Goal: Task Accomplishment & Management: Use online tool/utility

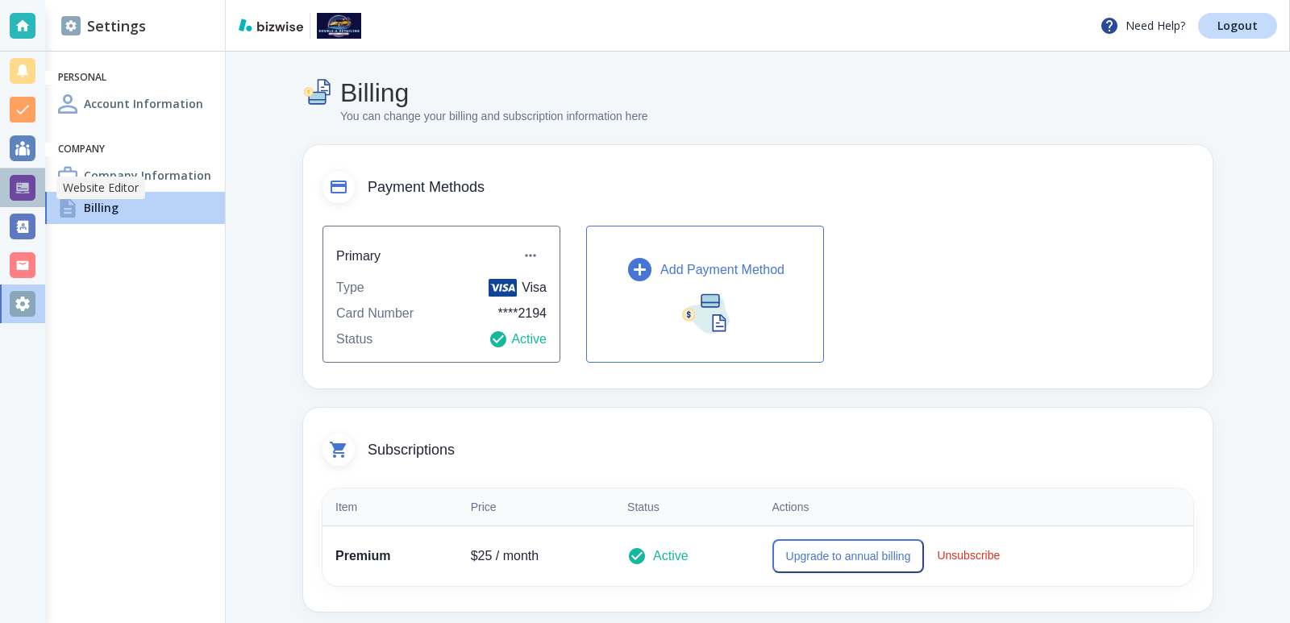
click at [1, 195] on div at bounding box center [22, 188] width 45 height 39
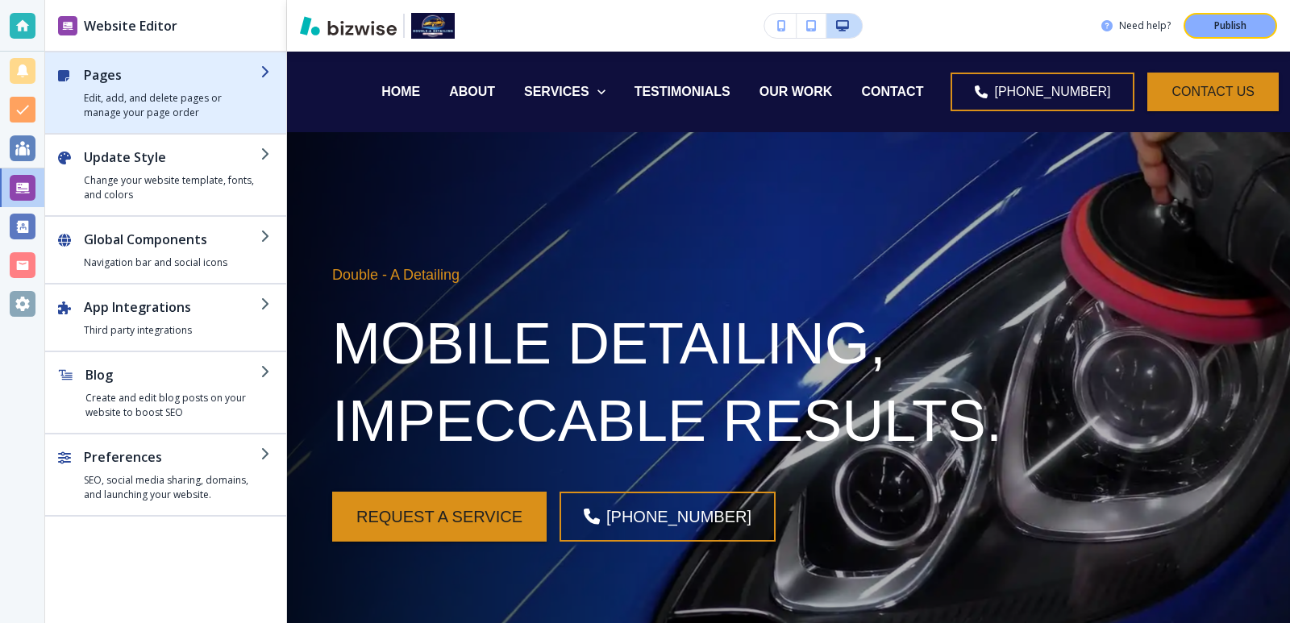
click at [193, 80] on h2 "Pages" at bounding box center [172, 74] width 177 height 19
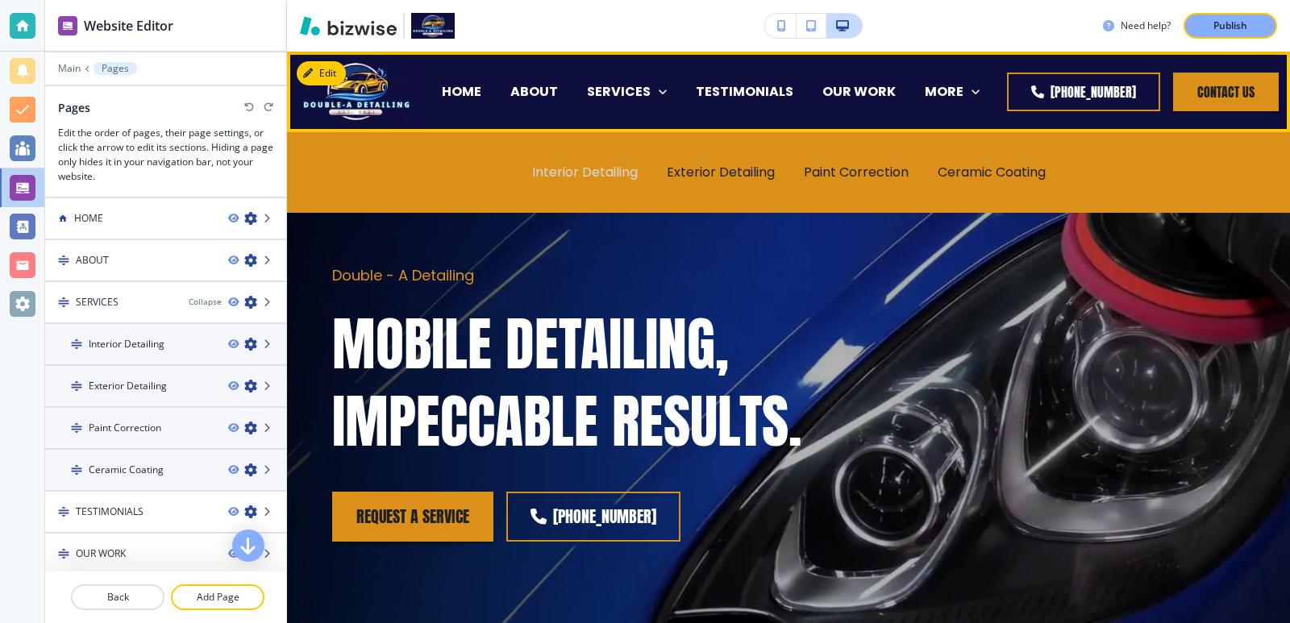
click at [606, 165] on p "Interior Detailing" at bounding box center [585, 172] width 106 height 19
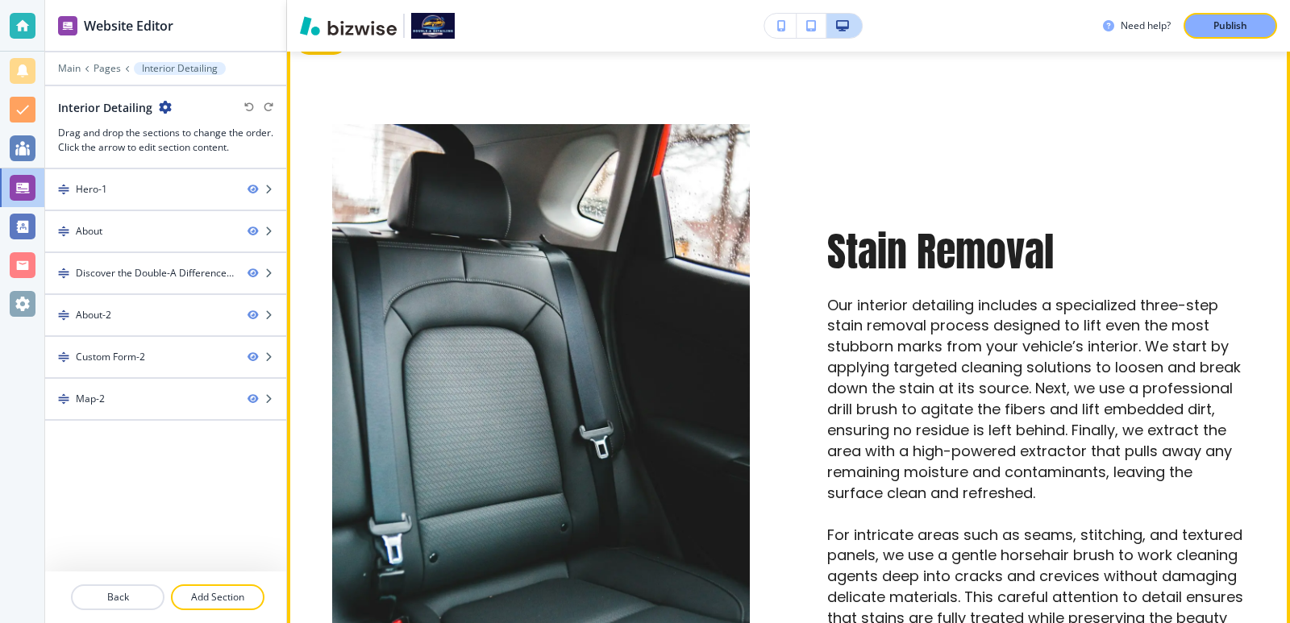
scroll to position [752, 0]
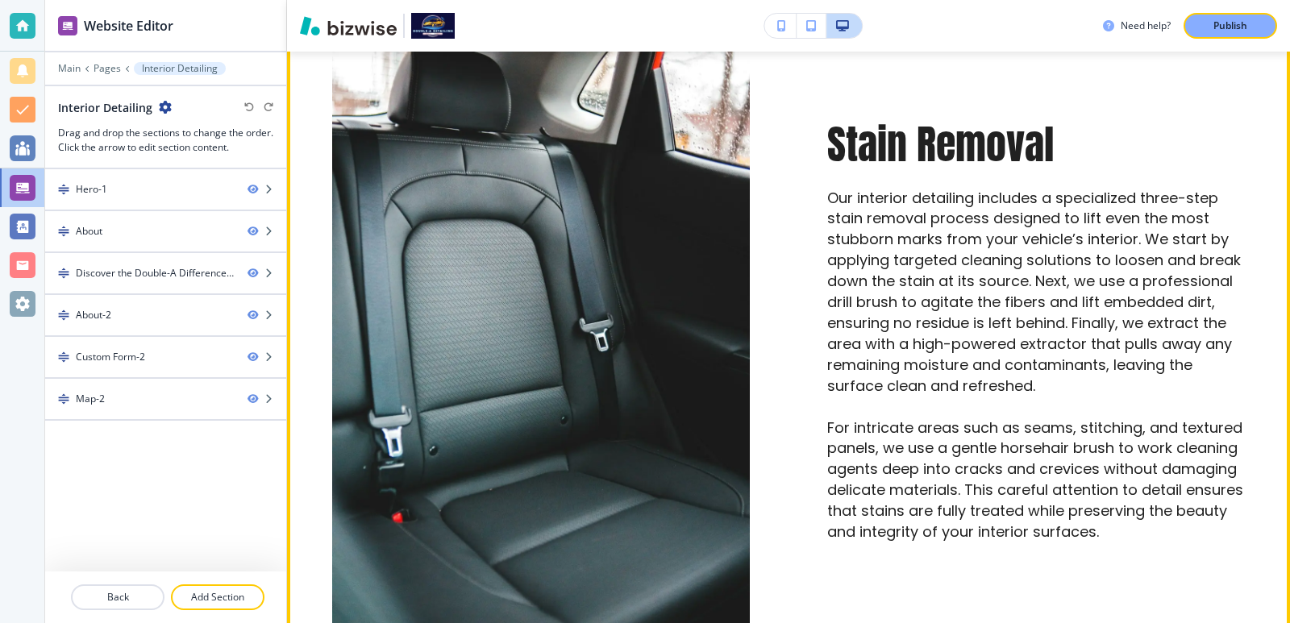
click at [972, 228] on p "Our interior detailing includes a specialized three-step stain removal process …" at bounding box center [1036, 292] width 418 height 209
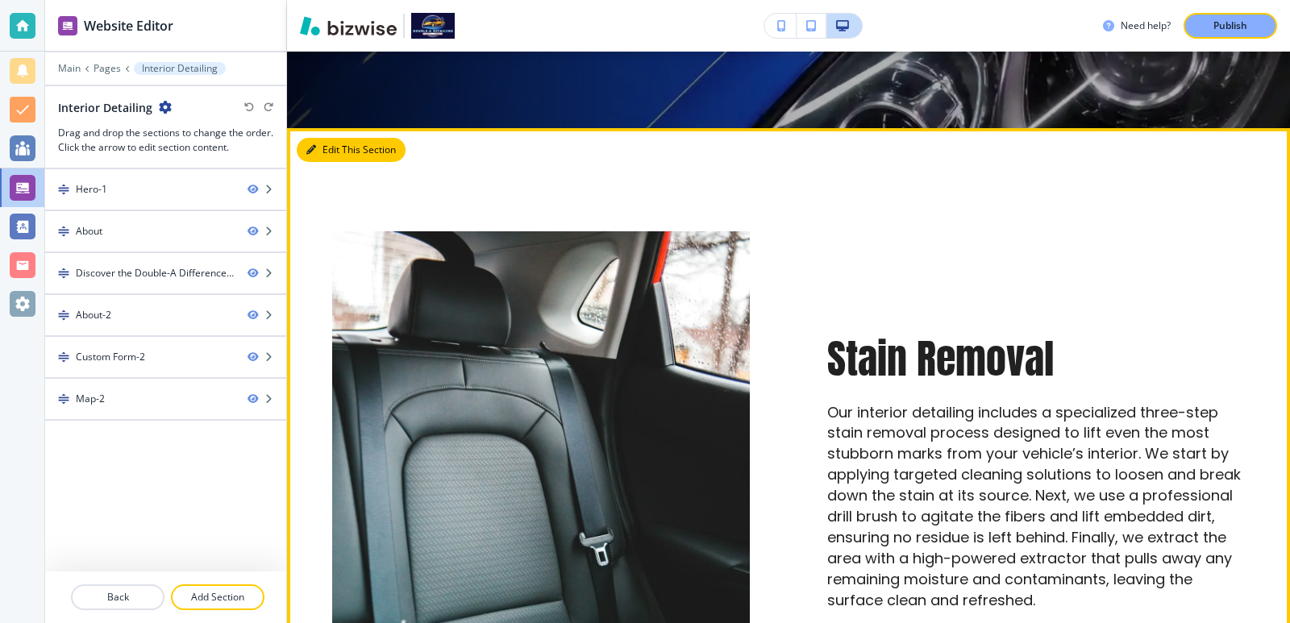
click at [310, 149] on icon "button" at bounding box center [311, 150] width 10 height 10
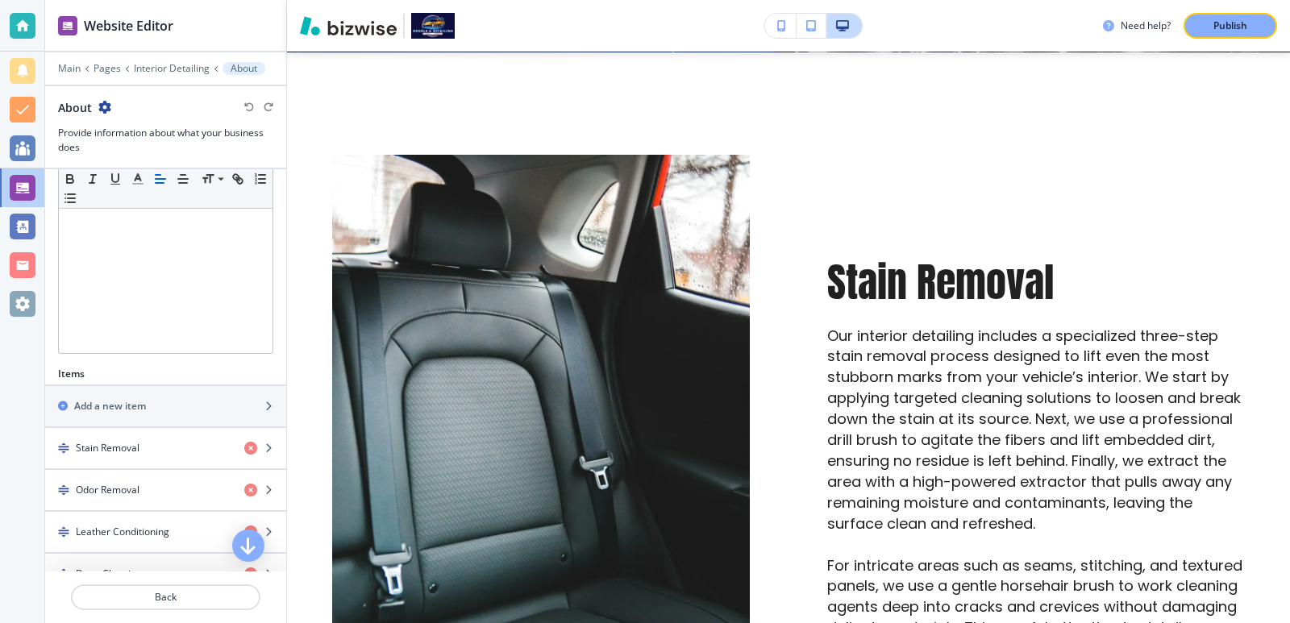
scroll to position [430, 0]
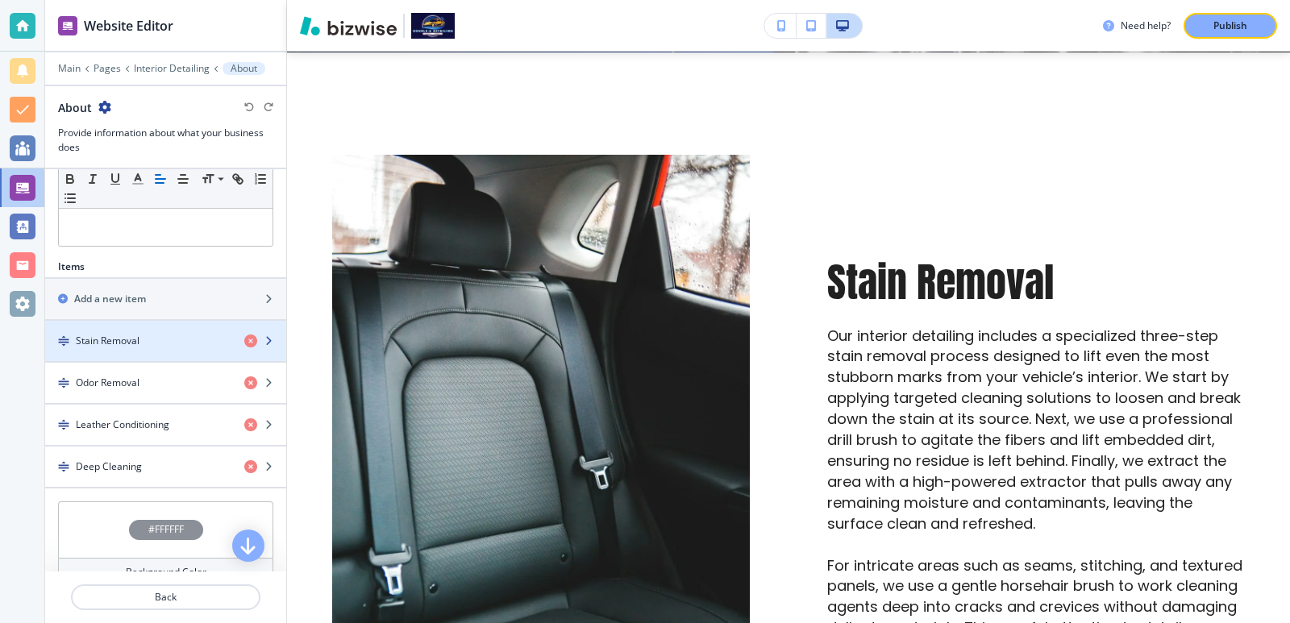
click at [191, 344] on div "Stain Removal" at bounding box center [138, 341] width 186 height 15
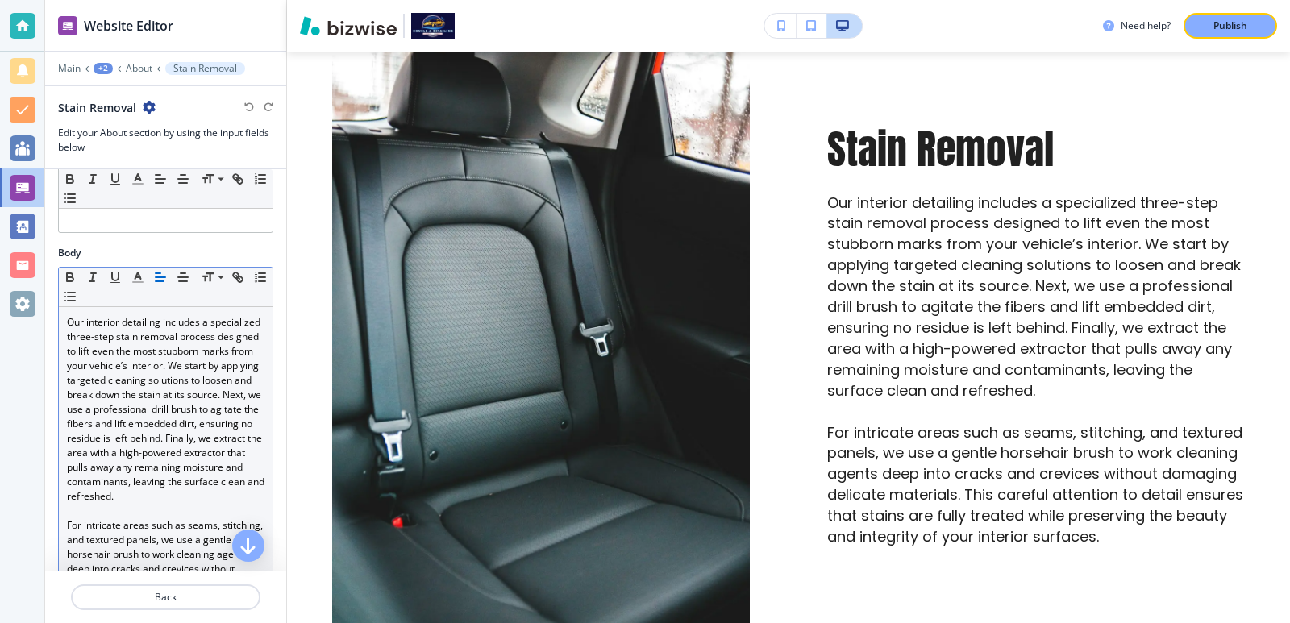
scroll to position [107, 0]
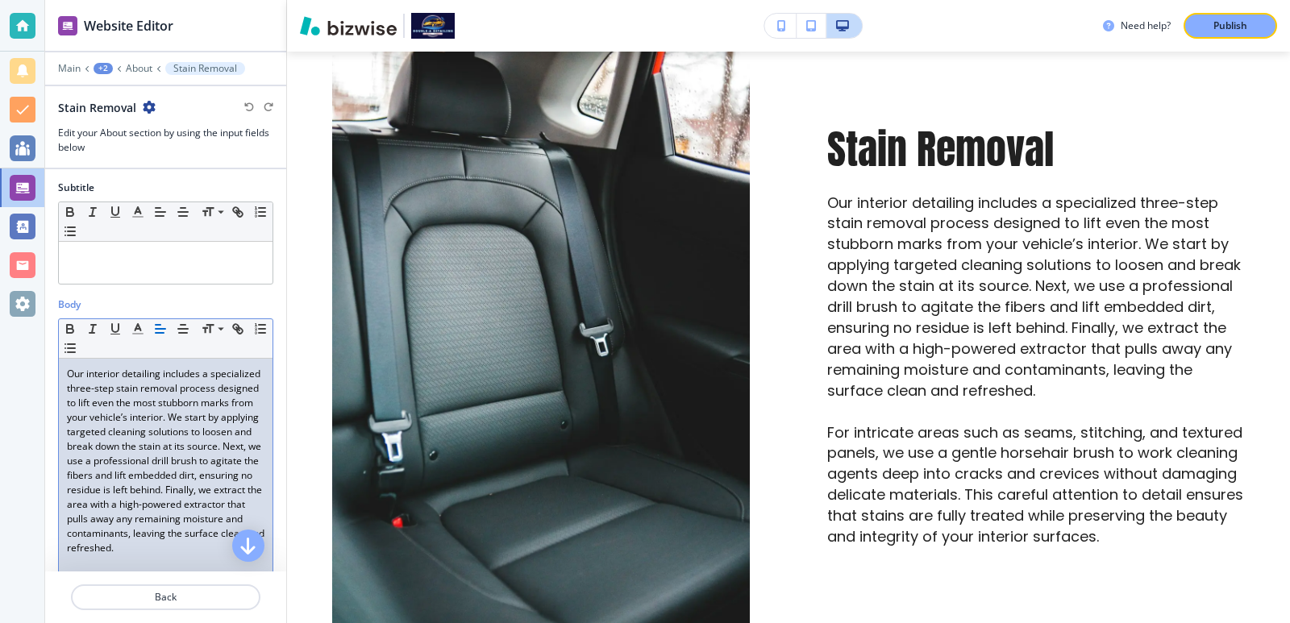
click at [177, 419] on p "Our interior detailing includes a specialized three-step stain removal process …" at bounding box center [166, 461] width 198 height 189
click at [104, 431] on p "Our interior detailing includes a specialized three-step stain removal process …" at bounding box center [166, 461] width 198 height 189
click at [74, 372] on p "Our interior detailing includes a specialized three-step stain removal process …" at bounding box center [166, 461] width 198 height 189
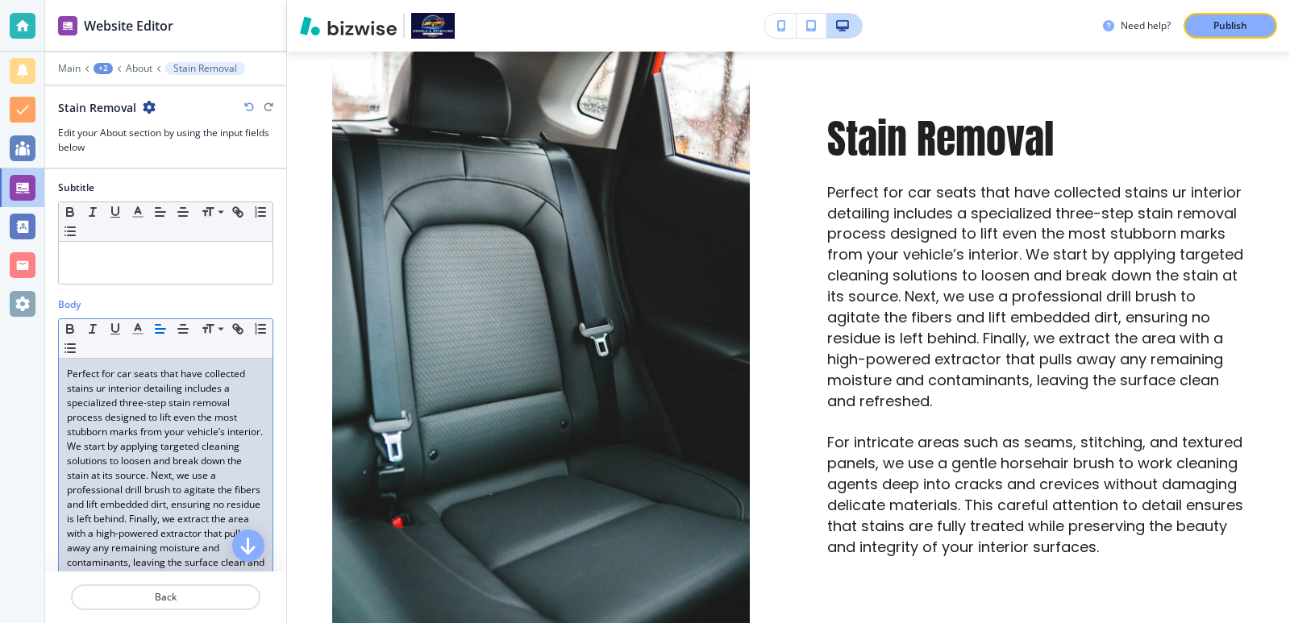
click at [85, 392] on p "Perfect for car seats that have collected stains ur interior detailing includes…" at bounding box center [166, 476] width 198 height 218
drag, startPoint x: 85, startPoint y: 392, endPoint x: 94, endPoint y: 392, distance: 8.9
click at [94, 392] on p "Perfect for car seats that have collected stains ur interior detailing includes…" at bounding box center [166, 476] width 198 height 218
click at [94, 391] on p "Perfect for car seats that have collected stains ur interior detailing includes…" at bounding box center [166, 476] width 198 height 218
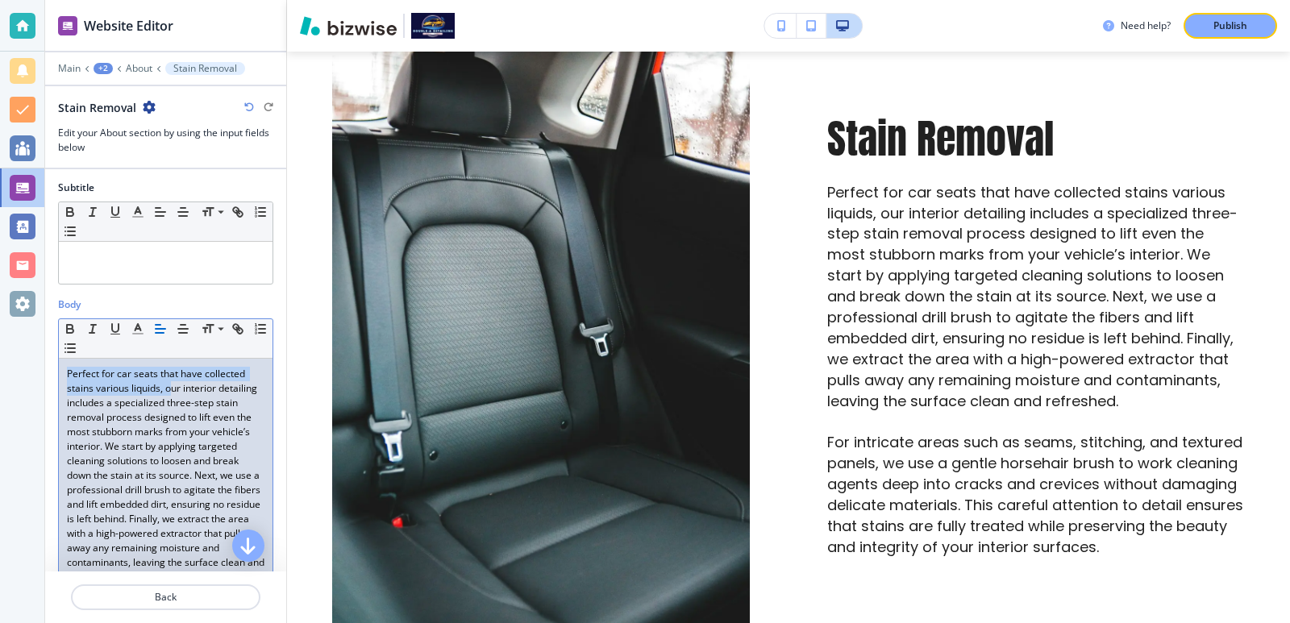
drag, startPoint x: 169, startPoint y: 390, endPoint x: 54, endPoint y: 365, distance: 118.0
click at [54, 365] on div "Body Small Normal Large Huge Perfect for car seats that have collected stains v…" at bounding box center [165, 518] width 241 height 440
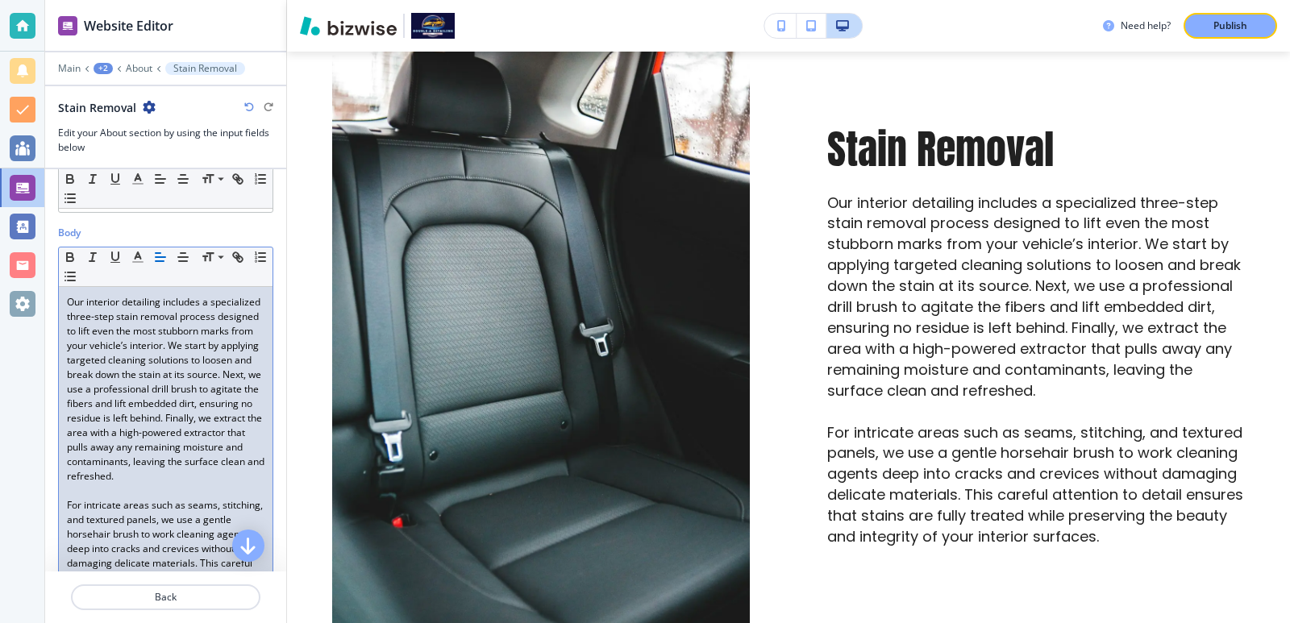
scroll to position [215, 0]
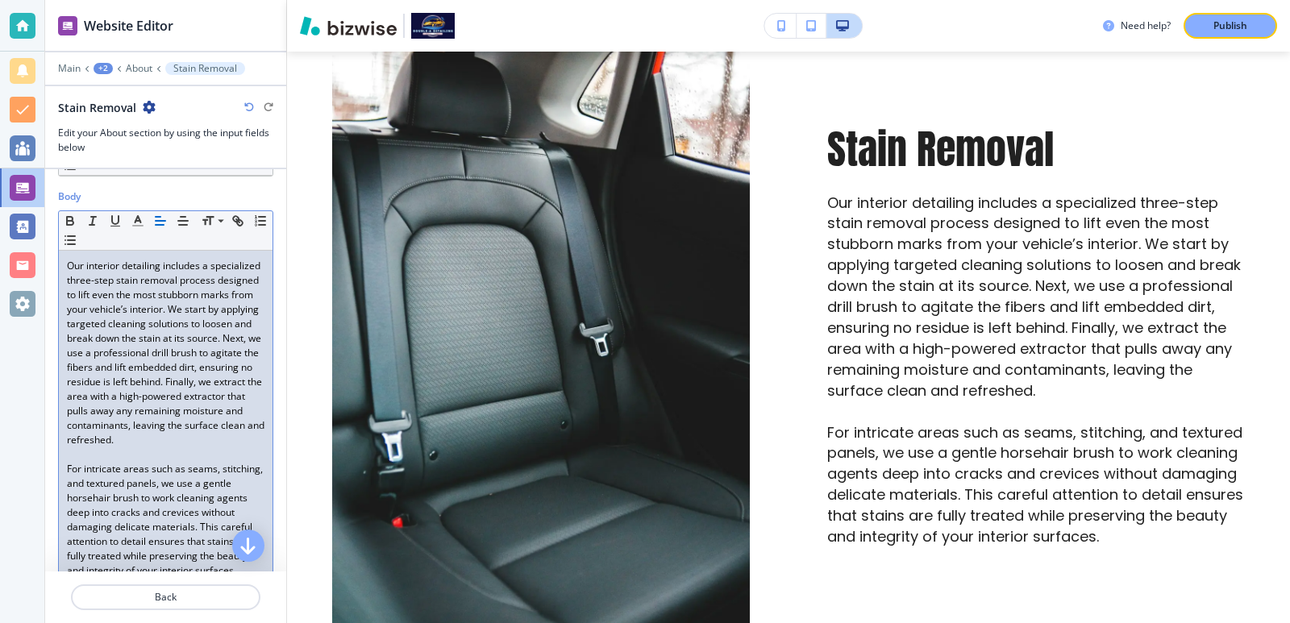
click at [251, 448] on p "Our interior detailing includes a specialized three-step stain removal process …" at bounding box center [166, 353] width 198 height 189
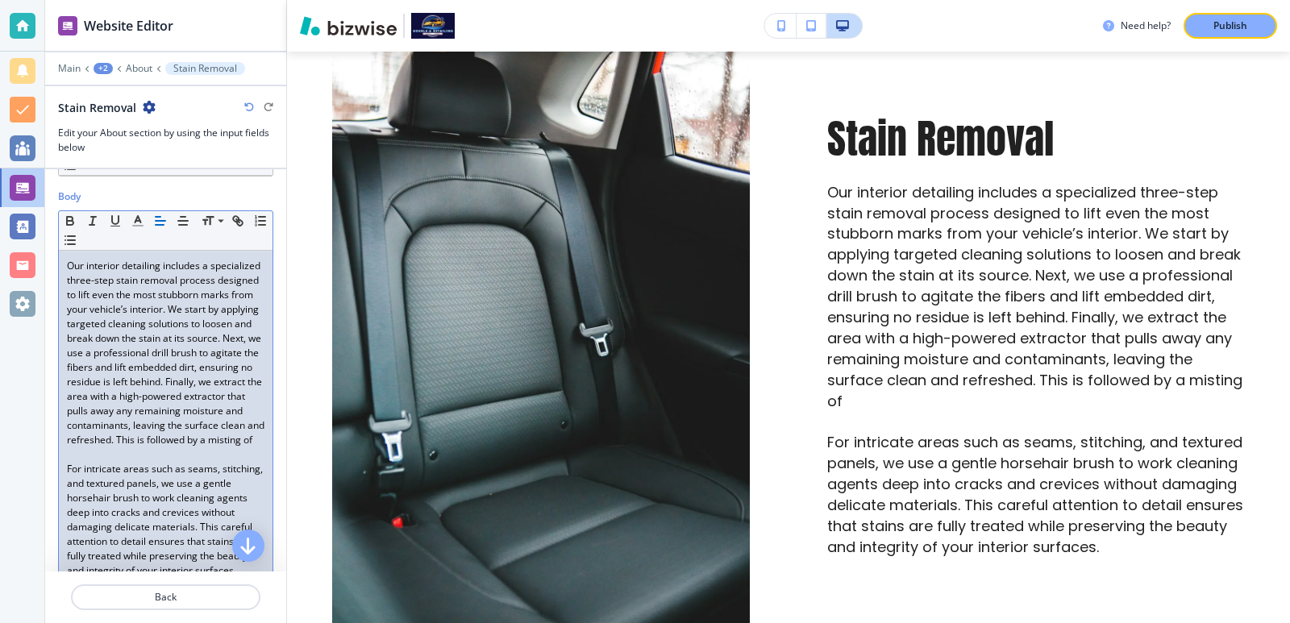
click at [223, 448] on p "Our interior detailing includes a specialized three-step stain removal process …" at bounding box center [166, 353] width 198 height 189
click at [128, 448] on p "Our interior detailing includes a specialized three-step stain removal process …" at bounding box center [166, 353] width 198 height 189
click at [140, 448] on p "Our interior detailing includes a specialized three-step stain removal process …" at bounding box center [166, 353] width 198 height 189
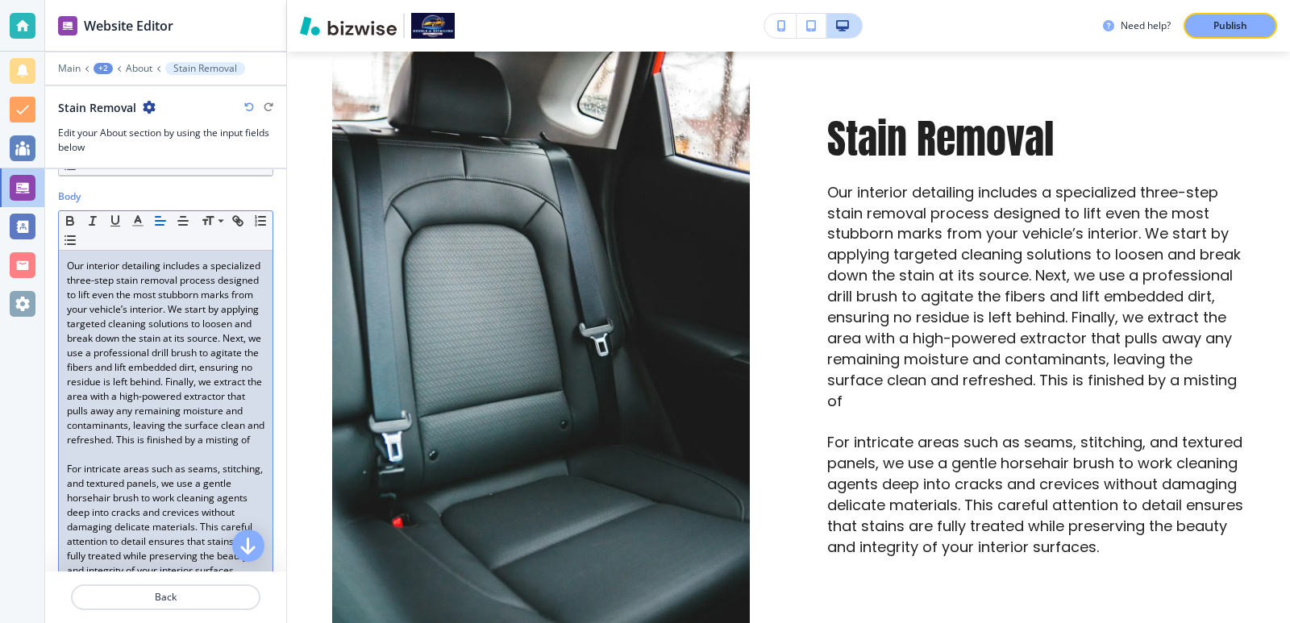
click at [110, 448] on p "Our interior detailing includes a specialized three-step stain removal process …" at bounding box center [166, 353] width 198 height 189
click at [206, 462] on p "Our interior detailing includes a specialized three-step stain removal process …" at bounding box center [166, 360] width 198 height 203
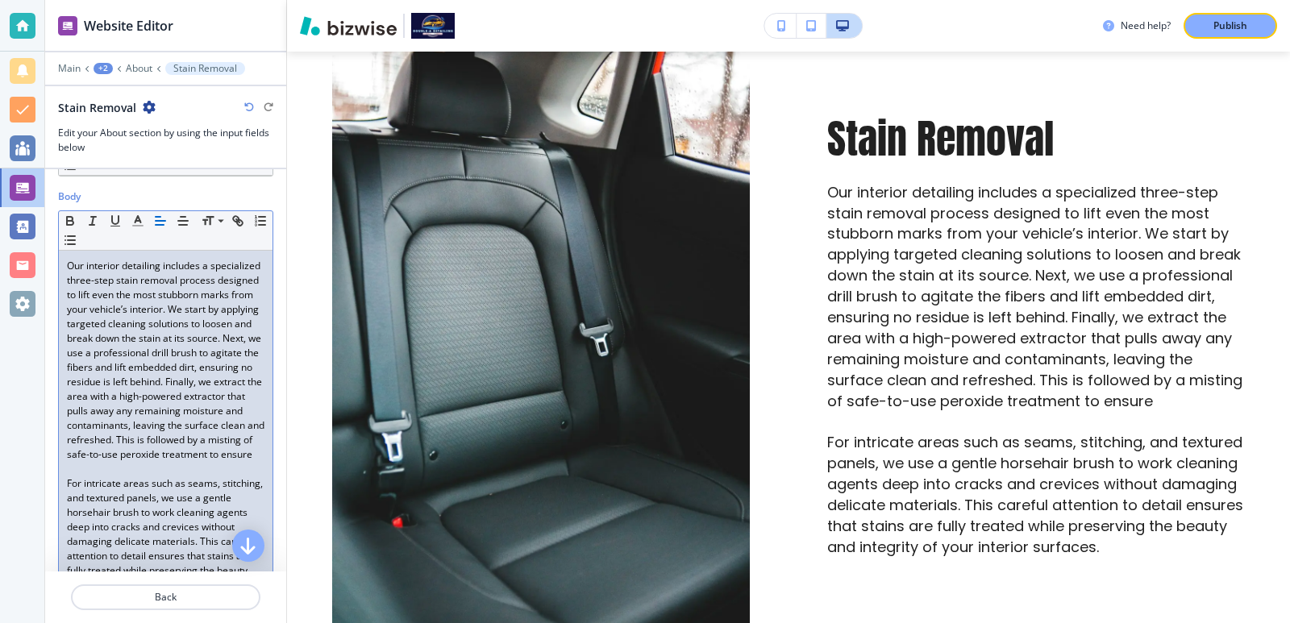
click at [78, 462] on p "Our interior detailing includes a specialized three-step stain removal process …" at bounding box center [166, 360] width 198 height 203
drag, startPoint x: 78, startPoint y: 485, endPoint x: 210, endPoint y: 467, distance: 133.5
click at [210, 462] on p "Our interior detailing includes a specialized three-step stain removal process …" at bounding box center [166, 360] width 198 height 203
click at [231, 462] on p "Our interior detailing includes a specialized three-step stain removal process …" at bounding box center [166, 360] width 198 height 203
click at [235, 462] on p "Our interior detailing includes a specialized three-step stain removal process …" at bounding box center [166, 360] width 198 height 203
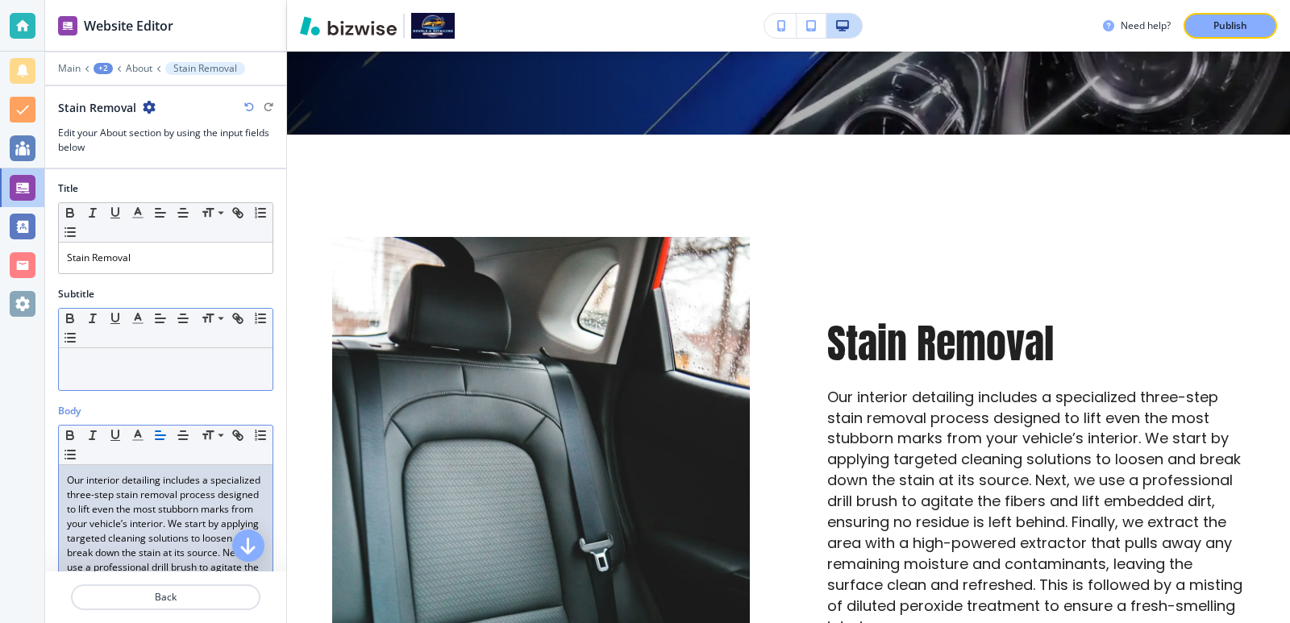
scroll to position [0, 0]
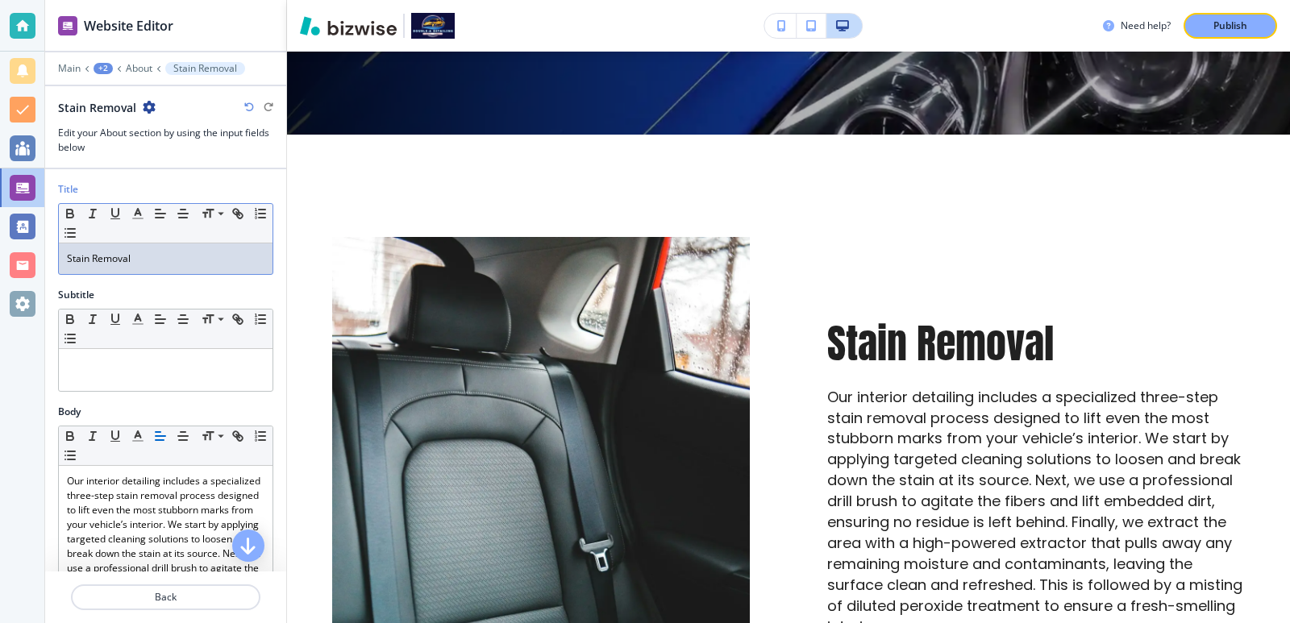
click at [65, 257] on div "Stain Removal" at bounding box center [166, 259] width 214 height 31
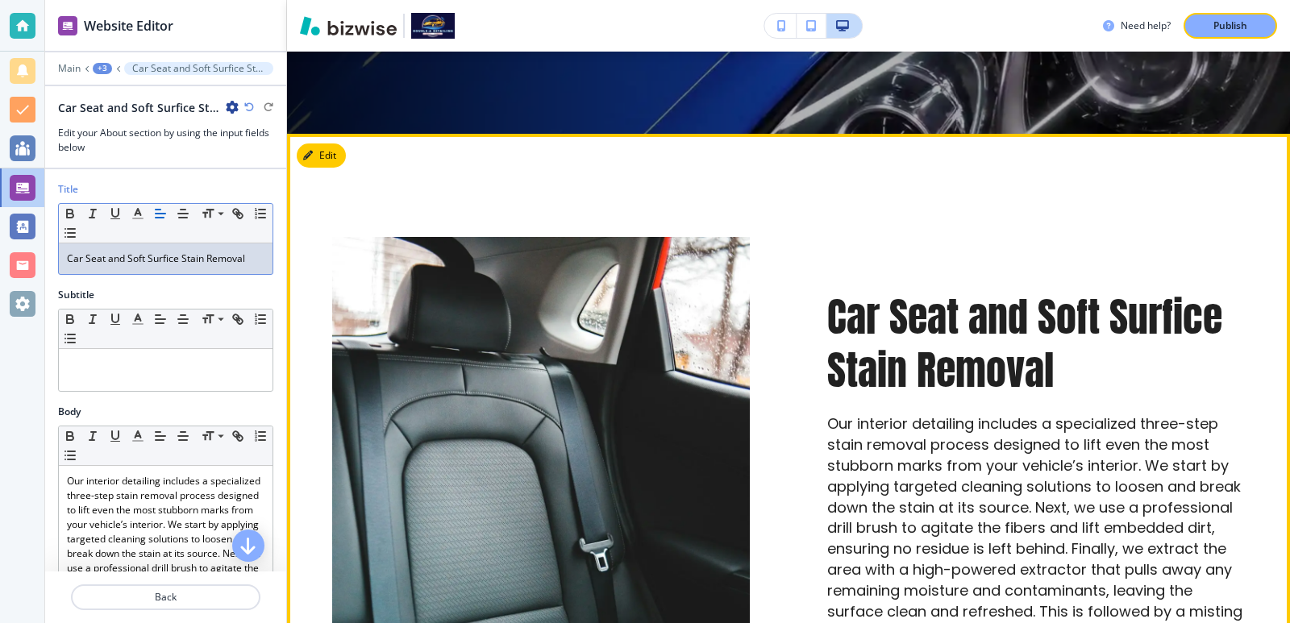
scroll to position [640, 0]
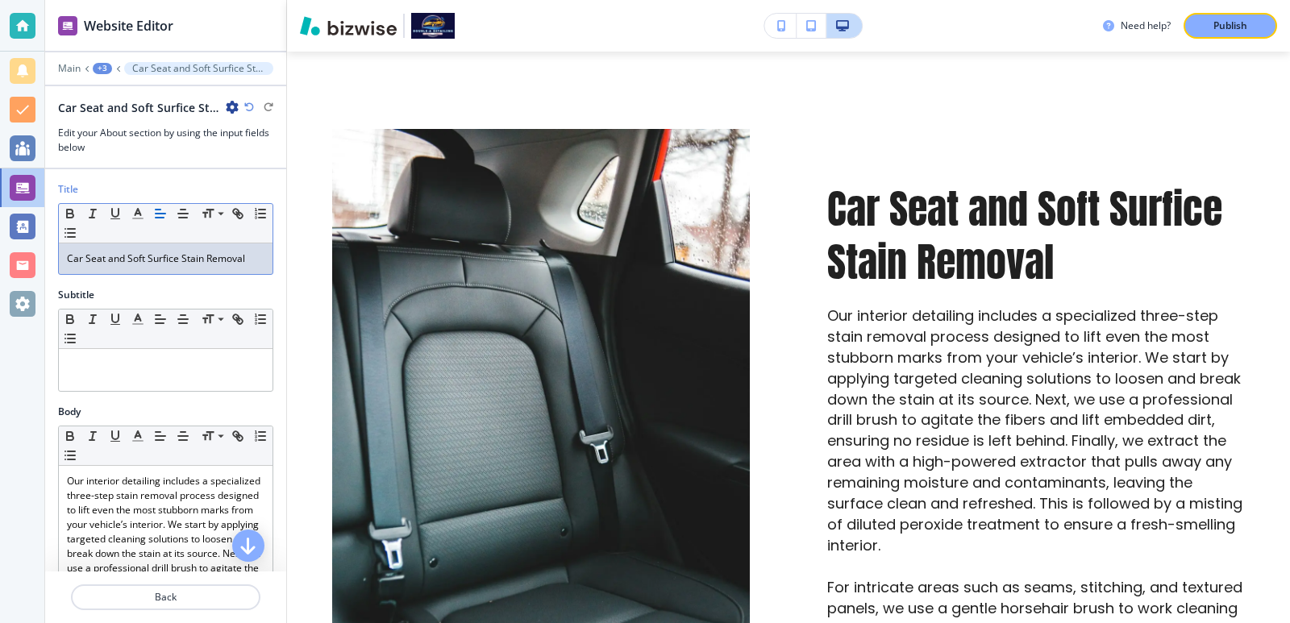
click at [160, 263] on p "Car Seat and Soft Surfice Stain Removal" at bounding box center [166, 259] width 198 height 15
drag, startPoint x: 185, startPoint y: 253, endPoint x: 45, endPoint y: 269, distance: 140.4
click at [45, 269] on div "Title Small Normal Large Huge Car Seat and Soft Surface Stain Removal" at bounding box center [165, 235] width 241 height 106
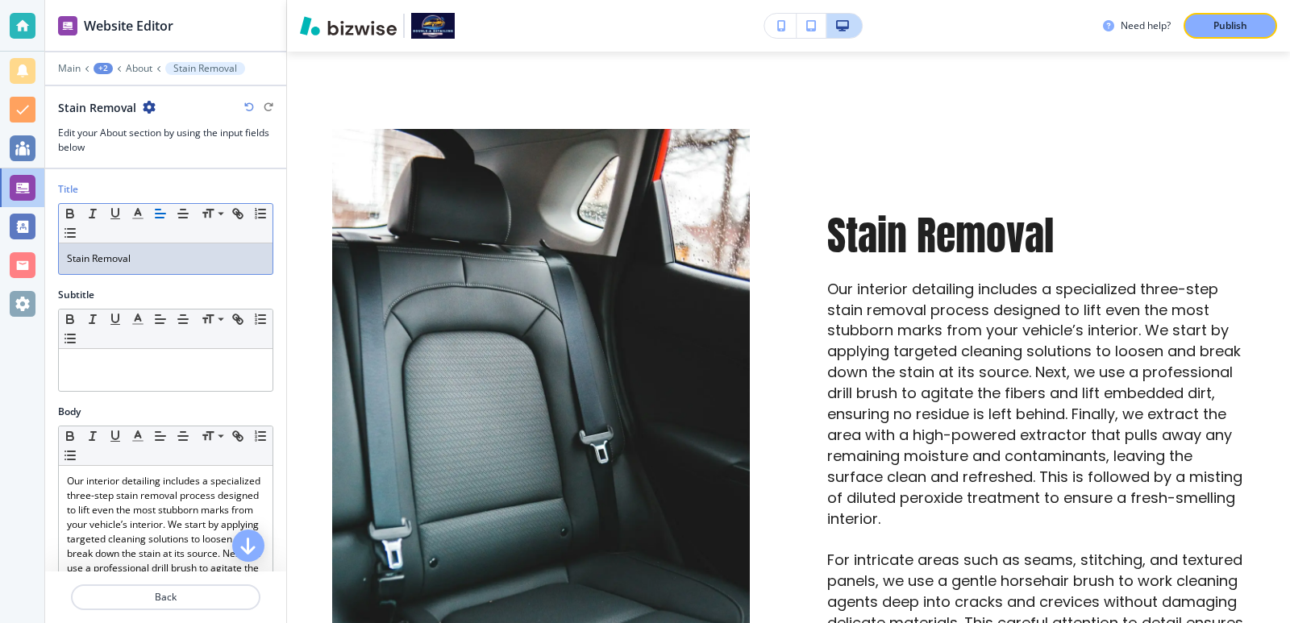
click at [196, 257] on p "Stain Removal" at bounding box center [166, 259] width 198 height 15
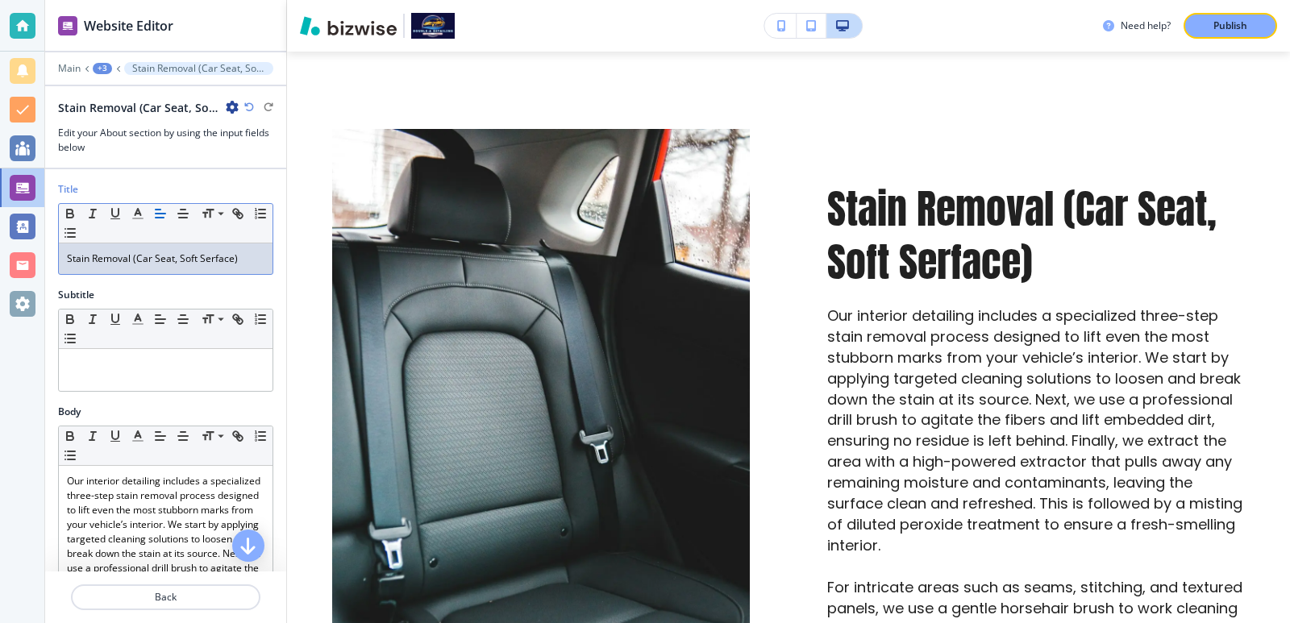
click at [211, 260] on p "Stain Removal (Car Seat, Soft Serface)" at bounding box center [166, 259] width 198 height 15
click at [173, 257] on p "Stain Removal (Car Seat, Soft Surface)" at bounding box center [166, 259] width 198 height 15
click at [175, 261] on p "Stain Removal (Car Seat, Soft Surface)" at bounding box center [166, 259] width 198 height 15
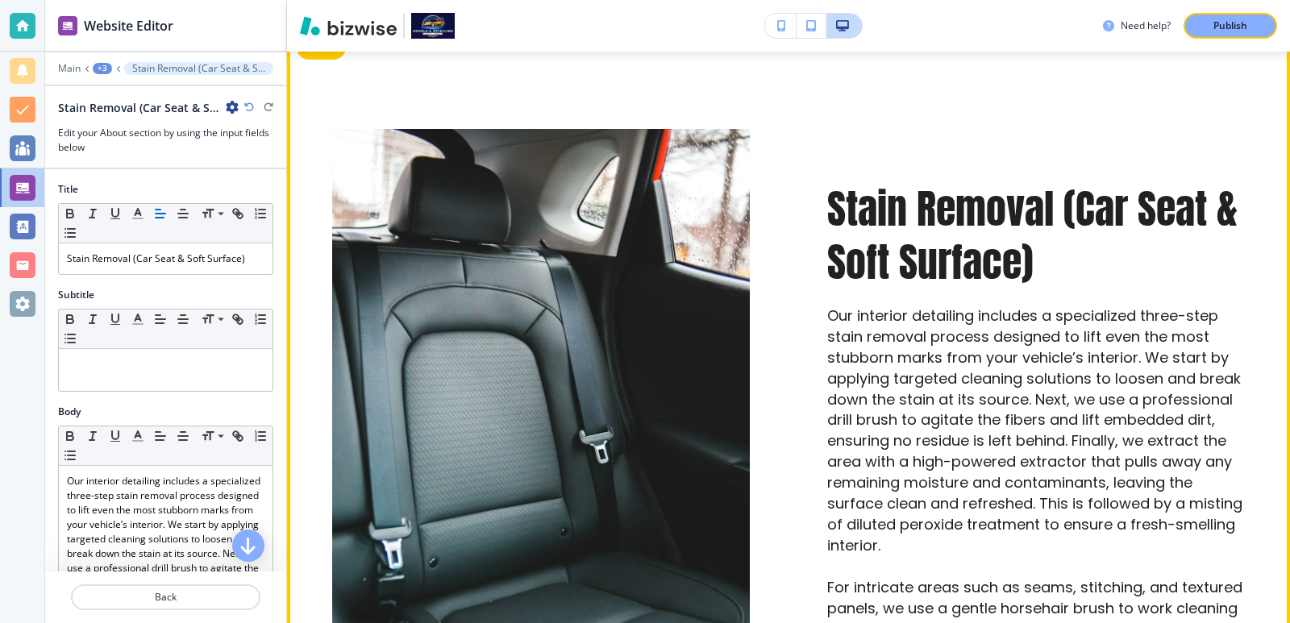
click at [1008, 278] on div "Stain Removal (Car Seat & Soft Surface) Our interior detailing includes a speci…" at bounding box center [1036, 442] width 418 height 520
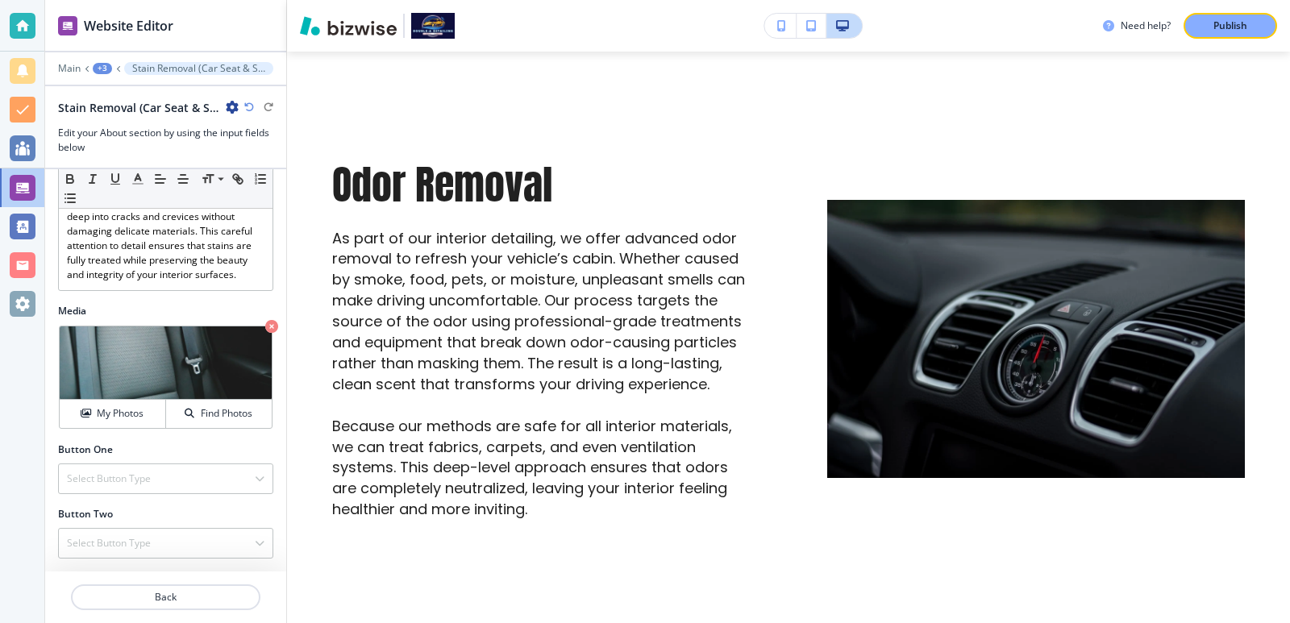
scroll to position [584, 0]
click at [102, 66] on div "+3" at bounding box center [102, 68] width 19 height 11
click at [152, 147] on p "About" at bounding box center [144, 151] width 82 height 15
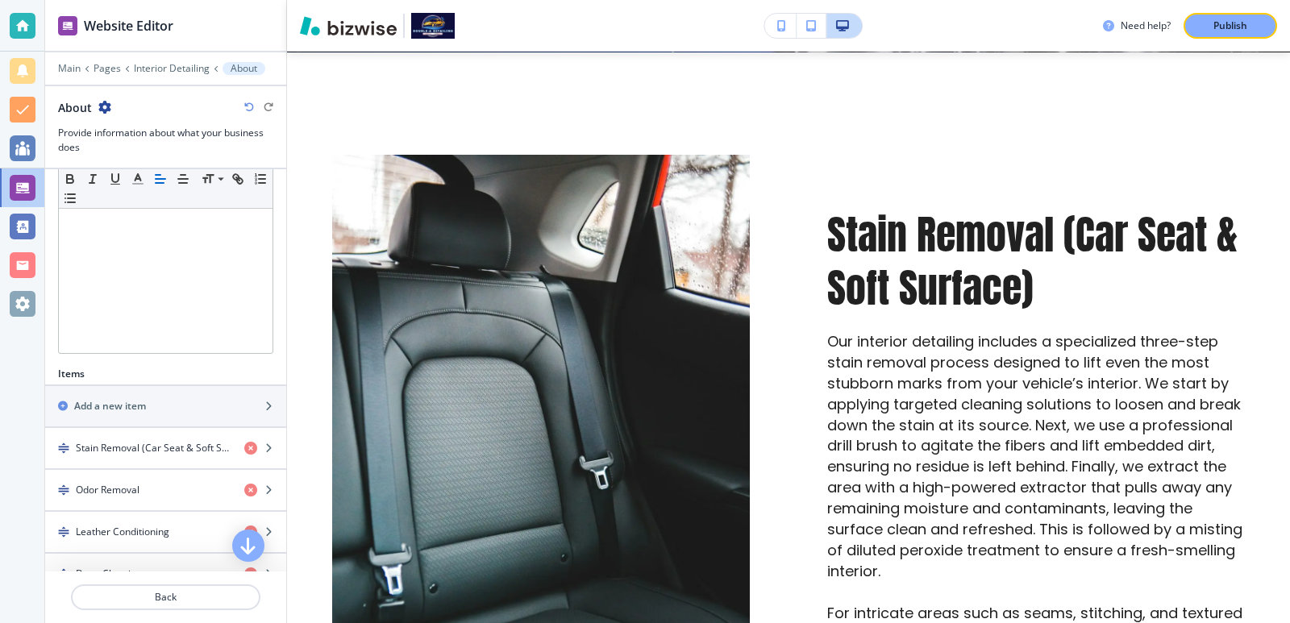
scroll to position [430, 0]
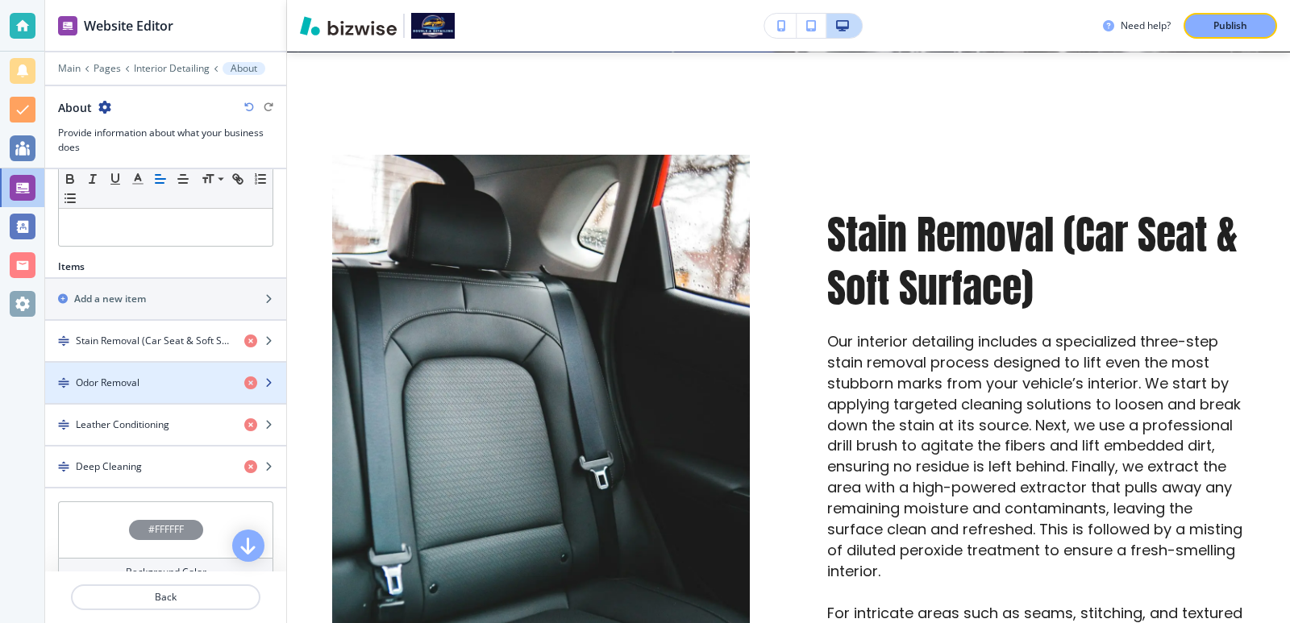
click at [180, 370] on div "button" at bounding box center [165, 369] width 241 height 13
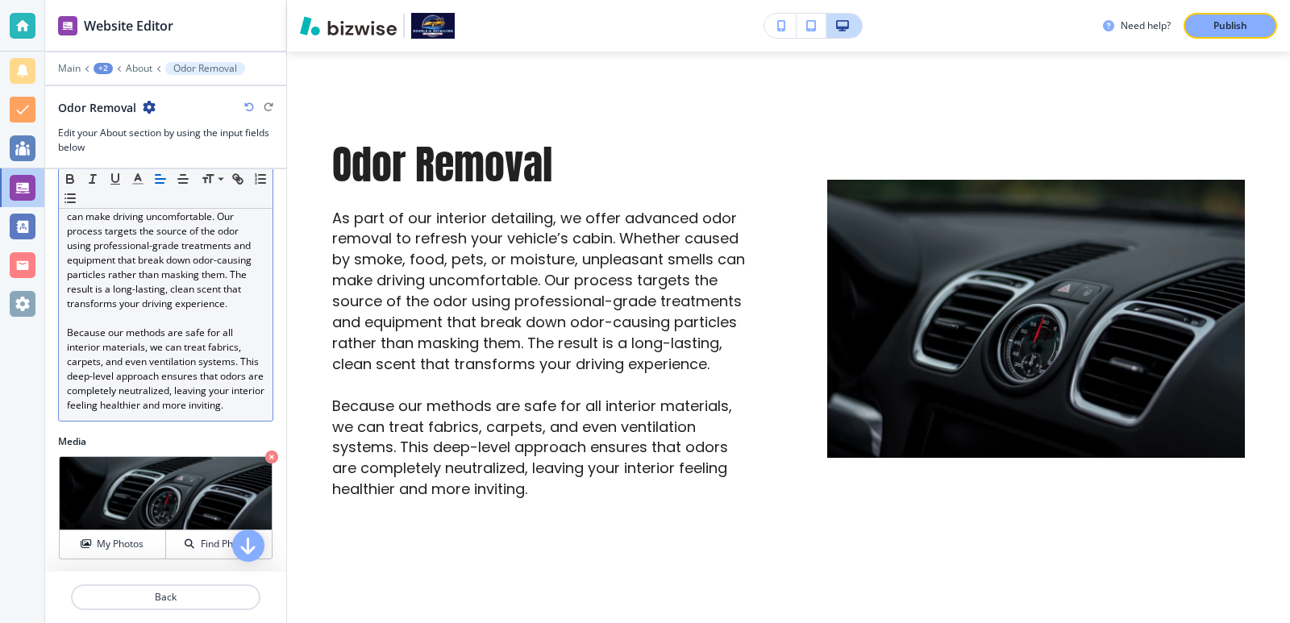
scroll to position [215, 0]
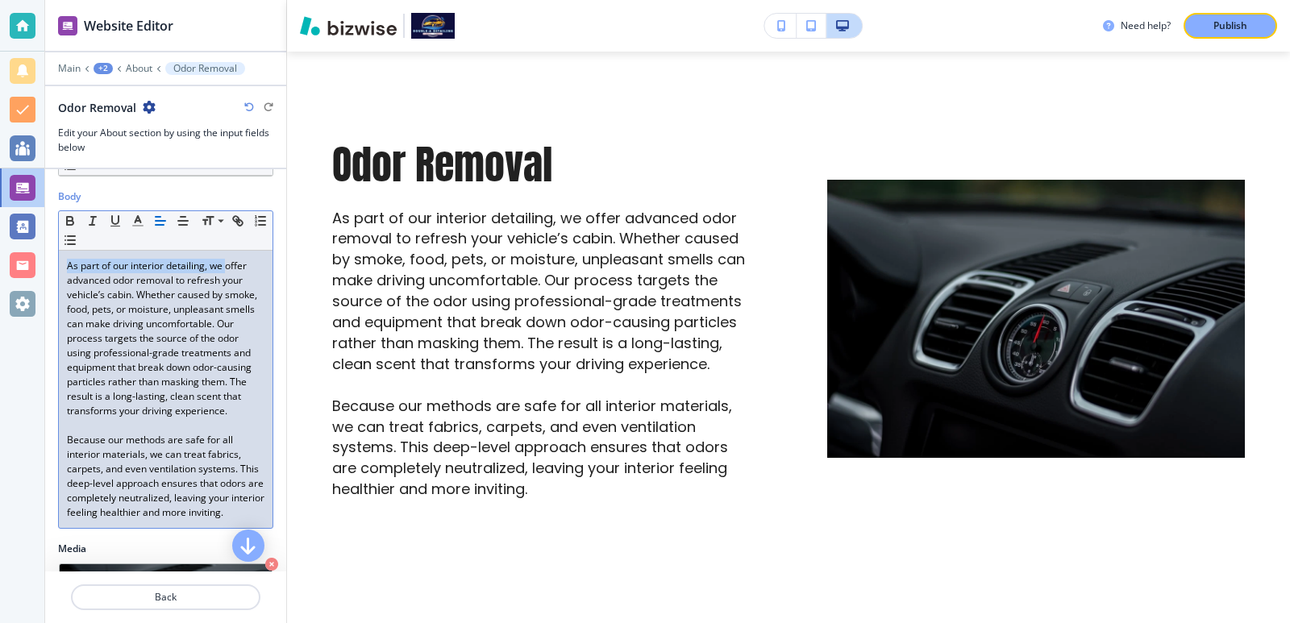
drag, startPoint x: 227, startPoint y: 264, endPoint x: 64, endPoint y: 262, distance: 162.9
click at [64, 262] on div "As part of our interior detailing, we offer advanced odor removal to refresh yo…" at bounding box center [166, 389] width 214 height 277
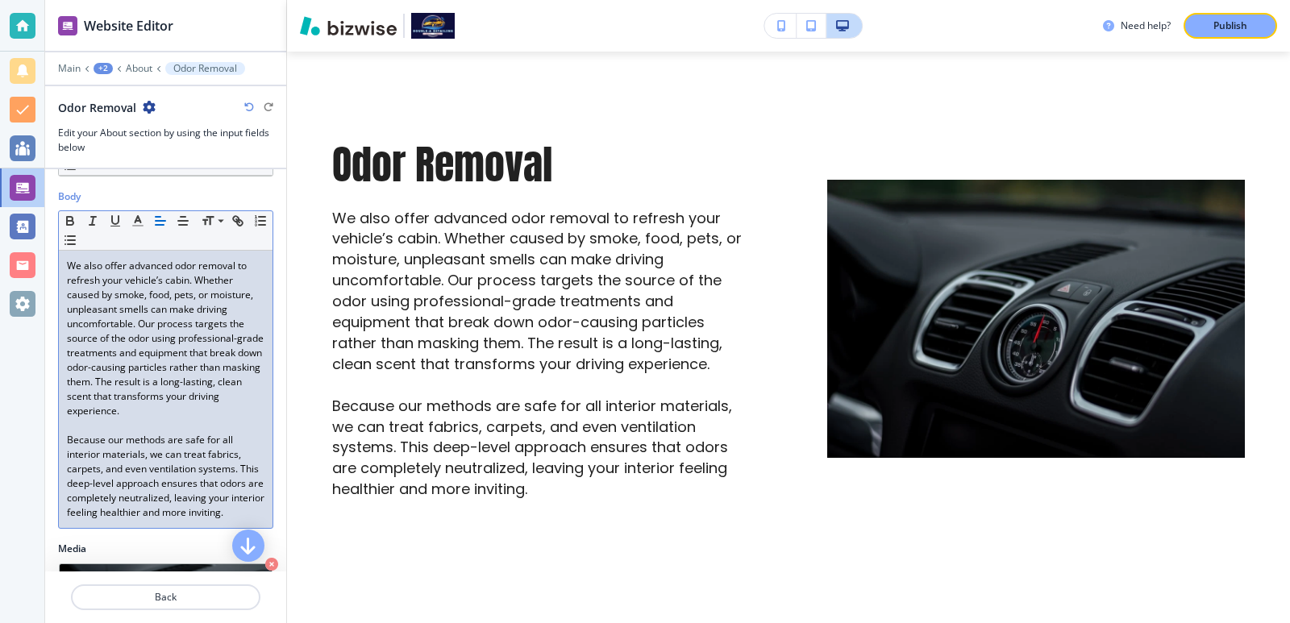
click at [190, 283] on p "We also offer advanced odor removal to refresh your vehicle’s cabin. Whether ca…" at bounding box center [166, 339] width 198 height 160
click at [150, 352] on p "We also offer advanced odor removal to refresh your vehicle’s cabin. Whether ca…" at bounding box center [166, 339] width 198 height 160
click at [164, 356] on p "We also offer advanced odor removal to refresh your vehicle’s cabin. Whether ca…" at bounding box center [166, 339] width 198 height 160
click at [202, 351] on p "We also offer advanced odor removal to refresh your vehicle’s cabin. Whether ca…" at bounding box center [166, 339] width 198 height 160
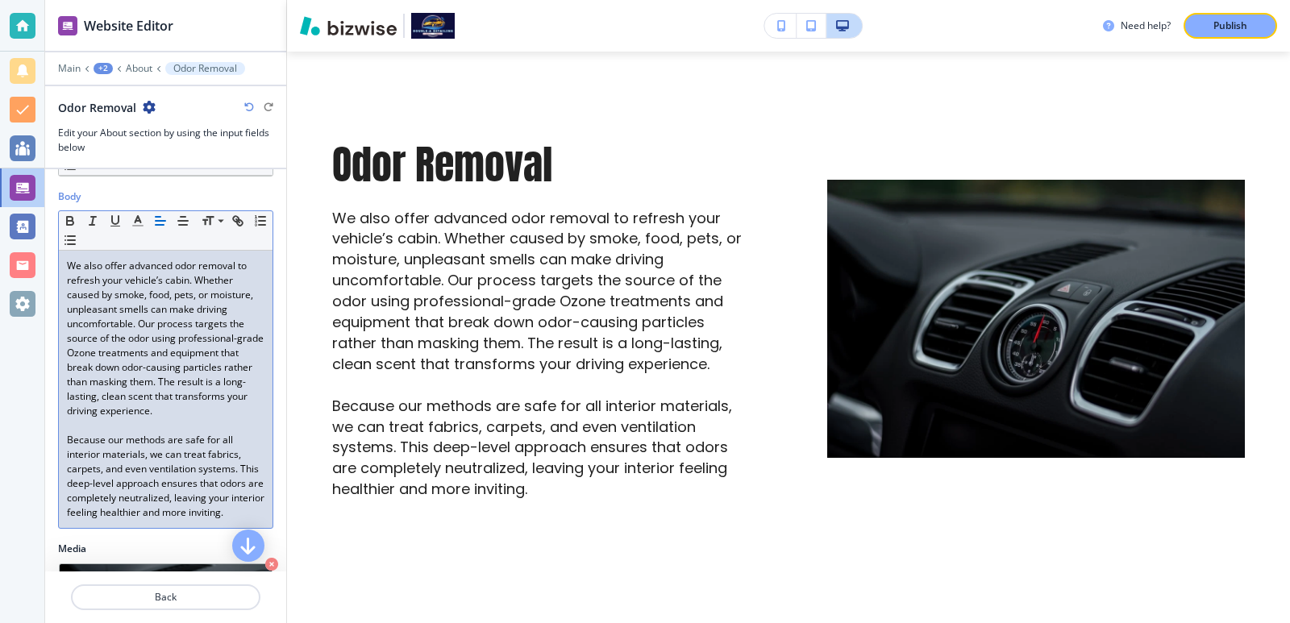
click at [126, 369] on p "We also offer advanced odor removal to refresh your vehicle’s cabin. Whether ca…" at bounding box center [166, 339] width 198 height 160
click at [90, 367] on p "We also offer advanced odor removal to refresh your vehicle’s cabin. Whether ca…" at bounding box center [166, 339] width 198 height 160
drag, startPoint x: 90, startPoint y: 367, endPoint x: 126, endPoint y: 376, distance: 37.4
click at [126, 376] on p "We also offer advanced odor removal to refresh your vehicle’s cabin. Whether ca…" at bounding box center [166, 339] width 198 height 160
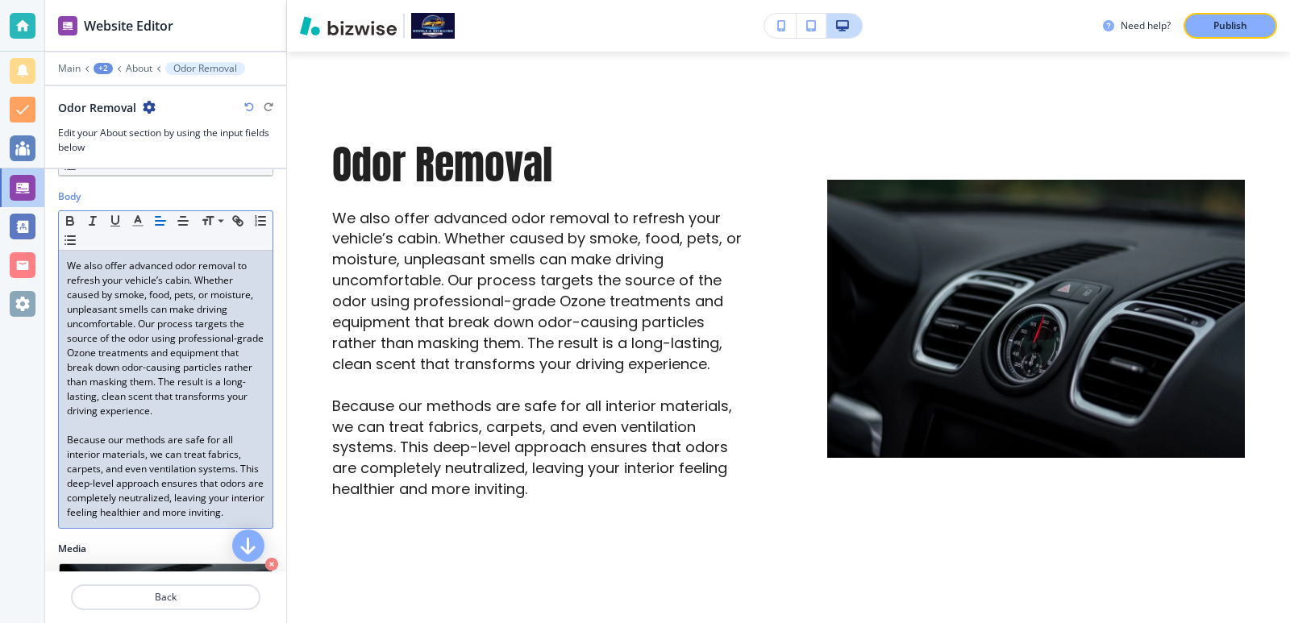
click at [232, 335] on p "We also offer advanced odor removal to refresh your vehicle’s cabin. Whether ca…" at bounding box center [166, 339] width 198 height 160
click at [215, 351] on p "We also offer advanced odor removal to refresh your vehicle’s cabin. Whether ca…" at bounding box center [166, 339] width 198 height 160
drag, startPoint x: 215, startPoint y: 351, endPoint x: 124, endPoint y: 365, distance: 92.2
click at [124, 365] on p "We also offer advanced odor removal to refresh your vehicle’s cabin. Whether ca…" at bounding box center [166, 339] width 198 height 160
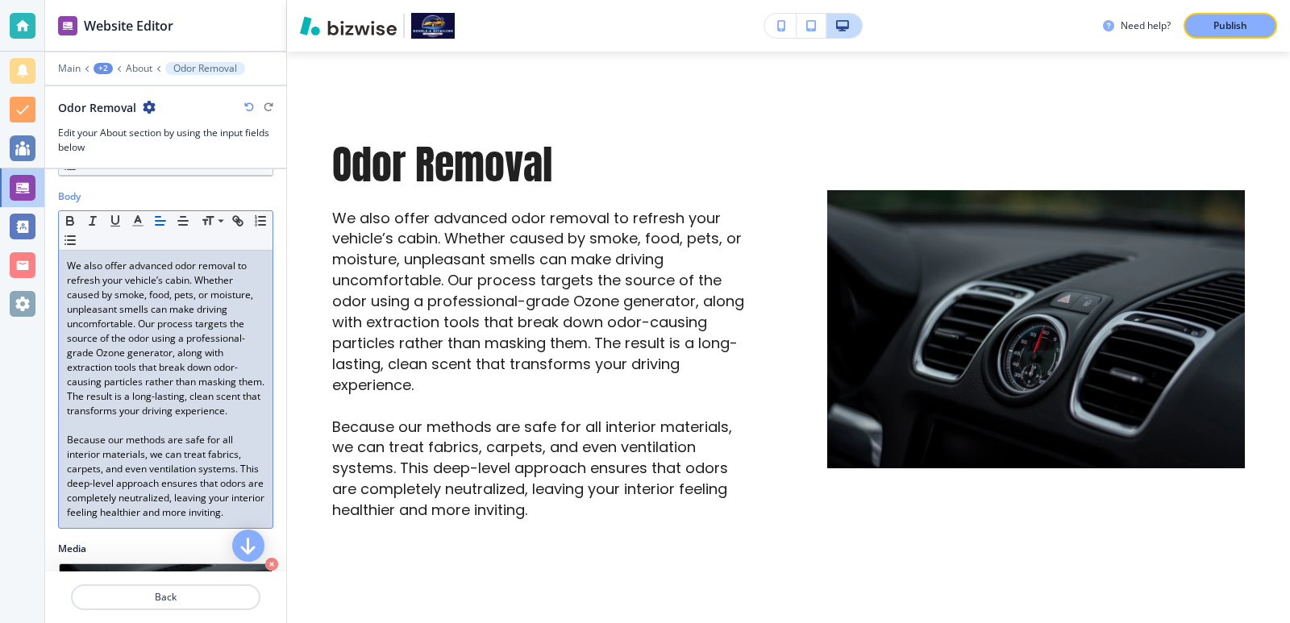
click at [243, 352] on p "We also offer advanced odor removal to refresh your vehicle’s cabin. Whether ca…" at bounding box center [166, 339] width 198 height 160
click at [97, 379] on p "We also offer advanced odor removal to refresh your vehicle’s cabin. Whether ca…" at bounding box center [166, 339] width 198 height 160
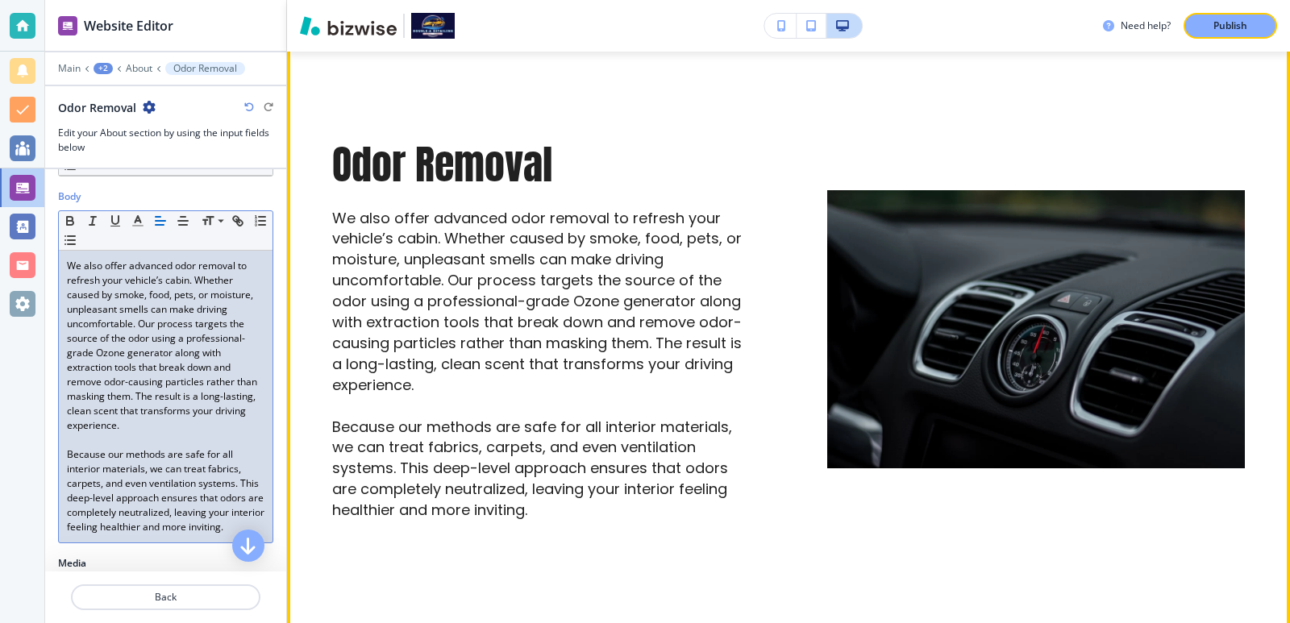
scroll to position [1520, 0]
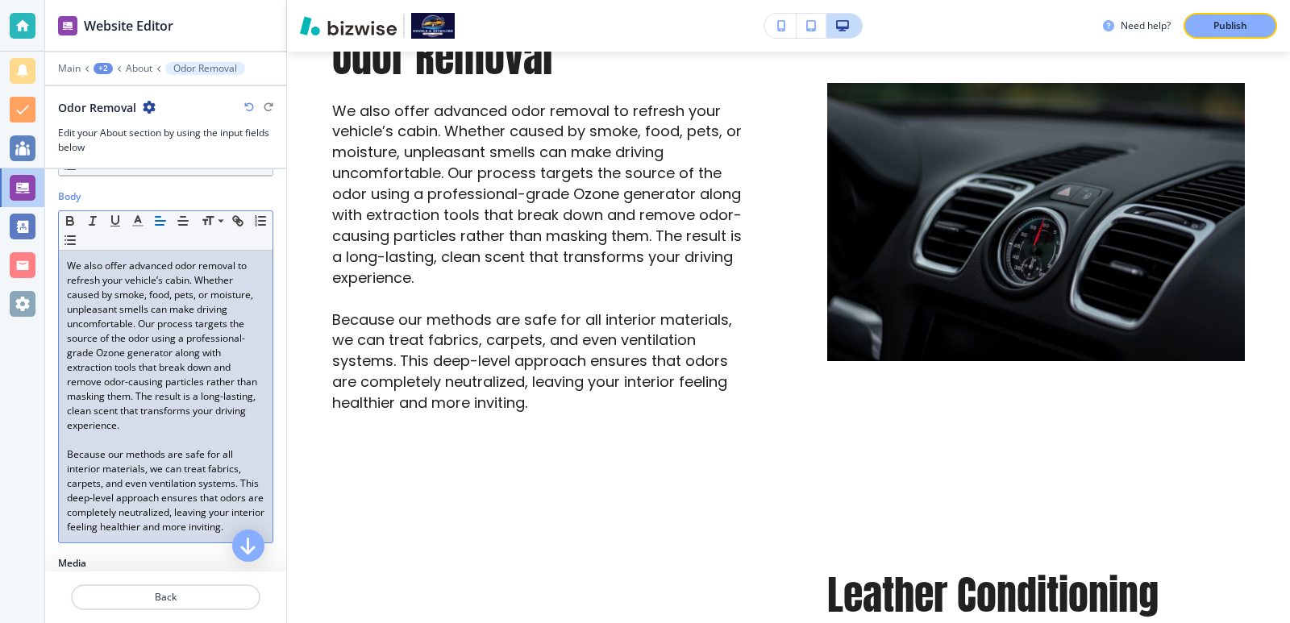
click at [172, 367] on p "We also offer advanced odor removal to refresh your vehicle’s cabin. Whether ca…" at bounding box center [166, 346] width 198 height 174
drag, startPoint x: 172, startPoint y: 367, endPoint x: 73, endPoint y: 363, distance: 99.3
click at [73, 363] on p "We also offer advanced odor removal to refresh your vehicle’s cabin. Whether ca…" at bounding box center [166, 346] width 198 height 174
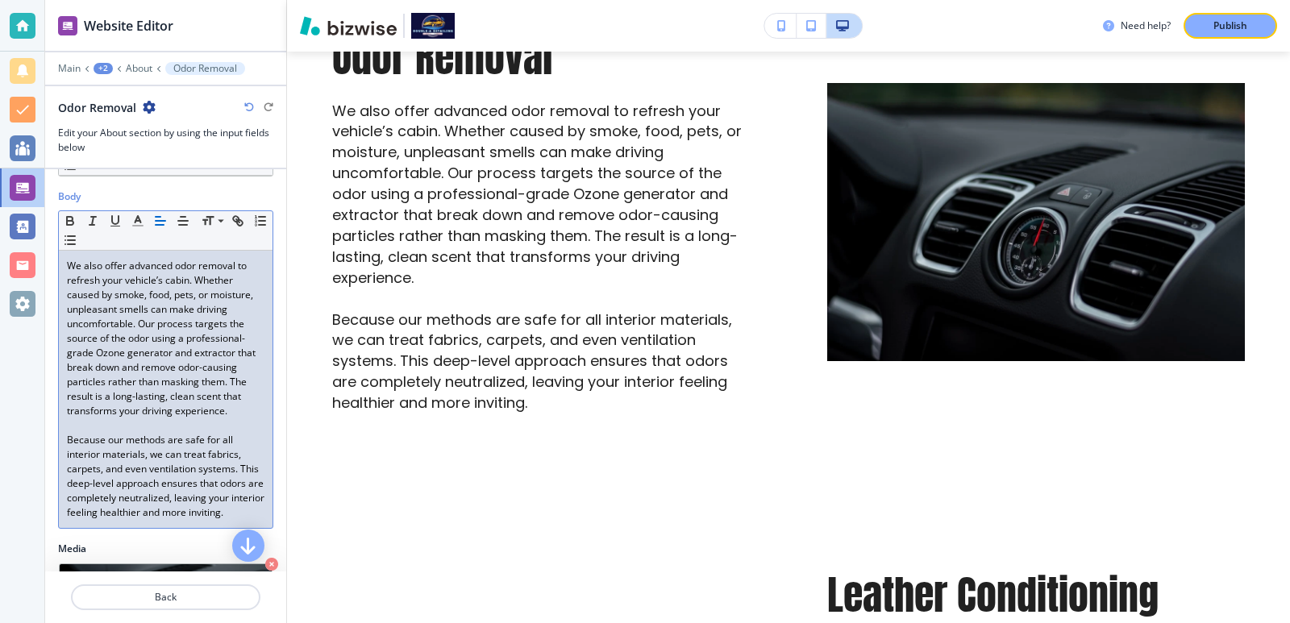
click at [71, 363] on p "We also offer advanced odor removal to refresh your vehicle’s cabin. Whether ca…" at bounding box center [166, 339] width 198 height 160
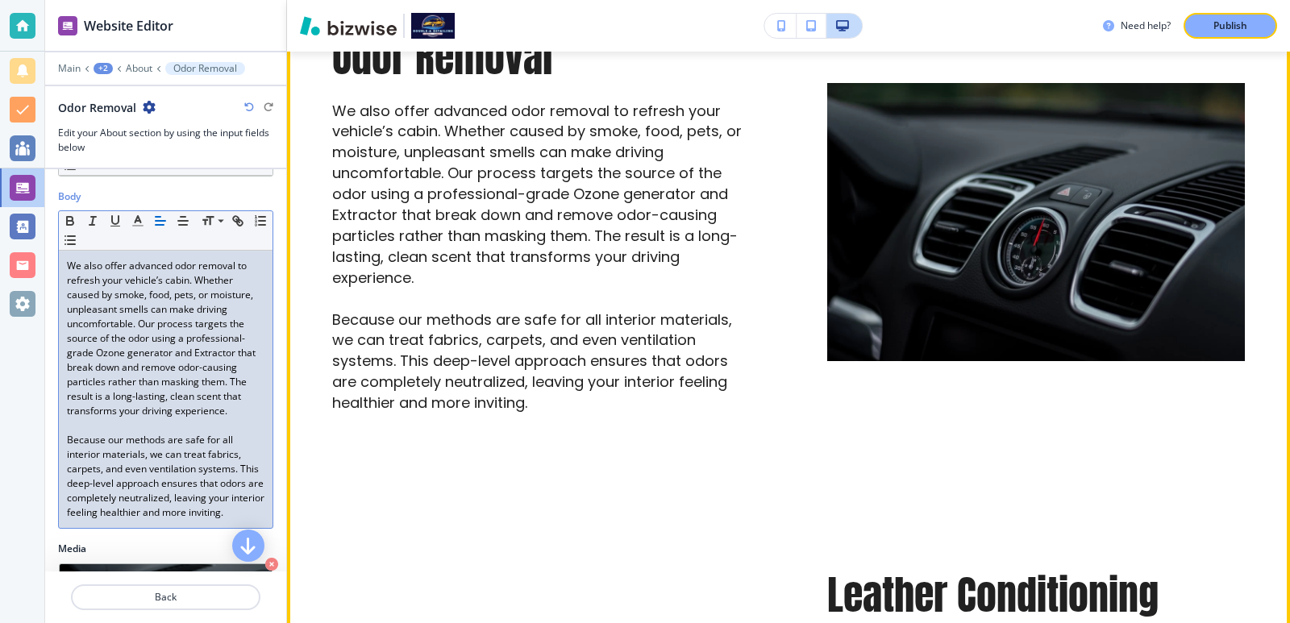
scroll to position [1413, 0]
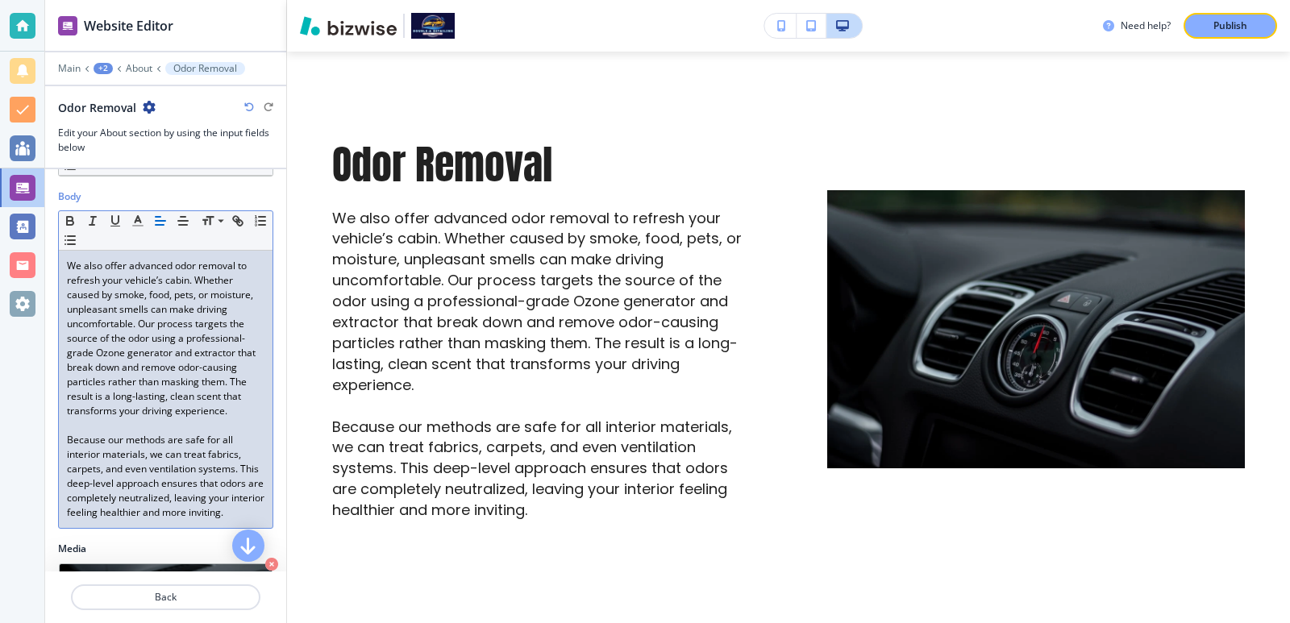
click at [153, 369] on p "We also offer advanced odor removal to refresh your vehicle’s cabin. Whether ca…" at bounding box center [166, 339] width 198 height 160
click at [153, 367] on p "We also offer advanced odor removal to refresh your vehicle’s cabin. Whether ca…" at bounding box center [166, 339] width 198 height 160
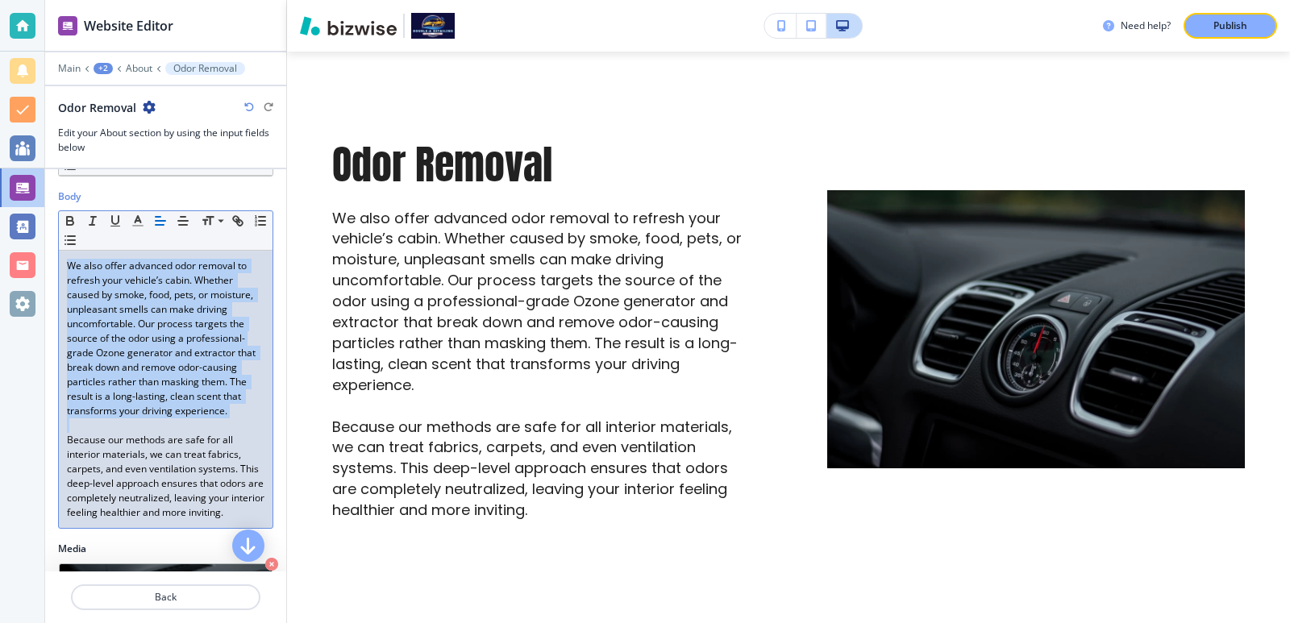
click at [152, 368] on p "We also offer advanced odor removal to refresh your vehicle’s cabin. Whether ca…" at bounding box center [166, 339] width 198 height 160
click at [155, 369] on p "We also offer advanced odor removal to refresh your vehicle’s cabin. Whether ca…" at bounding box center [166, 339] width 198 height 160
click at [156, 365] on p "We also offer advanced odor removal to refresh your vehicle’s cabin. Whether ca…" at bounding box center [166, 339] width 198 height 160
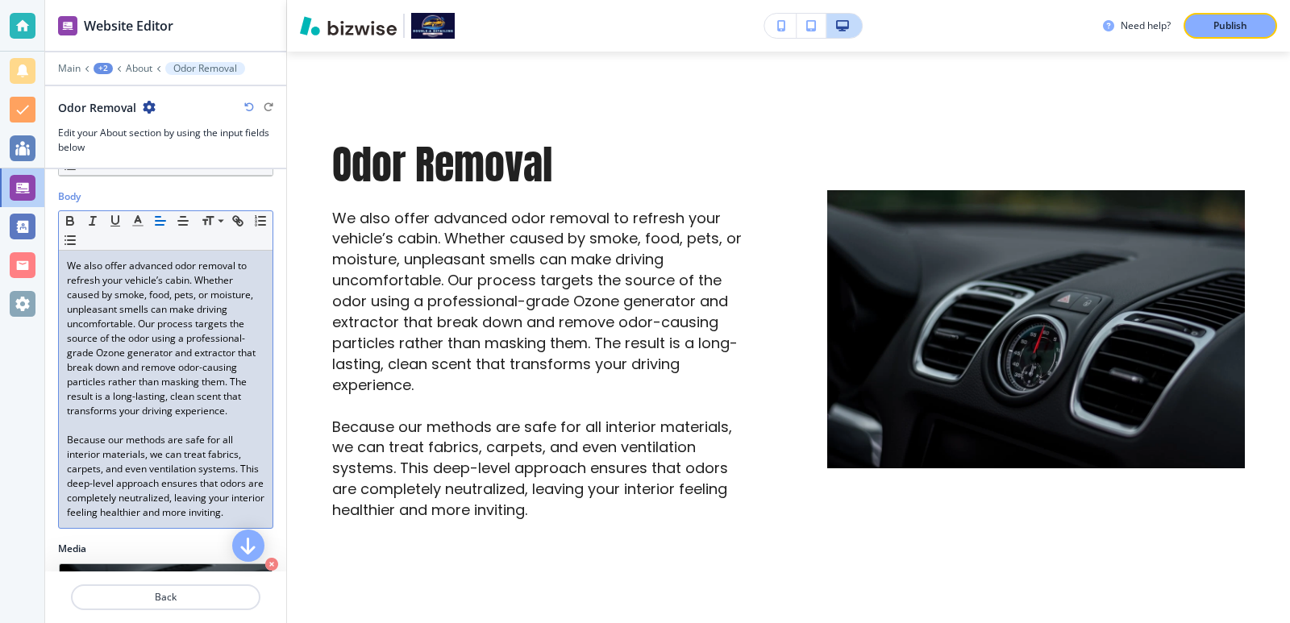
click at [229, 354] on p "We also offer advanced odor removal to refresh your vehicle’s cabin. Whether ca…" at bounding box center [166, 339] width 198 height 160
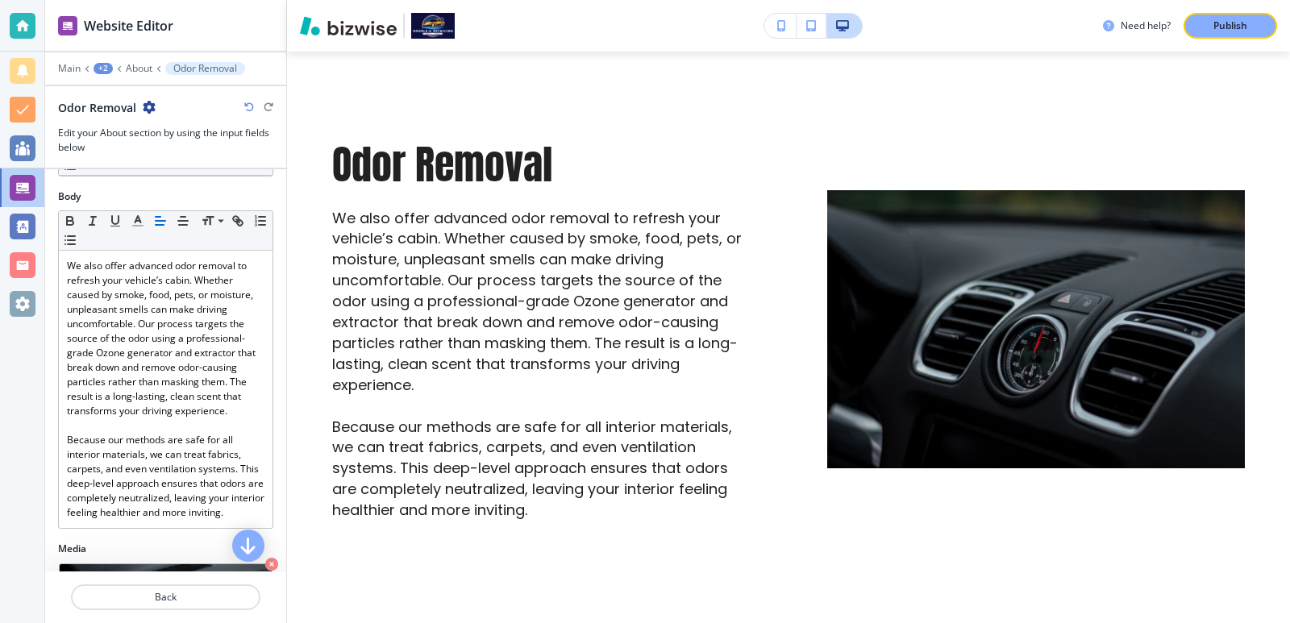
click at [248, 102] on icon "button" at bounding box center [249, 107] width 10 height 10
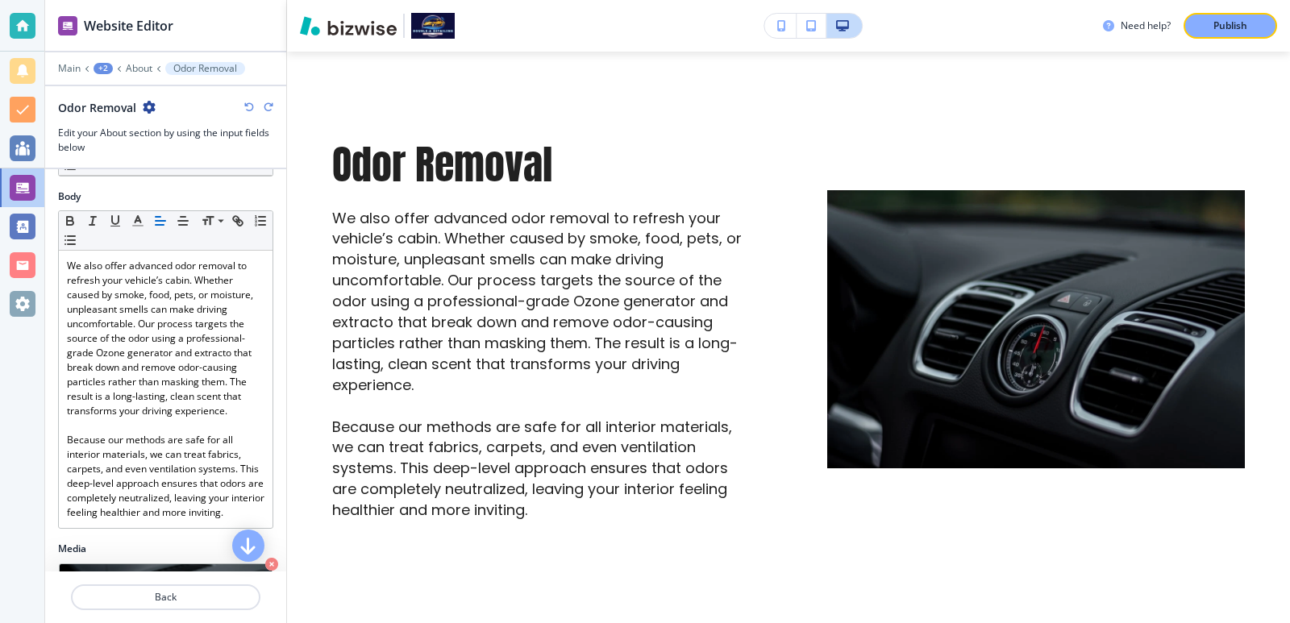
click at [248, 102] on icon "button" at bounding box center [249, 107] width 10 height 10
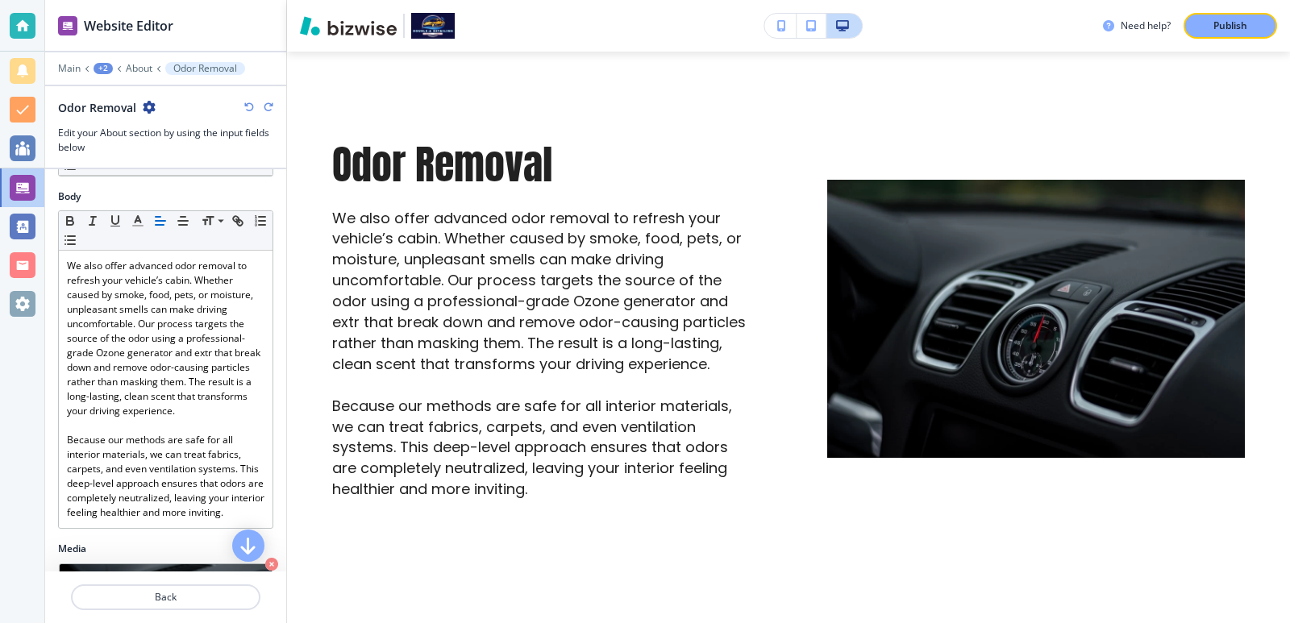
click at [248, 102] on icon "button" at bounding box center [249, 107] width 10 height 10
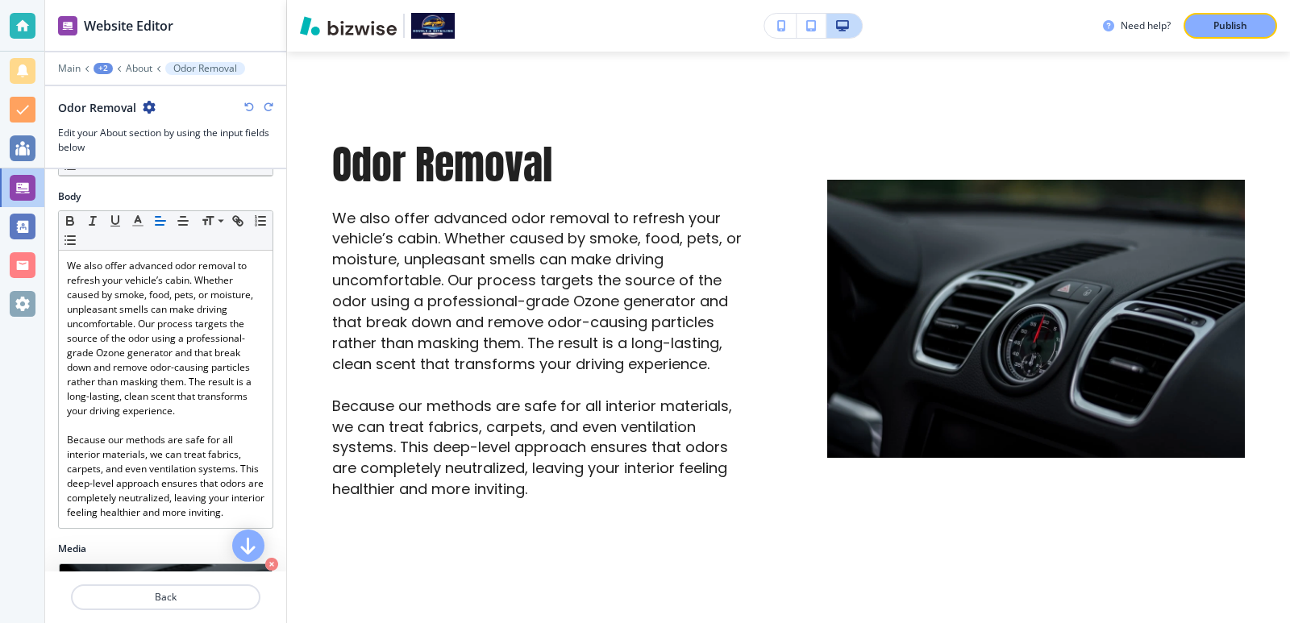
click at [248, 102] on icon "button" at bounding box center [249, 107] width 10 height 10
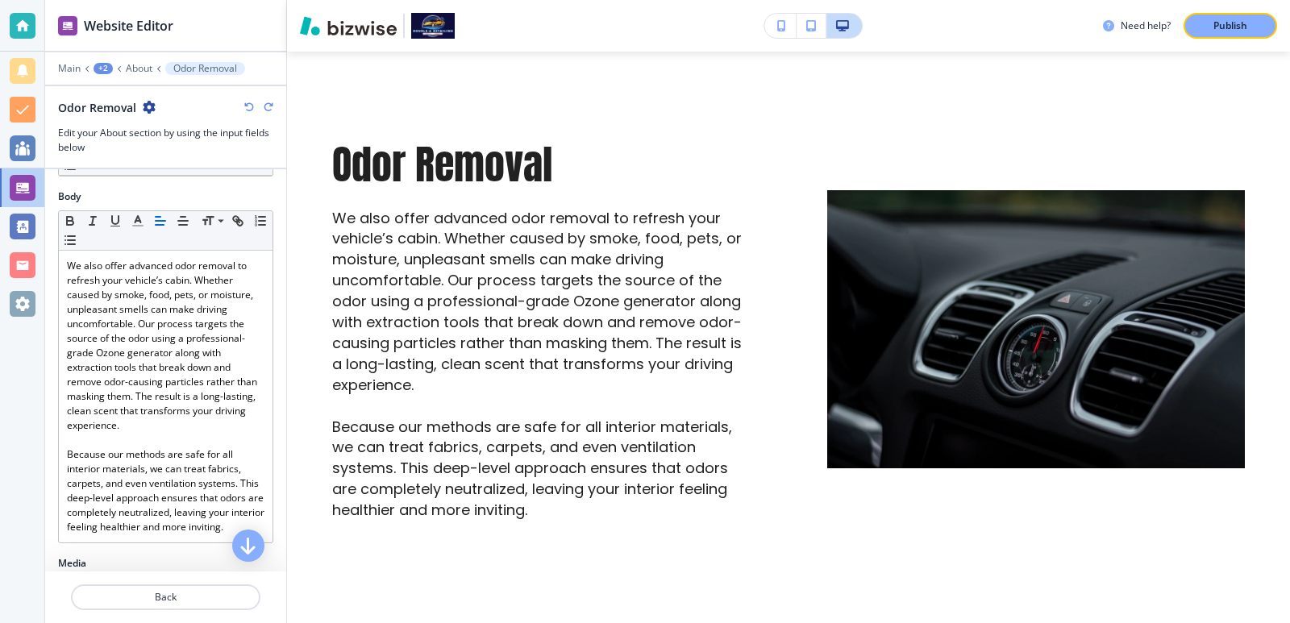
click at [248, 102] on icon "button" at bounding box center [249, 107] width 10 height 10
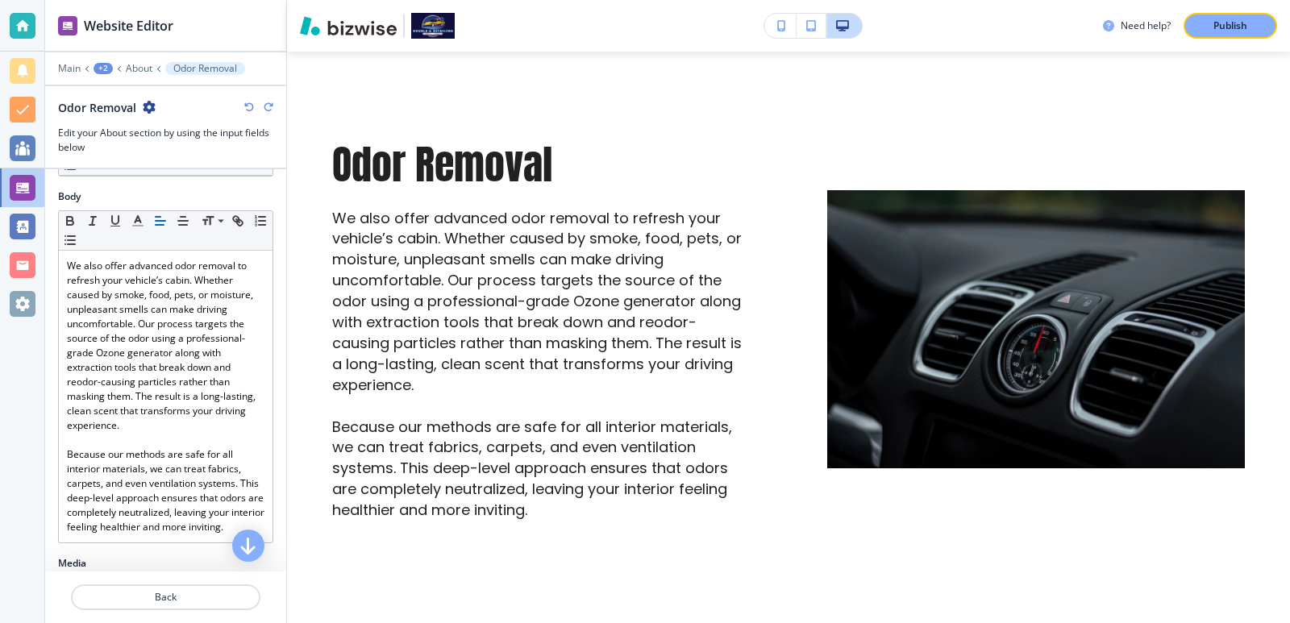
click at [248, 102] on icon "button" at bounding box center [249, 107] width 10 height 10
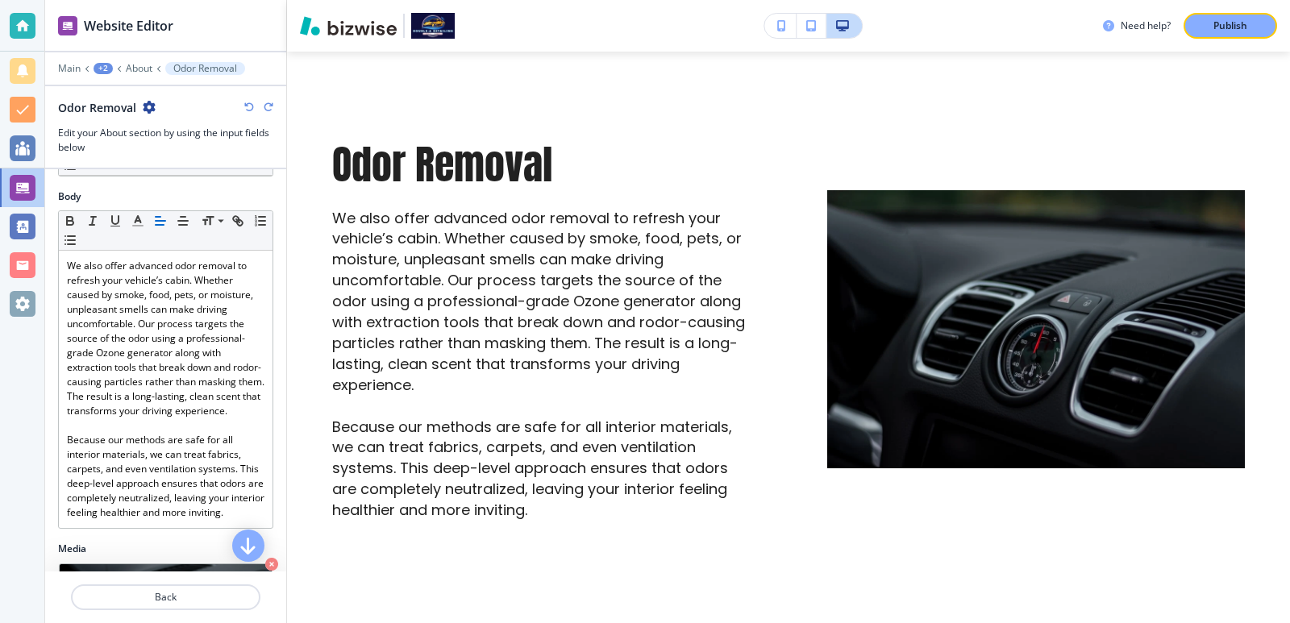
click at [248, 102] on icon "button" at bounding box center [249, 107] width 10 height 10
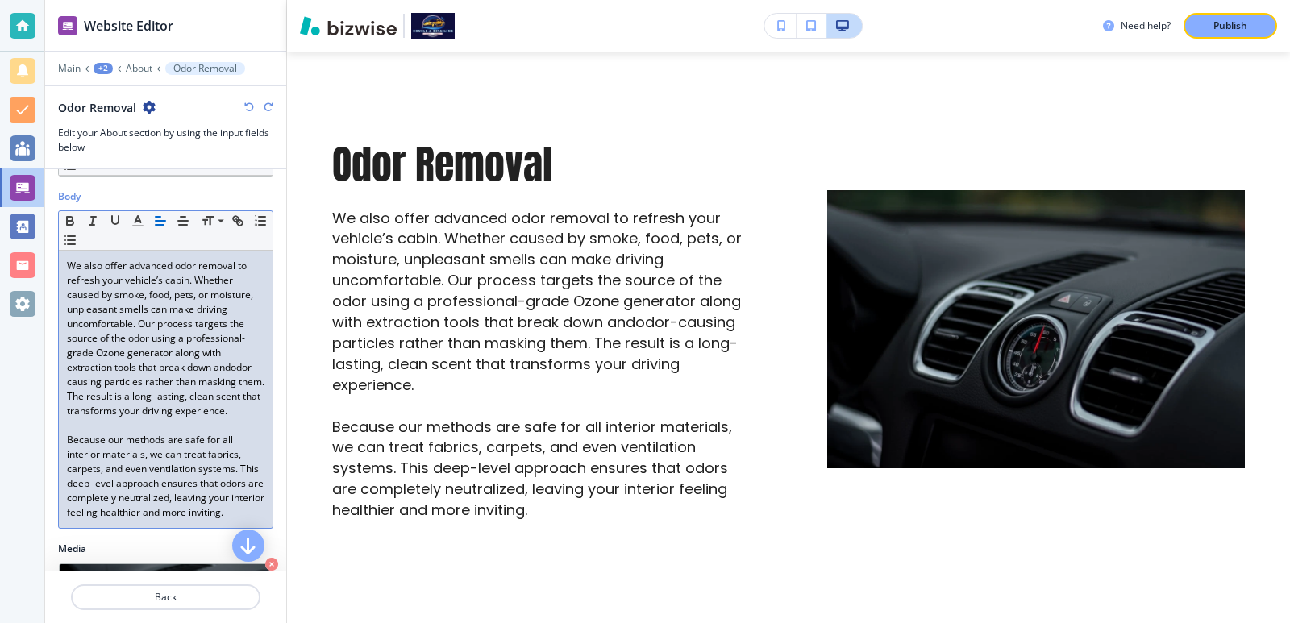
click at [195, 338] on p "We also offer advanced odor removal to refresh your vehicle’s cabin. Whether ca…" at bounding box center [166, 339] width 198 height 160
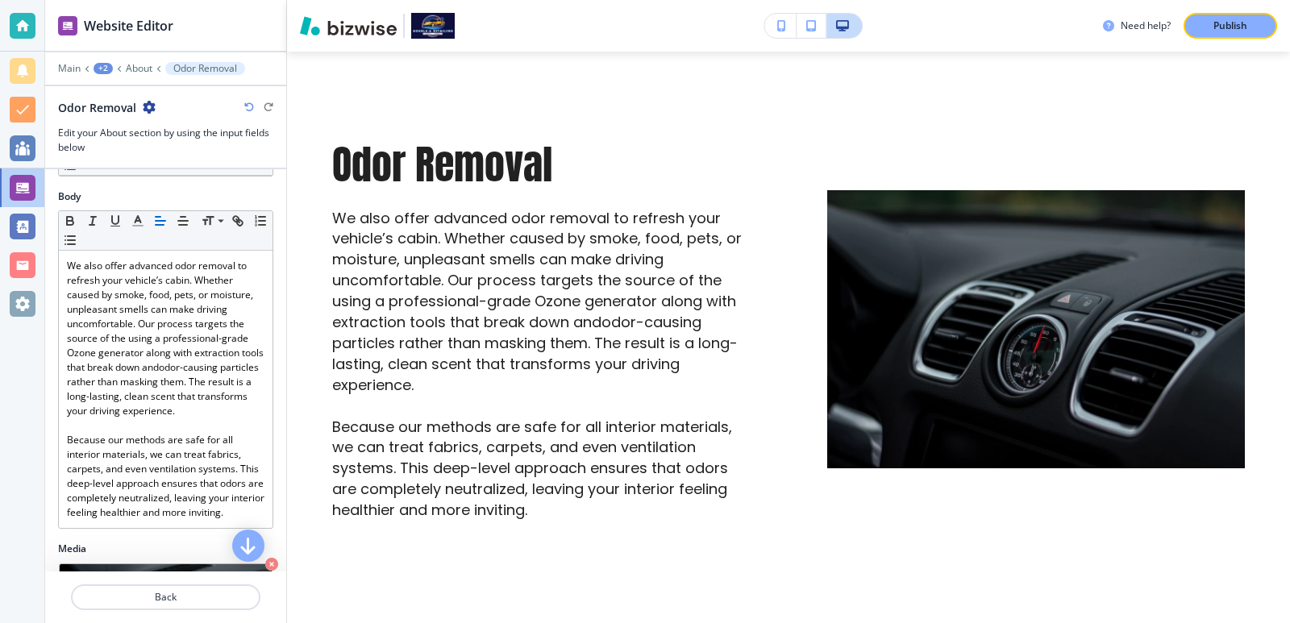
click at [248, 102] on icon "button" at bounding box center [249, 107] width 10 height 10
click at [265, 106] on icon "button" at bounding box center [269, 107] width 10 height 10
click at [250, 105] on icon "button" at bounding box center [249, 107] width 10 height 10
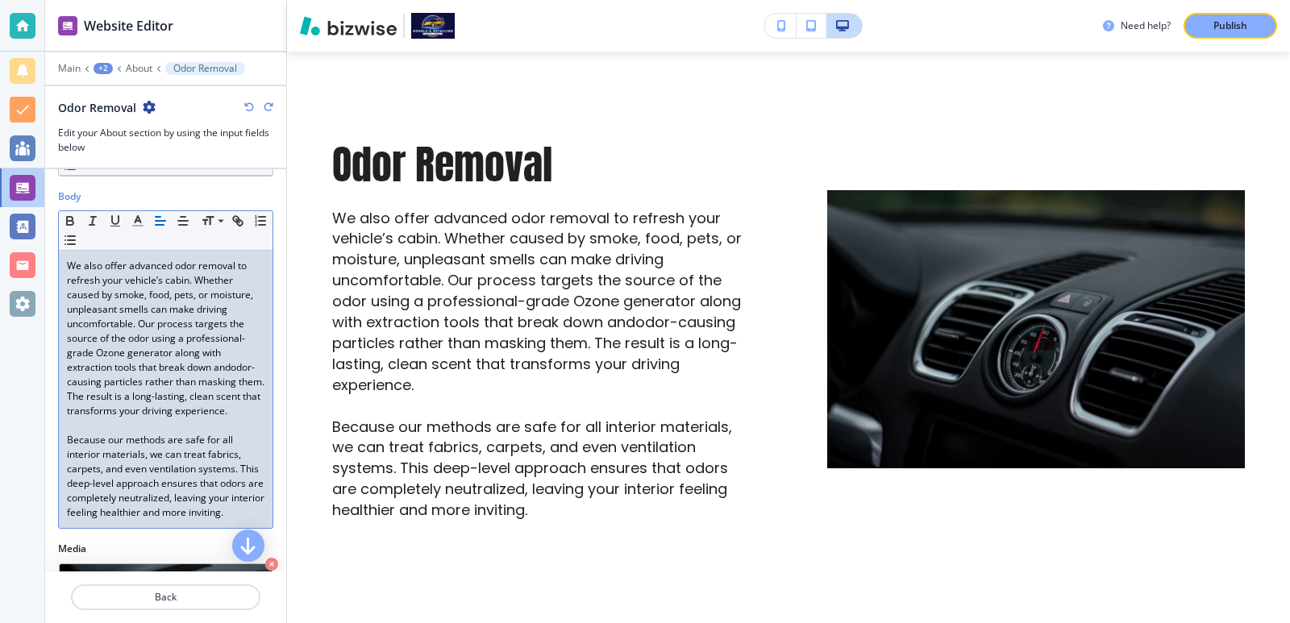
click at [115, 383] on p "We also offer advanced odor removal to refresh your vehicle’s cabin. Whether ca…" at bounding box center [166, 339] width 198 height 160
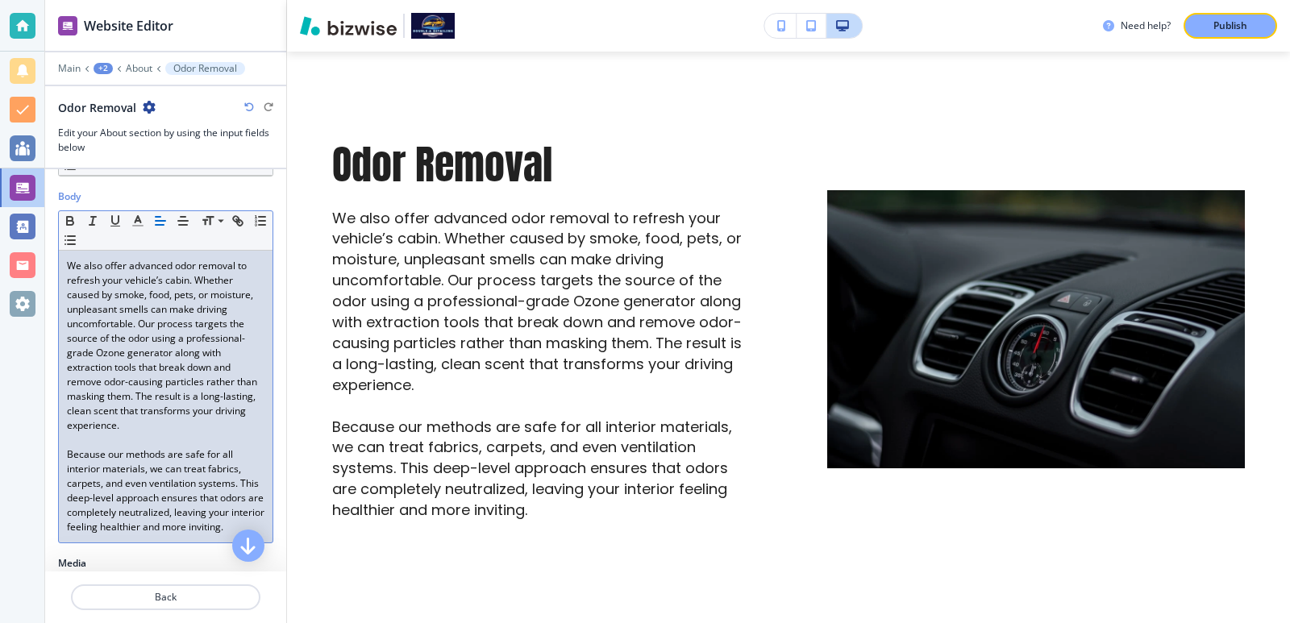
click at [244, 340] on p "We also offer advanced odor removal to refresh your vehicle’s cabin. Whether ca…" at bounding box center [166, 346] width 198 height 174
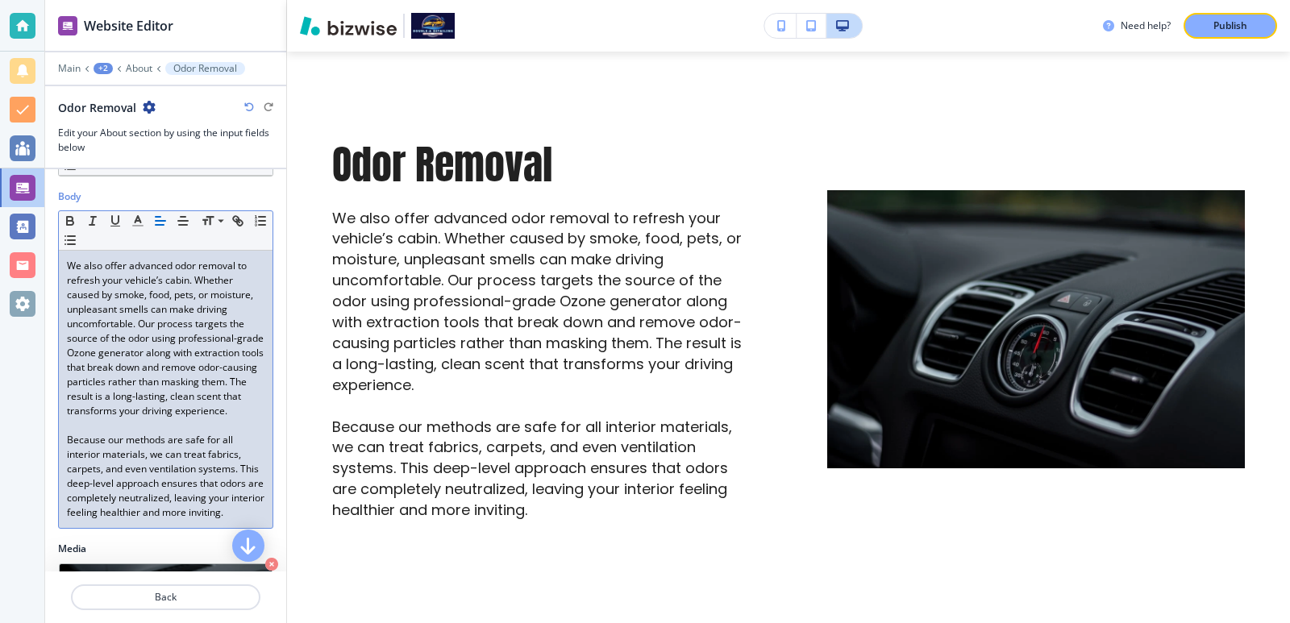
click at [202, 349] on p "We also offer advanced odor removal to refresh your vehicle’s cabin. Whether ca…" at bounding box center [166, 339] width 198 height 160
click at [199, 414] on p "We also offer advanced odor removal to refresh your vehicle’s cabin. Whether ca…" at bounding box center [166, 339] width 198 height 160
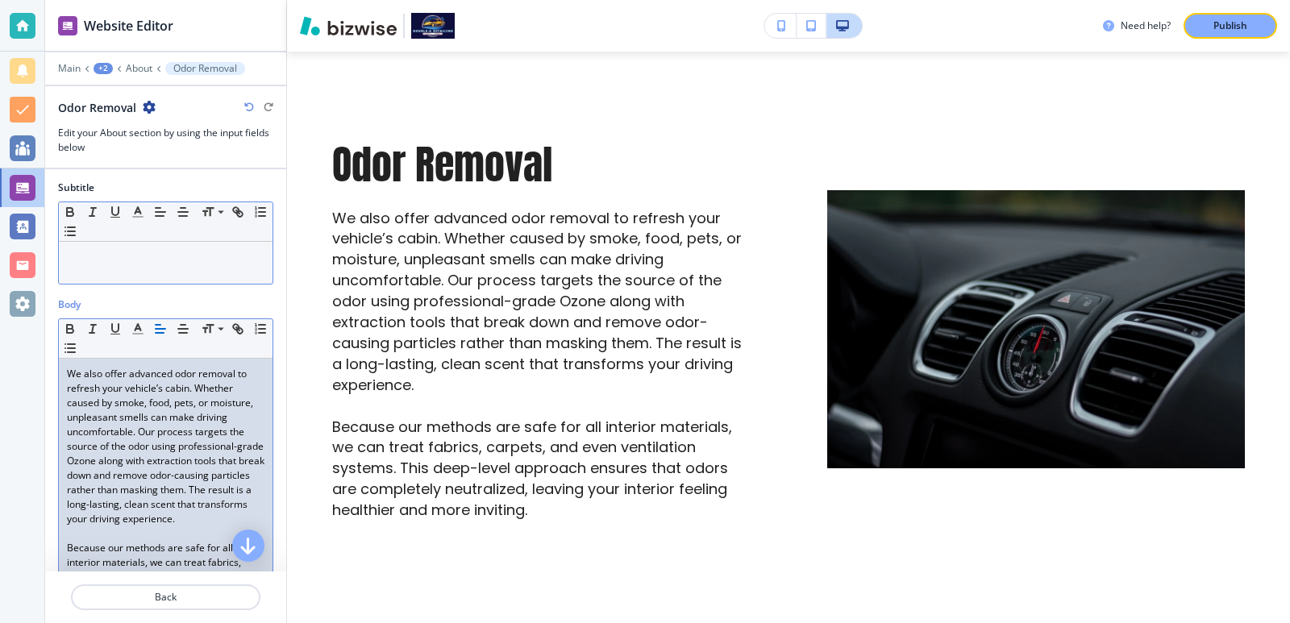
scroll to position [0, 0]
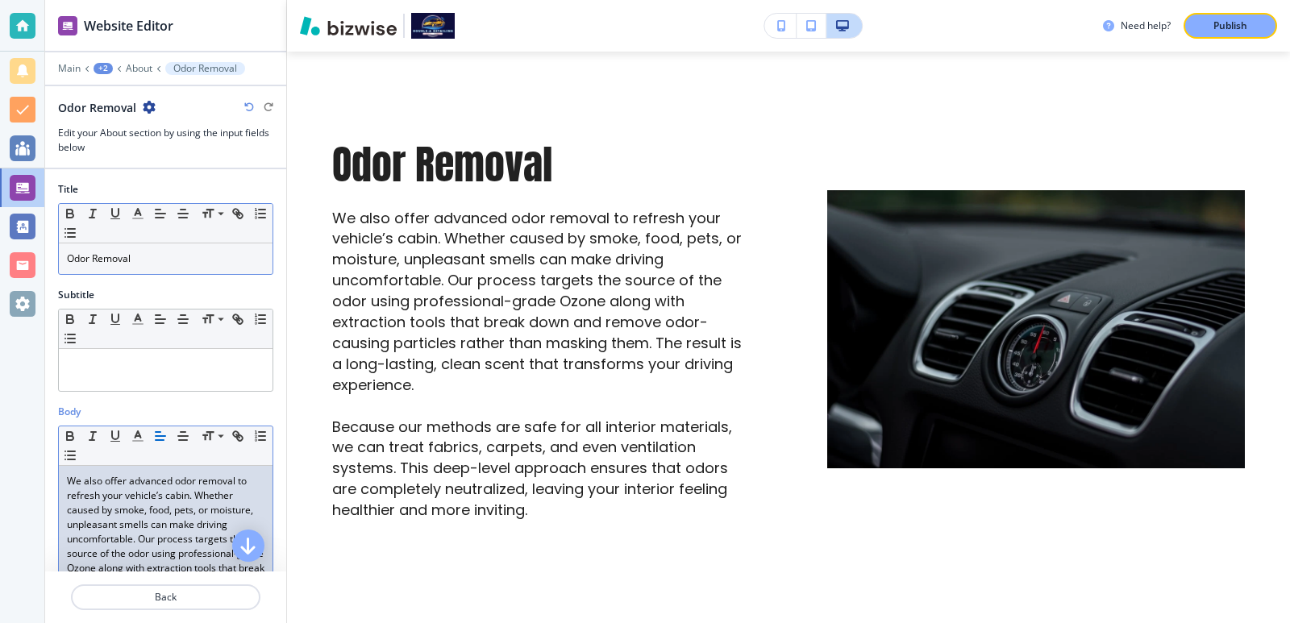
click at [186, 264] on p "Odor Removal" at bounding box center [166, 259] width 198 height 15
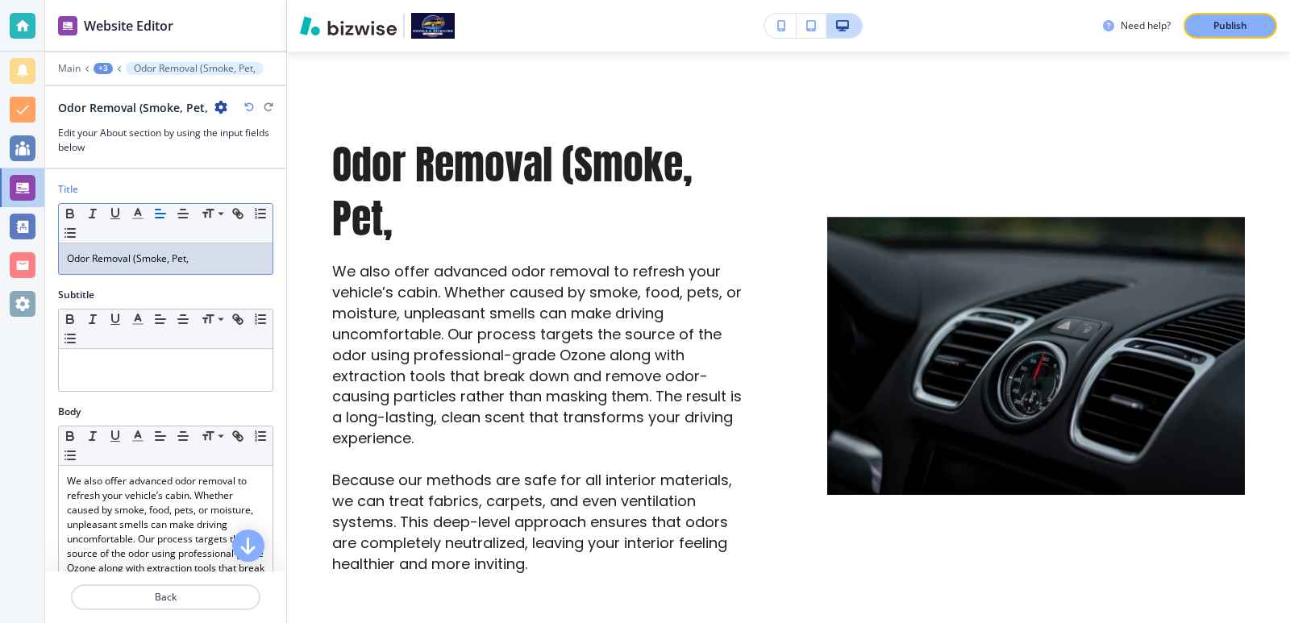
click at [220, 249] on div "Odor Removal (Smoke, Pet," at bounding box center [166, 259] width 214 height 31
click at [226, 264] on p "Odor Removal (Smoke, Pet," at bounding box center [166, 259] width 198 height 15
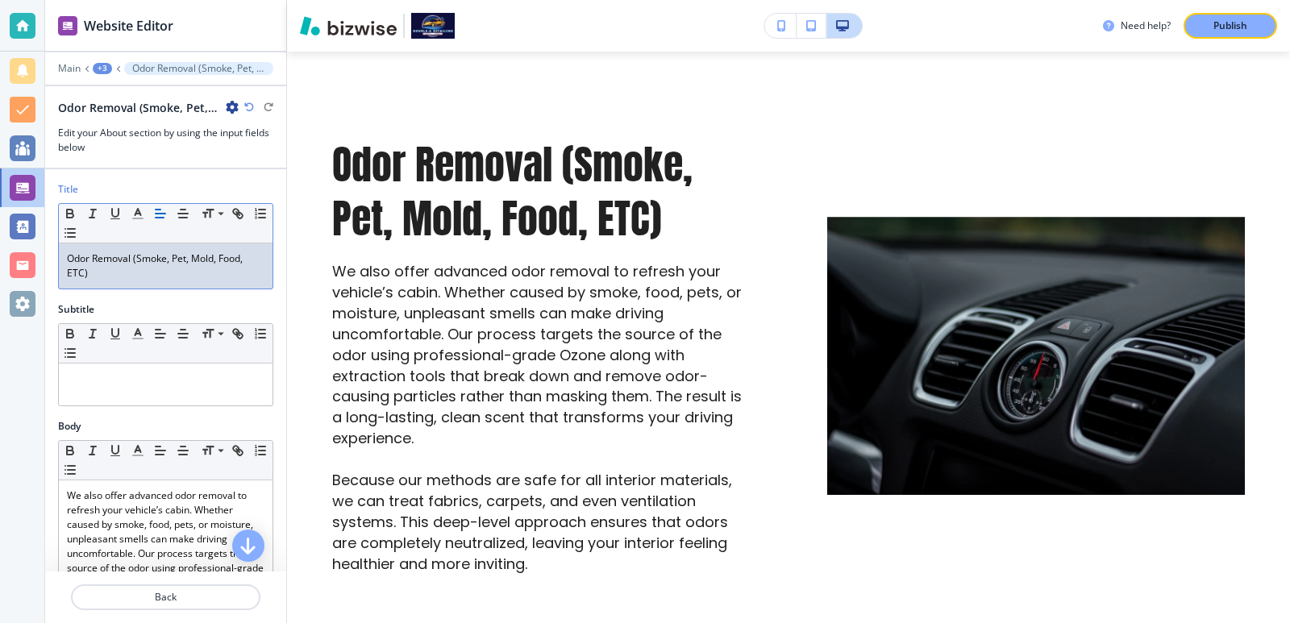
click at [207, 261] on p "Odor Removal (Smoke, Pet, Mold, Food, ETC)" at bounding box center [166, 266] width 198 height 29
click at [77, 267] on p "Odor Removal (Smoke, Pet, Mold, Food, ETC)" at bounding box center [166, 266] width 198 height 29
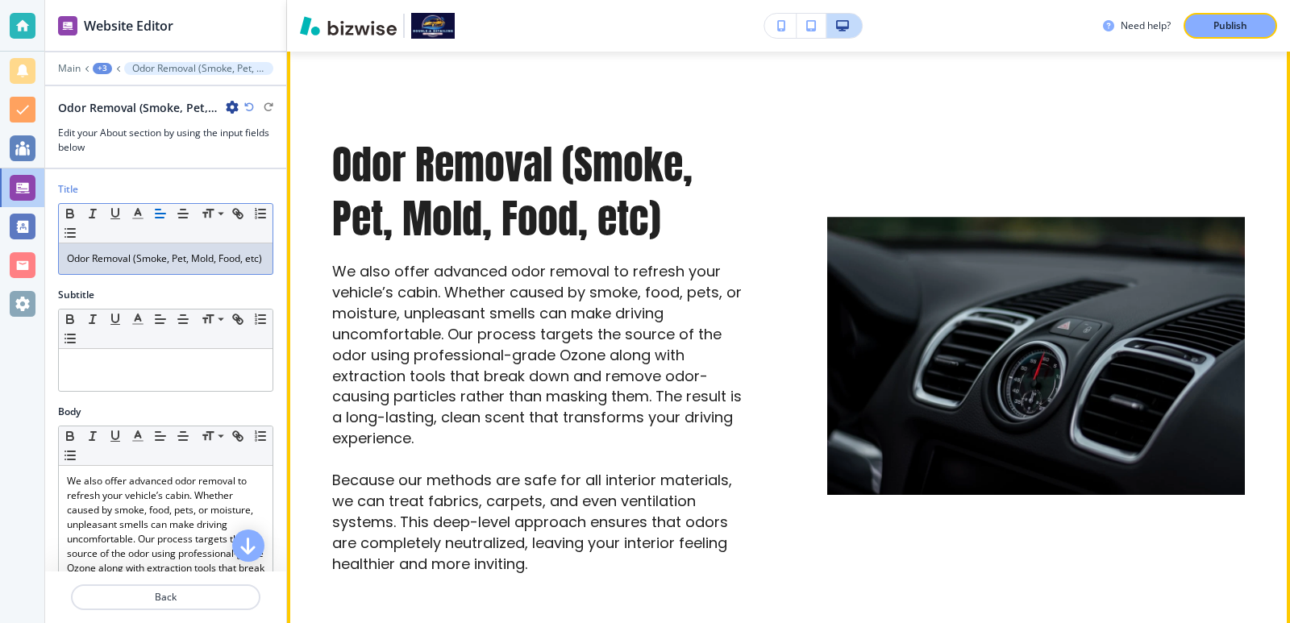
click at [356, 360] on p "We also offer advanced odor removal to refresh your vehicle’s cabin. Whether ca…" at bounding box center [541, 355] width 418 height 188
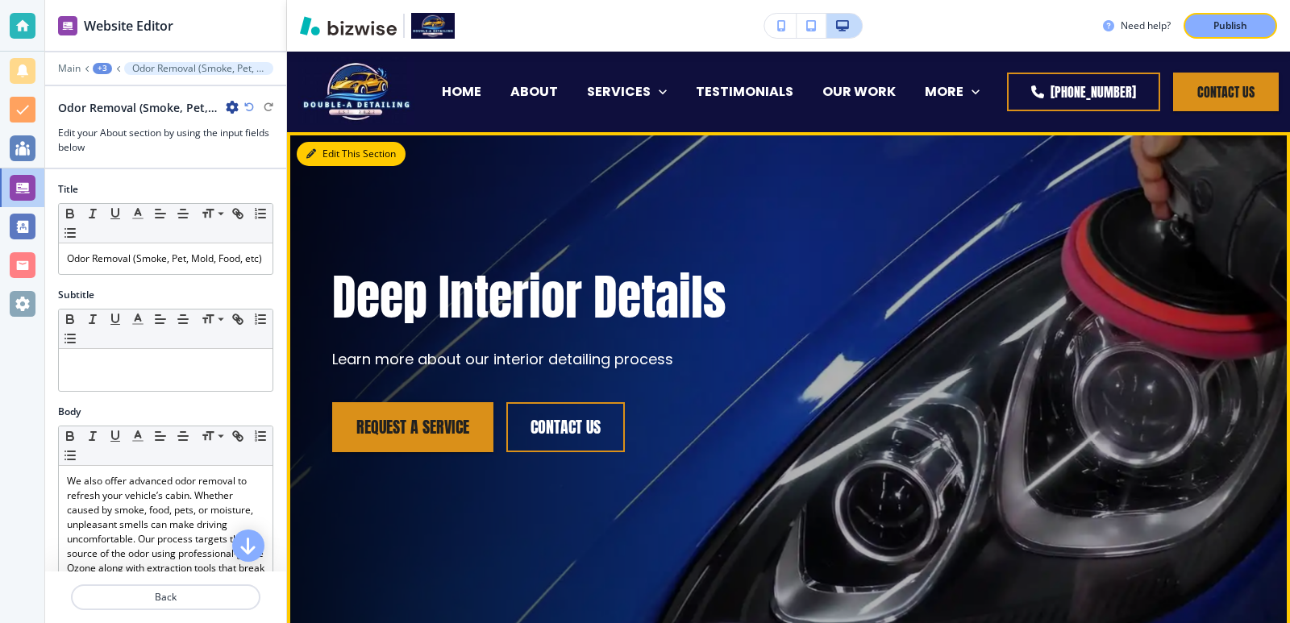
click at [340, 158] on button "Edit This Section" at bounding box center [351, 154] width 109 height 24
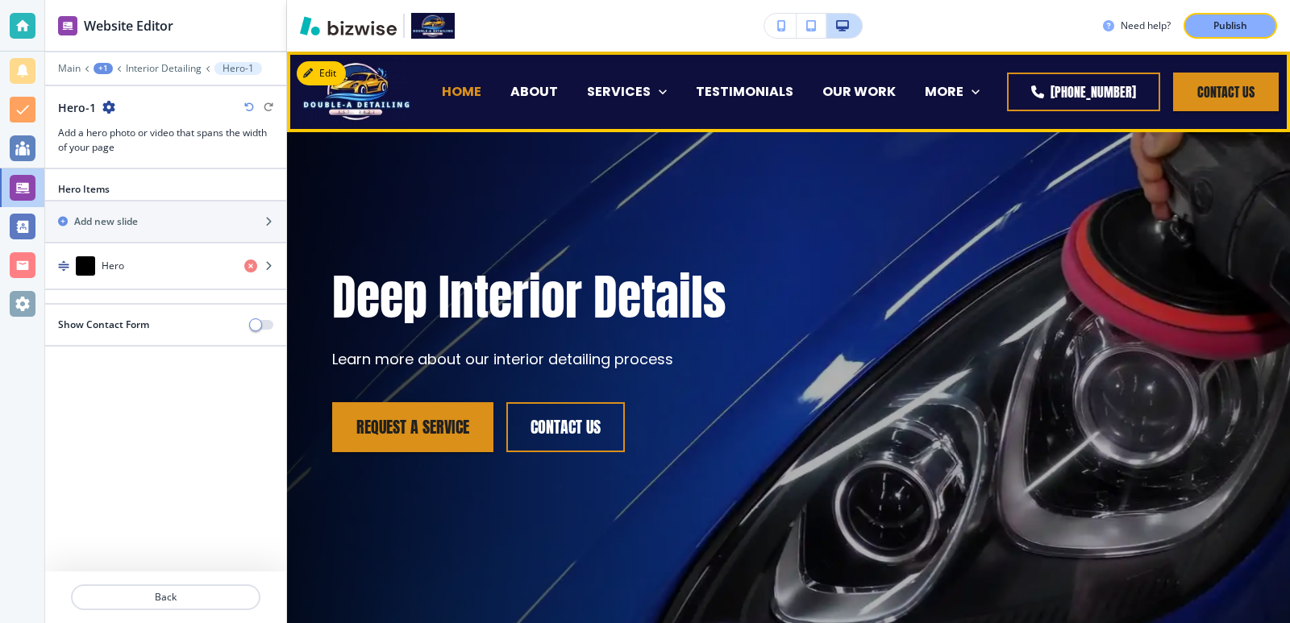
click at [468, 92] on p "HOME" at bounding box center [462, 91] width 40 height 19
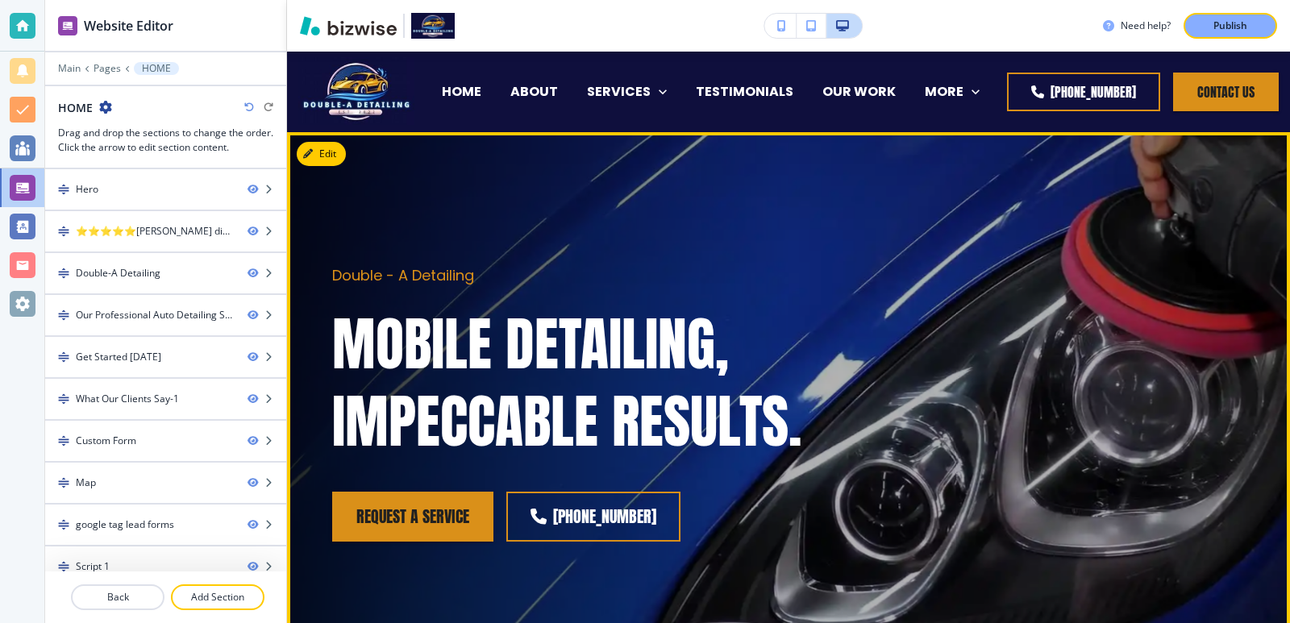
click at [523, 294] on div "Double - A Detailing MOBILE DETAILING, IMPECCABLE RESULTS." at bounding box center [669, 362] width 675 height 194
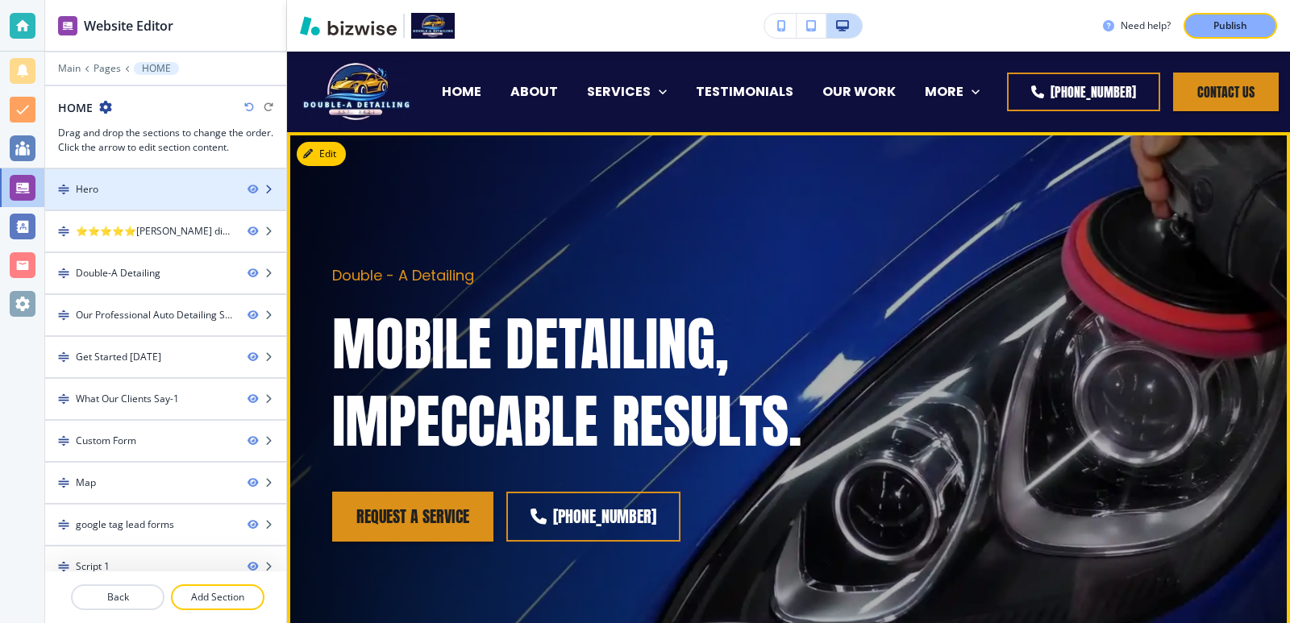
click at [201, 183] on div "Hero" at bounding box center [140, 189] width 190 height 15
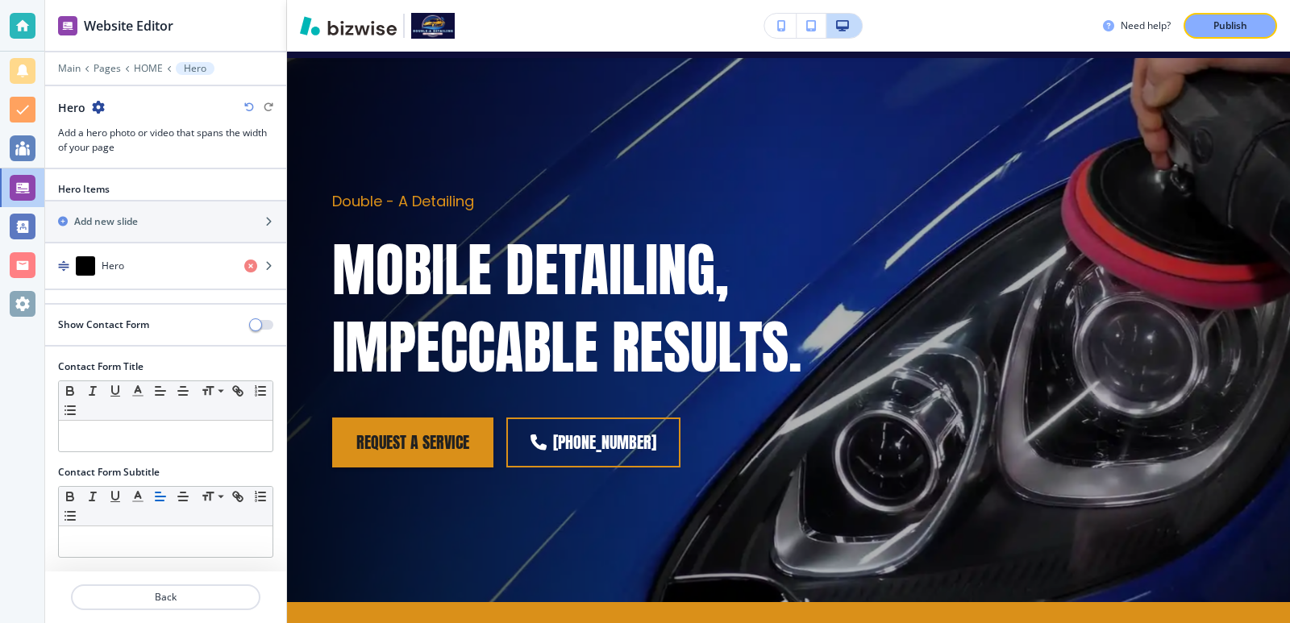
scroll to position [81, 0]
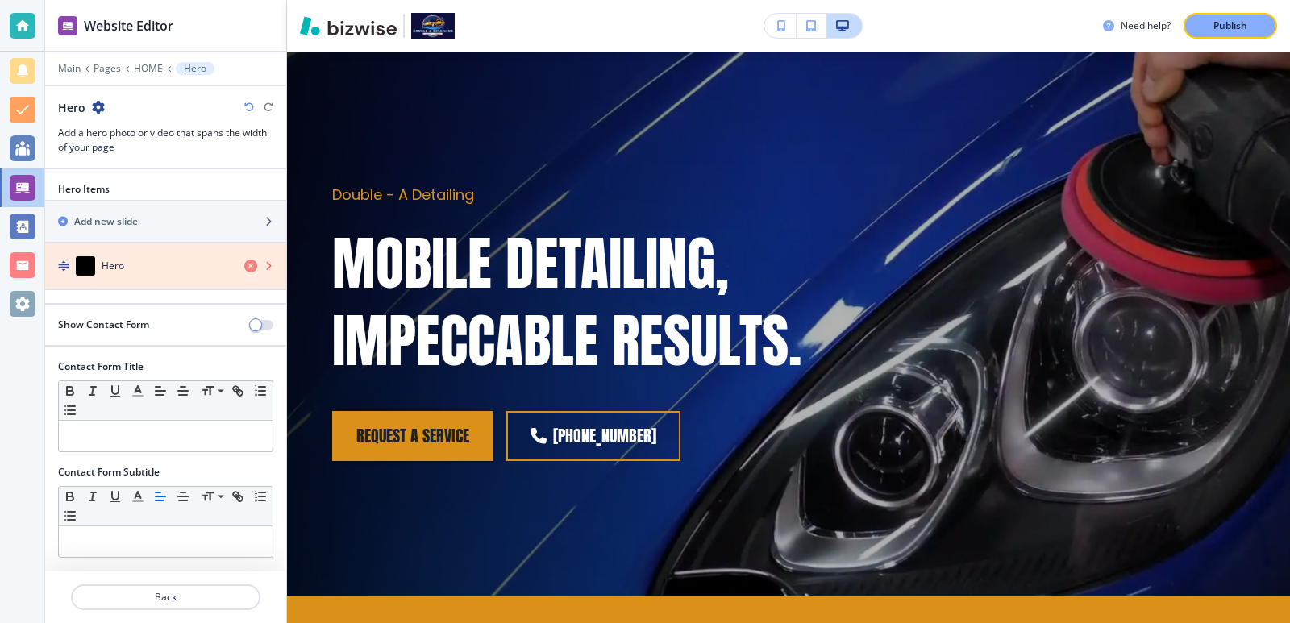
click at [251, 266] on icon "button" at bounding box center [250, 266] width 13 height 13
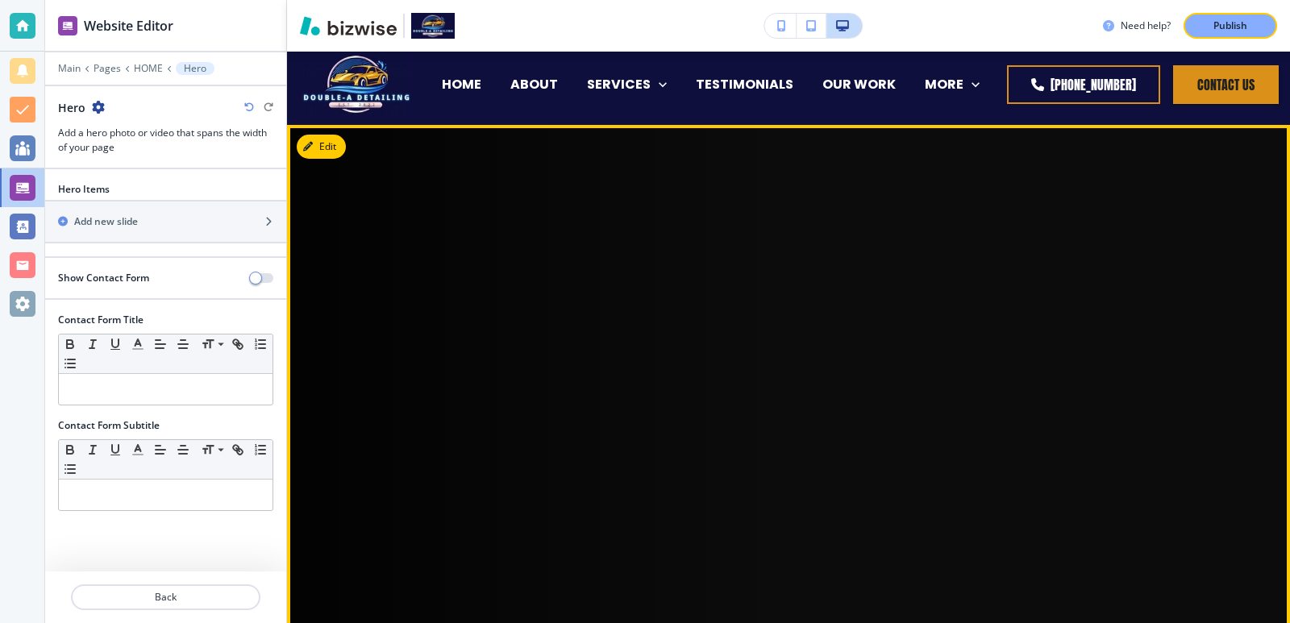
scroll to position [0, 0]
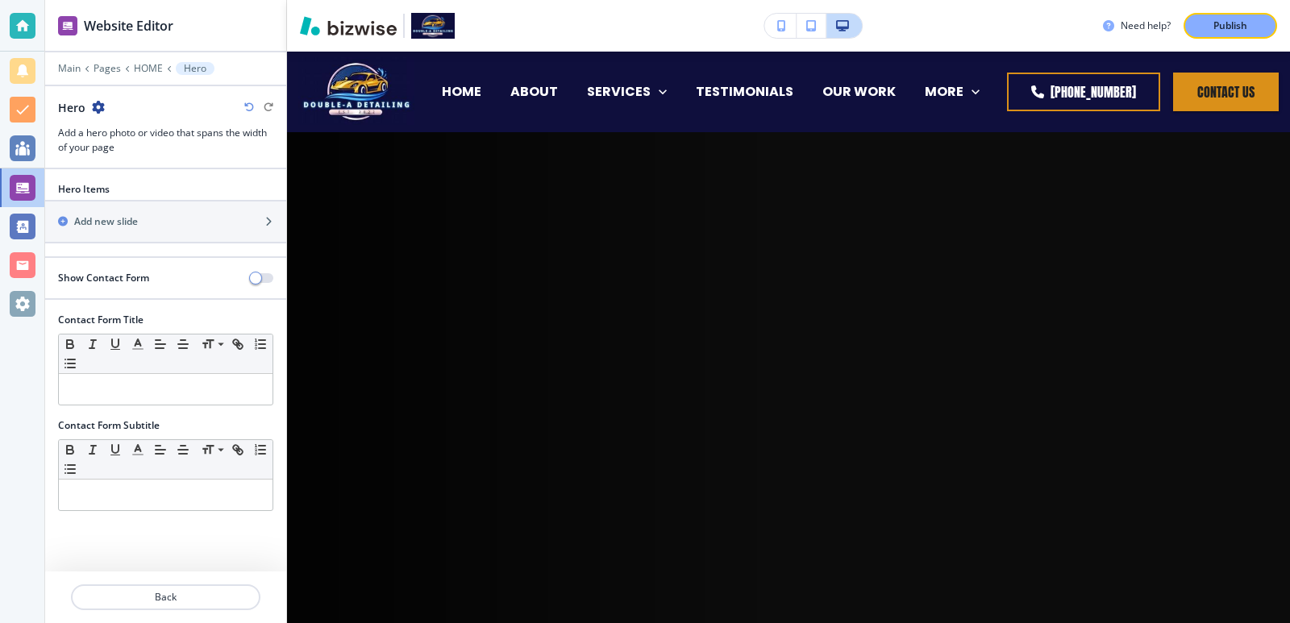
click at [248, 105] on icon "button" at bounding box center [249, 107] width 10 height 10
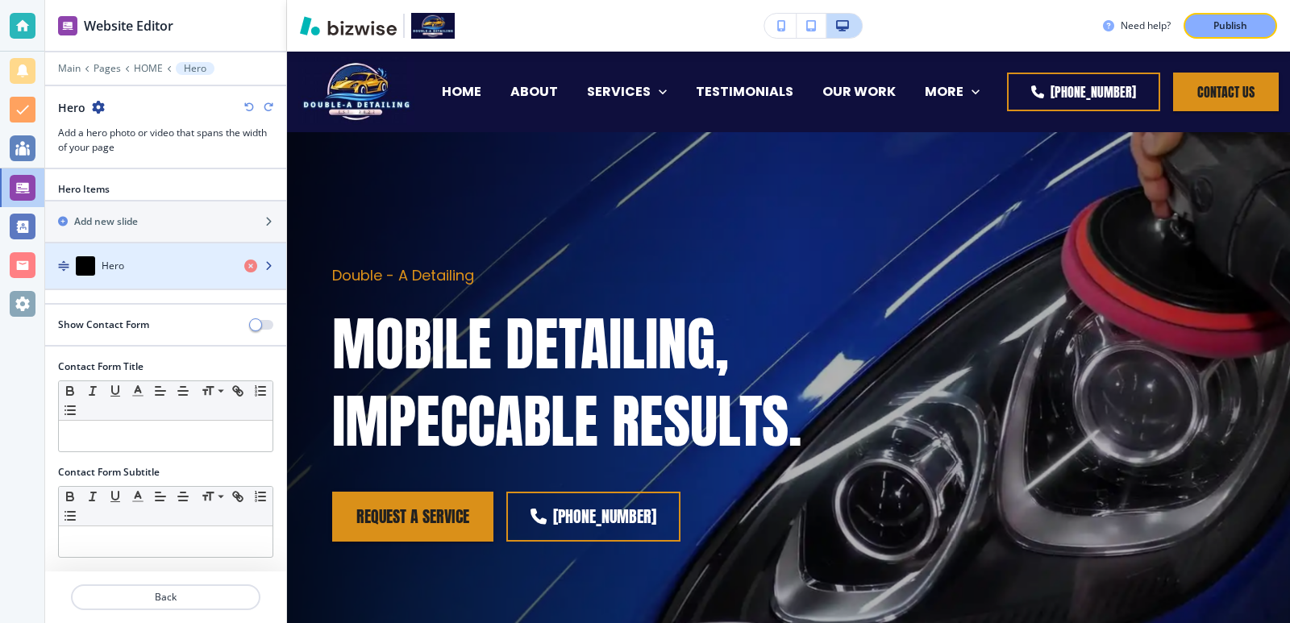
click at [92, 263] on video "button" at bounding box center [85, 265] width 19 height 19
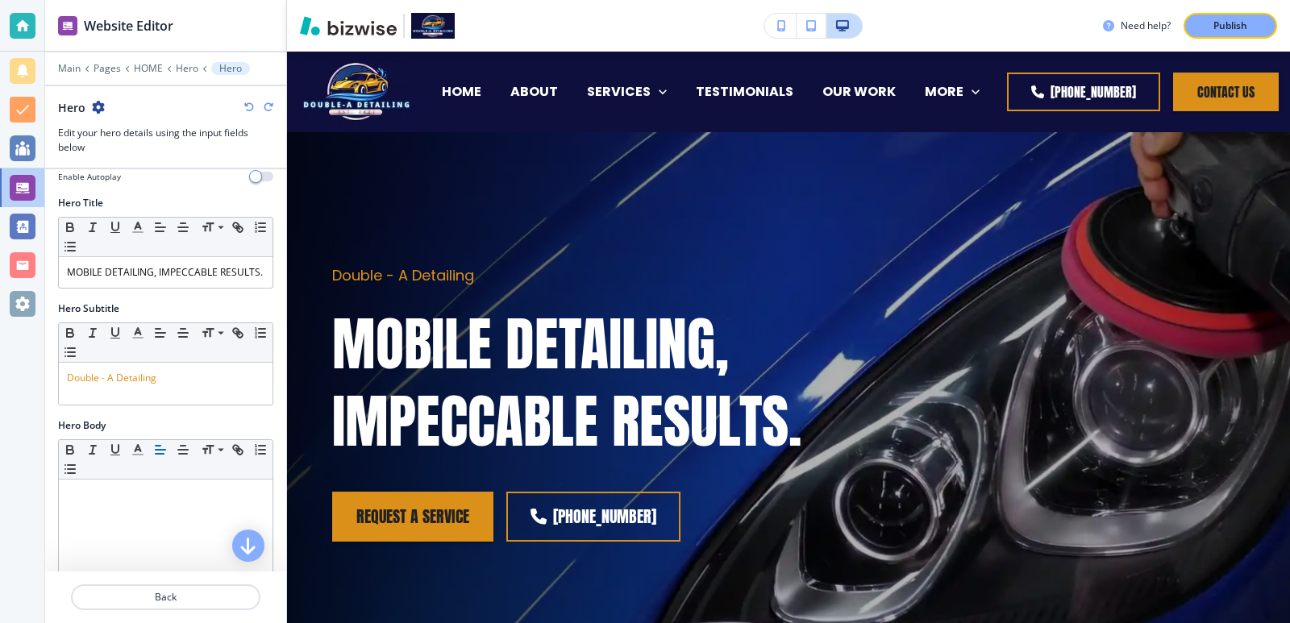
scroll to position [107, 0]
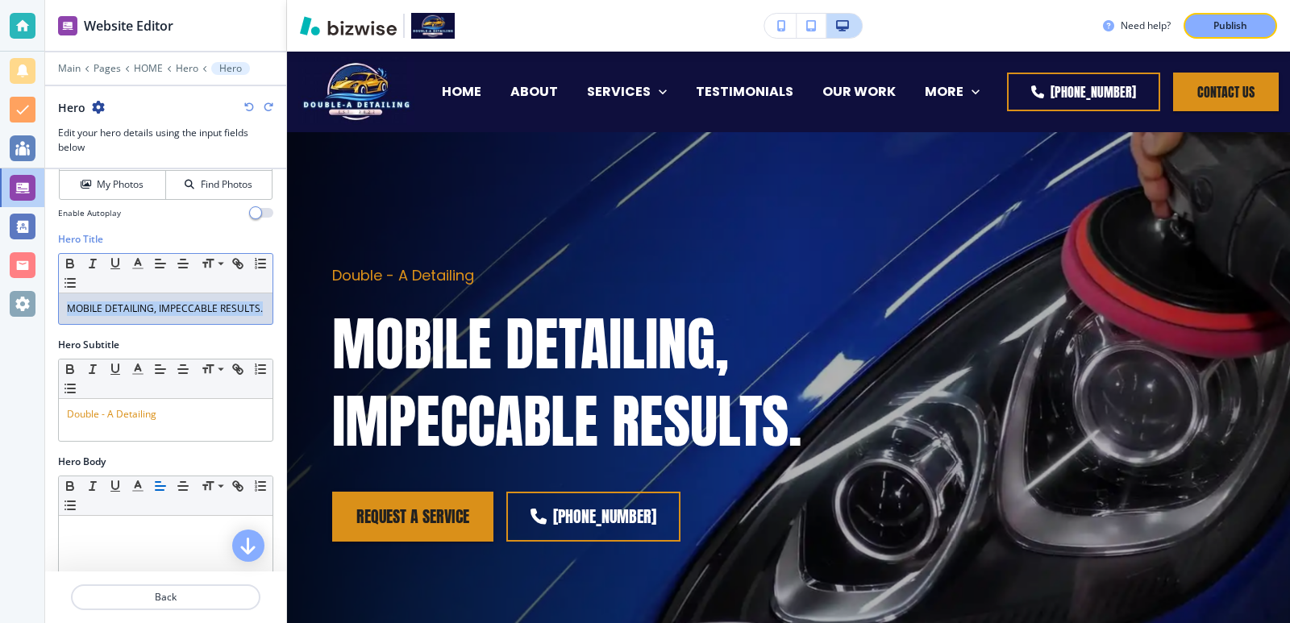
drag, startPoint x: 144, startPoint y: 332, endPoint x: 78, endPoint y: 296, distance: 74.7
click at [51, 294] on div "Hero Title Small Normal Large Huge MOBILE DETAILING, IMPECCABLE RESULTS." at bounding box center [165, 285] width 241 height 106
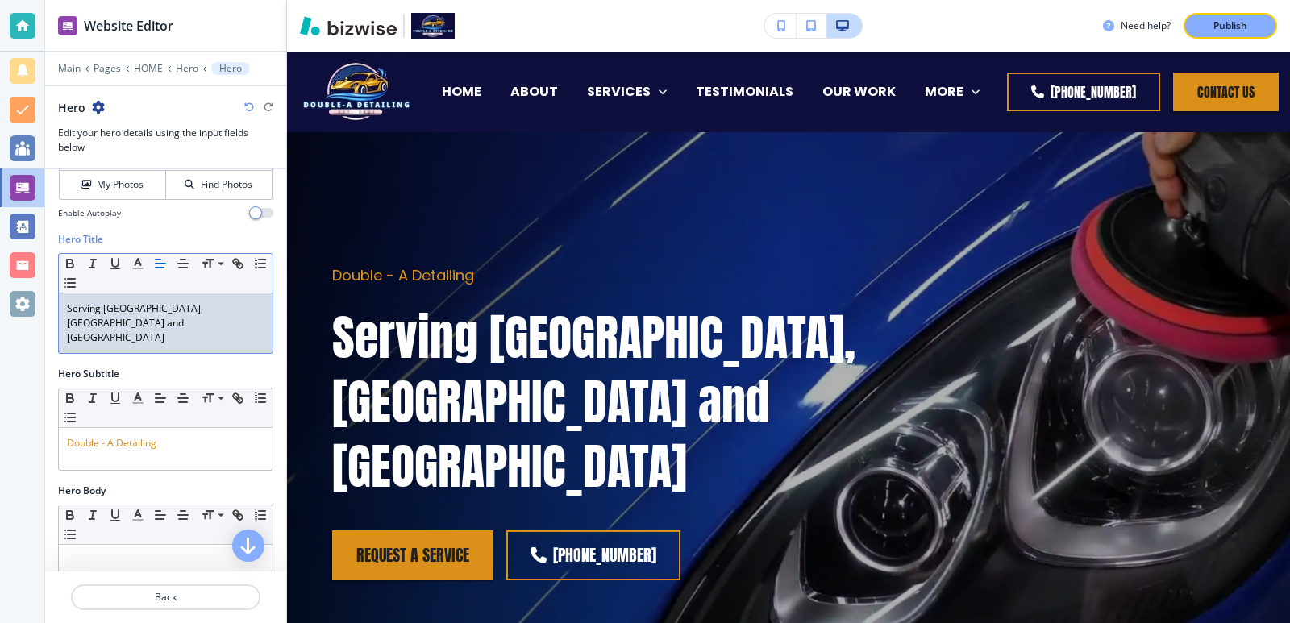
click at [82, 312] on p "Serving Winston Salem, Greensboro and Highpoint" at bounding box center [166, 324] width 198 height 44
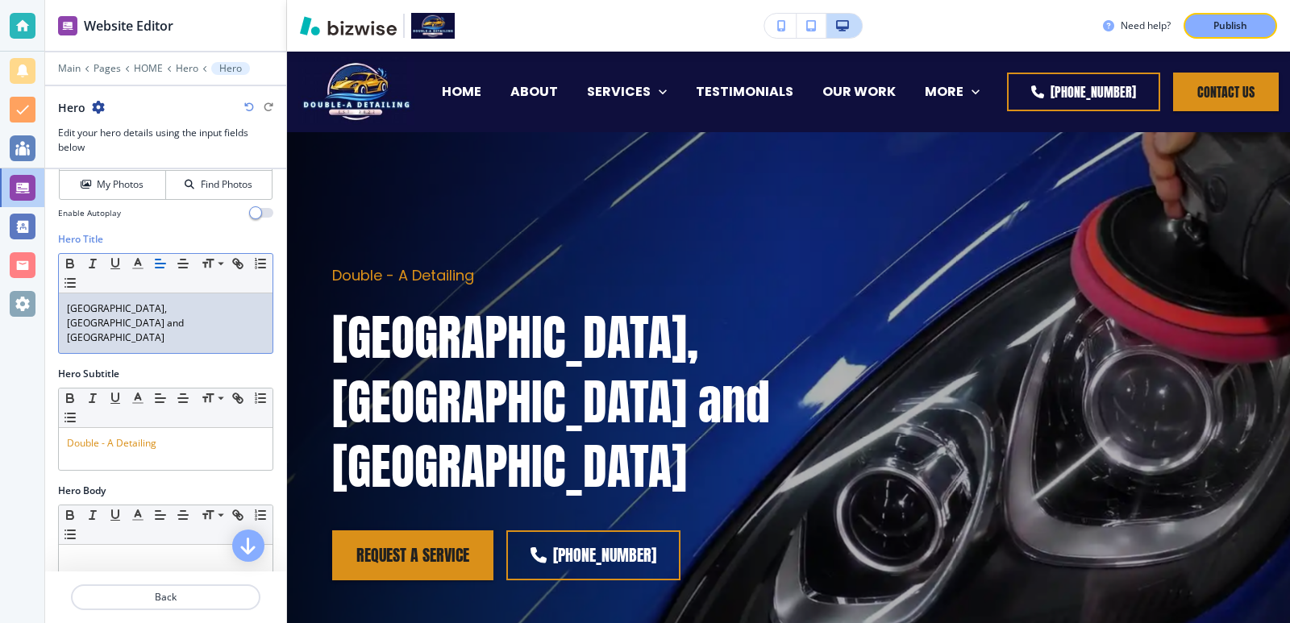
click at [184, 322] on p "Winston Salem, Greensboro and Highpoint" at bounding box center [166, 324] width 198 height 44
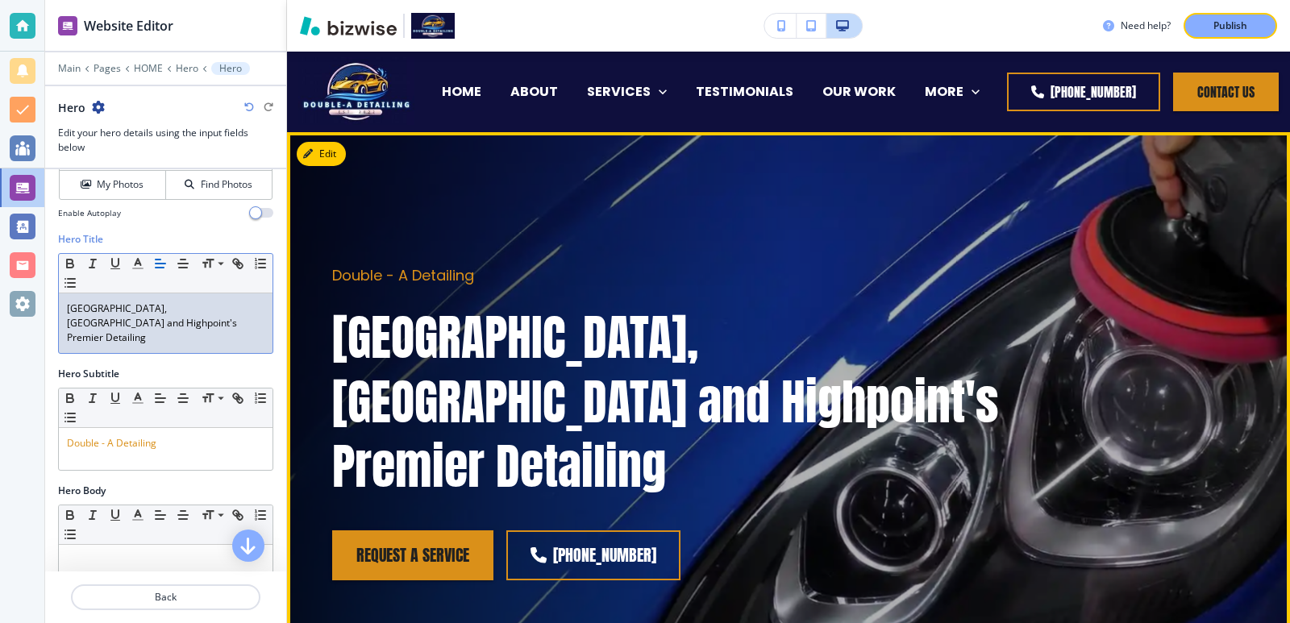
click at [1203, 494] on div "Double - A Detailing Winston Salem, Greensboro and Highpoint's Premier Detailin…" at bounding box center [770, 403] width 952 height 483
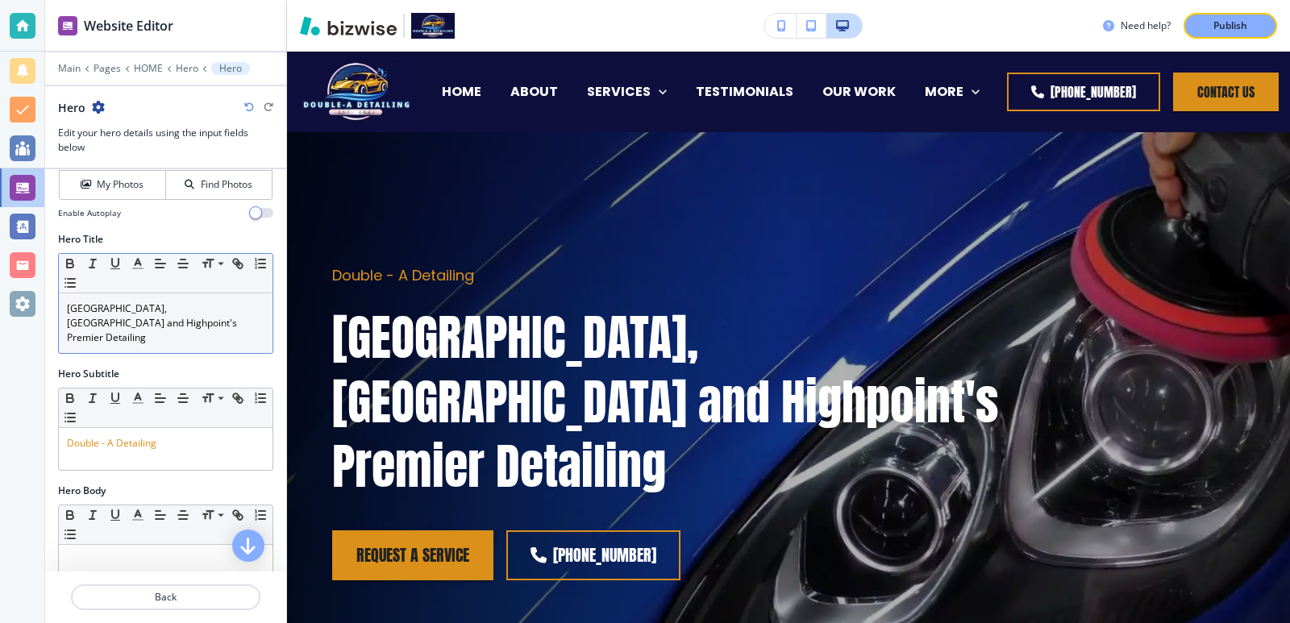
click at [135, 322] on p "Winston Salem, Greensboro and Highpoint's Premier Detailing" at bounding box center [166, 324] width 198 height 44
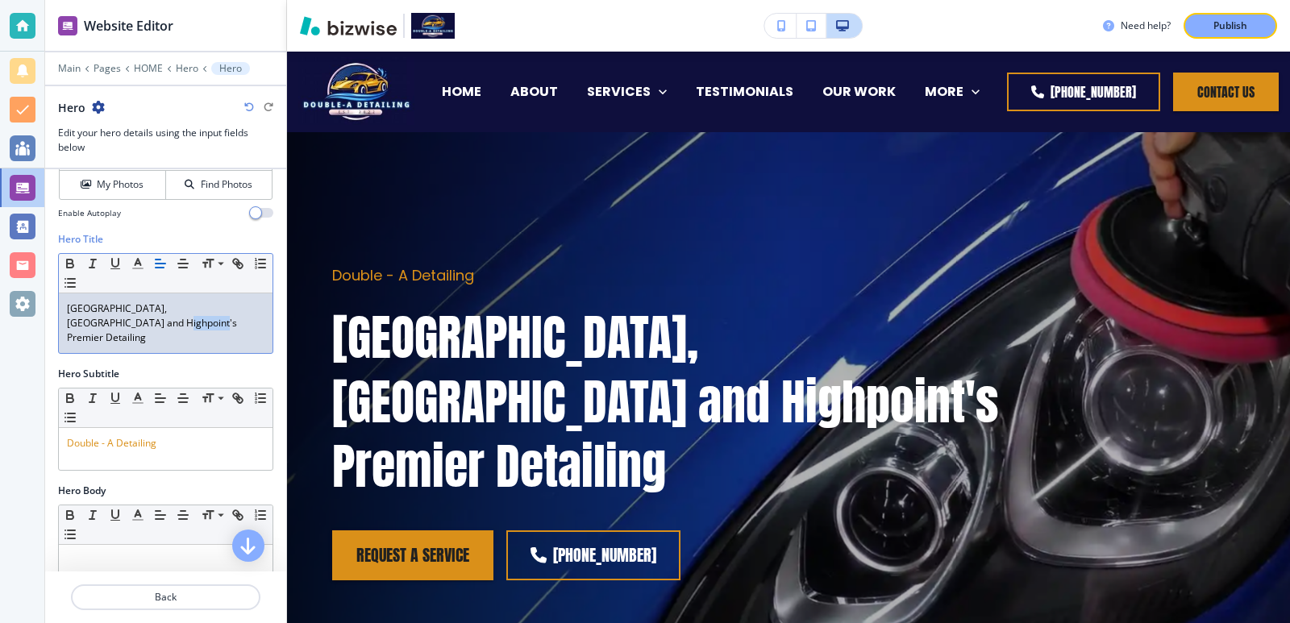
click at [135, 322] on p "Winston Salem, Greensboro and Highpoint's Premier Detailing" at bounding box center [166, 324] width 198 height 44
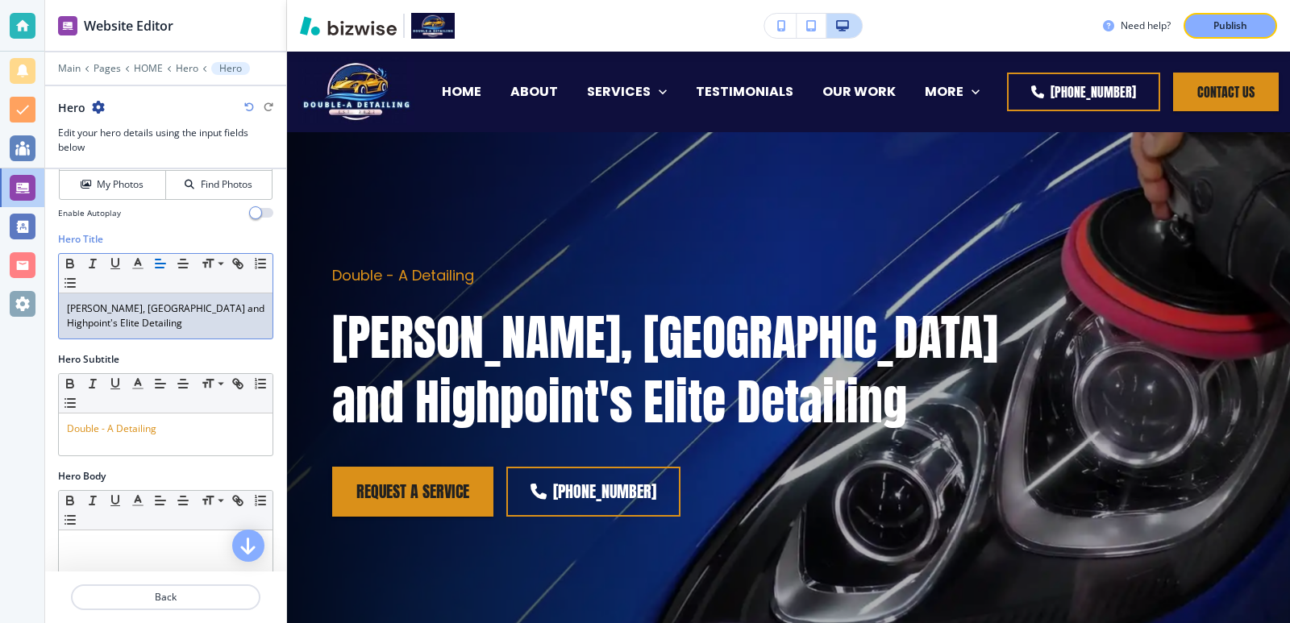
click at [118, 320] on p "Winston Salem, Greensboro and Highpoint's Elite Detailing" at bounding box center [166, 316] width 198 height 29
click at [65, 308] on div "Winston Salem, Greensboro and Highpoint's Elite Detailing" at bounding box center [166, 316] width 214 height 45
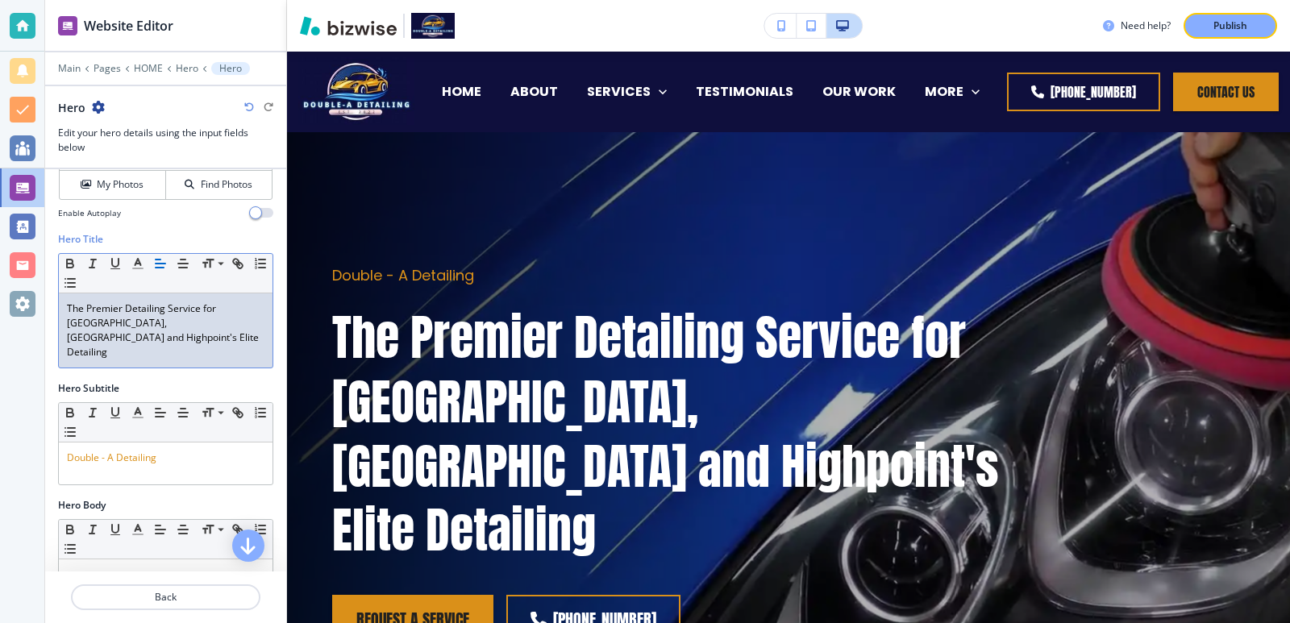
click at [125, 334] on p "The Premier Detailing Service for Winston Salem, Greensboro and Highpoint's Eli…" at bounding box center [166, 331] width 198 height 58
drag, startPoint x: 125, startPoint y: 334, endPoint x: 195, endPoint y: 344, distance: 70.8
click at [195, 344] on p "The Premier Detailing Service for Winston Salem, Greensboro and Highpoint's Eli…" at bounding box center [166, 331] width 198 height 58
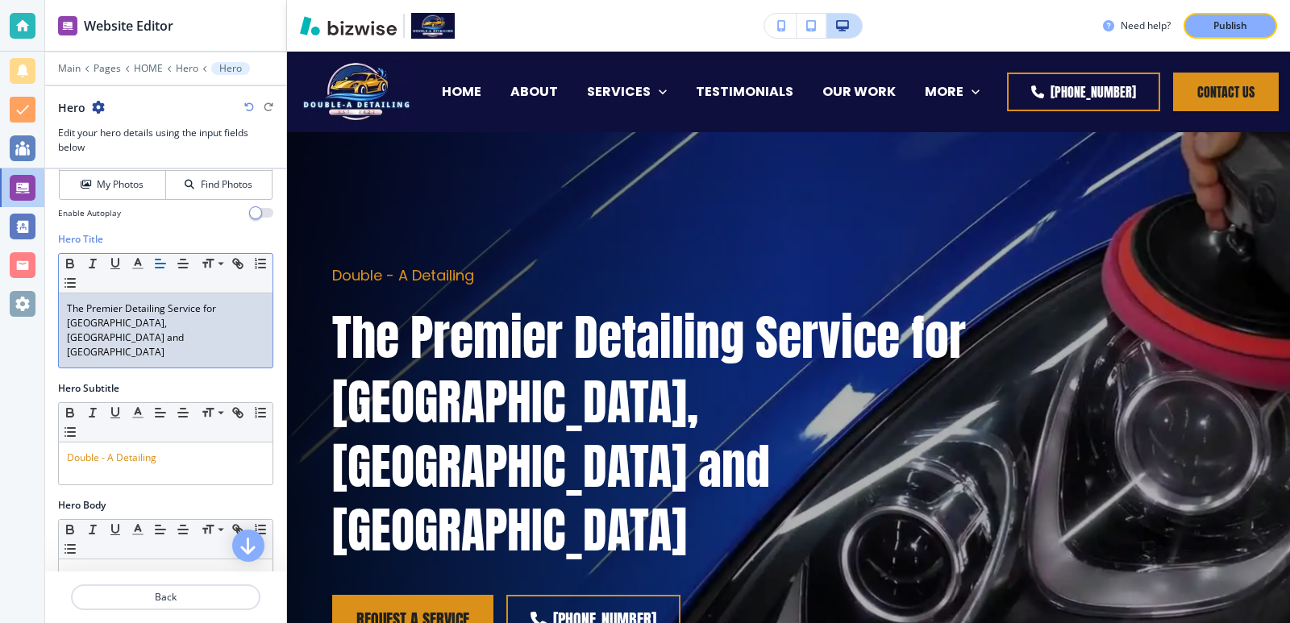
click at [74, 310] on p "The Premier Detailing Service for Winston Salem, Greensboro and Highpoint" at bounding box center [166, 331] width 198 height 58
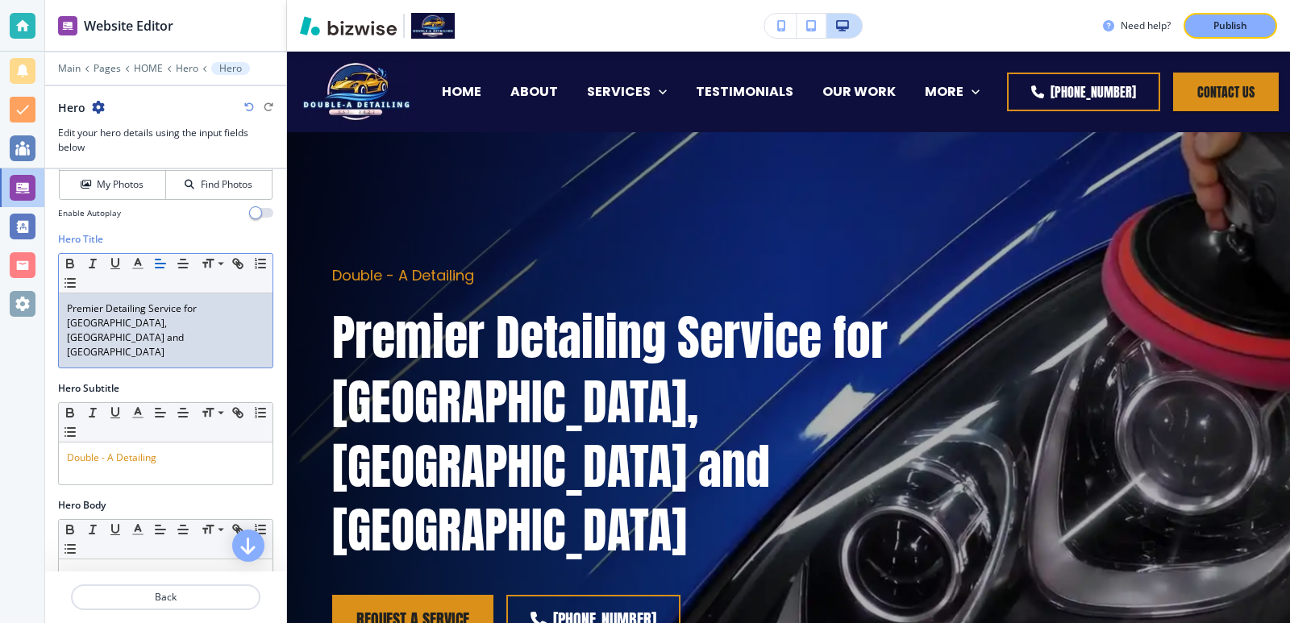
click at [79, 324] on p "Premier Detailing Service for Winston Salem, Greensboro and Highpoint" at bounding box center [166, 331] width 198 height 58
click at [147, 331] on div "Premier Detailing Service for Winston, Greensboro and Highpoint" at bounding box center [166, 331] width 214 height 74
click at [235, 307] on p "Premier Detailing Service for Winston, Greensboro and Highpoint" at bounding box center [166, 331] width 198 height 58
click at [174, 307] on p "Premier Detailing Service for Winston, Greensboro and Highpoint" at bounding box center [166, 331] width 198 height 58
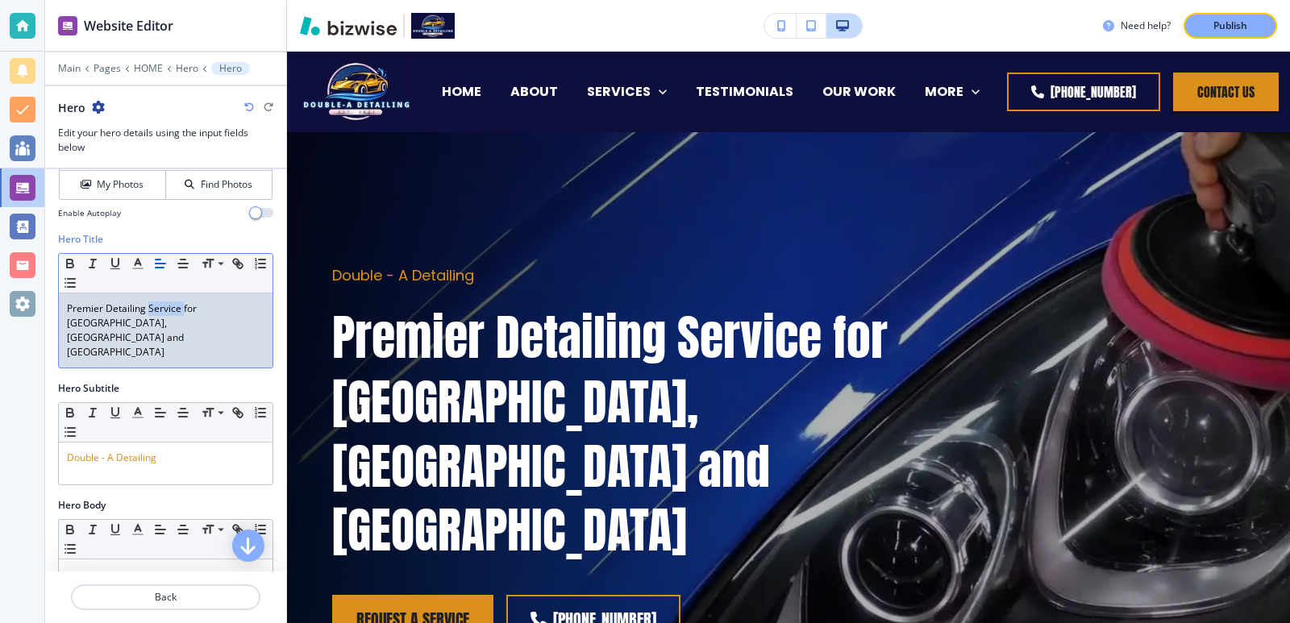
click at [174, 307] on p "Premier Detailing Service for Winston, Greensboro and Highpoint" at bounding box center [166, 331] width 198 height 58
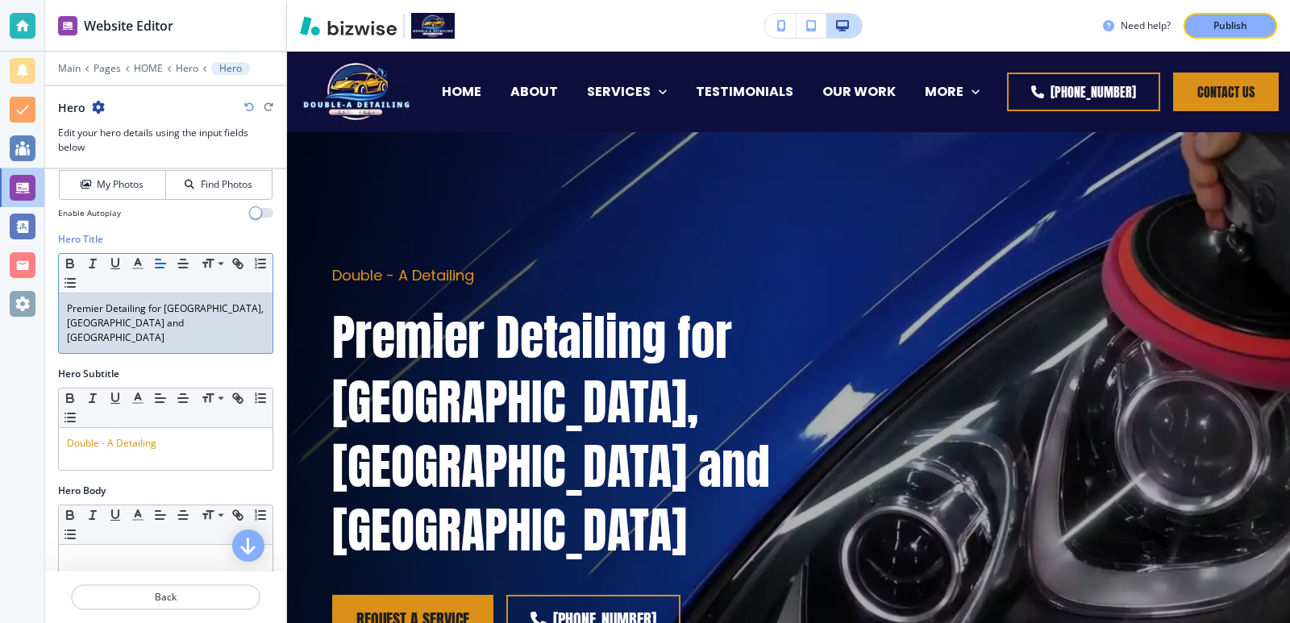
click at [199, 306] on p "Premier Detailing for Winston, Greensboro and Highpoint" at bounding box center [166, 324] width 198 height 44
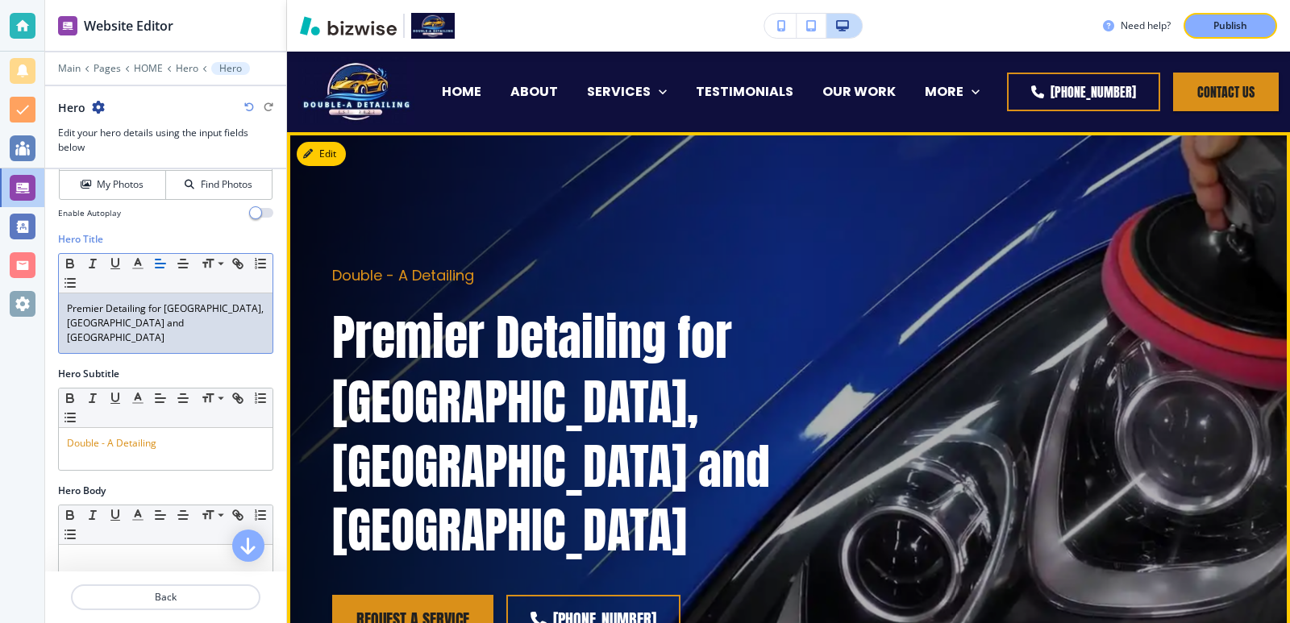
click at [607, 348] on p "Premier Detailing for Winston Salem, Greensboro and Highpoint" at bounding box center [669, 434] width 675 height 257
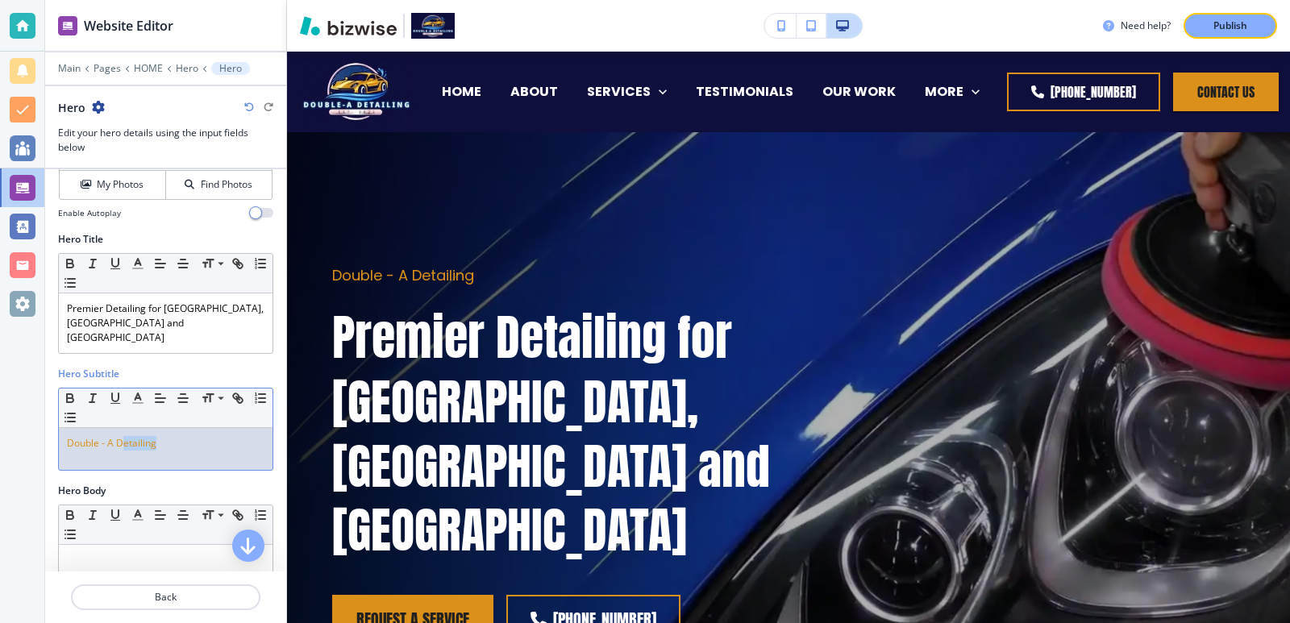
drag, startPoint x: 169, startPoint y: 433, endPoint x: 124, endPoint y: 433, distance: 45.2
click at [124, 436] on p "Double - A Detailing" at bounding box center [166, 443] width 198 height 15
click at [182, 348] on div "Hero Title Small Normal Large Huge Premier Detailing for Winston Salem, Greensb…" at bounding box center [165, 299] width 241 height 135
drag, startPoint x: 135, startPoint y: 428, endPoint x: 45, endPoint y: 413, distance: 91.6
click at [45, 413] on div "Hero Subtitle Small Normal Large Huge Double - A D" at bounding box center [165, 425] width 241 height 117
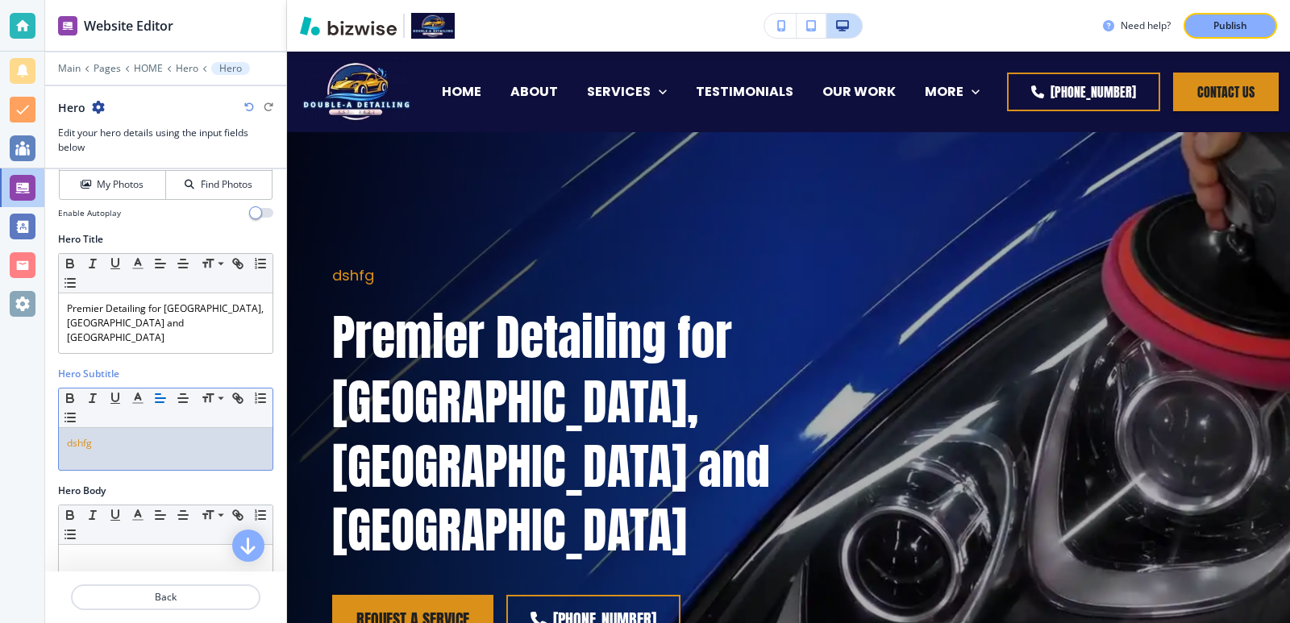
click at [196, 348] on div "Hero Title Small Normal Large Huge Premier Detailing for Winston Salem, Greensb…" at bounding box center [165, 299] width 241 height 135
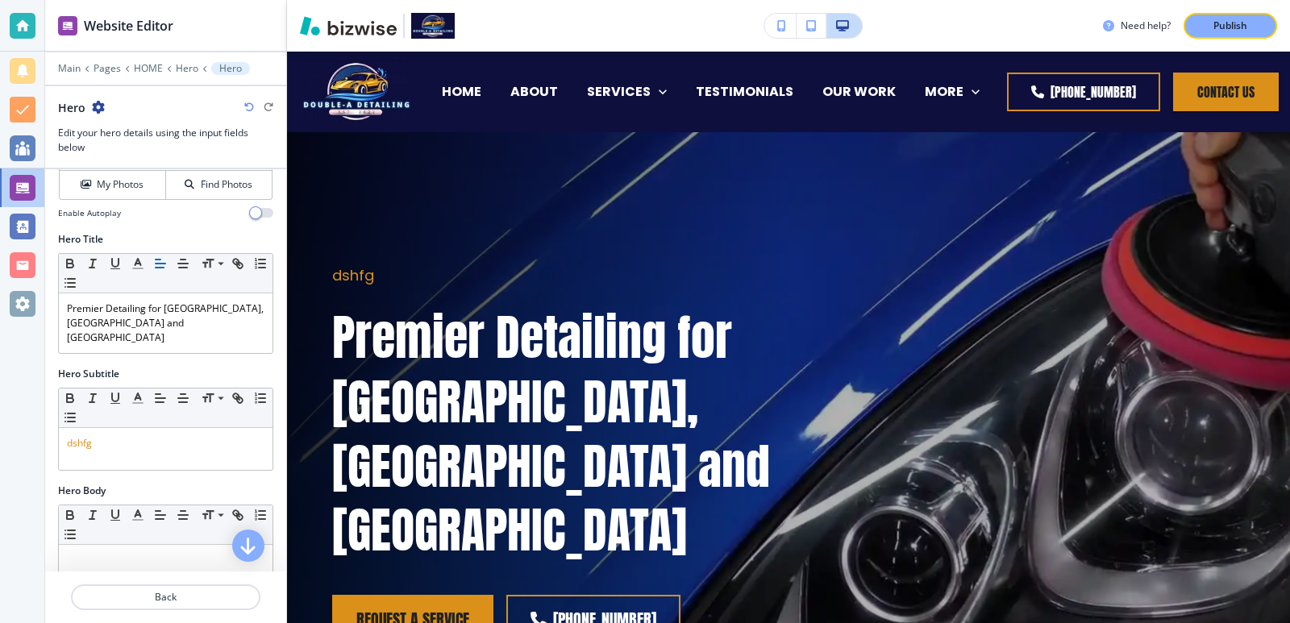
click at [247, 107] on icon "button" at bounding box center [249, 107] width 10 height 10
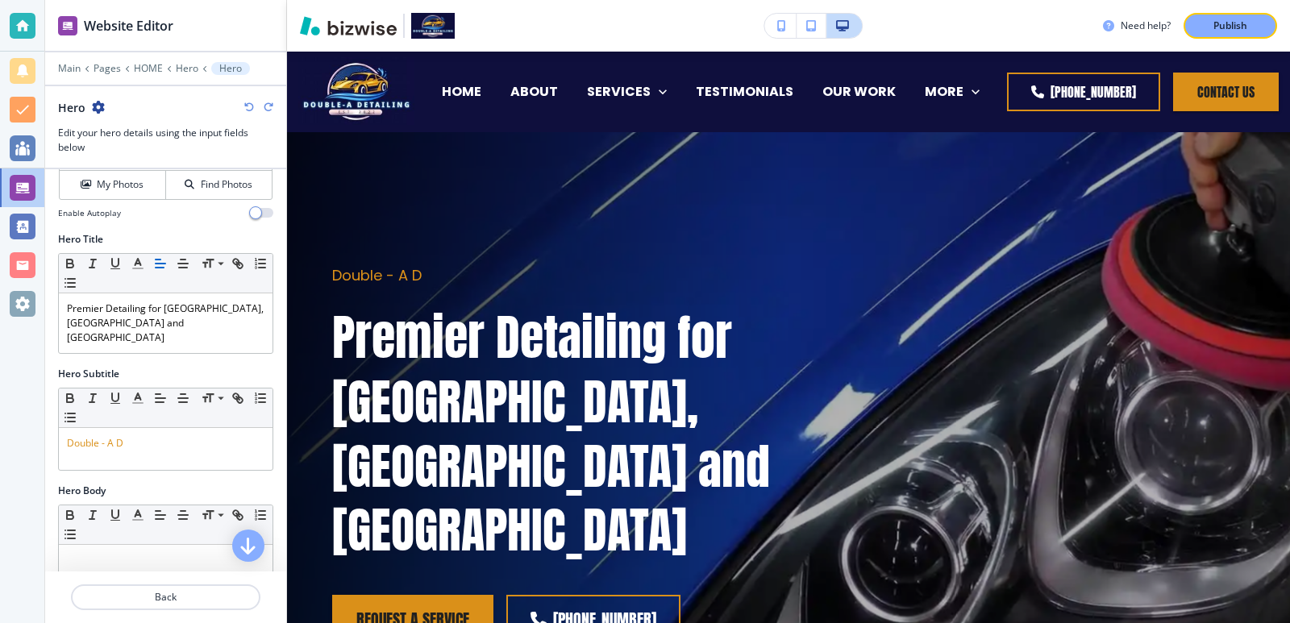
click at [247, 107] on icon "button" at bounding box center [249, 107] width 10 height 10
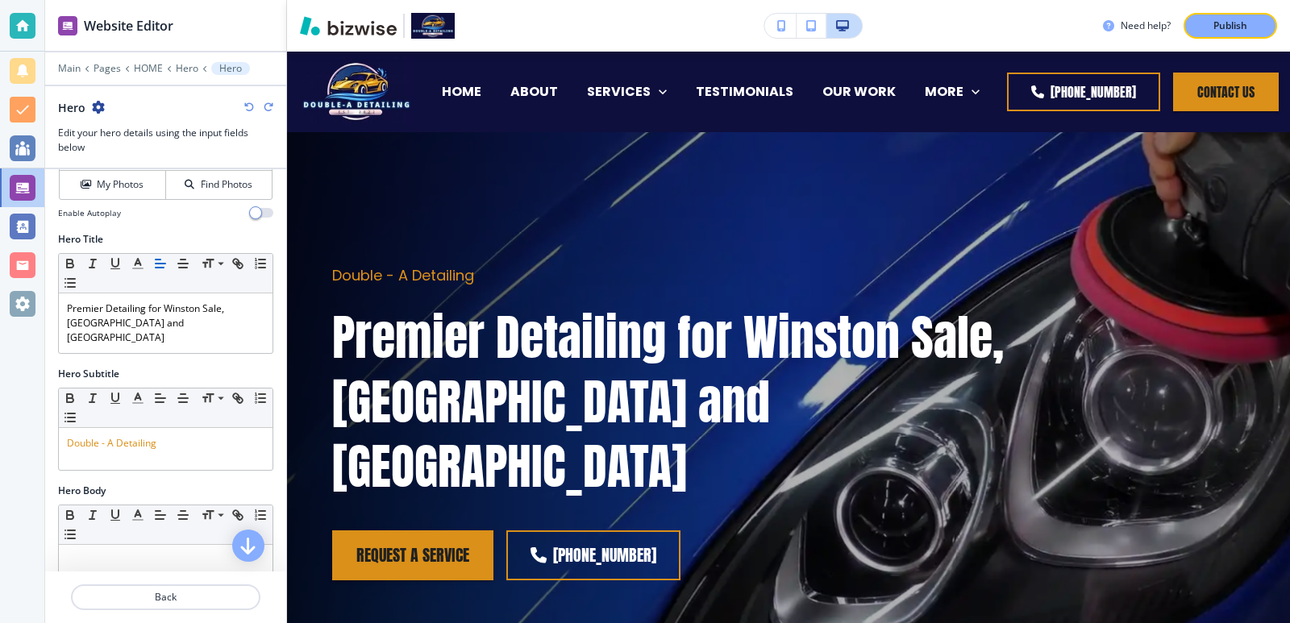
click at [269, 107] on icon "button" at bounding box center [269, 107] width 10 height 10
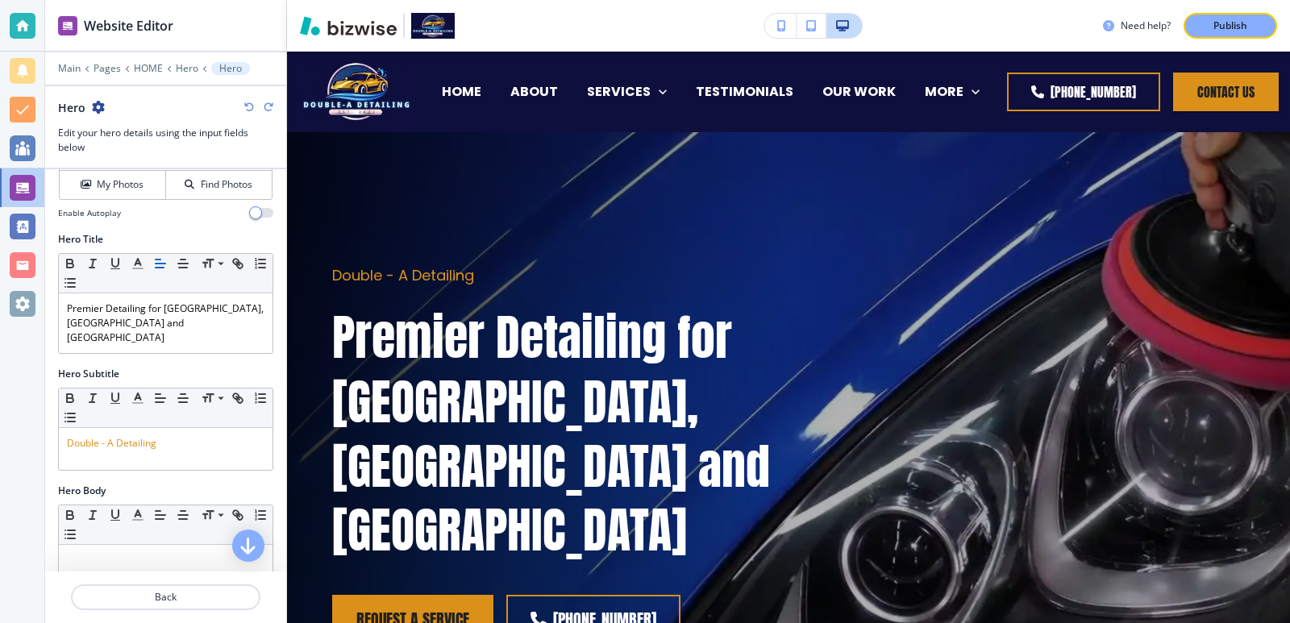
click at [230, 367] on div "Hero Subtitle" at bounding box center [165, 374] width 215 height 15
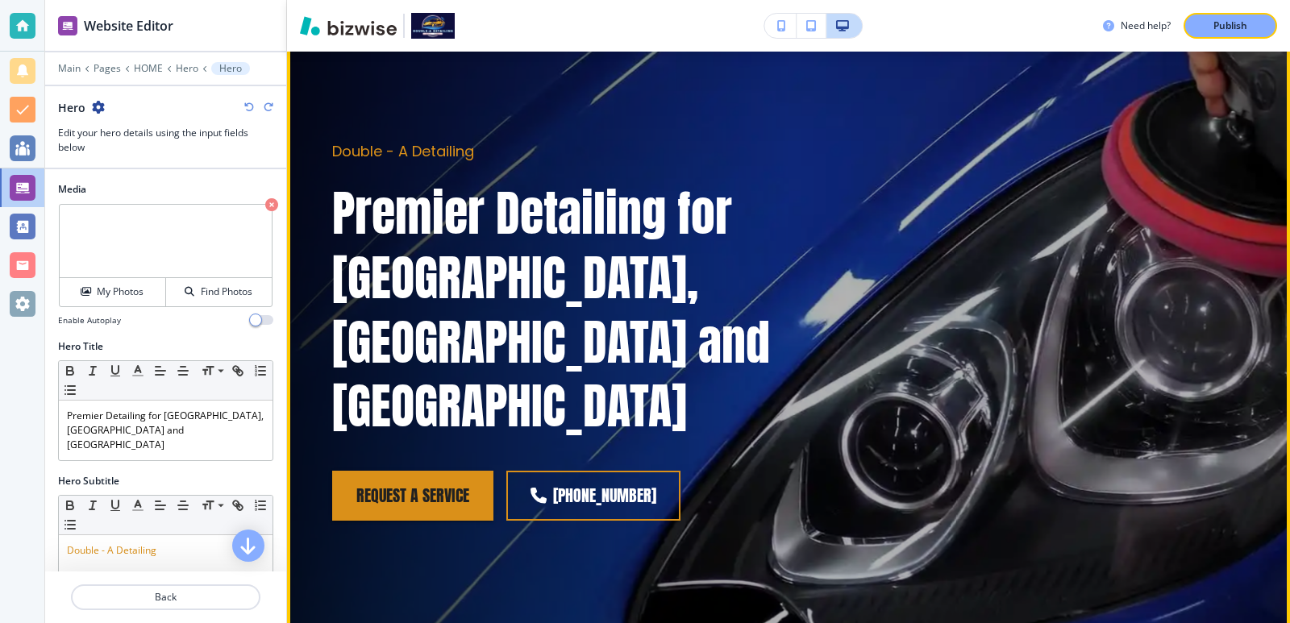
scroll to position [0, 0]
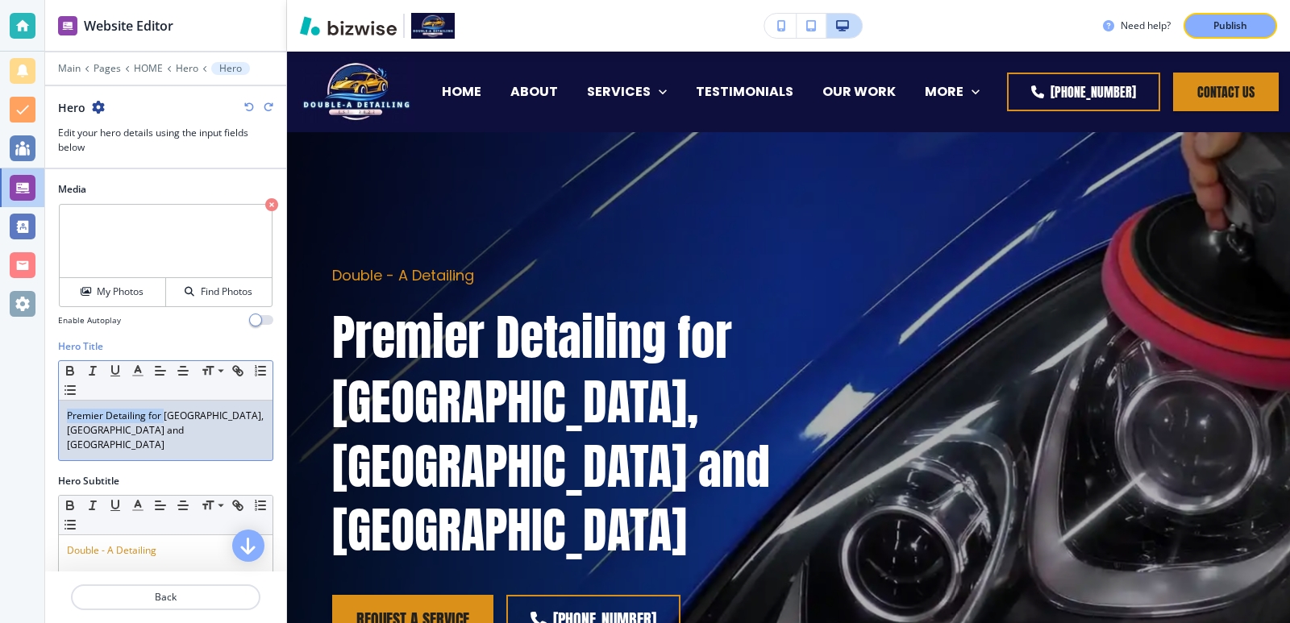
drag, startPoint x: 168, startPoint y: 415, endPoint x: 2, endPoint y: 411, distance: 165.4
click at [2, 411] on div "Website Editor Main Pages HOME Hero Hero Hero Edit your hero details using the …" at bounding box center [645, 311] width 1290 height 623
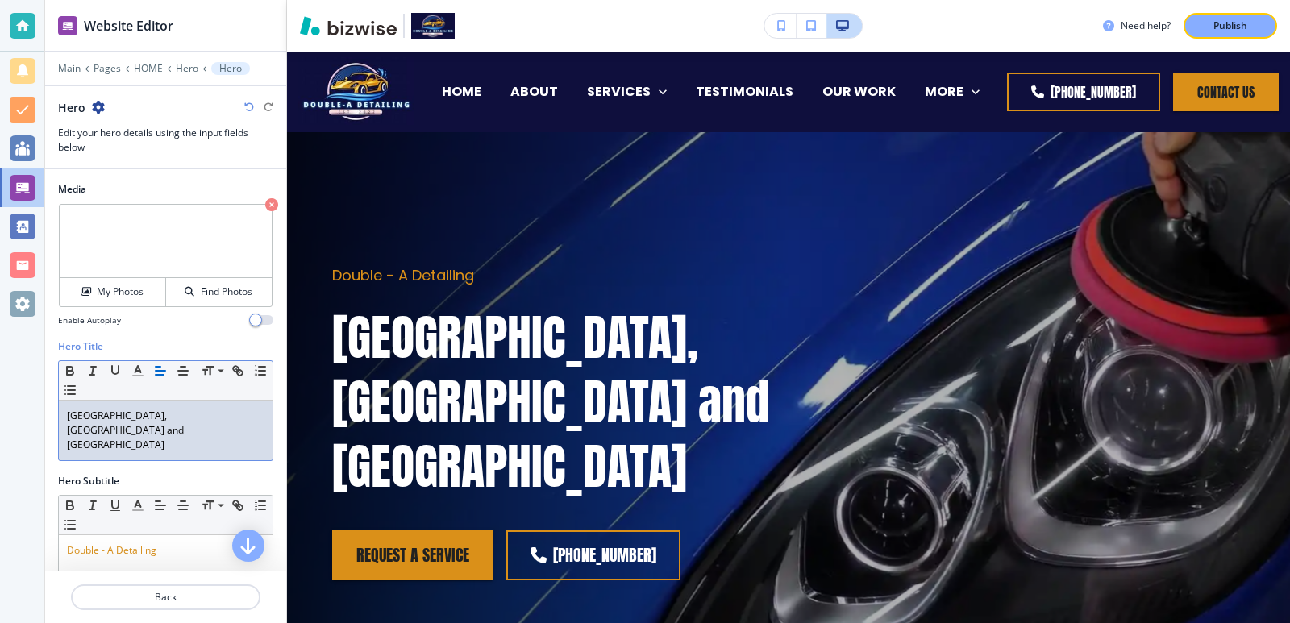
click at [168, 436] on p "Winston Salem, Greensboro and Highpoint" at bounding box center [166, 431] width 198 height 44
click at [193, 419] on p "Winston Salem, Greensboro and Highpoint" at bounding box center [166, 431] width 198 height 44
click at [198, 437] on p "Winston Salem, Greensboro, and Highpoint" at bounding box center [166, 431] width 198 height 44
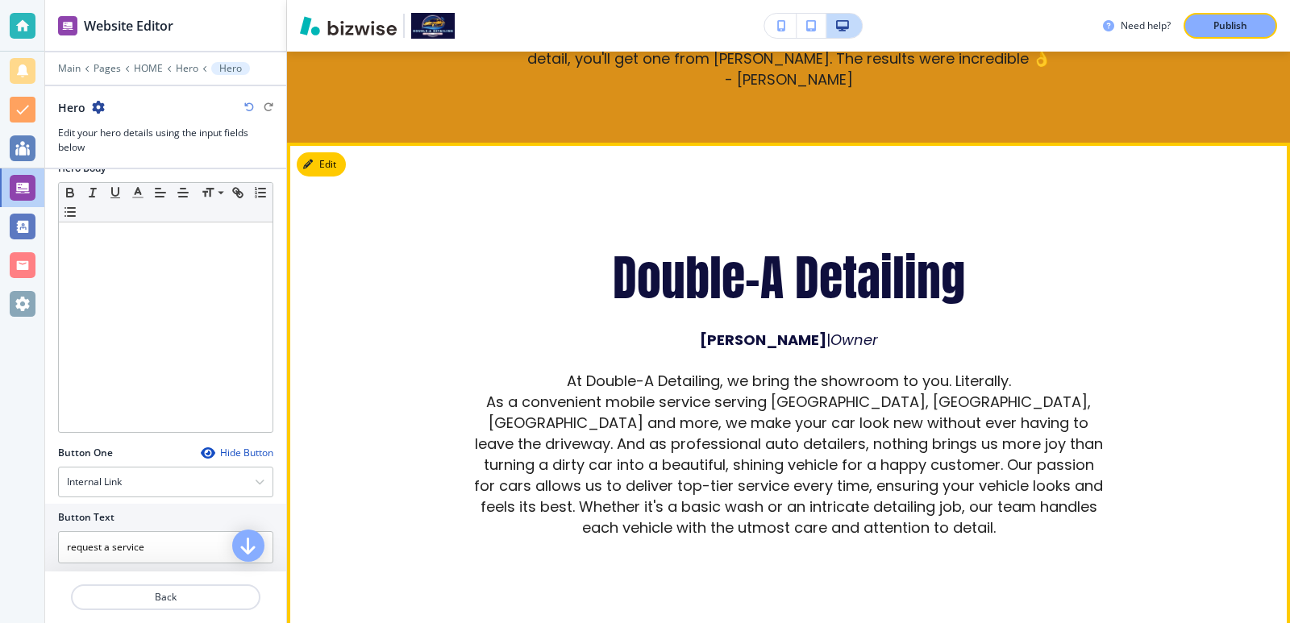
scroll to position [861, 0]
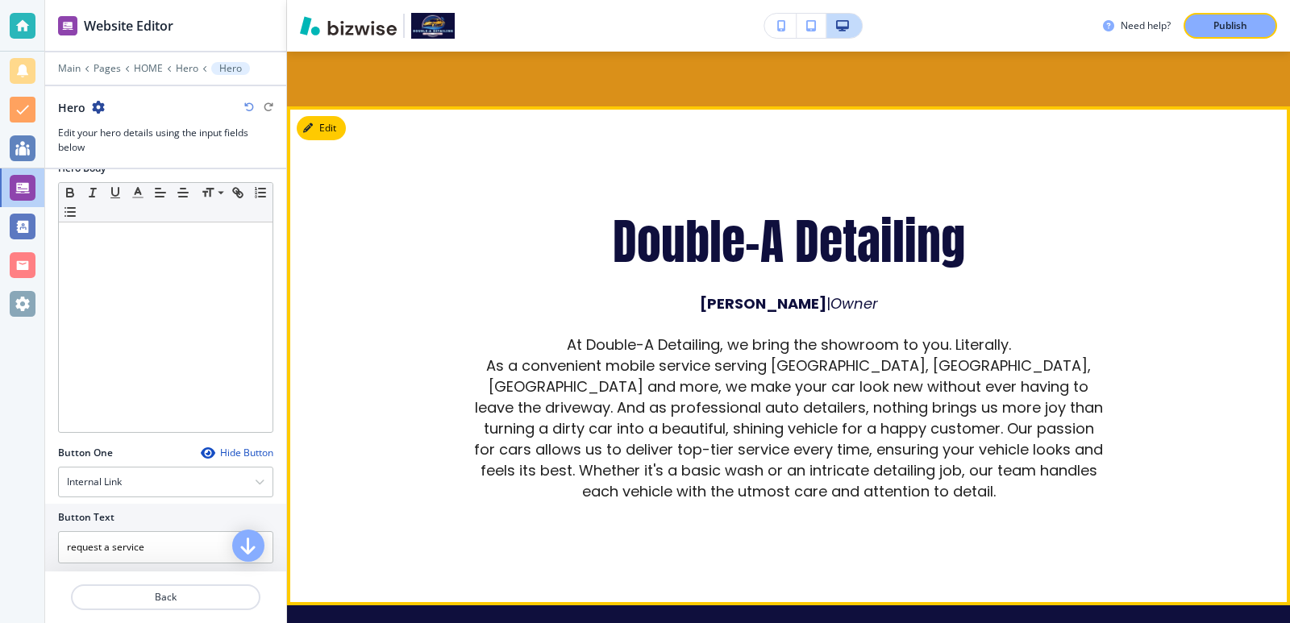
click at [649, 356] on span "As a convenient mobile service serving High Point, Greensboro, Winston and more…" at bounding box center [790, 428] width 633 height 145
click at [990, 356] on span "As a convenient mobile service serving High Point, Greensboro, Winston and more…" at bounding box center [790, 428] width 633 height 145
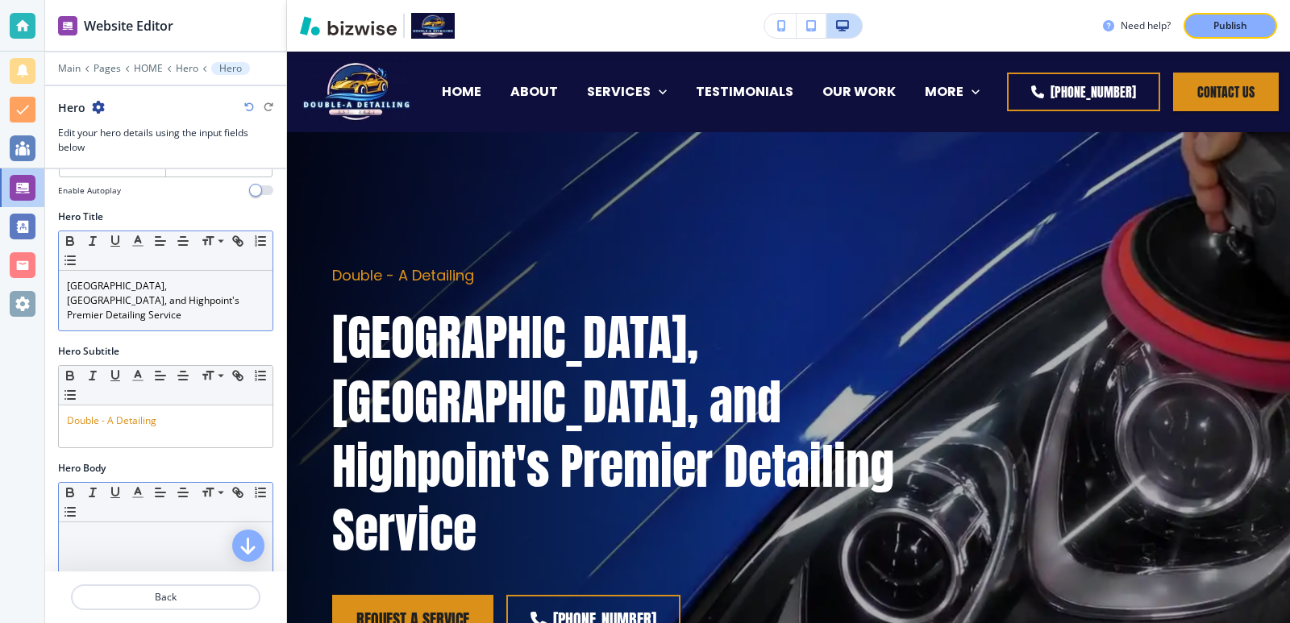
scroll to position [0, 0]
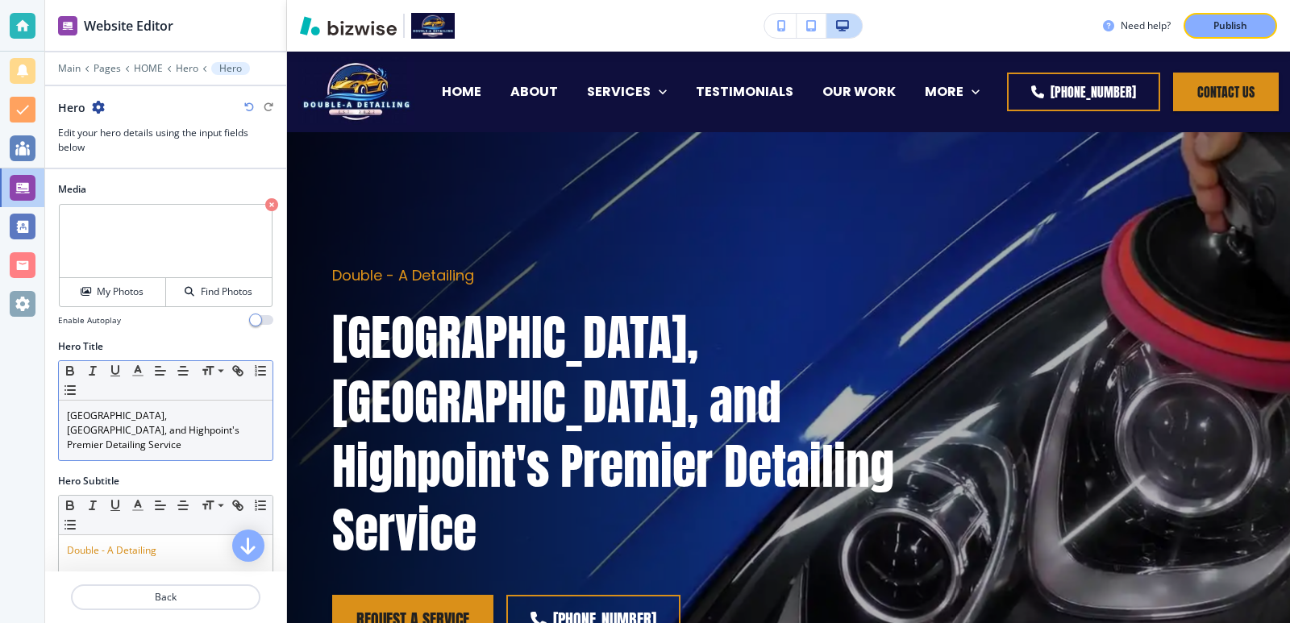
click at [212, 429] on p "Winston Salem, Greensboro, and Highpoint's Premier Detailing Service" at bounding box center [166, 431] width 198 height 44
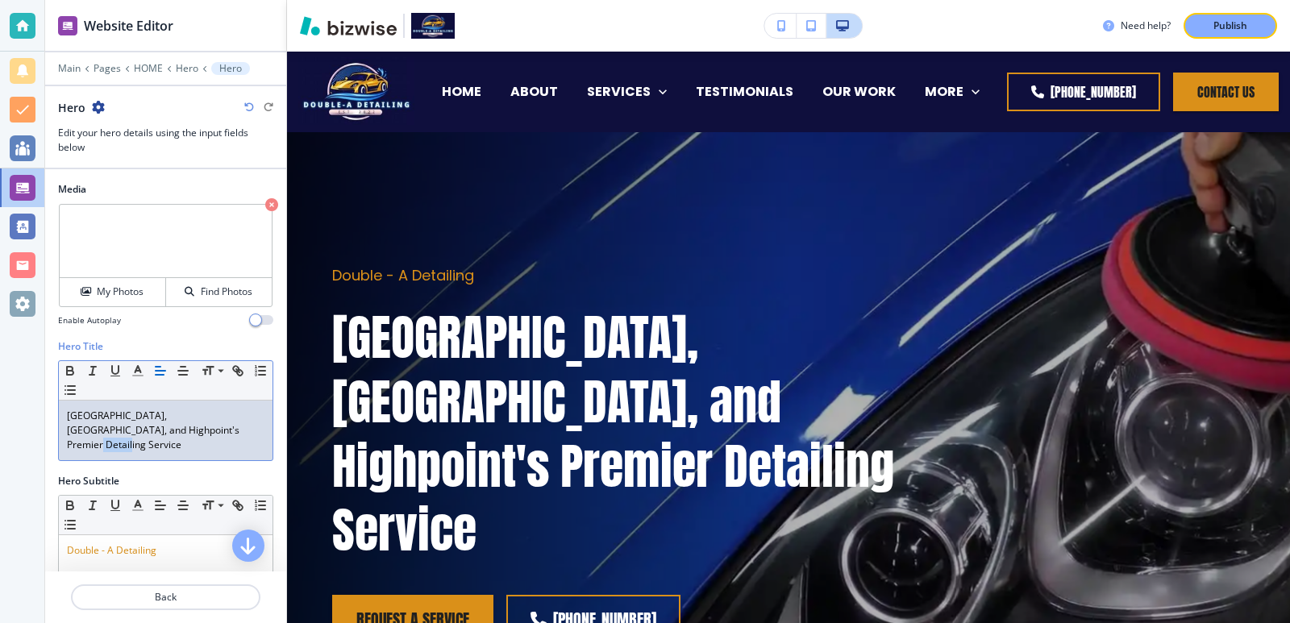
click at [212, 429] on p "Winston Salem, Greensboro, and Highpoint's Premier Detailing Service" at bounding box center [166, 431] width 198 height 44
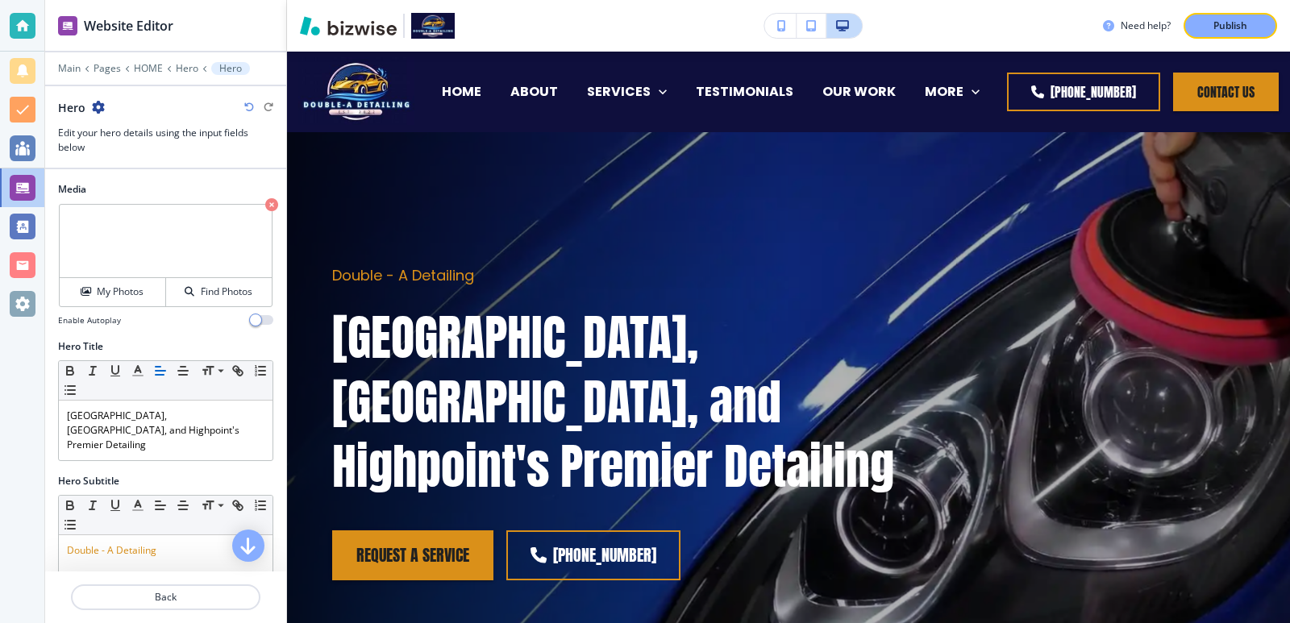
click at [214, 346] on div "Hero Title" at bounding box center [165, 347] width 215 height 15
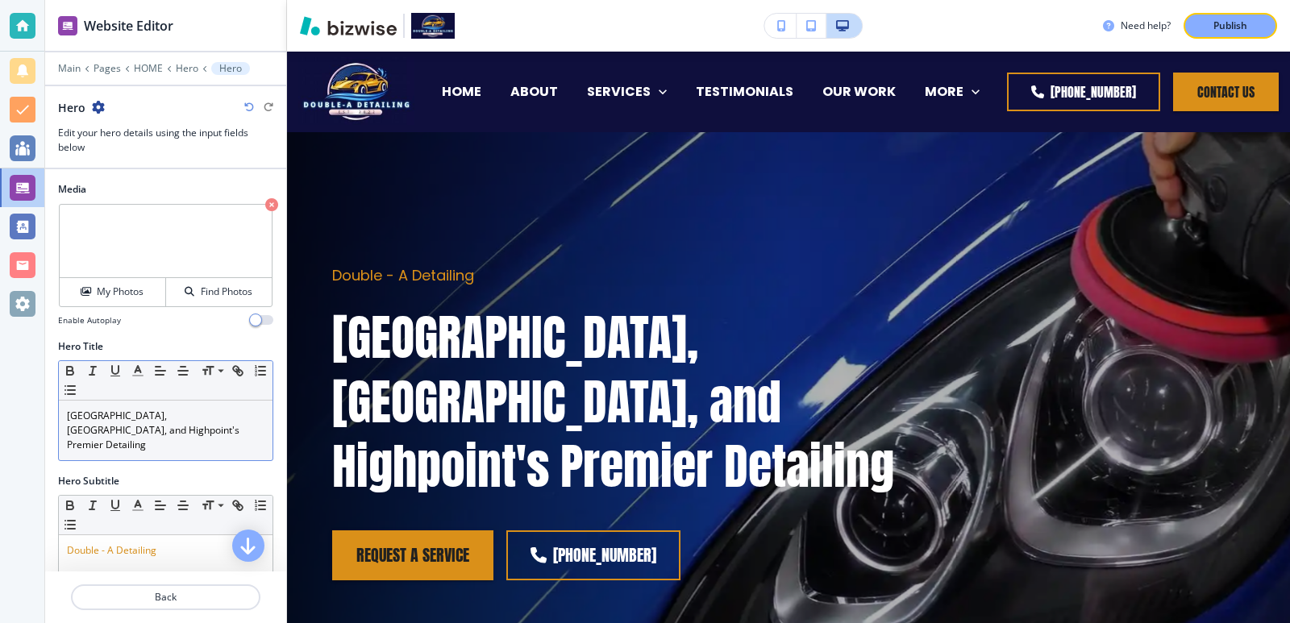
click at [116, 430] on p "Winston Salem, Greensboro, and Highpoint's Premier Detailing" at bounding box center [166, 431] width 198 height 44
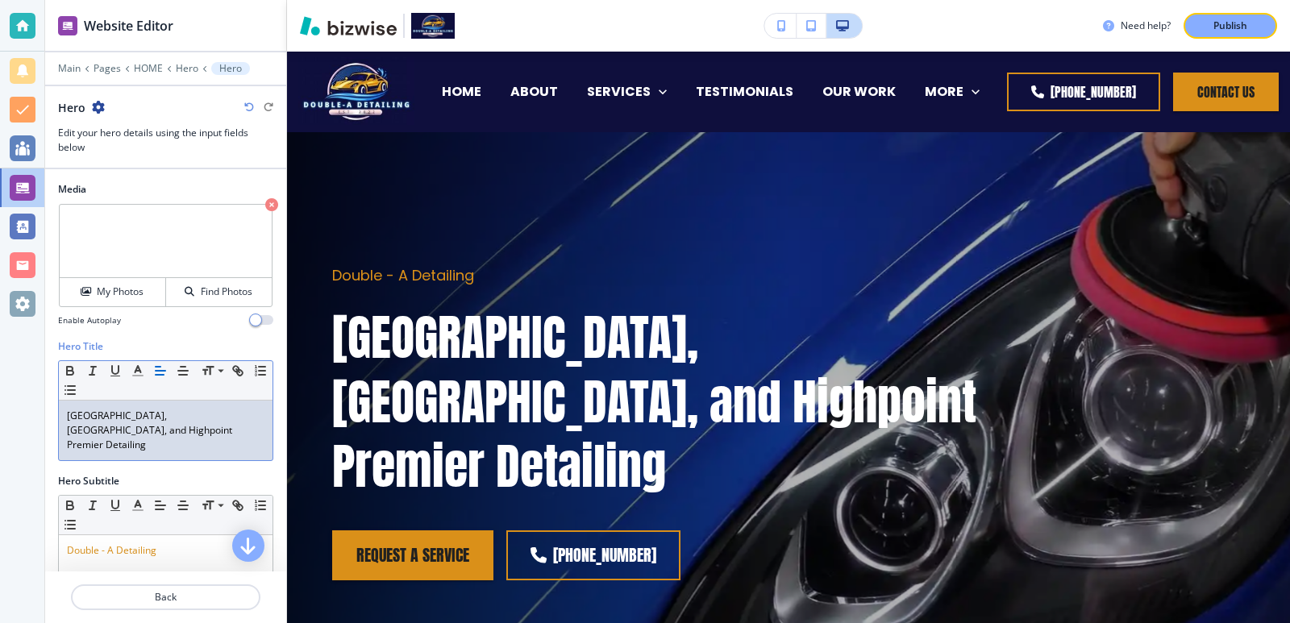
click at [235, 427] on p "Winston Salem, Greensboro, and Highpoint Premier Detailing" at bounding box center [166, 431] width 198 height 44
click at [111, 436] on p "Winston Salem, Greensboro, and Highpoint Premier Detailing" at bounding box center [166, 431] width 198 height 44
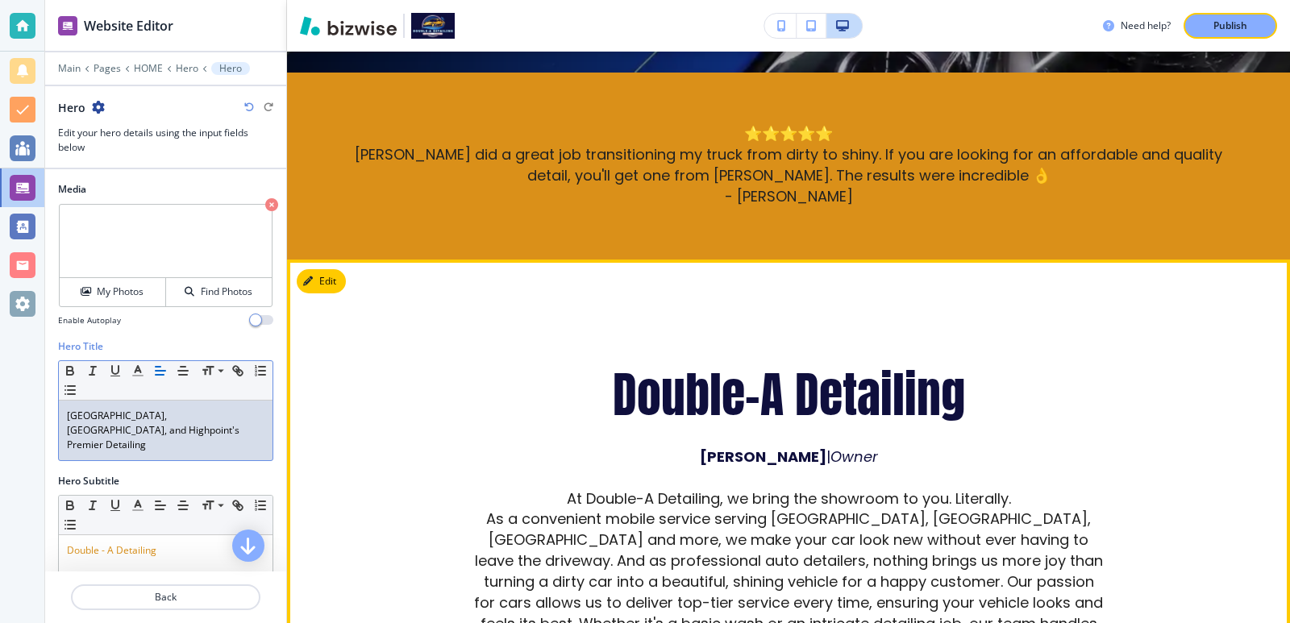
scroll to position [645, 0]
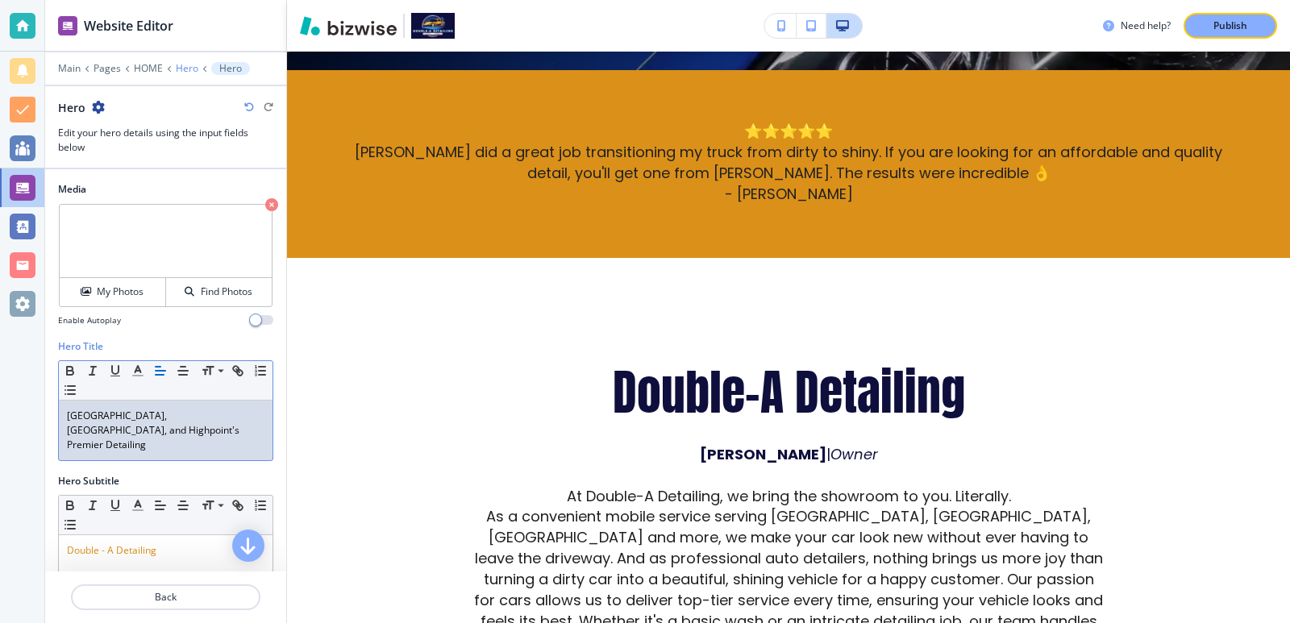
click at [183, 69] on p "Hero" at bounding box center [187, 68] width 23 height 11
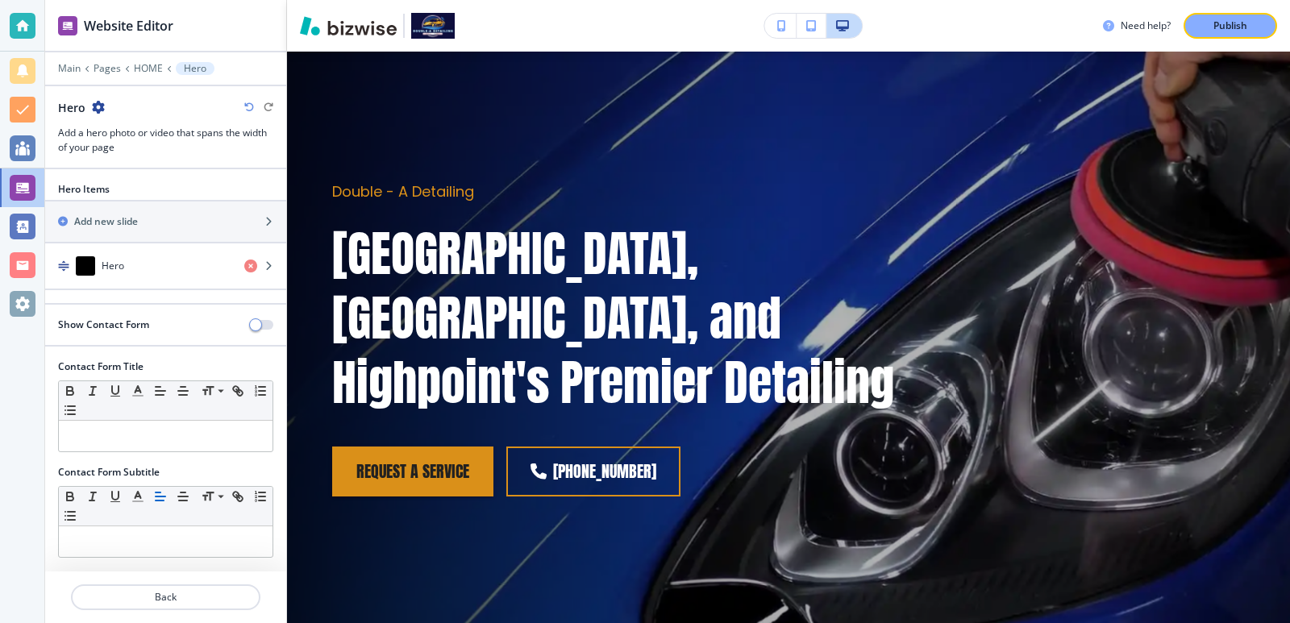
scroll to position [81, 0]
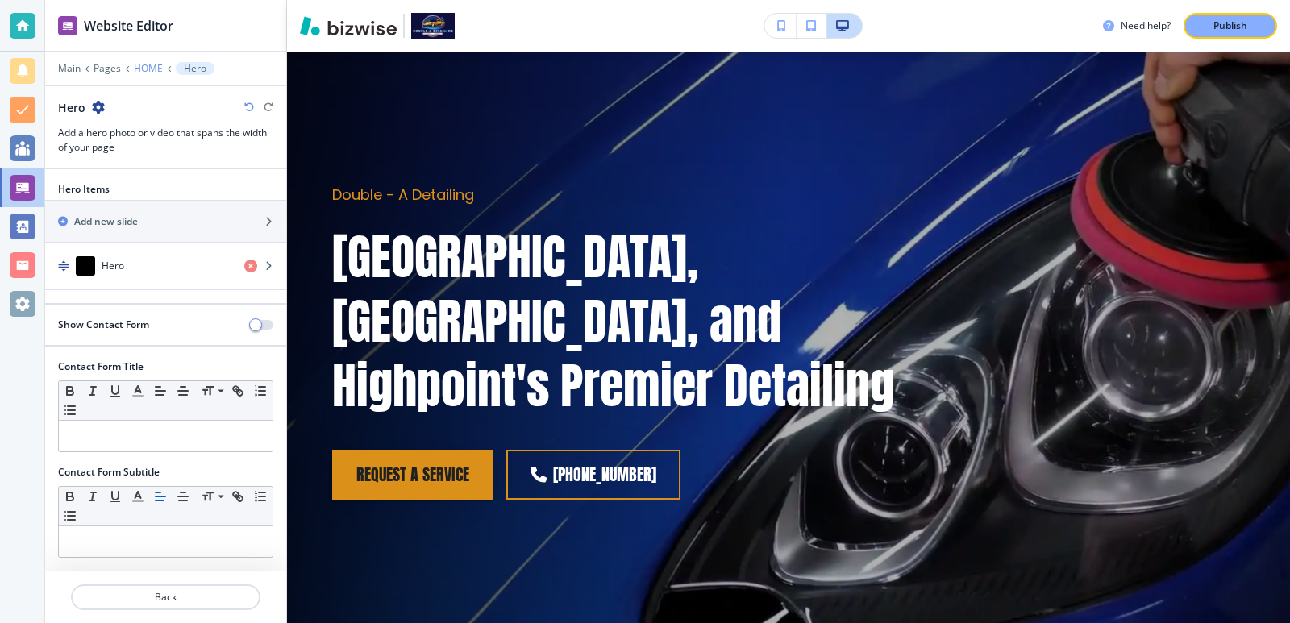
click at [151, 66] on p "HOME" at bounding box center [148, 68] width 29 height 11
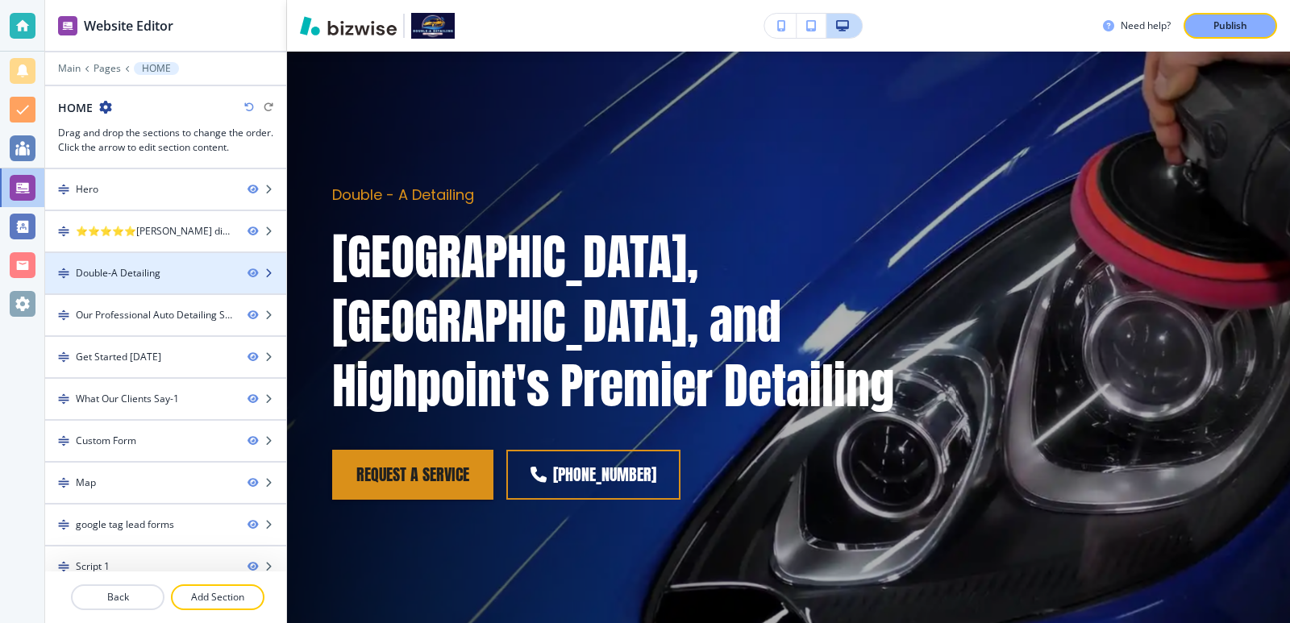
click at [159, 268] on div "Double-A Detailing" at bounding box center [118, 273] width 85 height 15
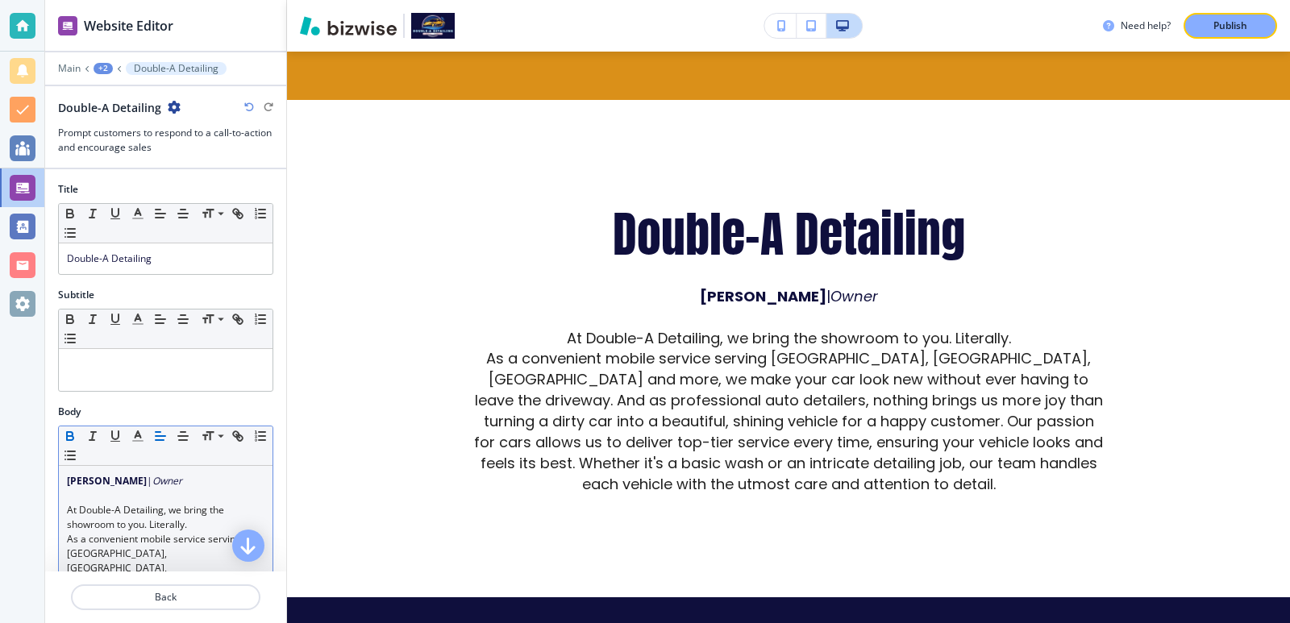
scroll to position [107, 0]
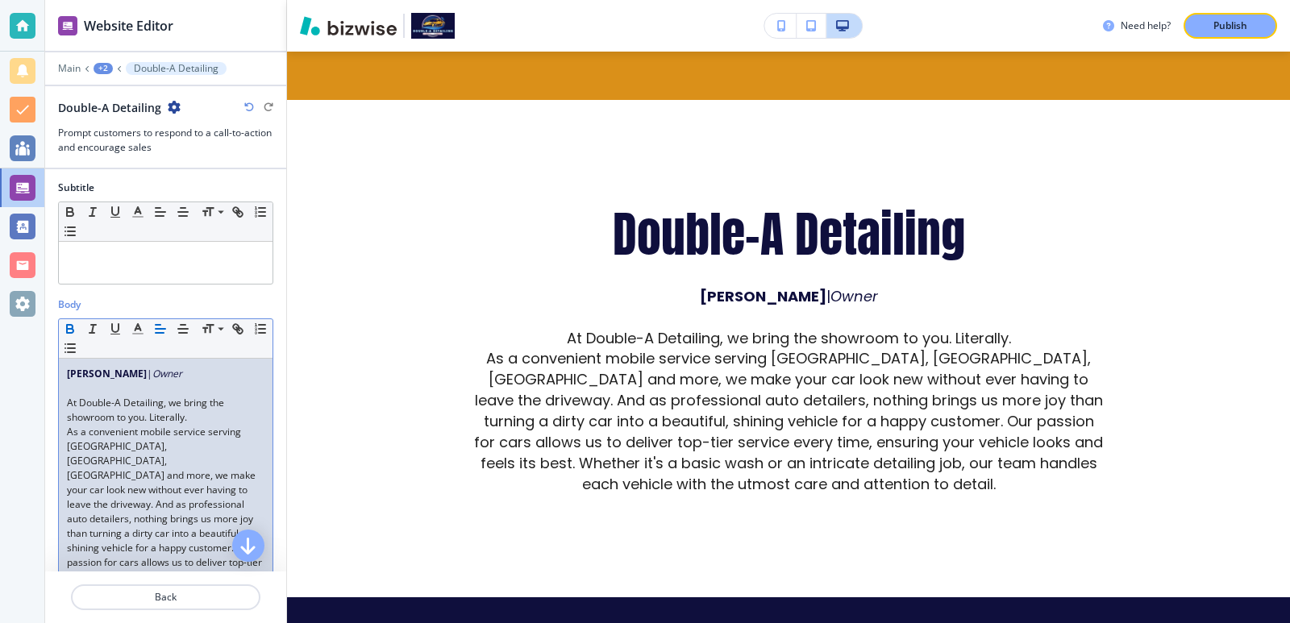
click at [214, 431] on span "As a convenient mobile service serving High Point, Greensboro, Winston and more…" at bounding box center [166, 533] width 198 height 217
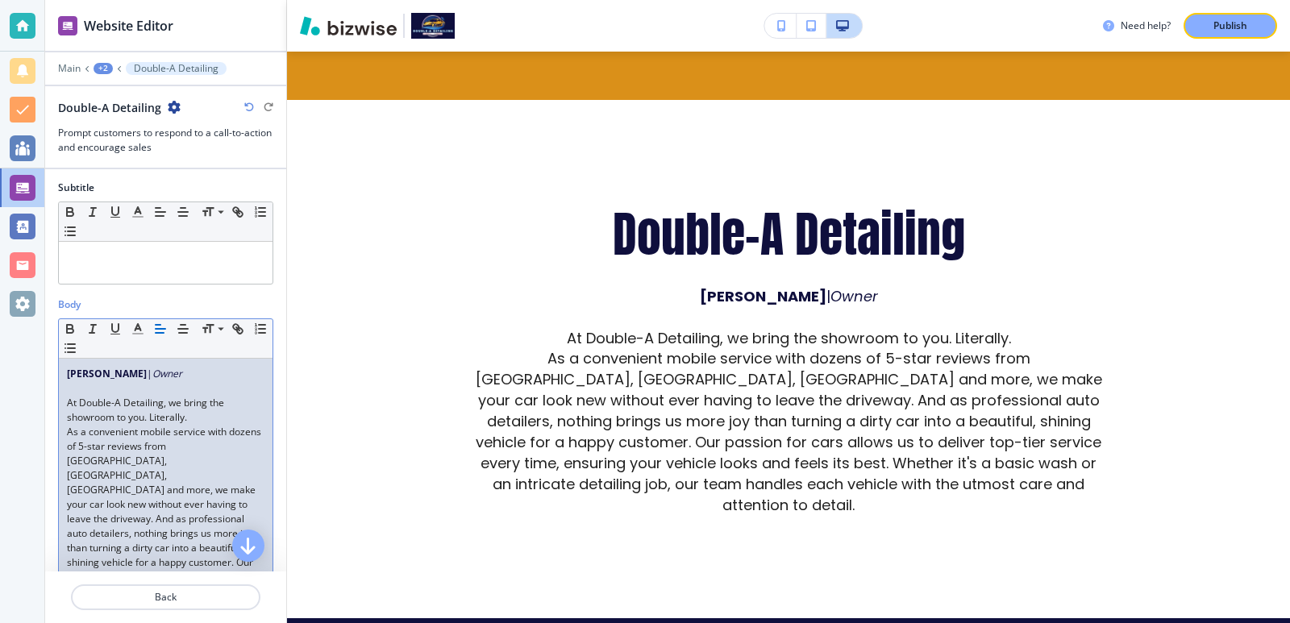
click at [198, 448] on span "As a convenient mobile service with dozens of 5-star reviews from High Point, G…" at bounding box center [166, 540] width 198 height 231
drag, startPoint x: 198, startPoint y: 448, endPoint x: 213, endPoint y: 436, distance: 18.4
click at [213, 436] on span "As a convenient mobile service with dozens of 5-star reviews from High Point, G…" at bounding box center [166, 540] width 198 height 231
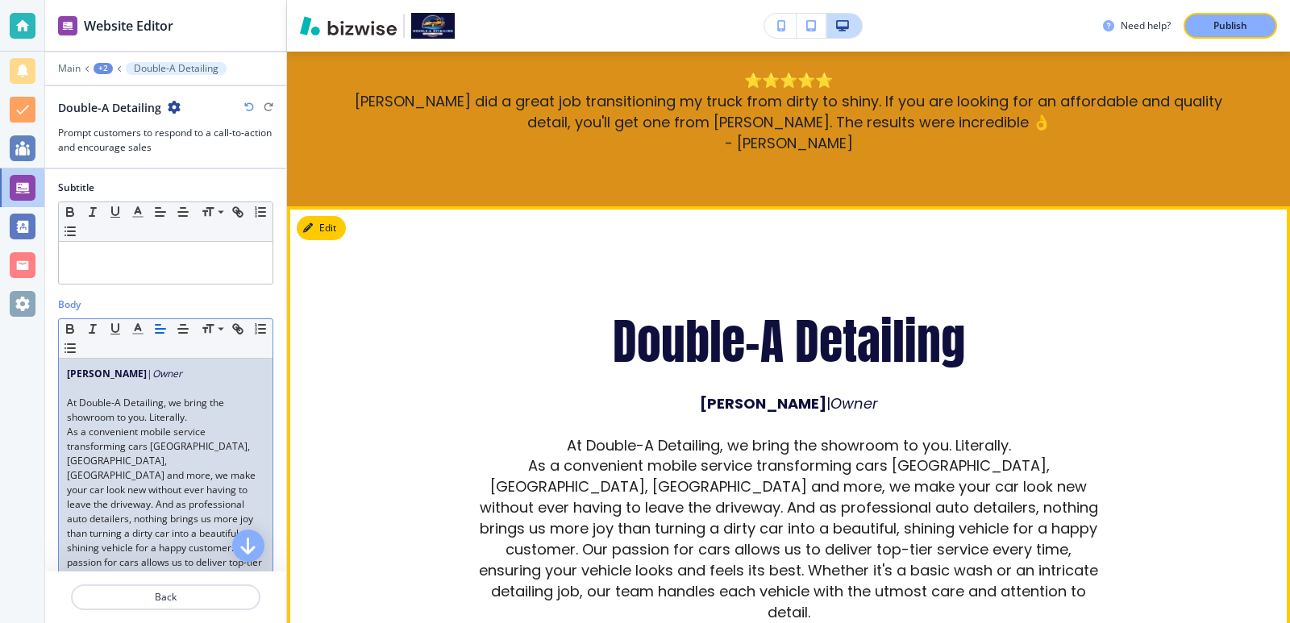
scroll to position [803, 0]
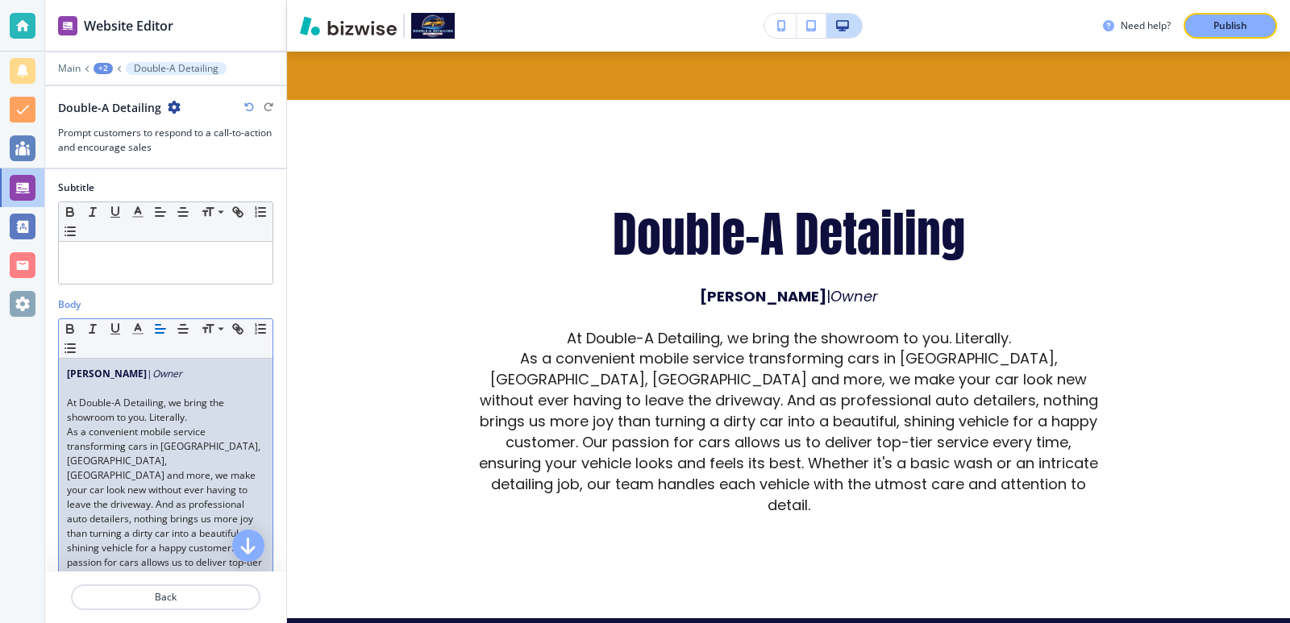
click at [134, 462] on span "As a convenient mobile service transforming cars in High Point, Greensboro, Win…" at bounding box center [166, 533] width 198 height 217
drag, startPoint x: 134, startPoint y: 462, endPoint x: 190, endPoint y: 465, distance: 56.5
click at [190, 465] on span "As a convenient mobile service transforming cars in High Point, Greensboro, Win…" at bounding box center [166, 533] width 198 height 217
click at [97, 445] on span "As a convenient mobile service transforming cars in Winston-Salem, Greensboro, …" at bounding box center [166, 533] width 198 height 217
drag, startPoint x: 97, startPoint y: 445, endPoint x: 130, endPoint y: 449, distance: 33.3
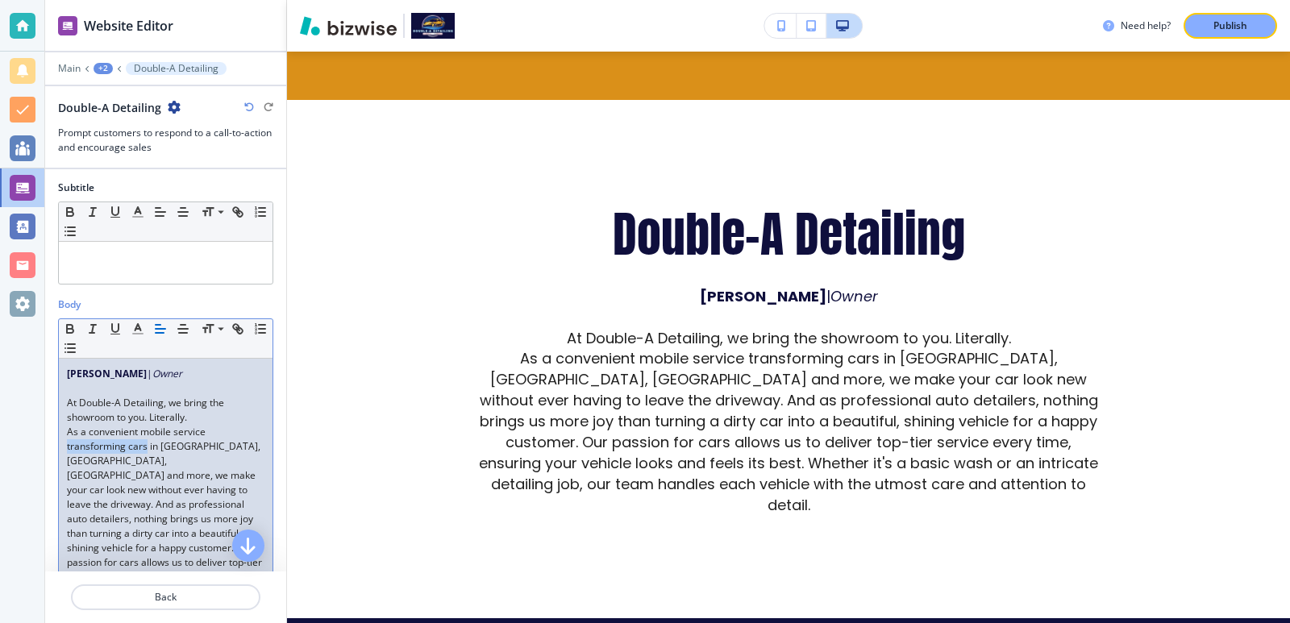
click at [130, 449] on span "As a convenient mobile service transforming cars in Winston-Salem, Greensboro, …" at bounding box center [166, 533] width 198 height 217
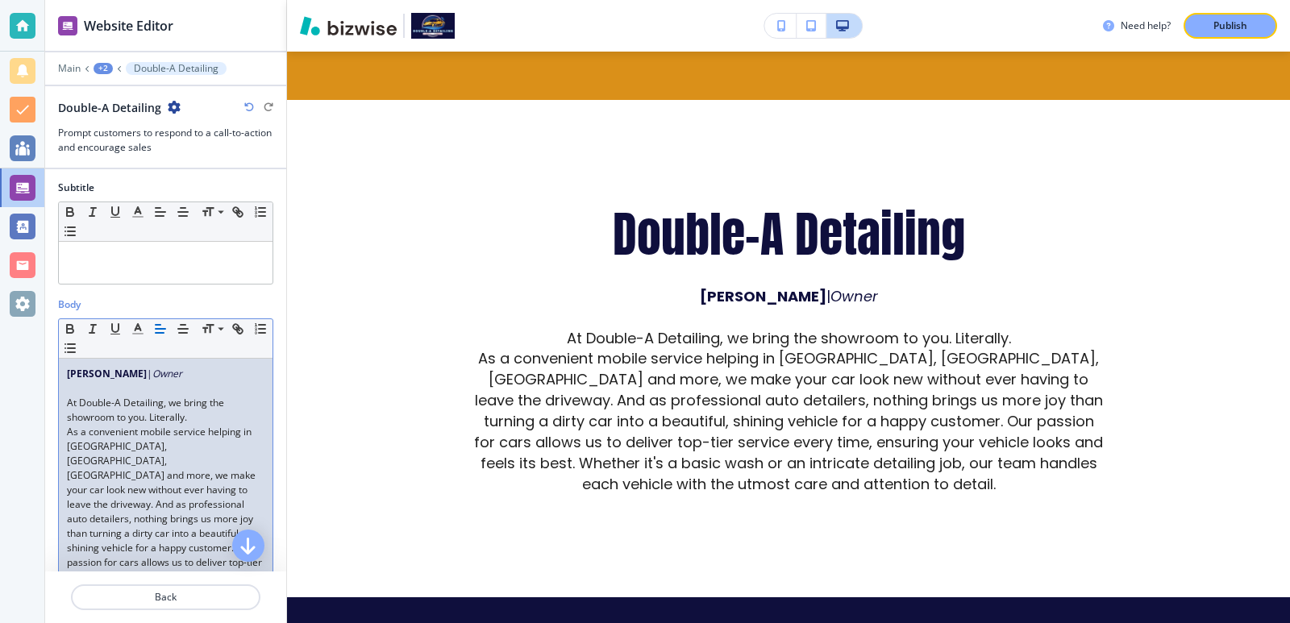
click at [223, 429] on span "As a convenient mobile service helping in Winston-Salem, Greensboro, High Point…" at bounding box center [166, 533] width 198 height 217
drag, startPoint x: 223, startPoint y: 429, endPoint x: 247, endPoint y: 432, distance: 24.4
click at [247, 432] on span "As a convenient mobile service helping in Winston-Salem, Greensboro, High Point…" at bounding box center [166, 533] width 198 height 217
click at [185, 430] on span "As a convenient mobile service serving Winston-Salem, Greensboro, High Point an…" at bounding box center [166, 533] width 198 height 217
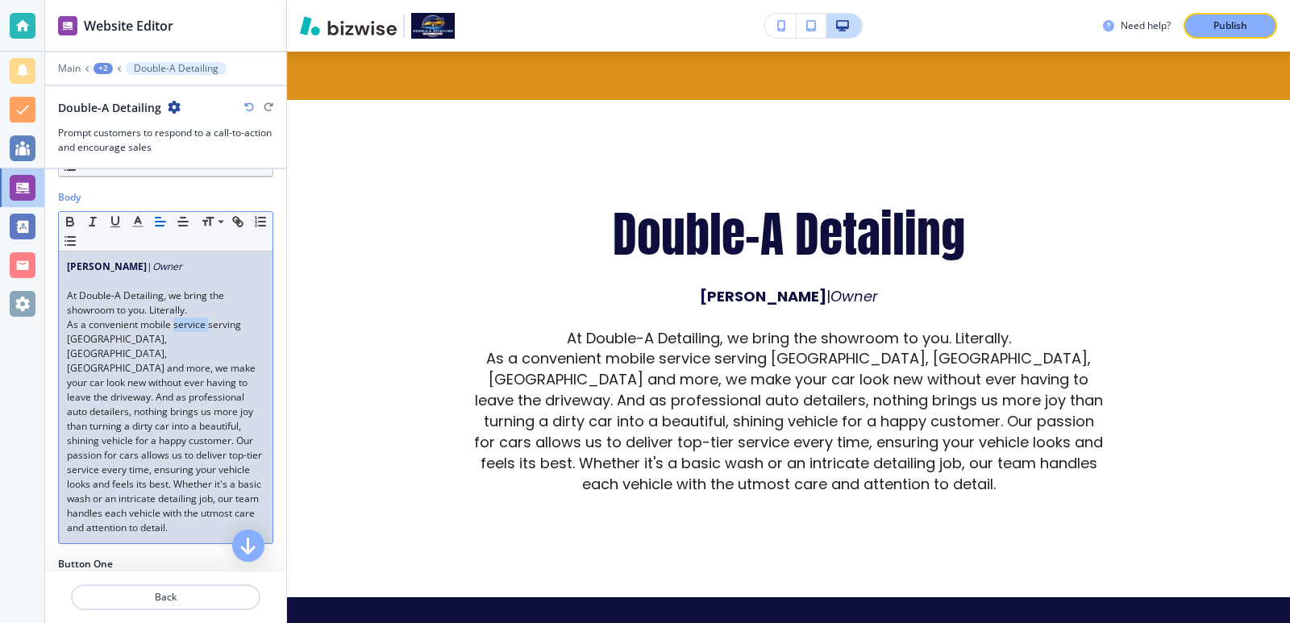
scroll to position [215, 0]
click at [246, 513] on p "As a convenient mobile service serving Winston-Salem, Greensboro, High Point an…" at bounding box center [166, 426] width 198 height 218
click at [243, 518] on span "As a convenient mobile service serving Winston-Salem, Greensboro, High Point an…" at bounding box center [166, 425] width 198 height 217
click at [216, 470] on span "As a convenient mobile service serving Winston-Salem, Greensboro, High Point an…" at bounding box center [166, 425] width 198 height 217
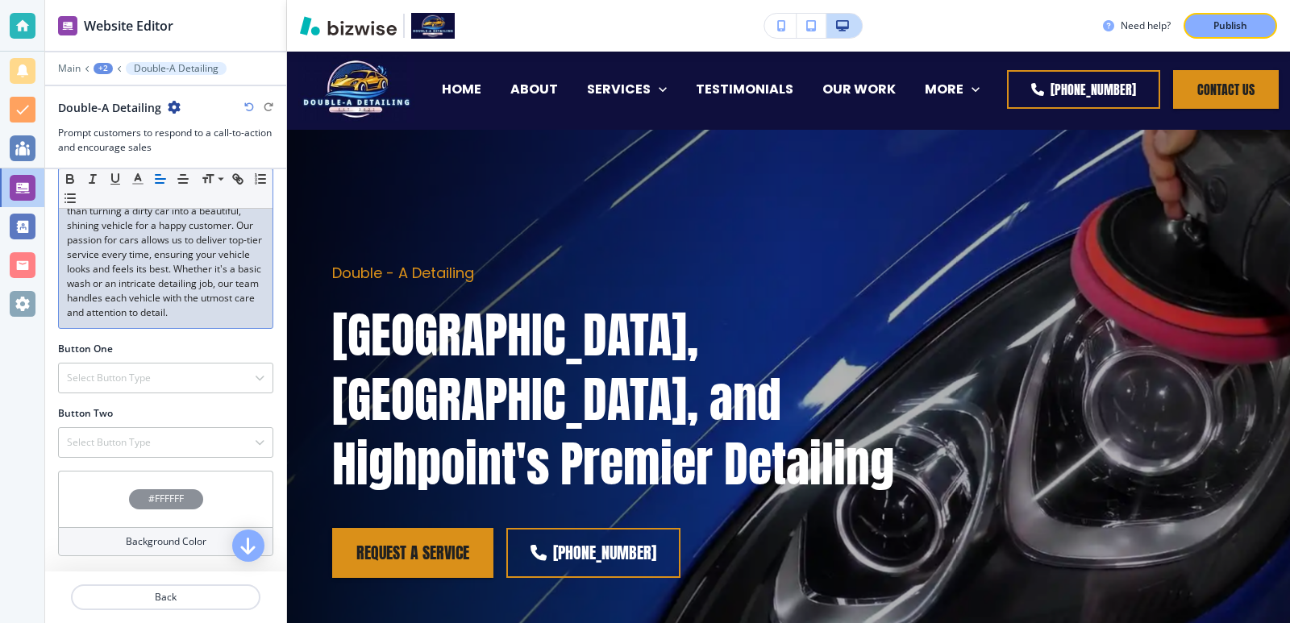
scroll to position [0, 0]
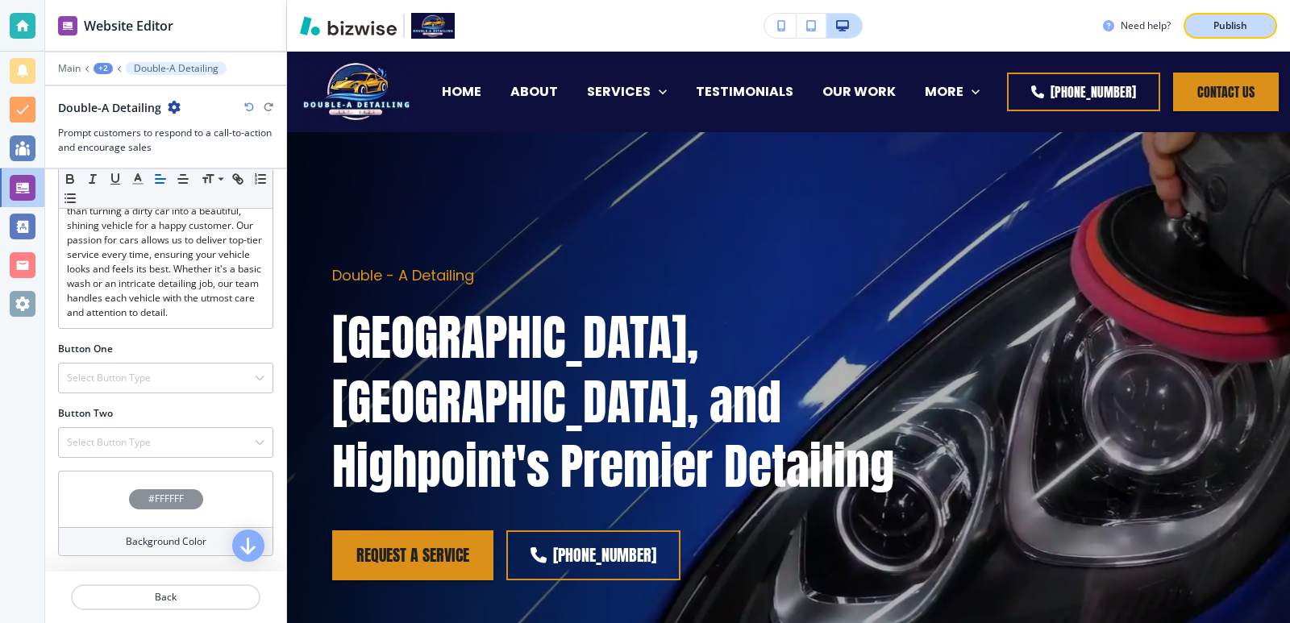
click at [1265, 34] on button "Publish" at bounding box center [1231, 26] width 94 height 26
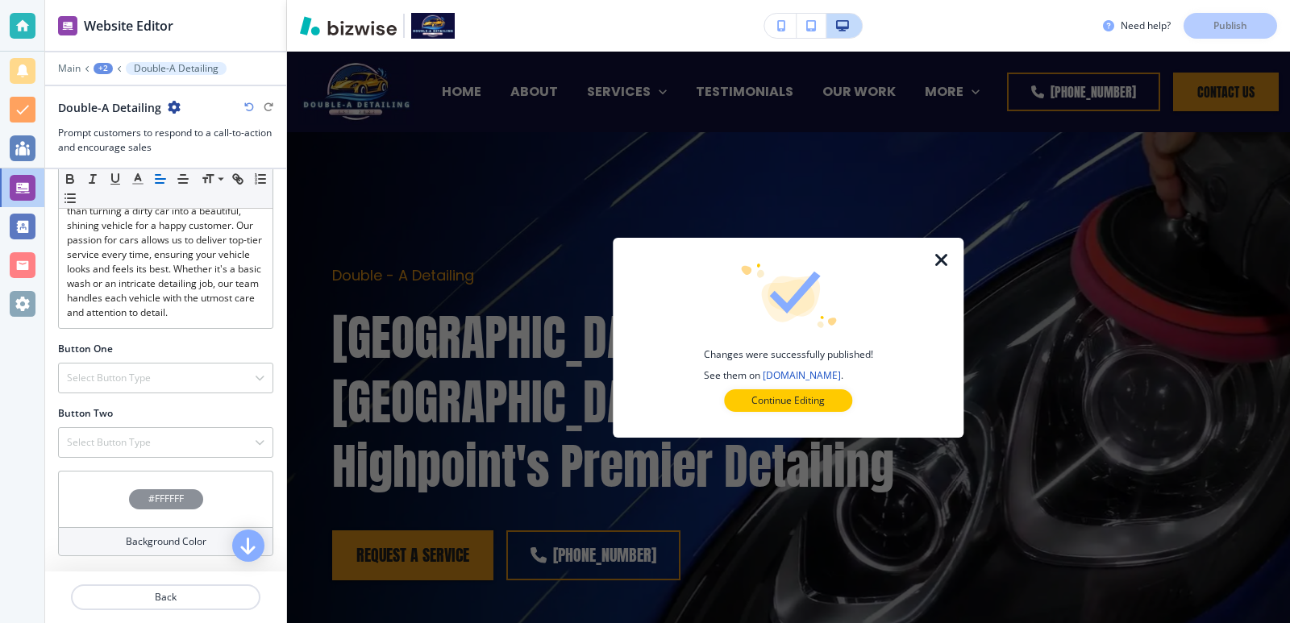
click at [938, 263] on icon "button" at bounding box center [941, 260] width 19 height 19
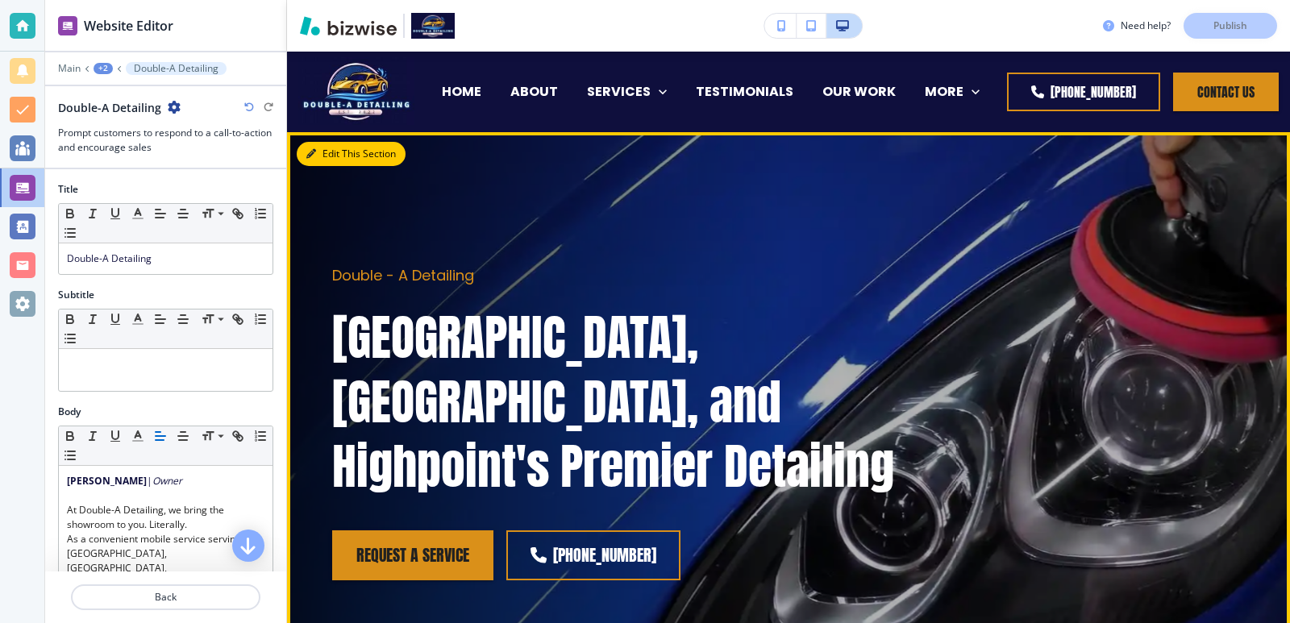
click at [328, 165] on button "Edit This Section" at bounding box center [351, 154] width 109 height 24
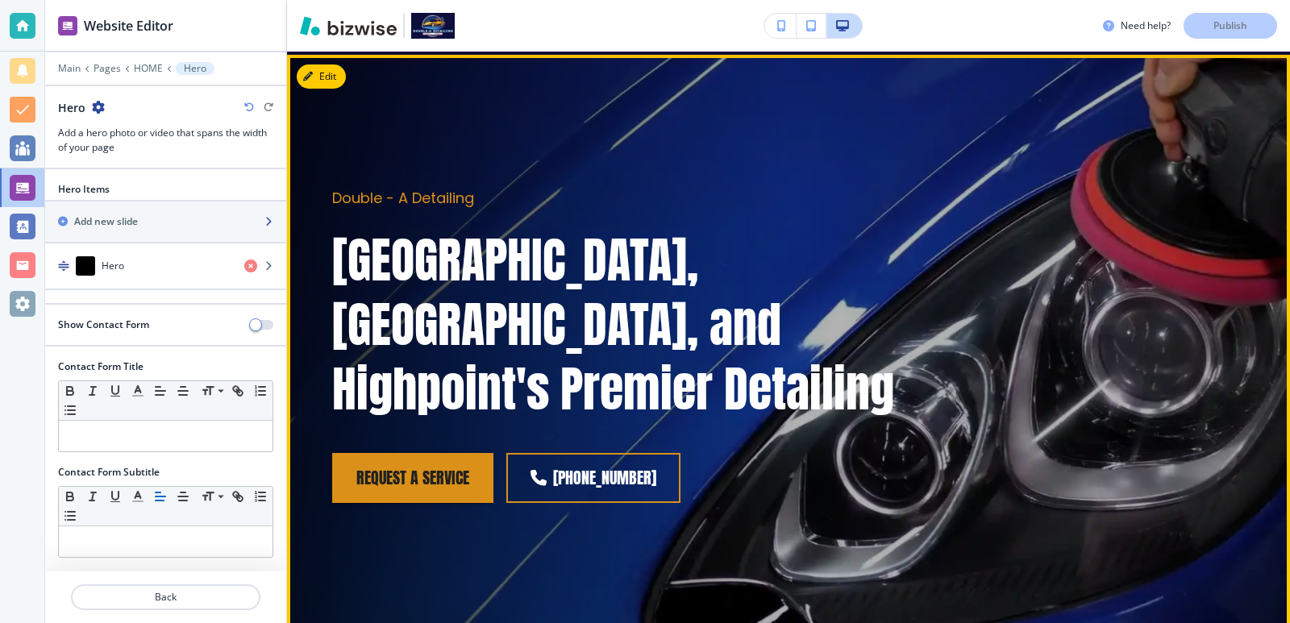
scroll to position [81, 0]
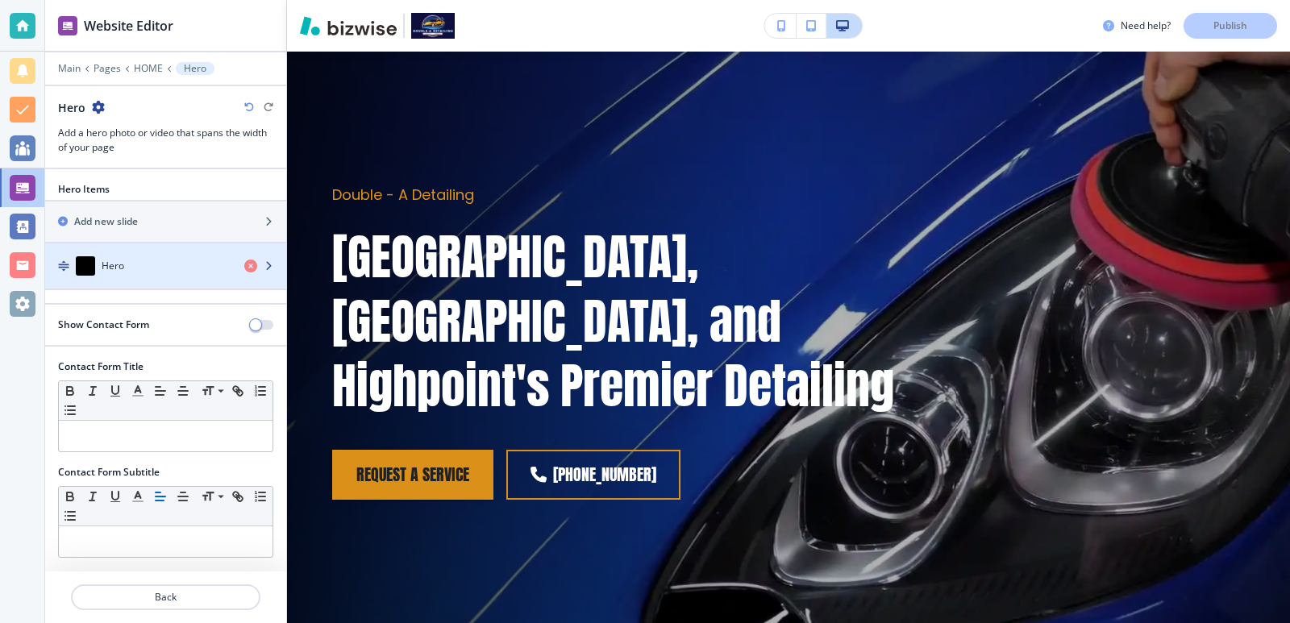
click at [170, 273] on div "Hero" at bounding box center [138, 265] width 186 height 19
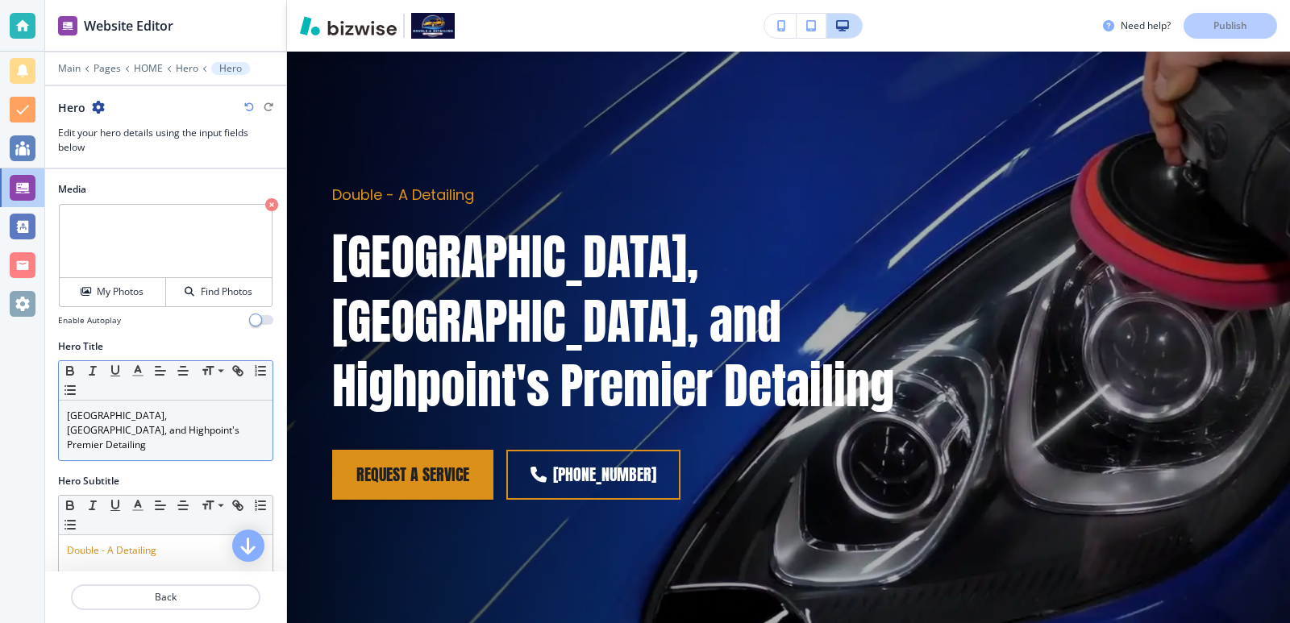
click at [225, 431] on p "Winston Salem, Greensboro, and Highpoint's Premier Detailing" at bounding box center [166, 431] width 198 height 44
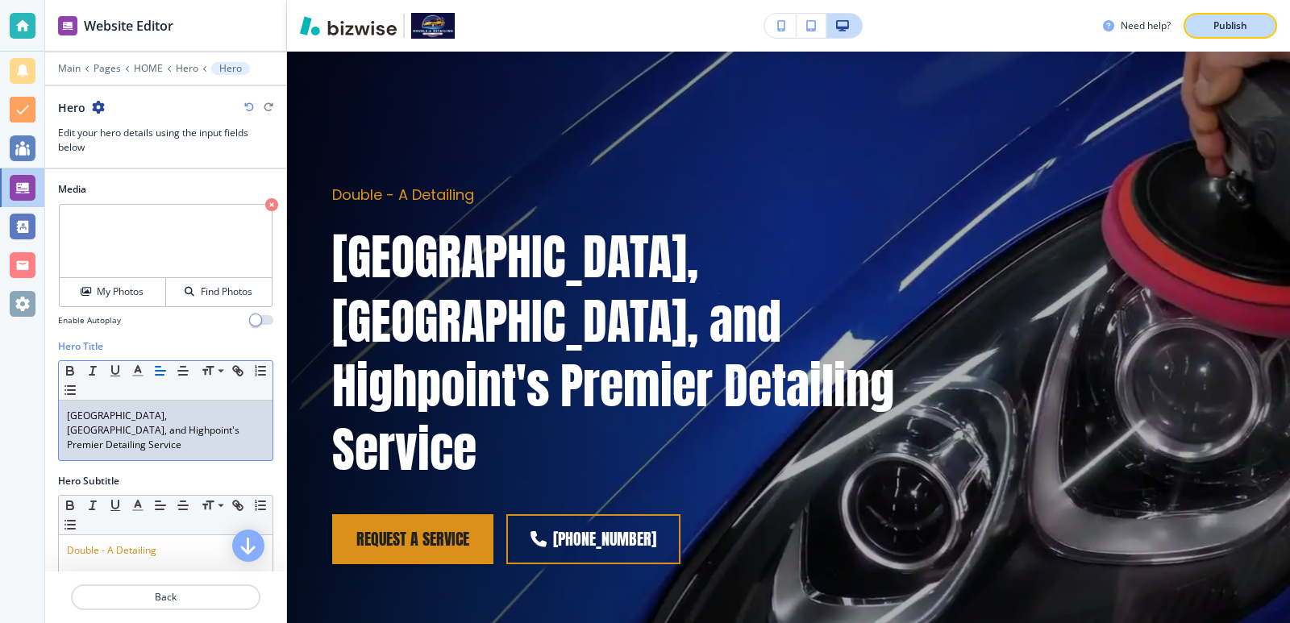
click at [1226, 26] on p "Publish" at bounding box center [1231, 26] width 34 height 15
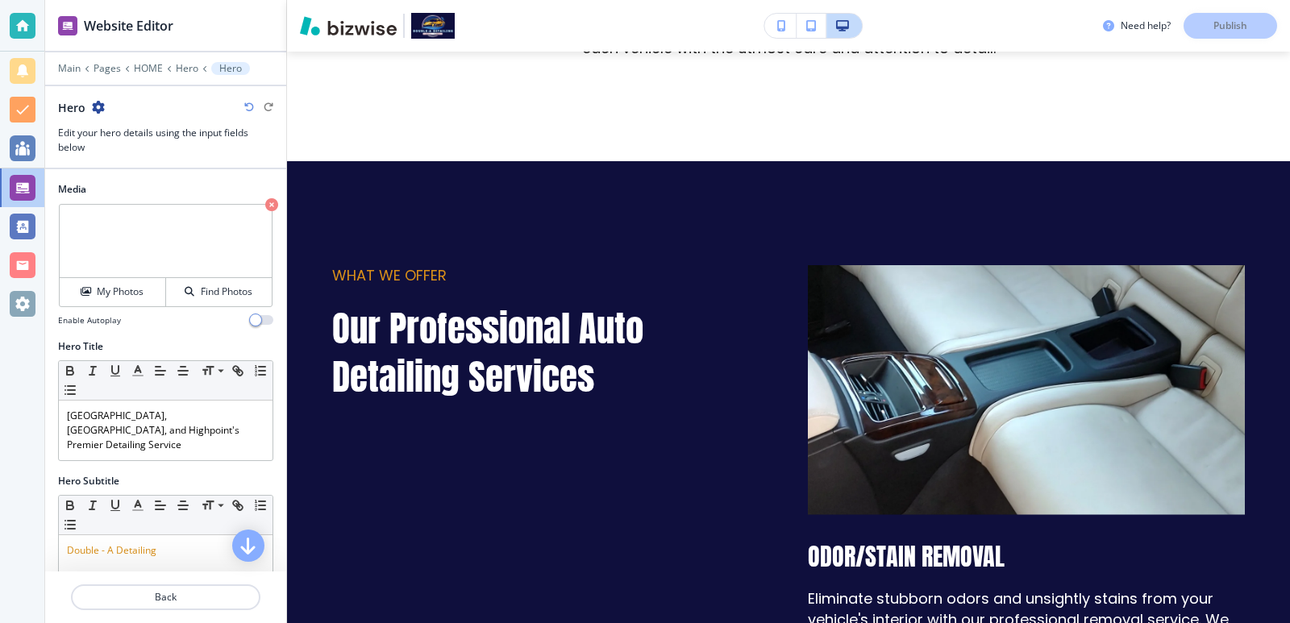
scroll to position [0, 0]
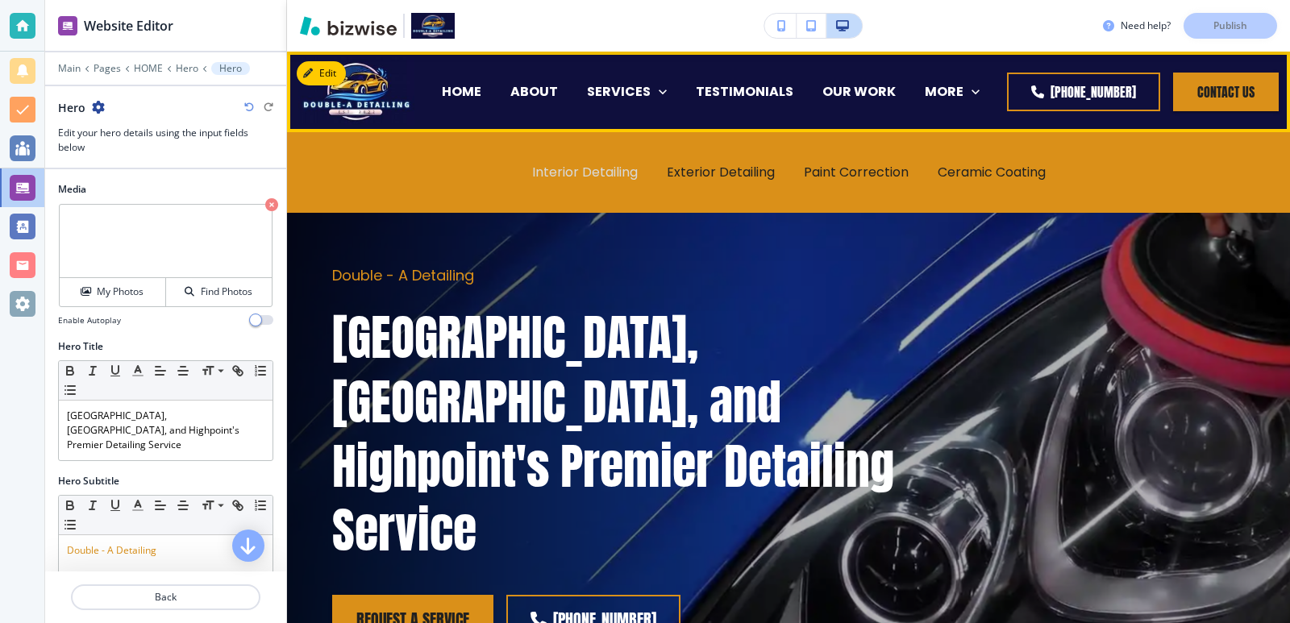
click at [606, 176] on p "Interior Detailing" at bounding box center [585, 172] width 106 height 19
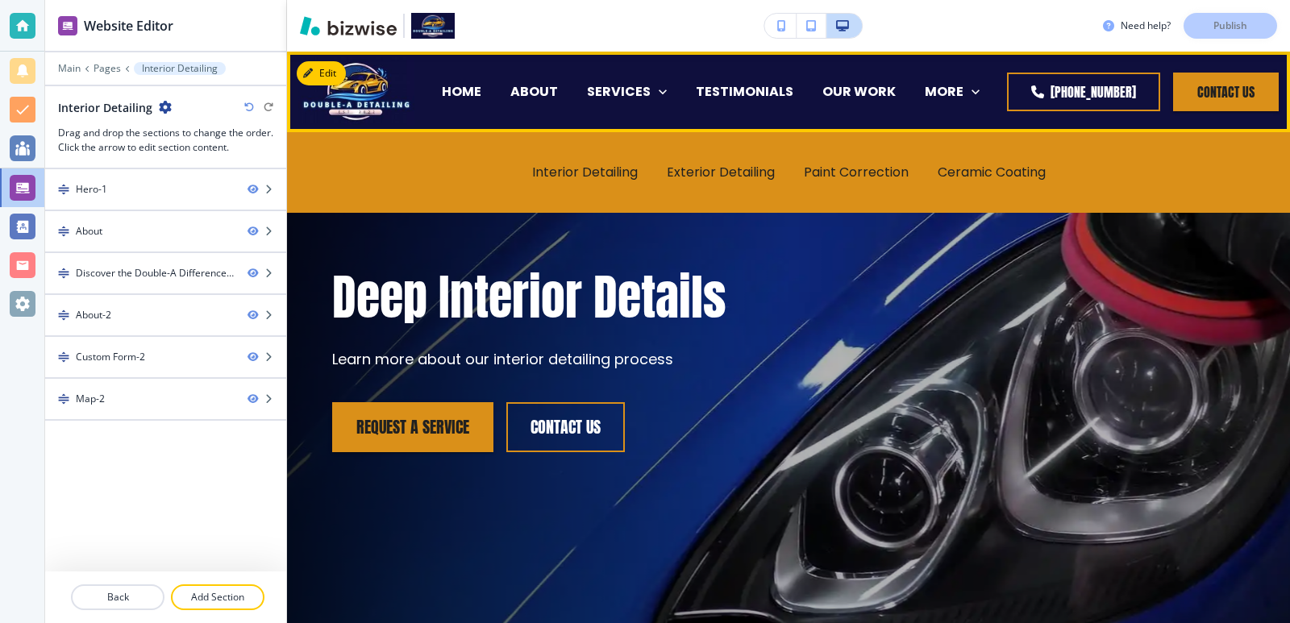
click at [575, 161] on div "Interior Detailing" at bounding box center [585, 172] width 135 height 65
click at [576, 168] on p "Interior Detailing" at bounding box center [585, 172] width 106 height 19
click at [576, 169] on p "Interior Detailing" at bounding box center [585, 172] width 106 height 19
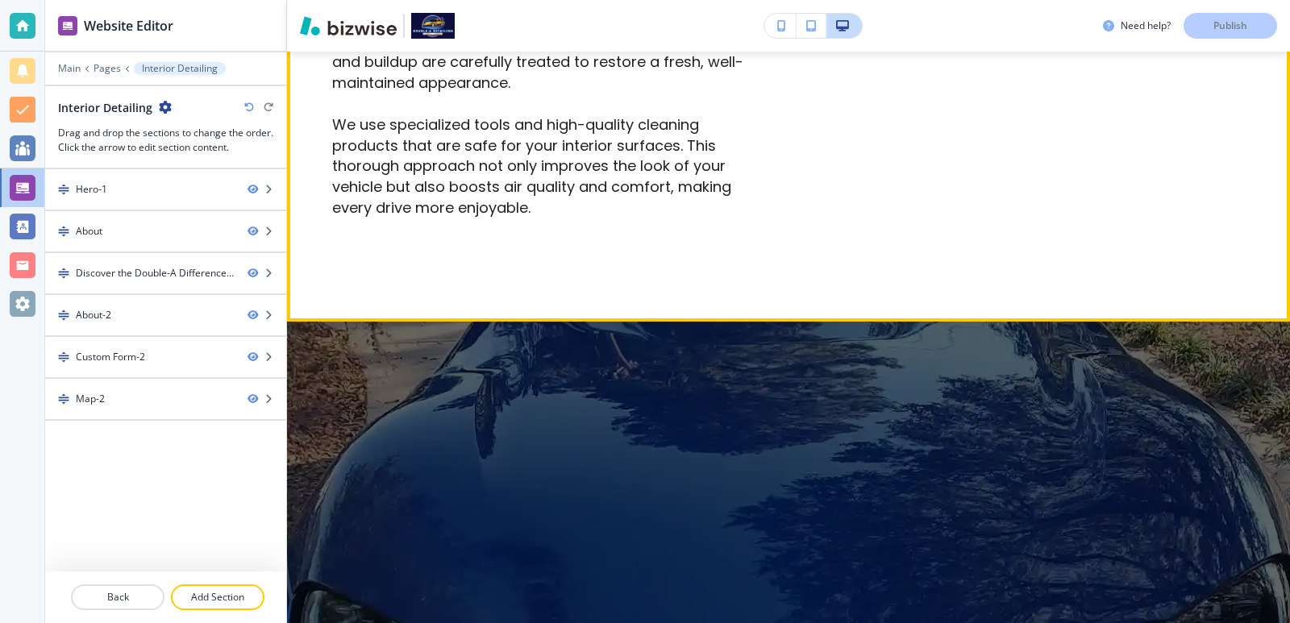
scroll to position [2796, 0]
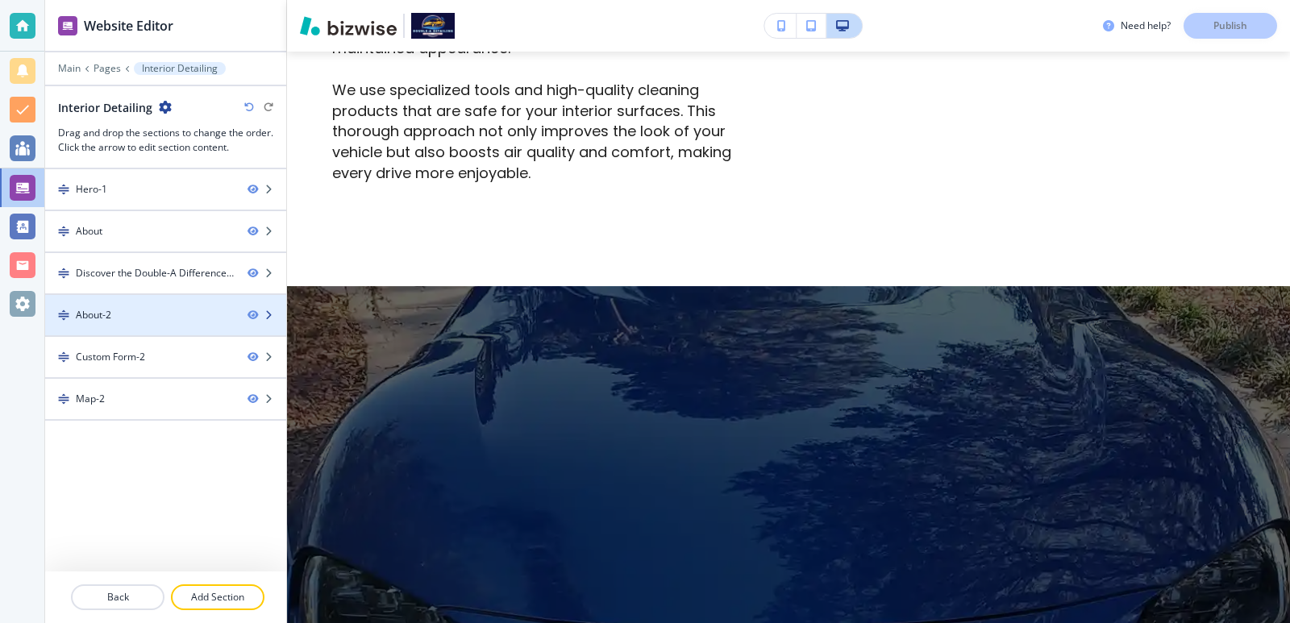
click at [156, 313] on div "About-2" at bounding box center [140, 315] width 190 height 15
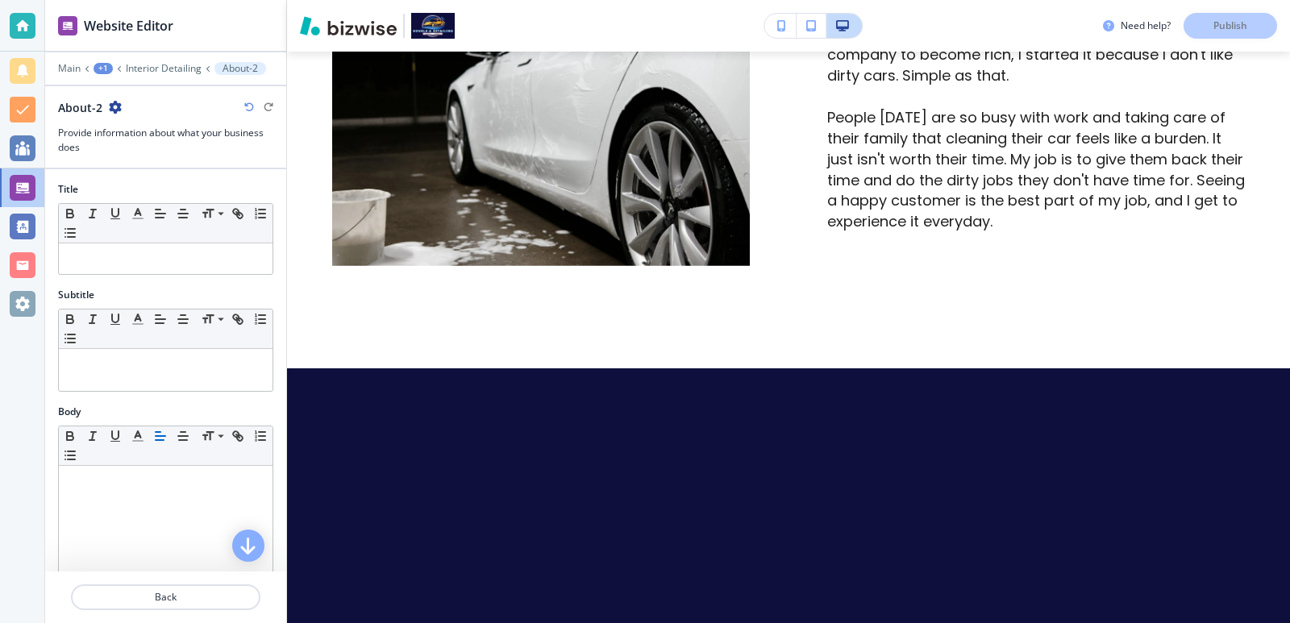
scroll to position [3731, 0]
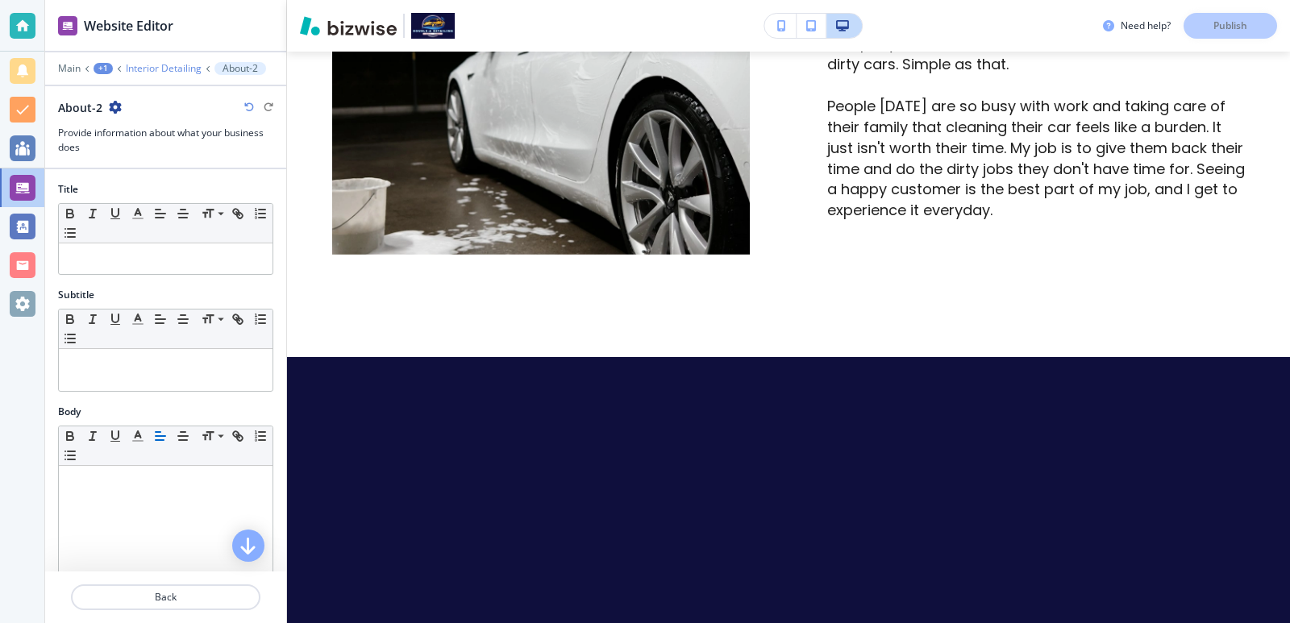
click at [173, 63] on p "Interior Detailing" at bounding box center [164, 68] width 76 height 11
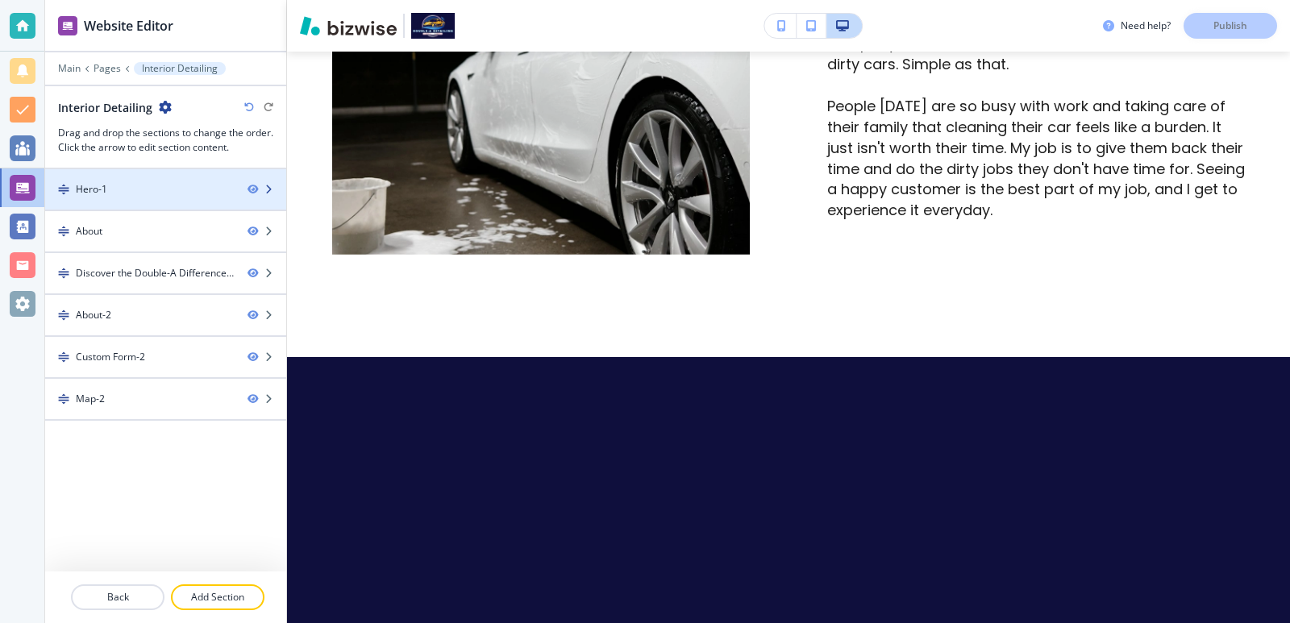
click at [144, 197] on div at bounding box center [165, 203] width 241 height 13
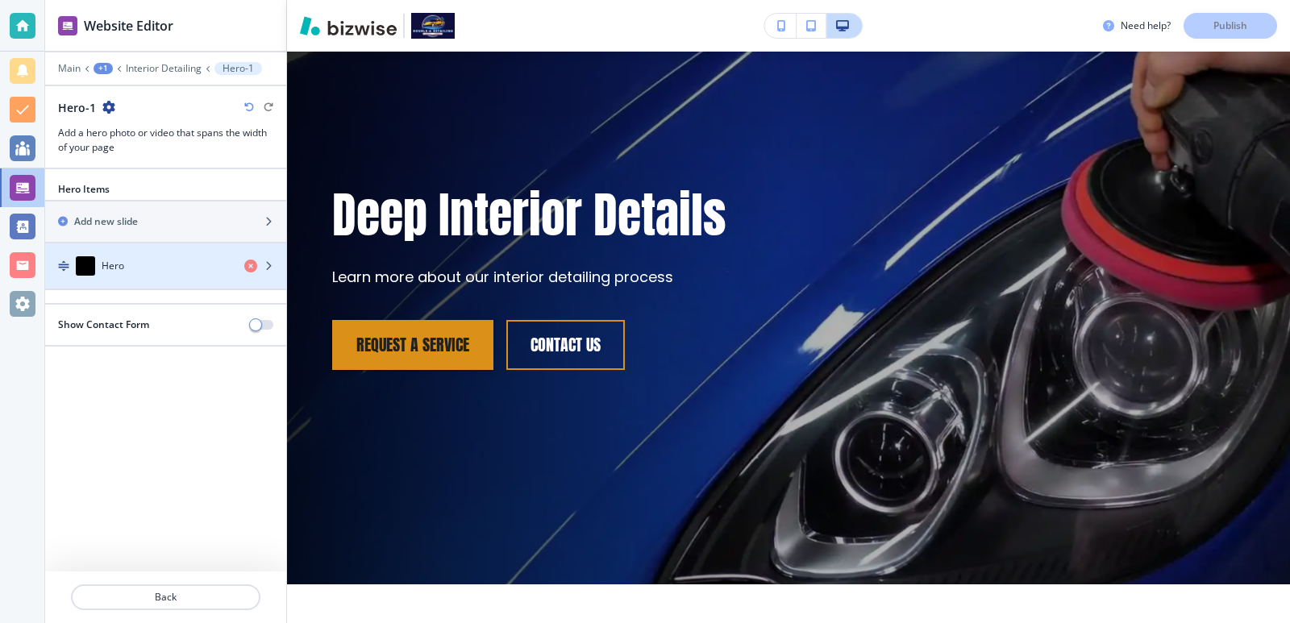
scroll to position [81, 0]
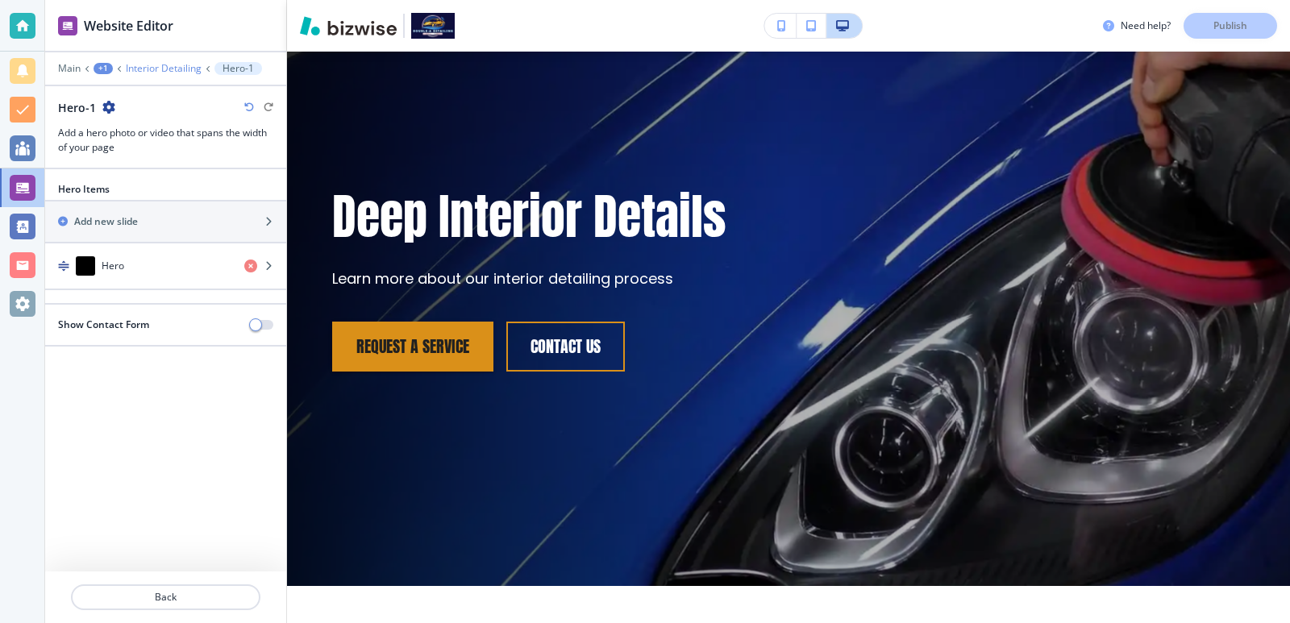
click at [187, 67] on p "Interior Detailing" at bounding box center [164, 68] width 76 height 11
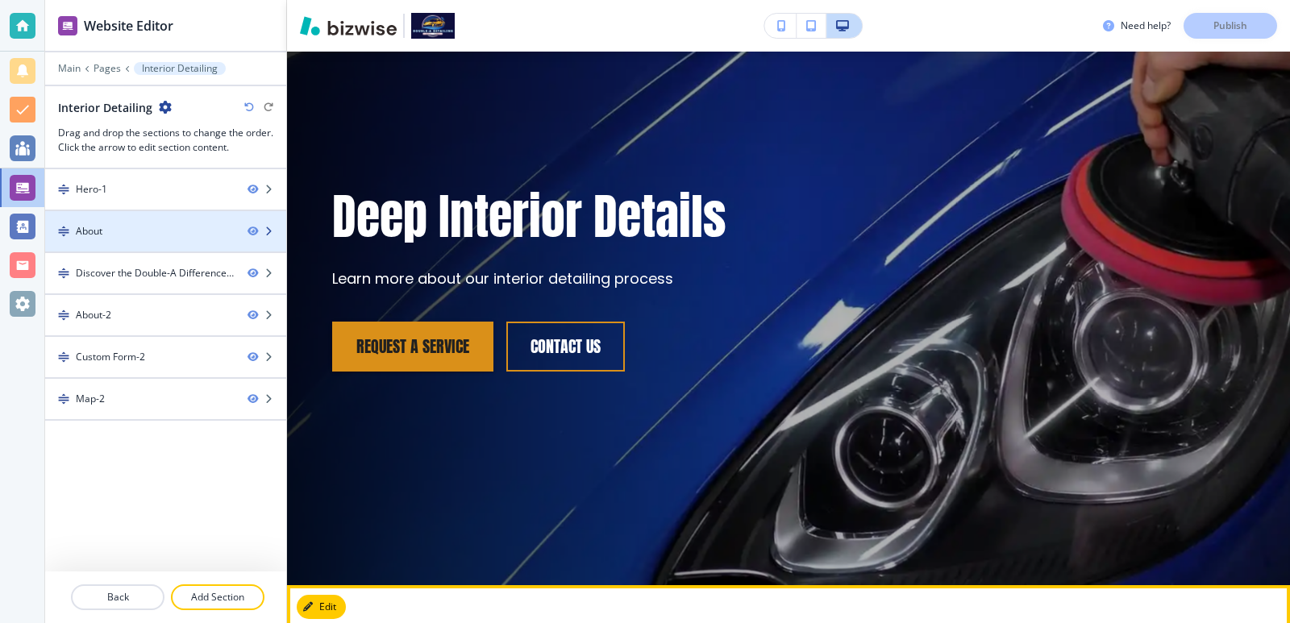
click at [150, 228] on div "About" at bounding box center [140, 231] width 190 height 15
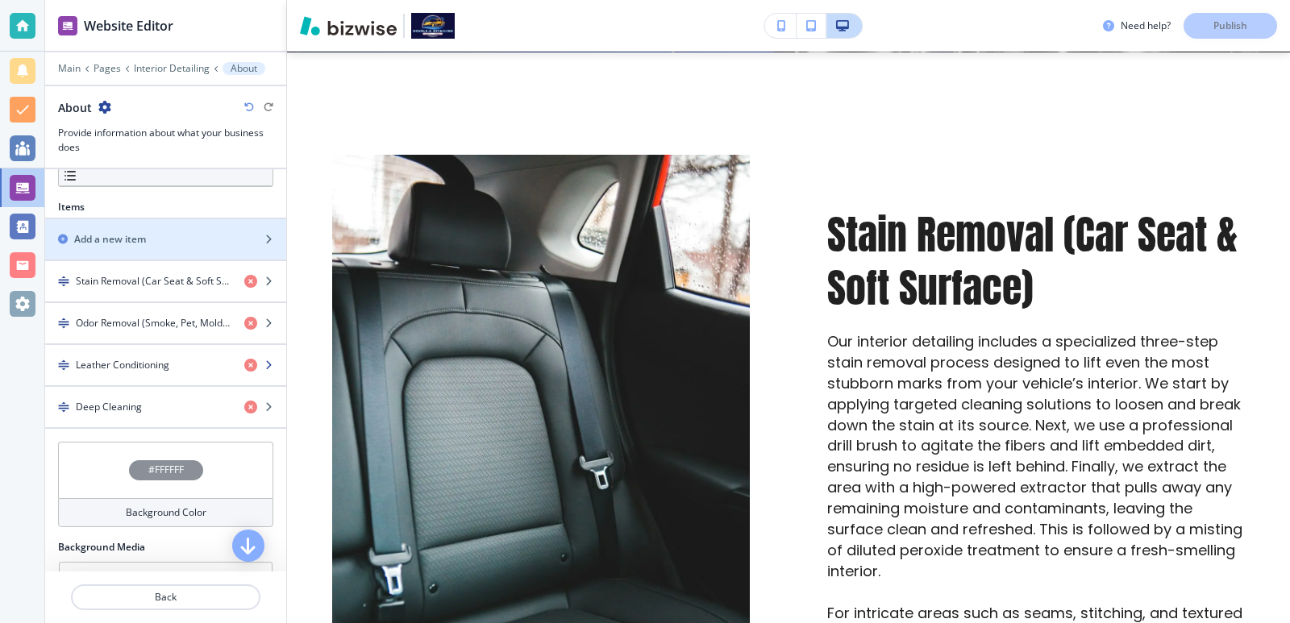
scroll to position [538, 0]
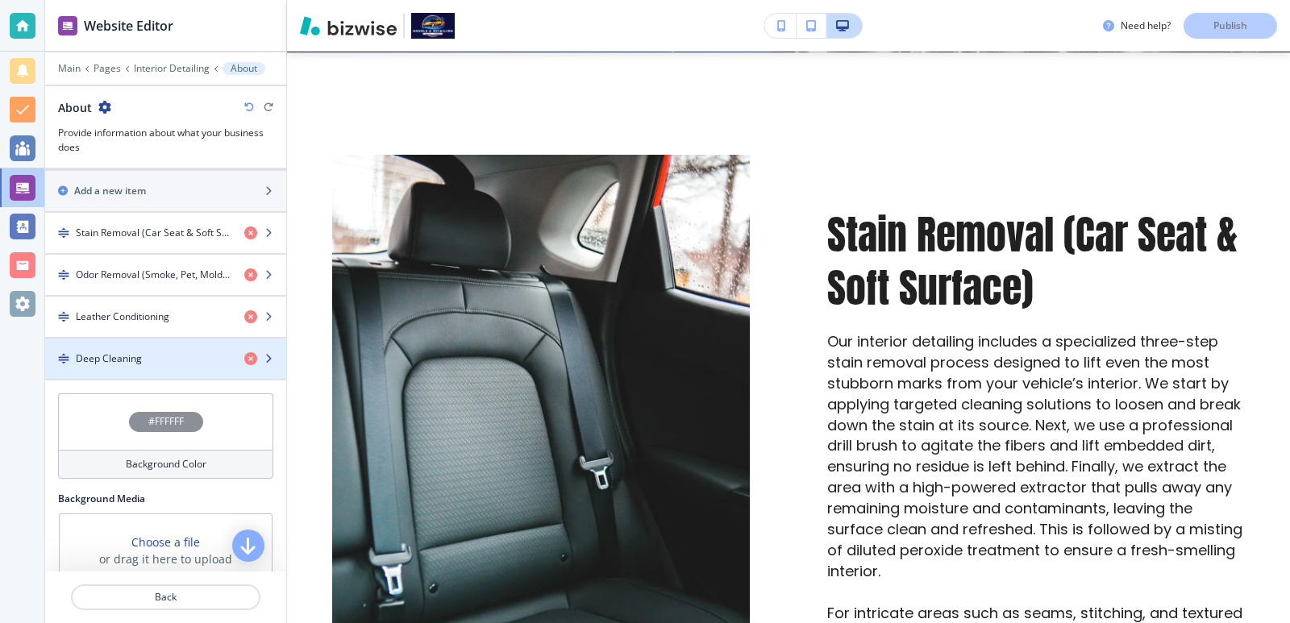
click at [160, 365] on div "Deep Cleaning" at bounding box center [138, 359] width 186 height 15
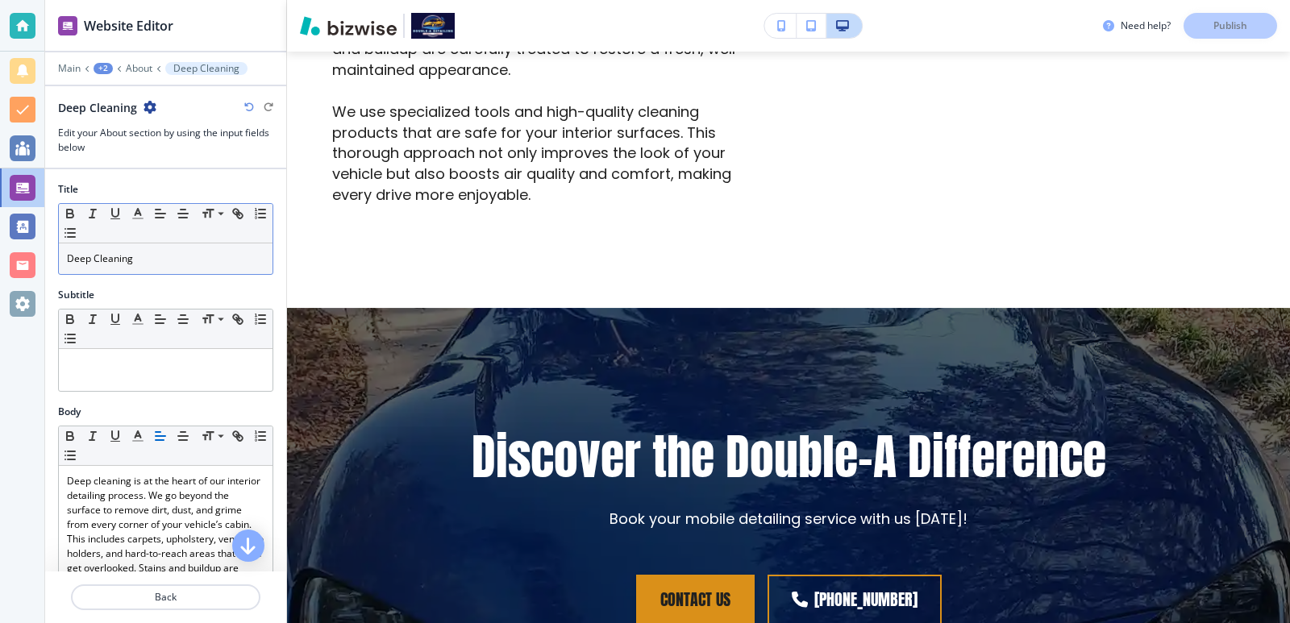
scroll to position [2777, 0]
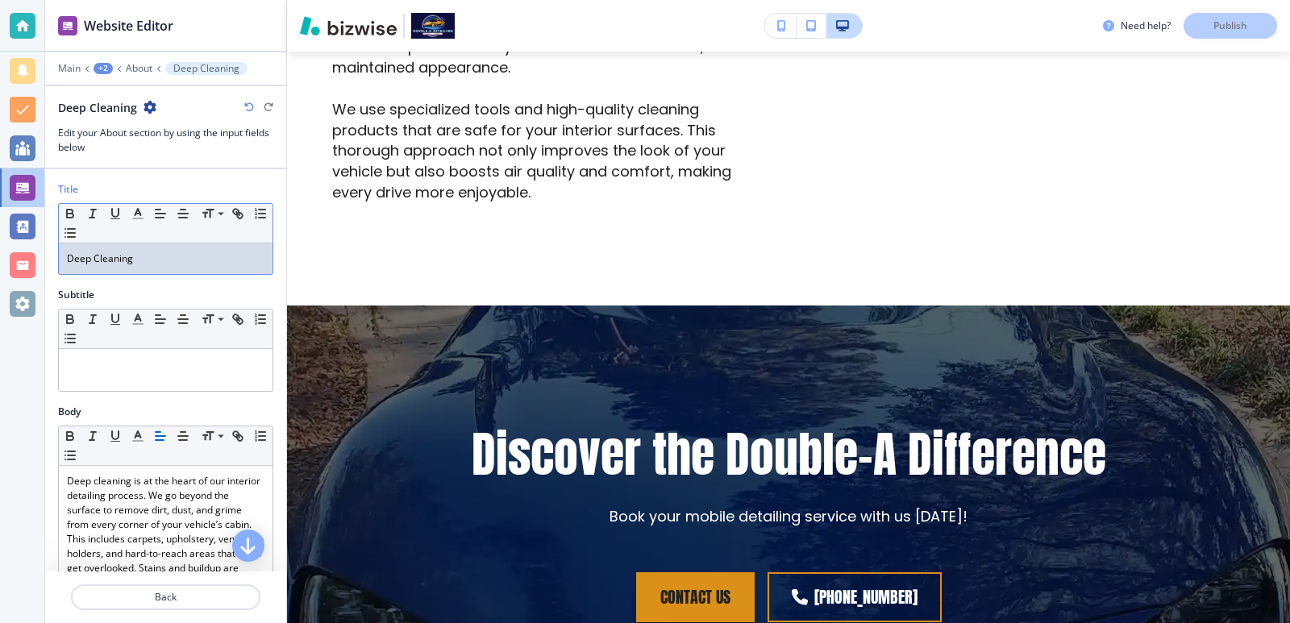
click at [65, 258] on div "Deep Cleaning" at bounding box center [166, 259] width 214 height 31
click at [1238, 29] on p "Publish" at bounding box center [1231, 26] width 34 height 15
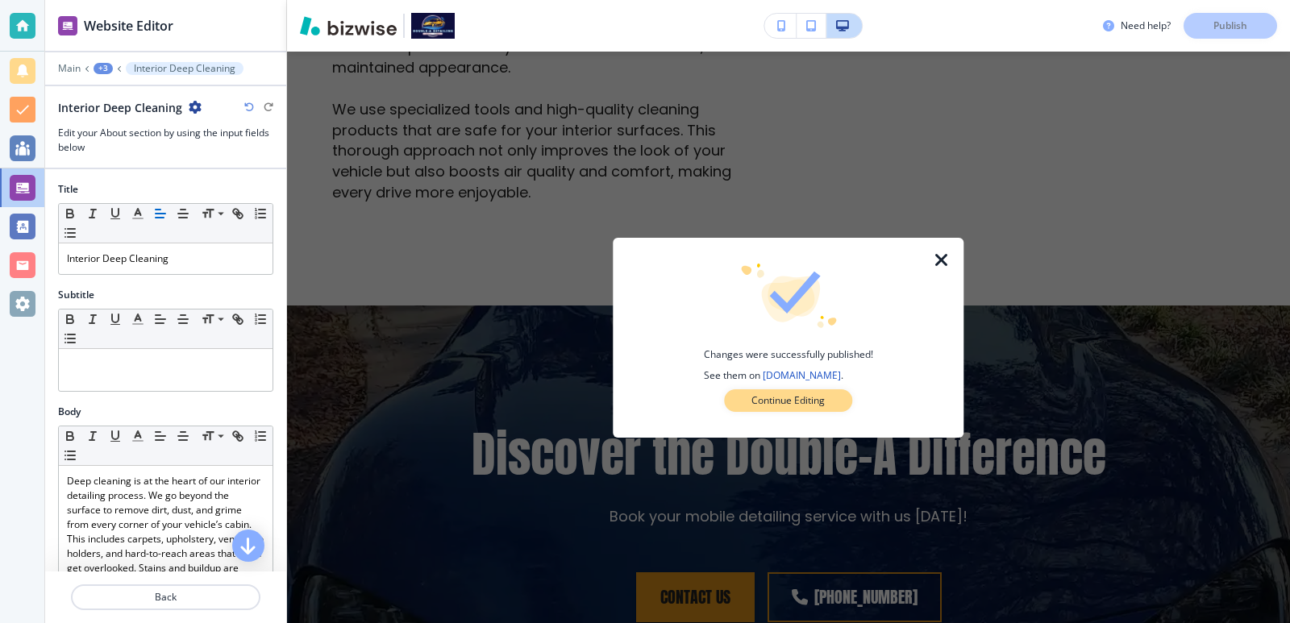
click at [801, 401] on p "Continue Editing" at bounding box center [788, 401] width 73 height 15
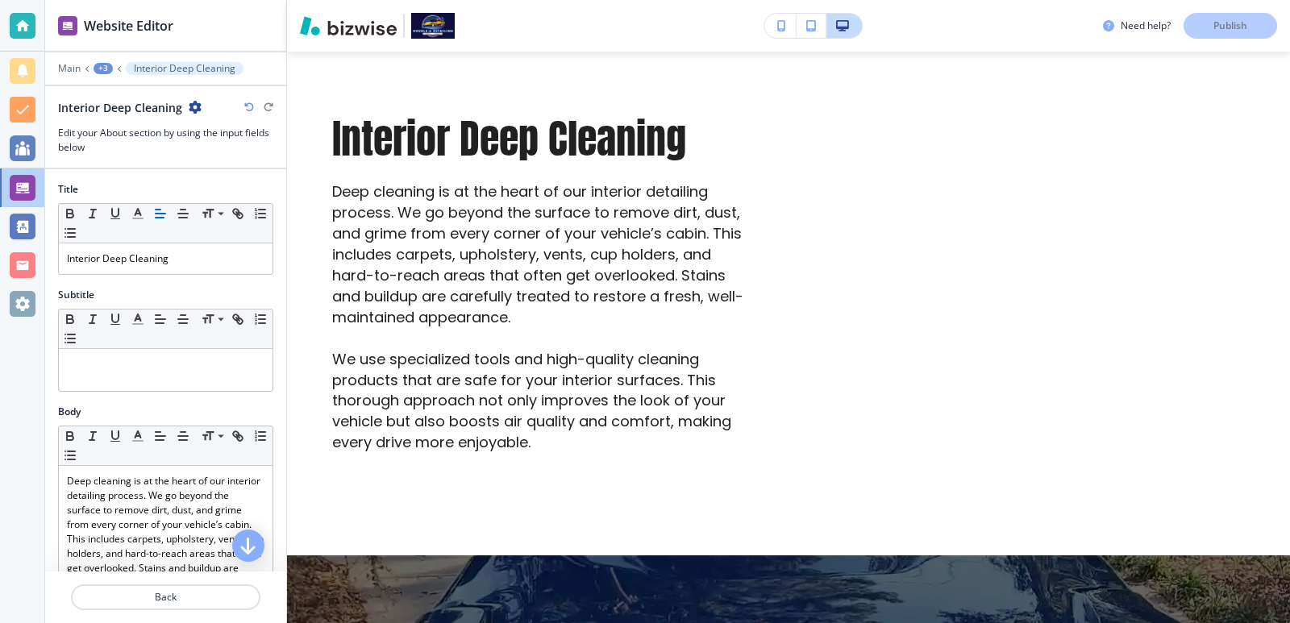
scroll to position [2669, 0]
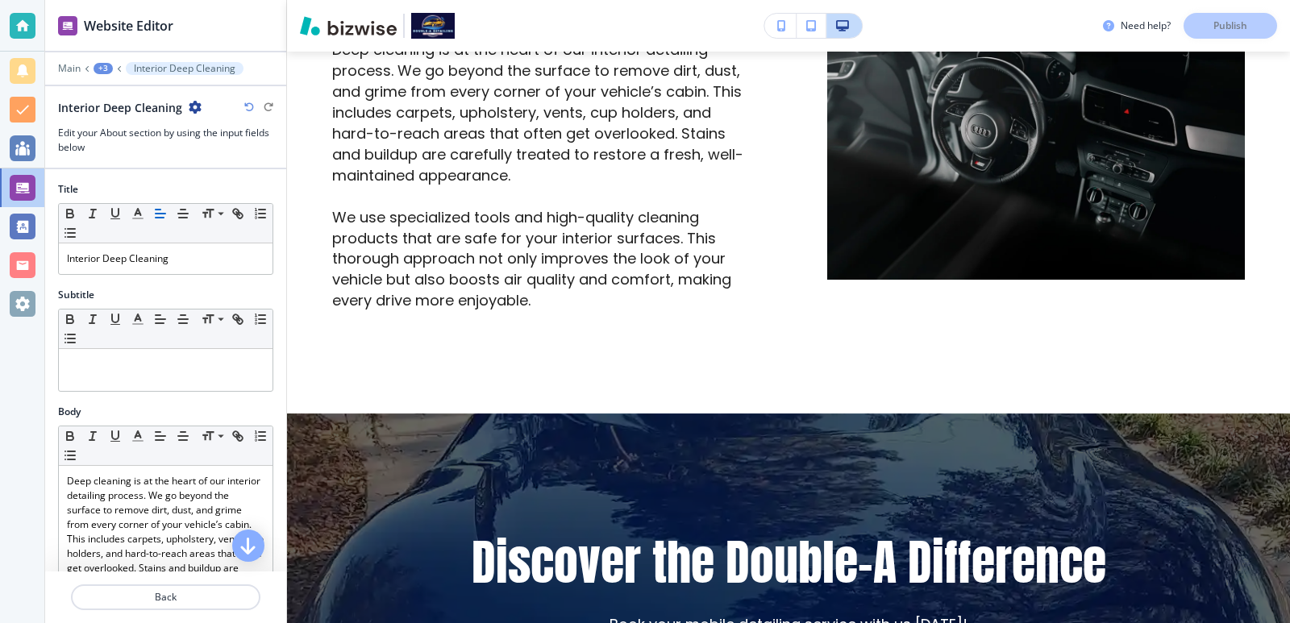
click at [107, 68] on div "+3" at bounding box center [103, 68] width 19 height 11
click at [143, 144] on p "About" at bounding box center [145, 151] width 82 height 15
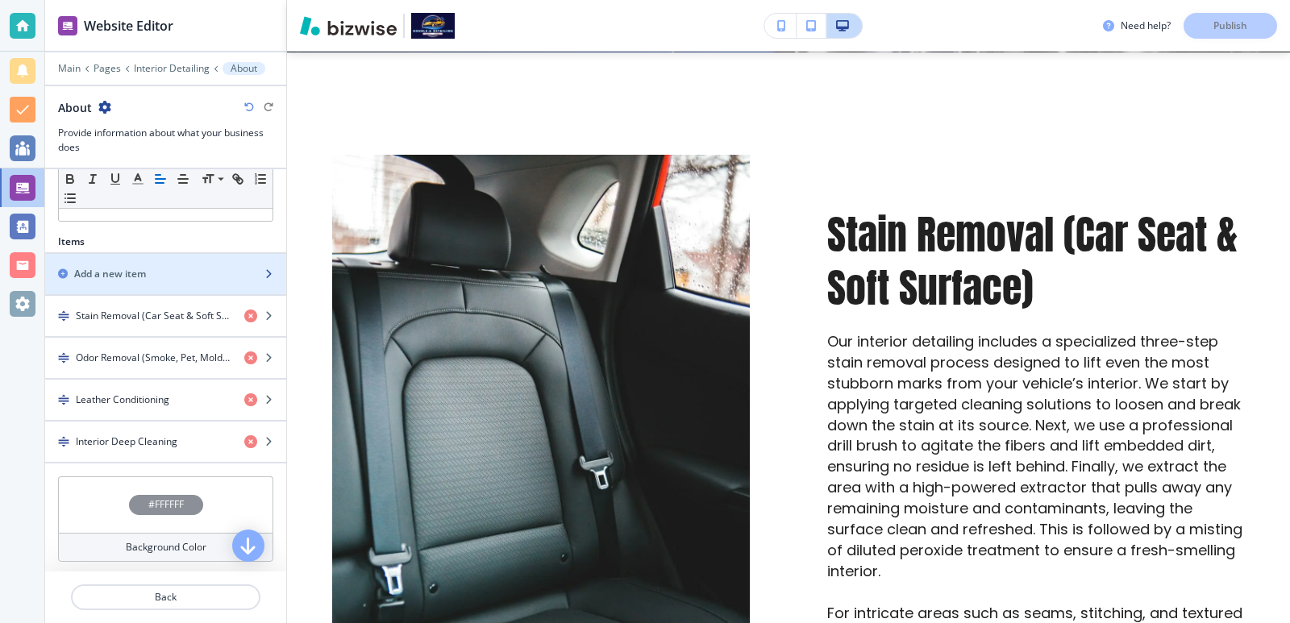
scroll to position [381, 0]
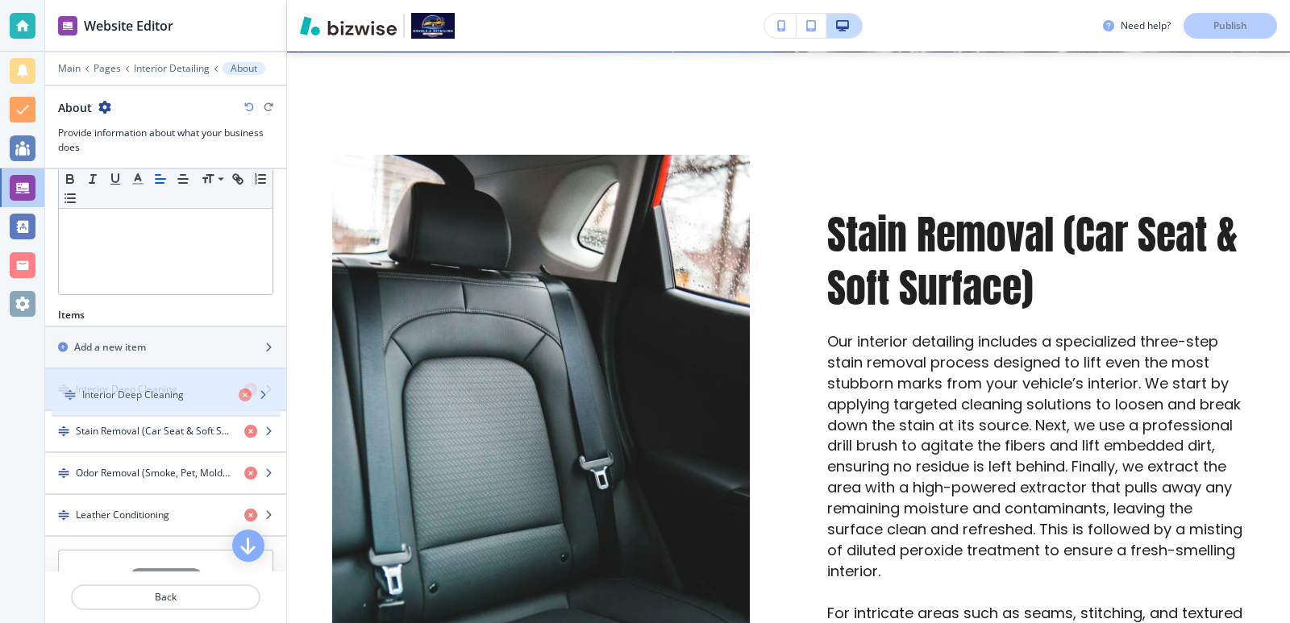
drag, startPoint x: 59, startPoint y: 523, endPoint x: 65, endPoint y: 402, distance: 120.3
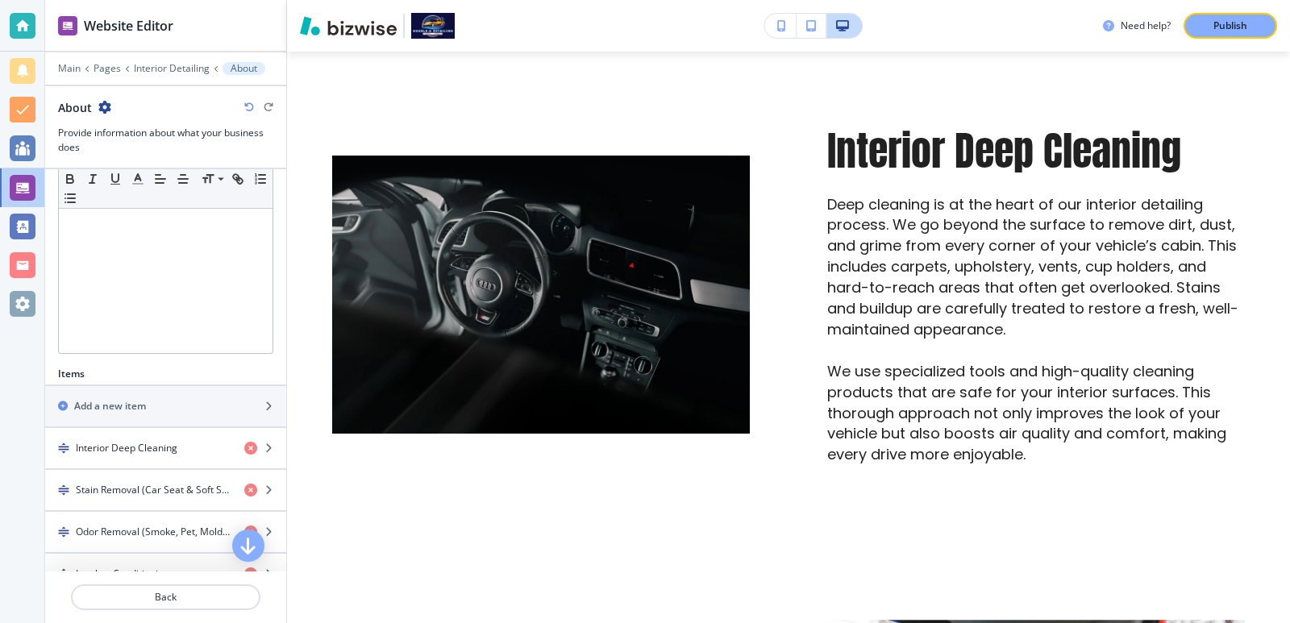
scroll to position [430, 0]
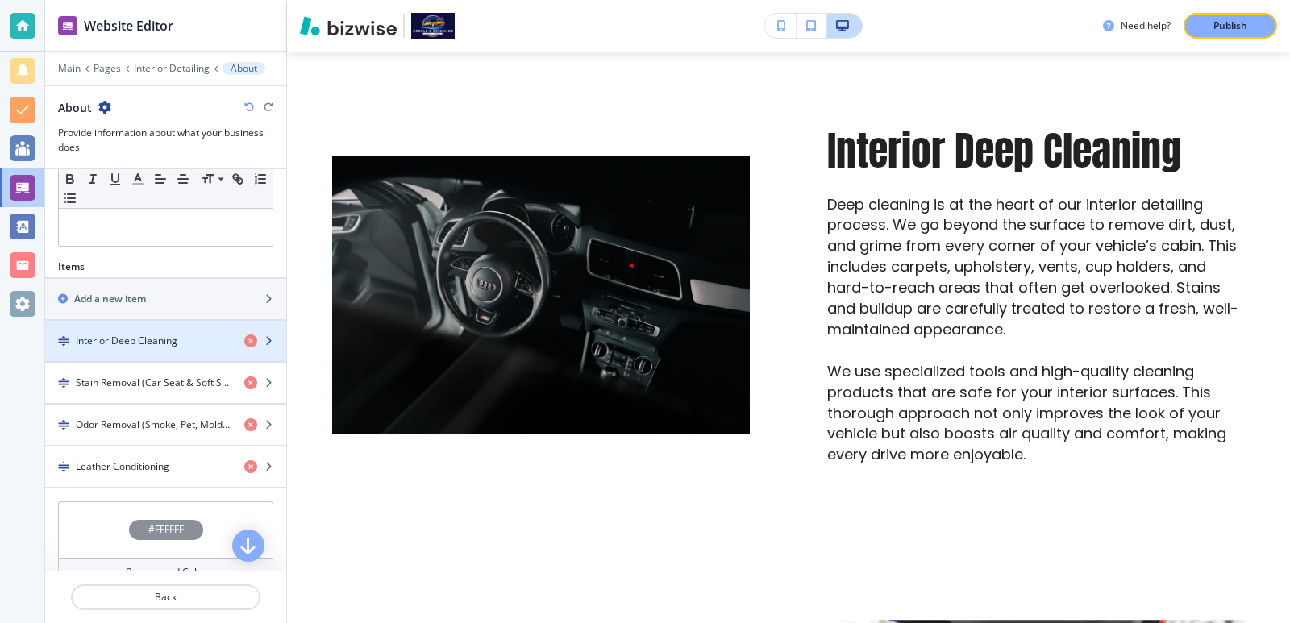
click at [179, 340] on div "Interior Deep Cleaning" at bounding box center [138, 341] width 186 height 15
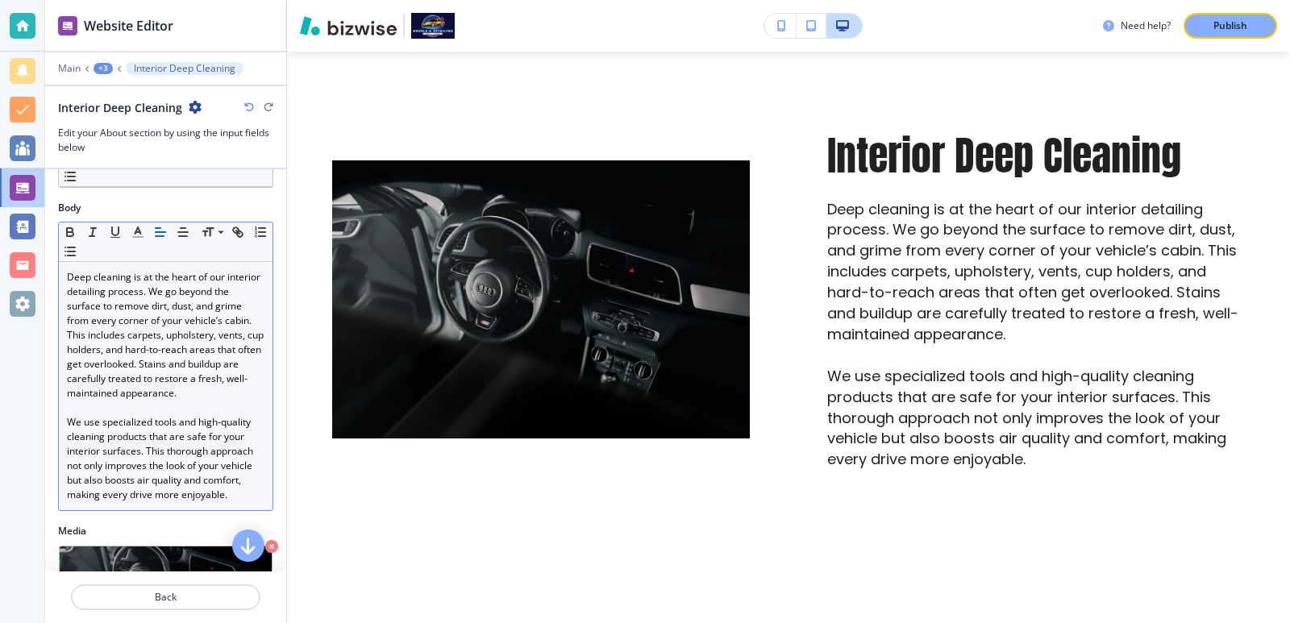
scroll to position [215, 0]
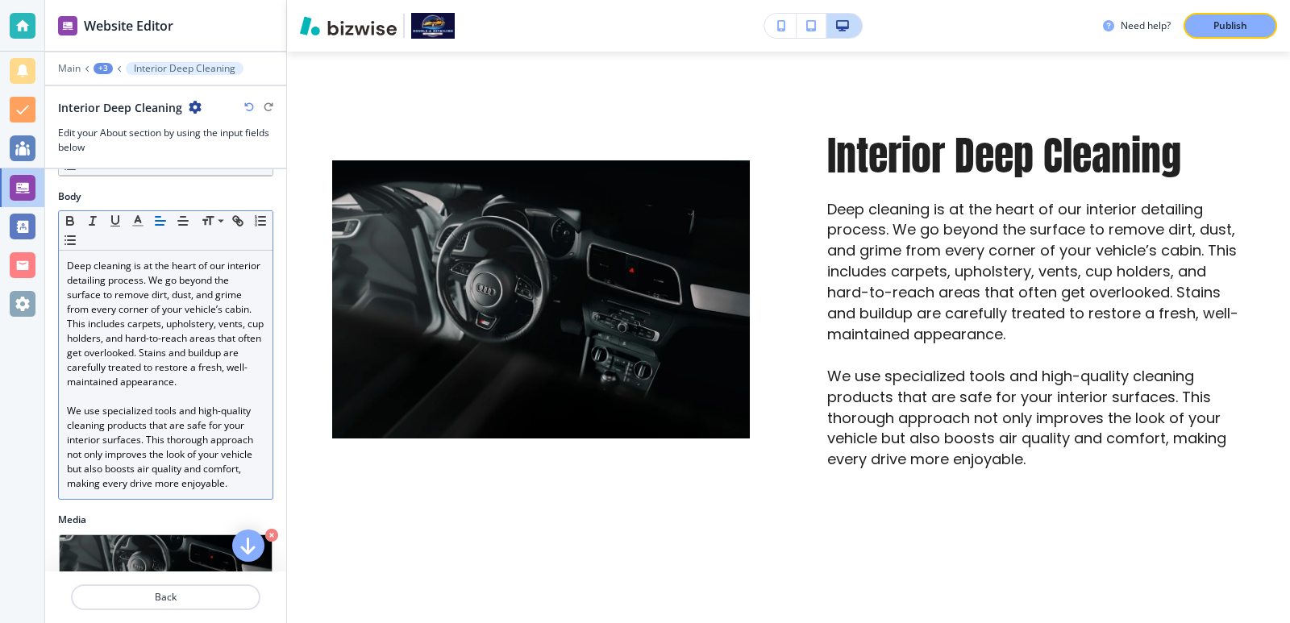
click at [198, 390] on p "Deep cleaning is at the heart of our interior detailing process. We go beyond t…" at bounding box center [166, 324] width 198 height 131
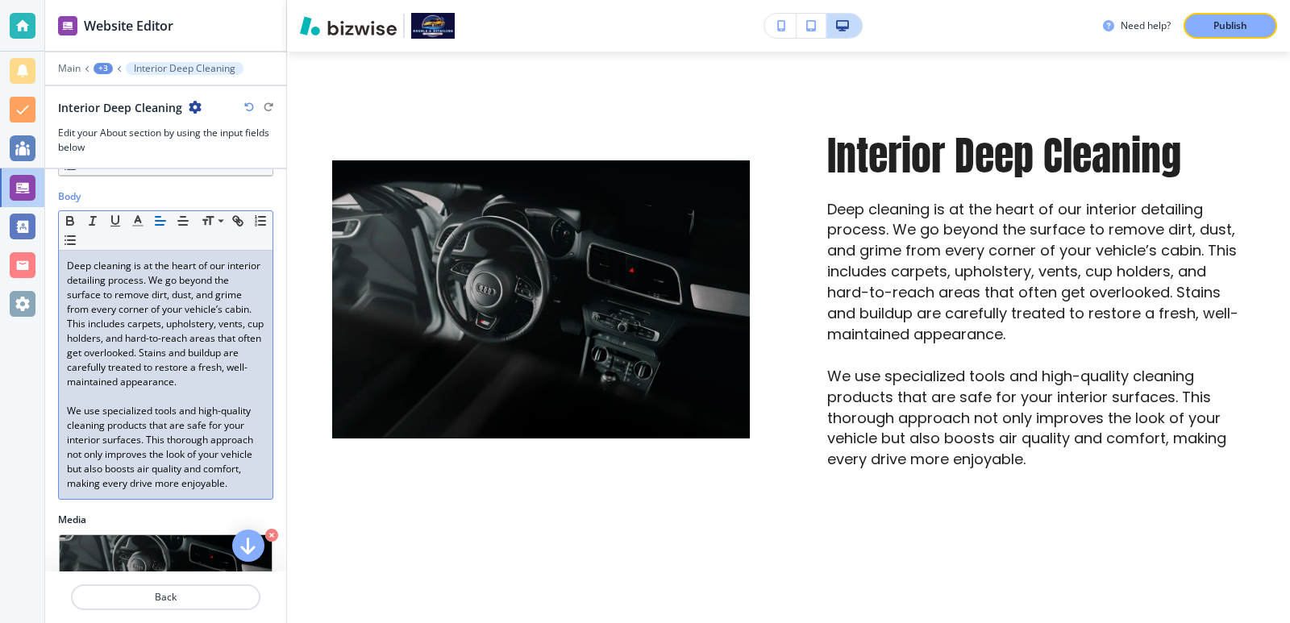
click at [94, 322] on p "Deep cleaning is at the heart of our interior detailing process. We go beyond t…" at bounding box center [166, 324] width 198 height 131
click at [212, 294] on p "Deep cleaning is at the heart of our interior detailing process. We go beyond t…" at bounding box center [166, 324] width 198 height 131
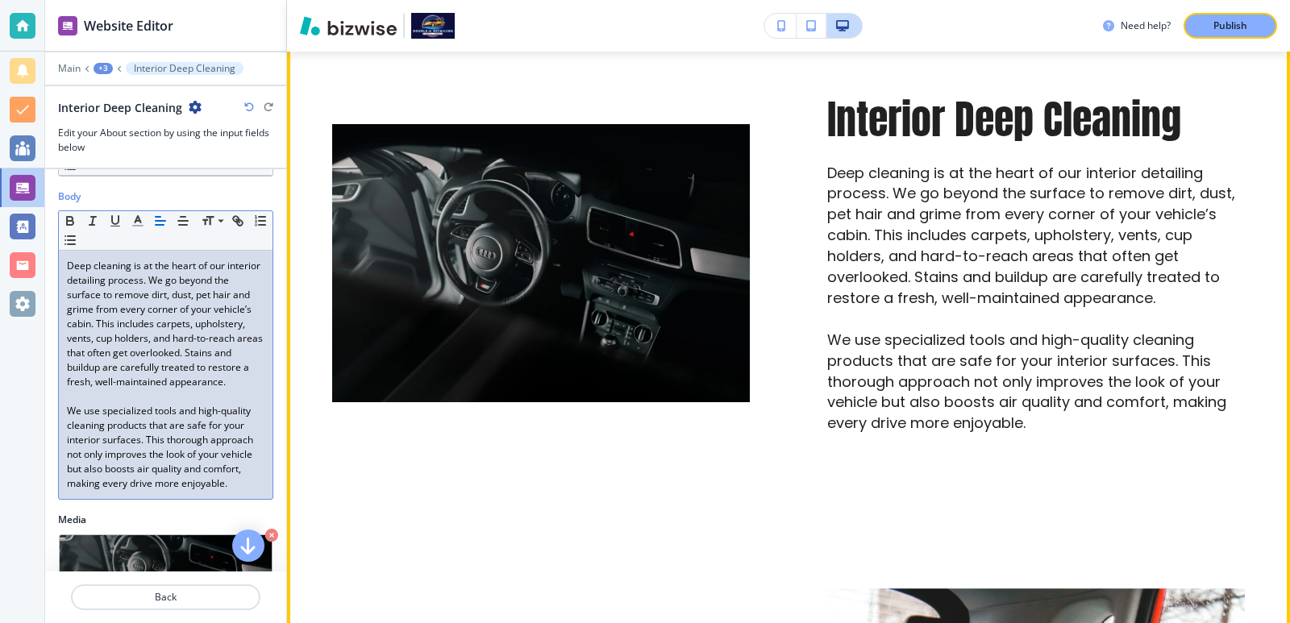
scroll to position [640, 0]
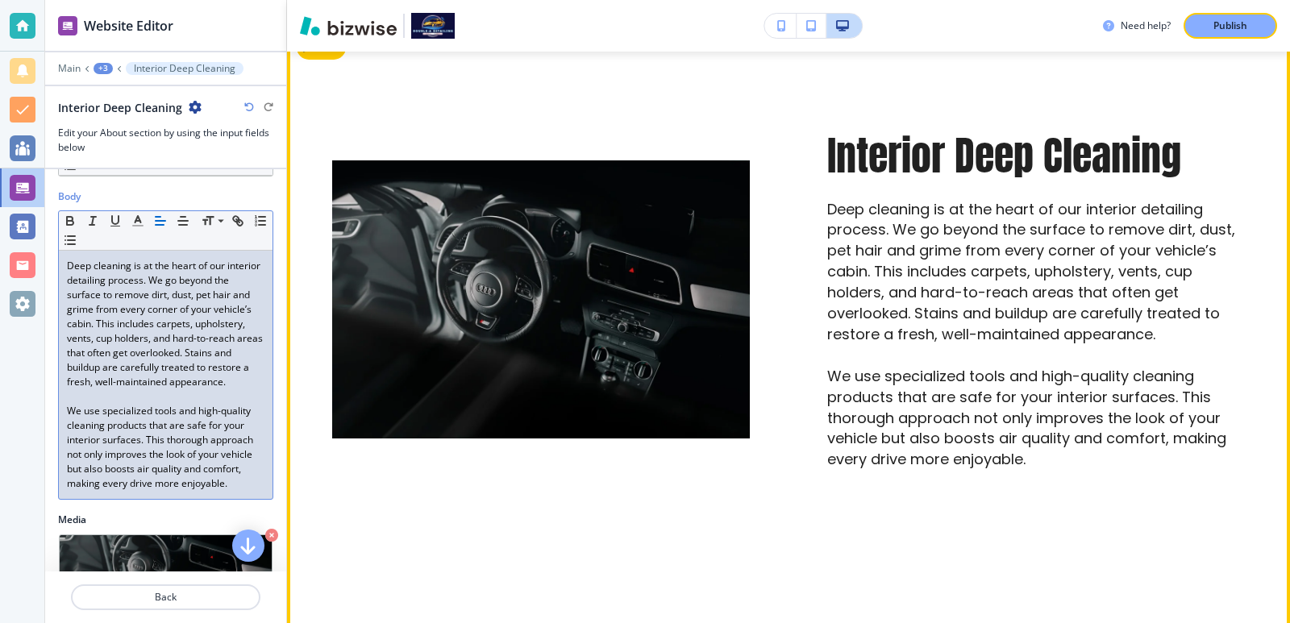
click at [799, 431] on div "Interior Deep Cleaning Deep cleaning is at the heart of our interior detailing …" at bounding box center [997, 261] width 495 height 419
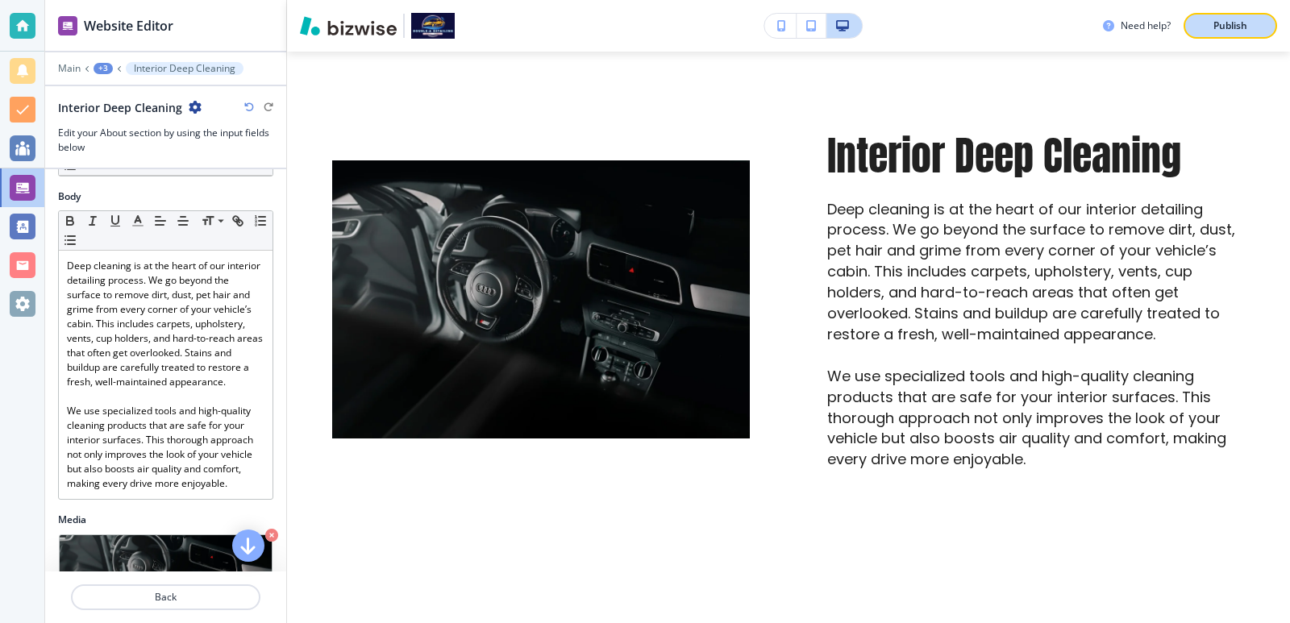
click at [1214, 23] on p "Publish" at bounding box center [1231, 26] width 34 height 15
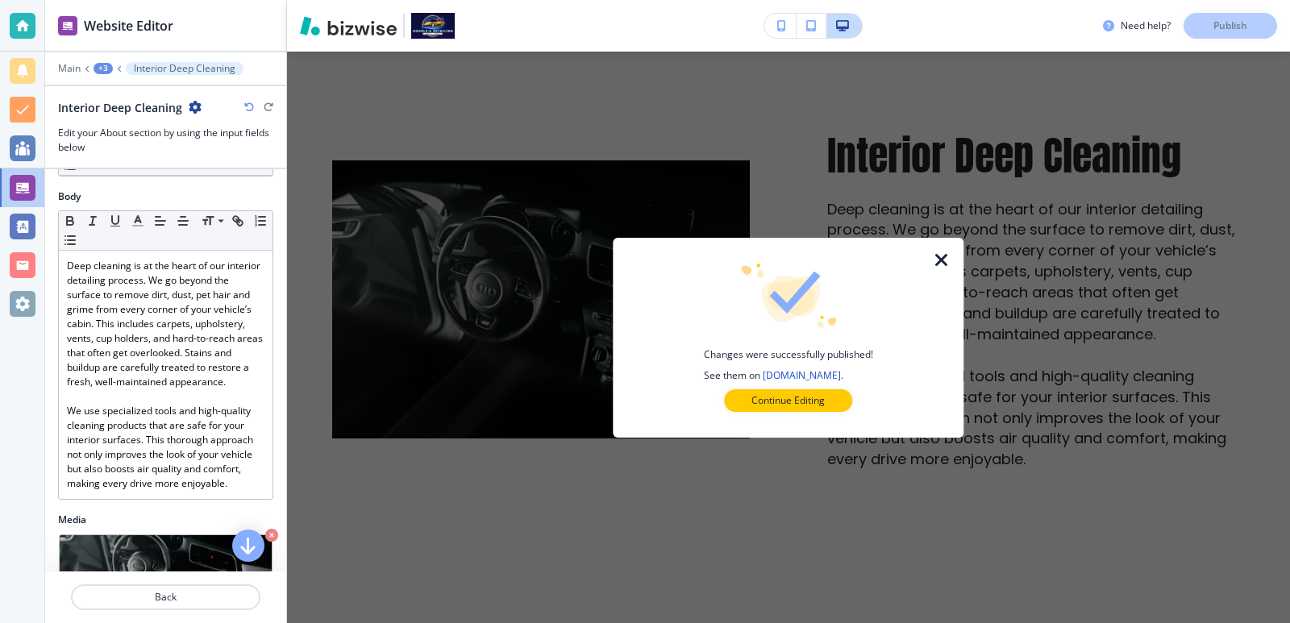
click at [935, 258] on icon "button" at bounding box center [941, 260] width 19 height 19
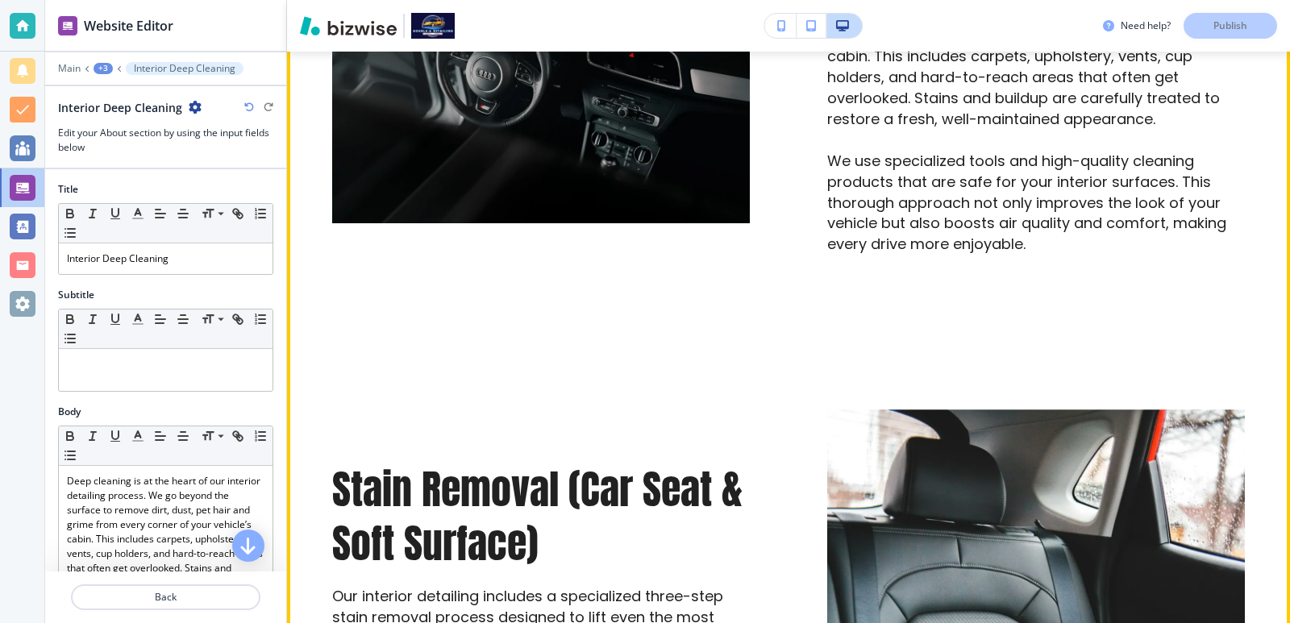
scroll to position [318, 0]
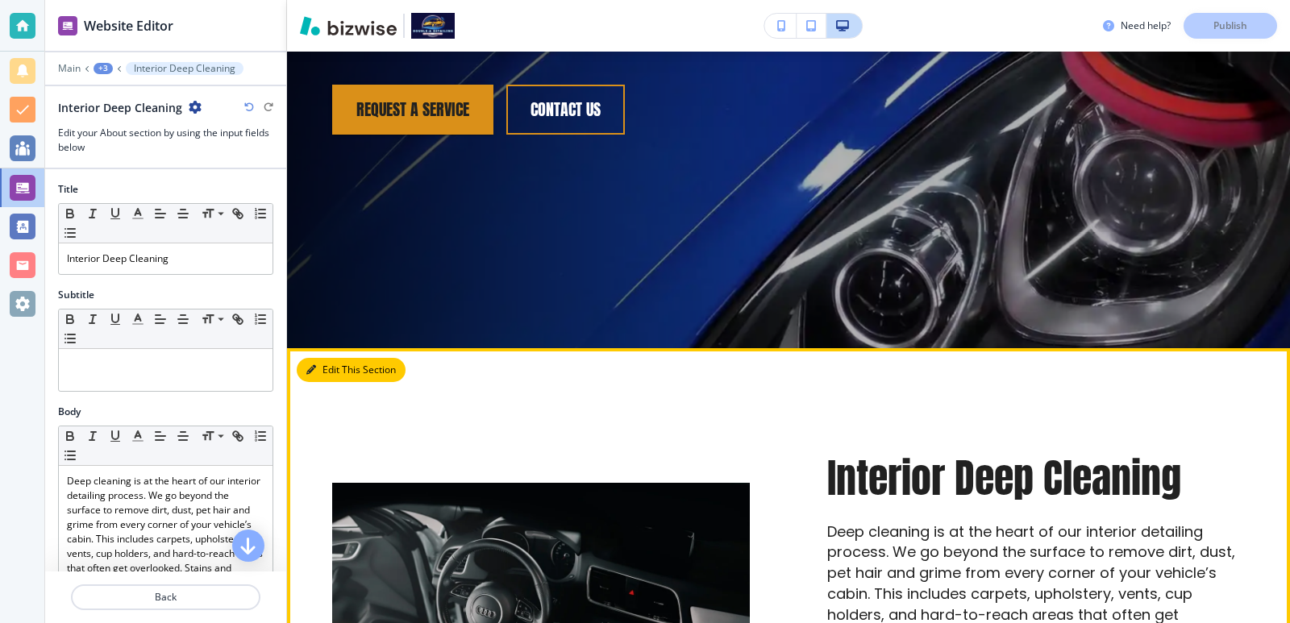
click at [320, 368] on button "Edit This Section" at bounding box center [351, 370] width 109 height 24
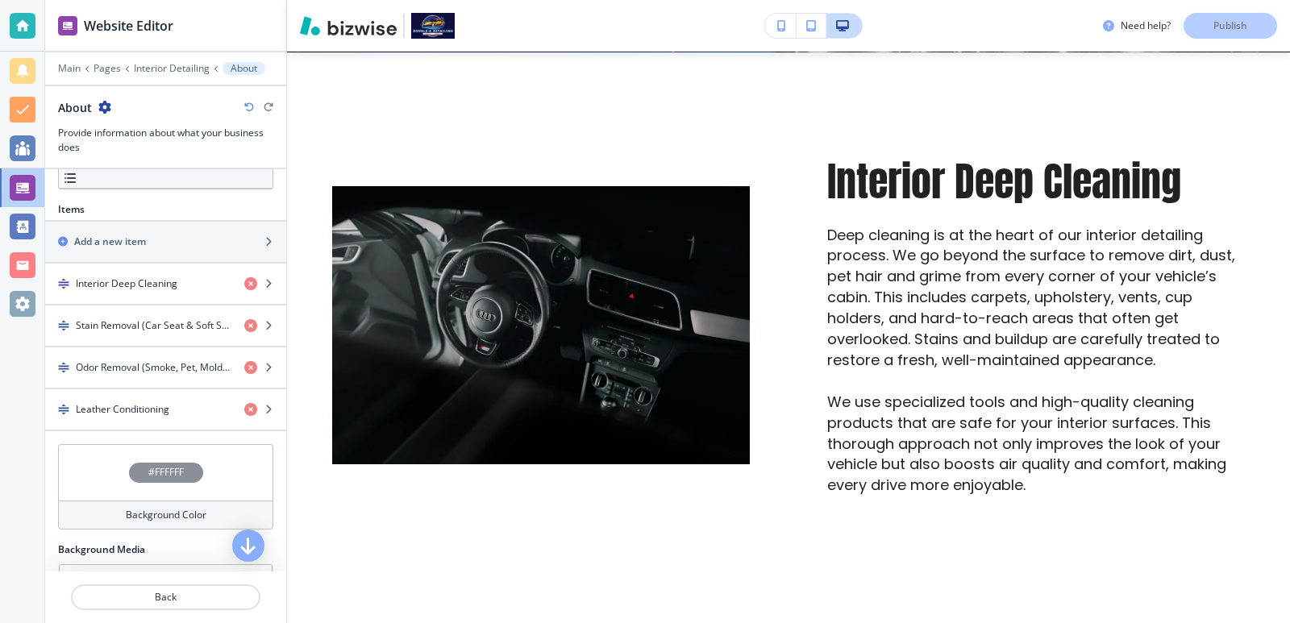
scroll to position [538, 0]
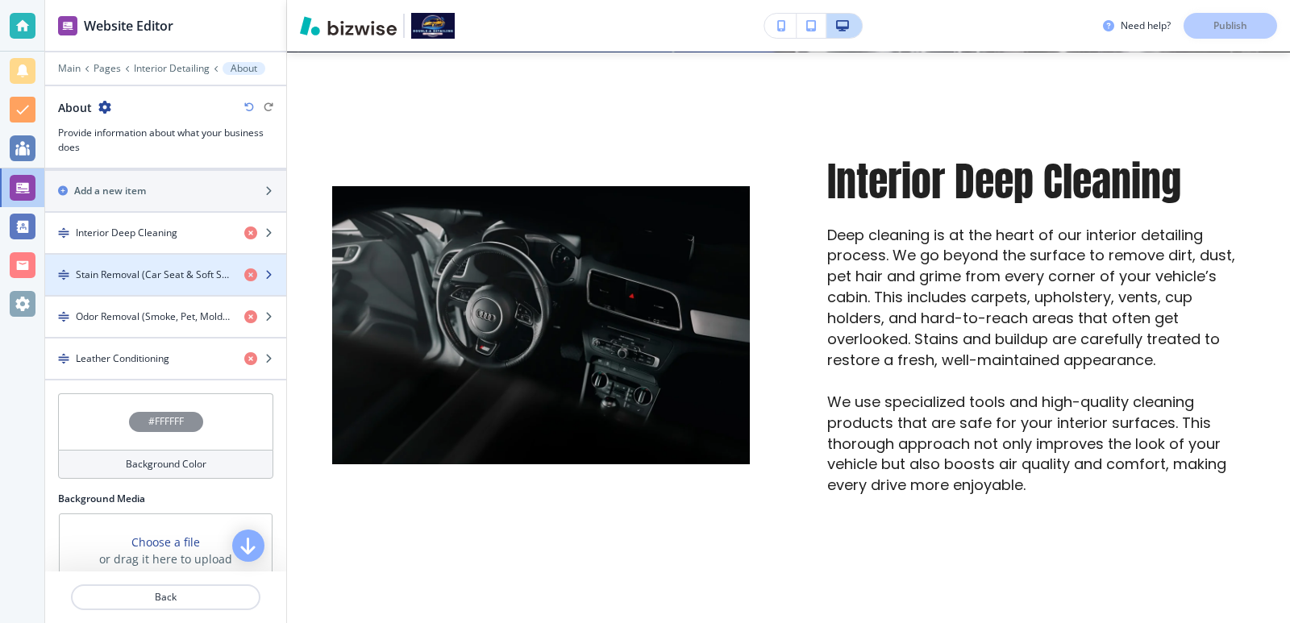
click at [156, 271] on h4 "Stain Removal (Car Seat & Soft Surface)" at bounding box center [154, 275] width 156 height 15
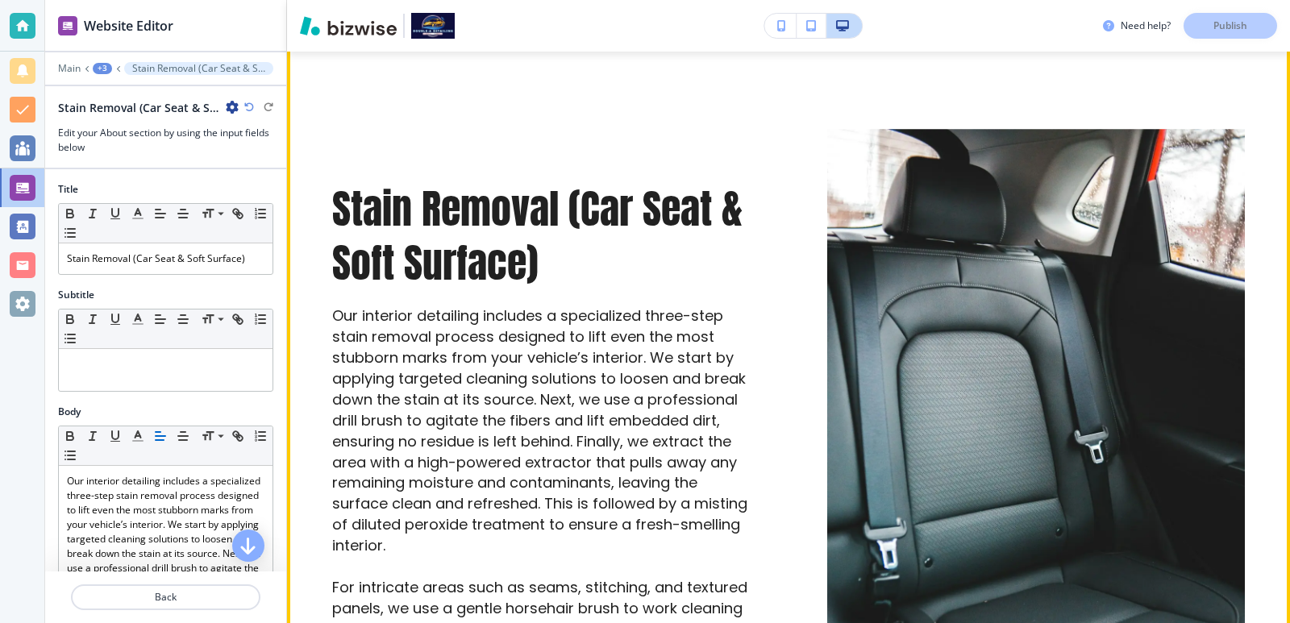
scroll to position [1244, 0]
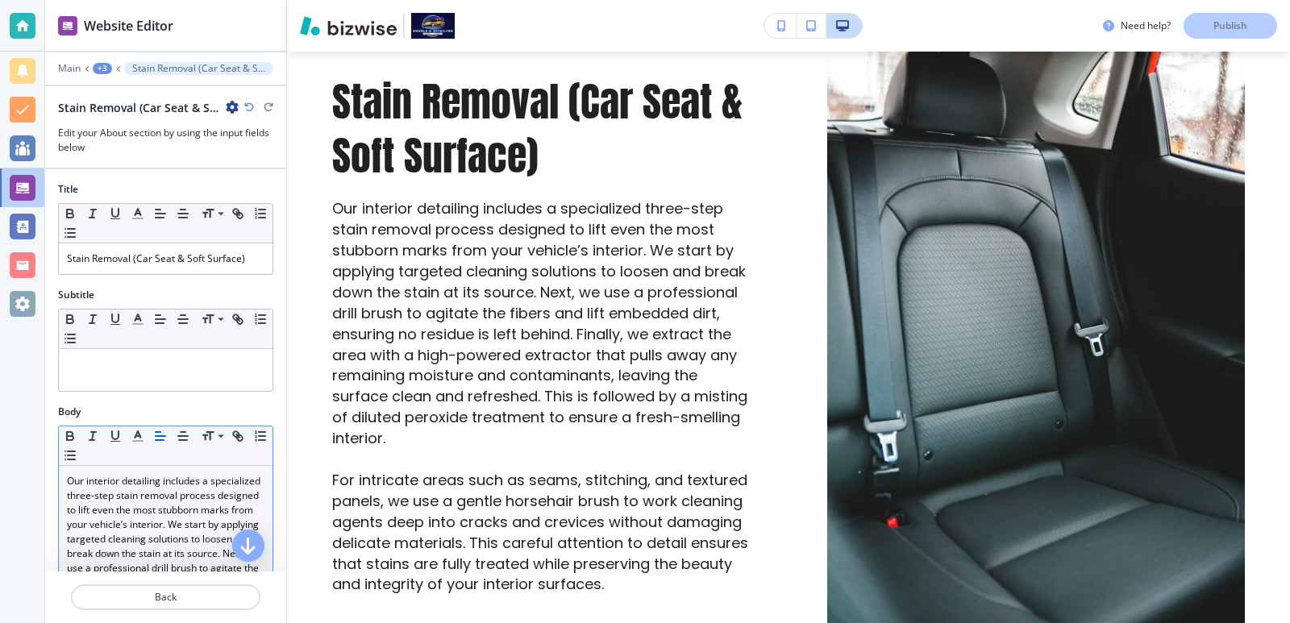
click at [67, 481] on p "Our interior detailing includes a specialized three-step stain removal process …" at bounding box center [166, 583] width 198 height 218
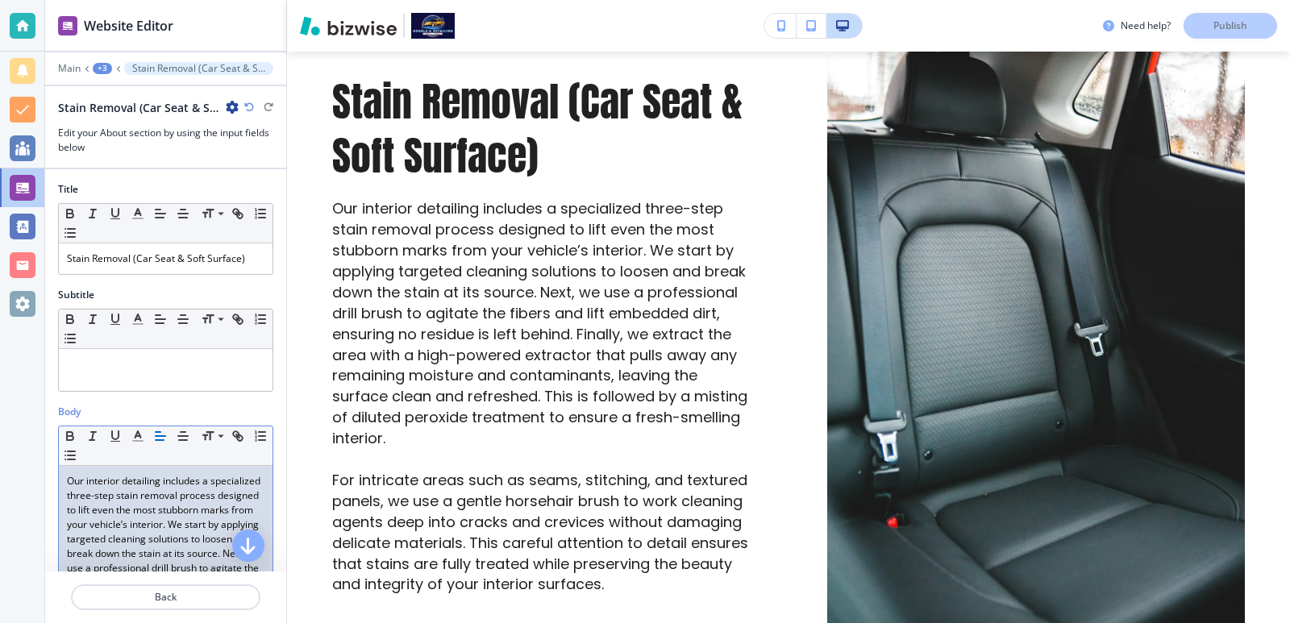
click at [73, 481] on p "Our interior detailing includes a specialized three-step stain removal process …" at bounding box center [166, 583] width 198 height 218
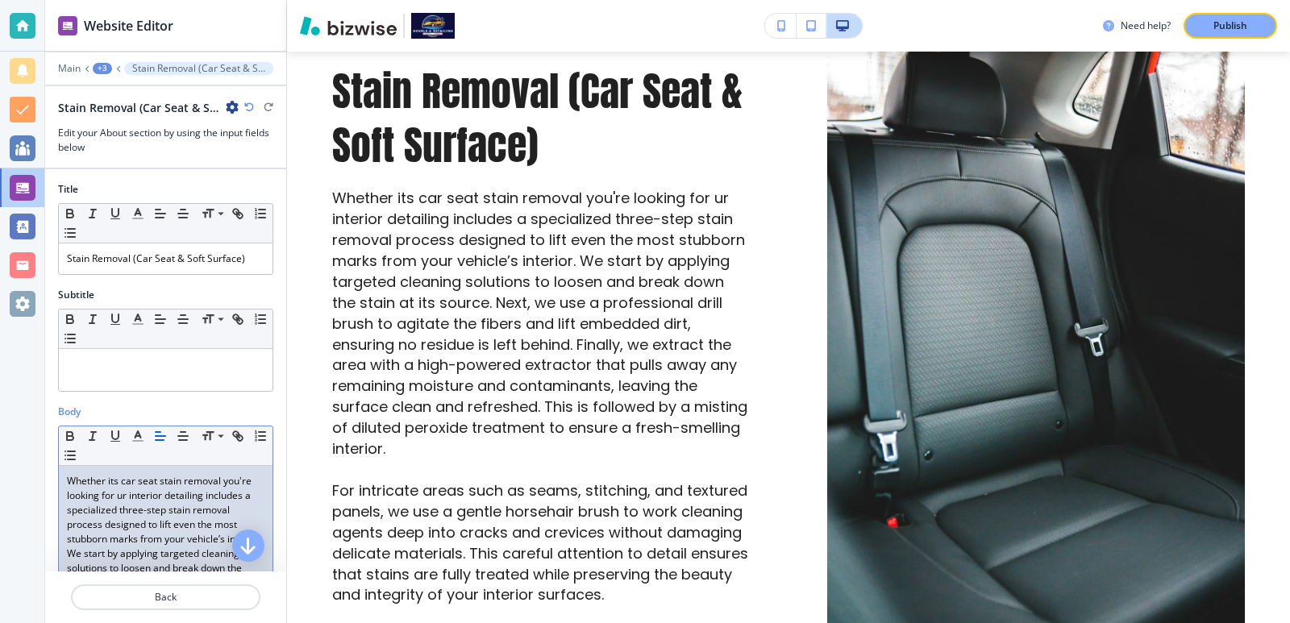
click at [123, 478] on p "Whether its car seat stain removal you're looking for ur interior detailing inc…" at bounding box center [166, 597] width 198 height 247
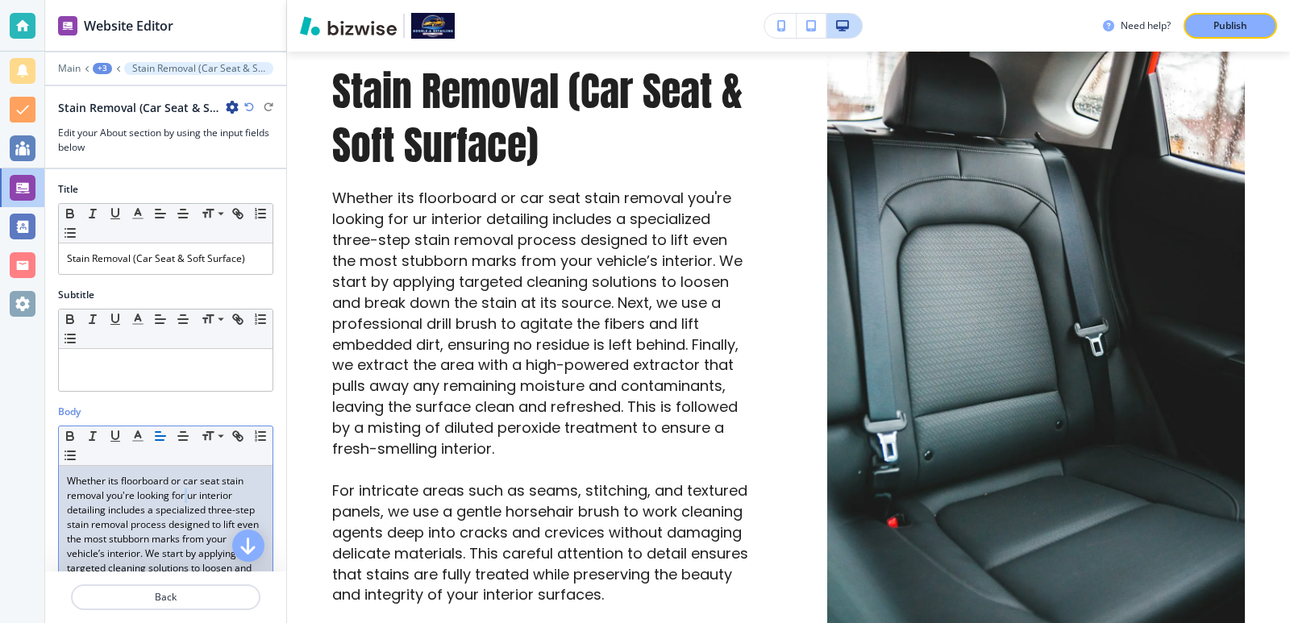
click at [187, 494] on p "Whether its floorboard or car seat stain removal you're looking for ur interior…" at bounding box center [166, 597] width 198 height 247
click at [187, 495] on p "Whether its floorboard or car seat stain removal you're looking for ur interior…" at bounding box center [166, 597] width 198 height 247
click at [156, 479] on p "Whether its floorboard or car seat stain removal you're looking for, our interi…" at bounding box center [166, 597] width 198 height 247
click at [123, 481] on p "Whether its floorboard or car seat stain removal you're looking for, our interi…" at bounding box center [166, 597] width 198 height 247
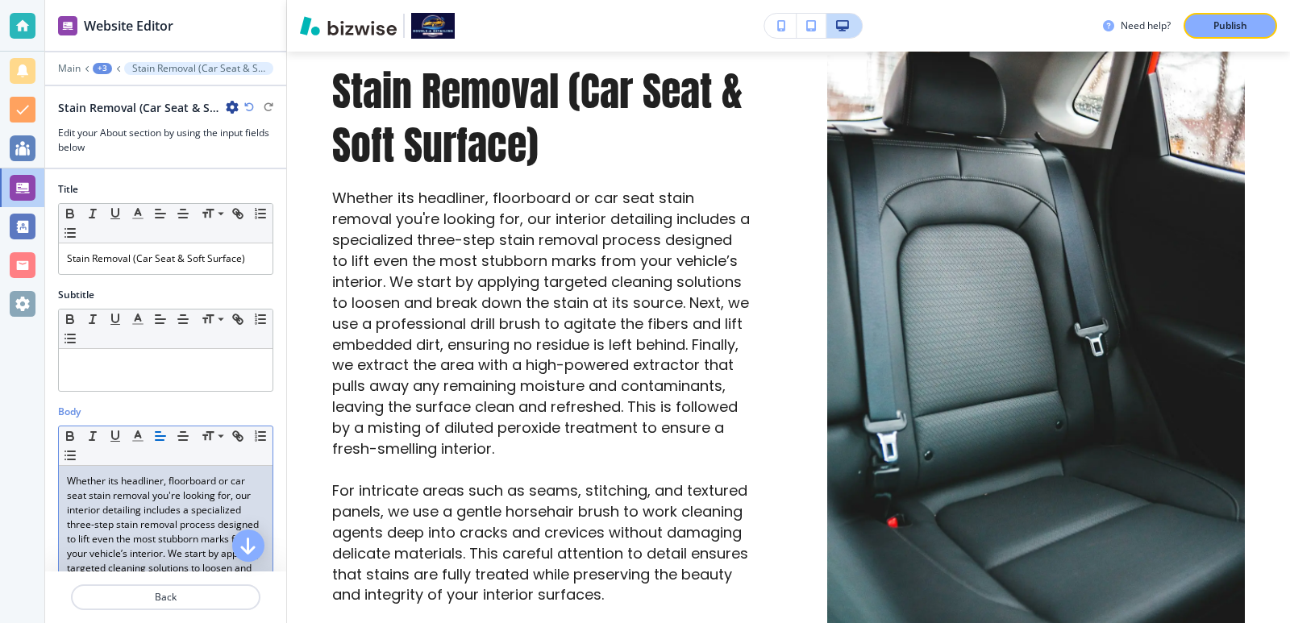
click at [206, 483] on p "Whether its headliner, floorboard or car seat stain removal you're looking for,…" at bounding box center [166, 597] width 198 height 247
click at [217, 482] on p "Whether its headliner, floorboard or car seat stain removal you're looking for,…" at bounding box center [166, 597] width 198 height 247
click at [150, 525] on p "Whether its headliner, floorboard, or car seat stain removal you're looking for…" at bounding box center [166, 597] width 198 height 247
drag, startPoint x: 150, startPoint y: 525, endPoint x: 115, endPoint y: 527, distance: 34.7
click at [115, 527] on p "Whether its headliner, floorboard, or car seat stain removal you're looking for…" at bounding box center [166, 597] width 198 height 247
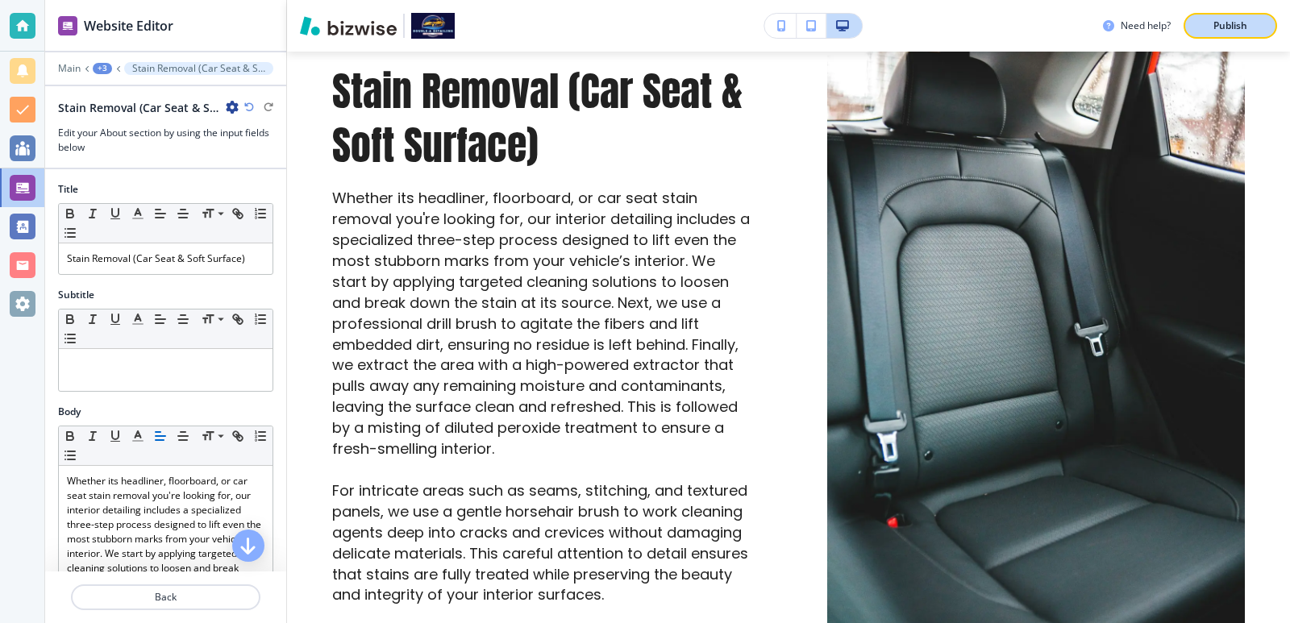
click at [1216, 19] on p "Publish" at bounding box center [1231, 26] width 34 height 15
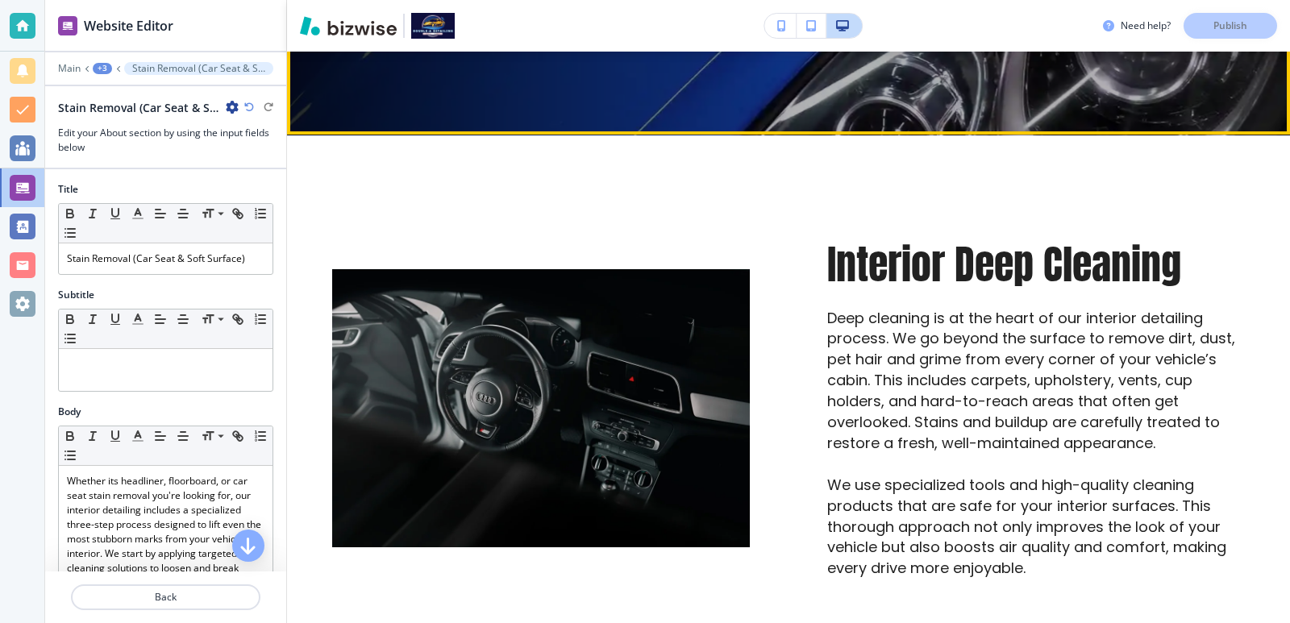
scroll to position [538, 0]
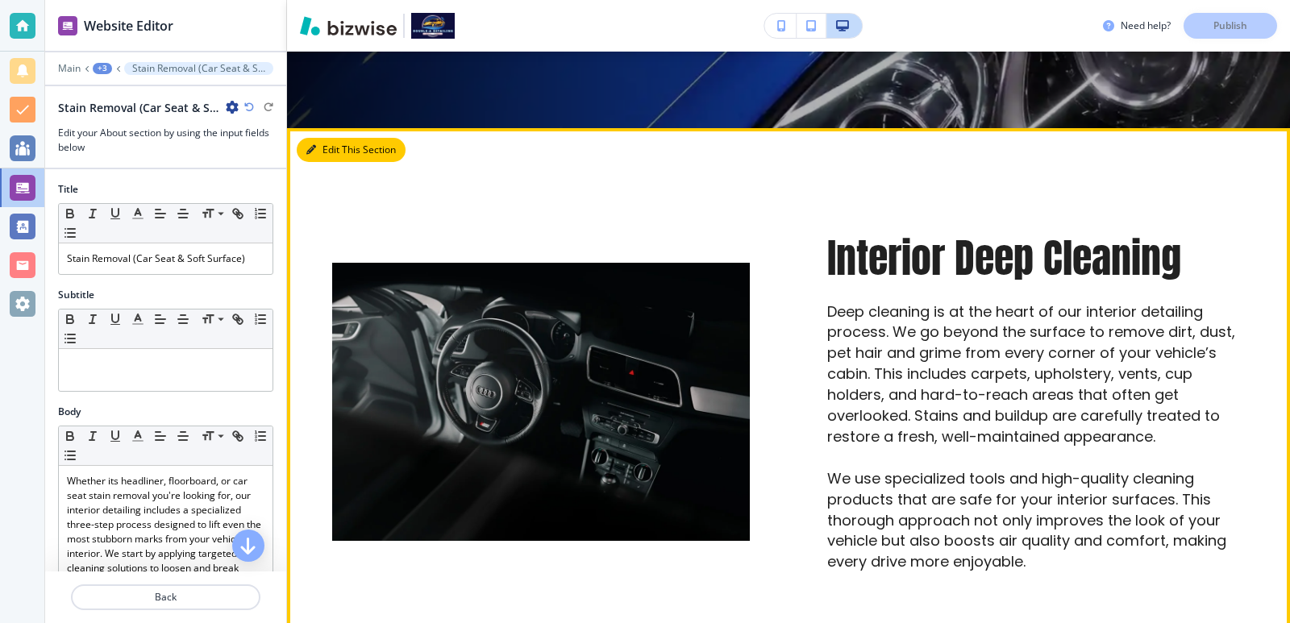
click at [320, 152] on button "Edit This Section" at bounding box center [351, 150] width 109 height 24
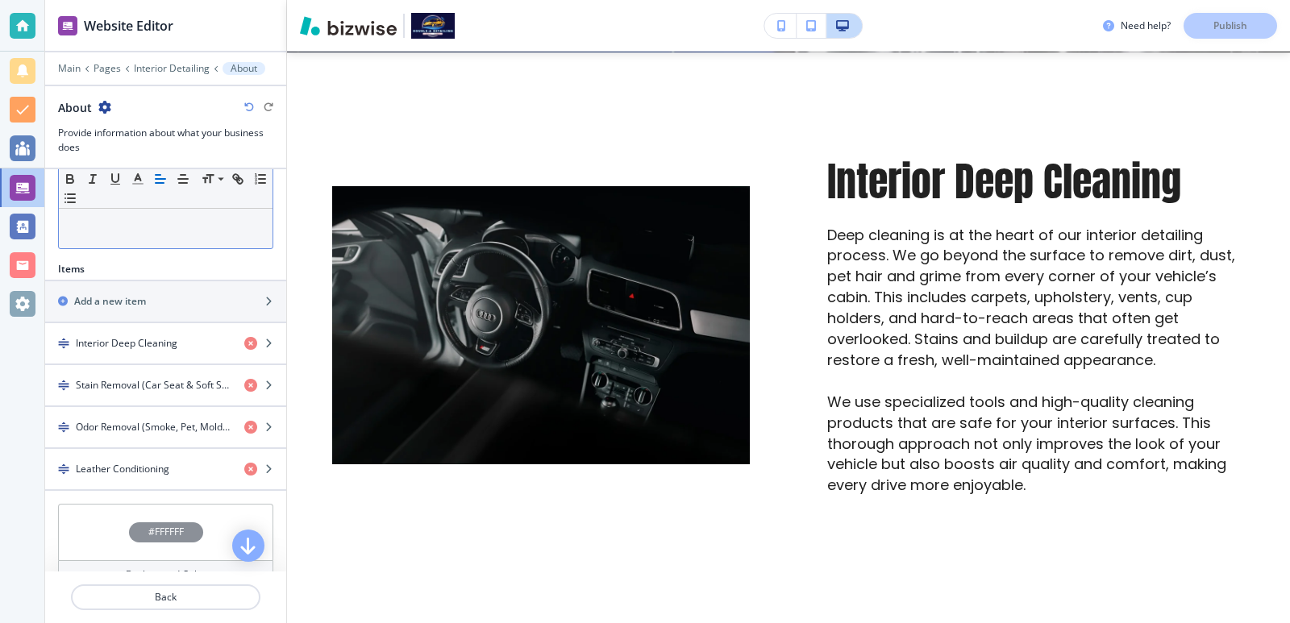
scroll to position [430, 0]
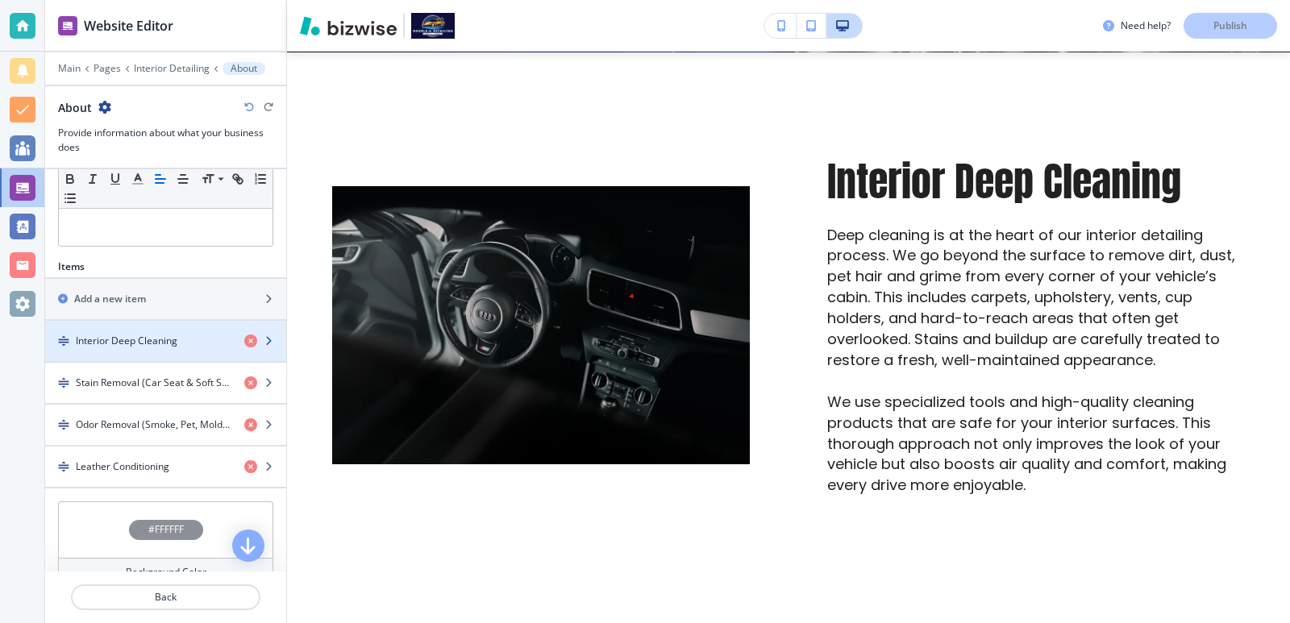
click at [174, 334] on h4 "Interior Deep Cleaning" at bounding box center [127, 341] width 102 height 15
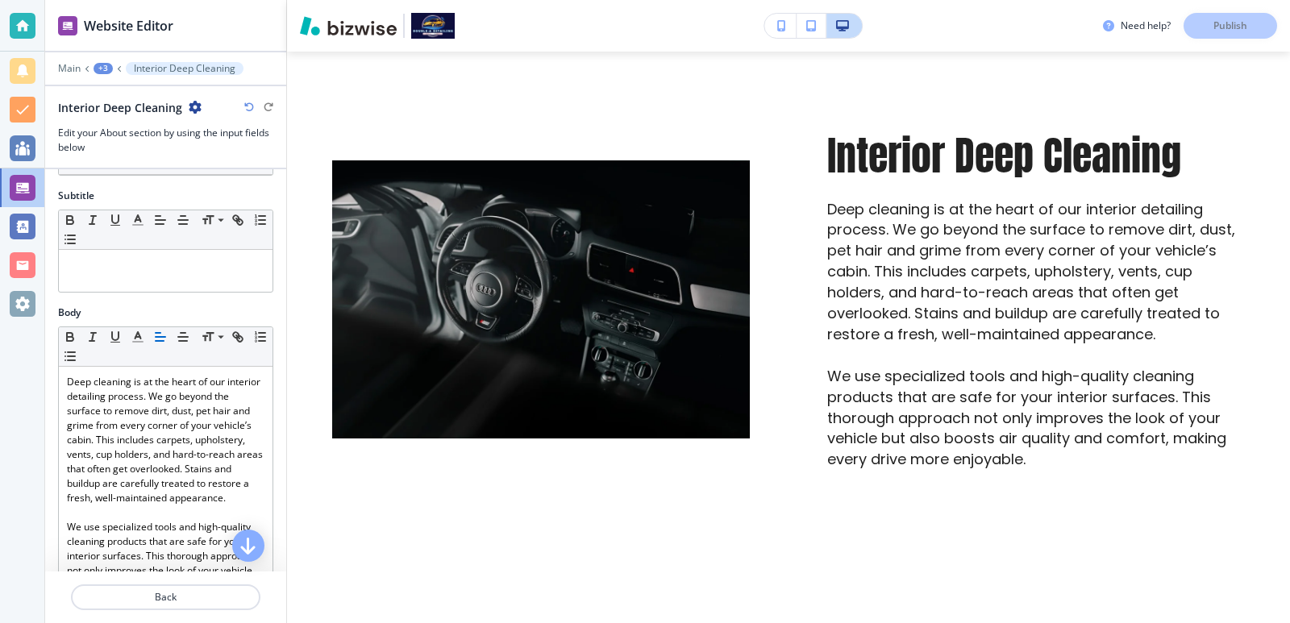
scroll to position [323, 0]
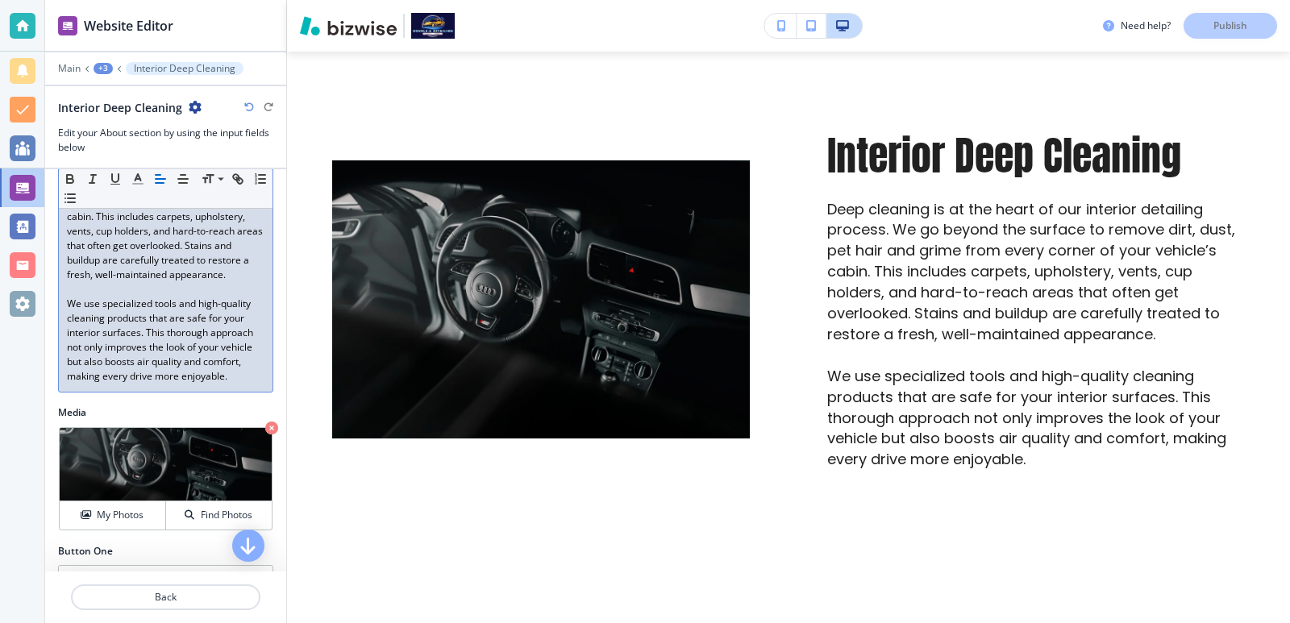
click at [215, 384] on p "We use specialized tools and high-quality cleaning products that are safe for y…" at bounding box center [166, 340] width 198 height 87
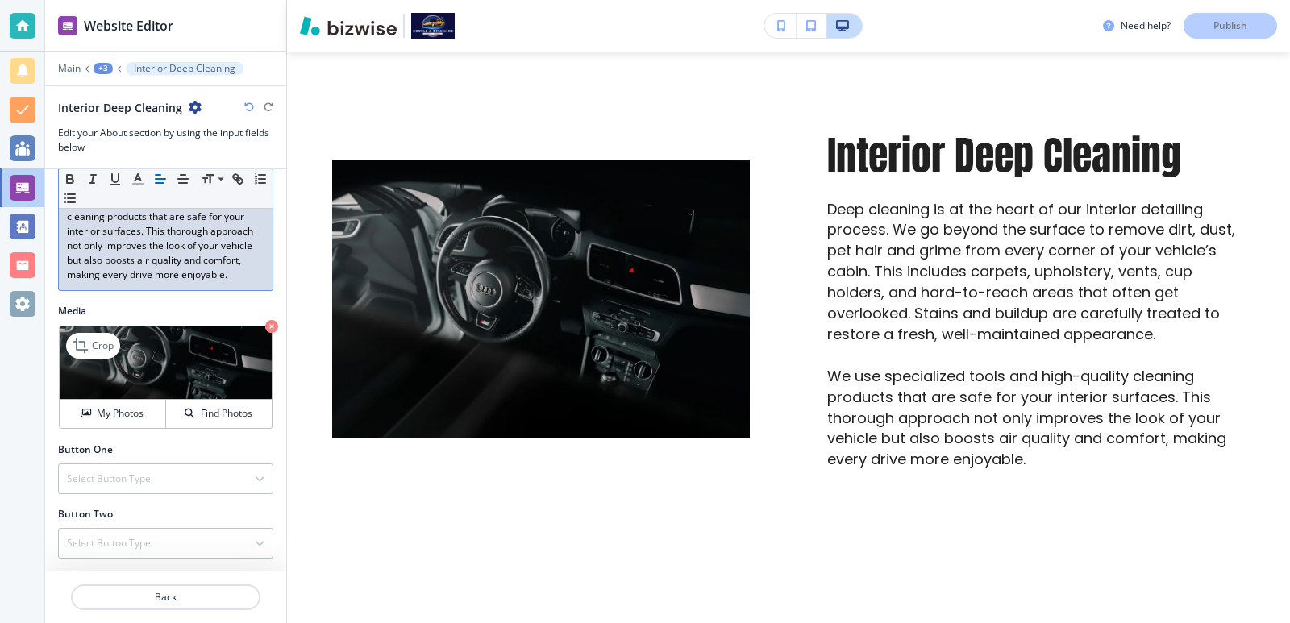
scroll to position [453, 0]
click at [196, 482] on div "Select Button Type" at bounding box center [166, 479] width 214 height 29
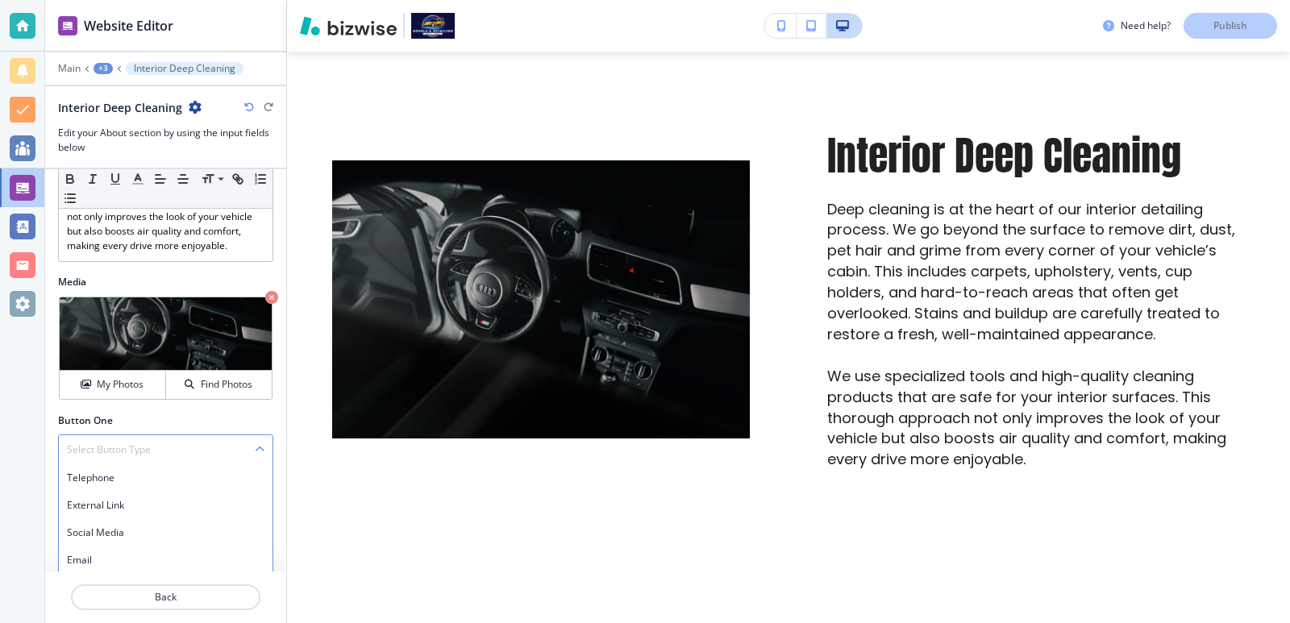
scroll to position [540, 0]
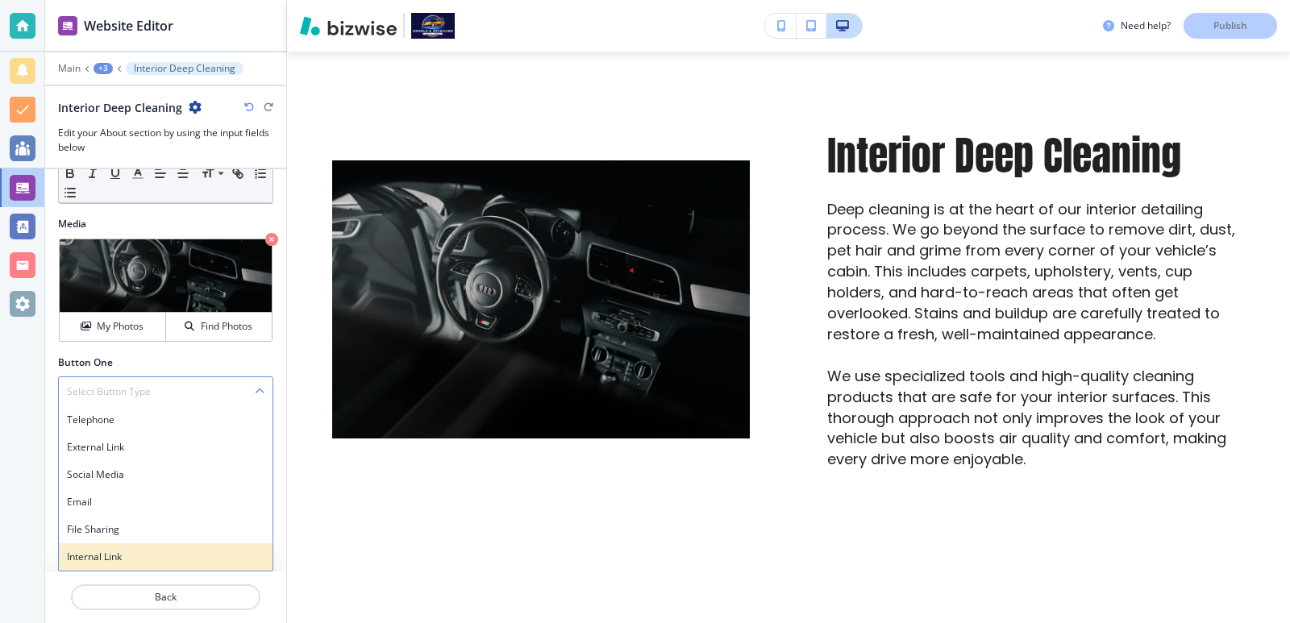
click at [152, 550] on h4 "Internal Link" at bounding box center [166, 557] width 198 height 15
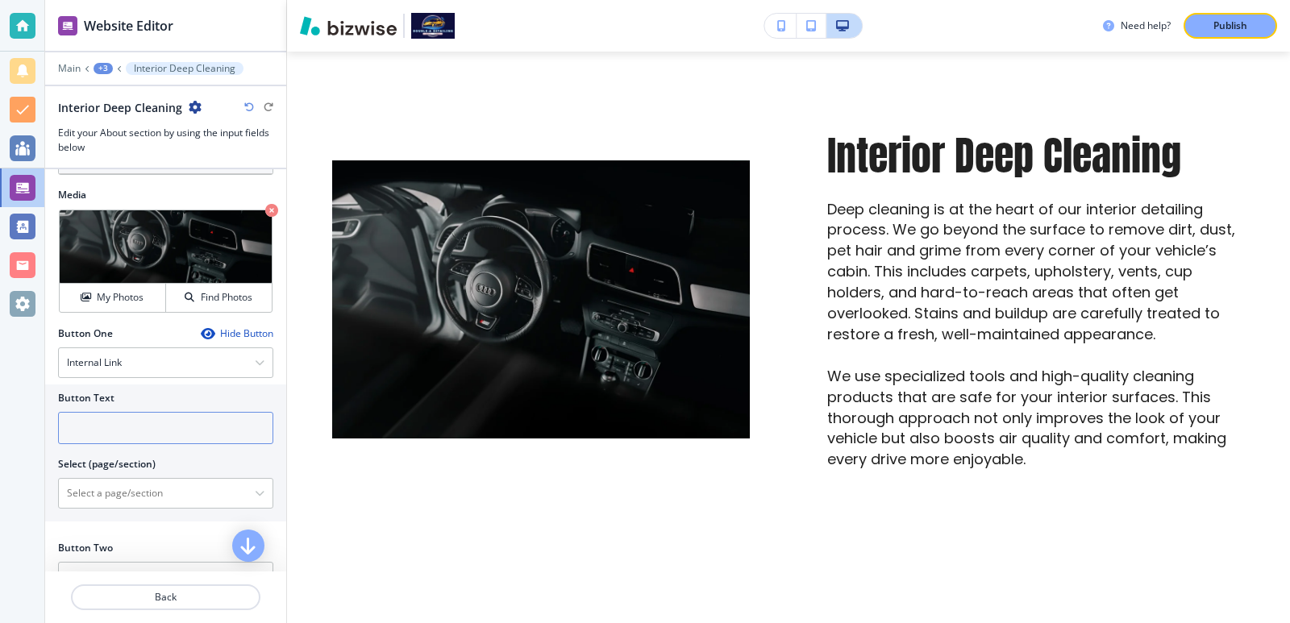
click at [146, 444] on input "text" at bounding box center [165, 428] width 215 height 32
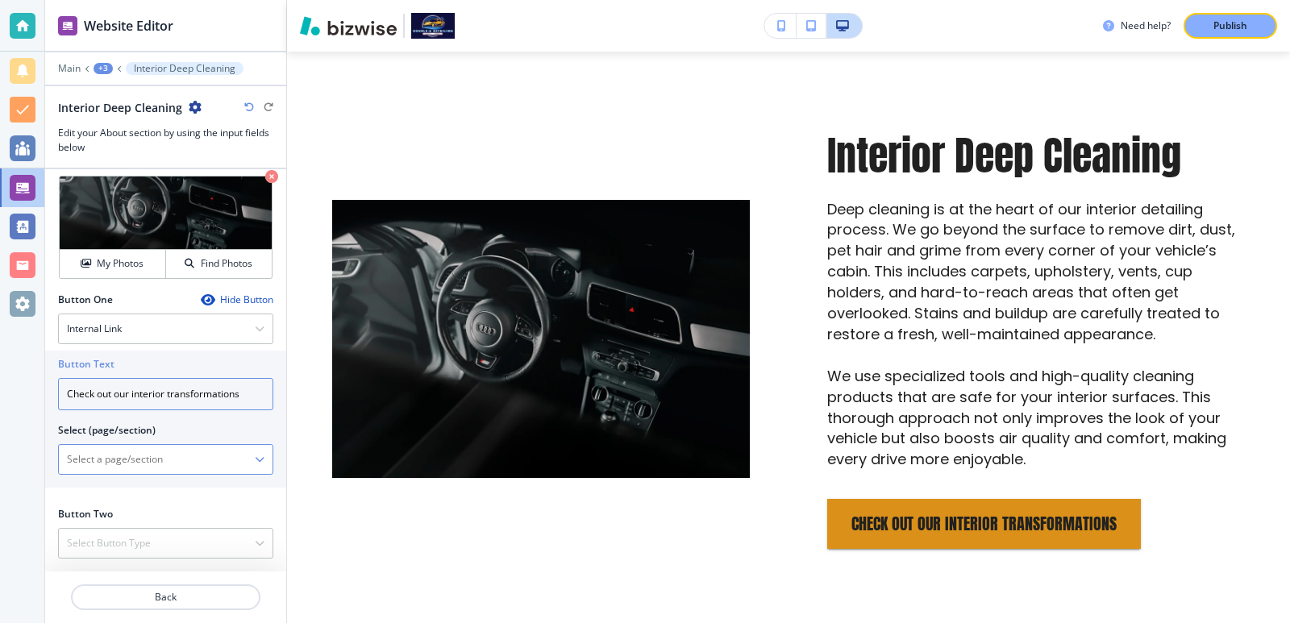
type input "Check out our interior transformations"
click at [174, 459] on \(page\/section\) "Manual Input" at bounding box center [157, 459] width 196 height 27
click at [255, 467] on div at bounding box center [166, 459] width 214 height 29
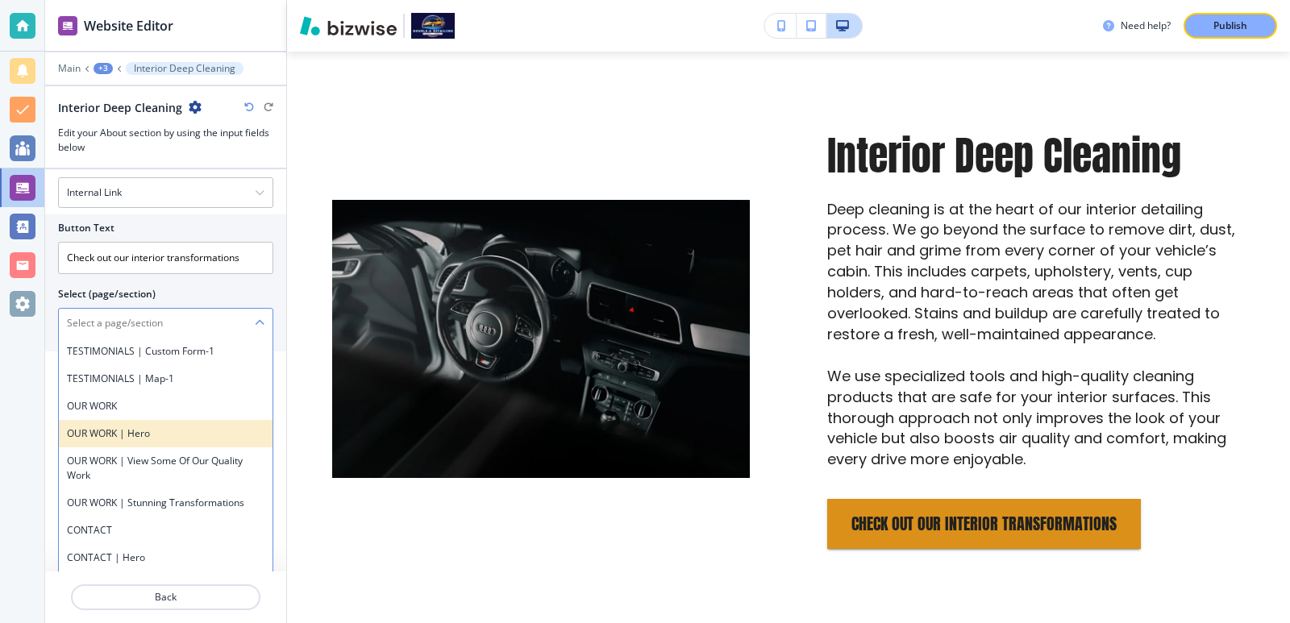
scroll to position [1720, 0]
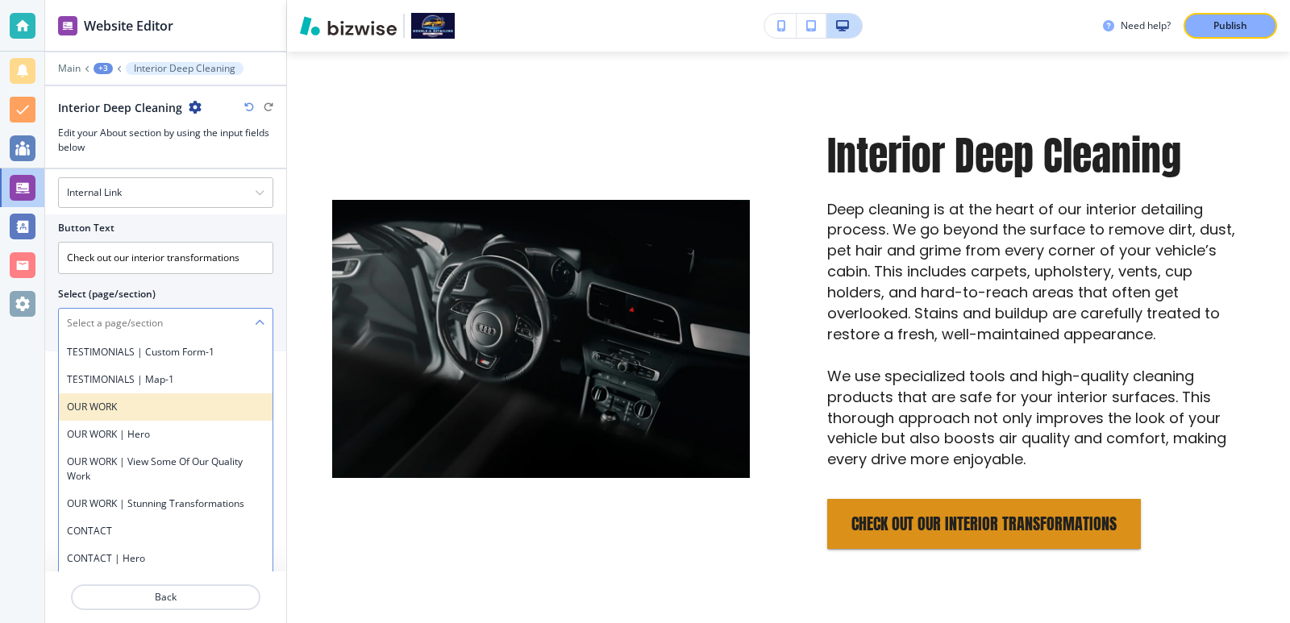
click at [152, 421] on div "OUR WORK" at bounding box center [166, 407] width 214 height 27
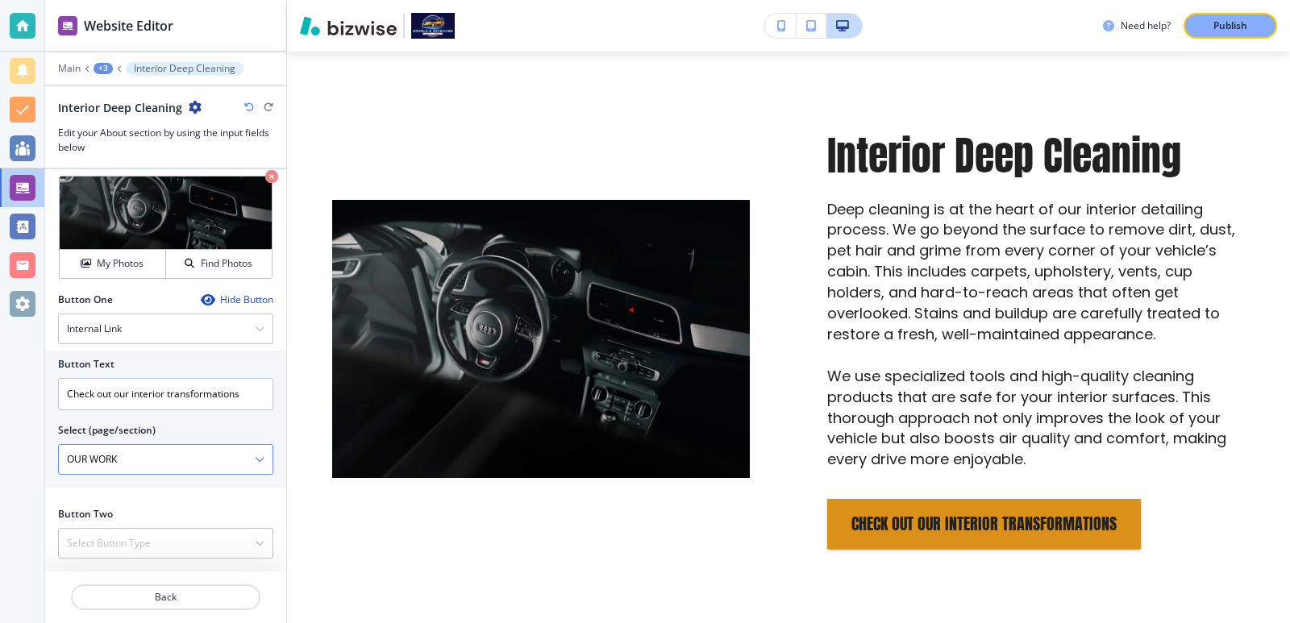
scroll to position [603, 0]
click at [1243, 26] on p "Publish" at bounding box center [1231, 26] width 34 height 15
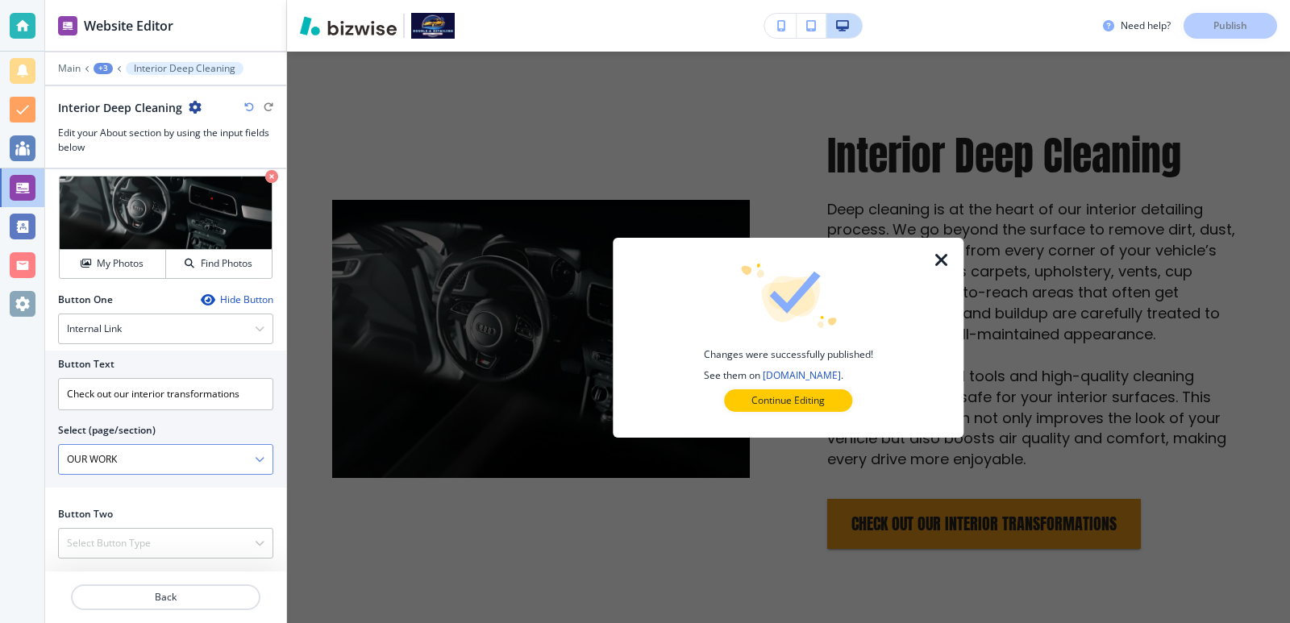
click at [216, 462] on \(page\/section\) "OUR WORK" at bounding box center [157, 459] width 196 height 27
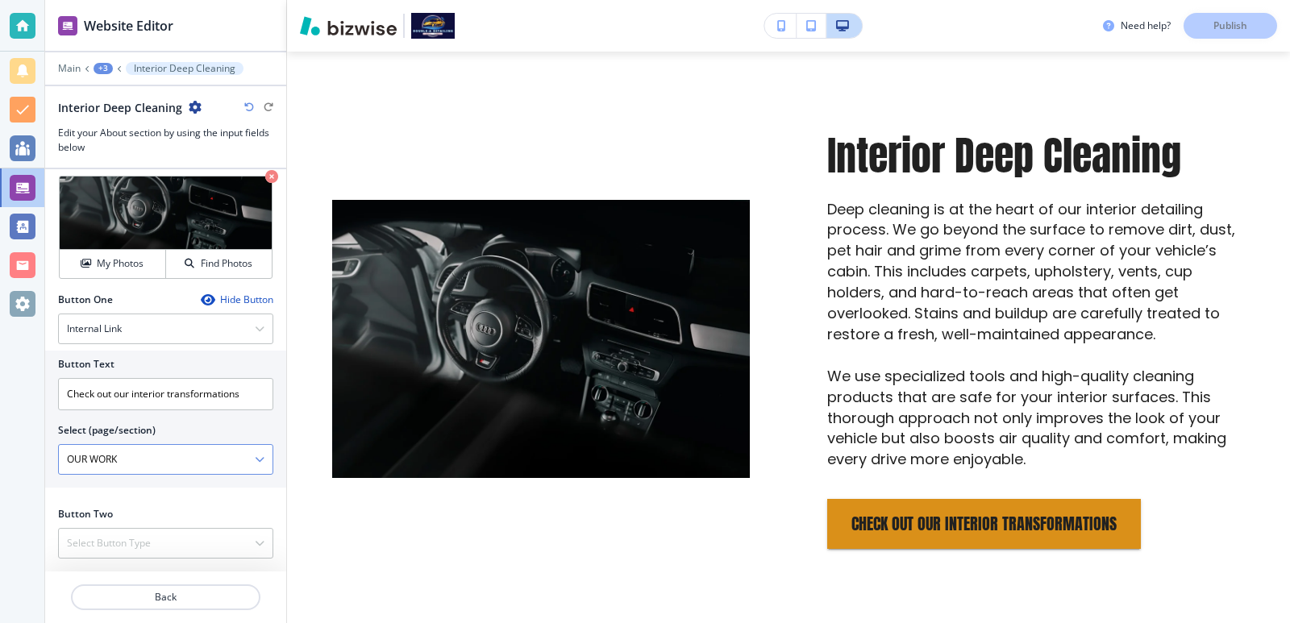
click at [255, 460] on icon "button" at bounding box center [260, 460] width 10 height 10
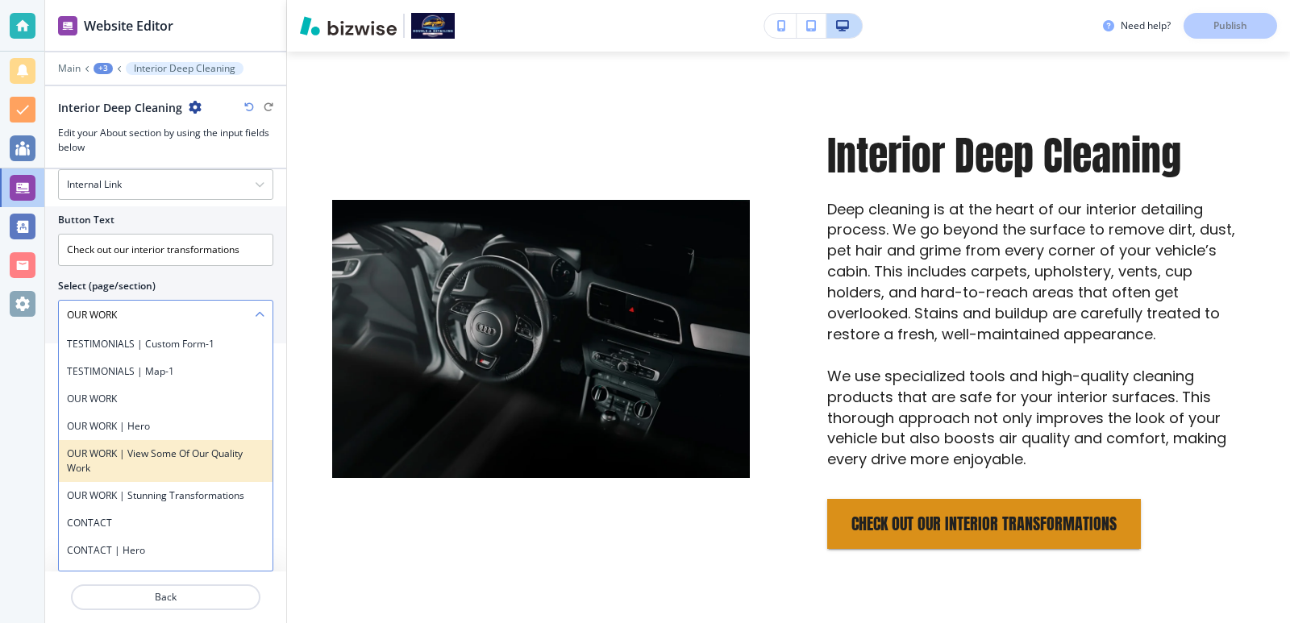
scroll to position [1828, 0]
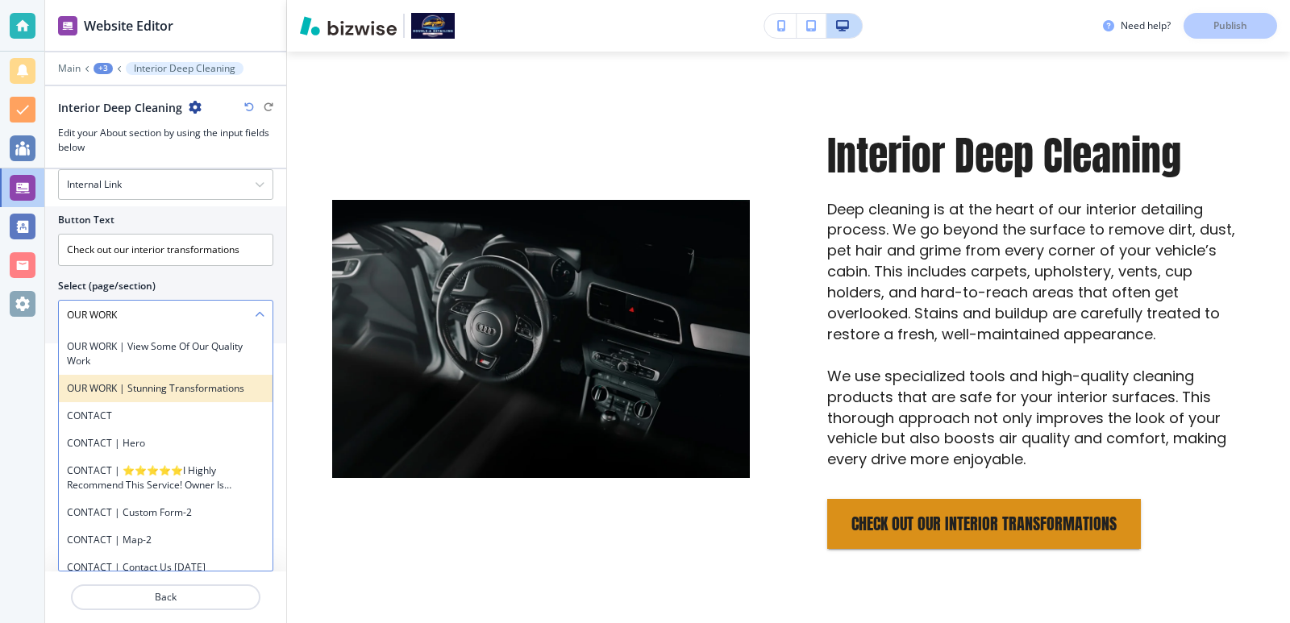
click at [205, 396] on h4 "OUR WORK | Stunning Transformations" at bounding box center [166, 388] width 198 height 15
type \(page\/section\) "OUR WORK | Stunning Transformations"
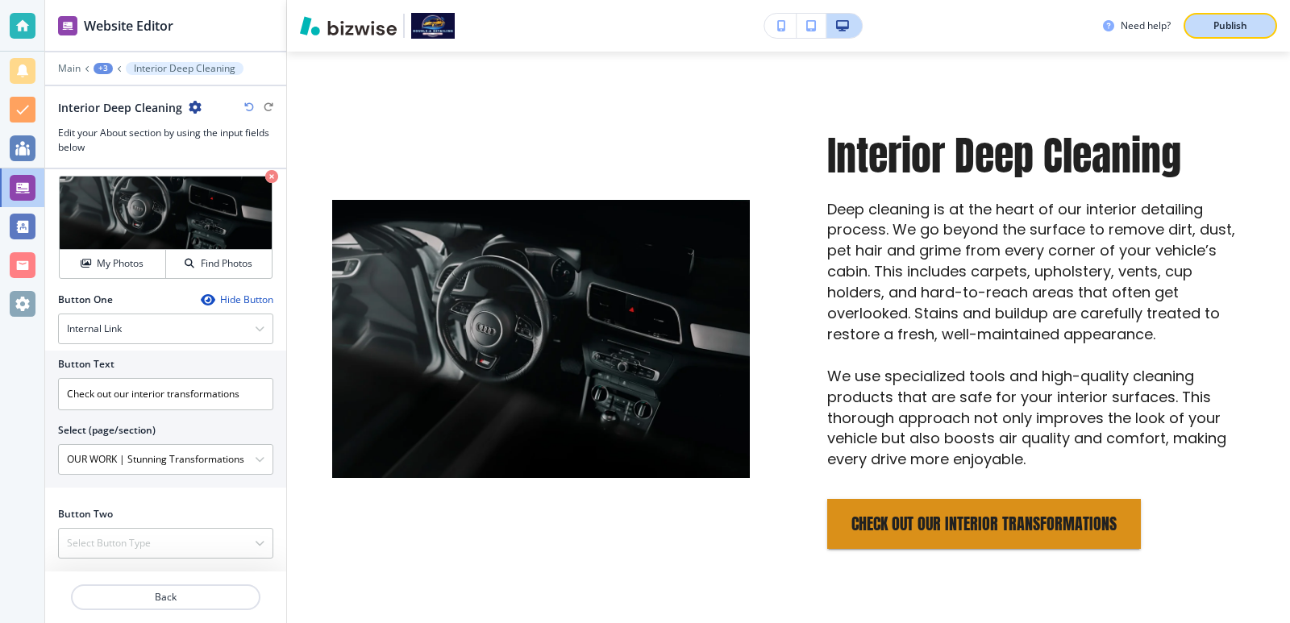
click at [1232, 35] on button "Publish" at bounding box center [1231, 26] width 94 height 26
click at [116, 394] on input "Check out our interior transformations" at bounding box center [165, 394] width 215 height 32
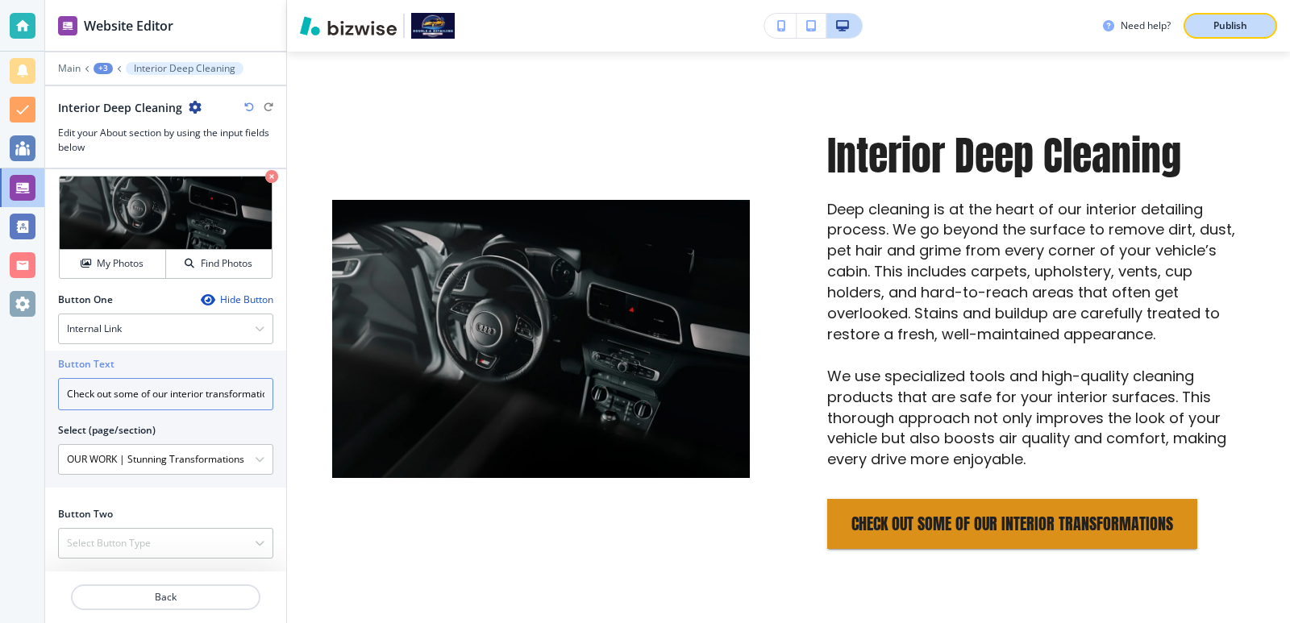
type input "Check out some of our interior transformations"
click at [1248, 17] on button "Publish" at bounding box center [1231, 26] width 94 height 26
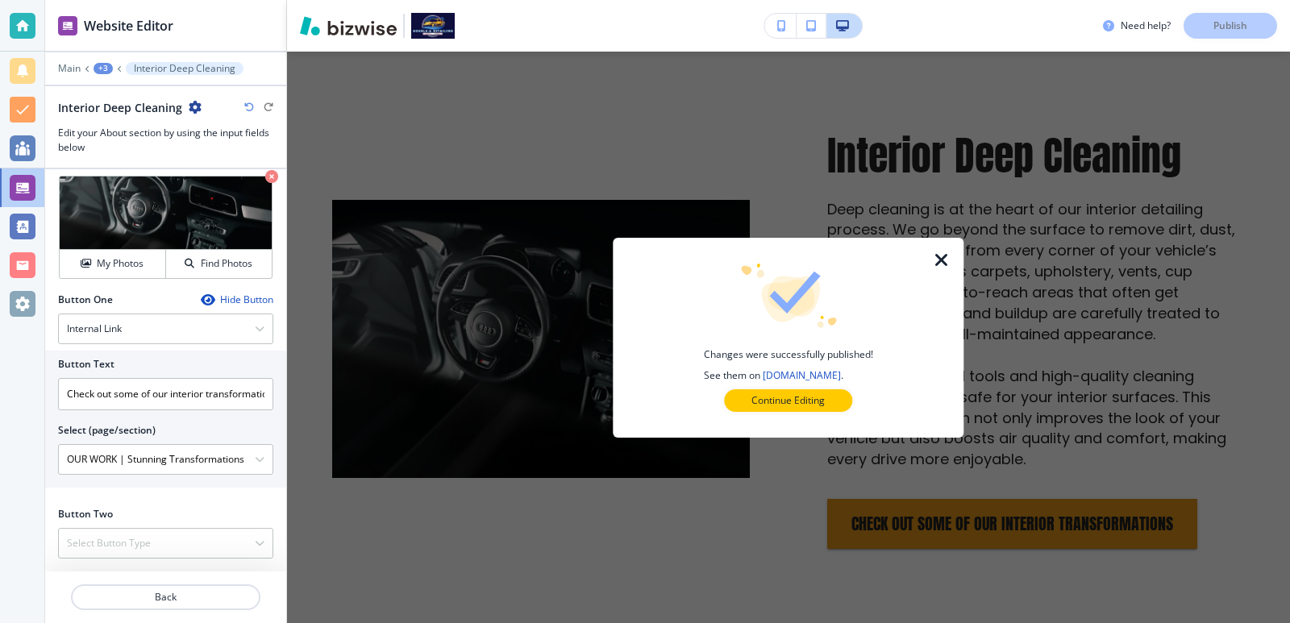
click at [104, 73] on div "+3" at bounding box center [103, 68] width 19 height 11
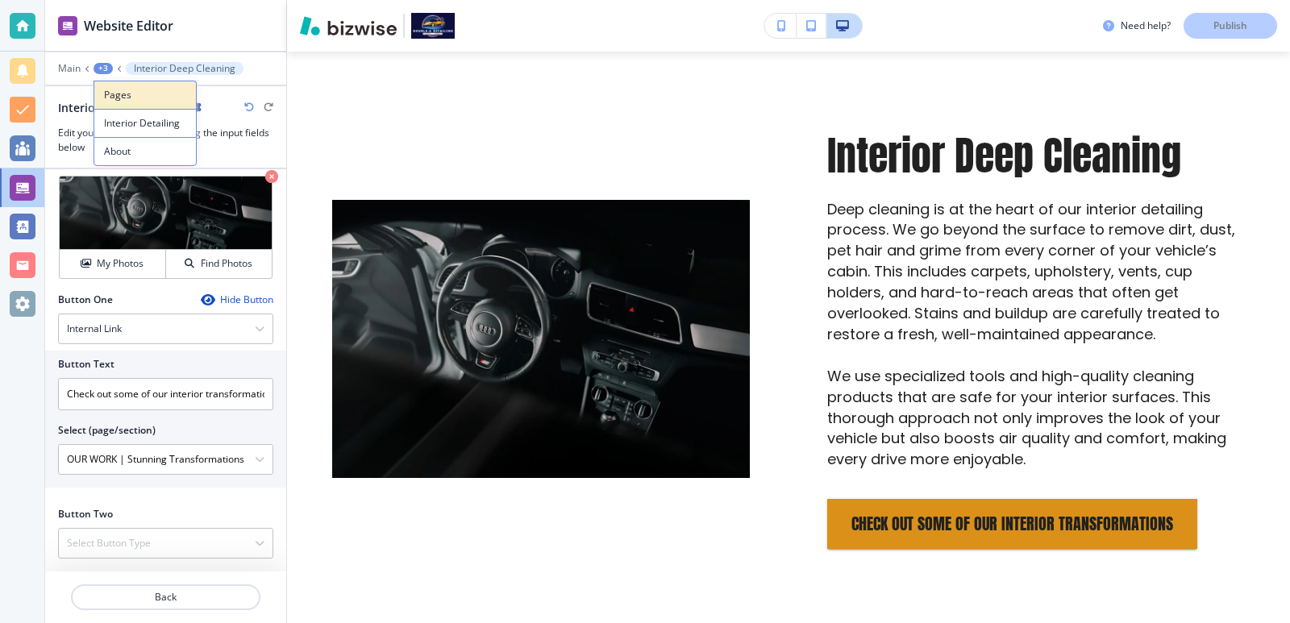
click at [142, 101] on p "Pages" at bounding box center [145, 95] width 82 height 15
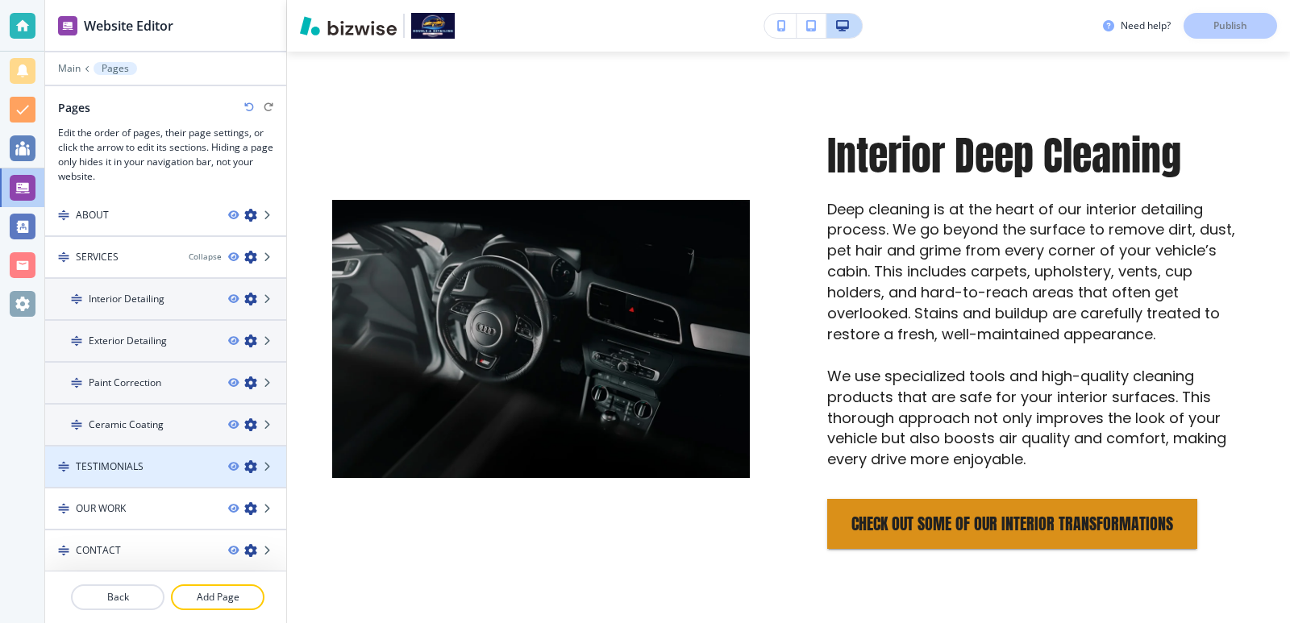
scroll to position [46, 0]
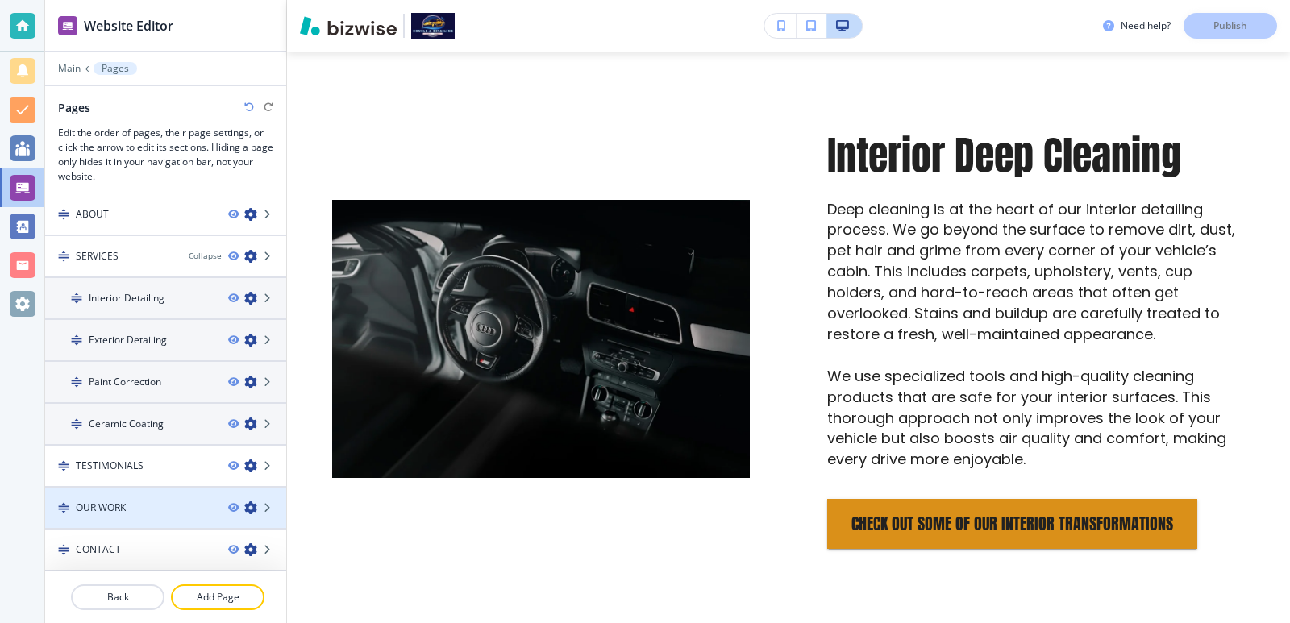
click at [155, 497] on div at bounding box center [165, 494] width 241 height 13
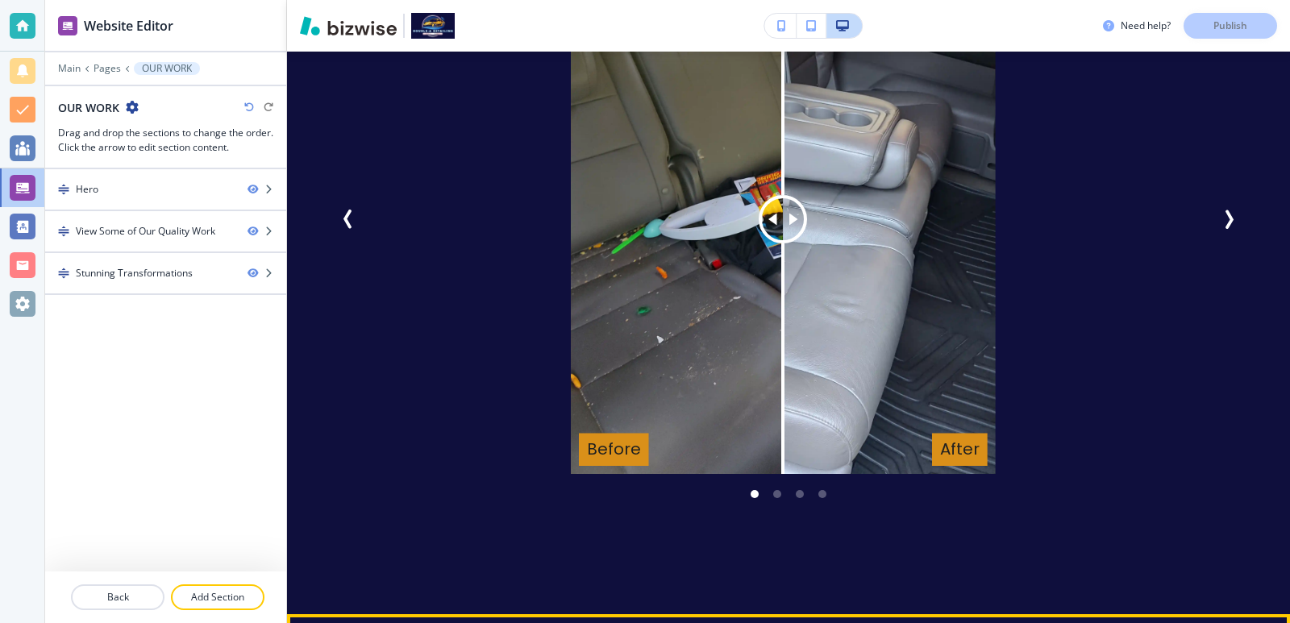
scroll to position [3056, 0]
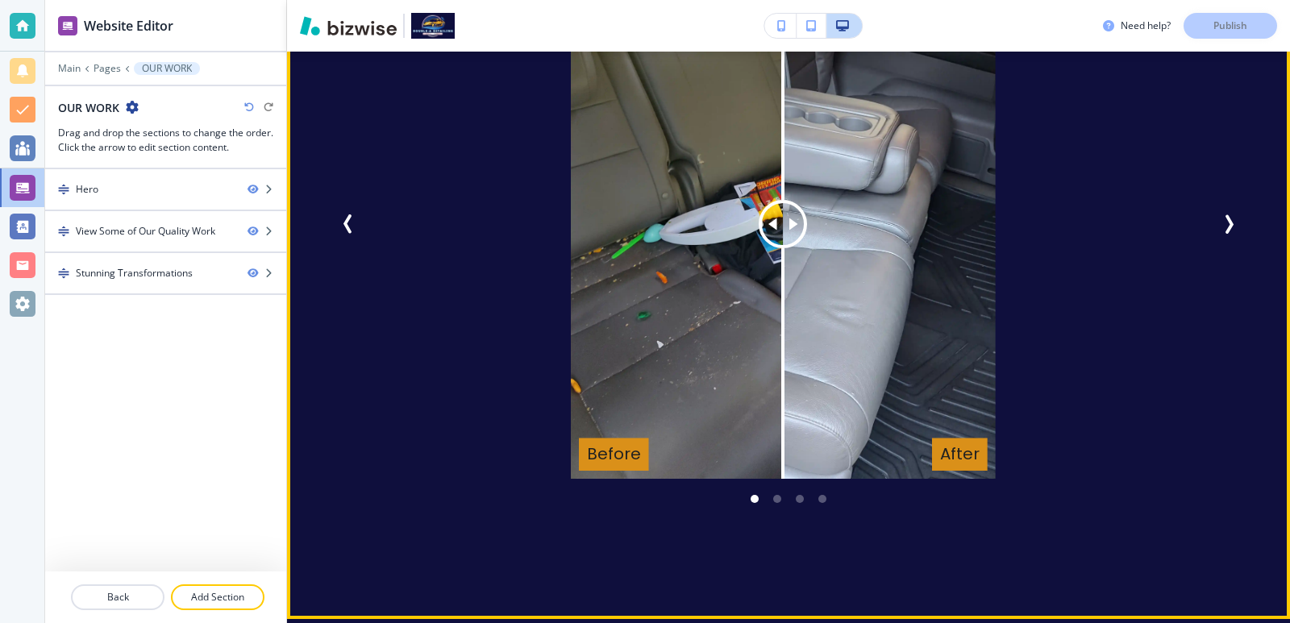
click at [1219, 215] on icon "Next Slide" at bounding box center [1228, 224] width 19 height 19
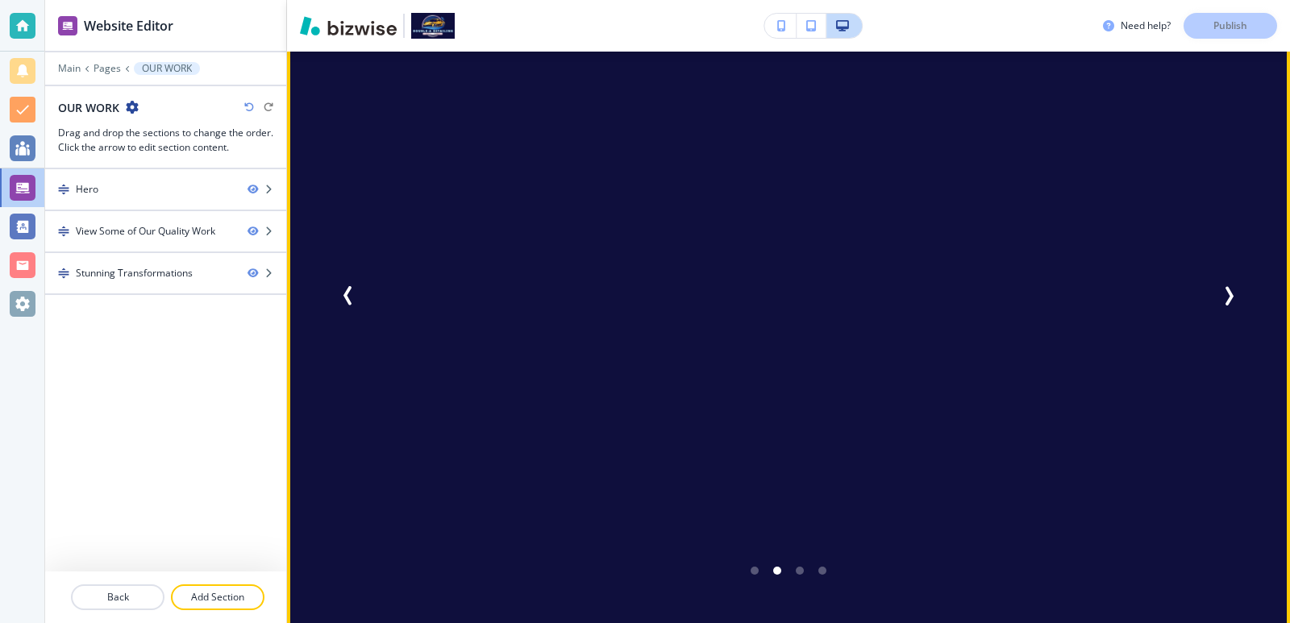
scroll to position [2949, 0]
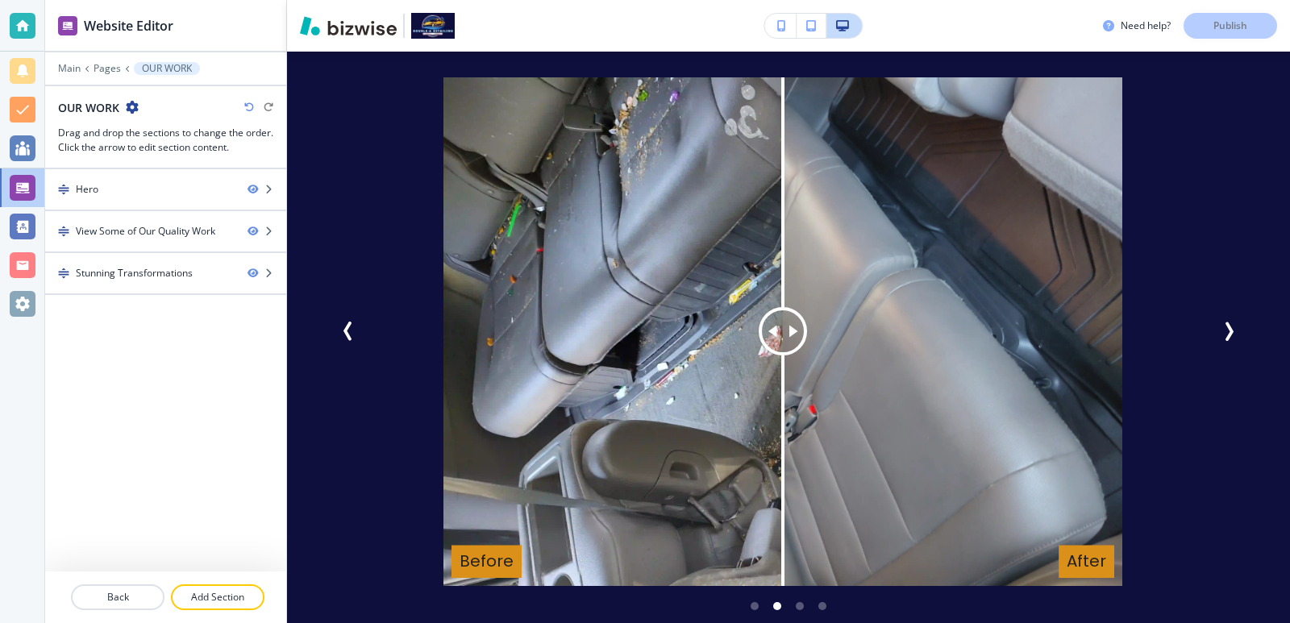
click at [896, 372] on img at bounding box center [783, 332] width 679 height 510
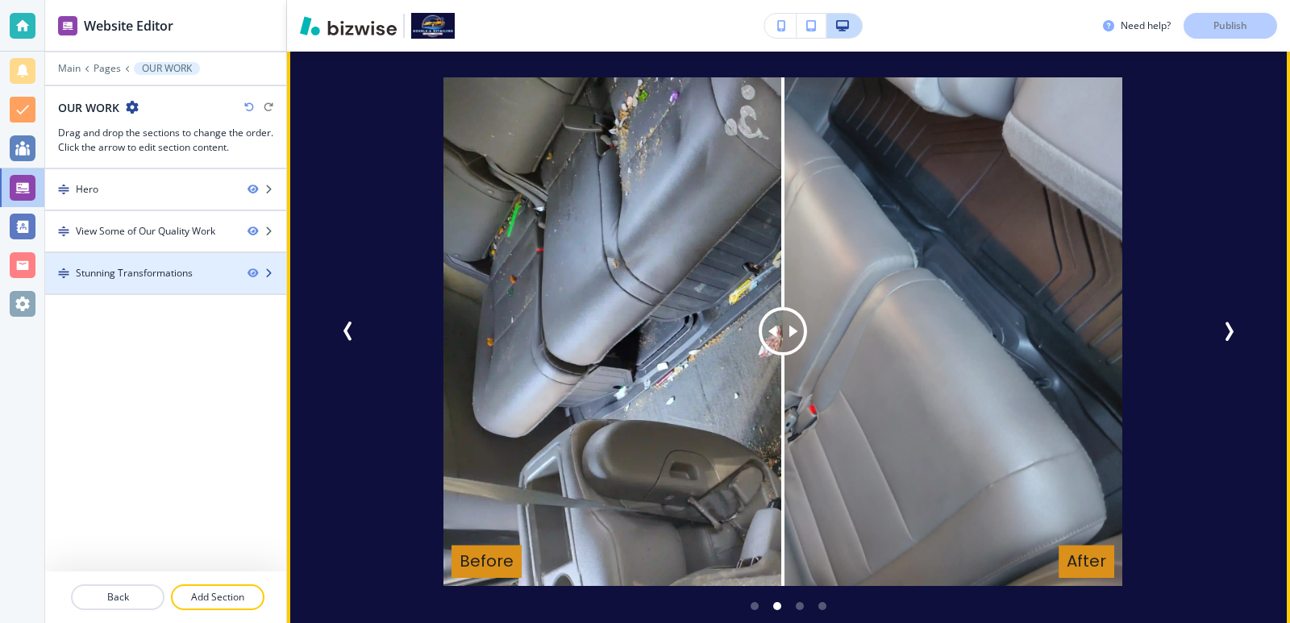
click at [135, 263] on div at bounding box center [165, 259] width 241 height 13
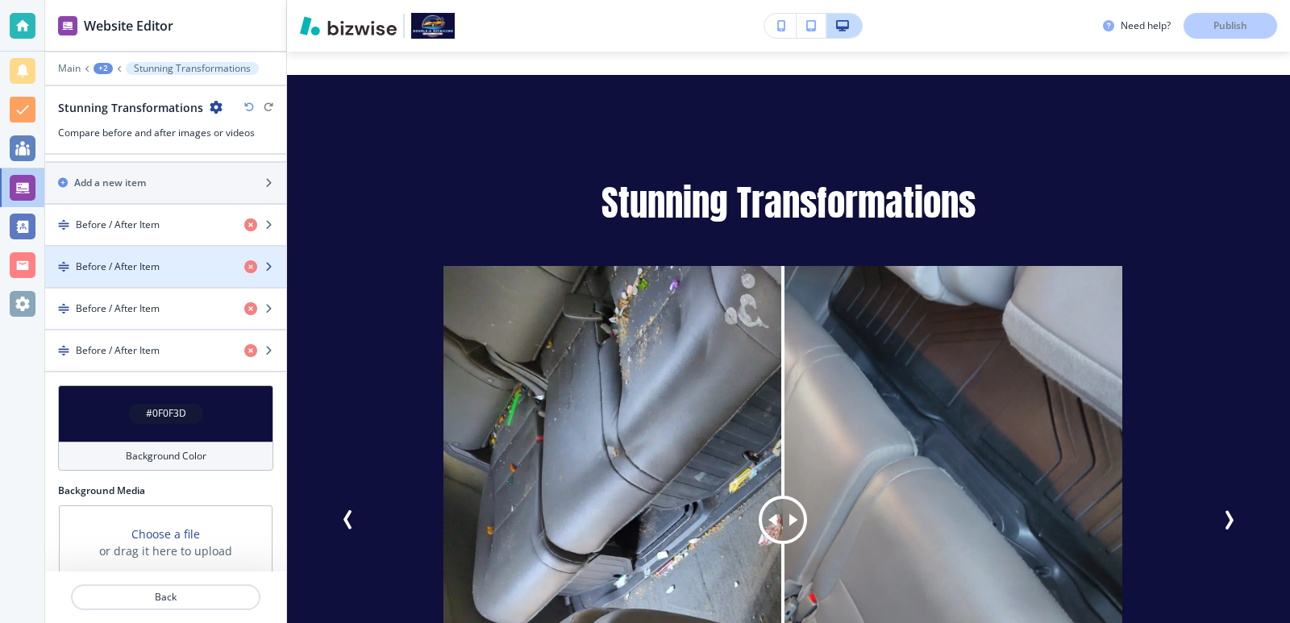
scroll to position [582, 0]
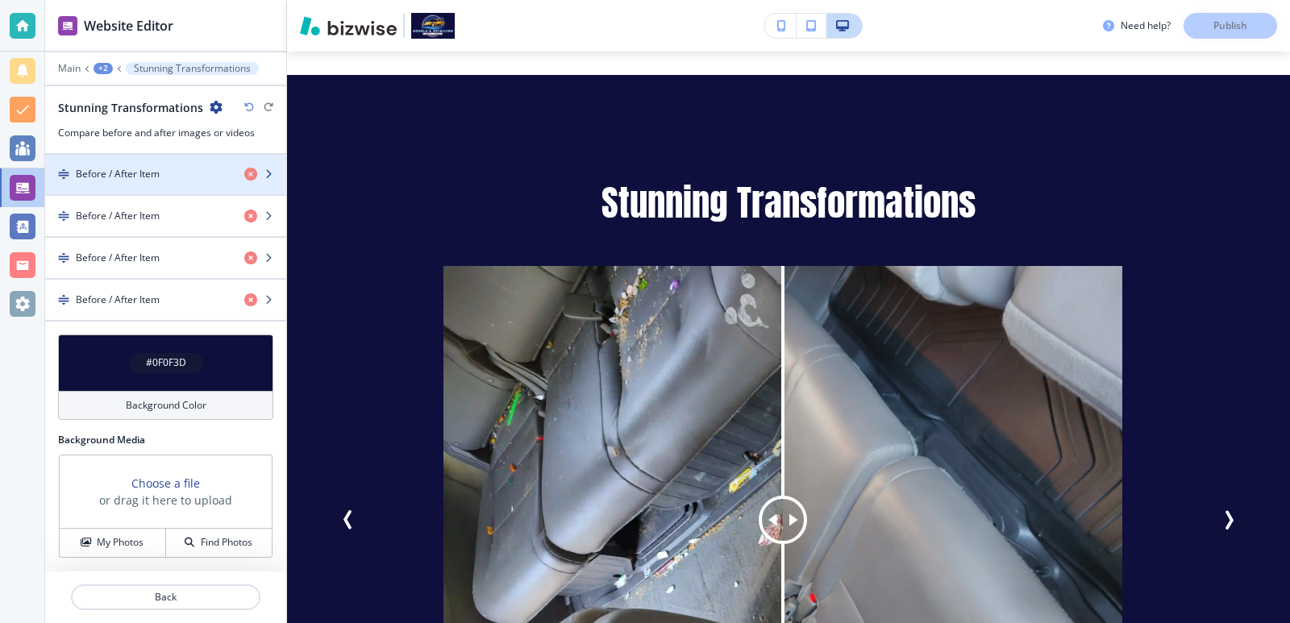
click at [161, 181] on div "button" at bounding box center [165, 187] width 241 height 13
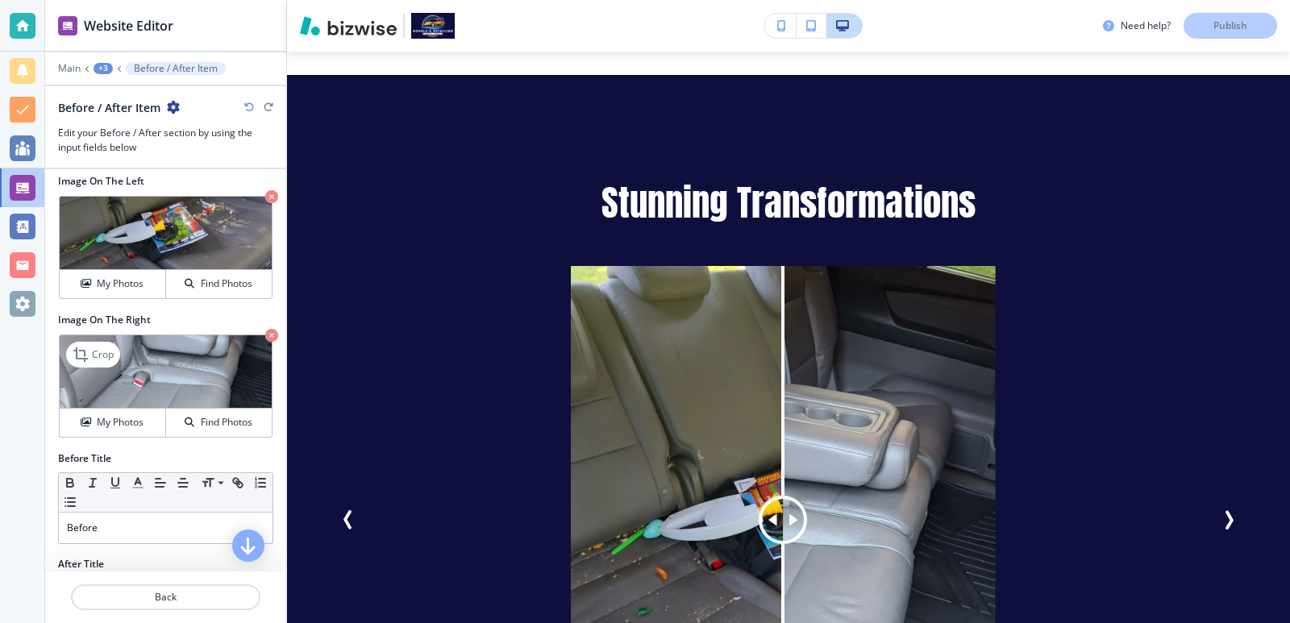
scroll to position [0, 0]
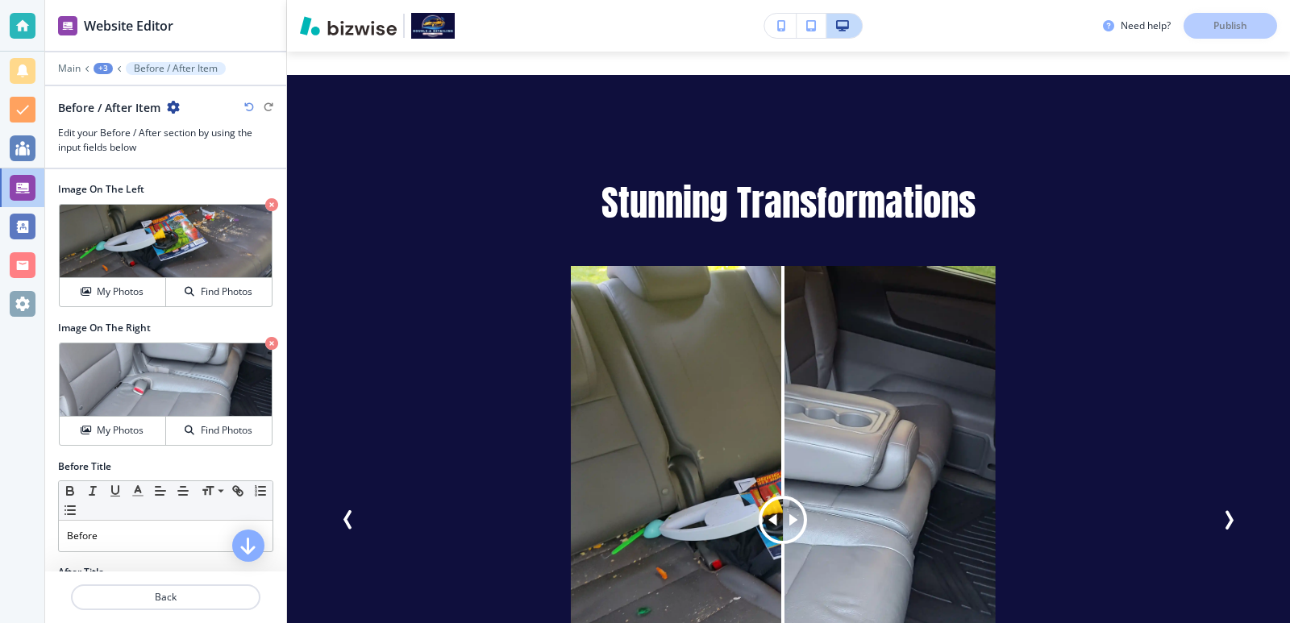
click at [109, 64] on div "+3" at bounding box center [103, 68] width 19 height 11
click at [135, 145] on p "Stunning Transformations" at bounding box center [145, 151] width 82 height 15
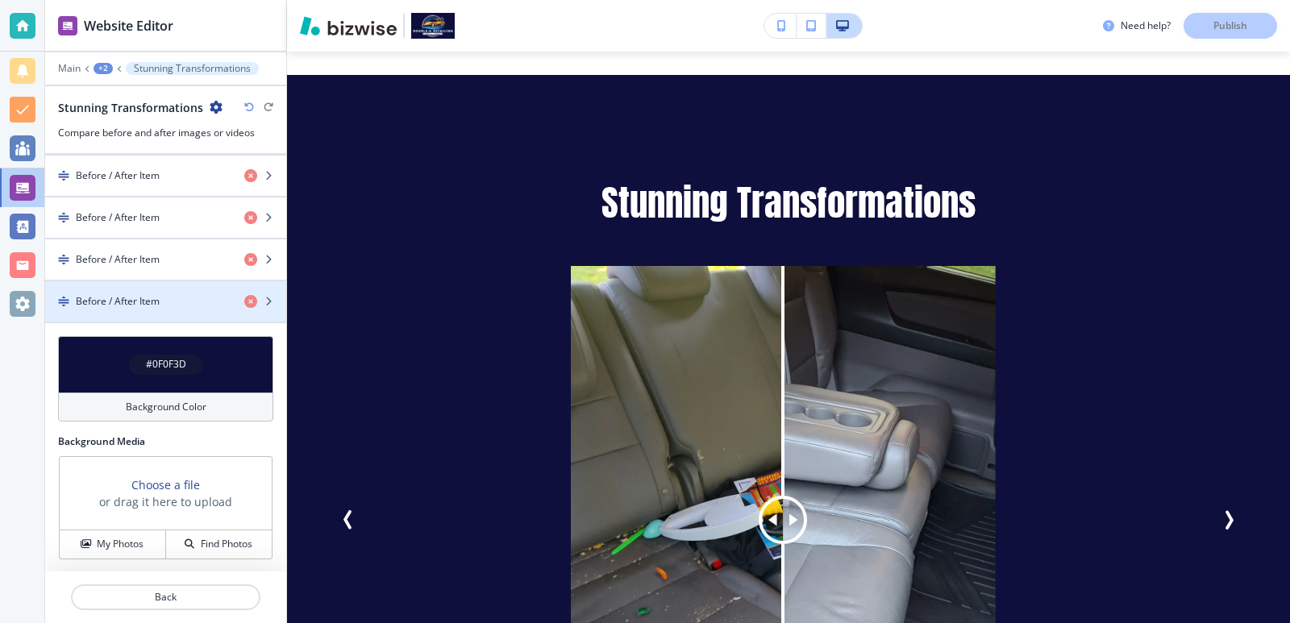
scroll to position [582, 0]
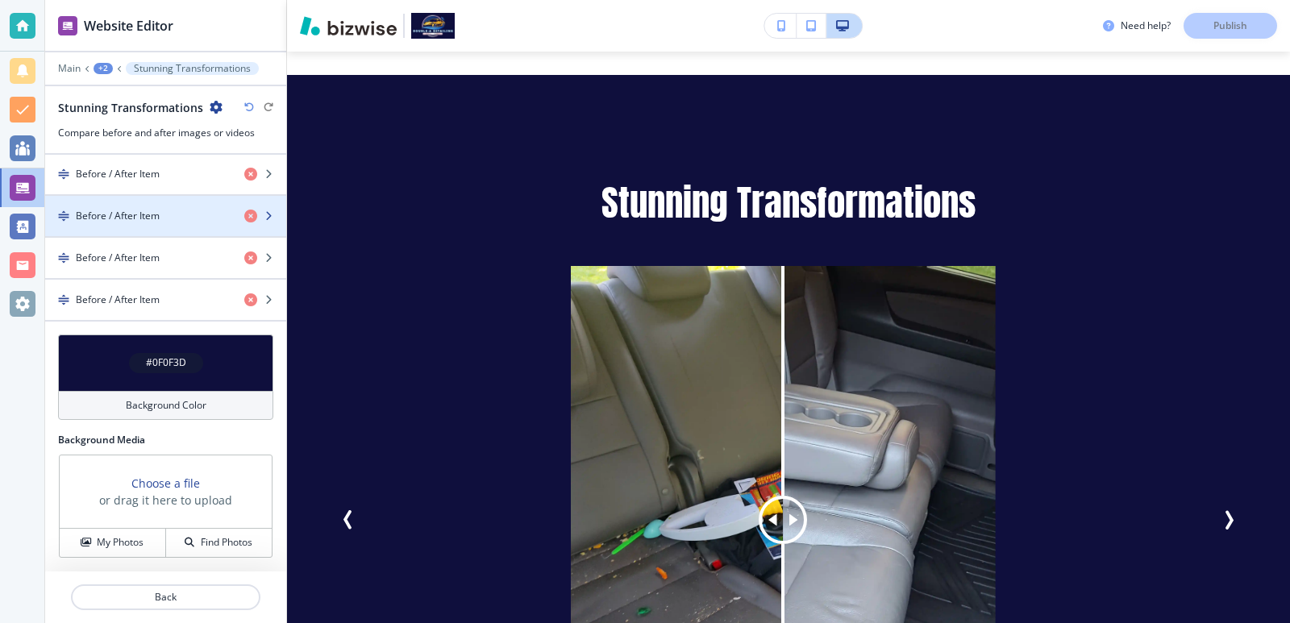
click at [138, 215] on h4 "Before / After Item" at bounding box center [118, 216] width 84 height 15
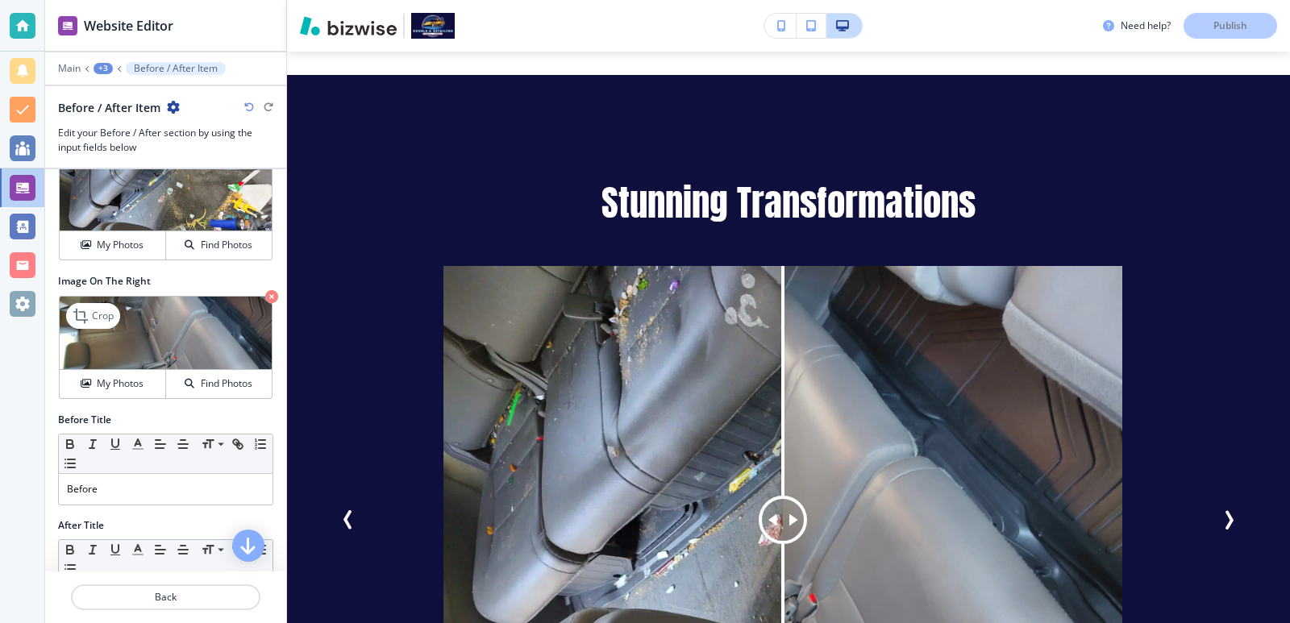
scroll to position [0, 0]
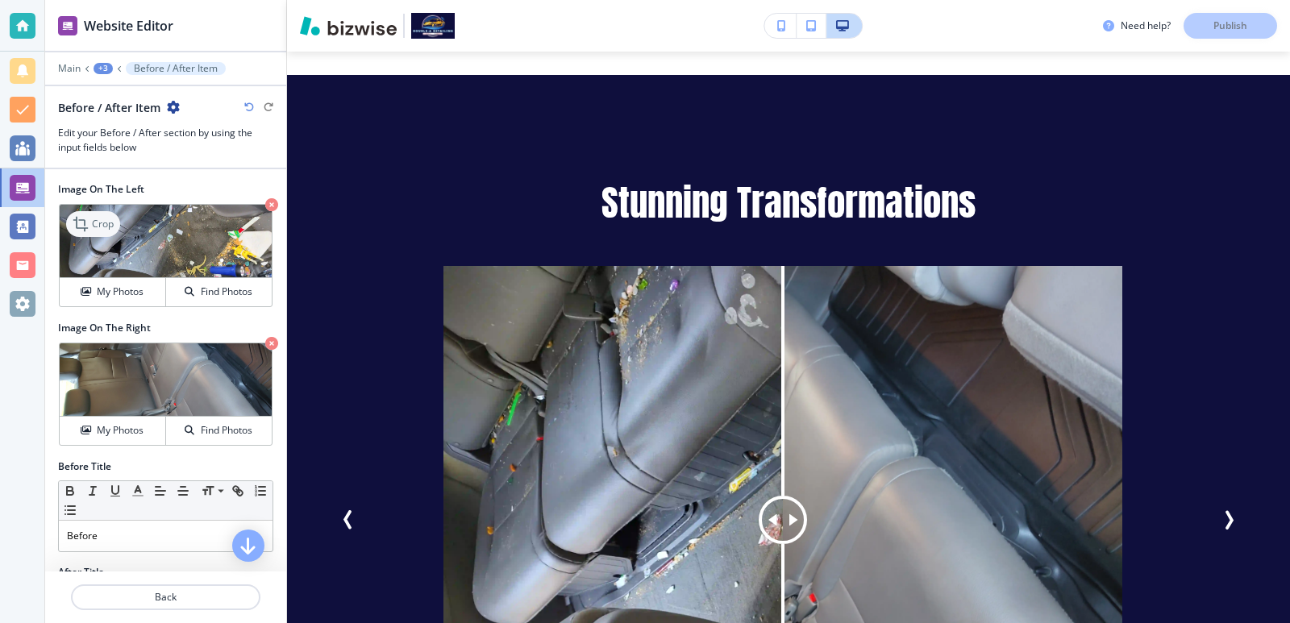
click at [106, 229] on p "Crop" at bounding box center [103, 224] width 22 height 15
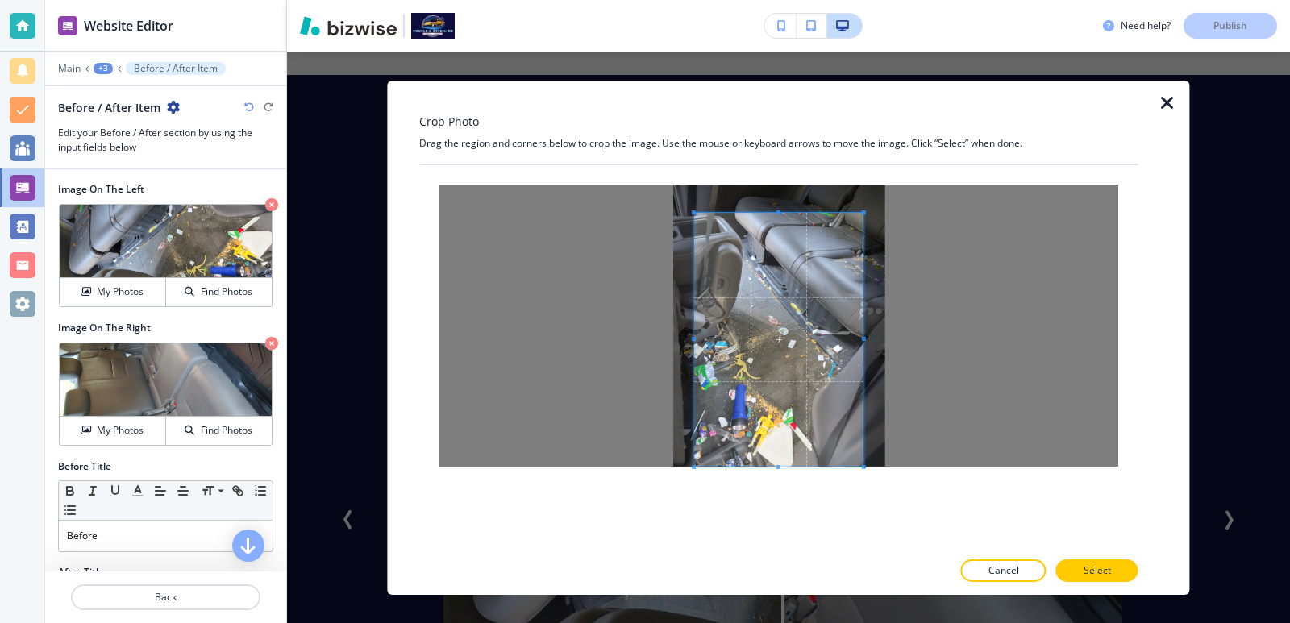
click at [584, 532] on div at bounding box center [778, 357] width 719 height 385
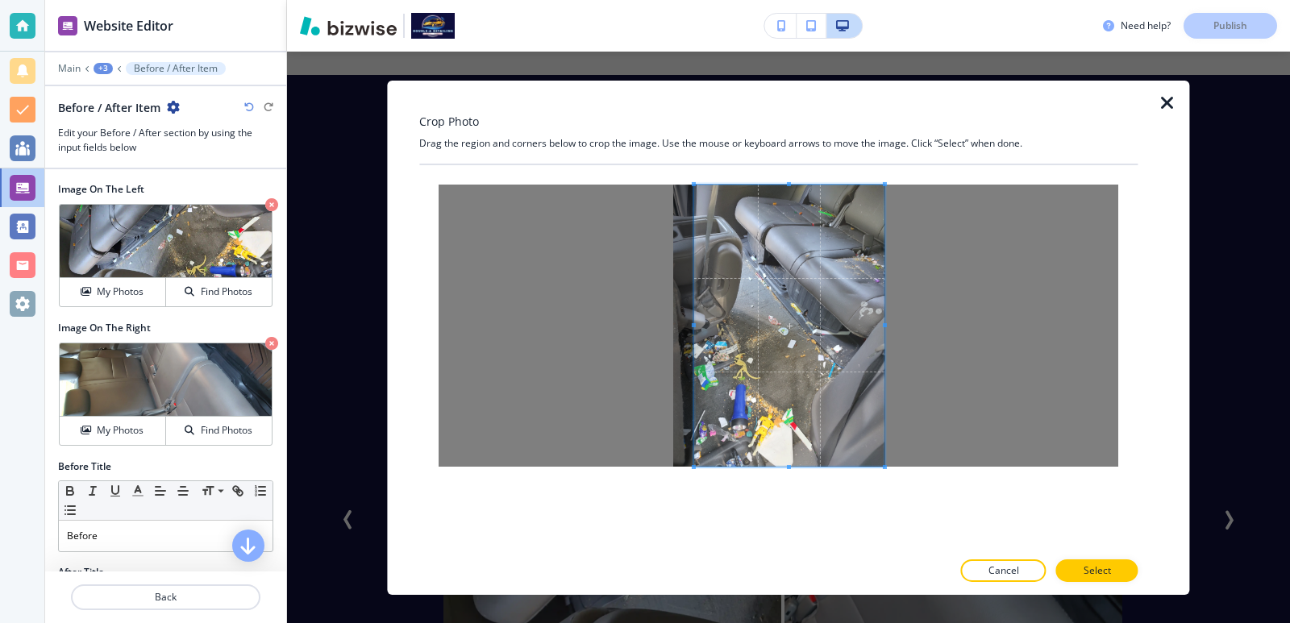
click at [965, 175] on div at bounding box center [778, 325] width 719 height 321
click at [632, 166] on div at bounding box center [778, 325] width 719 height 321
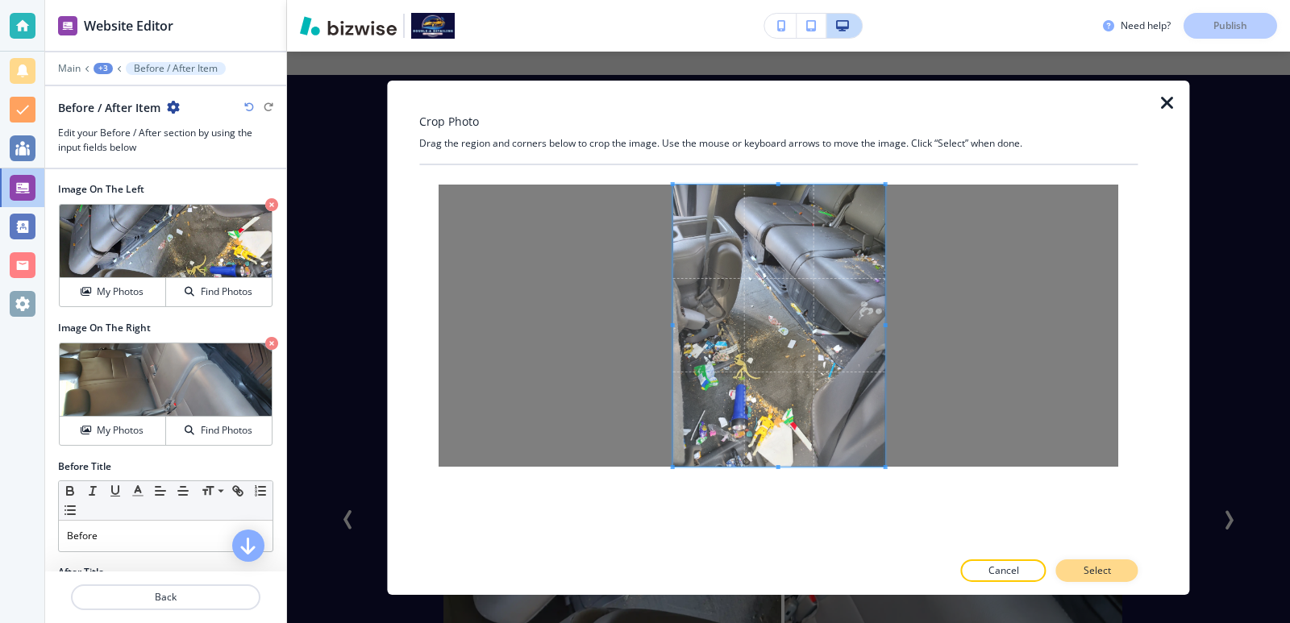
click at [1105, 571] on p "Select" at bounding box center [1097, 571] width 27 height 15
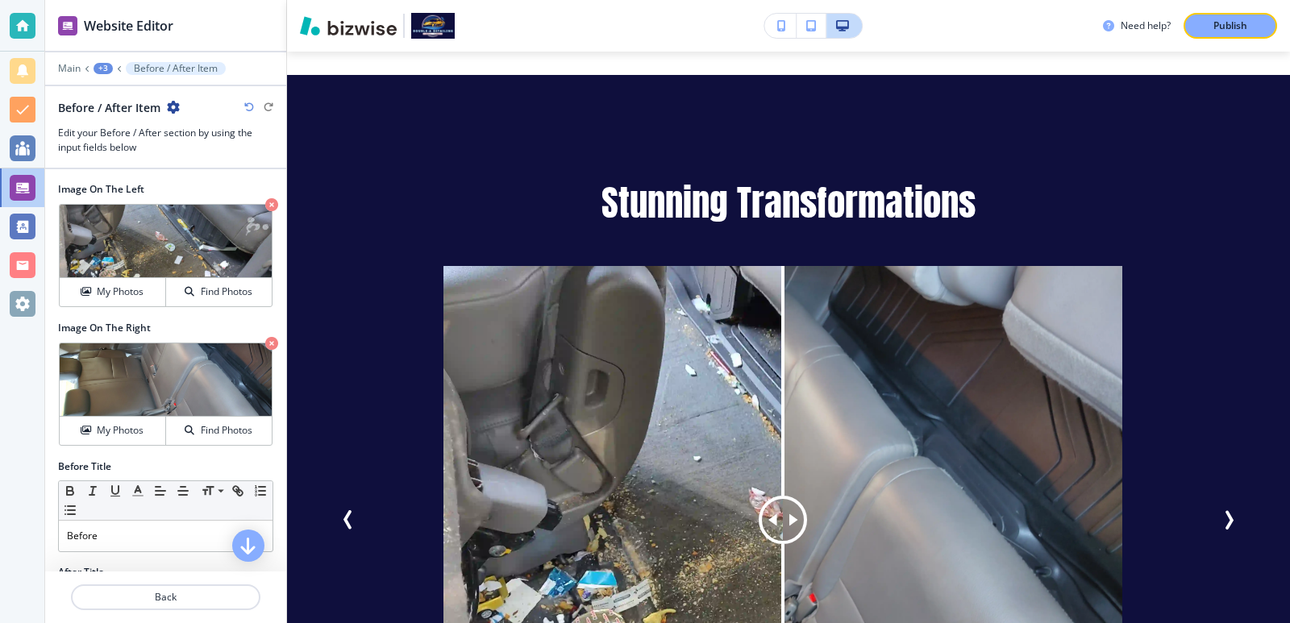
scroll to position [2867, 0]
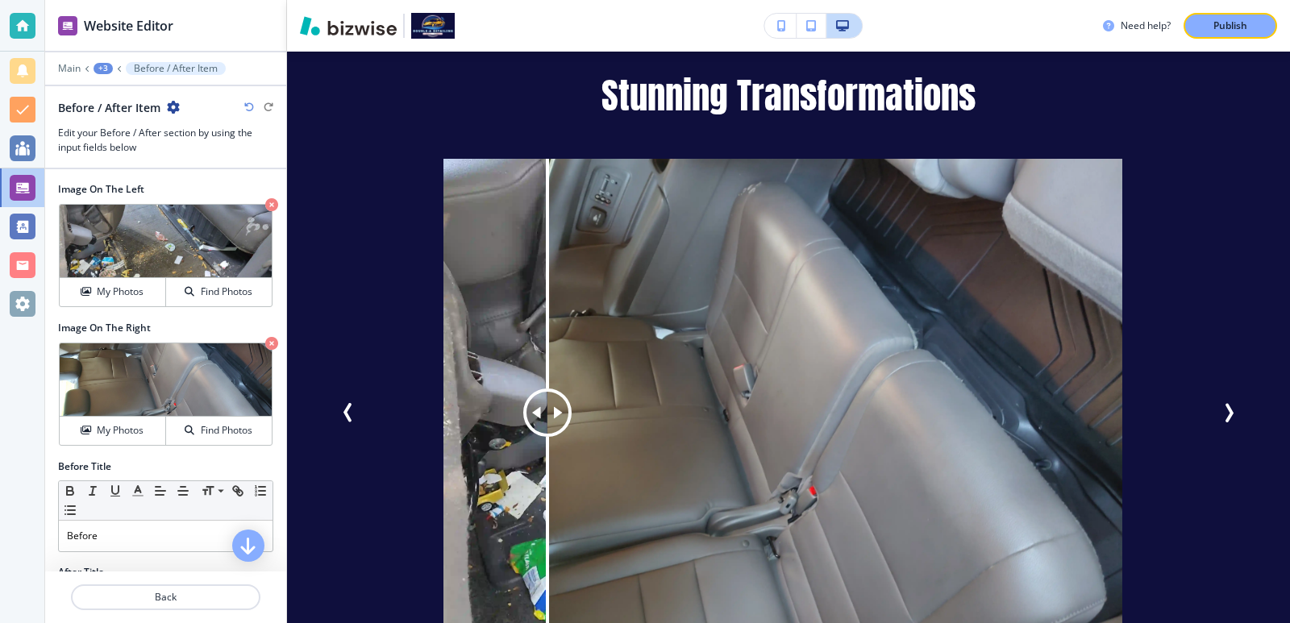
drag, startPoint x: 778, startPoint y: 404, endPoint x: 461, endPoint y: 400, distance: 317.8
click at [523, 399] on div at bounding box center [547, 413] width 48 height 48
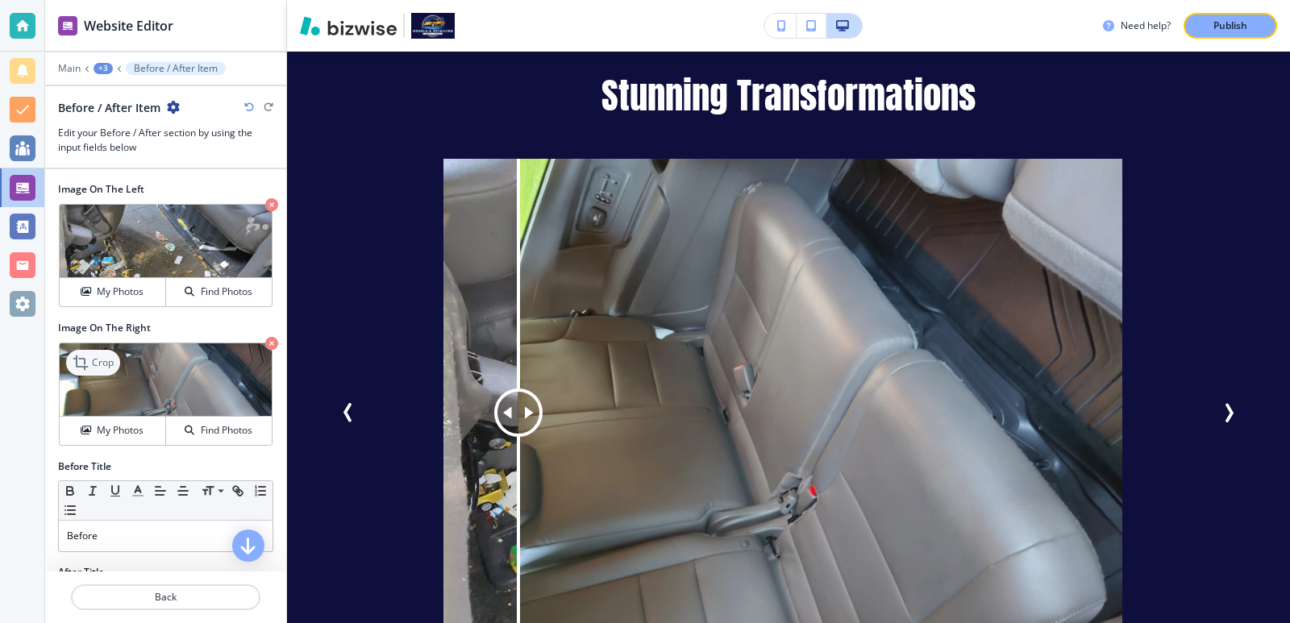
click at [109, 374] on div "Crop" at bounding box center [93, 363] width 54 height 26
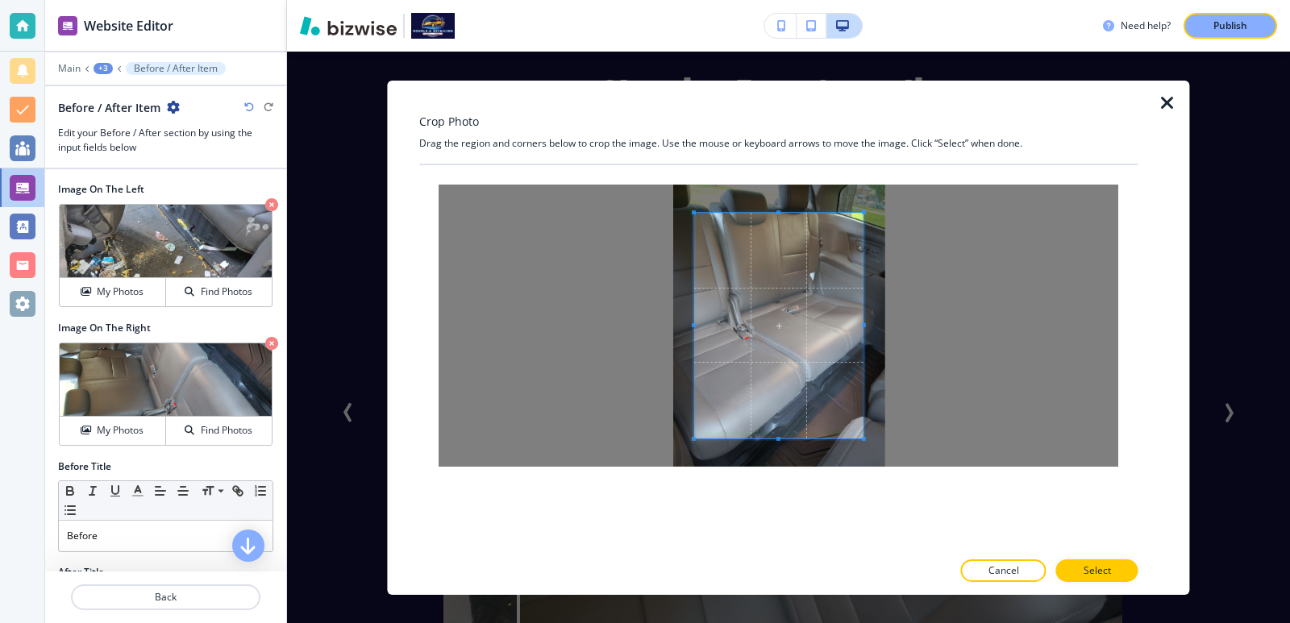
click at [696, 216] on span at bounding box center [778, 325] width 169 height 226
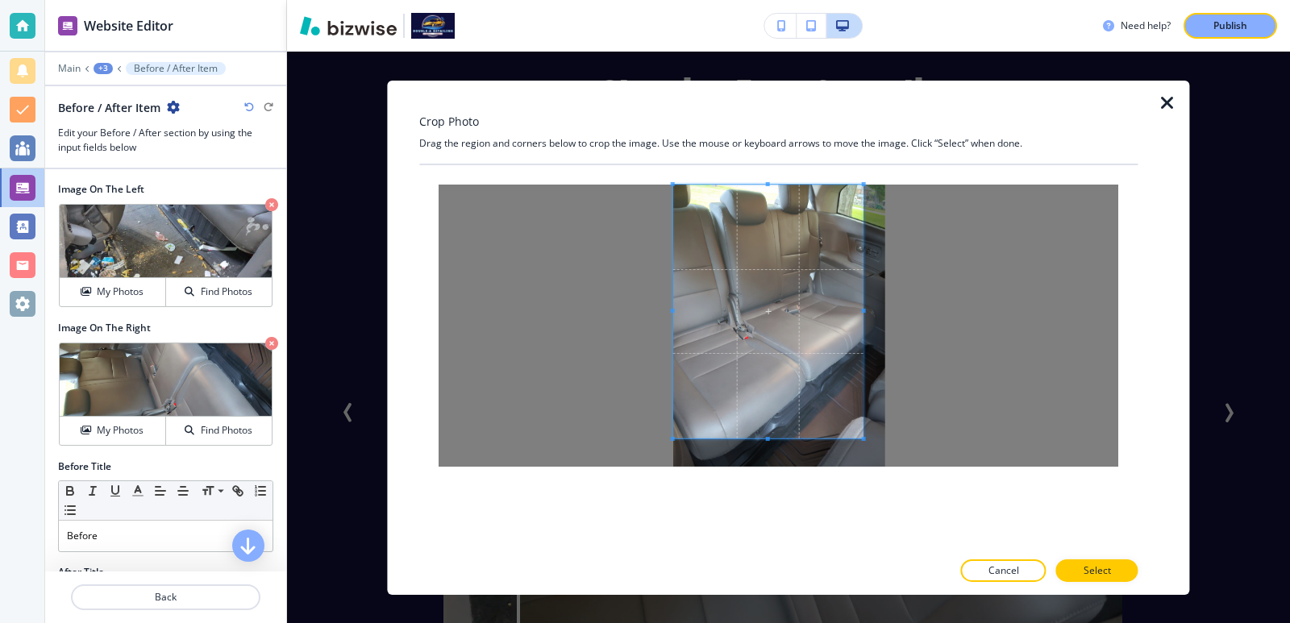
click at [634, 165] on div at bounding box center [778, 325] width 719 height 321
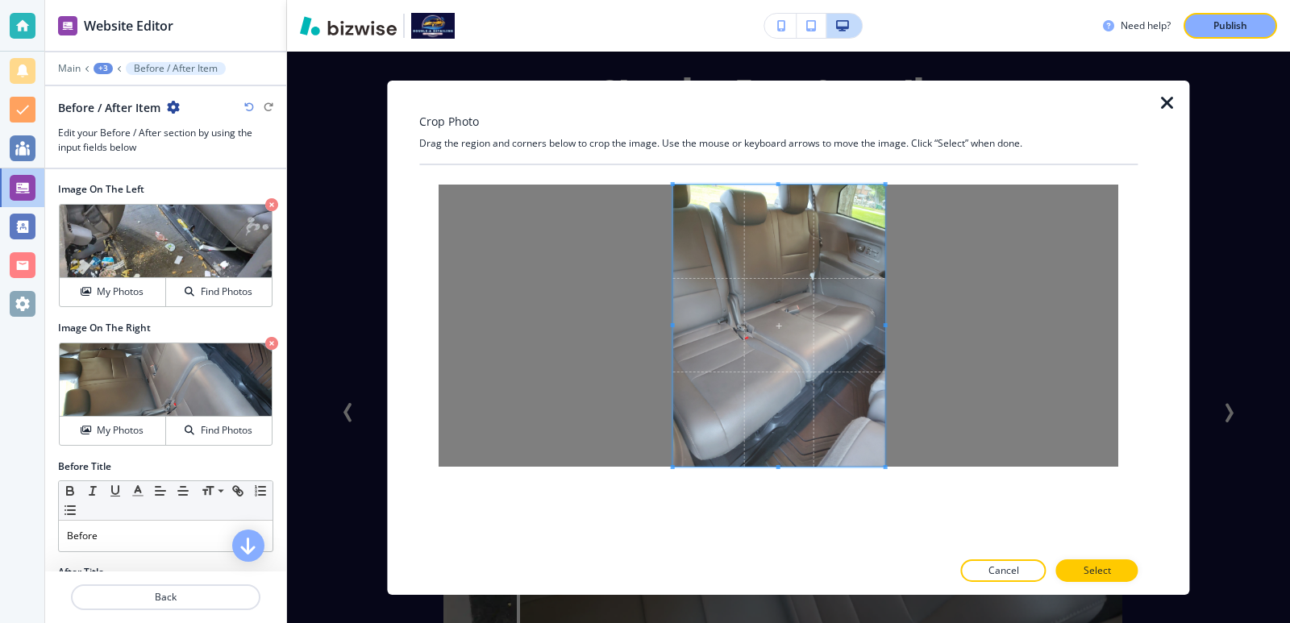
click at [931, 486] on div at bounding box center [778, 357] width 719 height 385
click at [1113, 566] on button "Select" at bounding box center [1098, 571] width 82 height 23
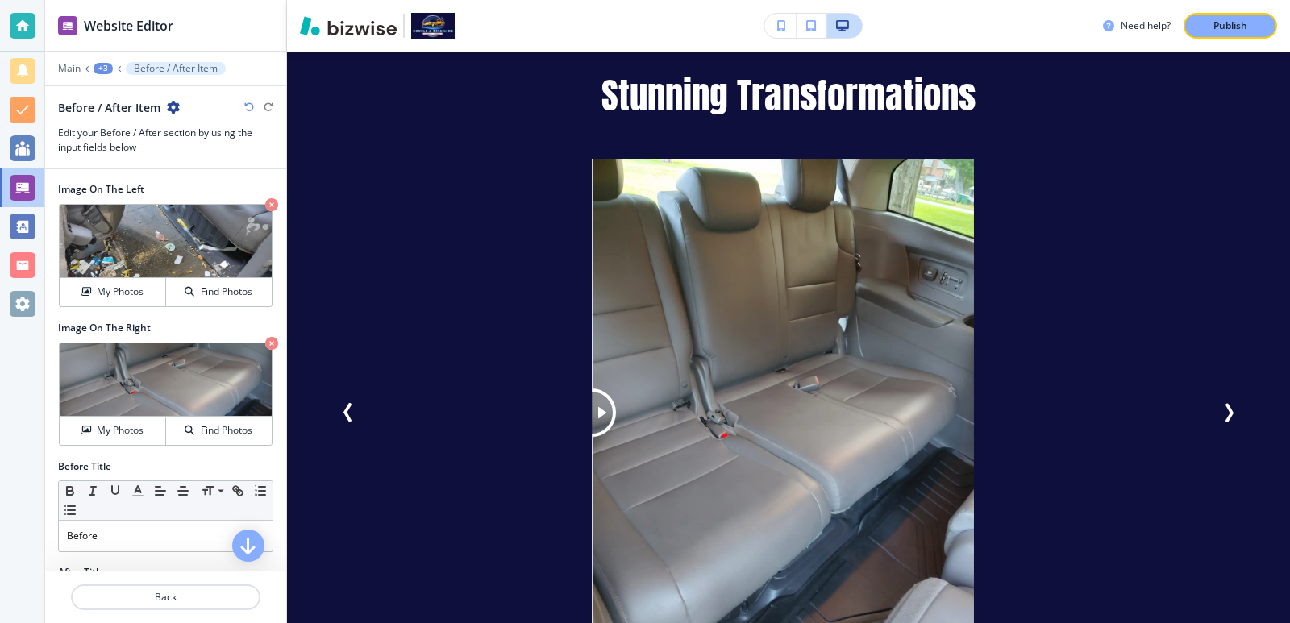
drag, startPoint x: 619, startPoint y: 393, endPoint x: 697, endPoint y: 500, distance: 132.3
click at [592, 529] on div at bounding box center [592, 414] width 0 height 510
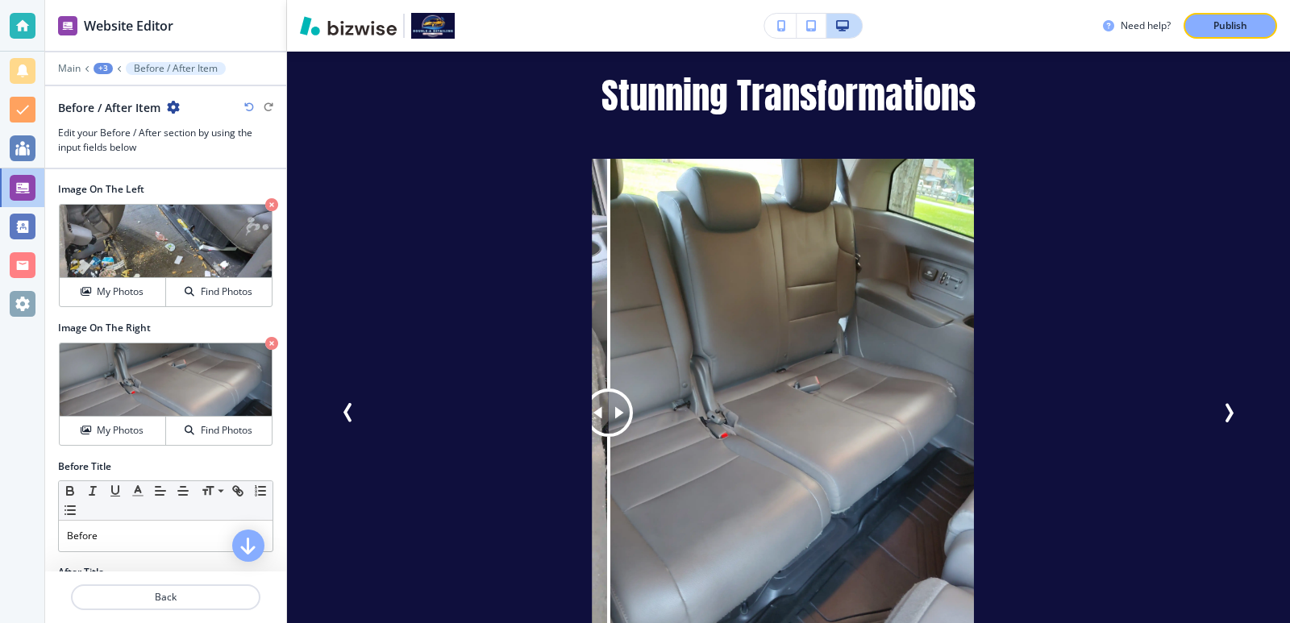
click at [1224, 403] on icon "Next Slide" at bounding box center [1228, 412] width 19 height 19
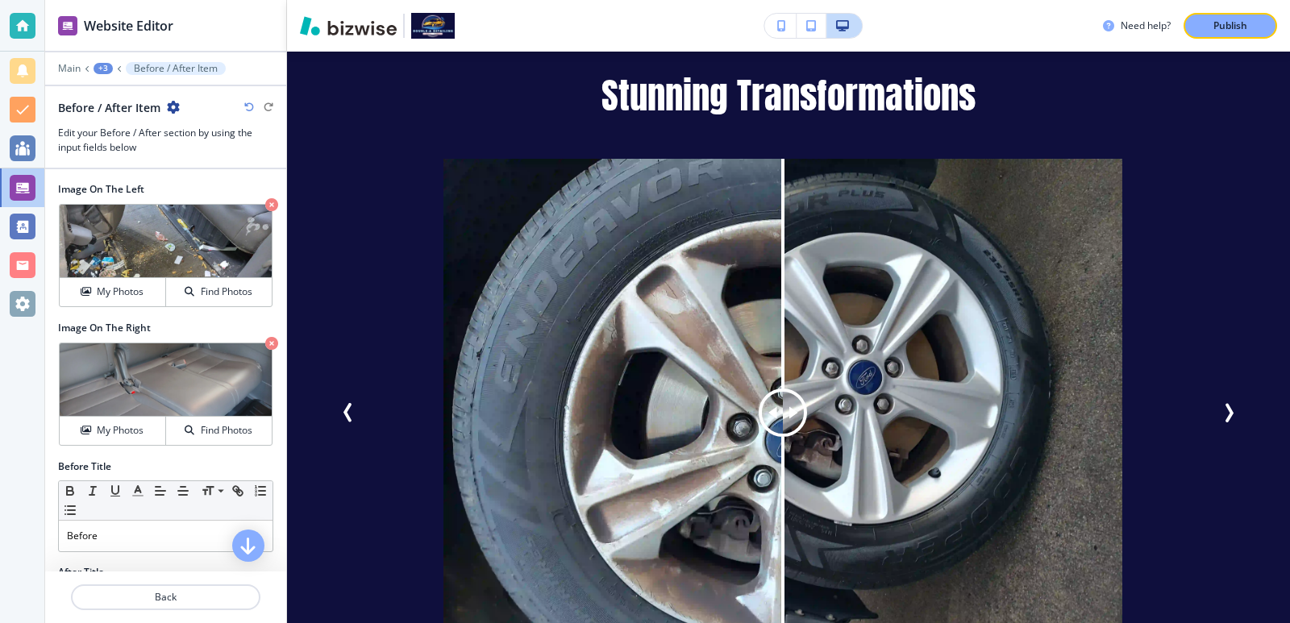
click at [98, 69] on div "+3" at bounding box center [103, 68] width 19 height 11
click at [1202, 20] on button "Publish" at bounding box center [1231, 26] width 94 height 26
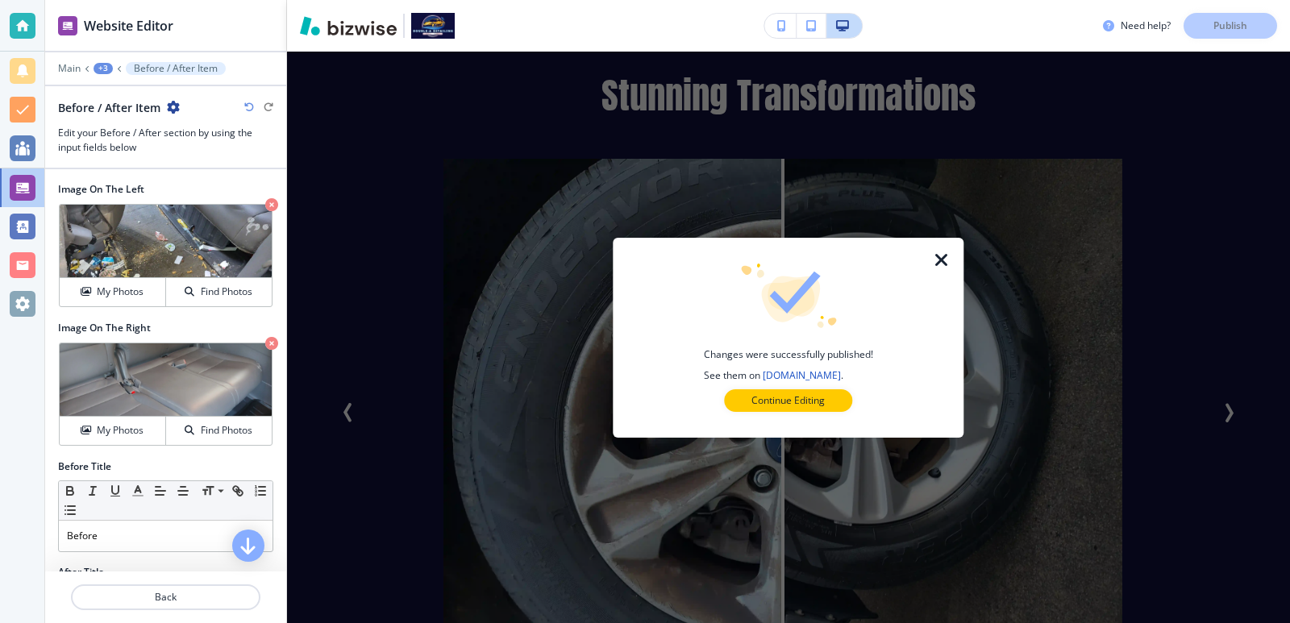
click at [948, 256] on icon "button" at bounding box center [941, 260] width 19 height 19
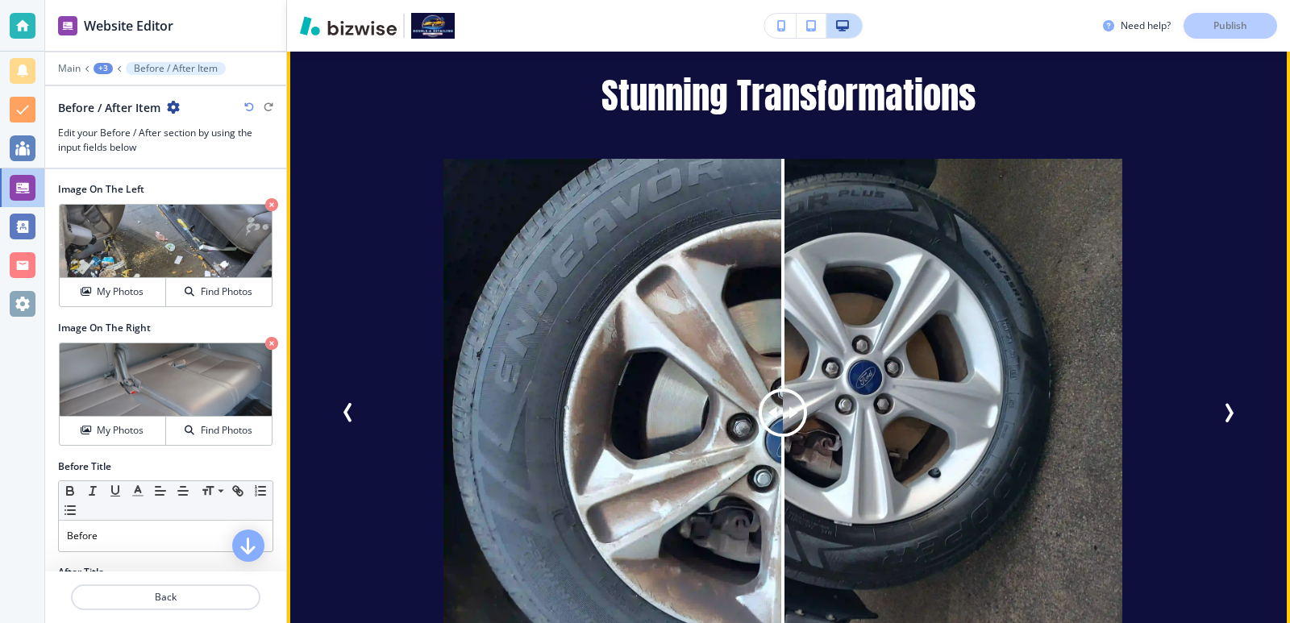
click at [1232, 397] on button "Next Slide" at bounding box center [1229, 413] width 32 height 32
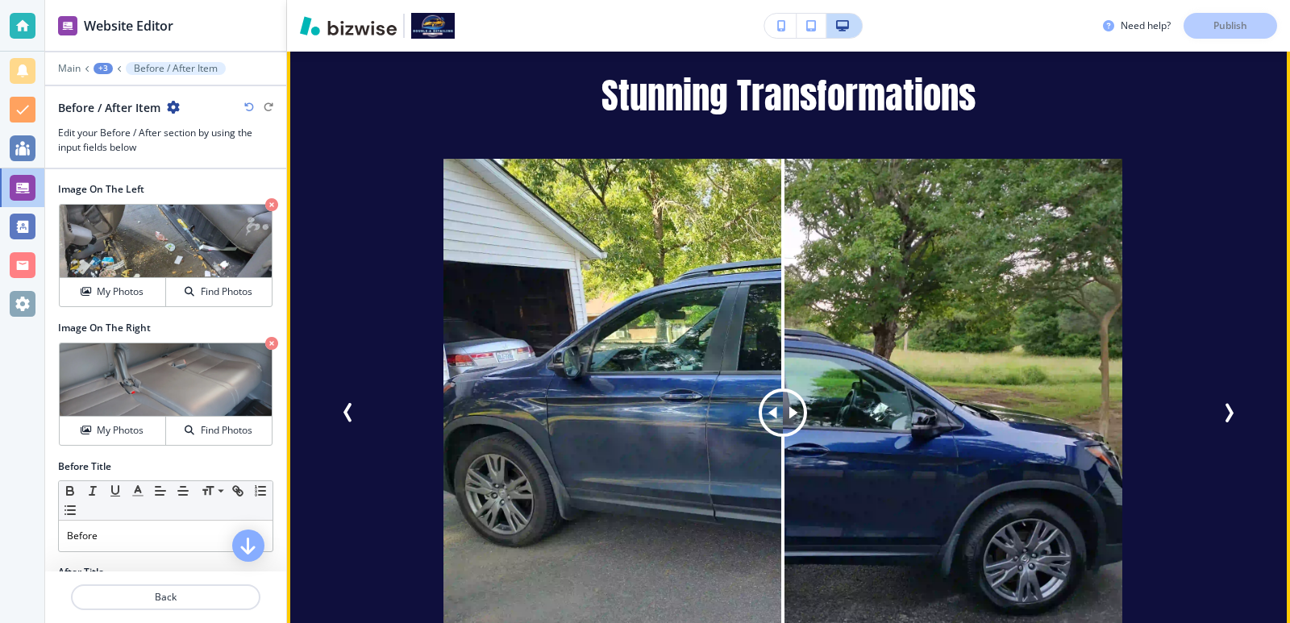
click at [1224, 403] on icon "Next Slide" at bounding box center [1228, 412] width 19 height 19
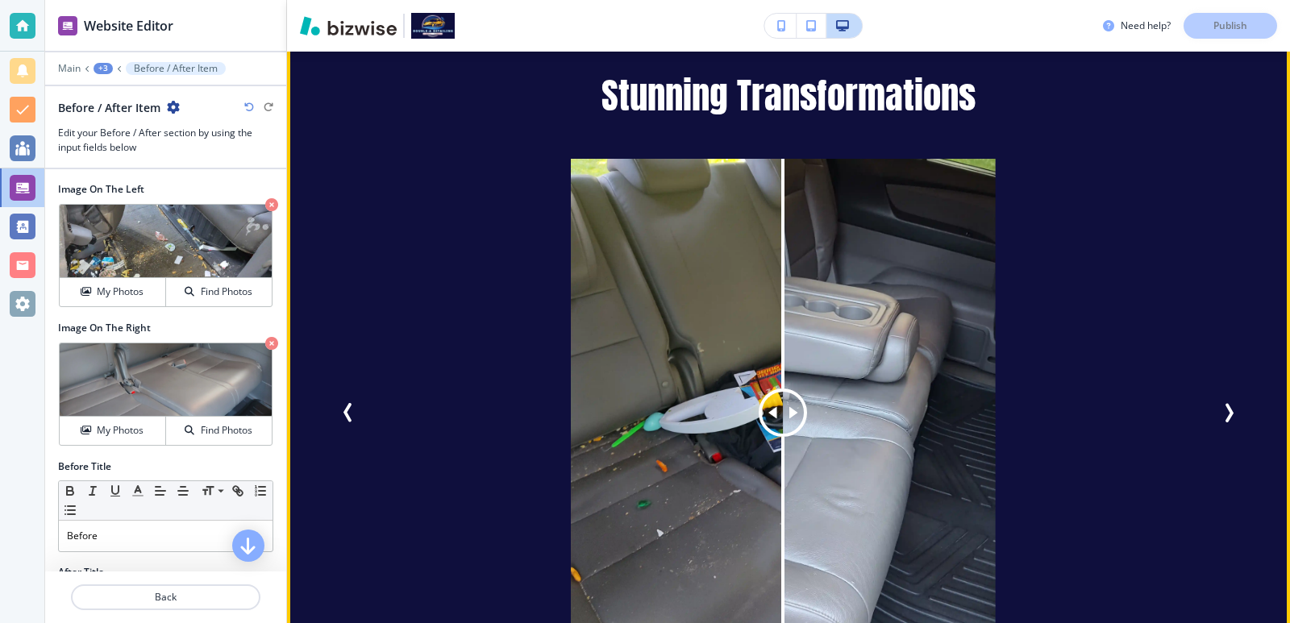
click at [1224, 403] on icon "Next Slide" at bounding box center [1228, 412] width 19 height 19
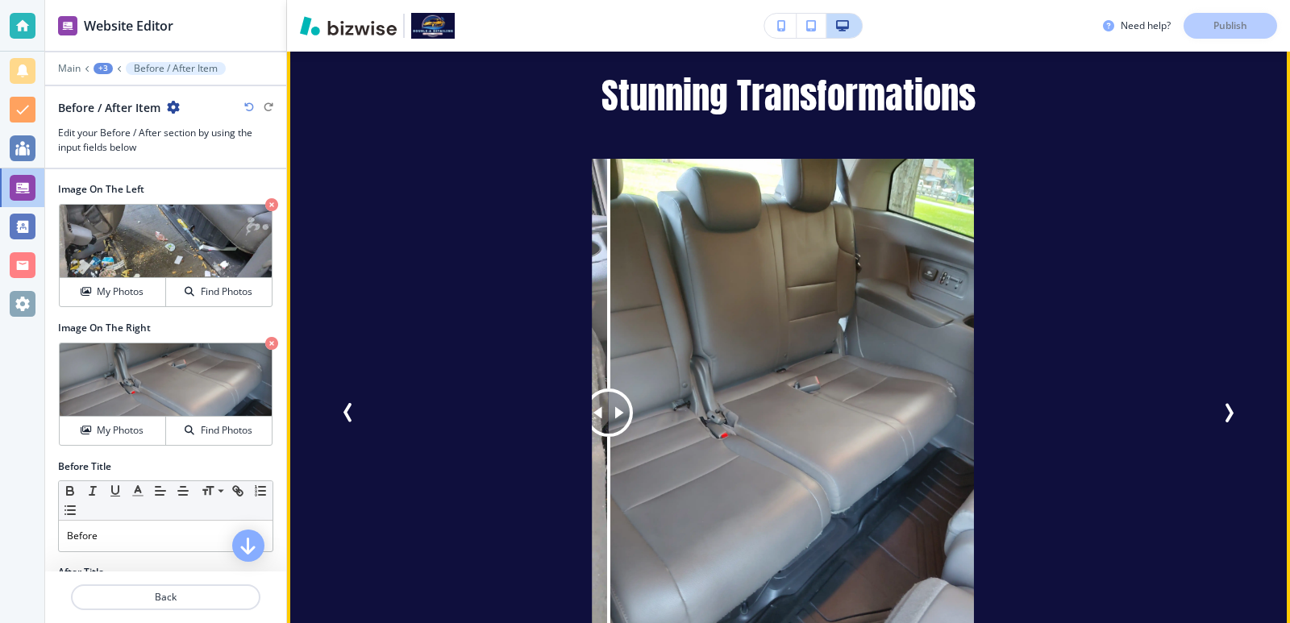
click at [1224, 403] on icon "Next Slide" at bounding box center [1228, 412] width 19 height 19
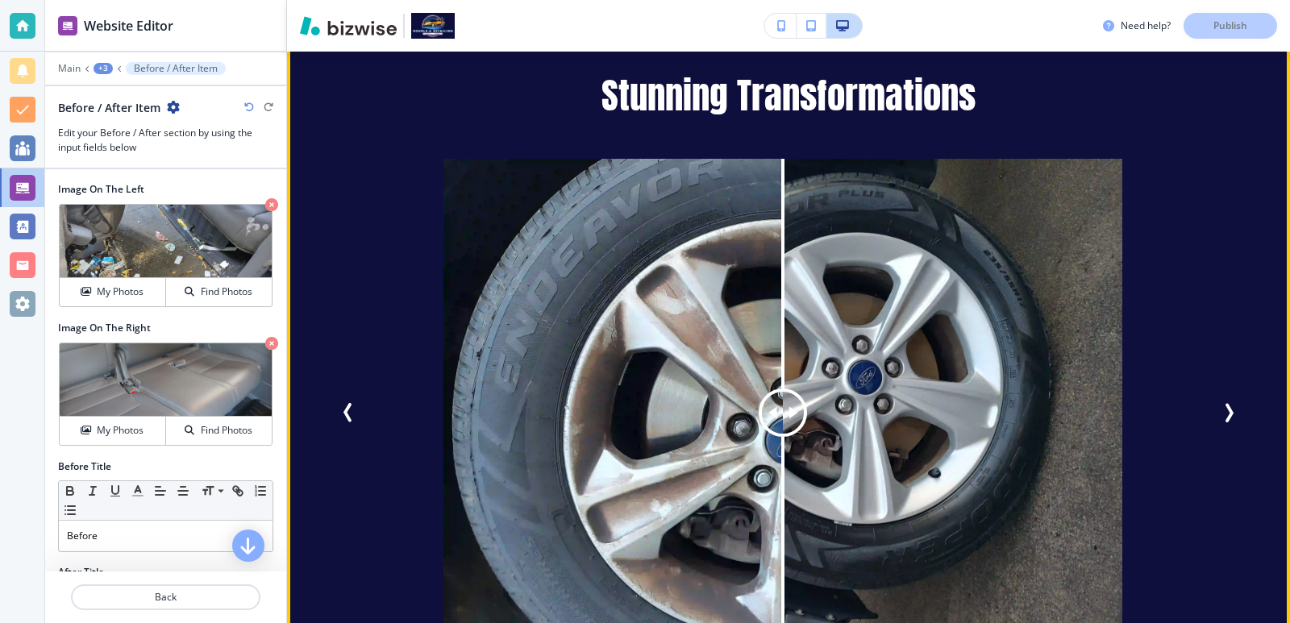
click at [342, 403] on icon "Previous Slide" at bounding box center [348, 412] width 19 height 19
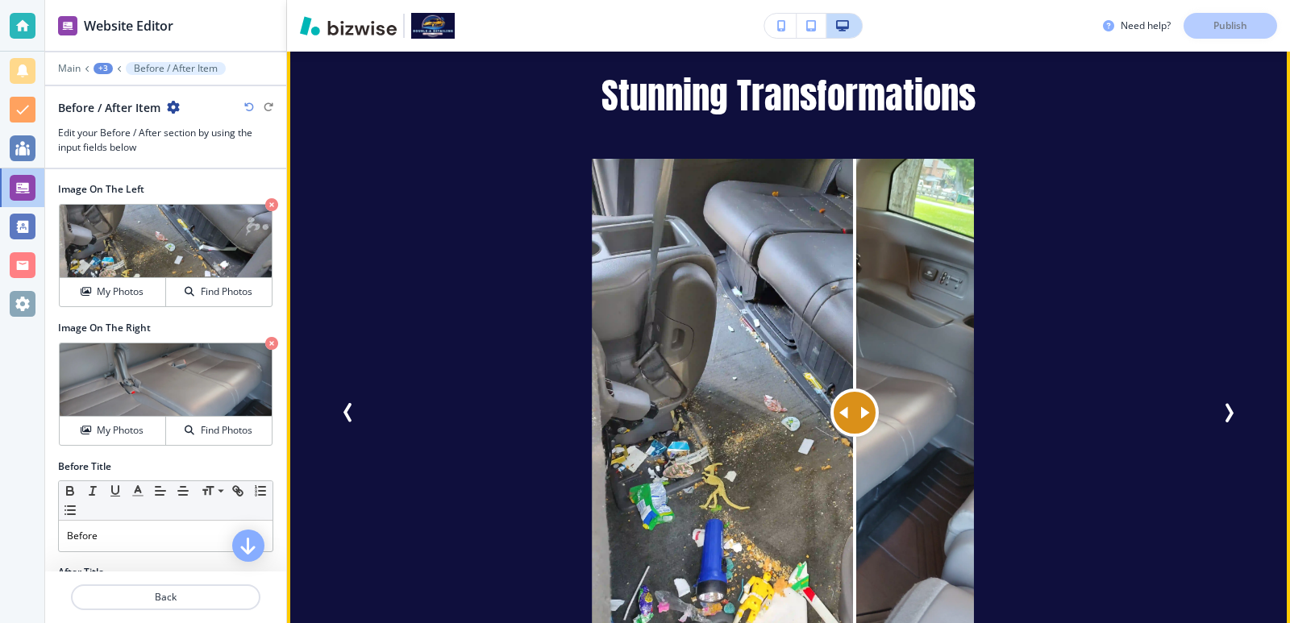
drag, startPoint x: 601, startPoint y: 393, endPoint x: 854, endPoint y: 393, distance: 253.2
click at [855, 393] on div at bounding box center [855, 414] width 0 height 510
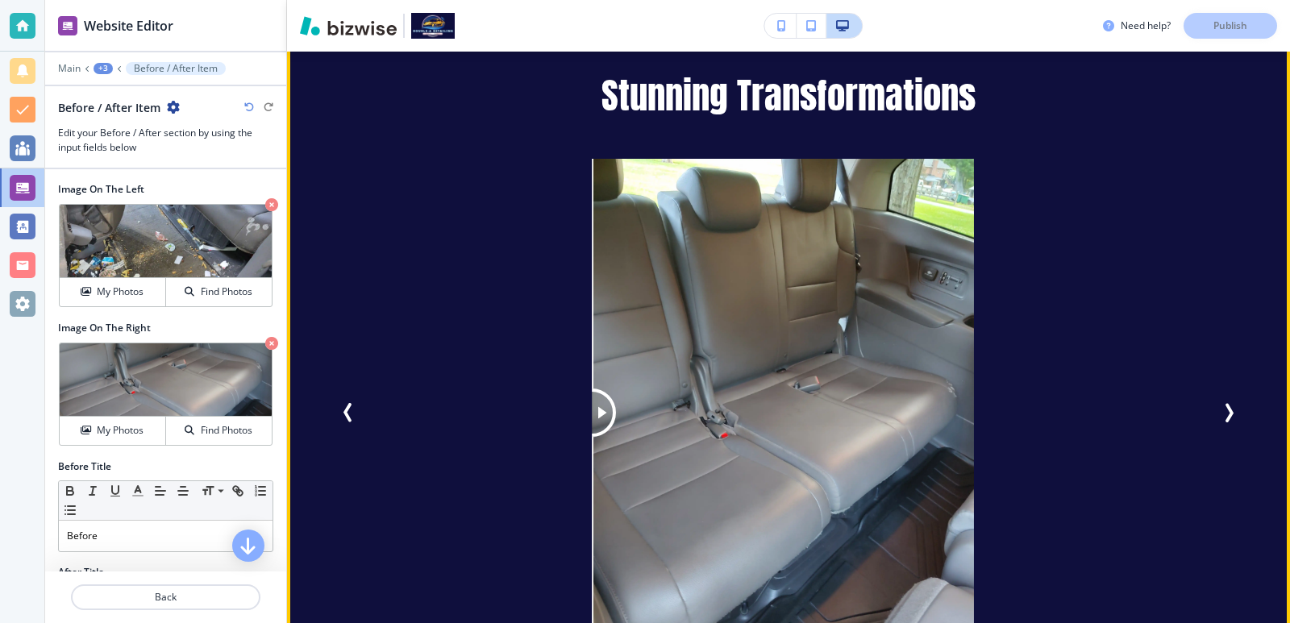
drag, startPoint x: 843, startPoint y: 398, endPoint x: 465, endPoint y: 387, distance: 378.4
click at [465, 387] on div "Before After" at bounding box center [783, 414] width 811 height 510
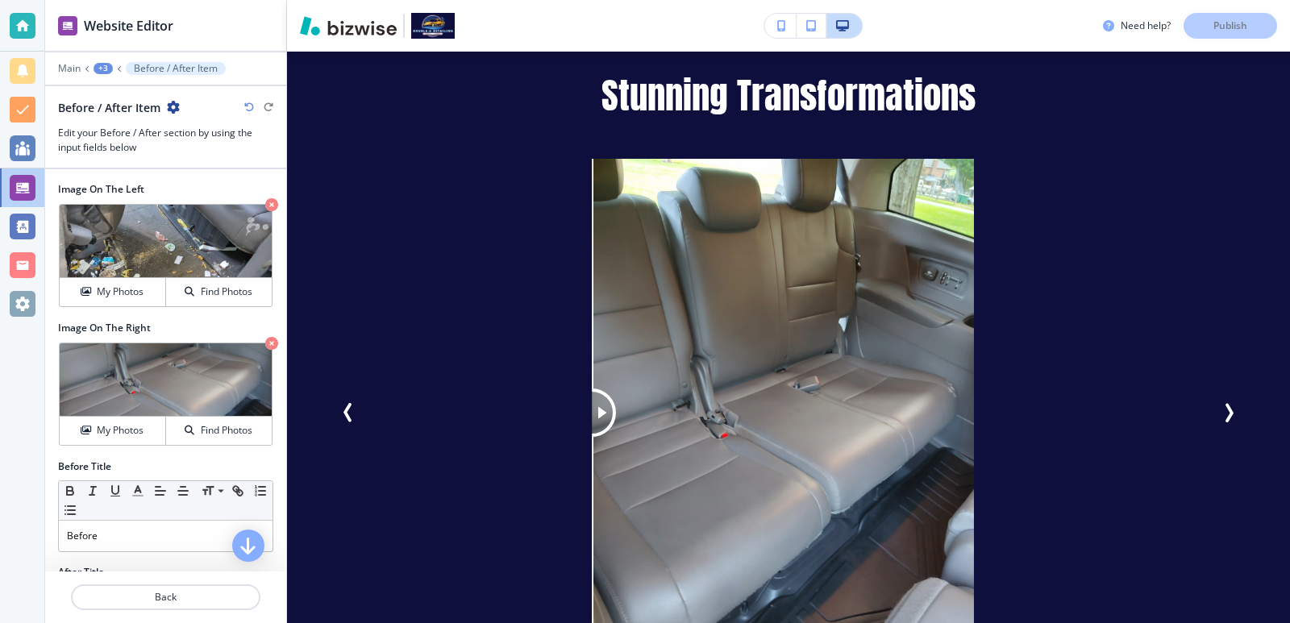
click at [106, 70] on div "+3" at bounding box center [103, 68] width 19 height 11
click at [136, 144] on button "Stunning Transformations" at bounding box center [145, 151] width 103 height 29
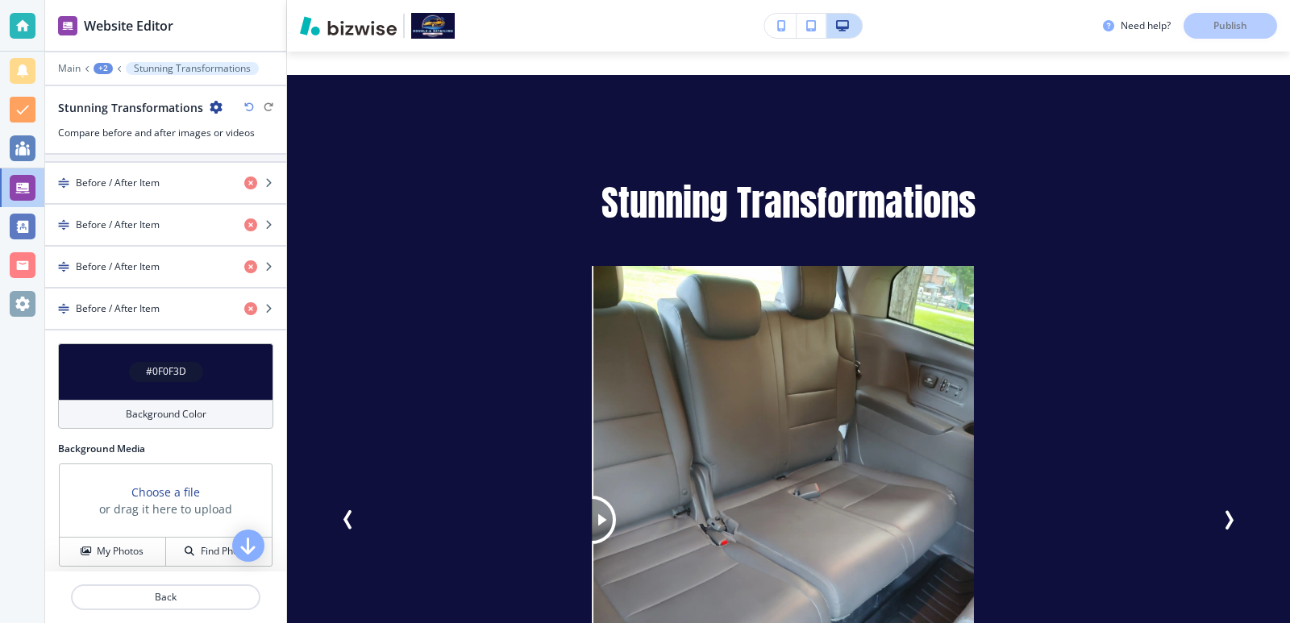
scroll to position [582, 0]
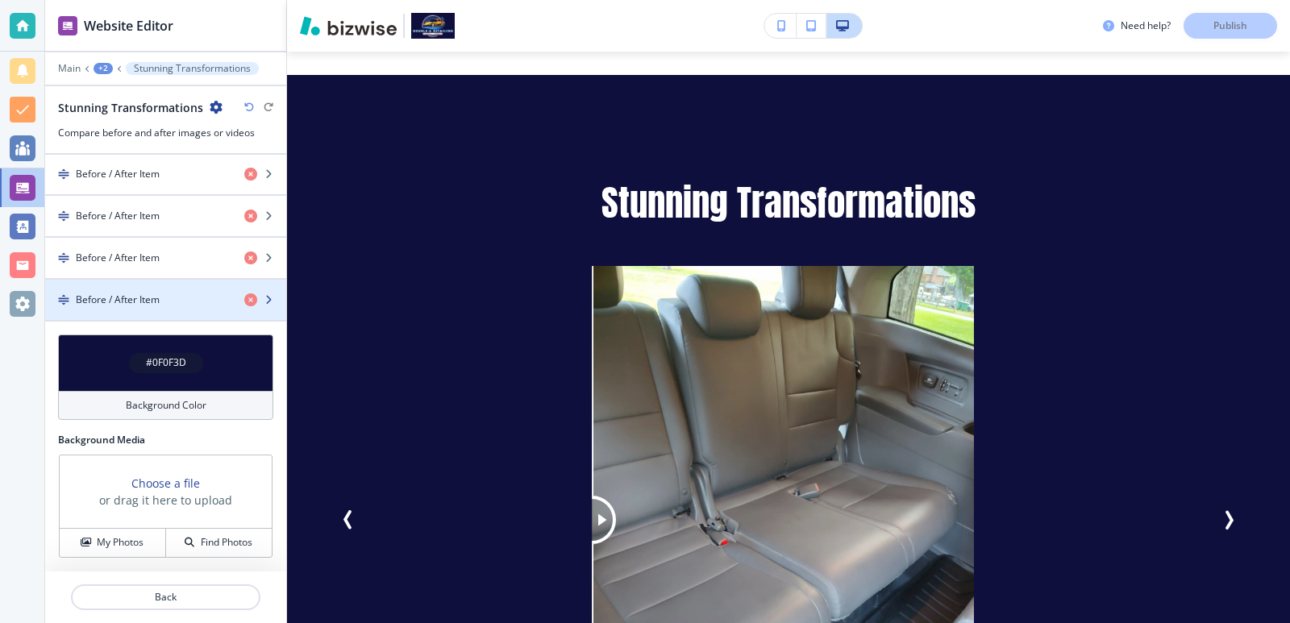
click at [185, 291] on div "button" at bounding box center [165, 286] width 241 height 13
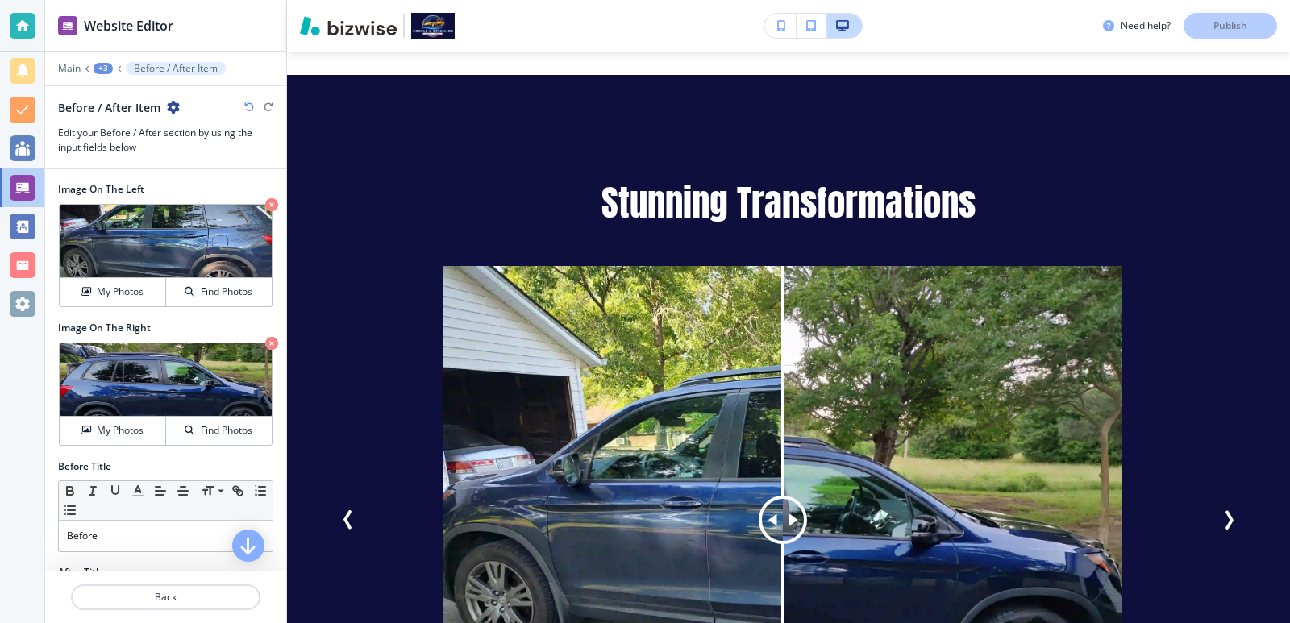
click at [101, 63] on div "+3" at bounding box center [103, 68] width 19 height 11
click at [136, 152] on p "Stunning Transformations" at bounding box center [145, 151] width 82 height 15
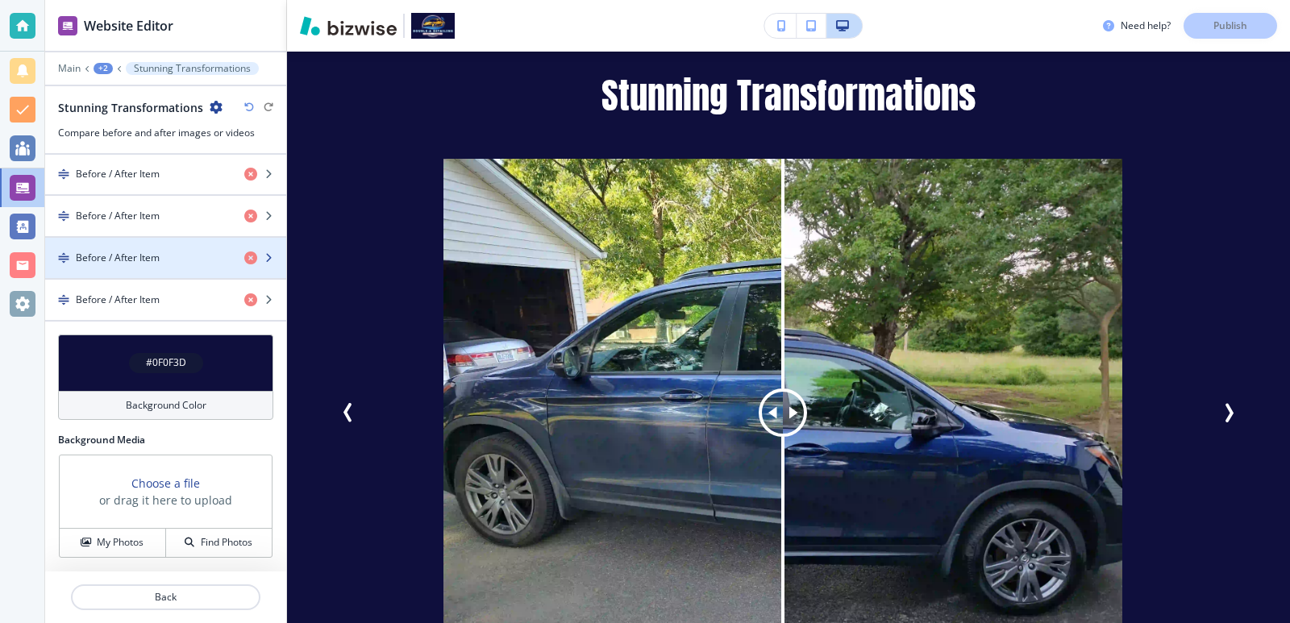
click at [148, 265] on div "button" at bounding box center [165, 271] width 241 height 13
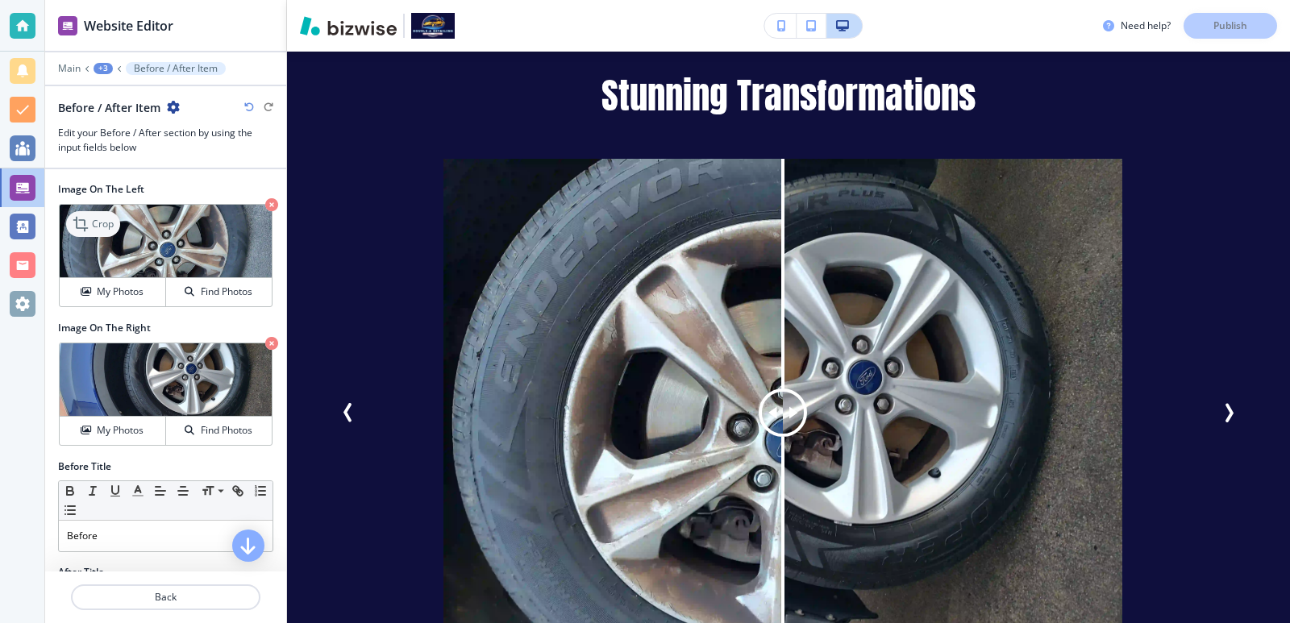
click at [96, 217] on p "Crop" at bounding box center [103, 224] width 22 height 15
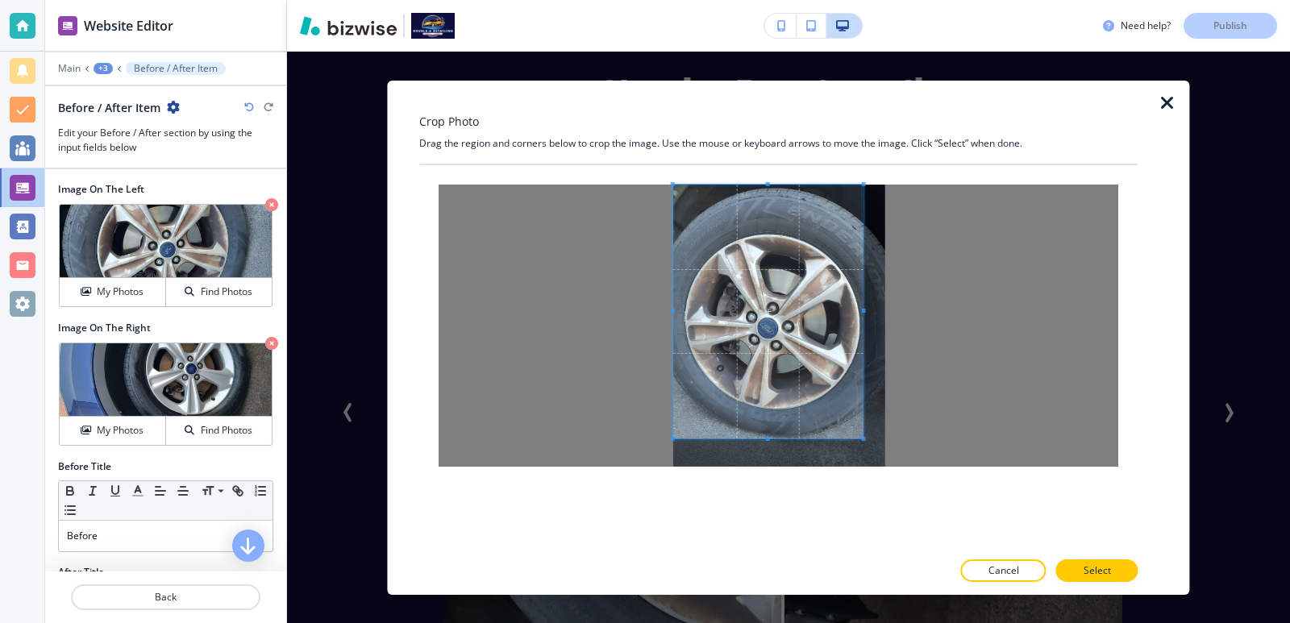
click at [620, 160] on div "Crop Photo Drag the region and corners below to crop the image. Use the mouse o…" at bounding box center [778, 337] width 719 height 515
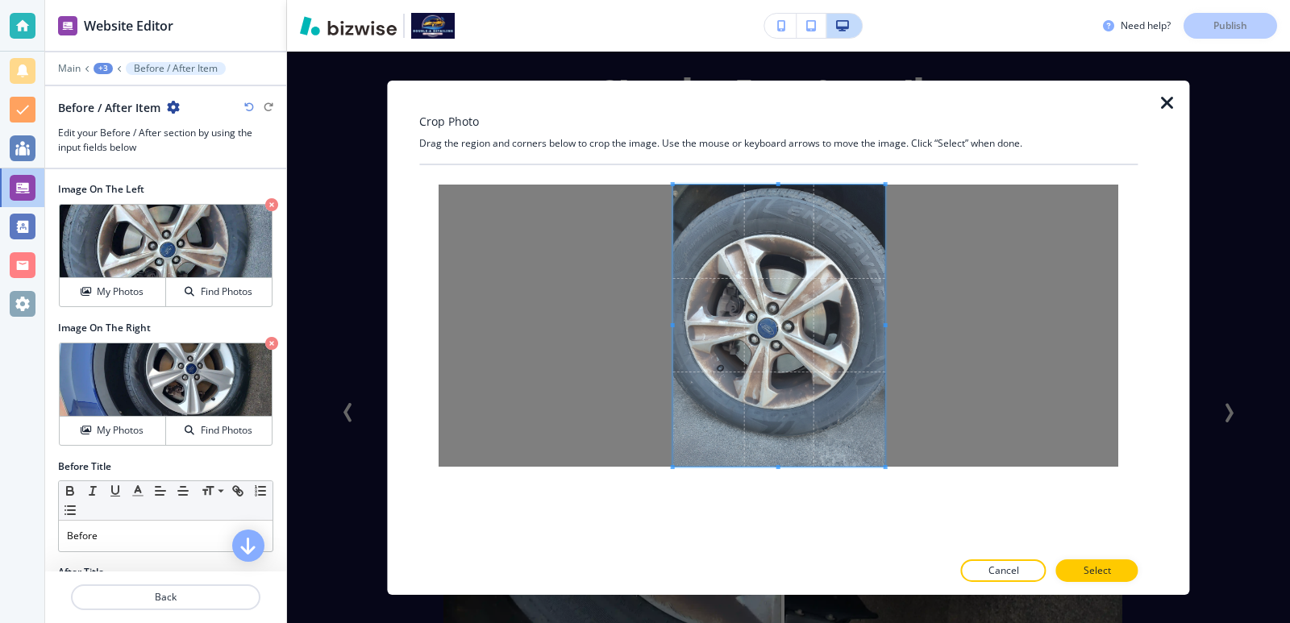
click at [936, 495] on div at bounding box center [778, 357] width 719 height 385
click at [1083, 568] on button "Select" at bounding box center [1098, 571] width 82 height 23
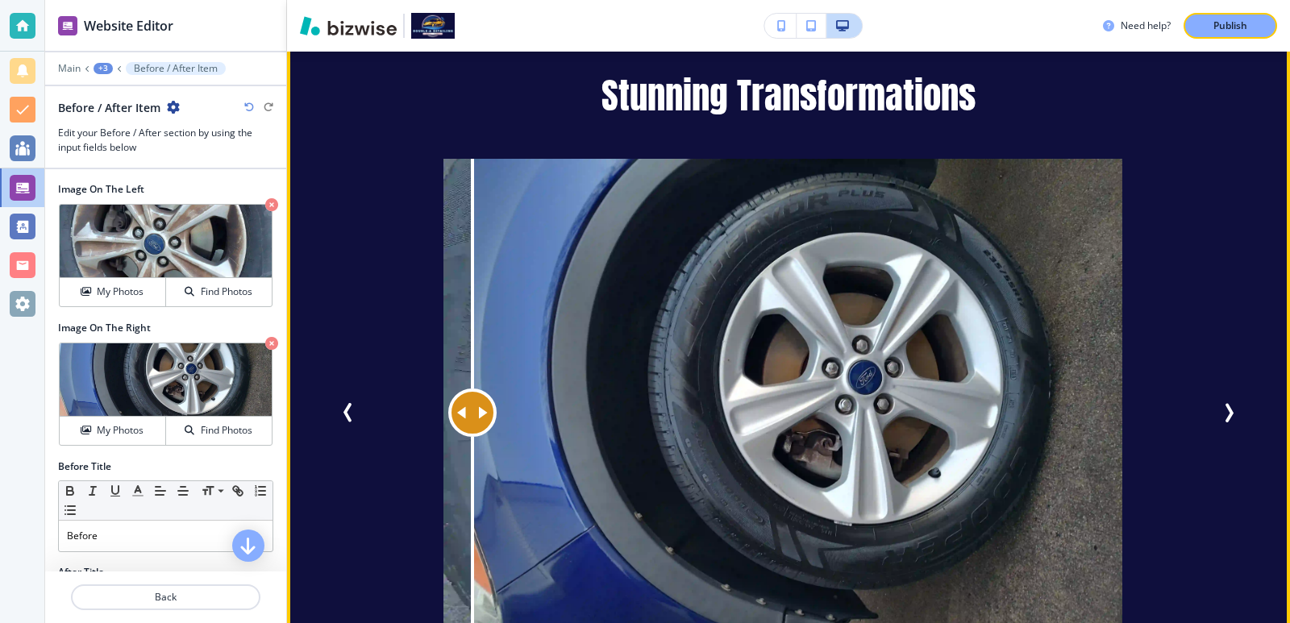
drag, startPoint x: 776, startPoint y: 390, endPoint x: 472, endPoint y: 401, distance: 304.2
click at [473, 401] on div at bounding box center [473, 414] width 0 height 510
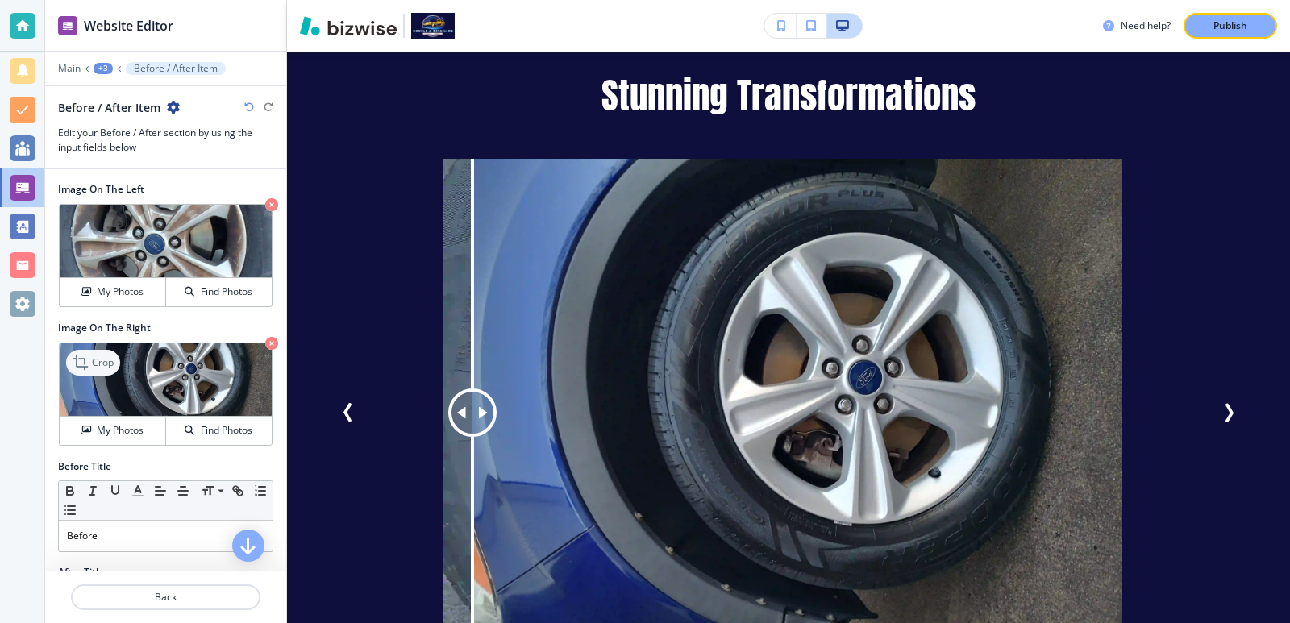
click at [104, 366] on p "Crop" at bounding box center [103, 363] width 22 height 15
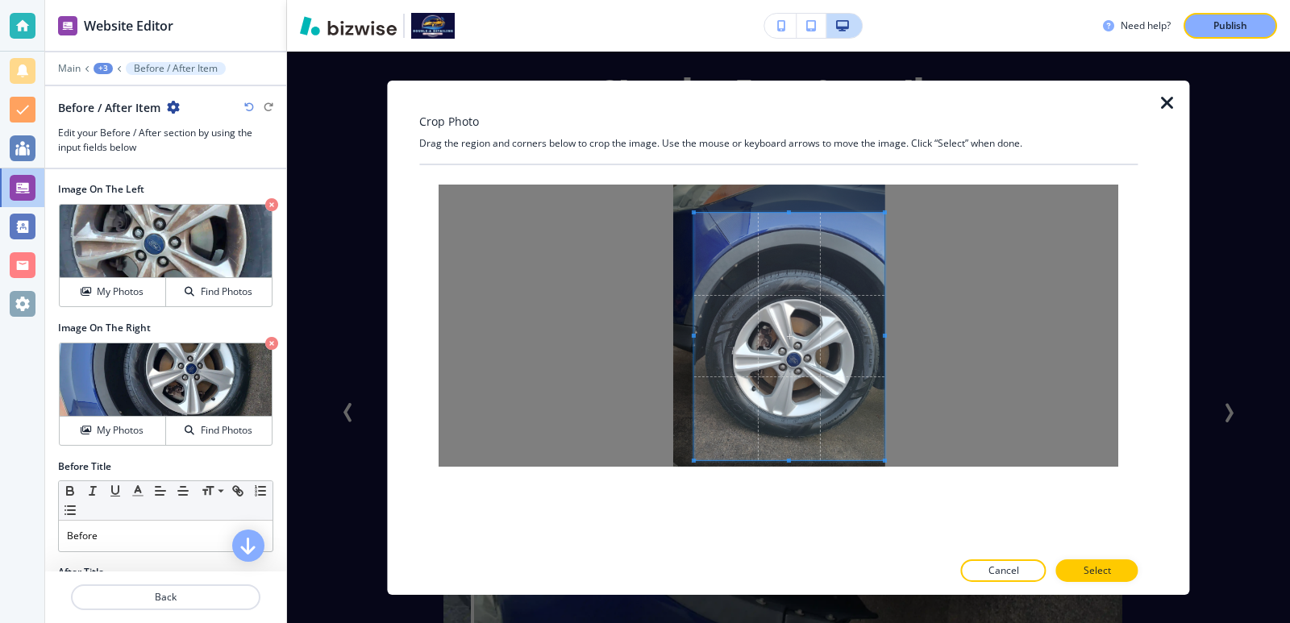
click at [892, 464] on div at bounding box center [779, 325] width 680 height 282
click at [1107, 574] on p "Select" at bounding box center [1097, 571] width 27 height 15
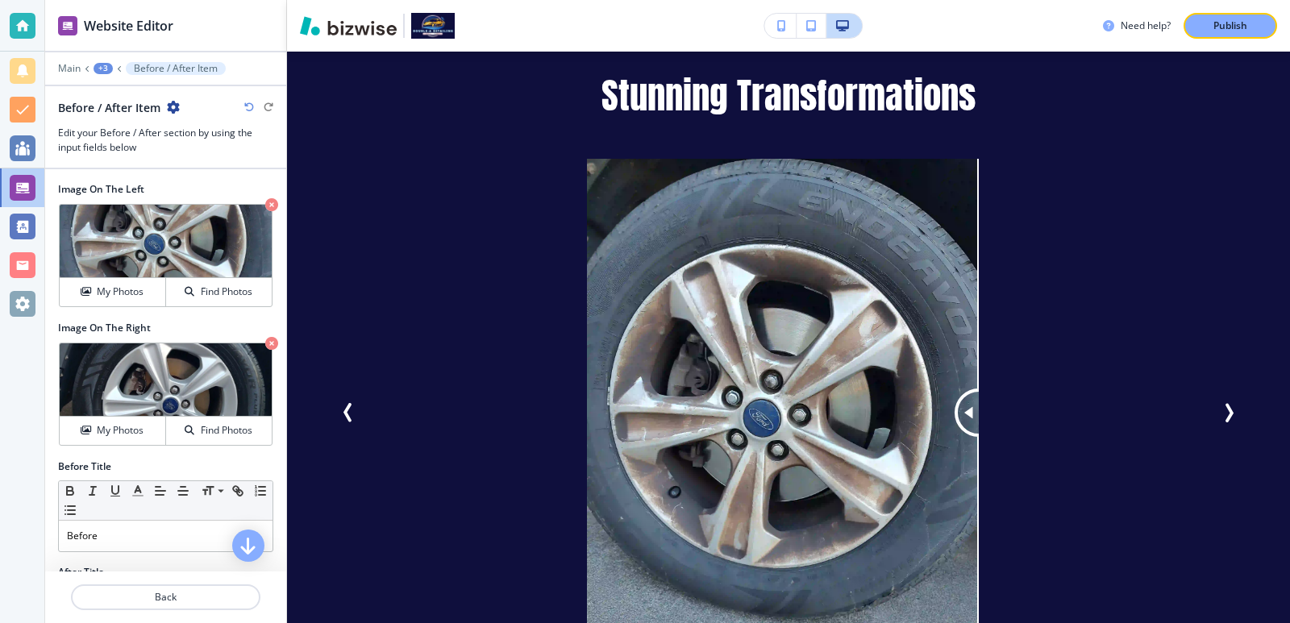
drag, startPoint x: 603, startPoint y: 375, endPoint x: 1059, endPoint y: 376, distance: 455.7
click at [1059, 376] on div "Before After" at bounding box center [783, 414] width 811 height 510
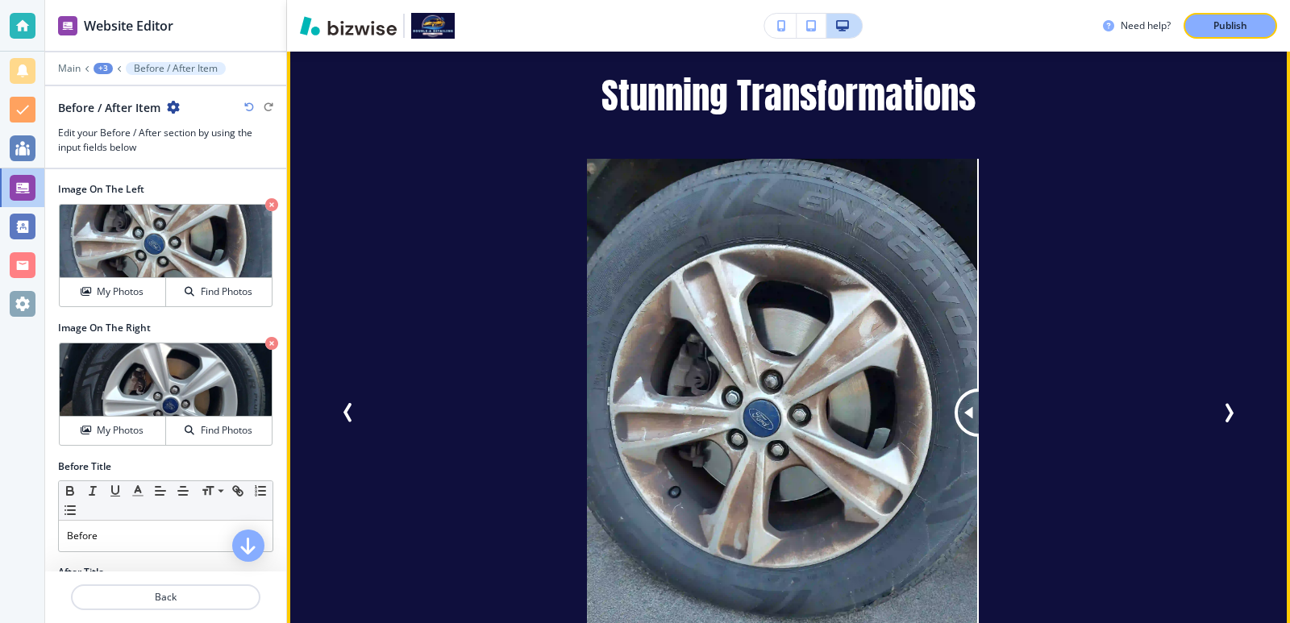
click at [1228, 406] on icon "Next Slide" at bounding box center [1230, 414] width 5 height 16
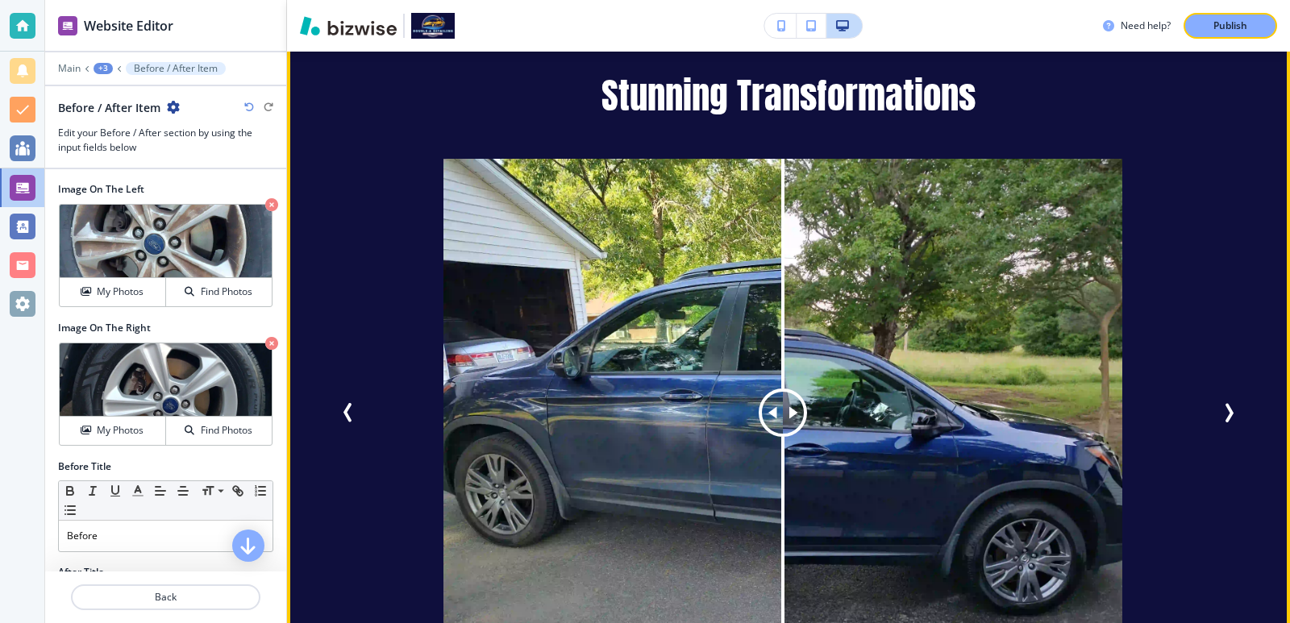
click at [1219, 403] on icon "Next Slide" at bounding box center [1228, 412] width 19 height 19
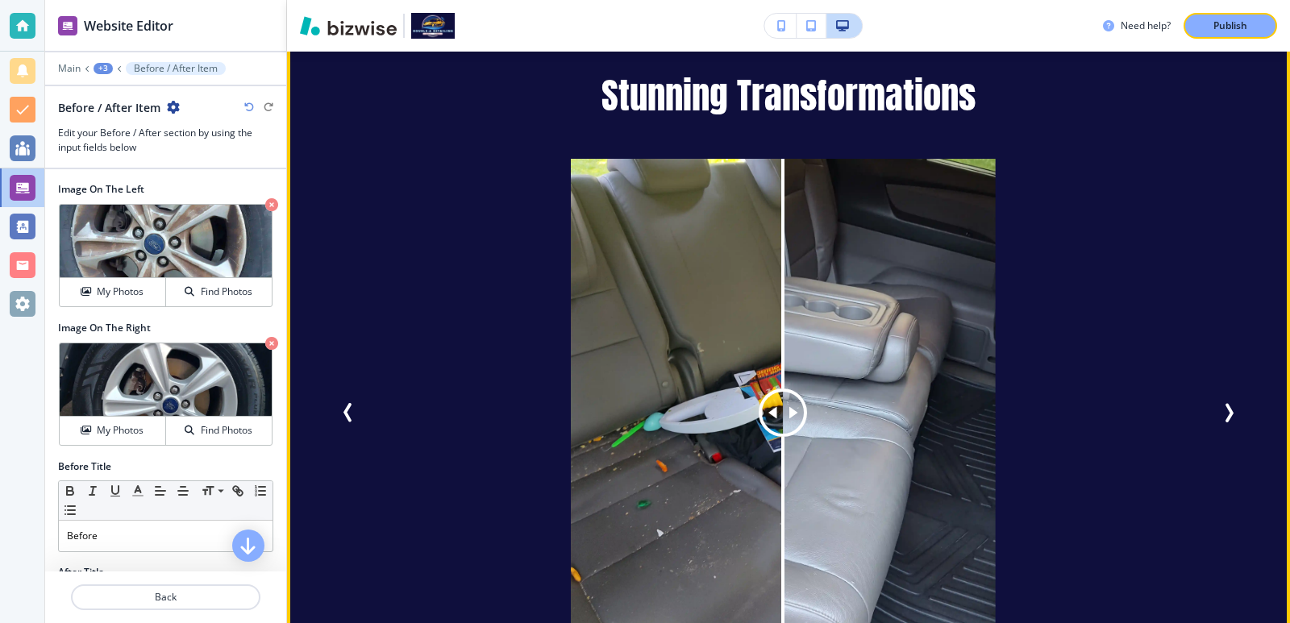
click at [1219, 403] on icon "Next Slide" at bounding box center [1228, 412] width 19 height 19
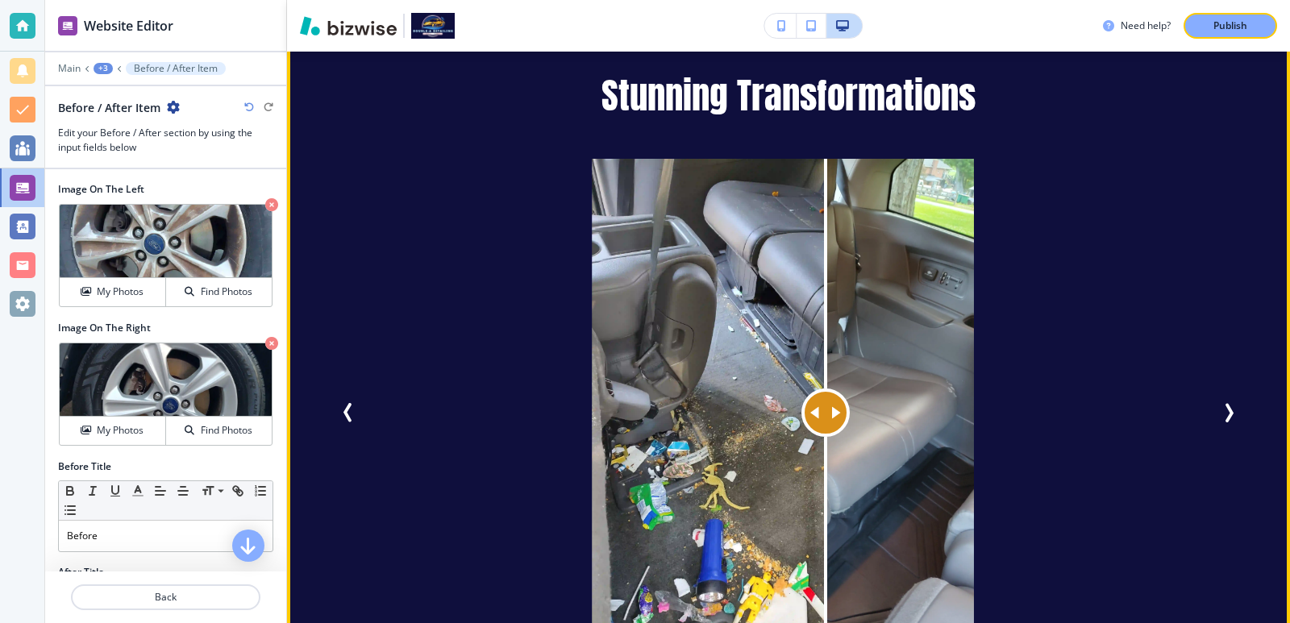
drag, startPoint x: 598, startPoint y: 393, endPoint x: 825, endPoint y: 415, distance: 228.6
click at [826, 415] on div at bounding box center [826, 414] width 0 height 510
click at [1228, 406] on icon "Next Slide" at bounding box center [1230, 414] width 5 height 16
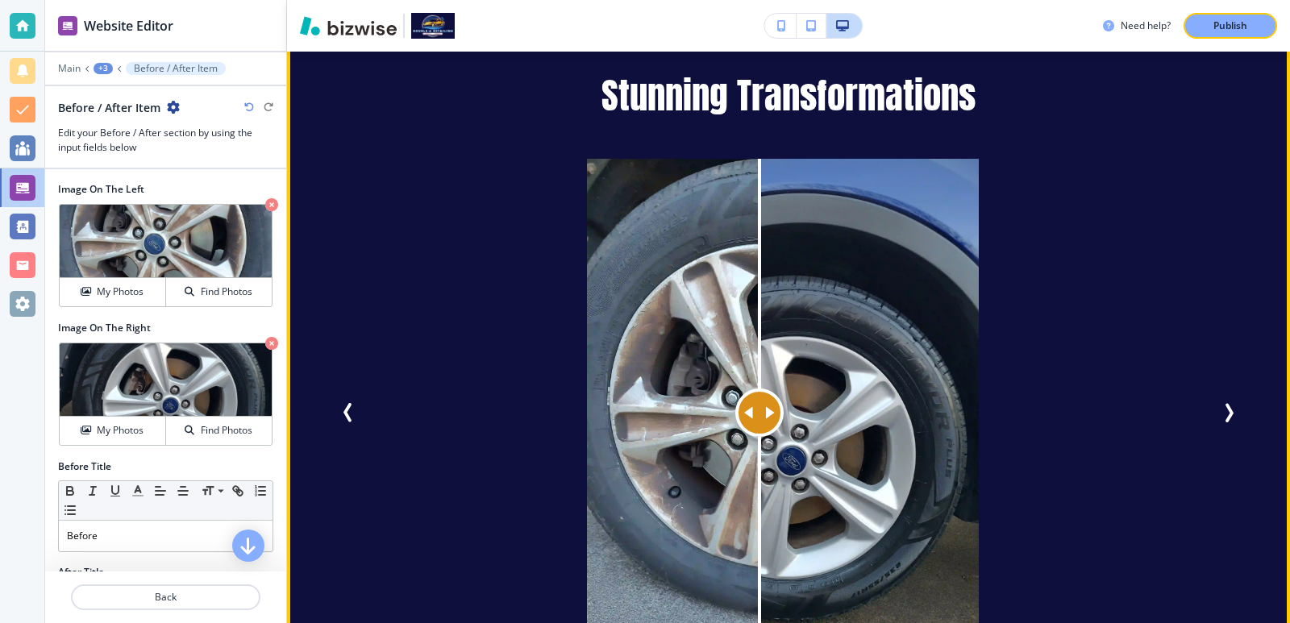
drag, startPoint x: 970, startPoint y: 396, endPoint x: 783, endPoint y: 424, distance: 189.2
click at [760, 424] on div at bounding box center [760, 414] width 0 height 510
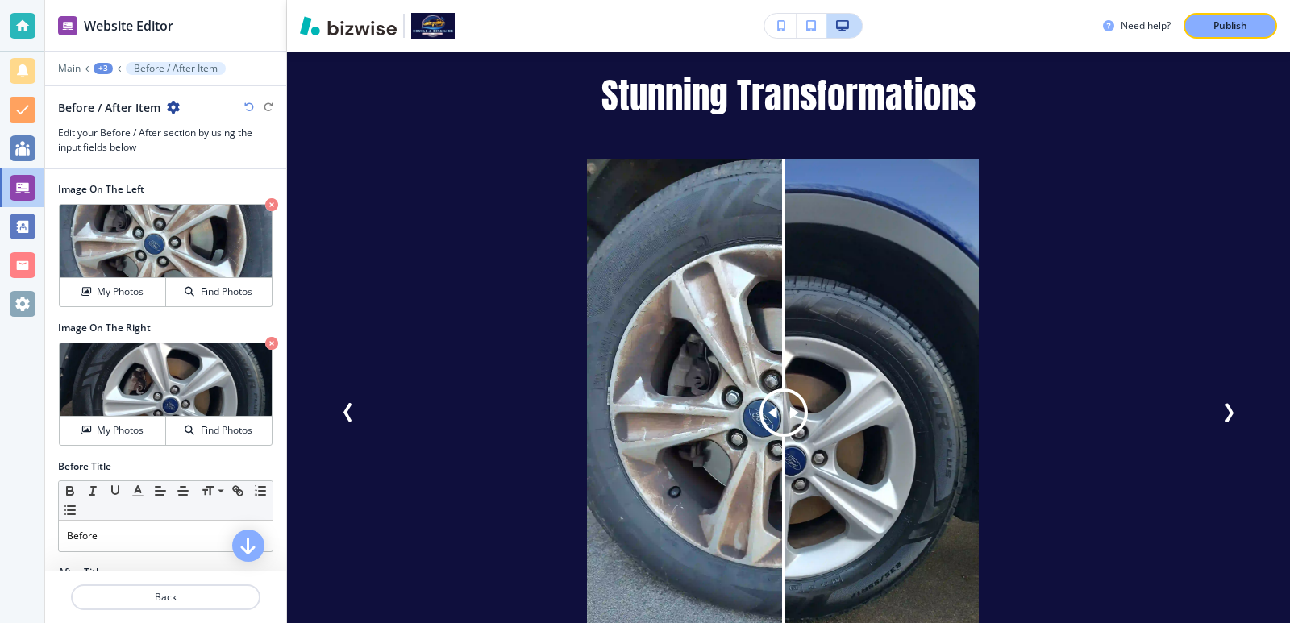
click at [1228, 41] on div "Need help? Publish" at bounding box center [788, 26] width 1003 height 52
click at [1228, 31] on p "Publish" at bounding box center [1231, 26] width 34 height 15
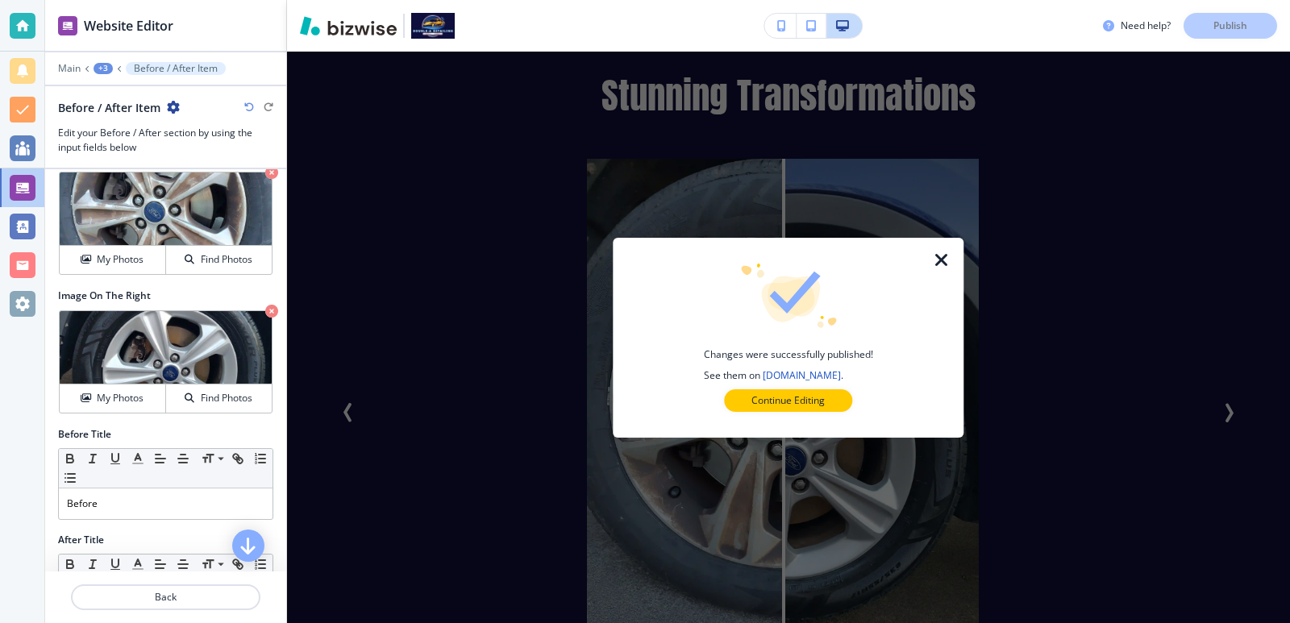
scroll to position [0, 0]
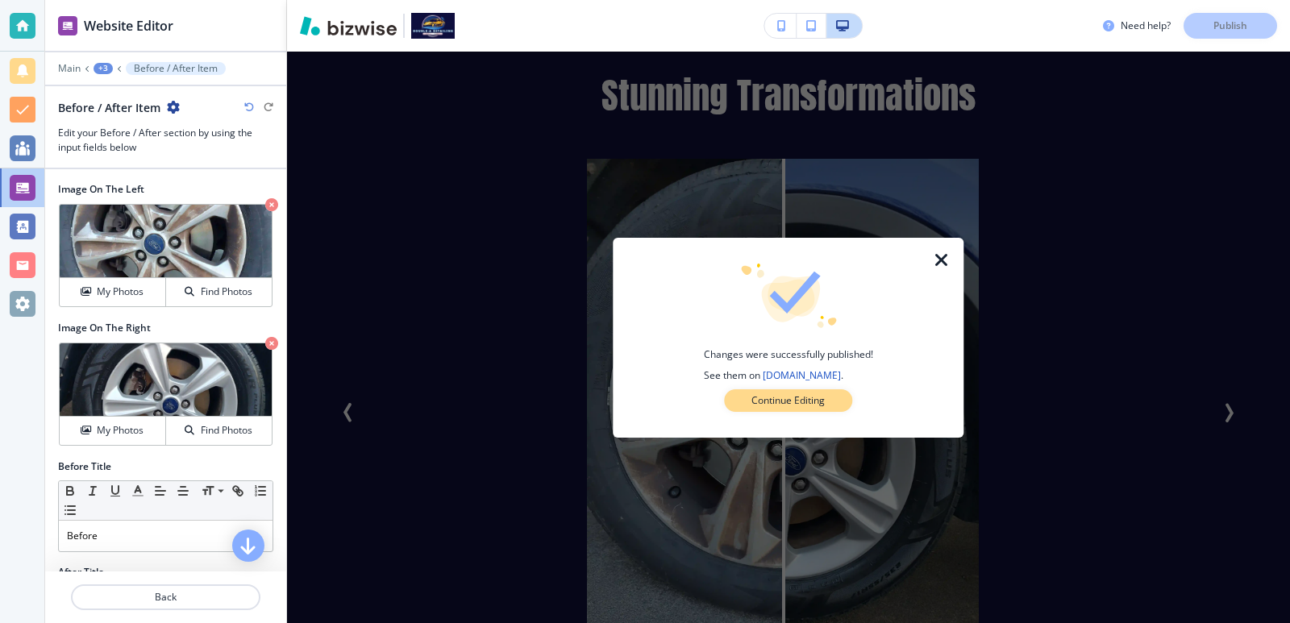
click at [790, 407] on p "Continue Editing" at bounding box center [788, 401] width 73 height 15
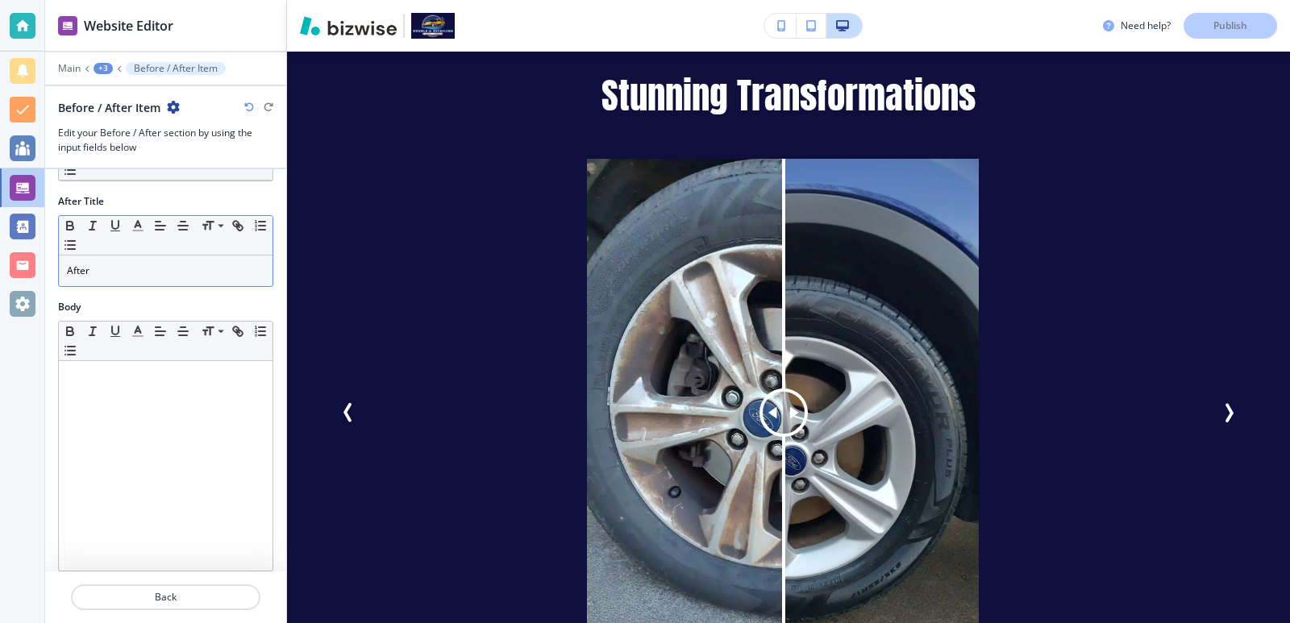
scroll to position [384, 0]
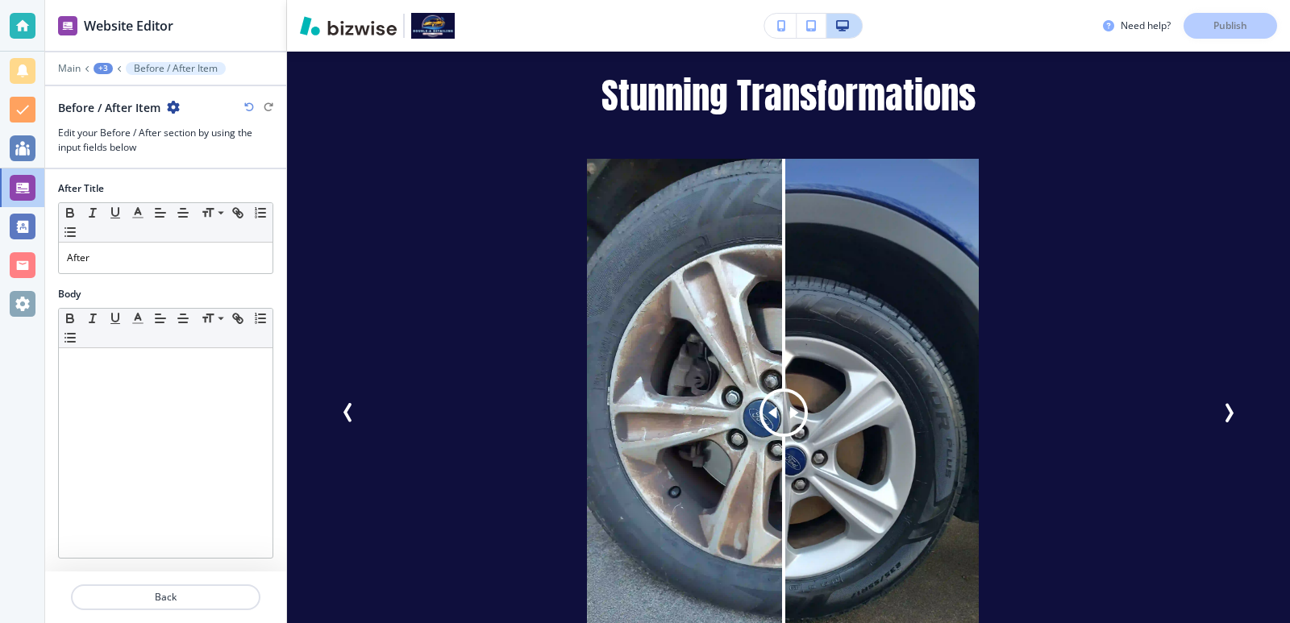
click at [106, 72] on div "+3" at bounding box center [103, 68] width 19 height 11
click at [131, 157] on p "Stunning Transformations" at bounding box center [145, 151] width 82 height 15
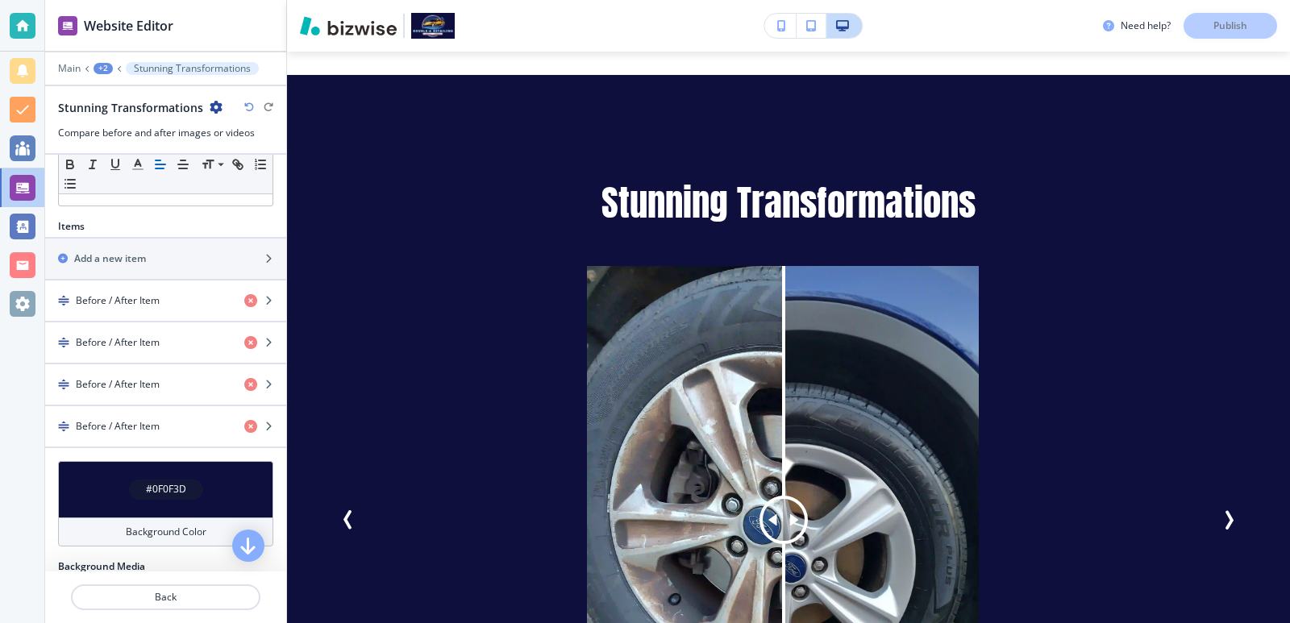
scroll to position [367, 0]
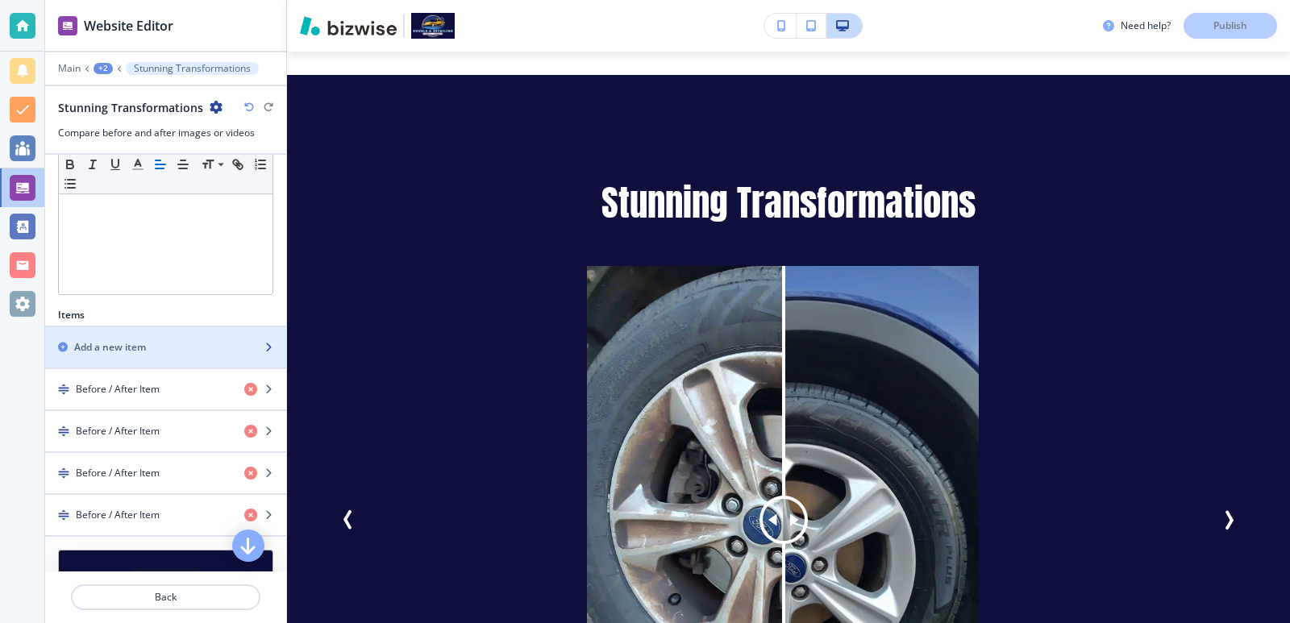
click at [156, 355] on div "button" at bounding box center [165, 361] width 241 height 13
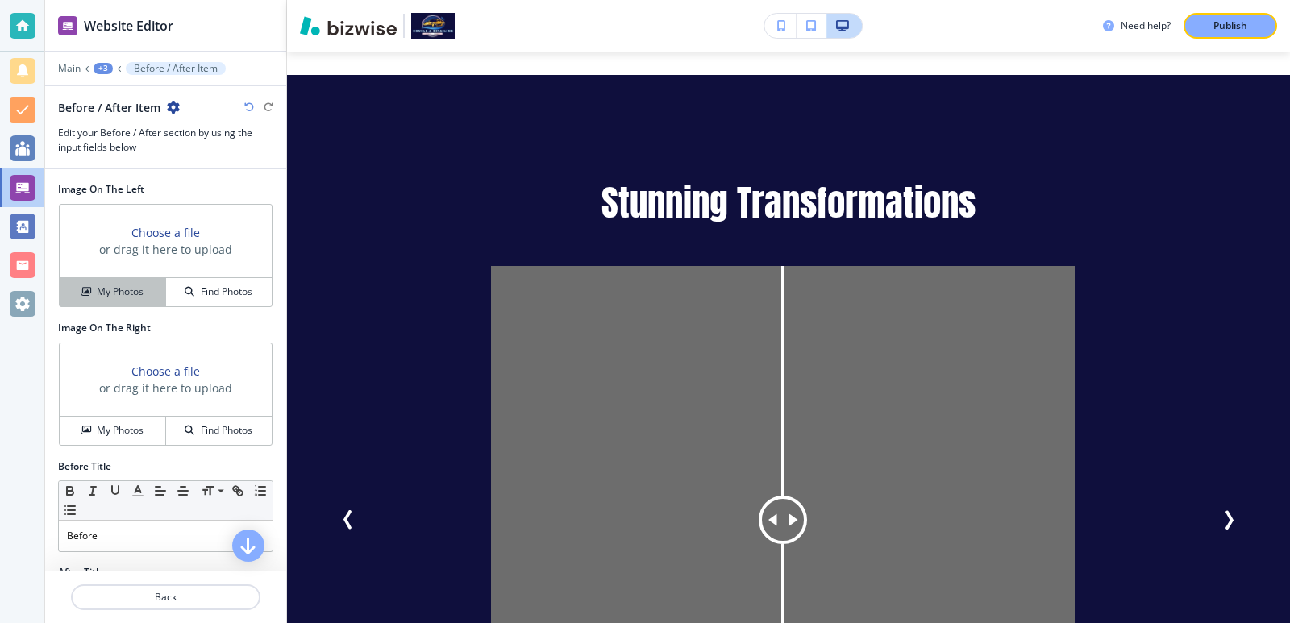
click at [144, 298] on div "My Photos" at bounding box center [113, 292] width 106 height 15
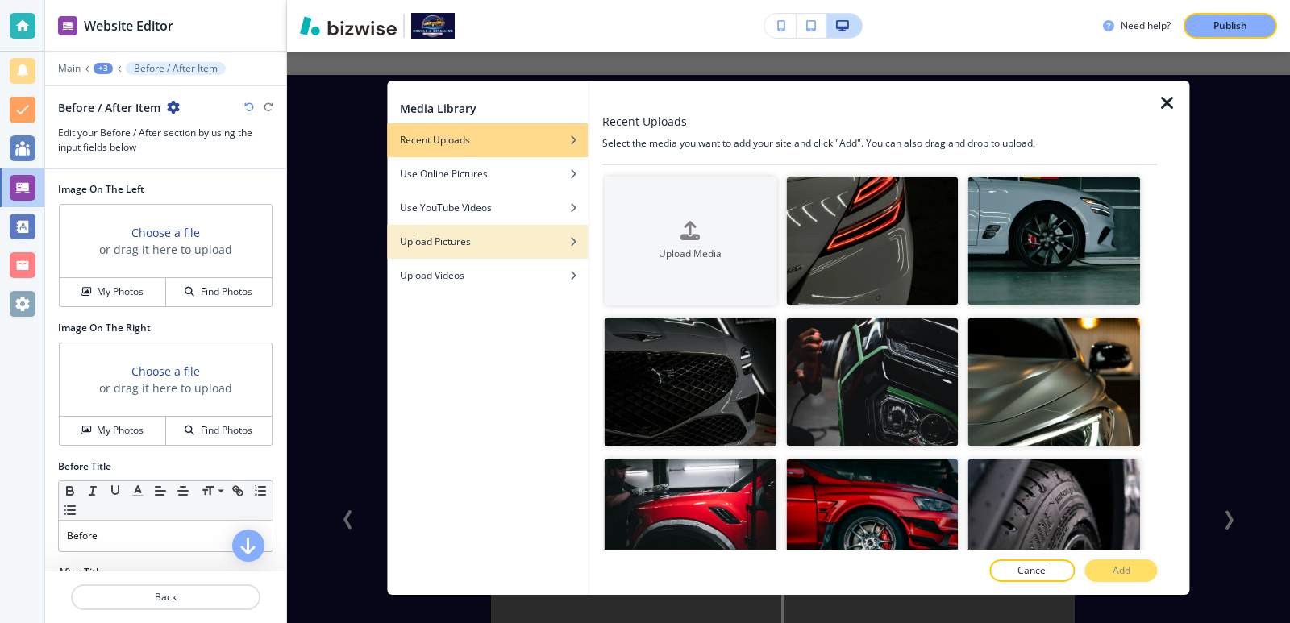
click at [494, 256] on div "button" at bounding box center [487, 253] width 201 height 10
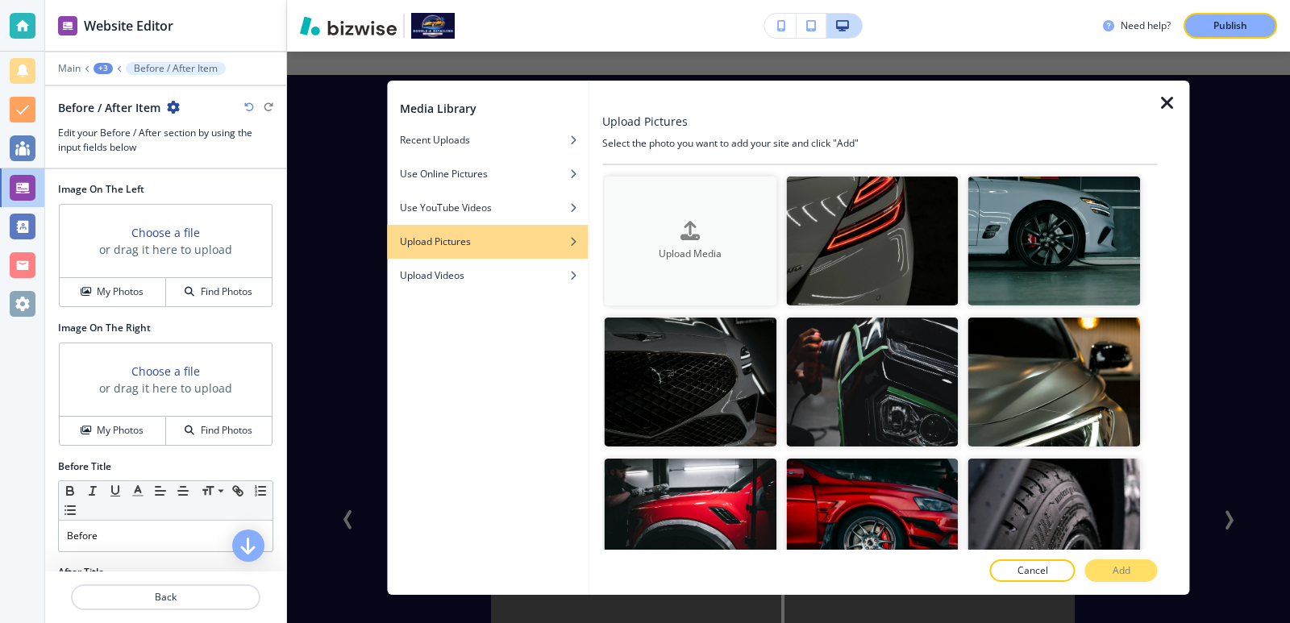
click at [684, 265] on button "Upload Media" at bounding box center [690, 240] width 173 height 129
click at [68, 72] on p "Main" at bounding box center [69, 68] width 23 height 11
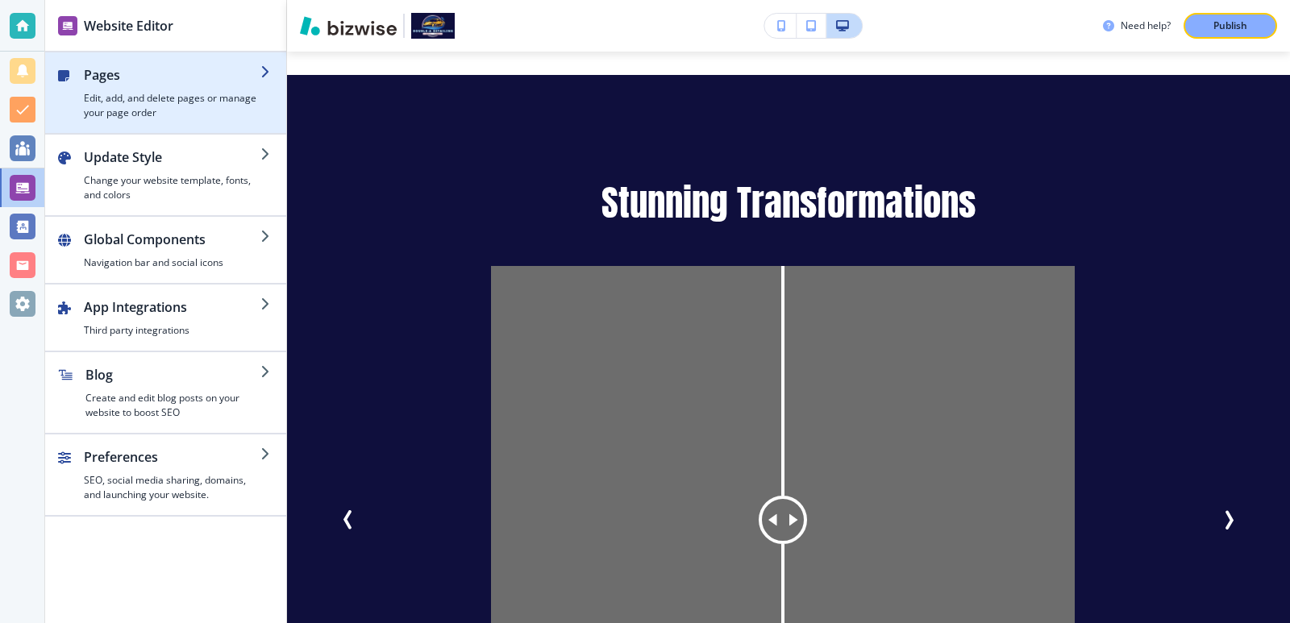
click at [147, 98] on h4 "Edit, add, and delete pages or manage your page order" at bounding box center [172, 105] width 177 height 29
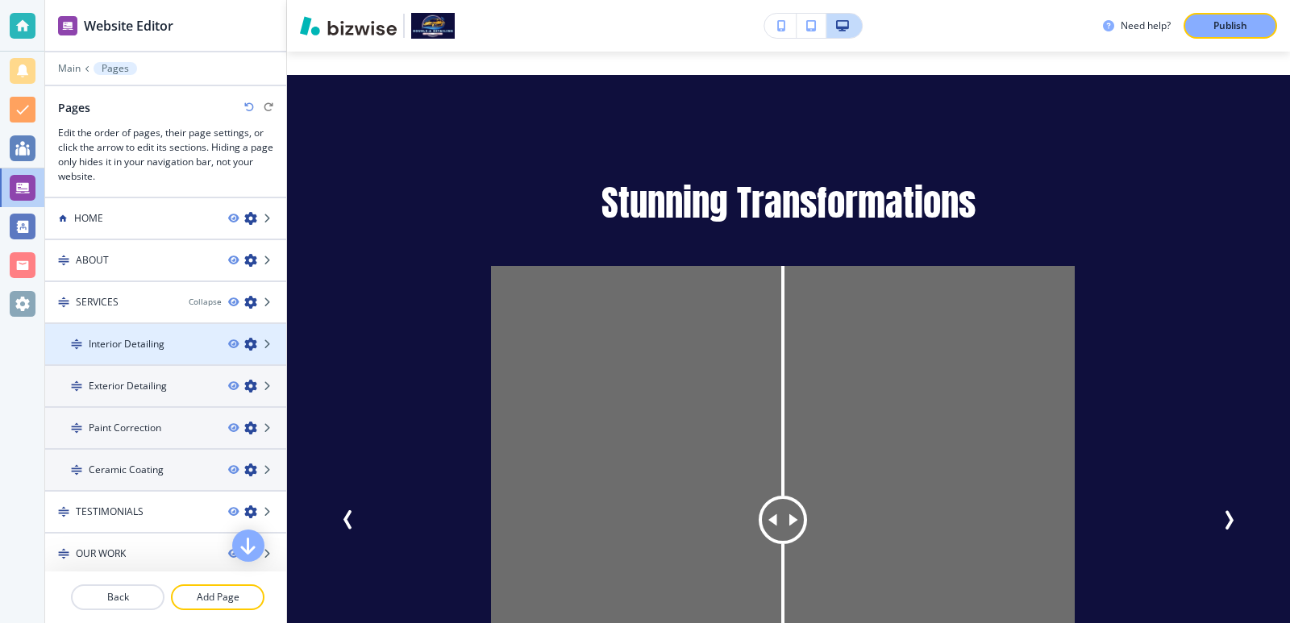
click at [154, 339] on h4 "Interior Detailing" at bounding box center [127, 344] width 76 height 15
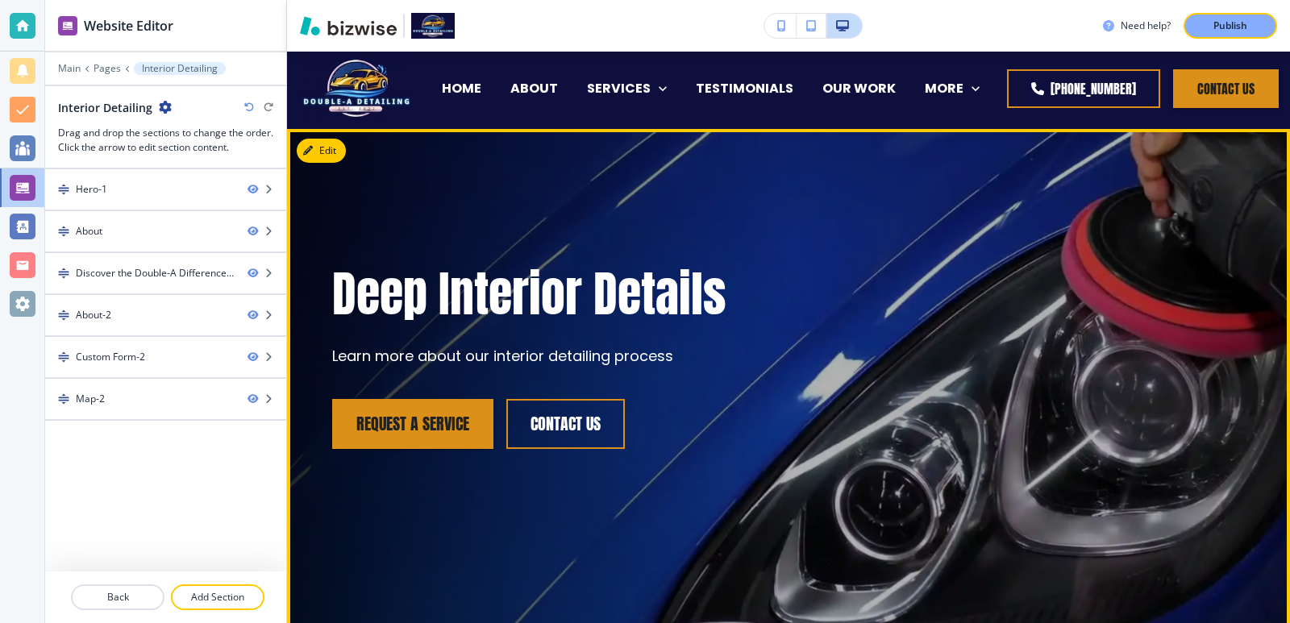
scroll to position [0, 0]
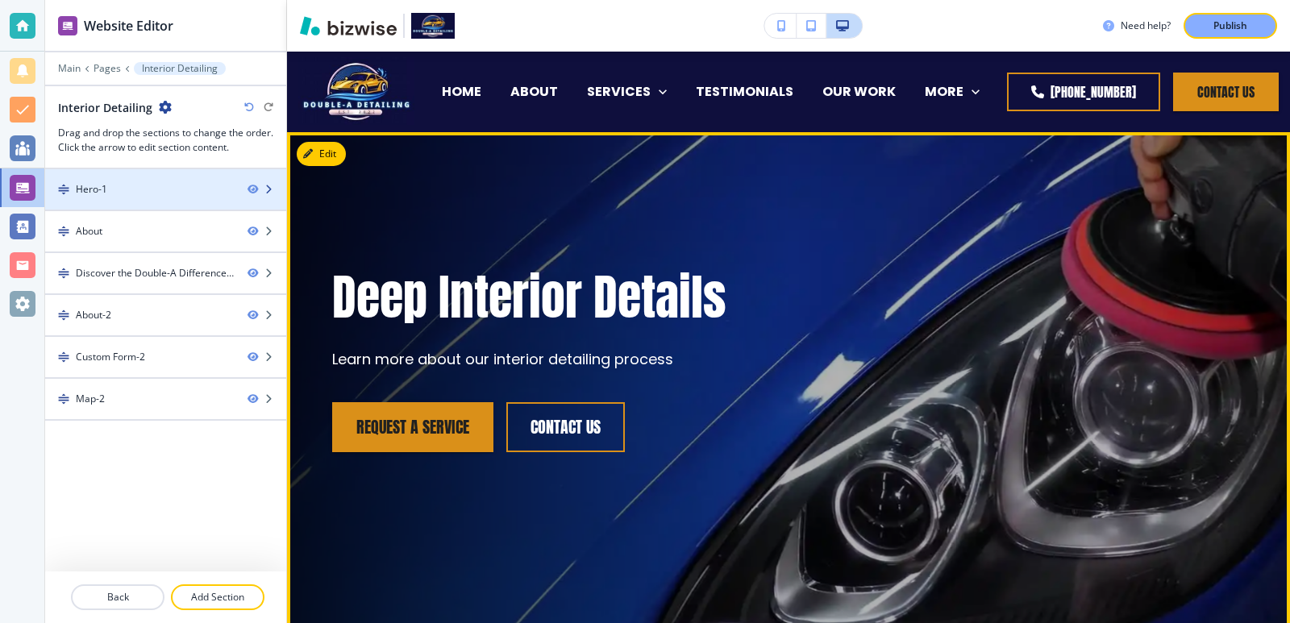
click at [156, 192] on div "Hero-1" at bounding box center [140, 189] width 190 height 15
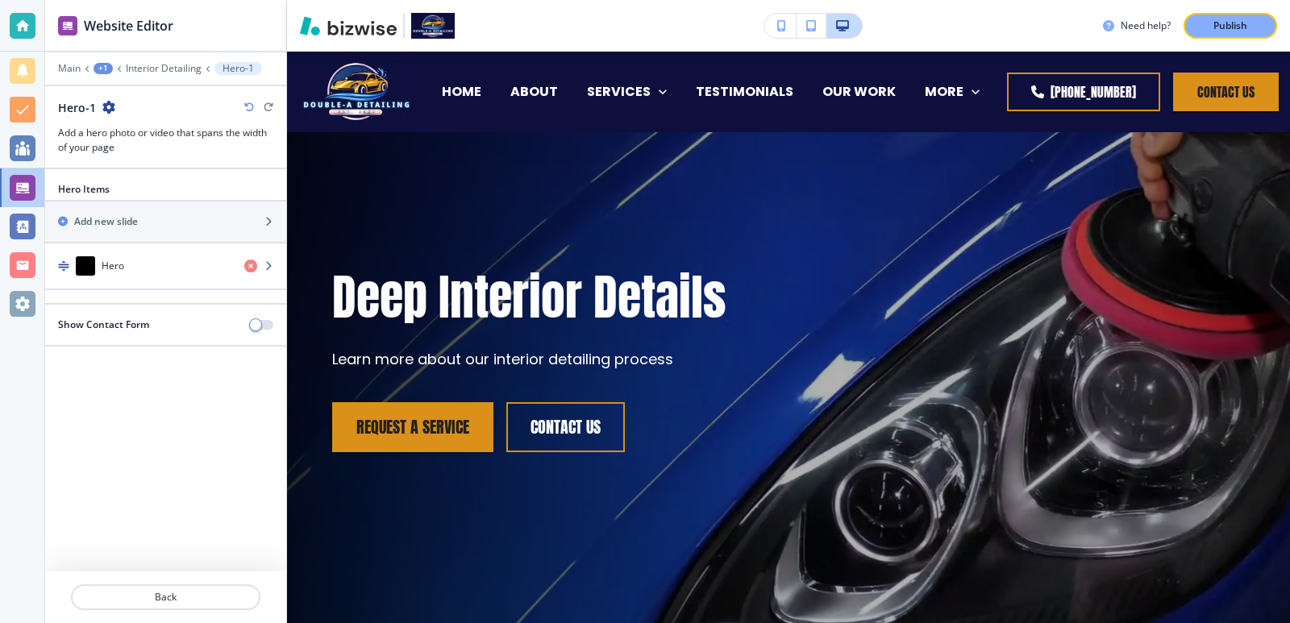
scroll to position [81, 0]
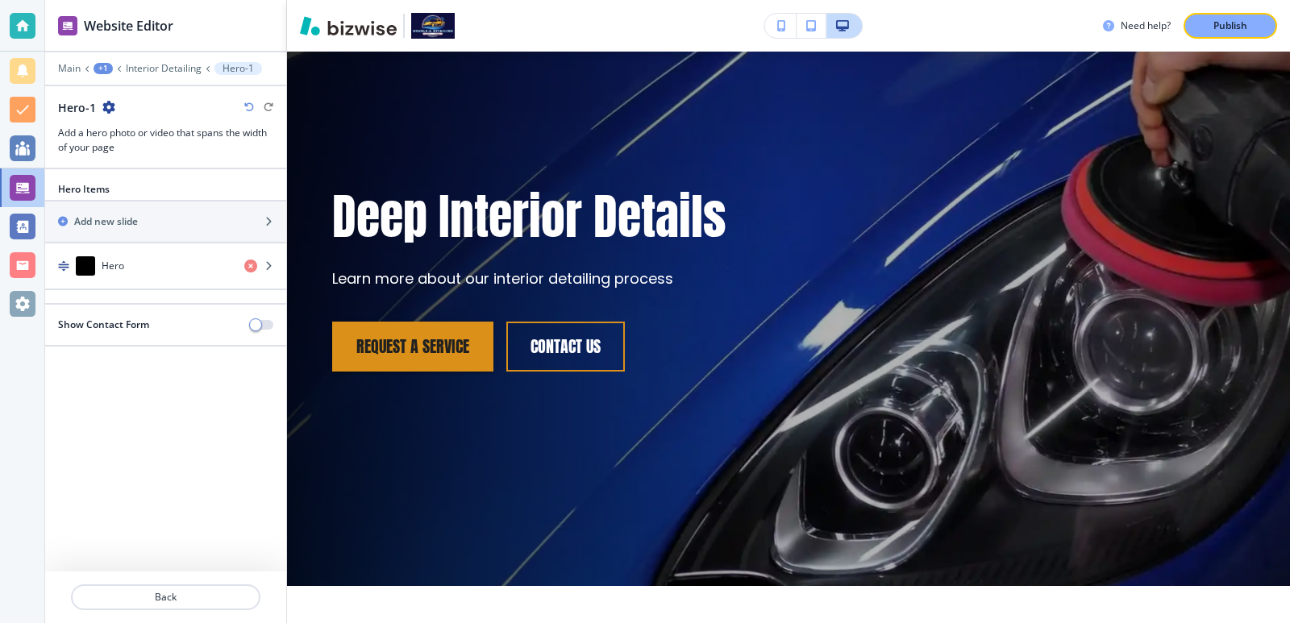
click at [178, 76] on div at bounding box center [165, 80] width 241 height 10
click at [178, 69] on p "Interior Detailing" at bounding box center [164, 68] width 76 height 11
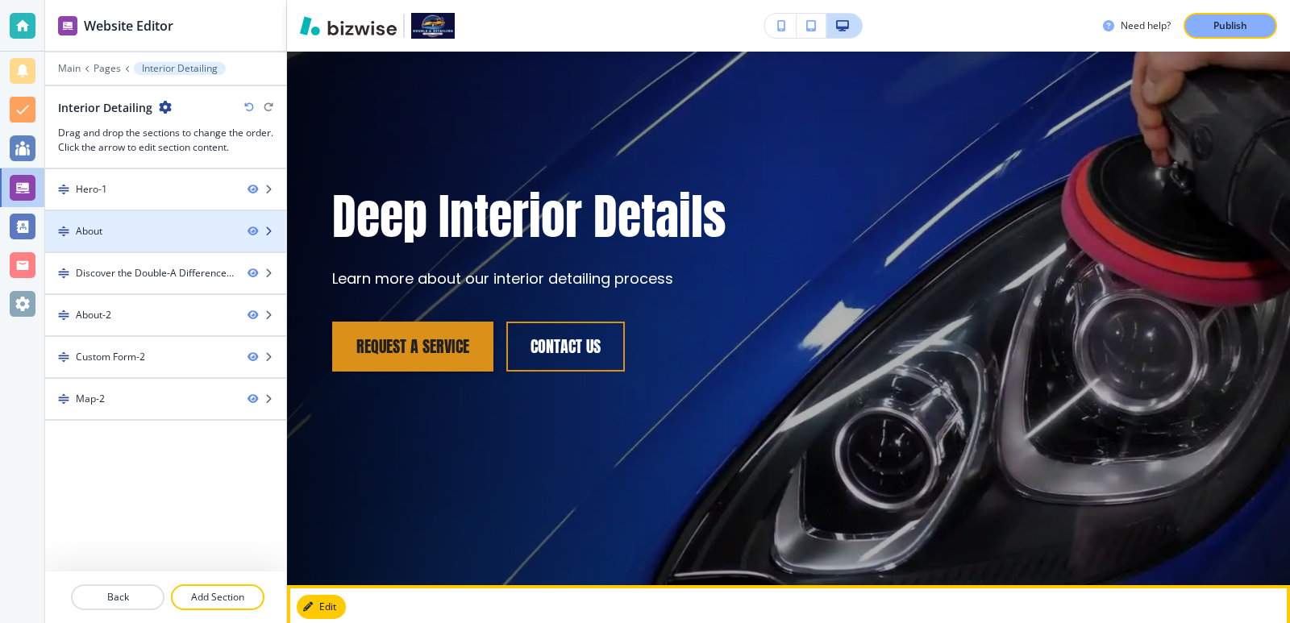
click at [146, 234] on div "About" at bounding box center [140, 231] width 190 height 15
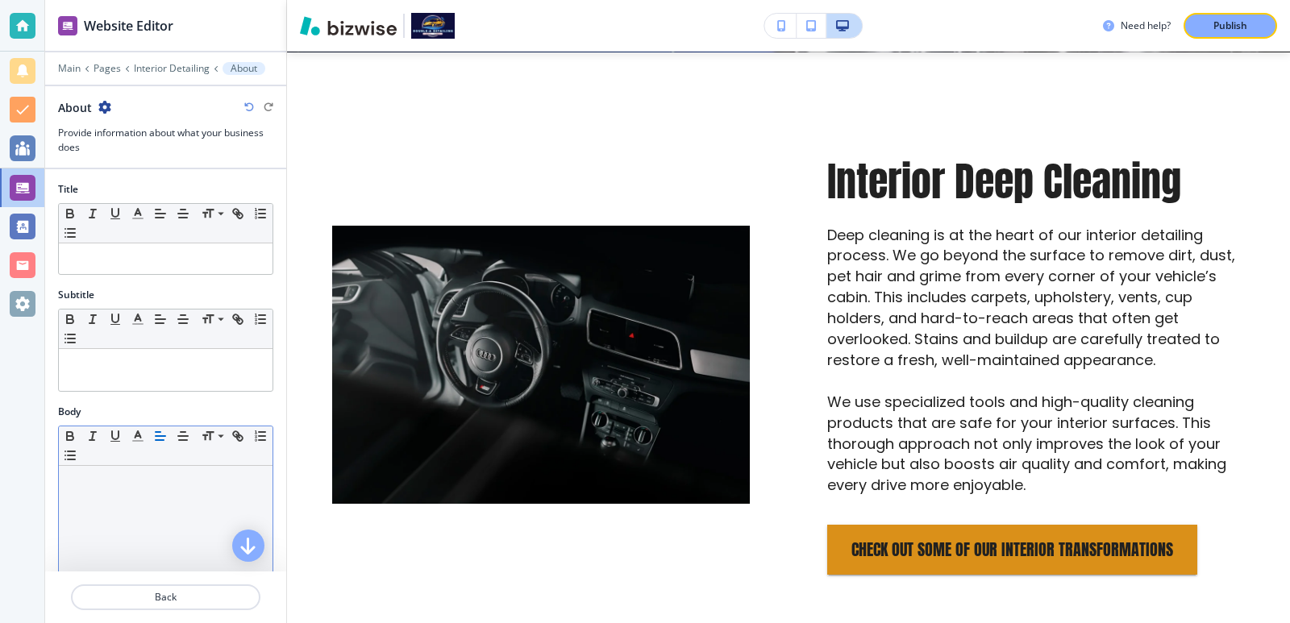
scroll to position [0, 0]
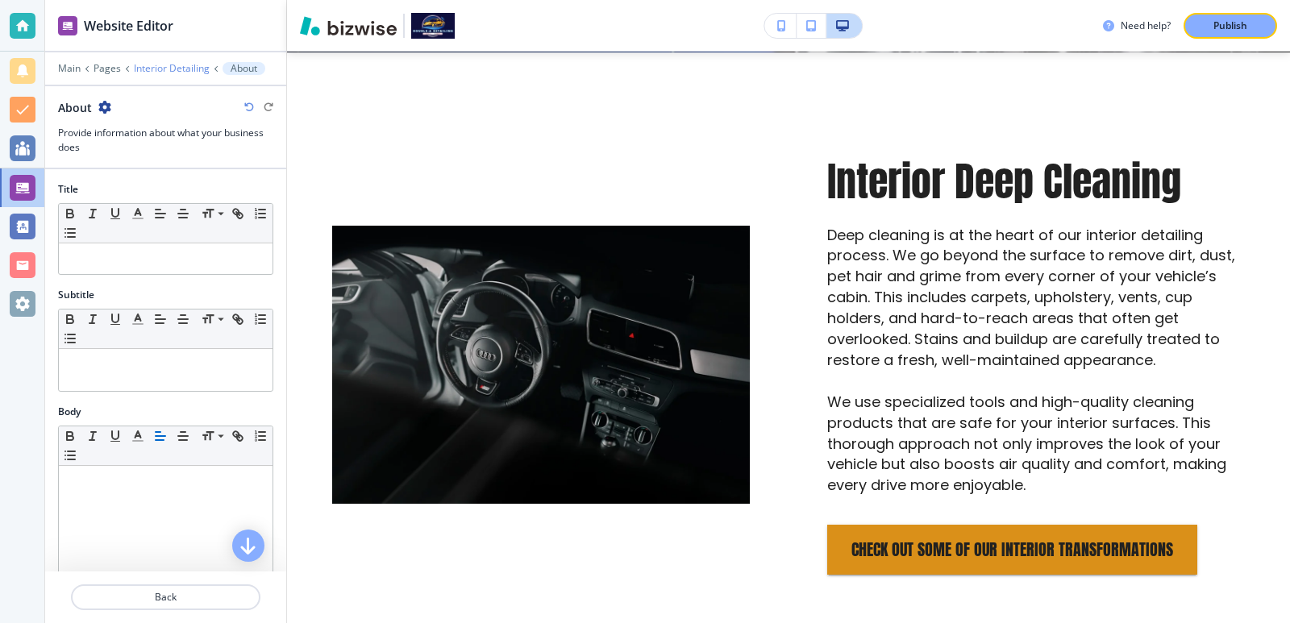
click at [193, 72] on p "Interior Detailing" at bounding box center [172, 68] width 76 height 11
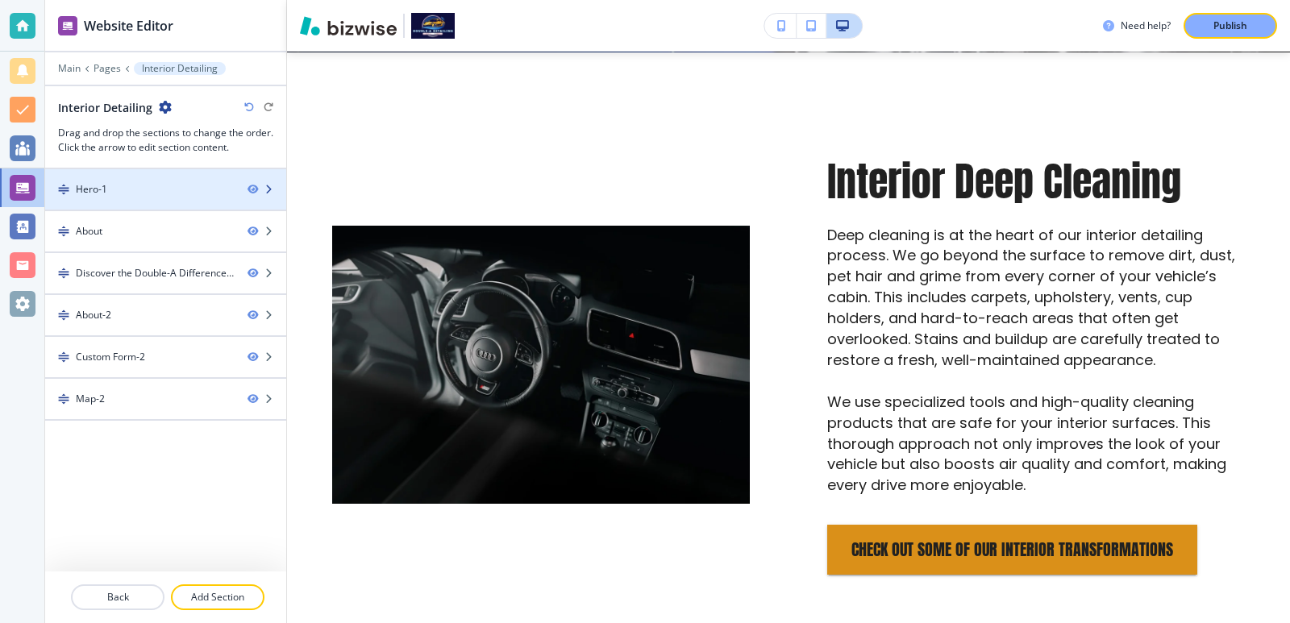
click at [156, 190] on div "Hero-1" at bounding box center [140, 189] width 190 height 15
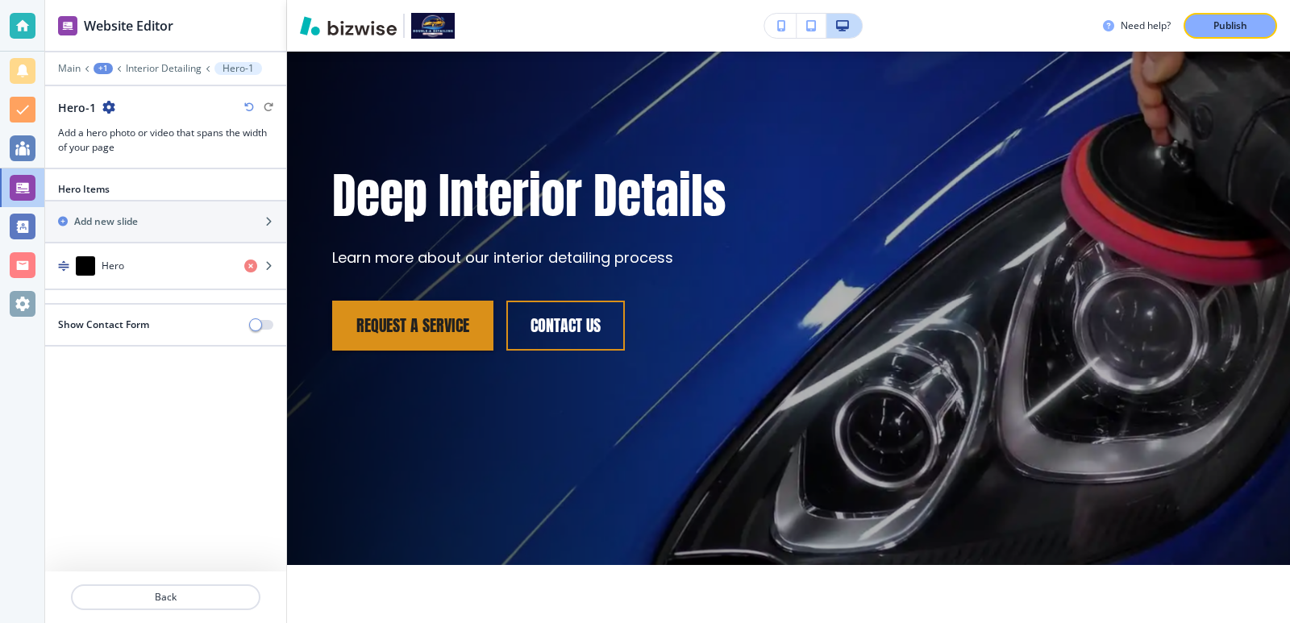
scroll to position [81, 0]
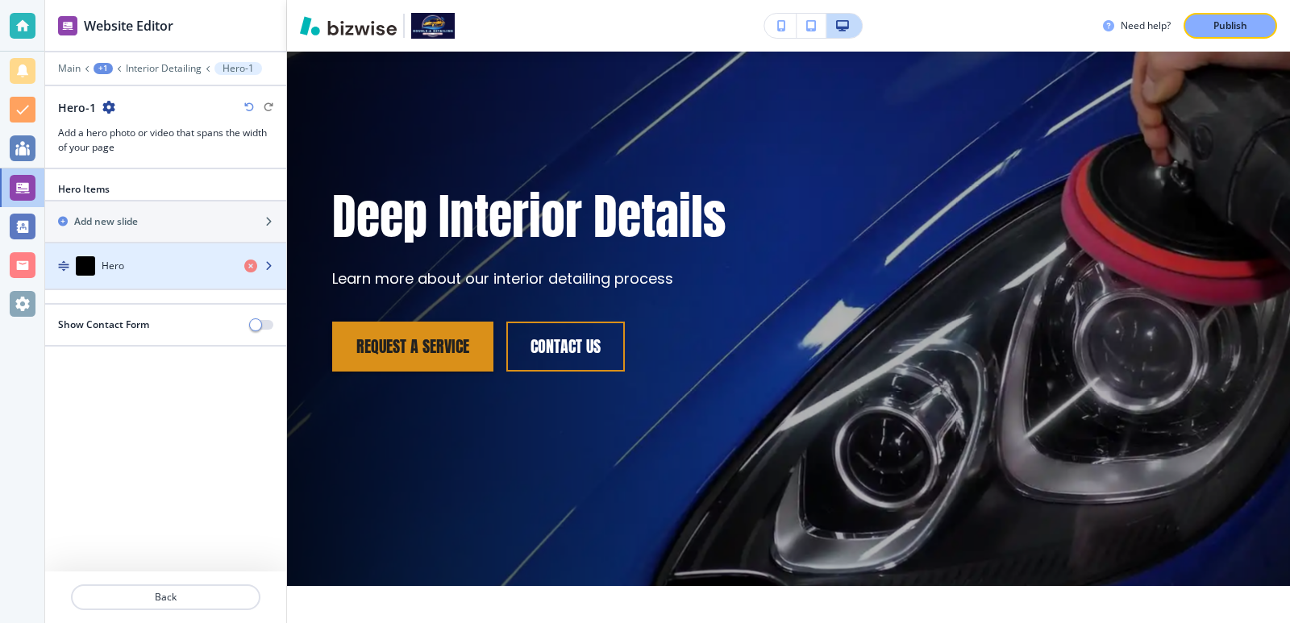
click at [125, 266] on div "Hero" at bounding box center [138, 265] width 186 height 19
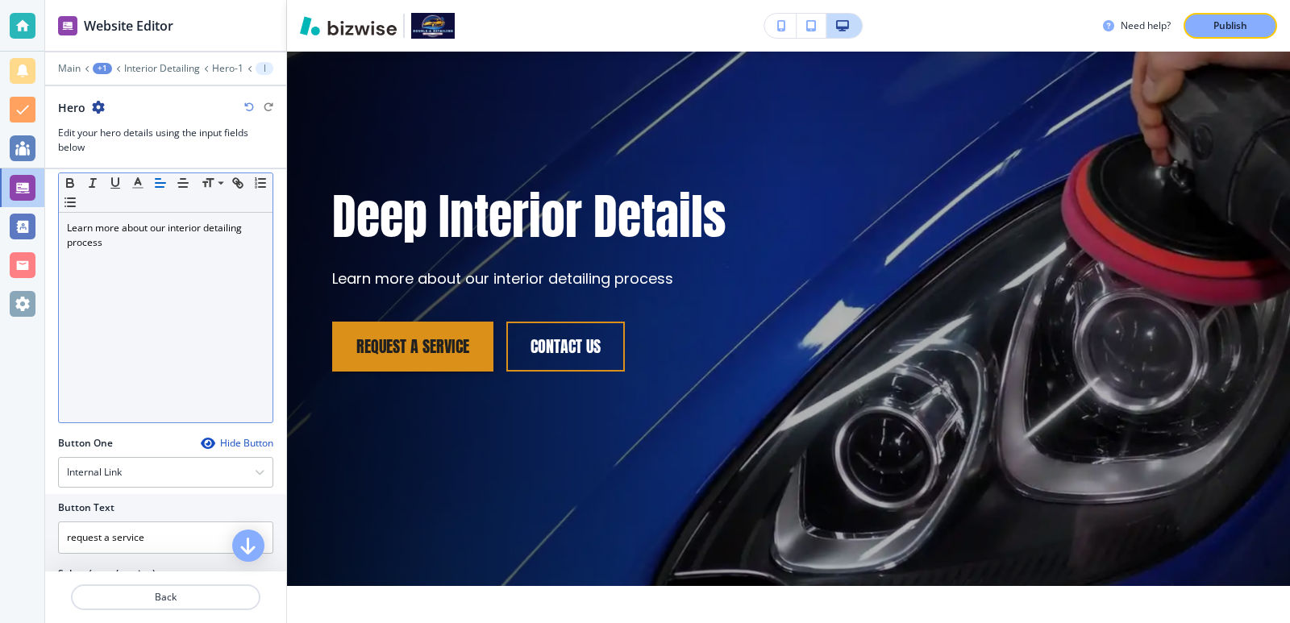
scroll to position [430, 0]
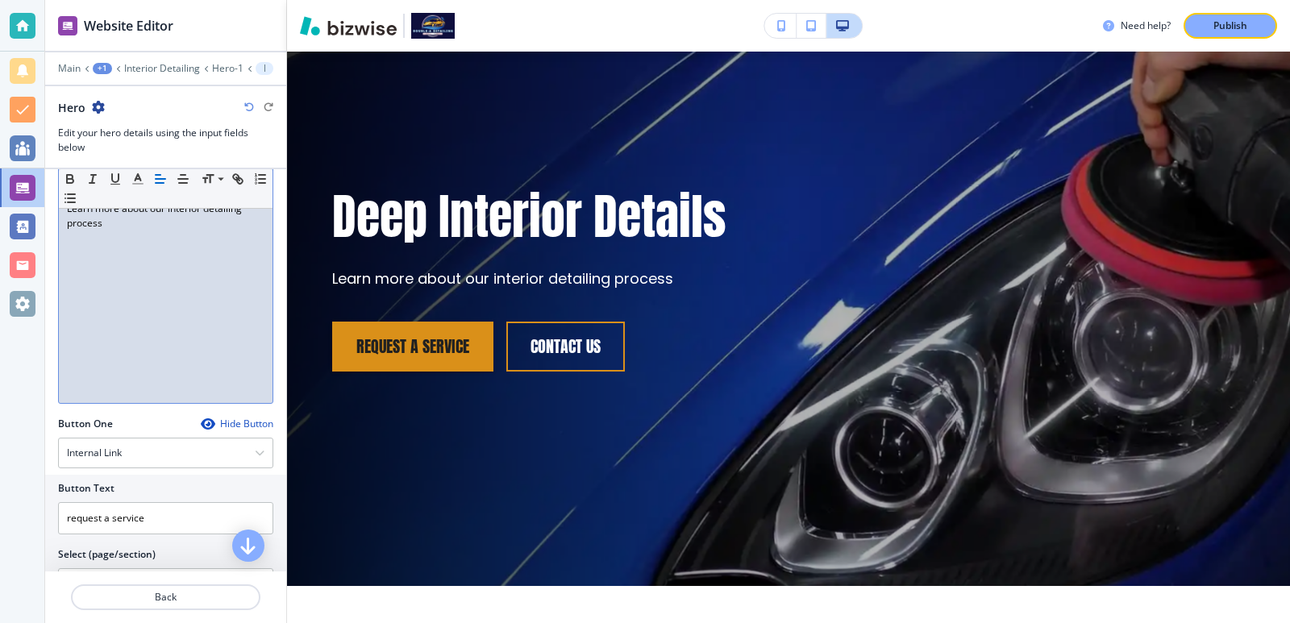
click at [160, 329] on div "Learn more about our interior detailing process" at bounding box center [166, 299] width 214 height 210
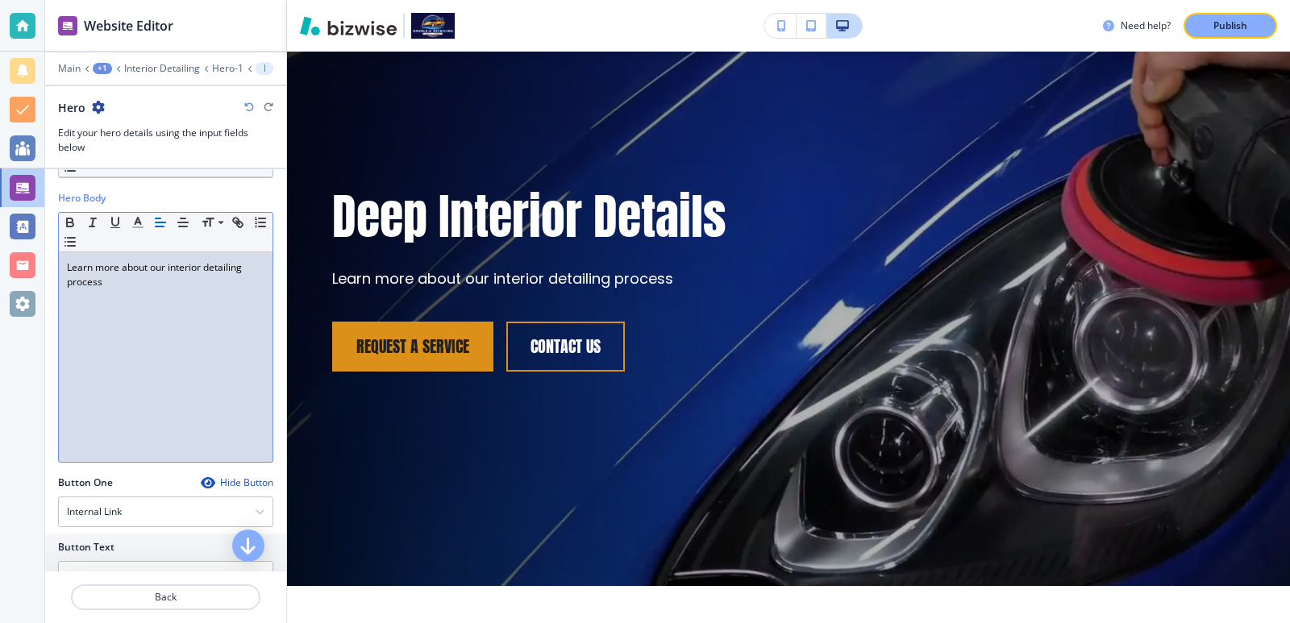
scroll to position [323, 0]
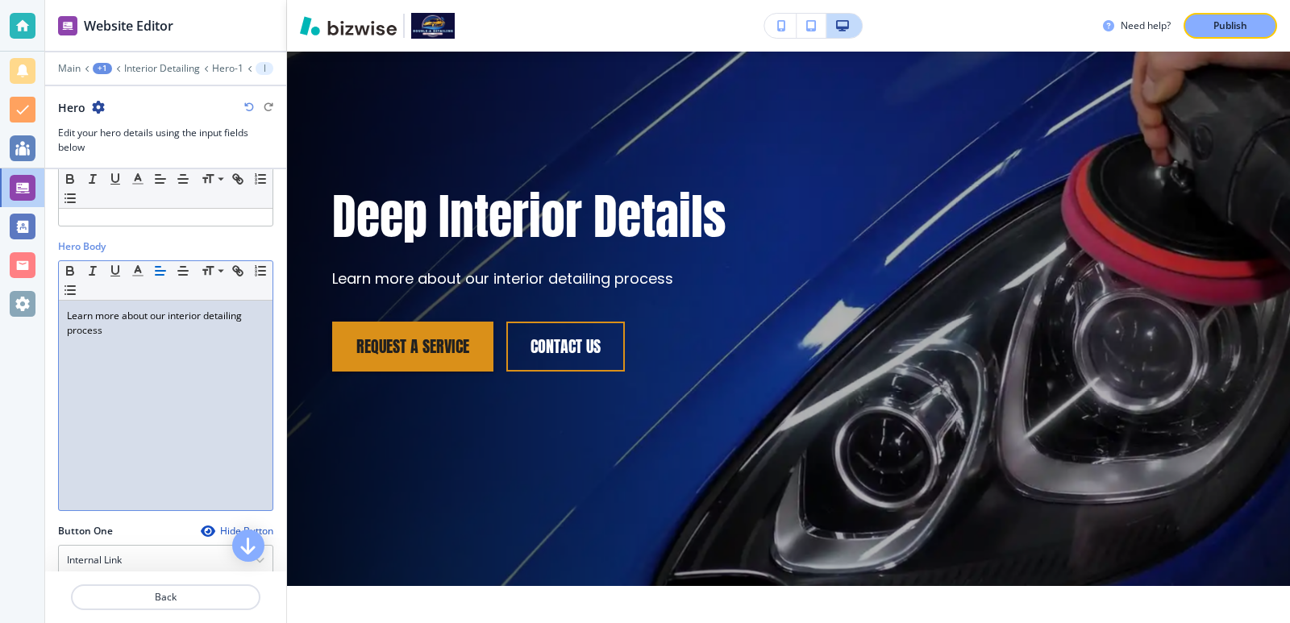
click at [153, 347] on div "Learn more about our interior detailing process" at bounding box center [166, 406] width 214 height 210
click at [156, 317] on p "Learn more about our interior detailing process" at bounding box center [166, 323] width 198 height 29
click at [152, 320] on p "Learn more about our interior detailing process" at bounding box center [166, 323] width 198 height 29
click at [155, 316] on p "Learn more about our interior detailing process" at bounding box center [166, 323] width 198 height 29
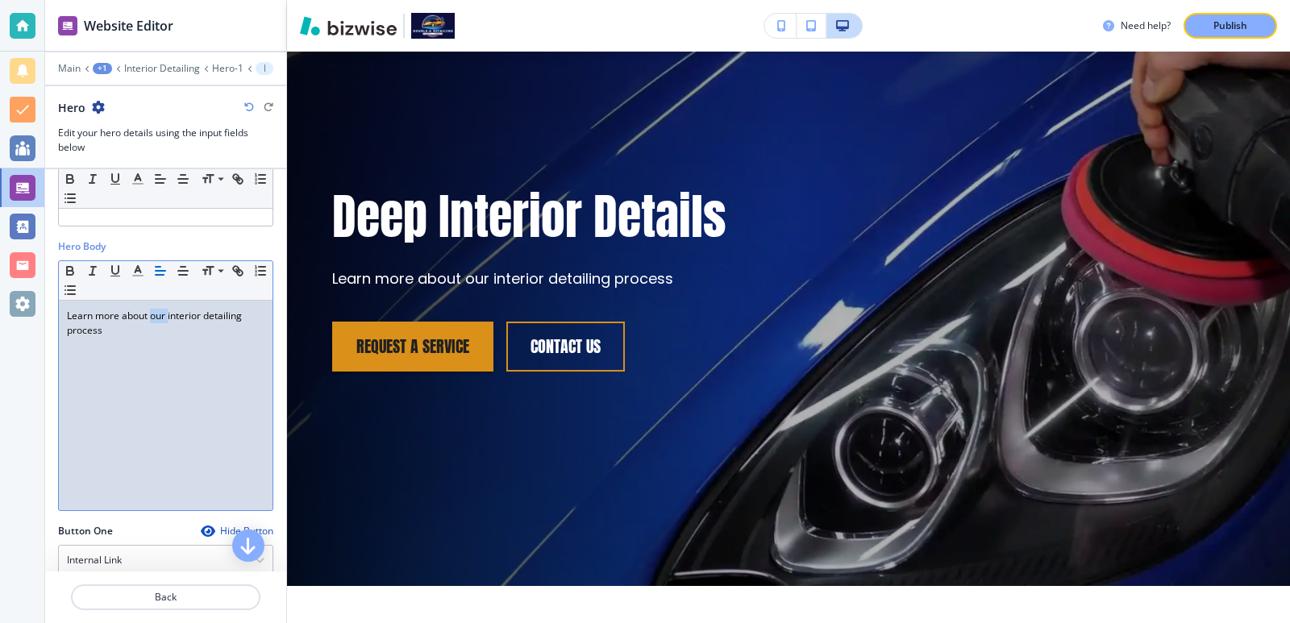
click at [155, 316] on p "Learn more about our interior detailing process" at bounding box center [166, 323] width 198 height 29
click at [161, 346] on div "Learn more about our interior detailing process" at bounding box center [166, 406] width 214 height 210
drag, startPoint x: 161, startPoint y: 346, endPoint x: 38, endPoint y: 361, distance: 124.2
click at [38, 361] on div "Website Editor Main +1 Interior Detailing Hero-1 Hero Hero Edit your hero detai…" at bounding box center [645, 311] width 1290 height 623
click at [226, 314] on p "Learn more about our interior detailing process" at bounding box center [166, 323] width 198 height 29
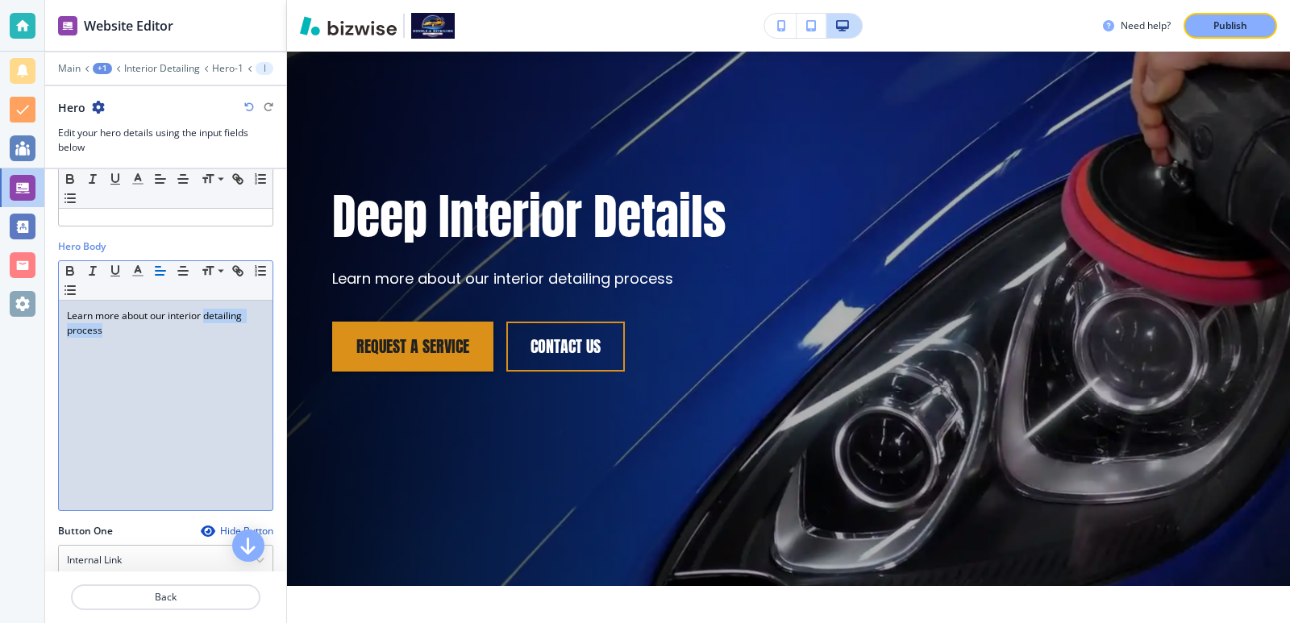
drag, startPoint x: 226, startPoint y: 314, endPoint x: 251, endPoint y: 367, distance: 58.8
click at [251, 367] on div "Learn more about our interior detailing process" at bounding box center [166, 406] width 214 height 210
click at [171, 354] on div "Learn more about our interior detailing process" at bounding box center [166, 406] width 214 height 210
drag, startPoint x: 143, startPoint y: 347, endPoint x: 46, endPoint y: 290, distance: 112.0
click at [46, 290] on div "Hero Body Small Normal Large Huge Learn more about our interior detailing proce…" at bounding box center [165, 382] width 241 height 285
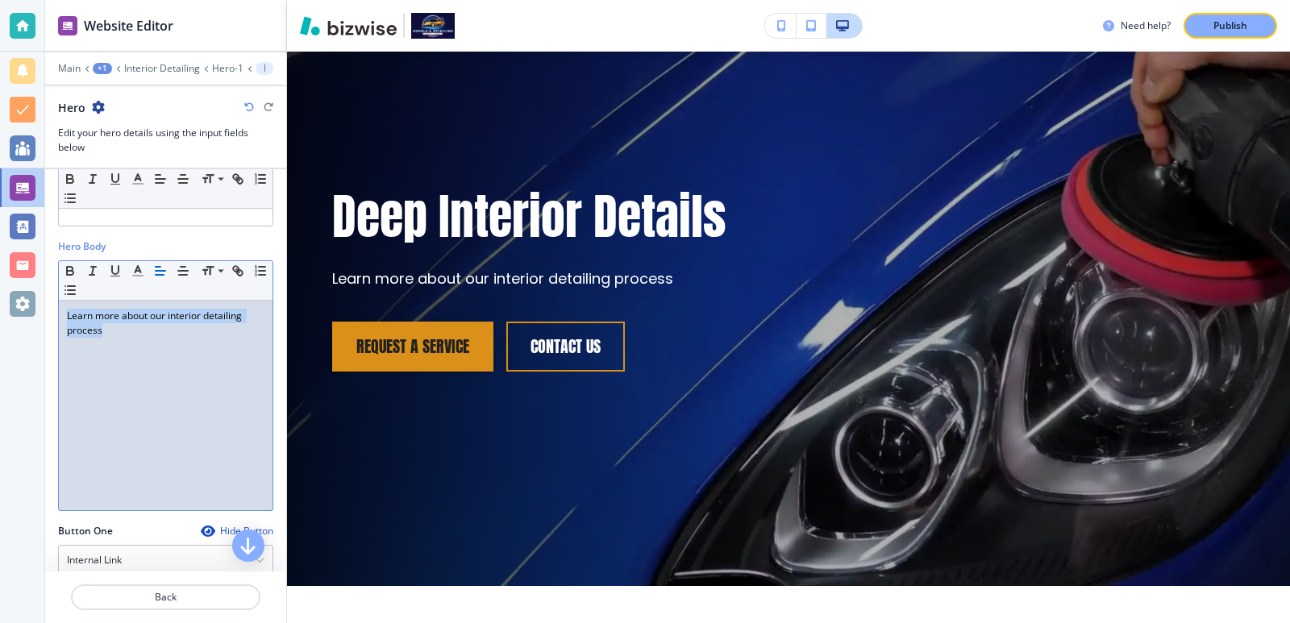
click at [188, 341] on div "Learn more about our interior detailing process" at bounding box center [166, 406] width 214 height 210
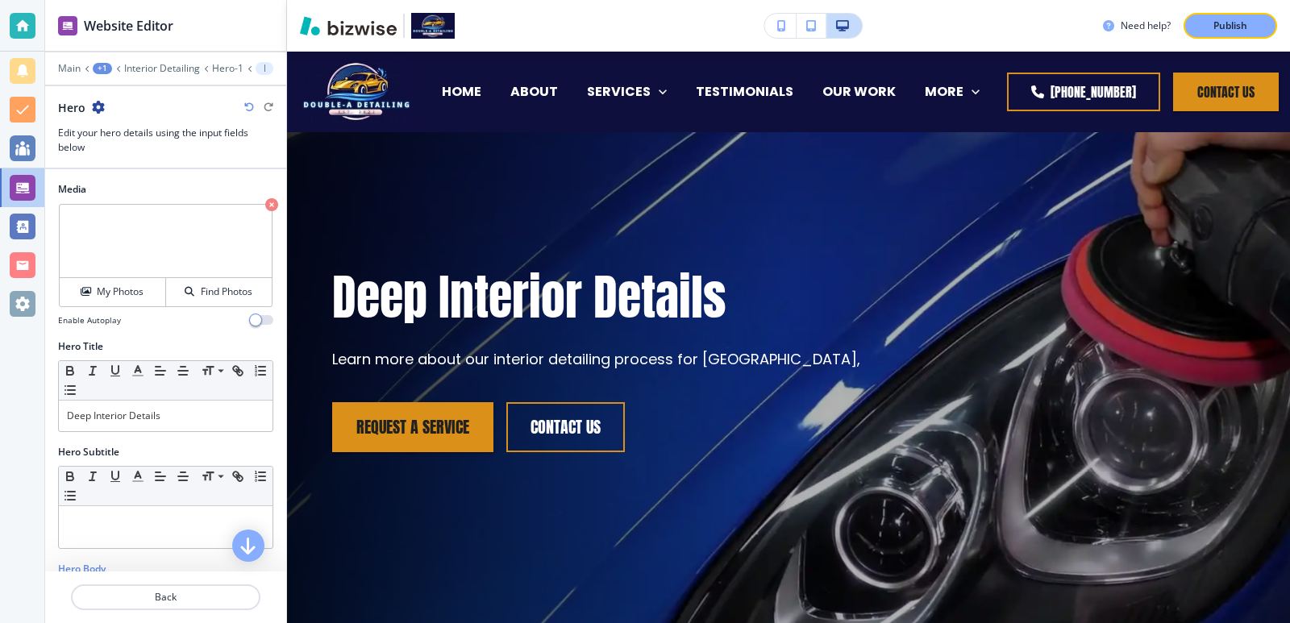
scroll to position [81, 0]
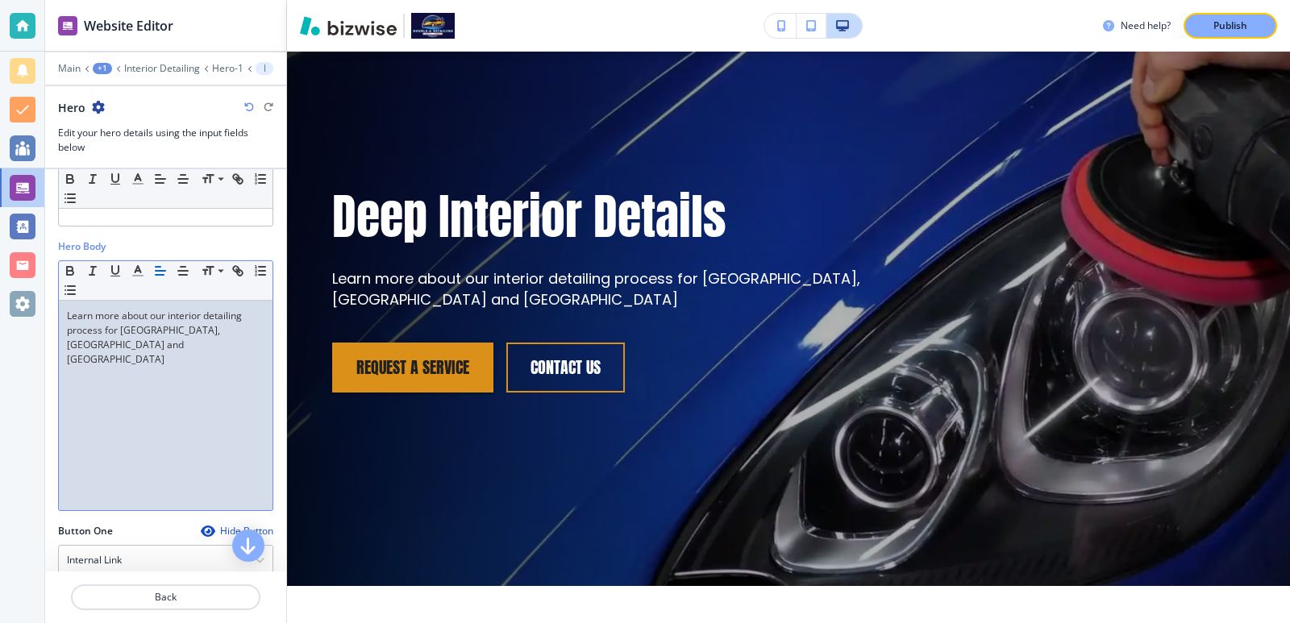
click at [121, 332] on p "Learn more about our interior detailing process for [GEOGRAPHIC_DATA], [GEOGRAP…" at bounding box center [166, 338] width 198 height 58
drag, startPoint x: 182, startPoint y: 331, endPoint x: 119, endPoint y: 337, distance: 64.0
click at [119, 337] on p "Learn more about our interior detailing process for [GEOGRAPHIC_DATA], [GEOGRAP…" at bounding box center [166, 338] width 198 height 58
click at [180, 334] on p "Learn more about our interior detailing process for [GEOGRAPHIC_DATA], [GEOGRAP…" at bounding box center [166, 338] width 198 height 58
drag, startPoint x: 181, startPoint y: 334, endPoint x: 3, endPoint y: 292, distance: 182.3
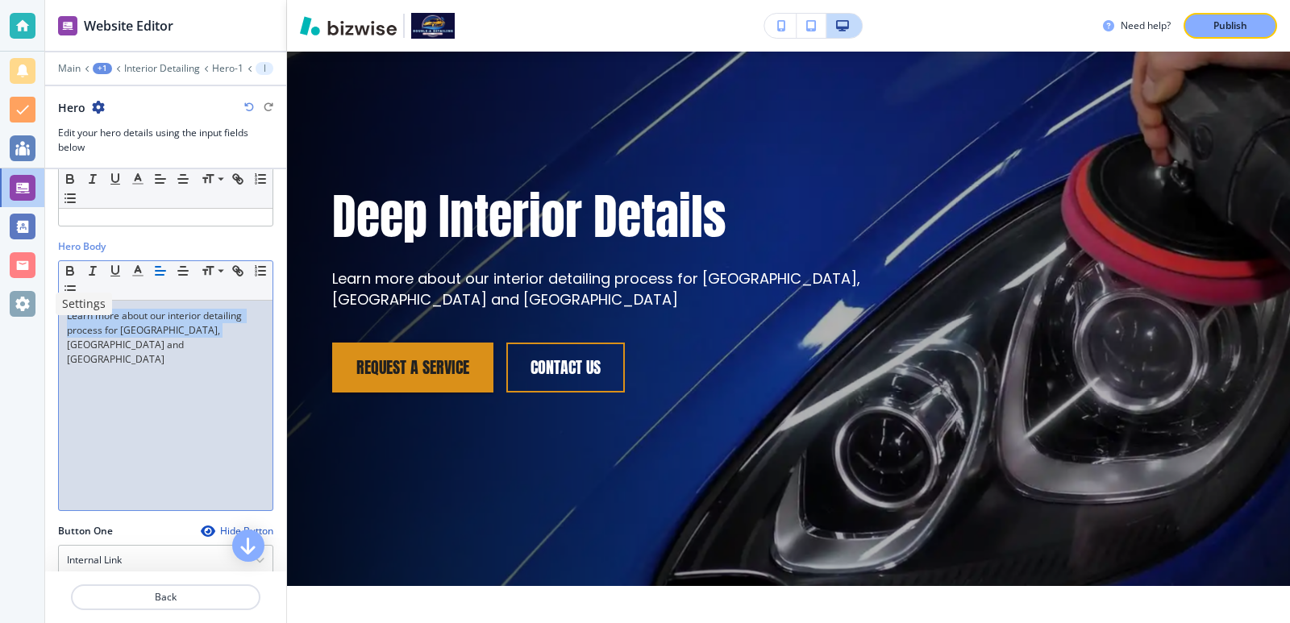
click at [3, 292] on div "Website Editor Main +1 Interior Detailing Hero-1 Hero Hero Edit your hero detai…" at bounding box center [645, 311] width 1290 height 623
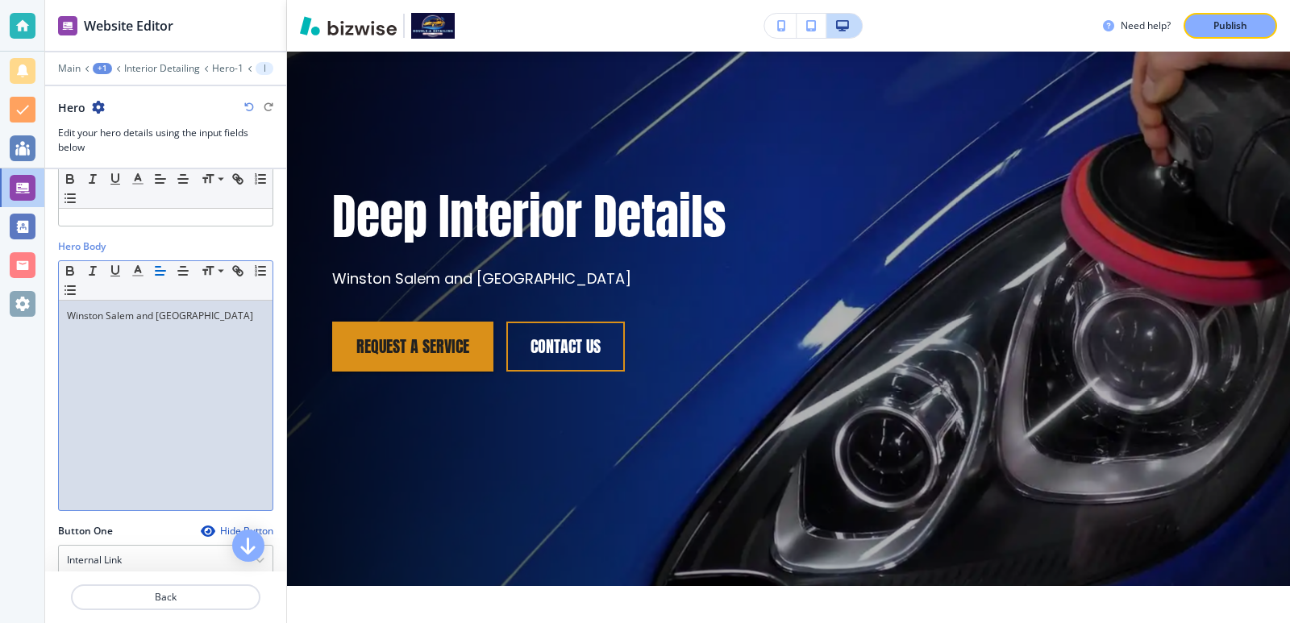
click at [139, 329] on div "Winston Salem and [GEOGRAPHIC_DATA]" at bounding box center [166, 406] width 214 height 210
click at [190, 377] on div "[GEOGRAPHIC_DATA], [GEOGRAPHIC_DATA] and [GEOGRAPHIC_DATA]" at bounding box center [166, 406] width 214 height 210
click at [68, 315] on p "[GEOGRAPHIC_DATA], [GEOGRAPHIC_DATA] and [GEOGRAPHIC_DATA]" at bounding box center [166, 331] width 198 height 44
click at [165, 369] on div "[GEOGRAPHIC_DATA], [GEOGRAPHIC_DATA] and [GEOGRAPHIC_DATA]" at bounding box center [166, 406] width 214 height 210
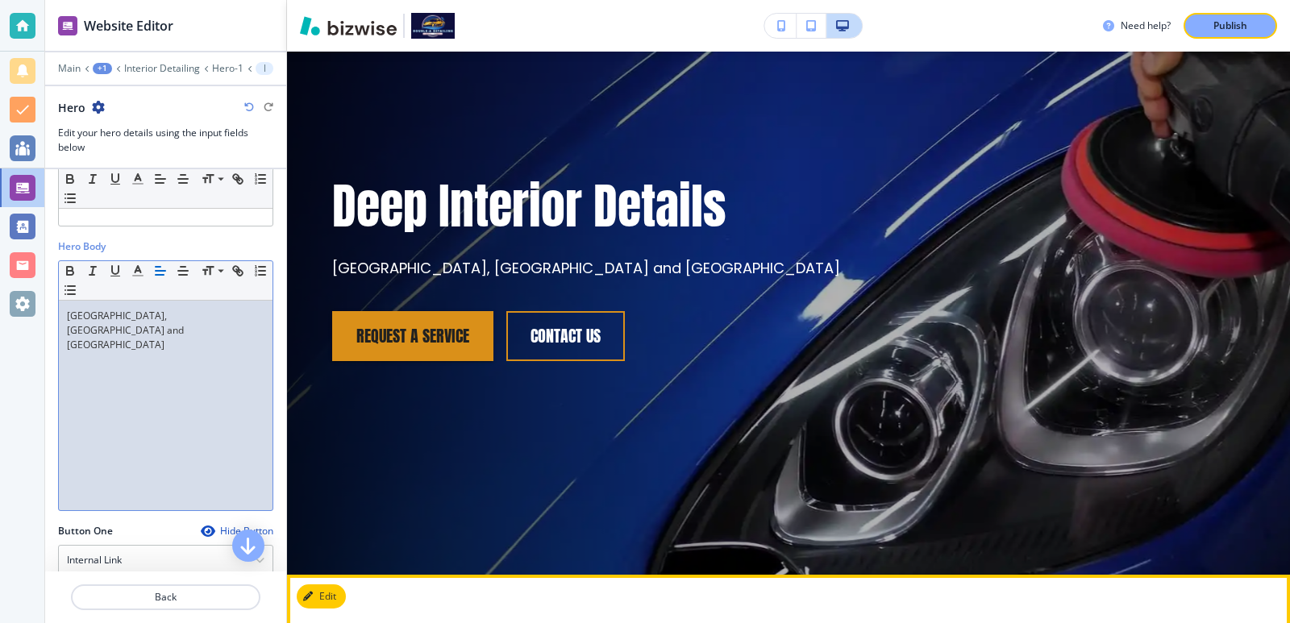
scroll to position [0, 0]
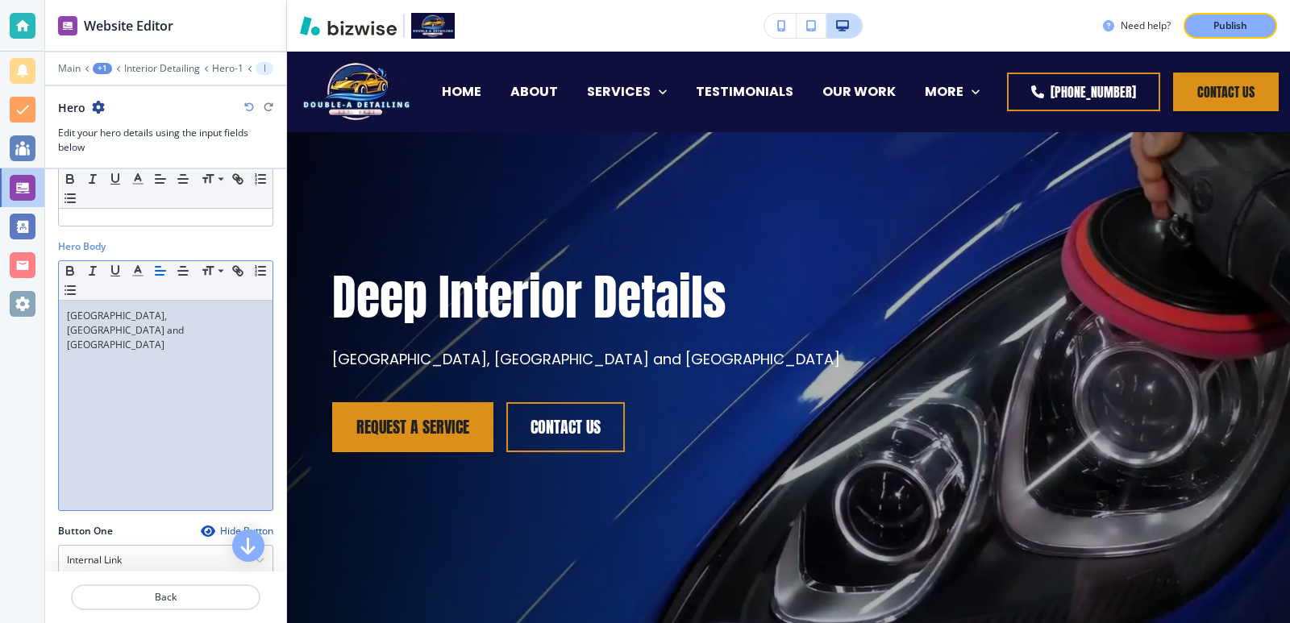
click at [206, 402] on div "[GEOGRAPHIC_DATA], [GEOGRAPHIC_DATA] and [GEOGRAPHIC_DATA]" at bounding box center [166, 406] width 214 height 210
click at [69, 309] on p "[GEOGRAPHIC_DATA], [GEOGRAPHIC_DATA] and [GEOGRAPHIC_DATA]" at bounding box center [166, 331] width 198 height 44
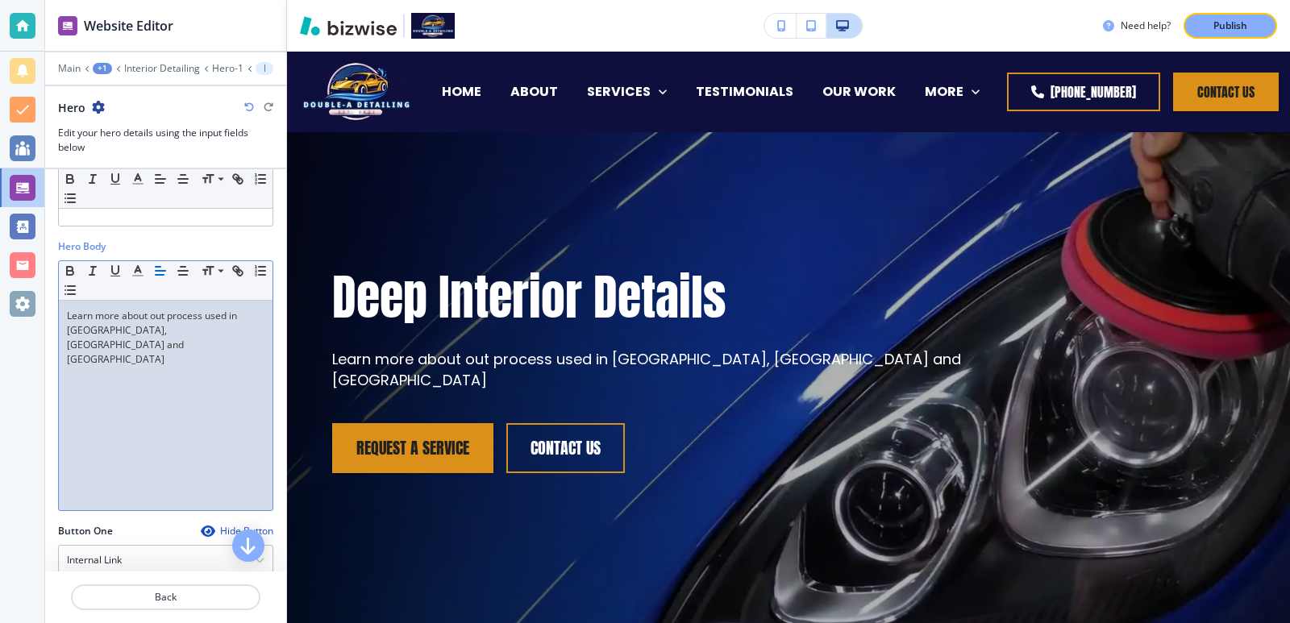
click at [166, 315] on p "Learn more about out process used in [GEOGRAPHIC_DATA], [GEOGRAPHIC_DATA] and […" at bounding box center [166, 338] width 198 height 58
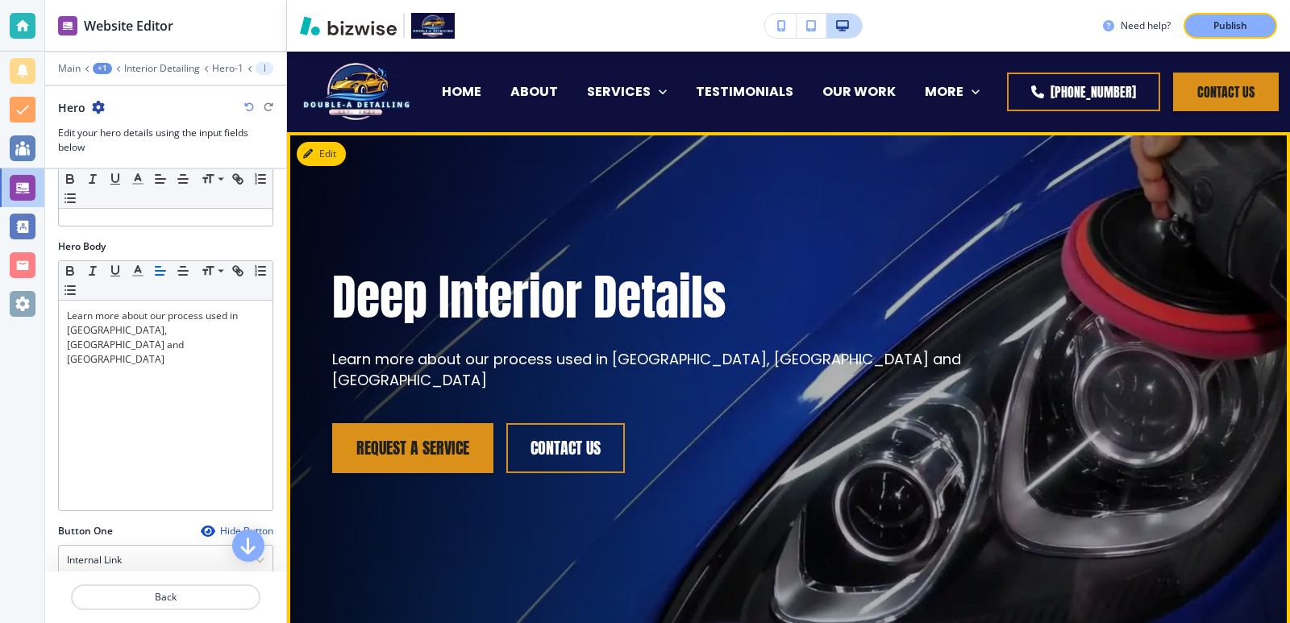
click at [537, 508] on div "Deep Interior Details Learn more about our process used in [GEOGRAPHIC_DATA], […" at bounding box center [669, 399] width 675 height 268
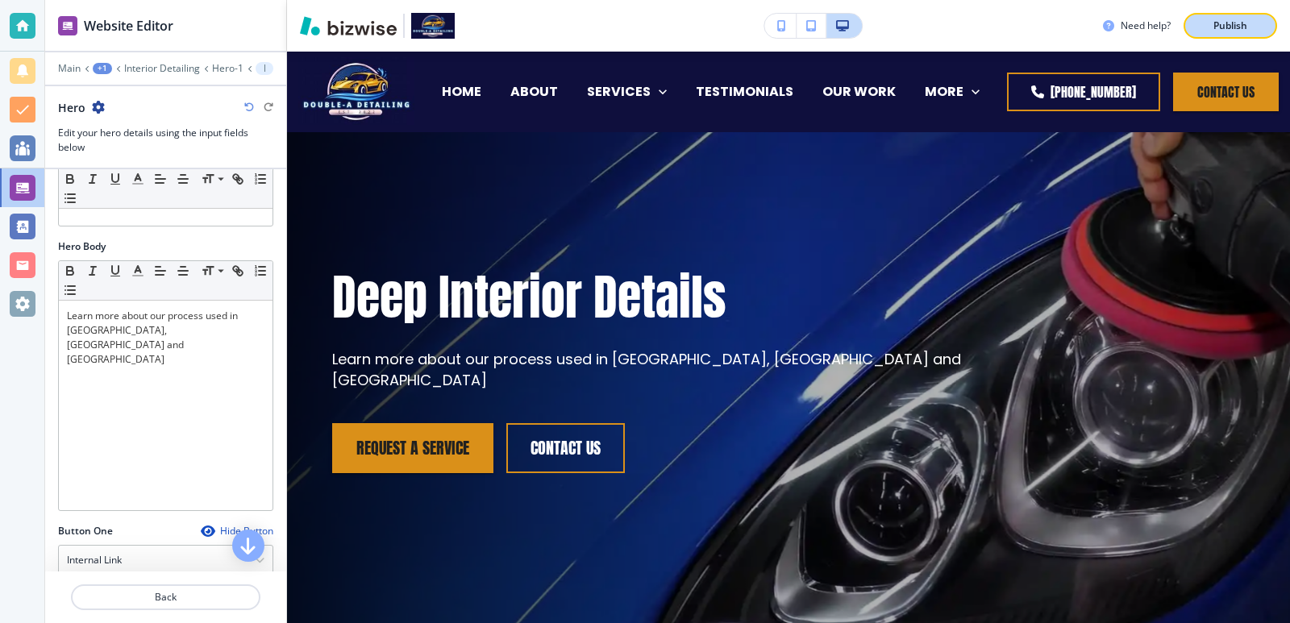
click at [1244, 19] on p "Publish" at bounding box center [1231, 26] width 34 height 15
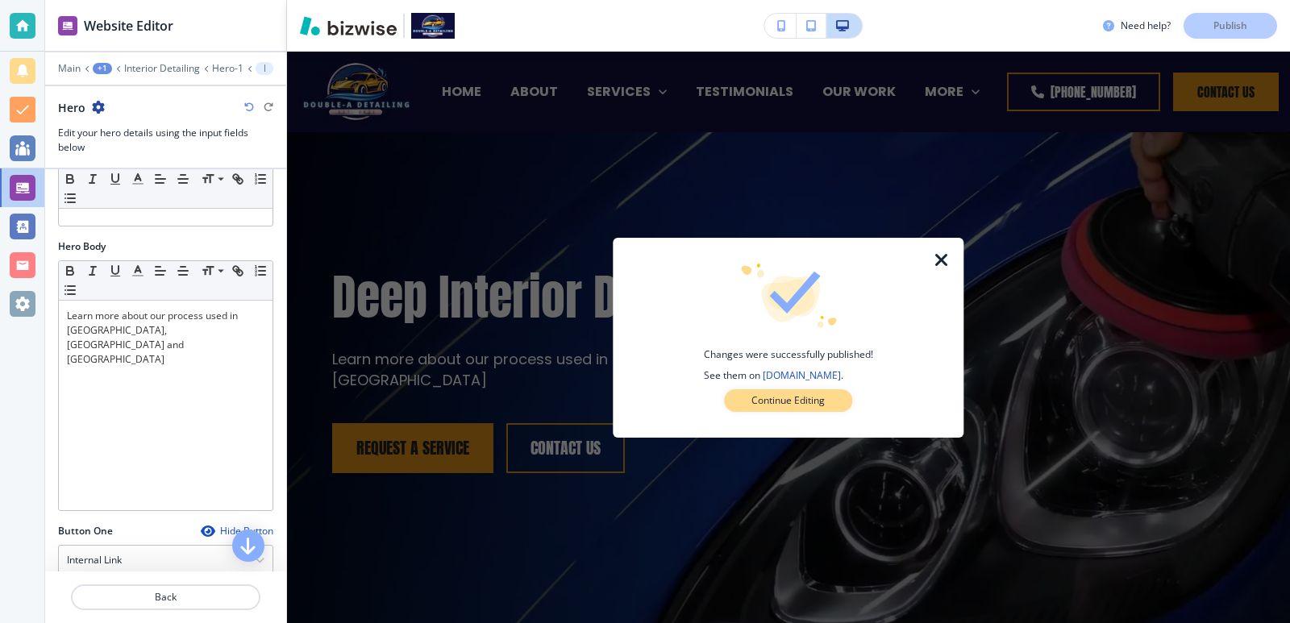
click at [823, 396] on p "Continue Editing" at bounding box center [788, 401] width 73 height 15
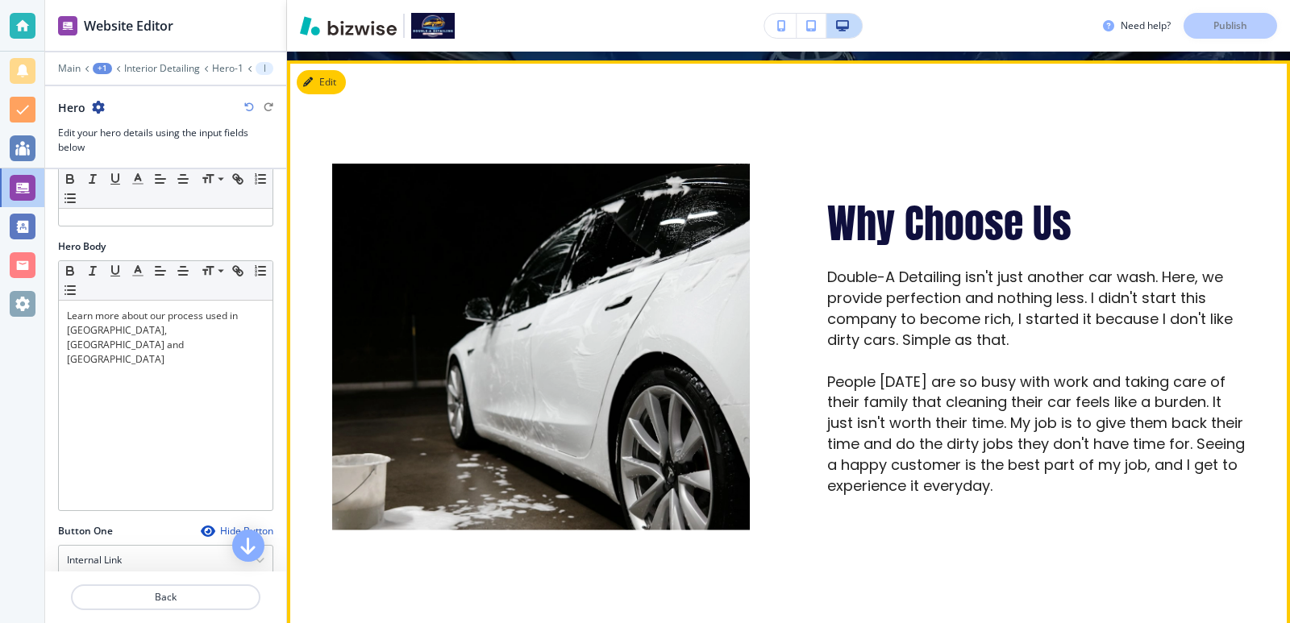
scroll to position [3871, 0]
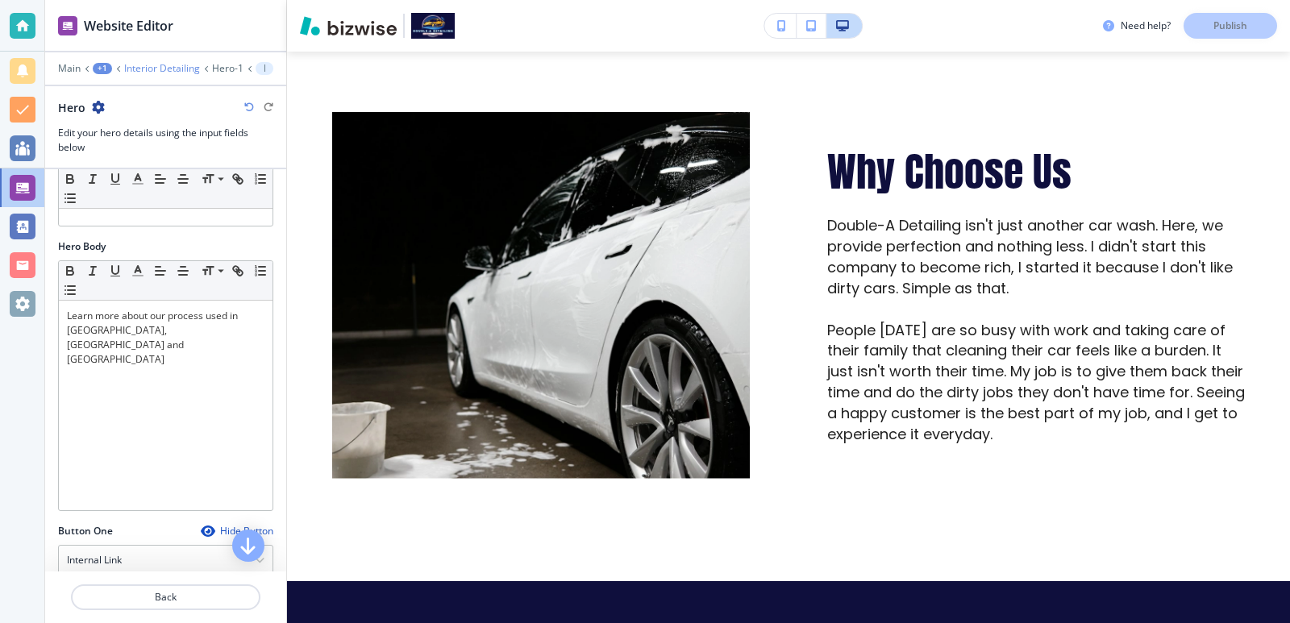
click at [169, 65] on p "Interior Detailing" at bounding box center [162, 68] width 76 height 11
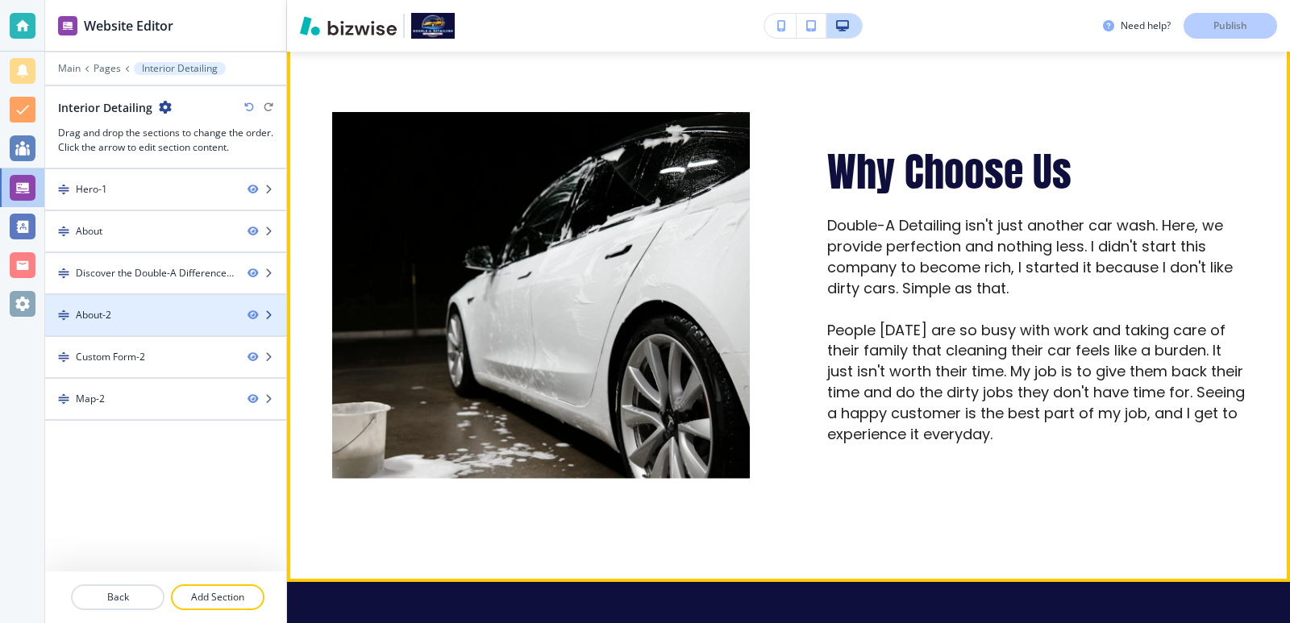
click at [176, 327] on div at bounding box center [165, 329] width 241 height 13
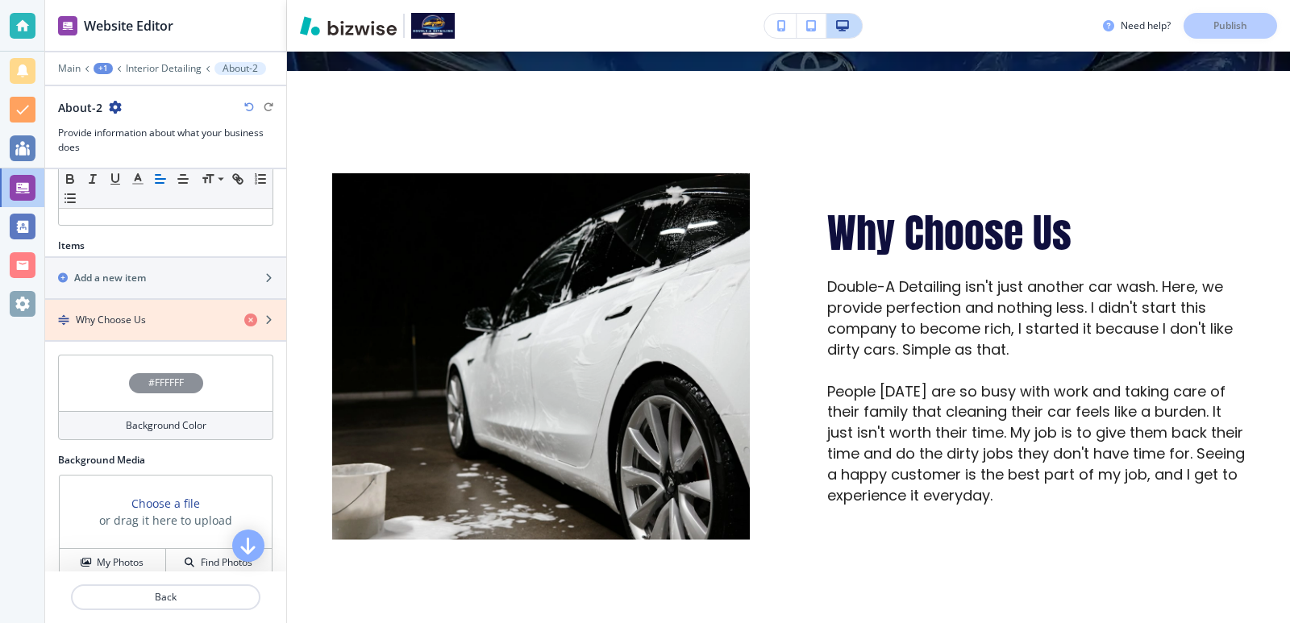
scroll to position [471, 0]
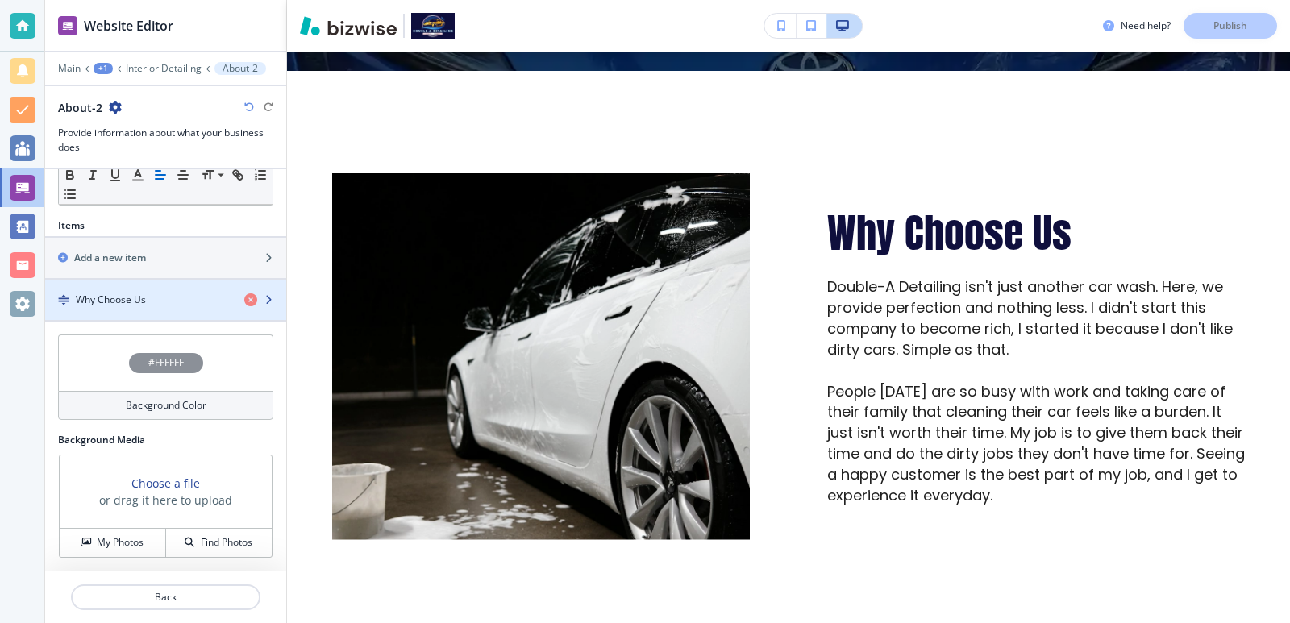
click at [131, 300] on h4 "Why Choose Us" at bounding box center [111, 300] width 70 height 15
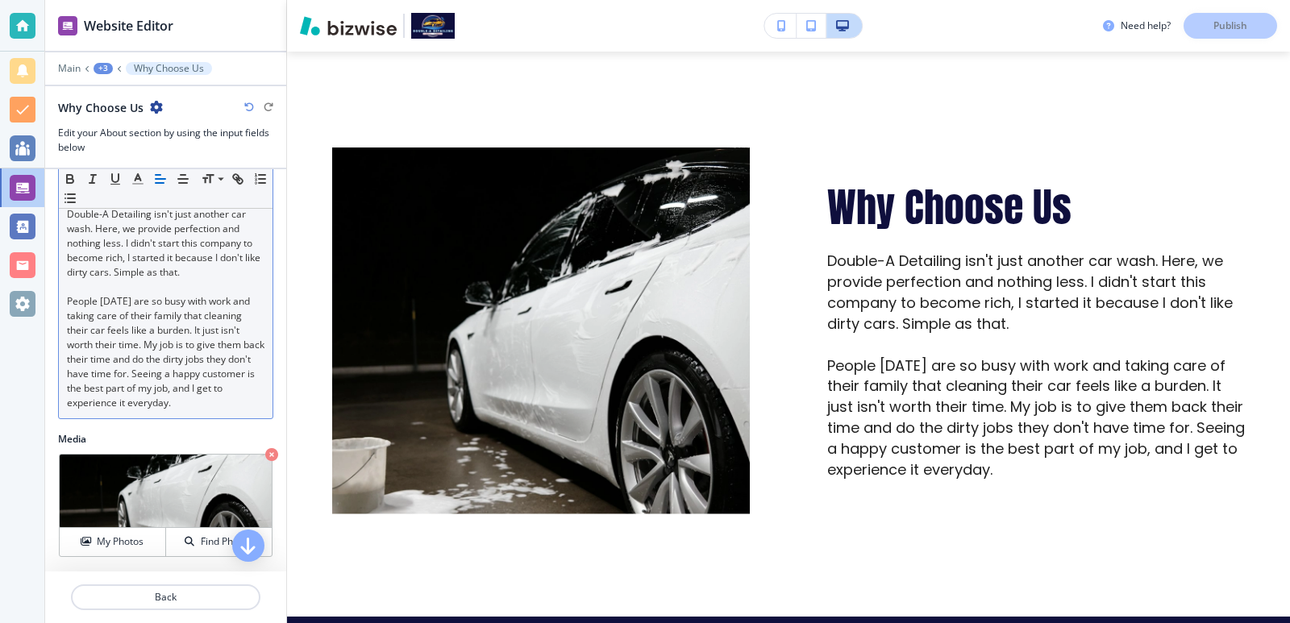
scroll to position [215, 0]
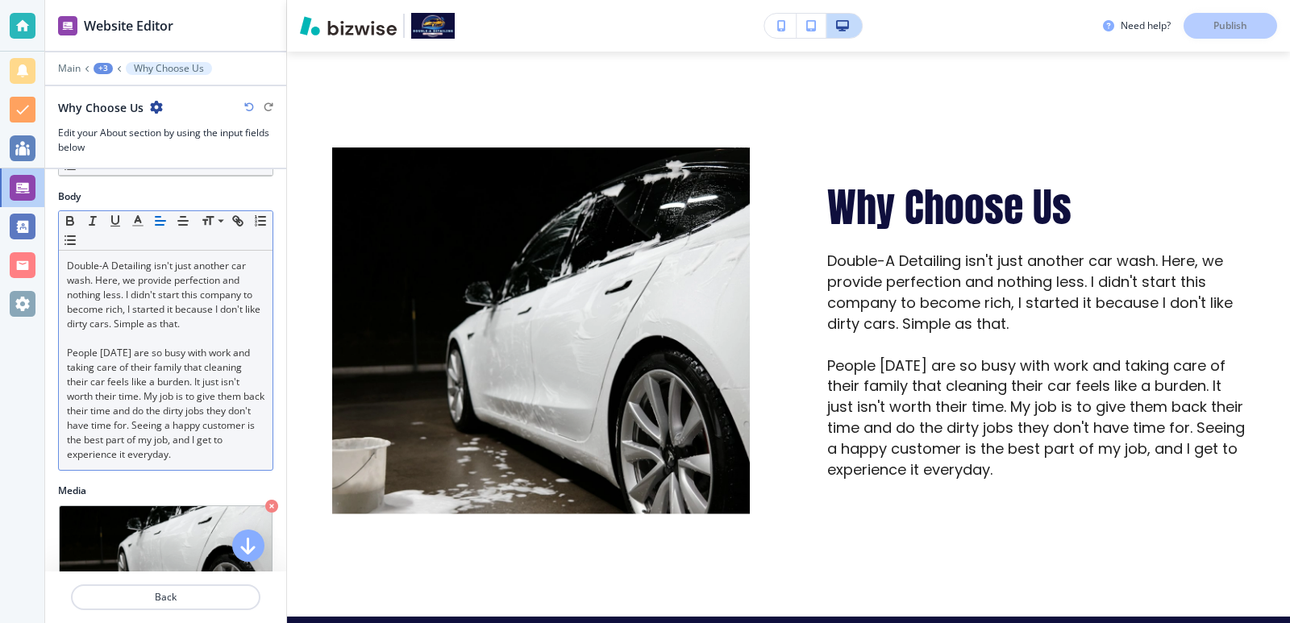
click at [236, 323] on p "Double-A Detailing isn't just another car wash. Here, we provide perfection and…" at bounding box center [166, 295] width 198 height 73
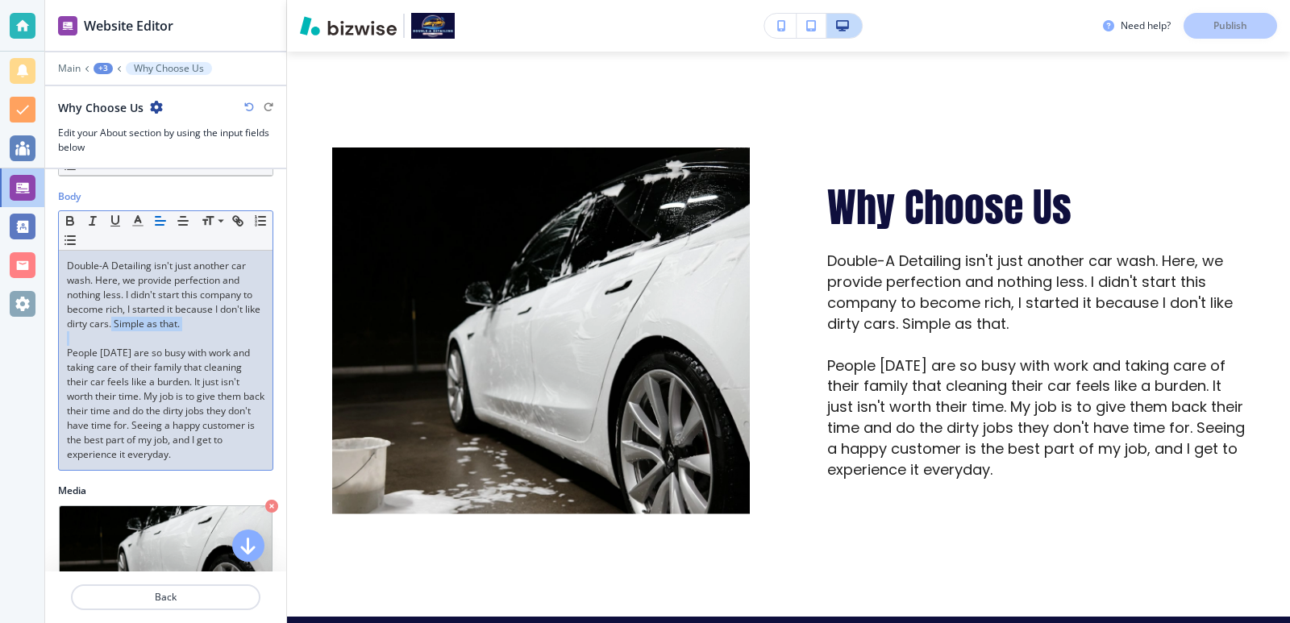
drag, startPoint x: 234, startPoint y: 331, endPoint x: 155, endPoint y: 325, distance: 79.2
click at [155, 325] on div "Double-A Detailing isn't just another car wash. Here, we provide perfection and…" at bounding box center [166, 360] width 214 height 219
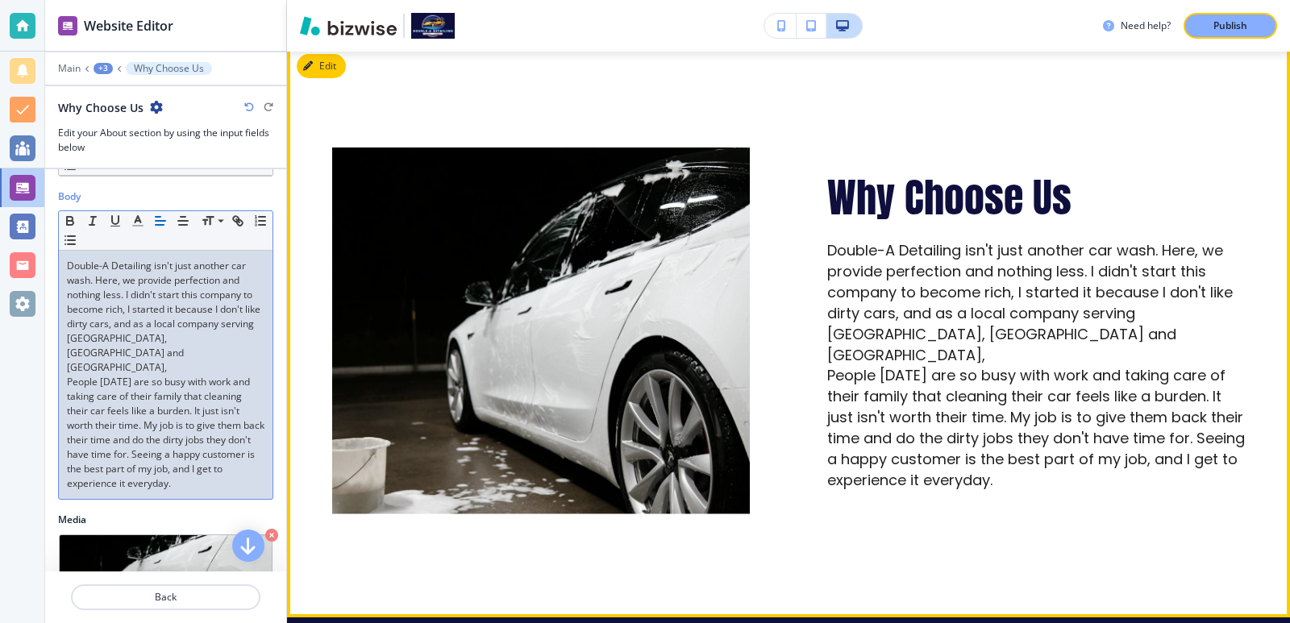
click at [937, 306] on p "Double-A Detailing isn't just another car wash. Here, we provide perfection and…" at bounding box center [1036, 302] width 418 height 125
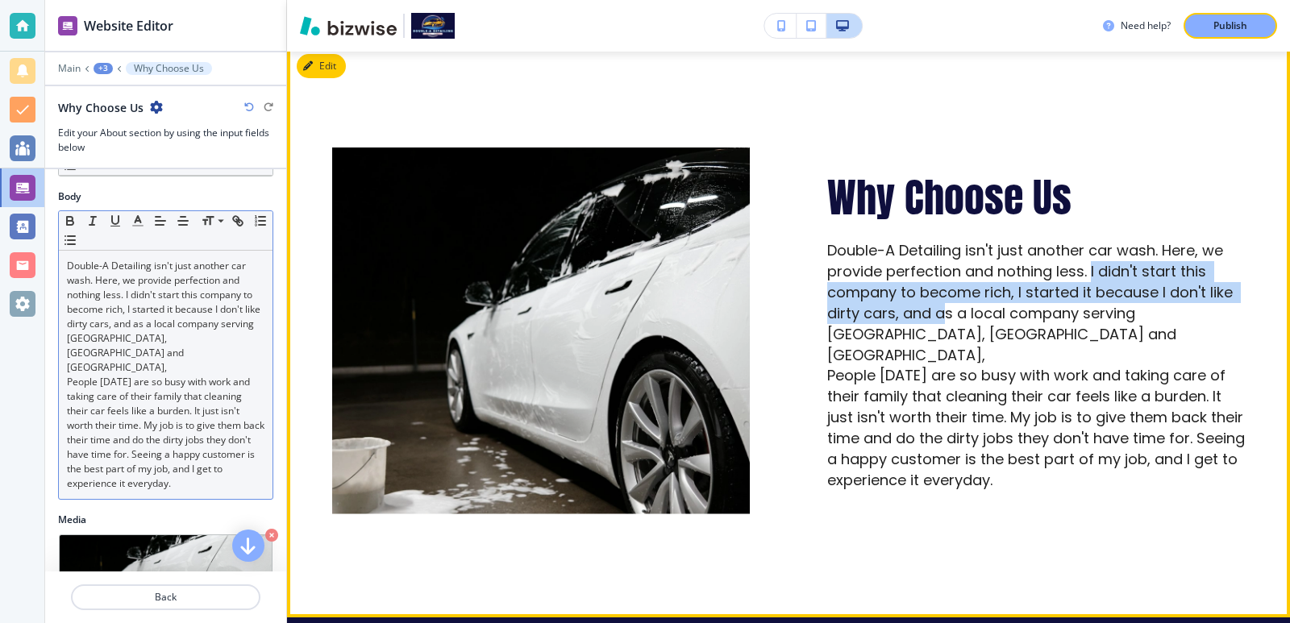
drag, startPoint x: 937, startPoint y: 306, endPoint x: 1086, endPoint y: 260, distance: 156.1
click at [1086, 260] on p "Double-A Detailing isn't just another car wash. Here, we provide perfection and…" at bounding box center [1036, 302] width 418 height 125
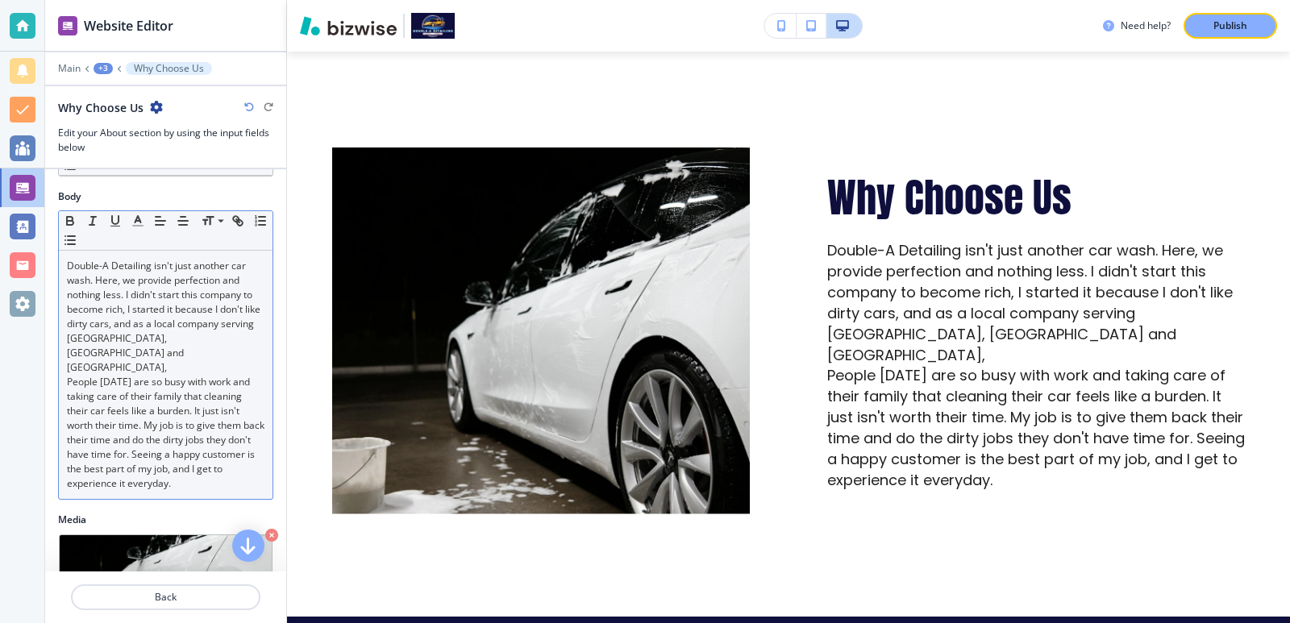
click at [186, 402] on p "People [DATE] are so busy with work and taking care of their family that cleani…" at bounding box center [166, 433] width 198 height 116
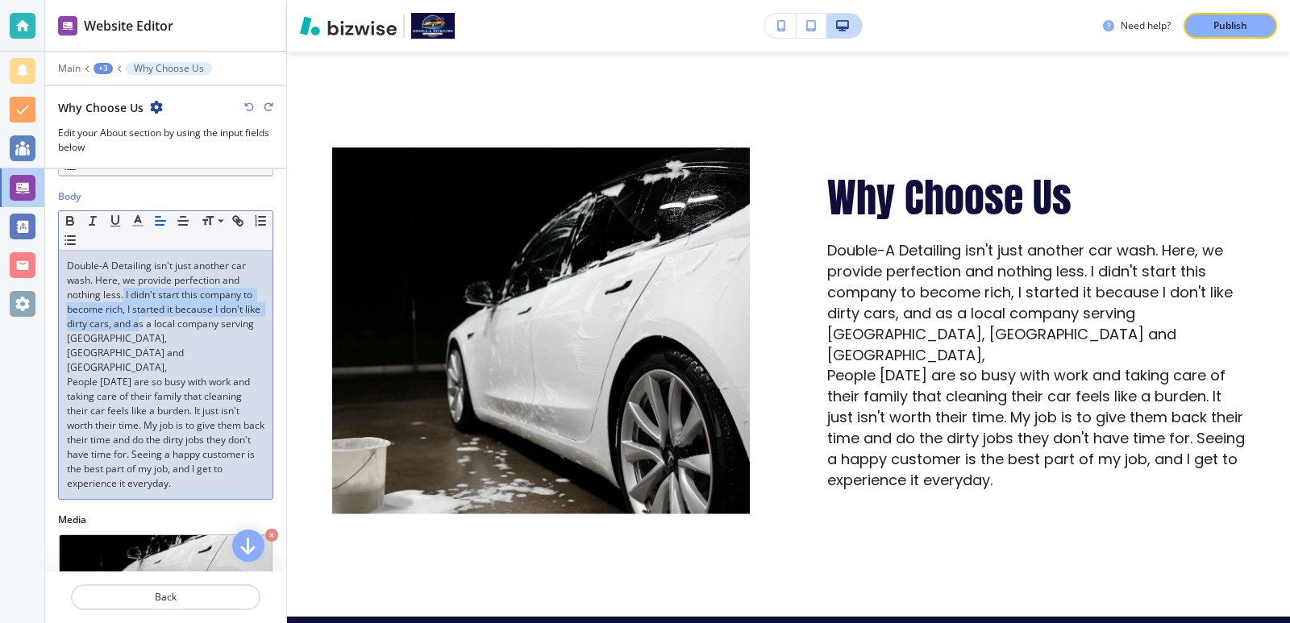
drag, startPoint x: 125, startPoint y: 297, endPoint x: 181, endPoint y: 323, distance: 61.3
click at [181, 323] on p "Double-A Detailing isn't just another car wash. Here, we provide perfection and…" at bounding box center [166, 317] width 198 height 116
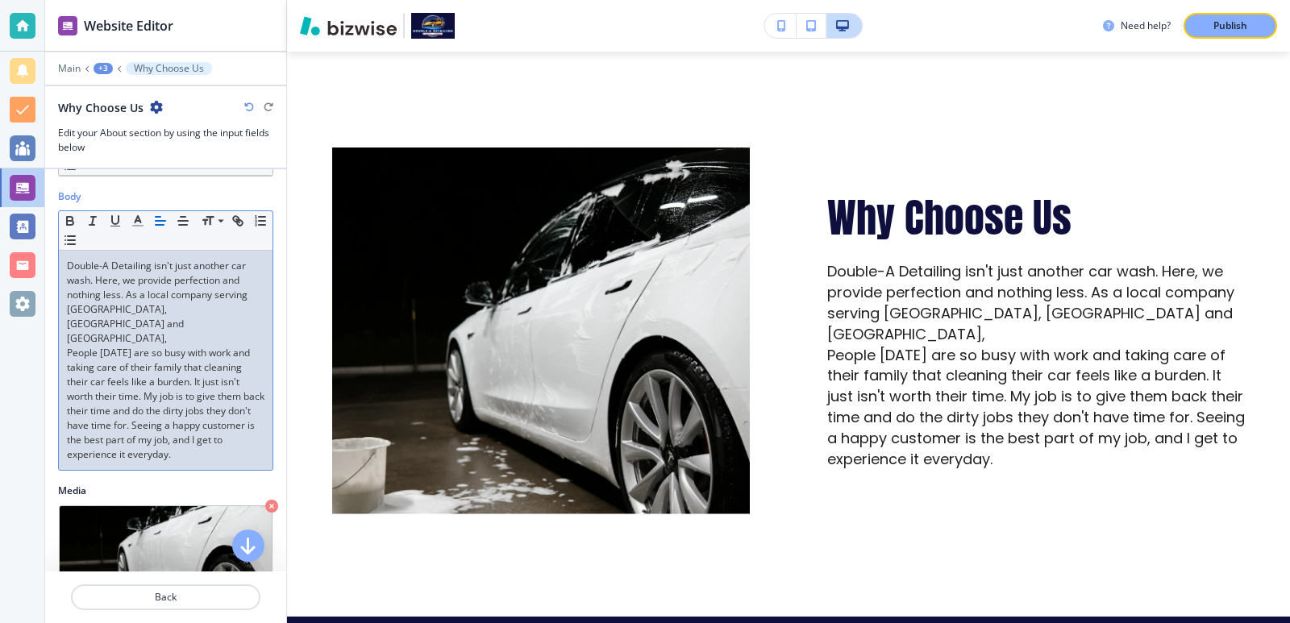
click at [185, 319] on p "Double-A Detailing isn't just another car wash. Here, we provide perfection and…" at bounding box center [166, 302] width 198 height 87
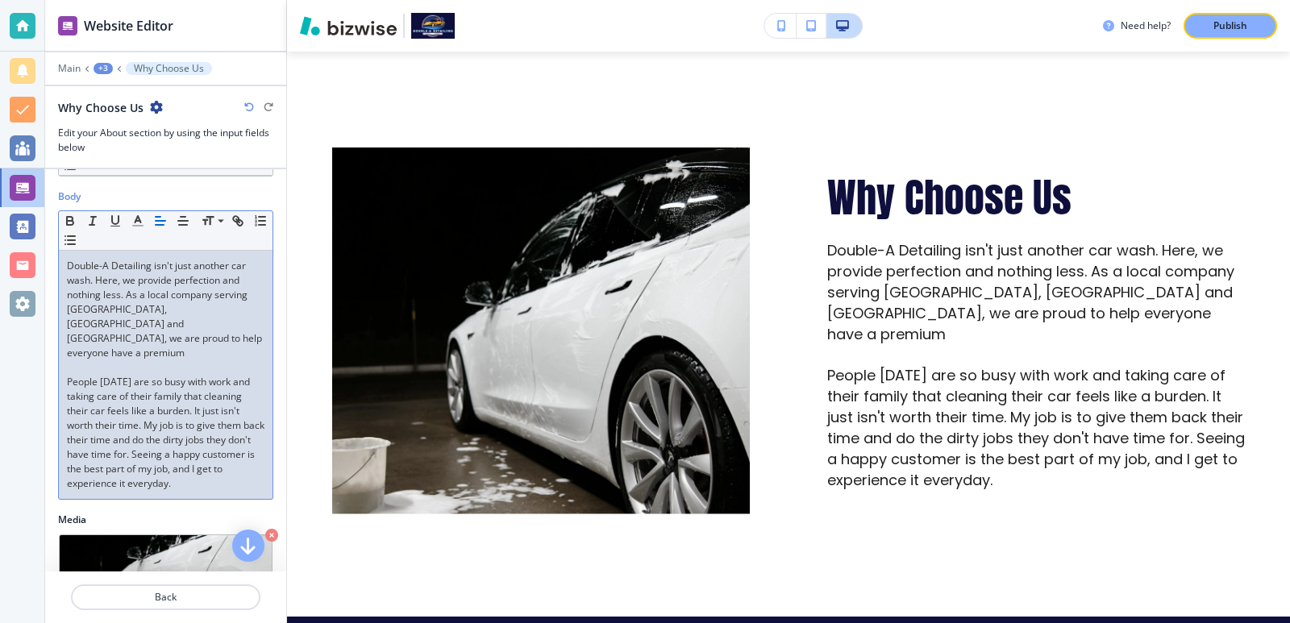
click at [169, 294] on p "Double-A Detailing isn't just another car wash. Here, we provide perfection and…" at bounding box center [166, 310] width 198 height 102
click at [185, 361] on p at bounding box center [166, 368] width 198 height 15
click at [140, 338] on p "Double-A Detailing isn't just another car wash. Here, we provide perfection and…" at bounding box center [166, 310] width 198 height 102
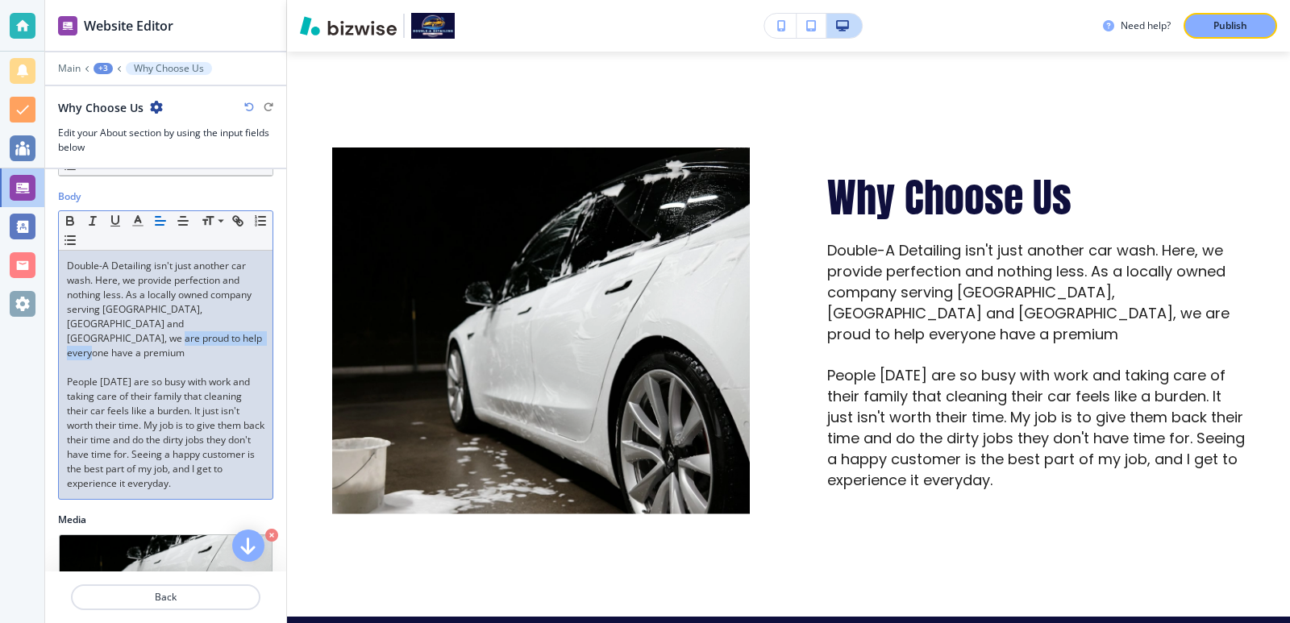
drag, startPoint x: 140, startPoint y: 338, endPoint x: 211, endPoint y: 341, distance: 71.9
click at [211, 341] on p "Double-A Detailing isn't just another car wash. Here, we provide perfection and…" at bounding box center [166, 310] width 198 height 102
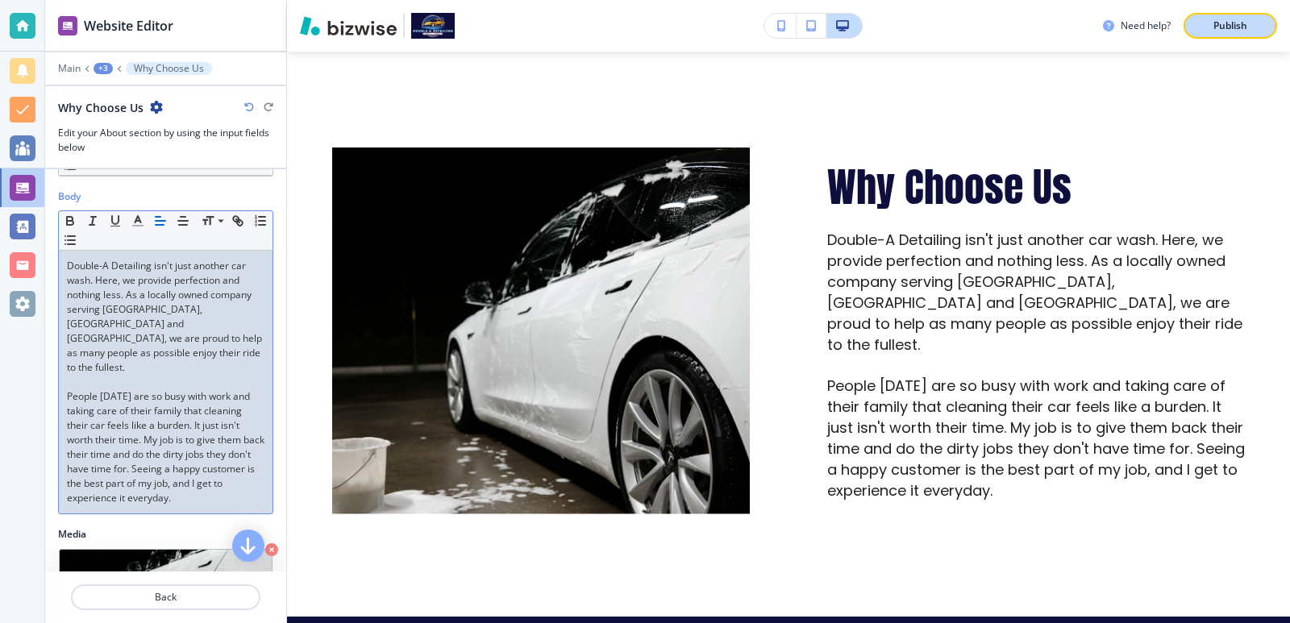
click at [1235, 19] on p "Publish" at bounding box center [1231, 26] width 34 height 15
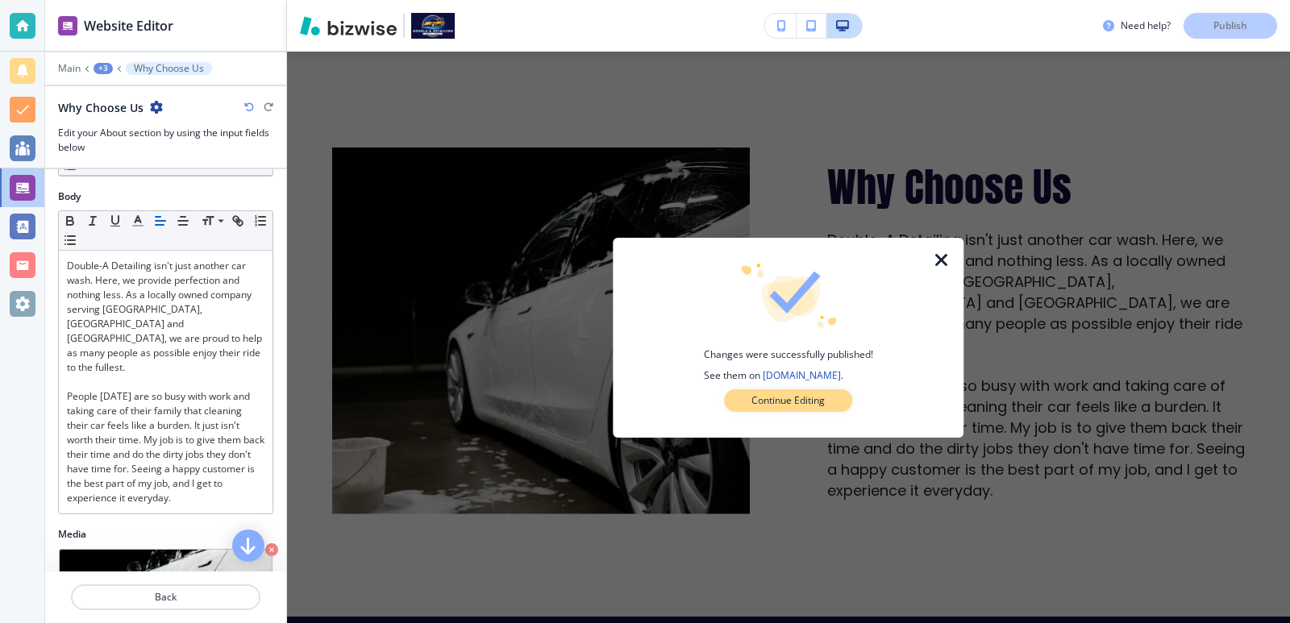
click at [820, 402] on p "Continue Editing" at bounding box center [788, 401] width 73 height 15
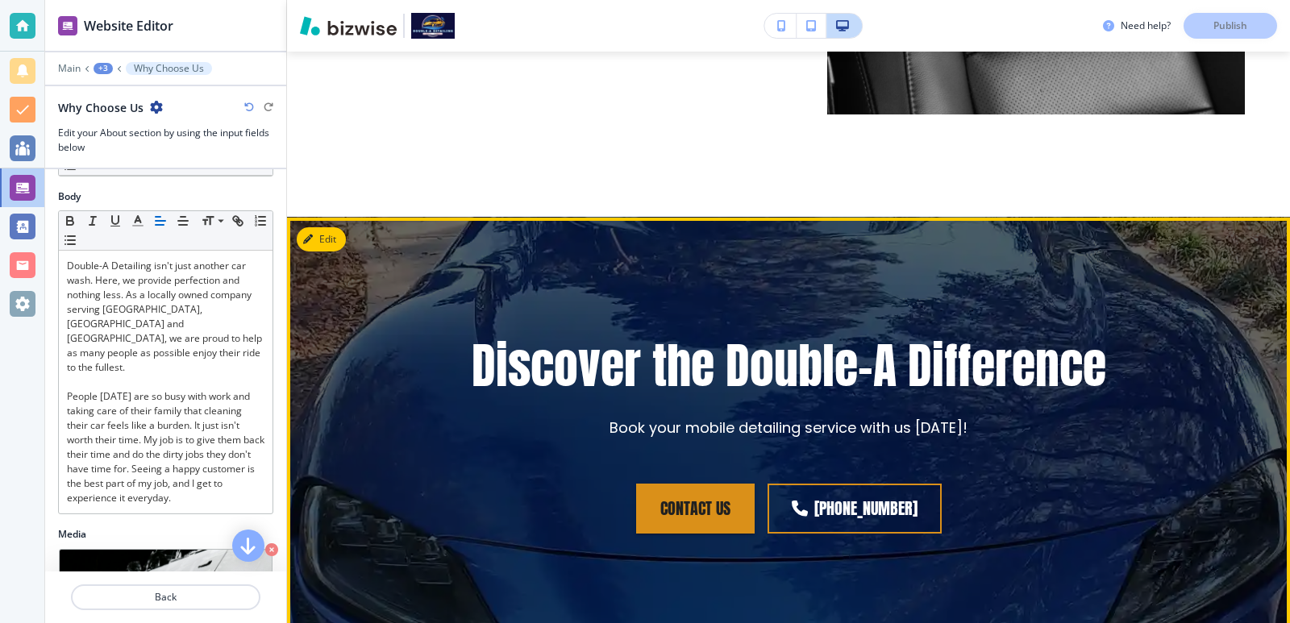
scroll to position [3279, 0]
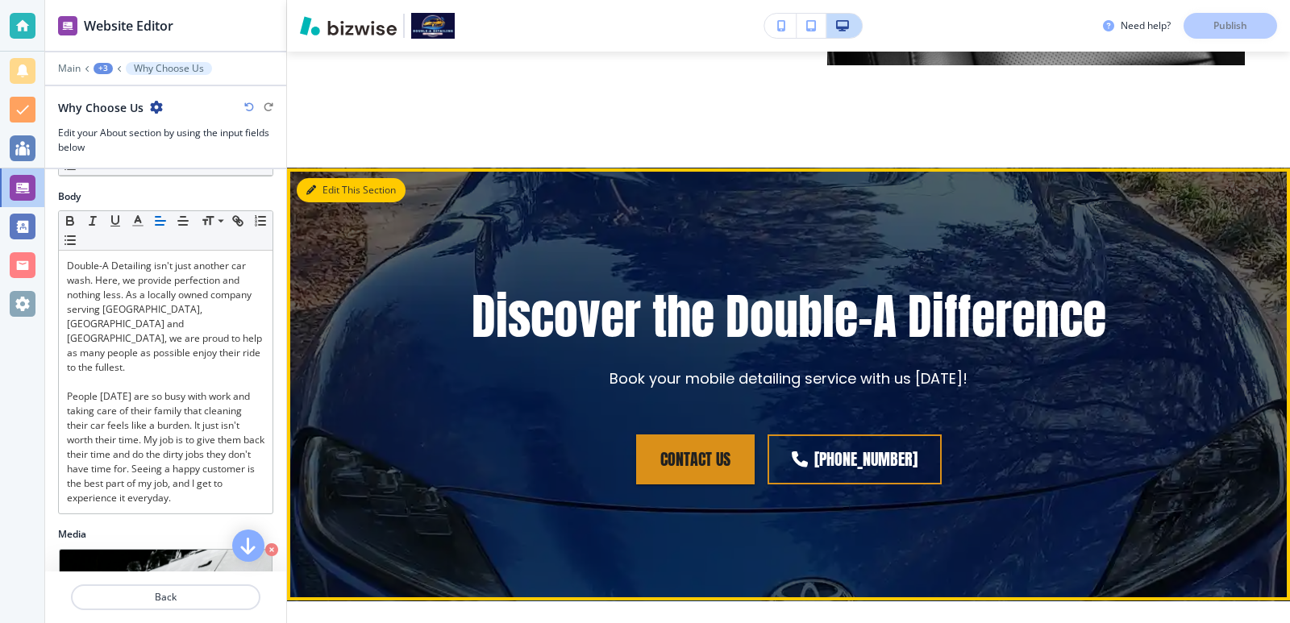
click at [303, 178] on button "Edit This Section" at bounding box center [351, 190] width 109 height 24
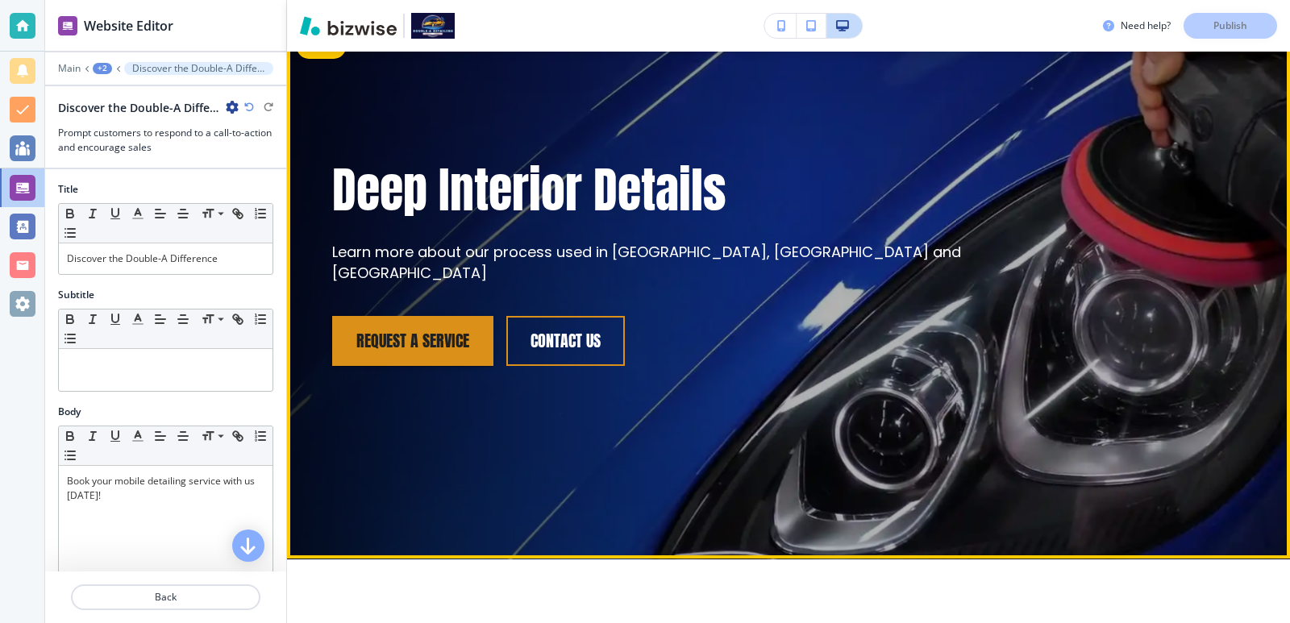
scroll to position [0, 0]
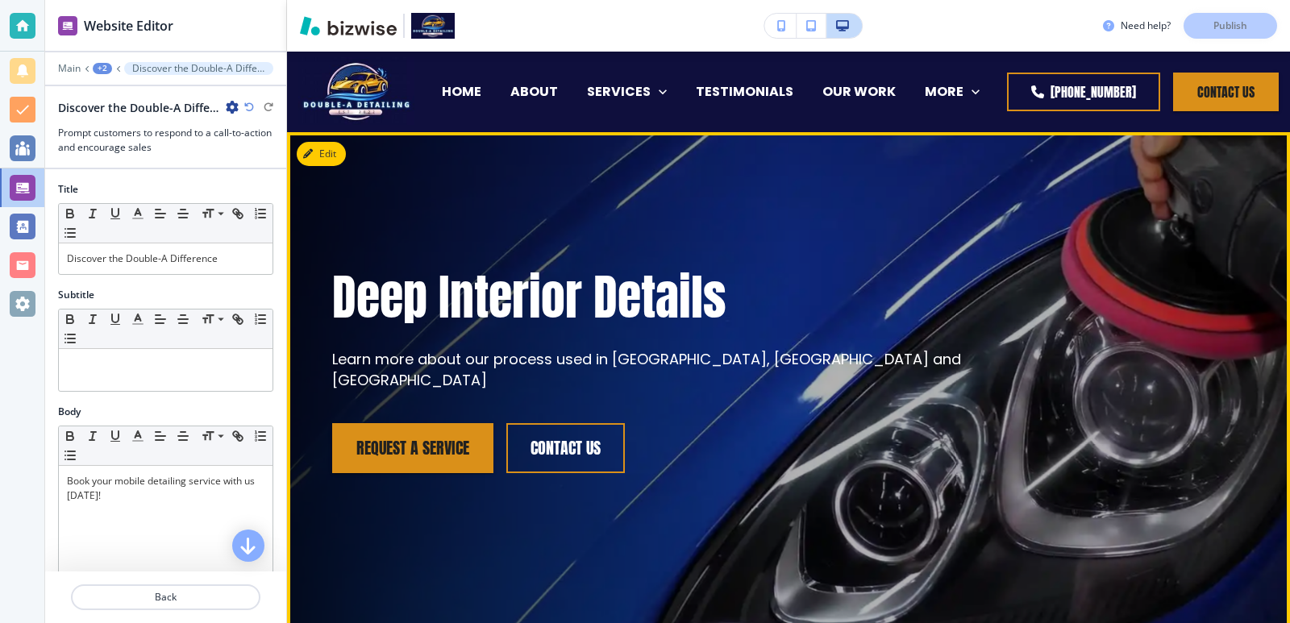
click at [601, 358] on p "Learn more about our process used in [GEOGRAPHIC_DATA], [GEOGRAPHIC_DATA] and […" at bounding box center [669, 370] width 675 height 42
click at [324, 140] on div "Deep Interior Details Learn more about our process used in [GEOGRAPHIC_DATA], […" at bounding box center [788, 399] width 1003 height 534
click at [323, 156] on button "Edit This Section" at bounding box center [351, 154] width 109 height 24
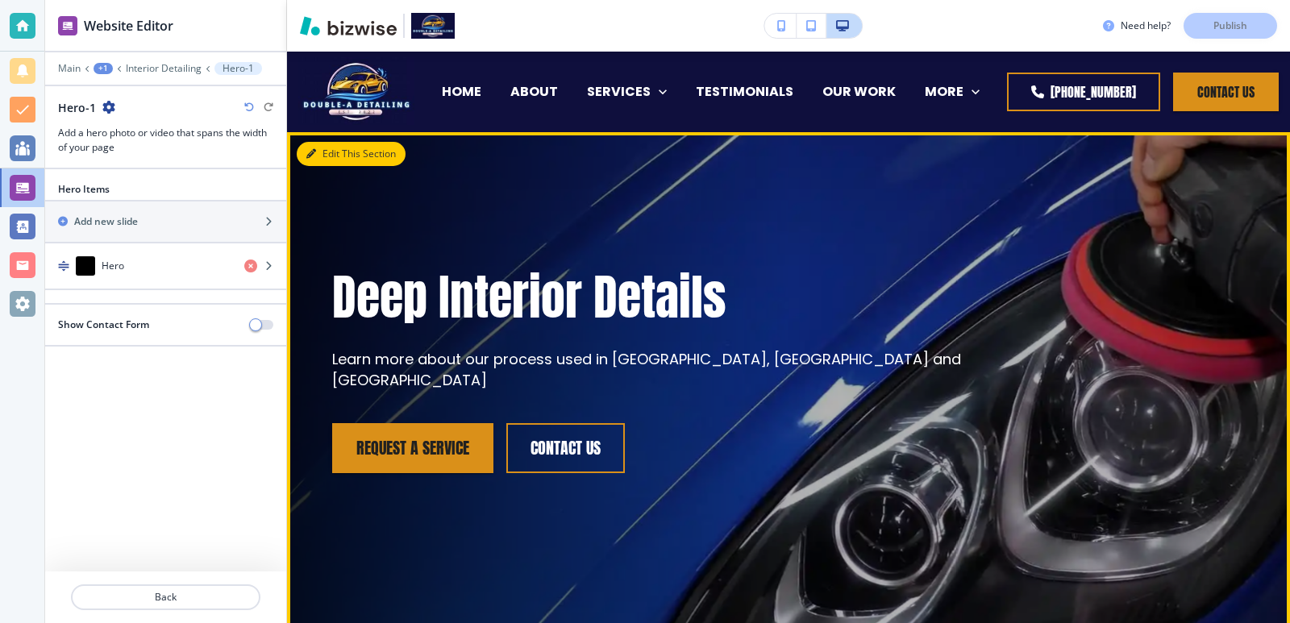
scroll to position [81, 0]
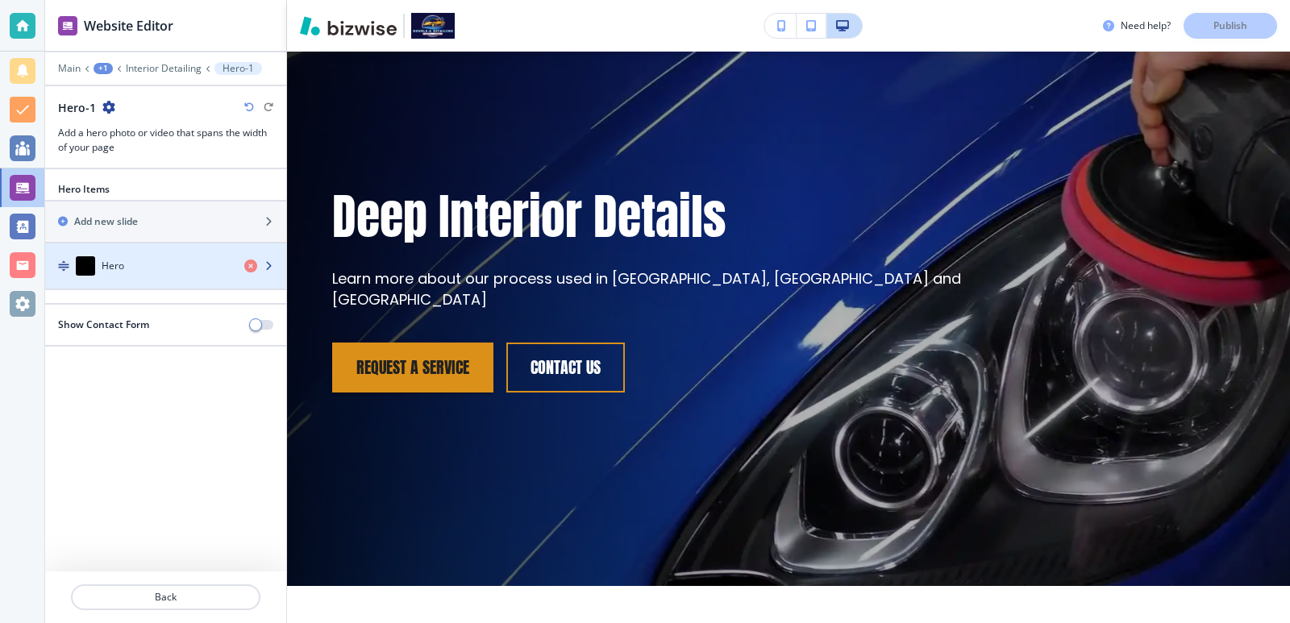
click at [184, 269] on div "Hero" at bounding box center [138, 265] width 186 height 19
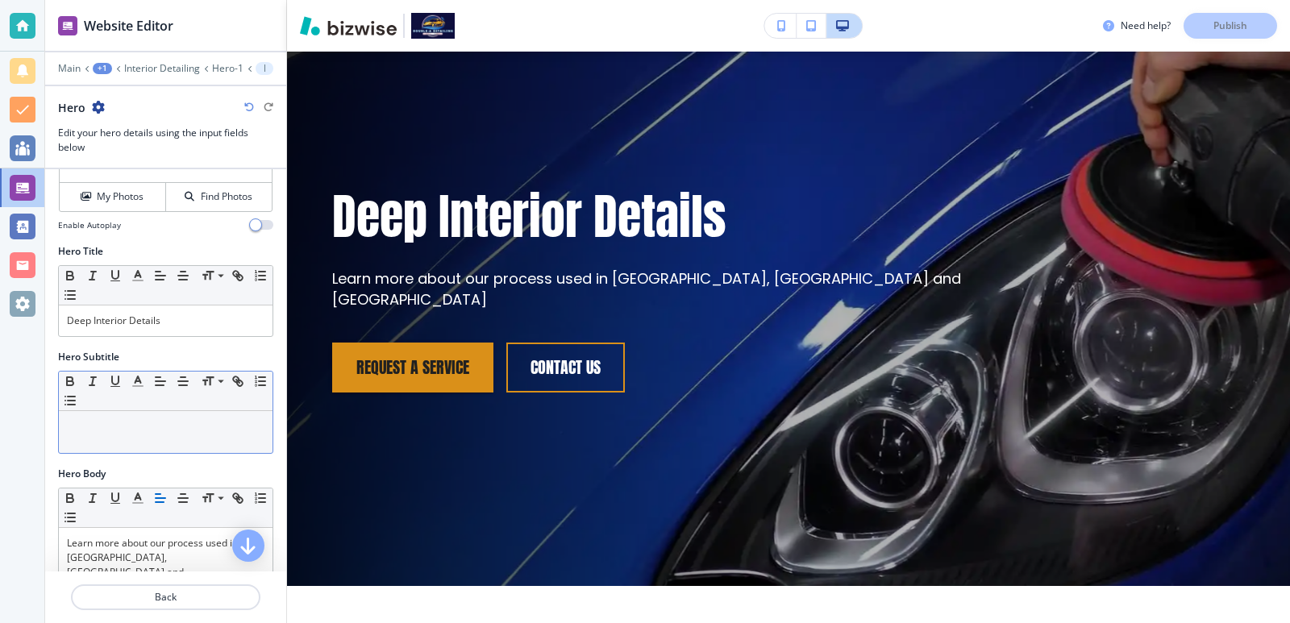
scroll to position [215, 0]
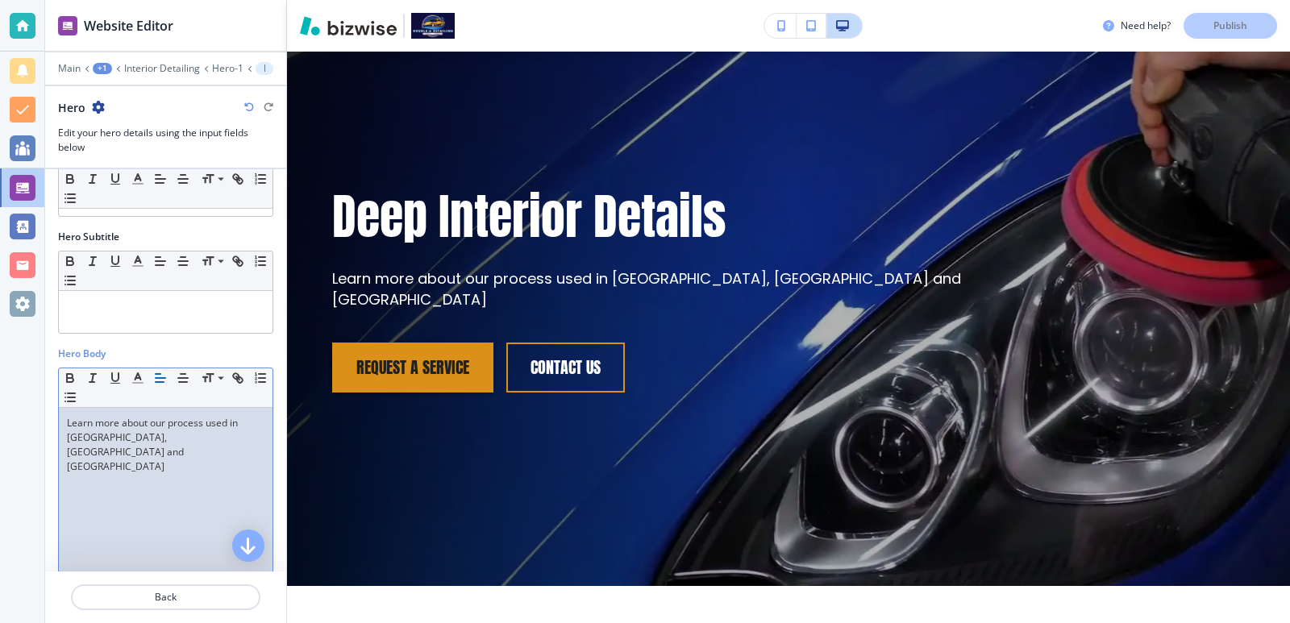
click at [232, 426] on p "Learn more about our process used in [GEOGRAPHIC_DATA], [GEOGRAPHIC_DATA] and […" at bounding box center [166, 445] width 198 height 58
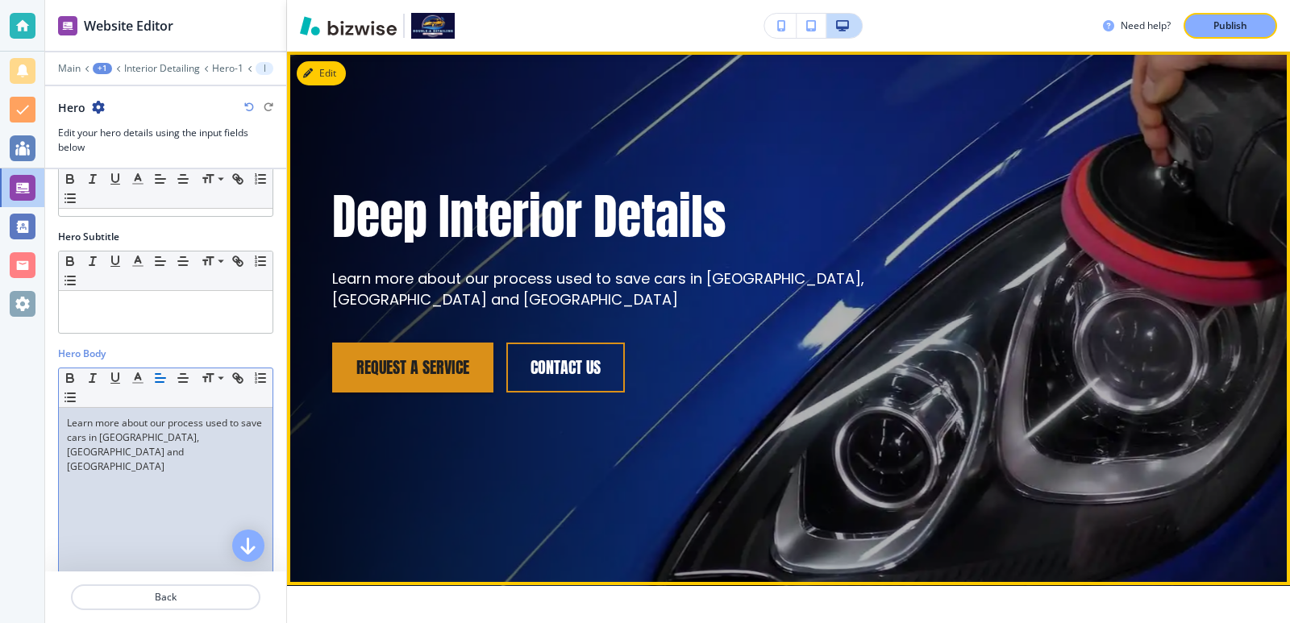
scroll to position [186, 0]
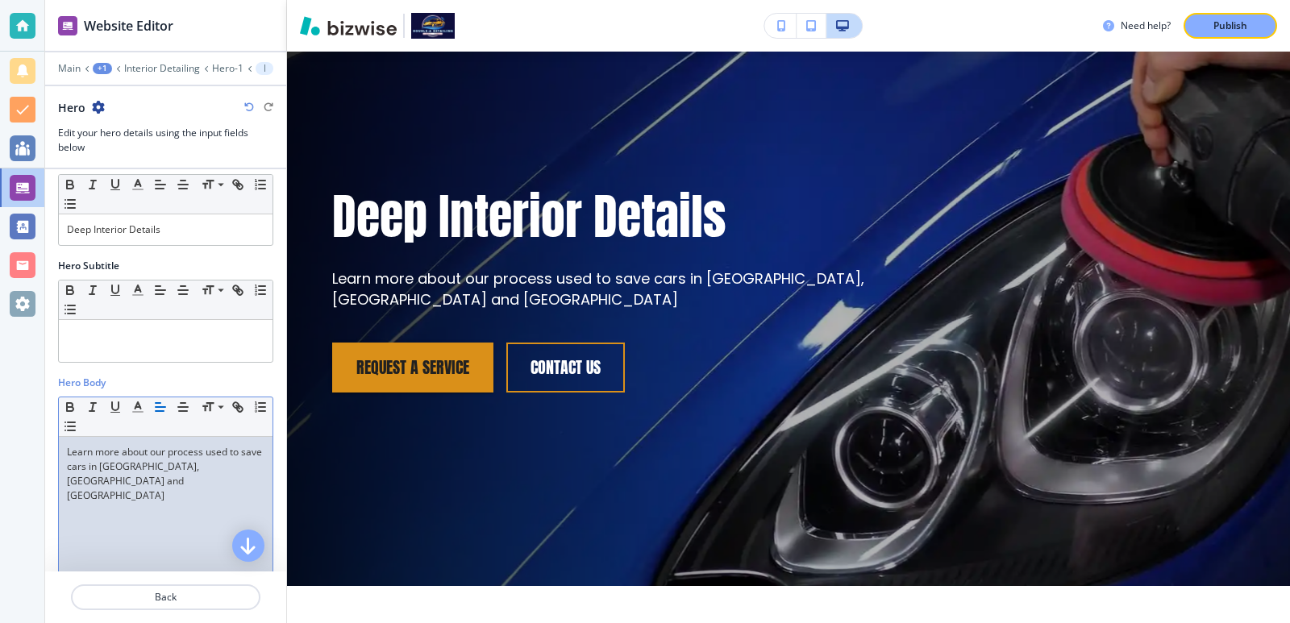
click at [192, 469] on p "Learn more about our process used to save cars in [GEOGRAPHIC_DATA], [GEOGRAPHI…" at bounding box center [166, 474] width 198 height 58
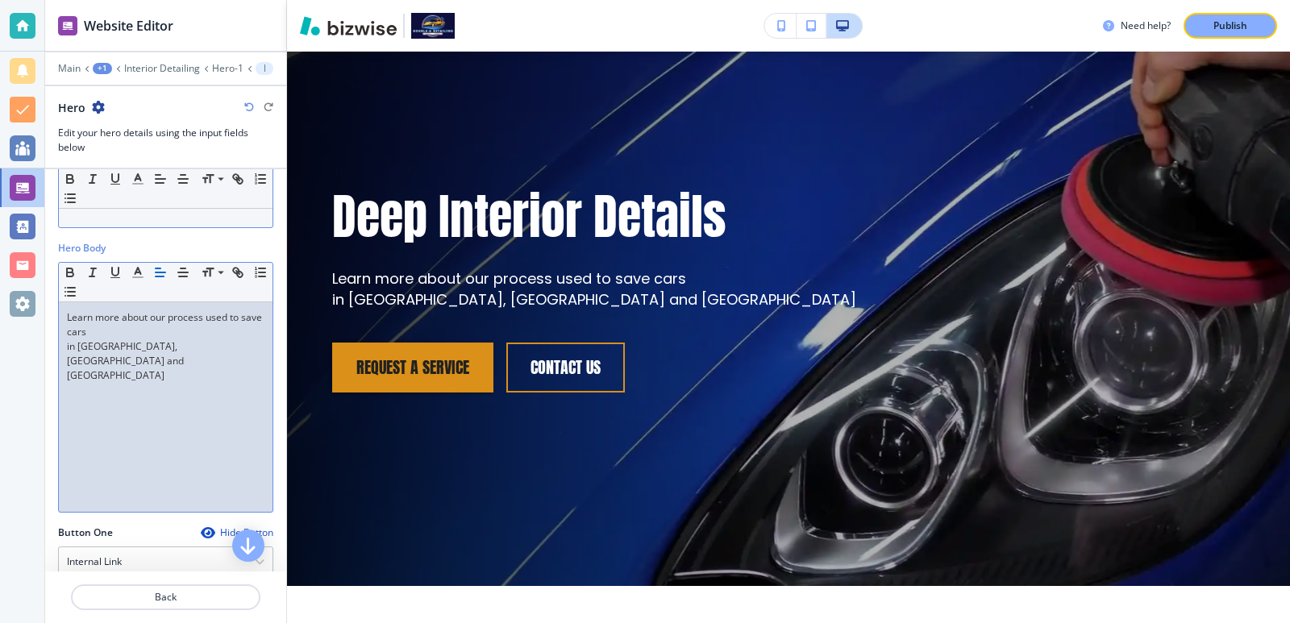
scroll to position [323, 0]
click at [214, 316] on p "Learn more about our process used to save cars" at bounding box center [166, 323] width 198 height 29
click at [77, 330] on p "Learn more about our process used to save cars" at bounding box center [166, 323] width 198 height 29
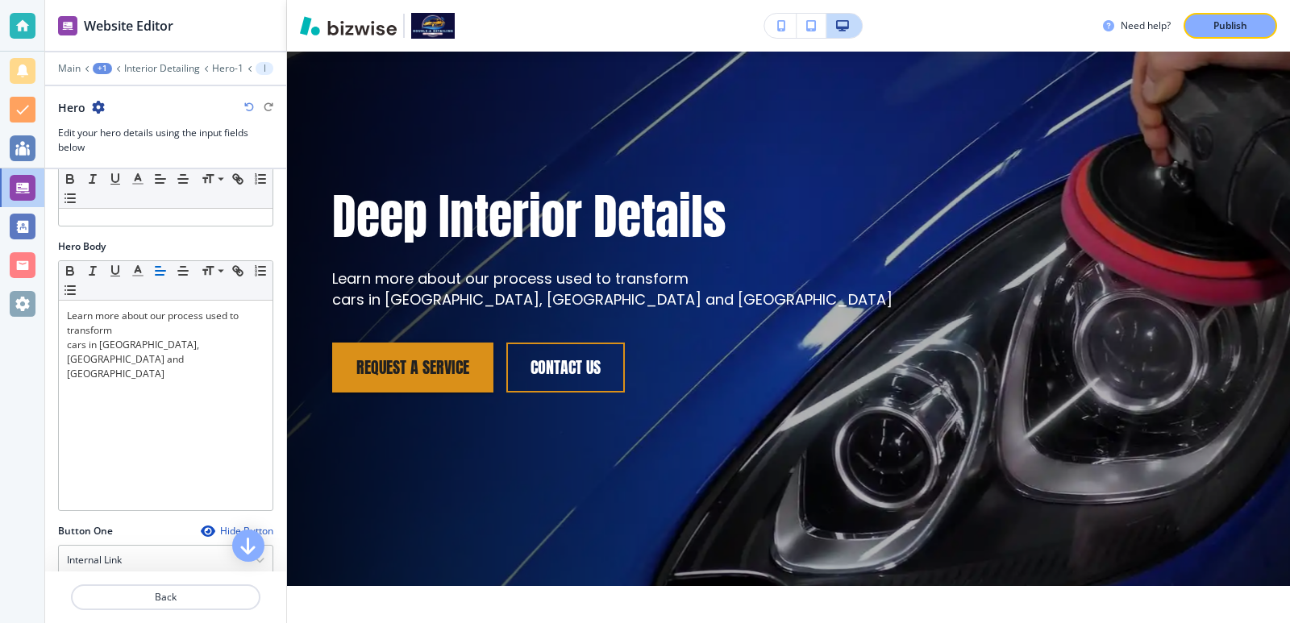
click at [1230, 29] on p "Publish" at bounding box center [1231, 26] width 34 height 15
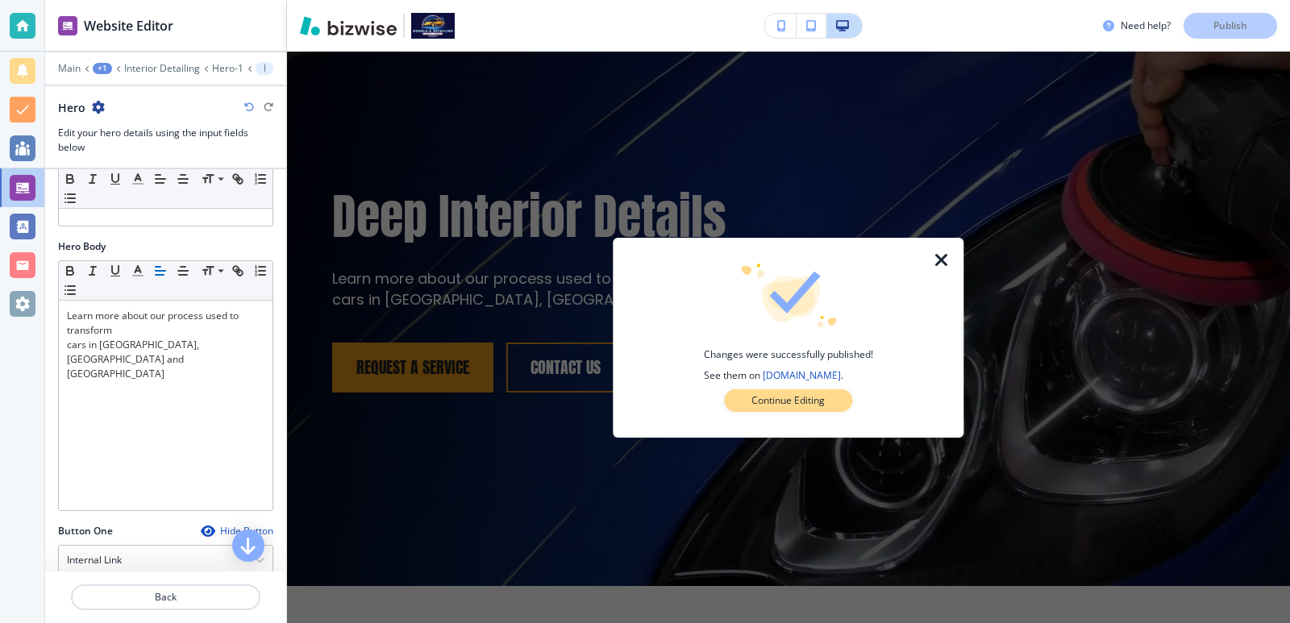
click at [797, 394] on p "Continue Editing" at bounding box center [788, 401] width 73 height 15
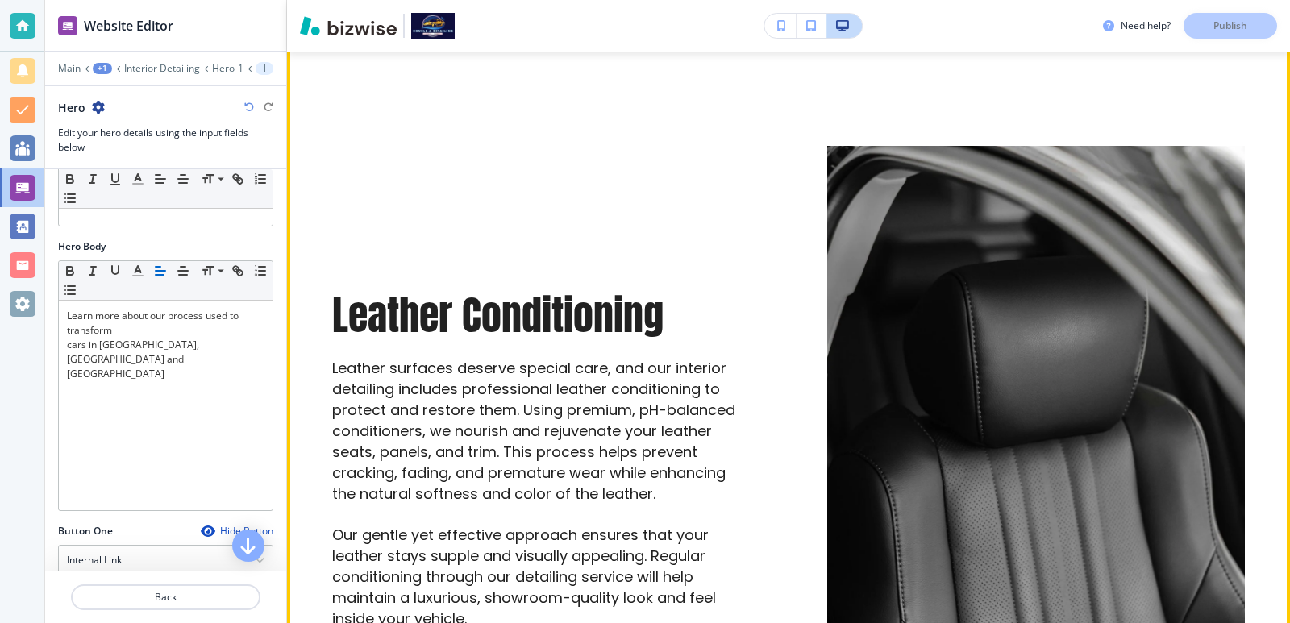
scroll to position [2581, 0]
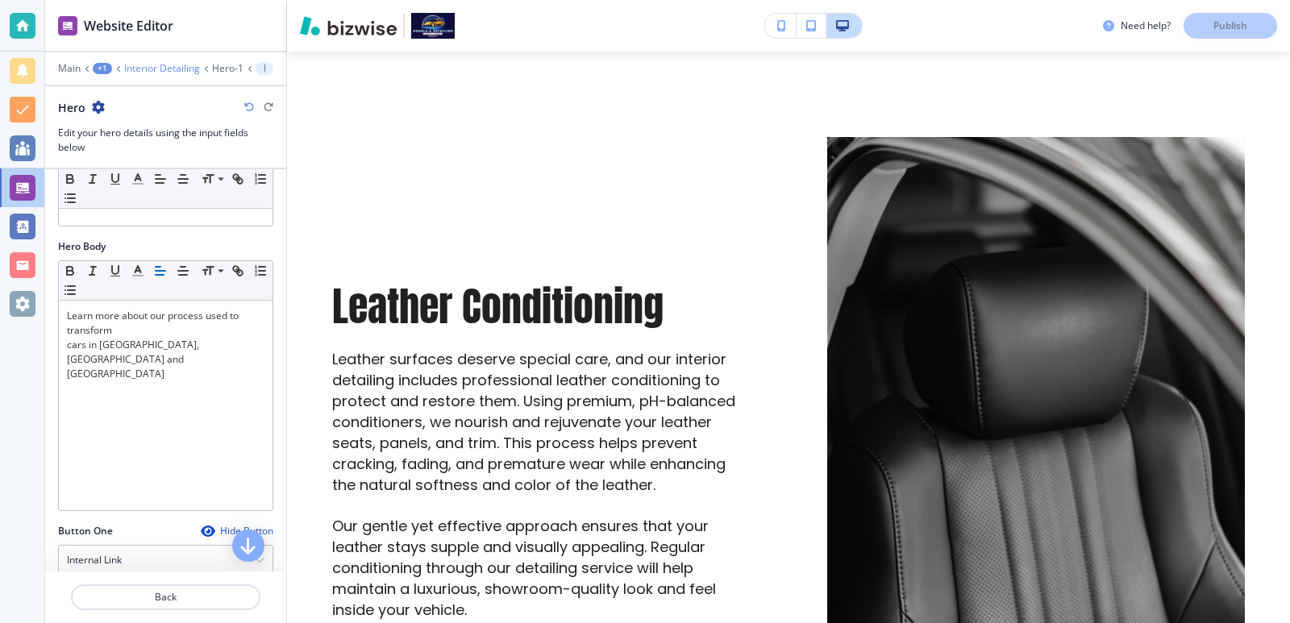
click at [185, 66] on p "Interior Detailing" at bounding box center [162, 68] width 76 height 11
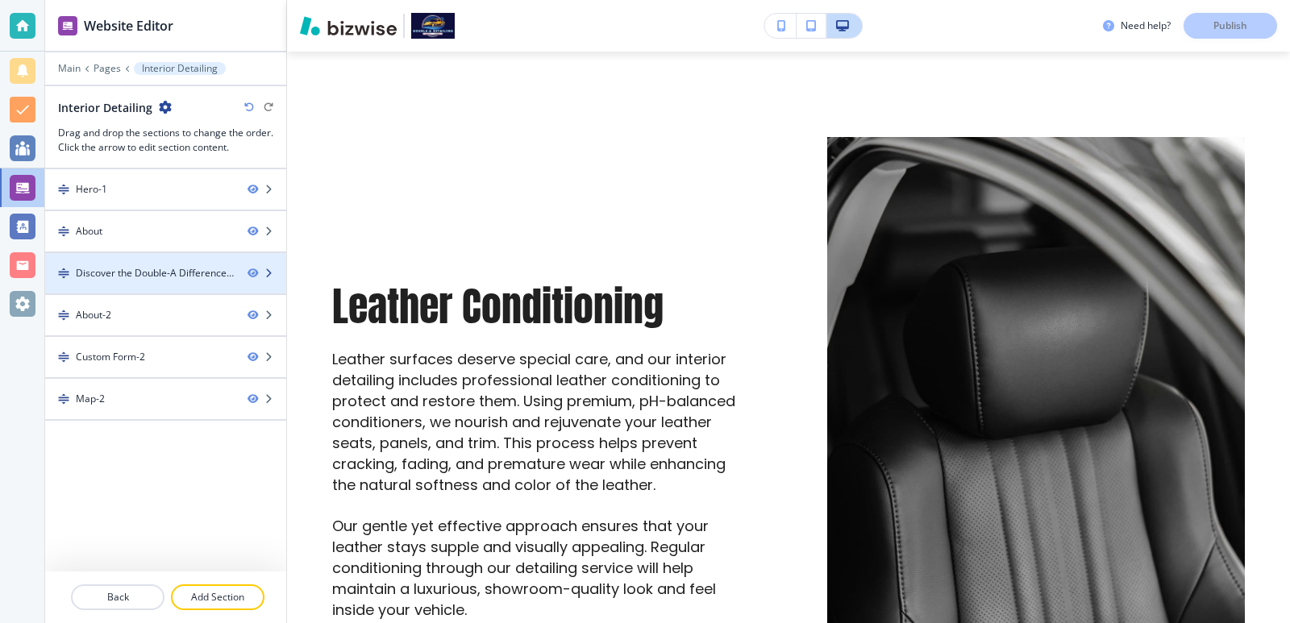
click at [171, 283] on div at bounding box center [165, 287] width 241 height 13
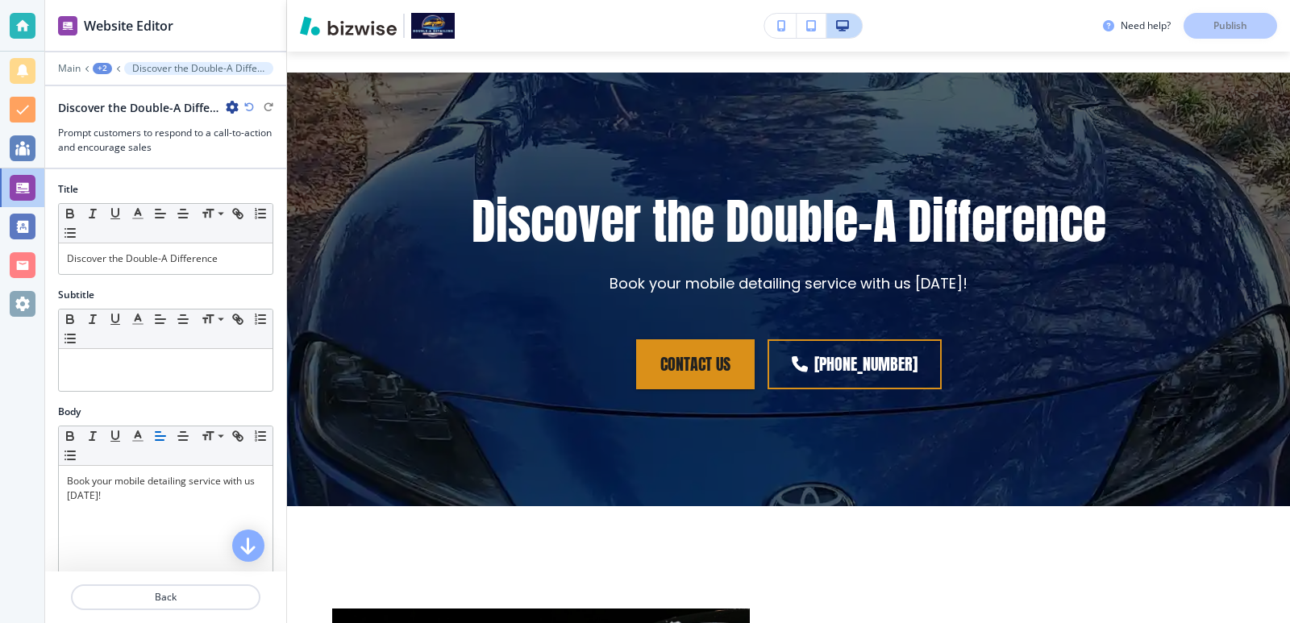
scroll to position [3378, 0]
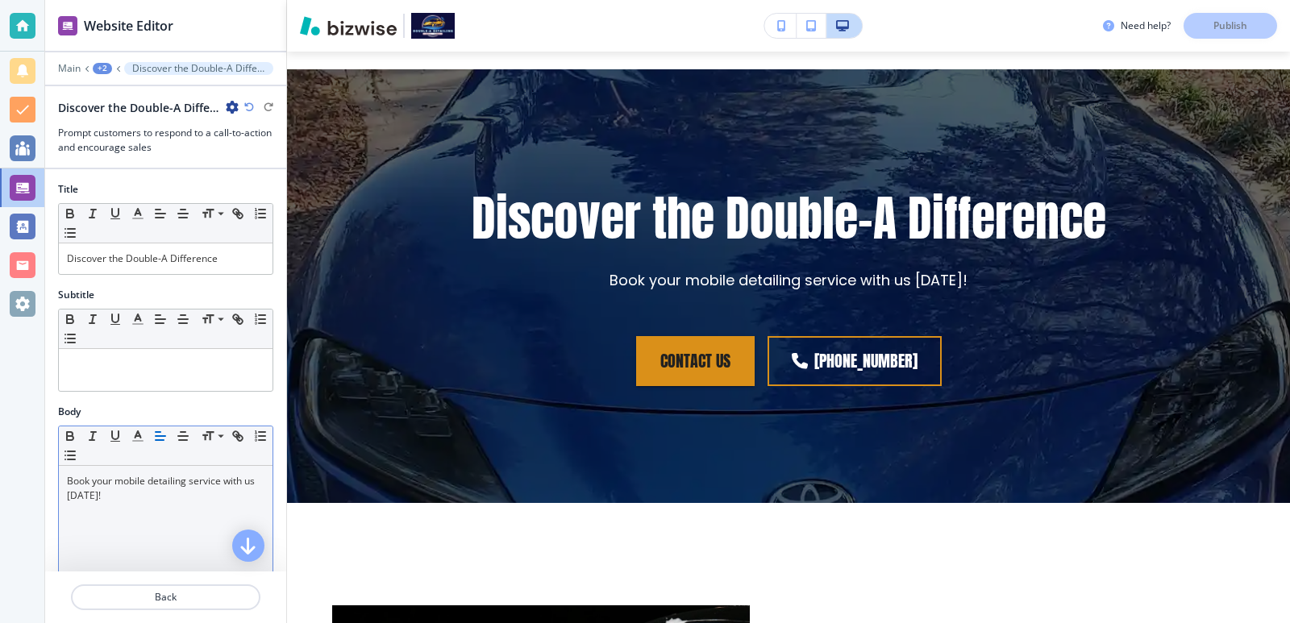
click at [181, 499] on p "Book your mobile detailing service with us [DATE]!" at bounding box center [166, 488] width 198 height 29
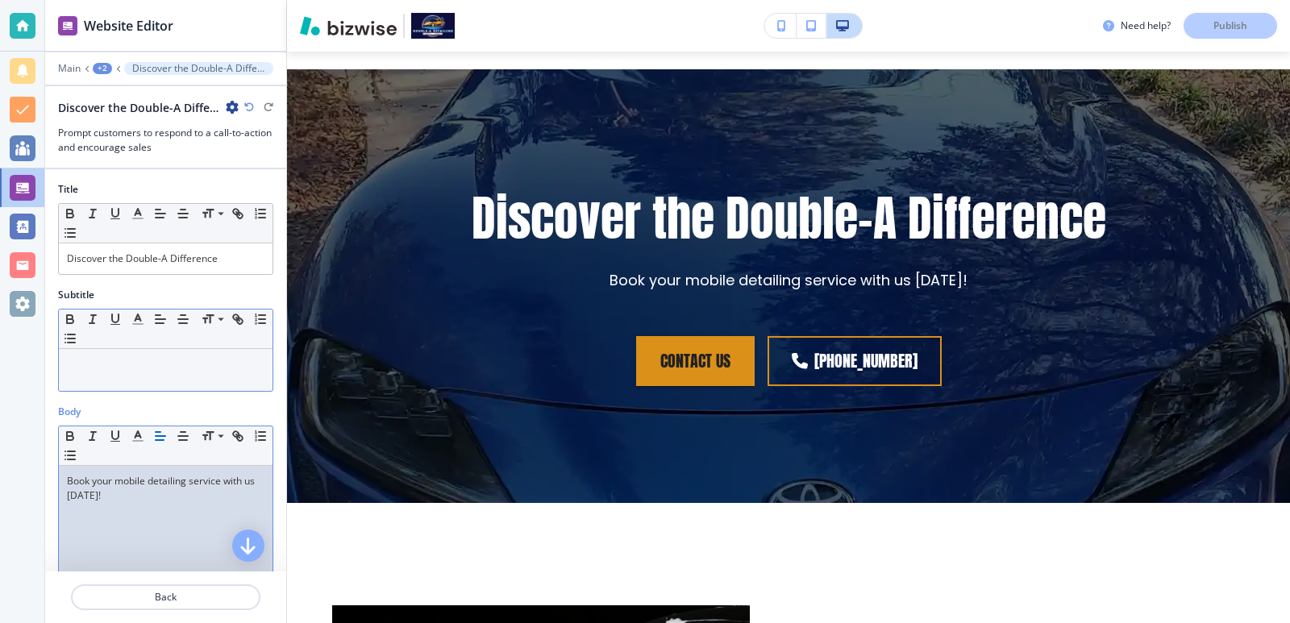
scroll to position [107, 0]
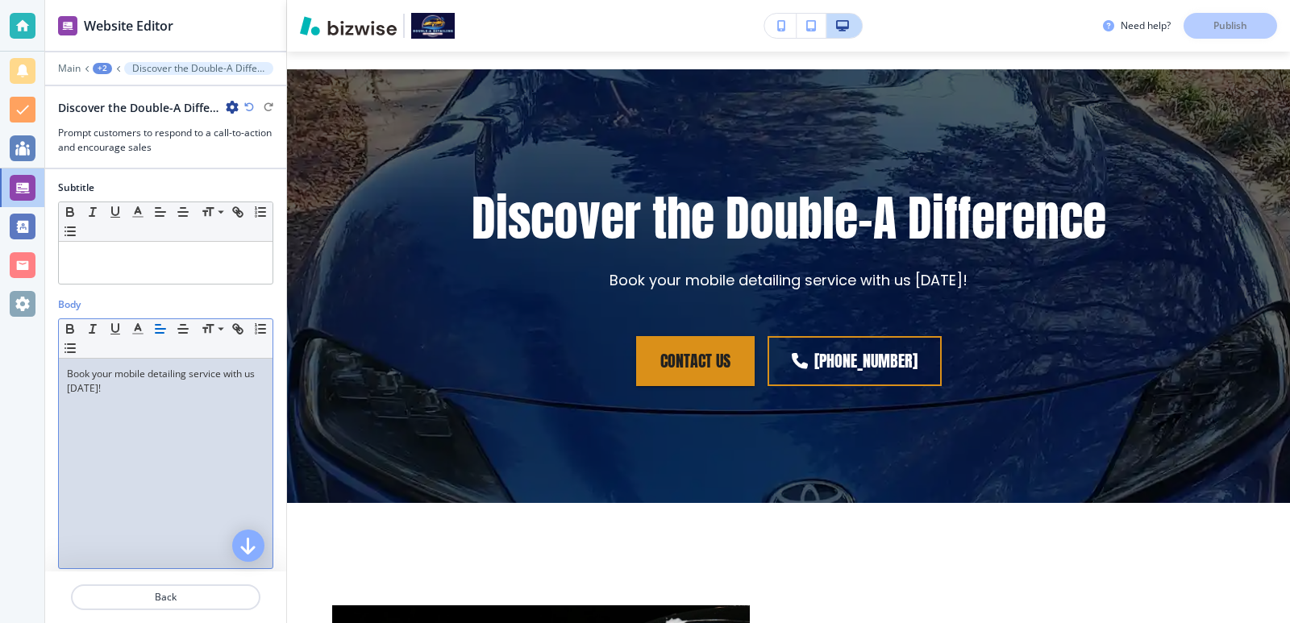
click at [69, 375] on p "Book your mobile detailing service with us [DATE]!" at bounding box center [166, 381] width 198 height 29
click at [69, 373] on p "Book your mobile detailing service with us [DATE]!" at bounding box center [166, 381] width 198 height 29
click at [70, 374] on p "Book your mobile detailing service with us [DATE]!" at bounding box center [166, 381] width 198 height 29
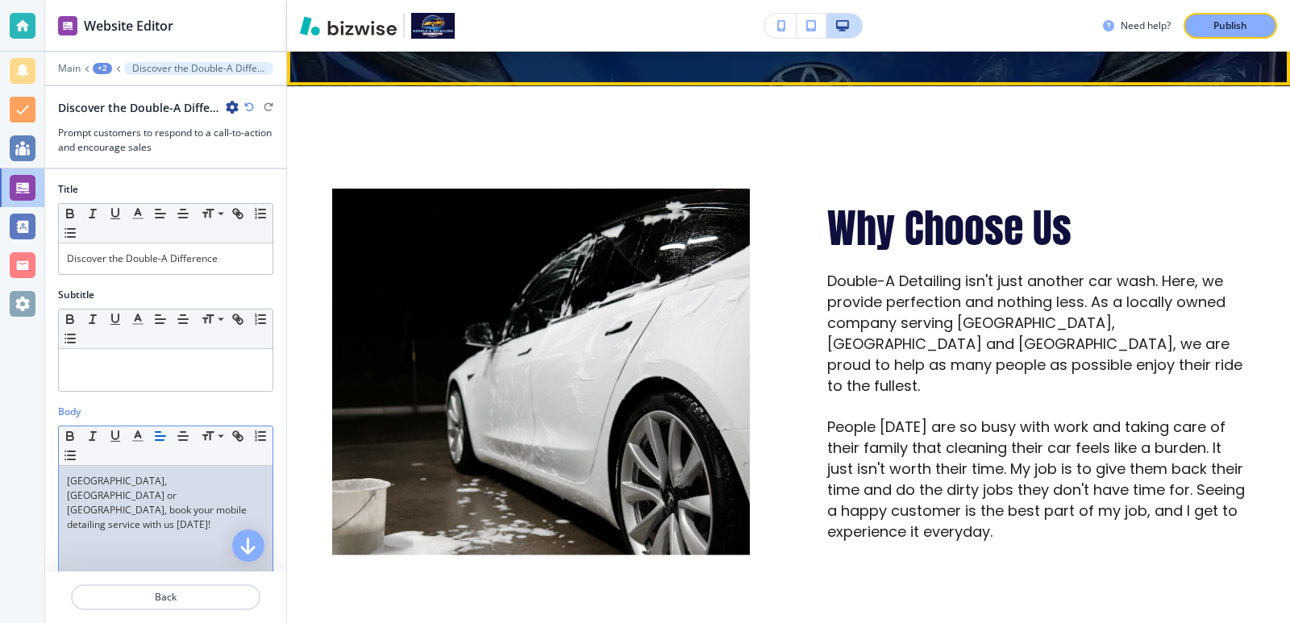
scroll to position [3808, 0]
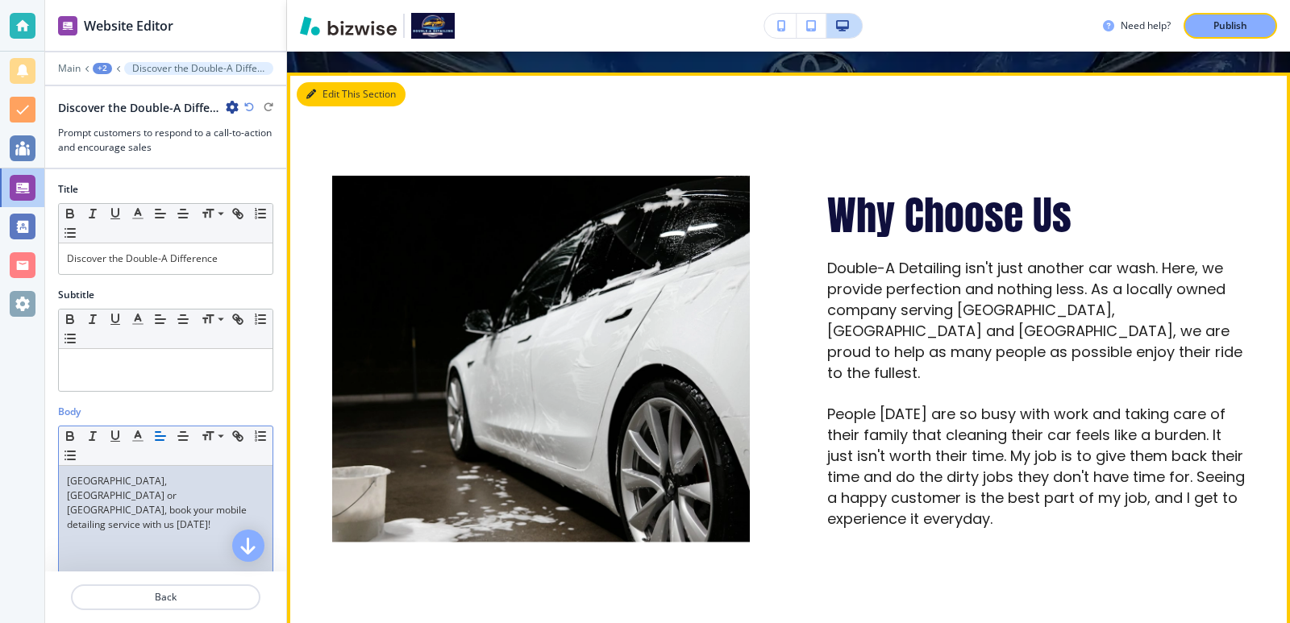
click at [339, 82] on button "Edit This Section" at bounding box center [351, 94] width 109 height 24
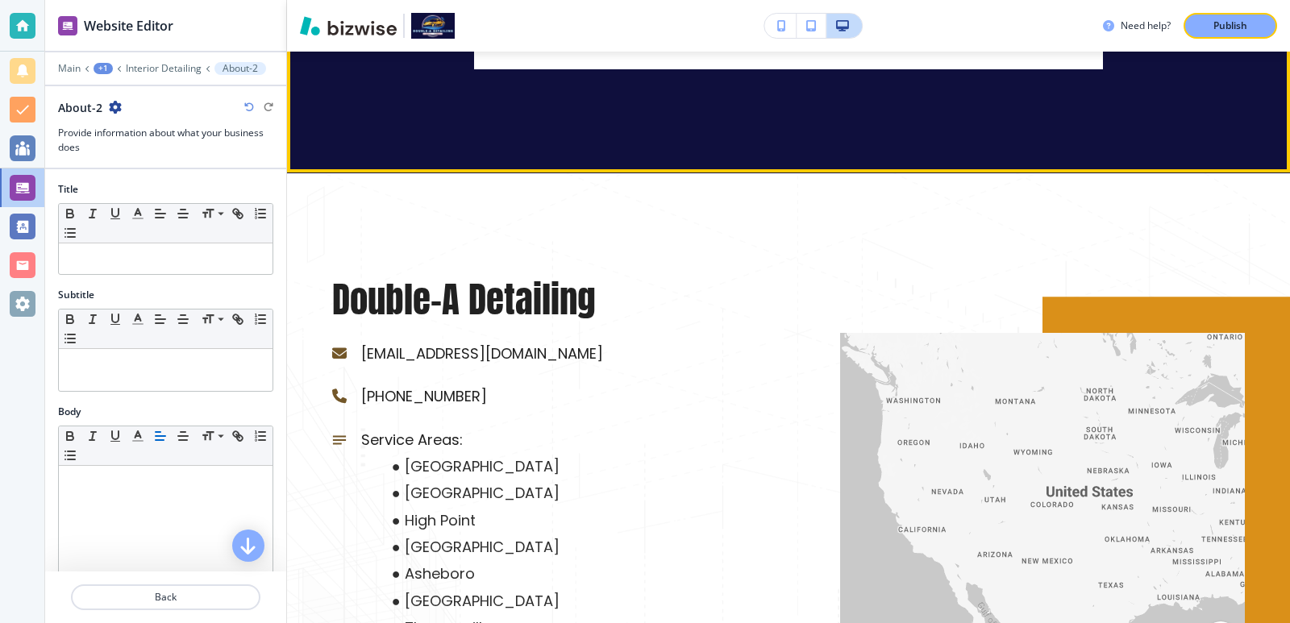
scroll to position [5100, 0]
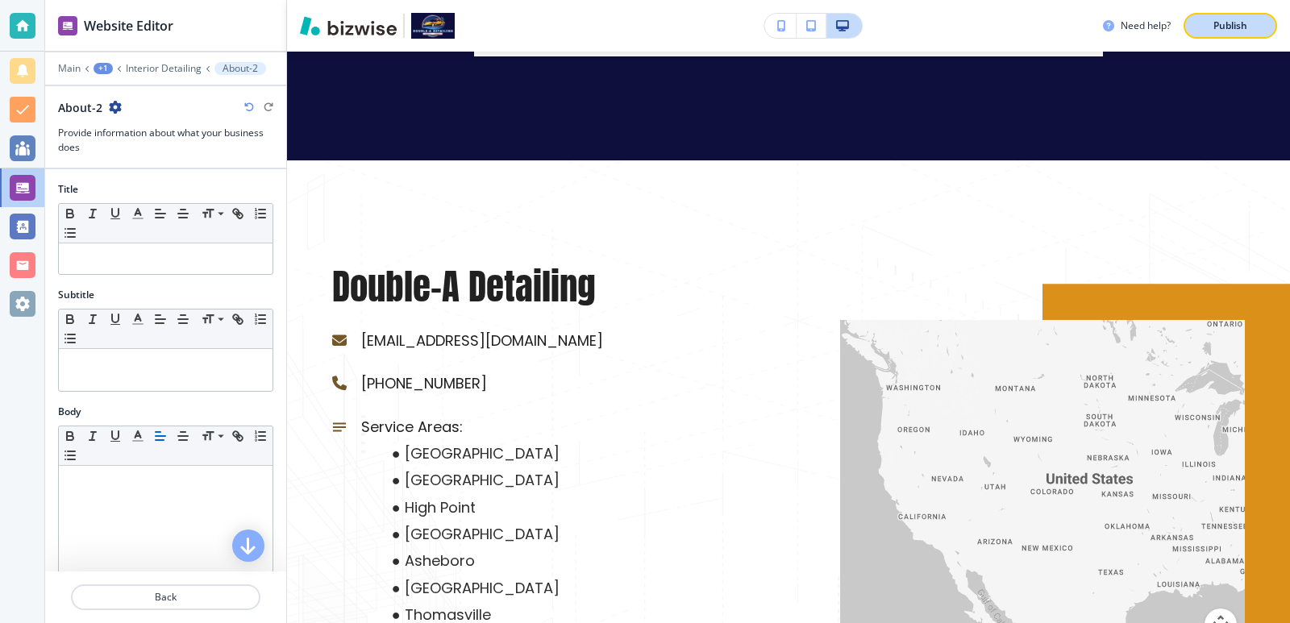
click at [1218, 22] on p "Publish" at bounding box center [1231, 26] width 34 height 15
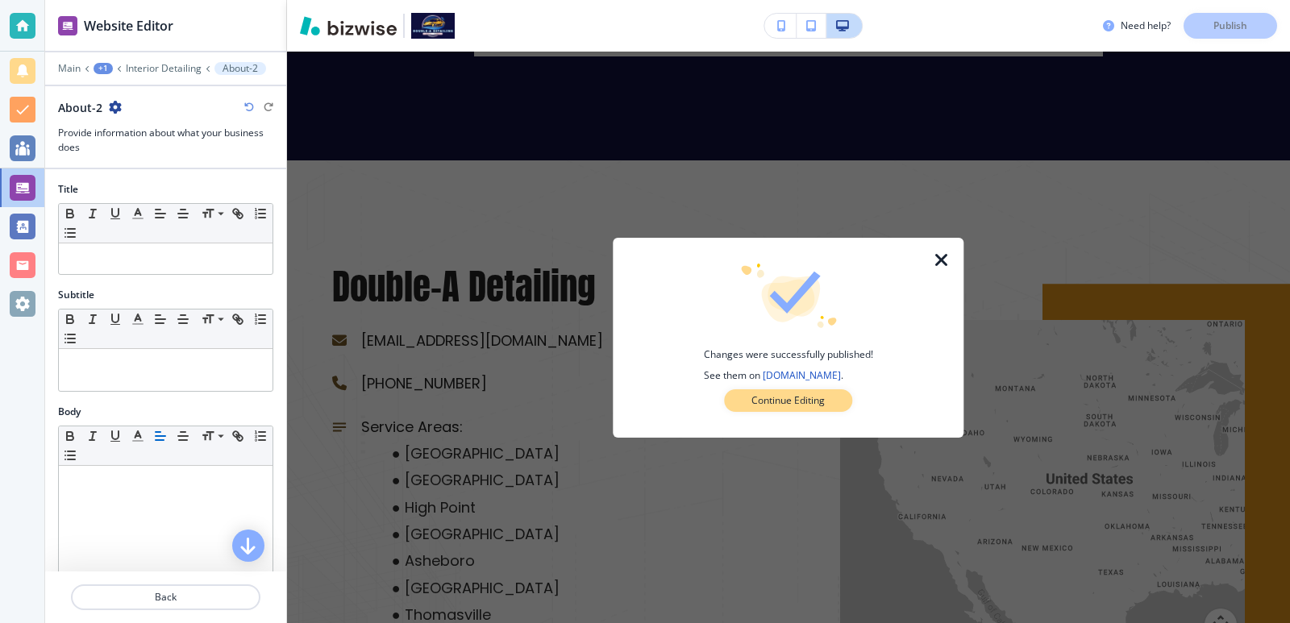
click at [800, 392] on button "Continue Editing" at bounding box center [788, 401] width 128 height 23
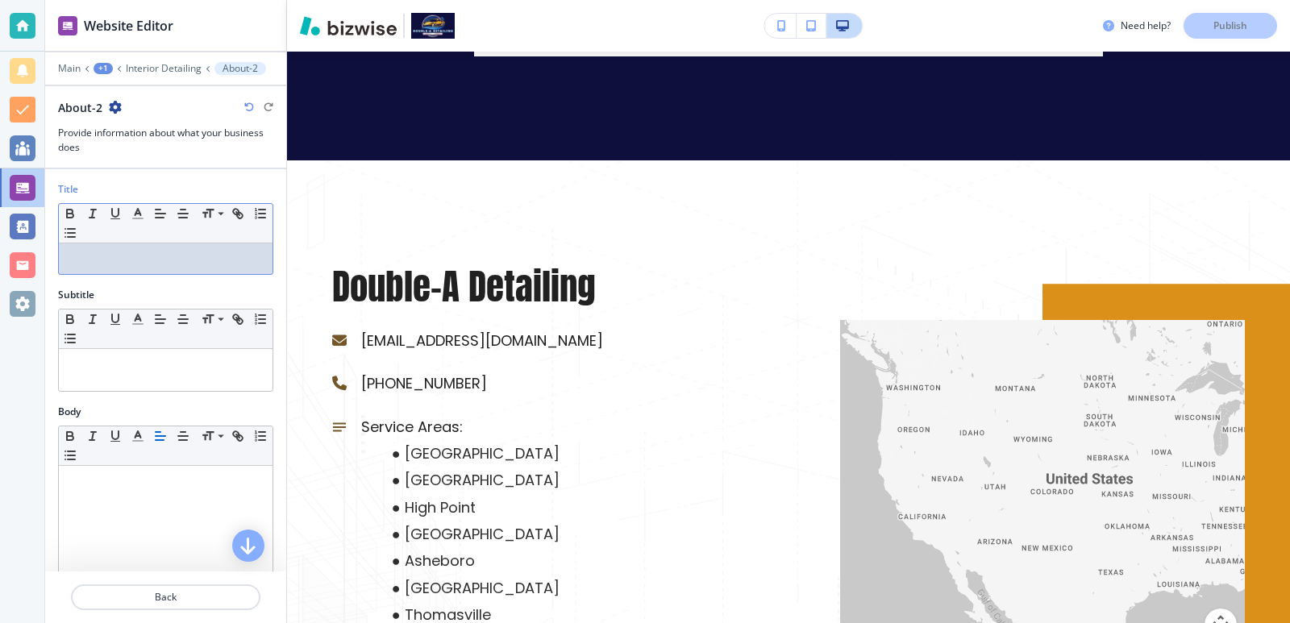
click at [175, 258] on p at bounding box center [166, 259] width 198 height 15
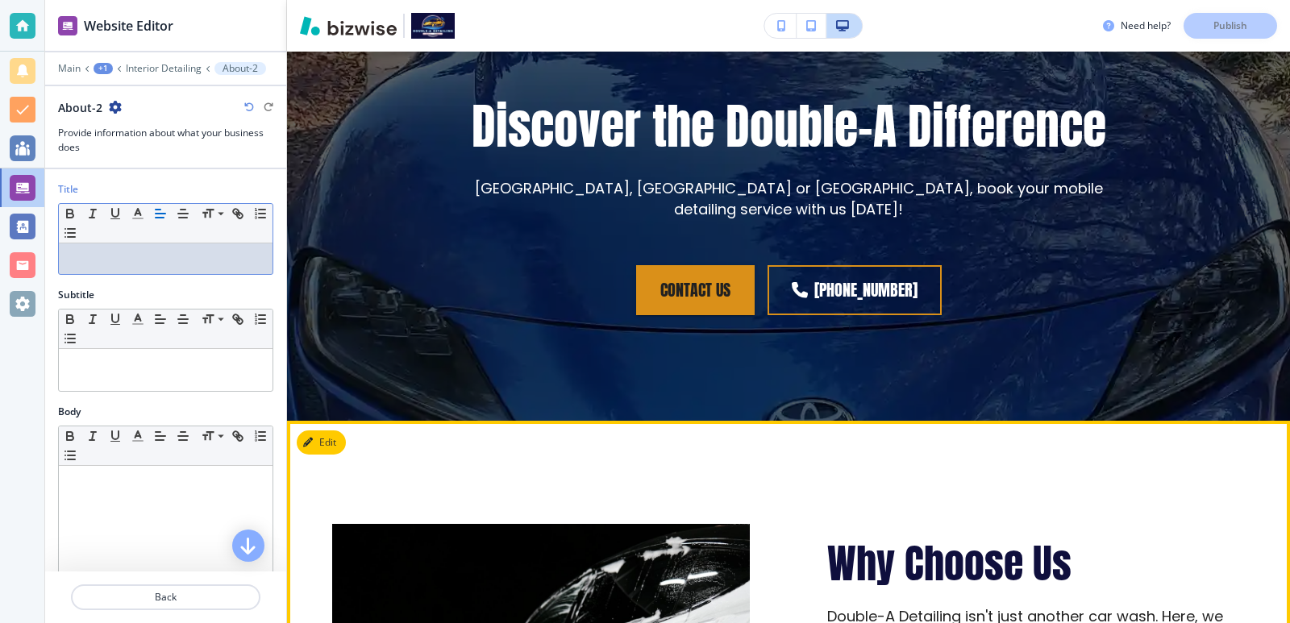
scroll to position [3380, 0]
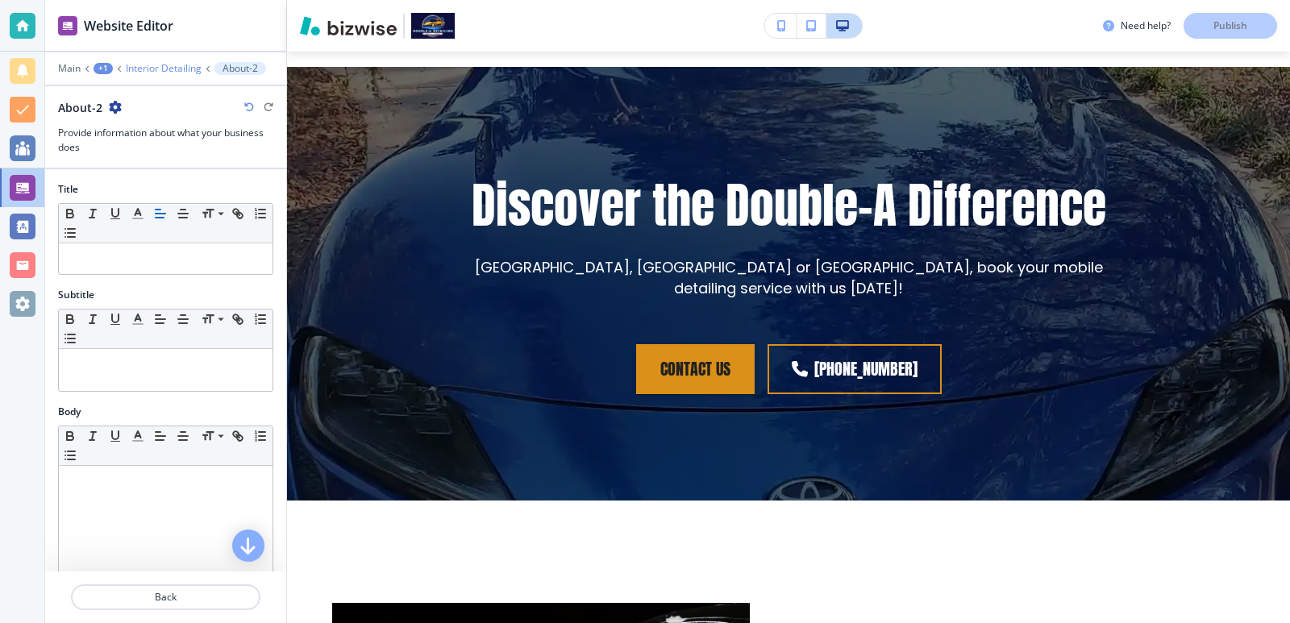
click at [190, 71] on p "Interior Detailing" at bounding box center [164, 68] width 76 height 11
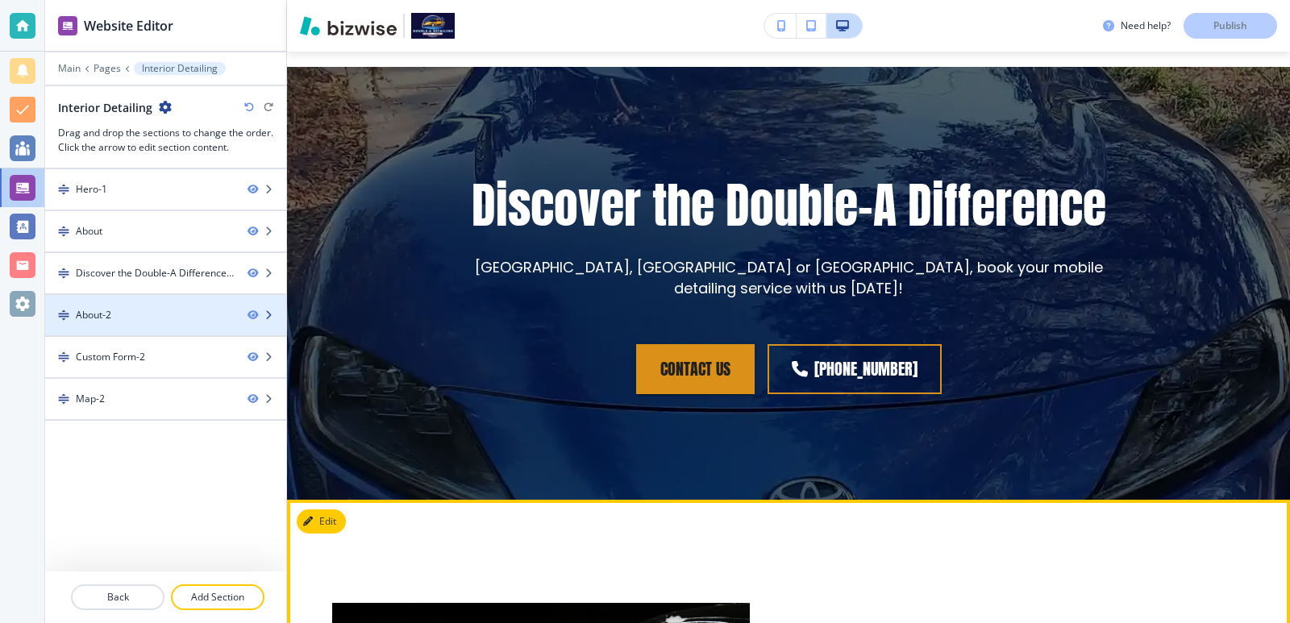
click at [167, 316] on div "About-2" at bounding box center [140, 315] width 190 height 15
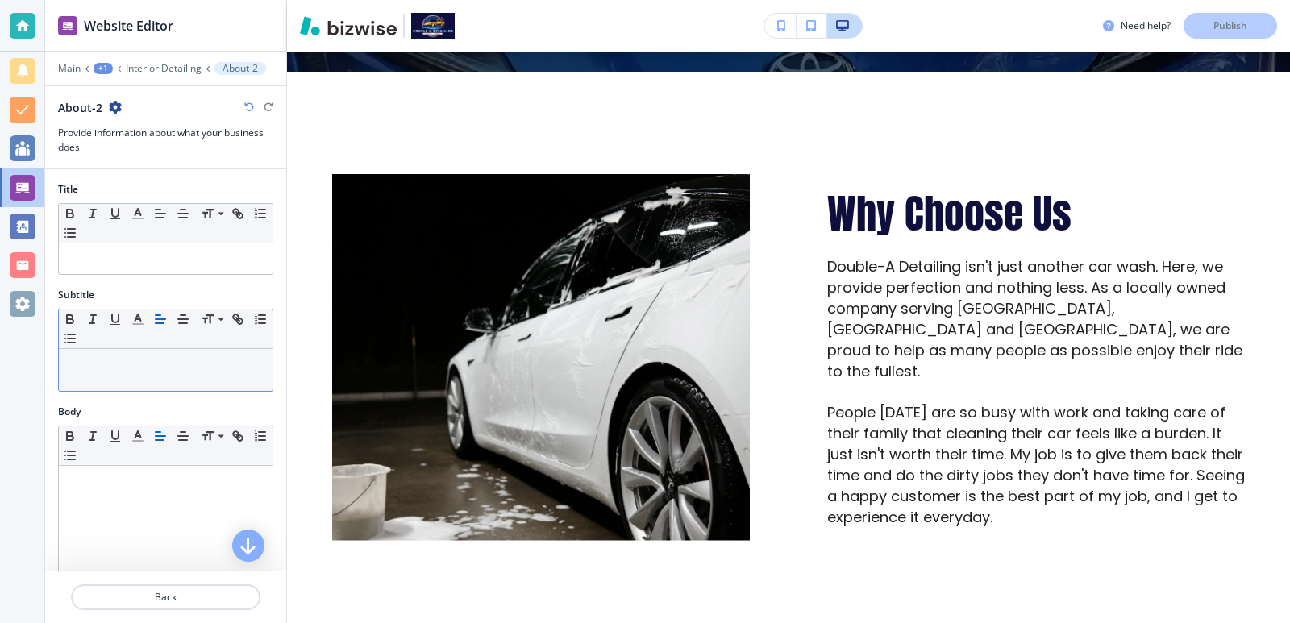
scroll to position [3810, 0]
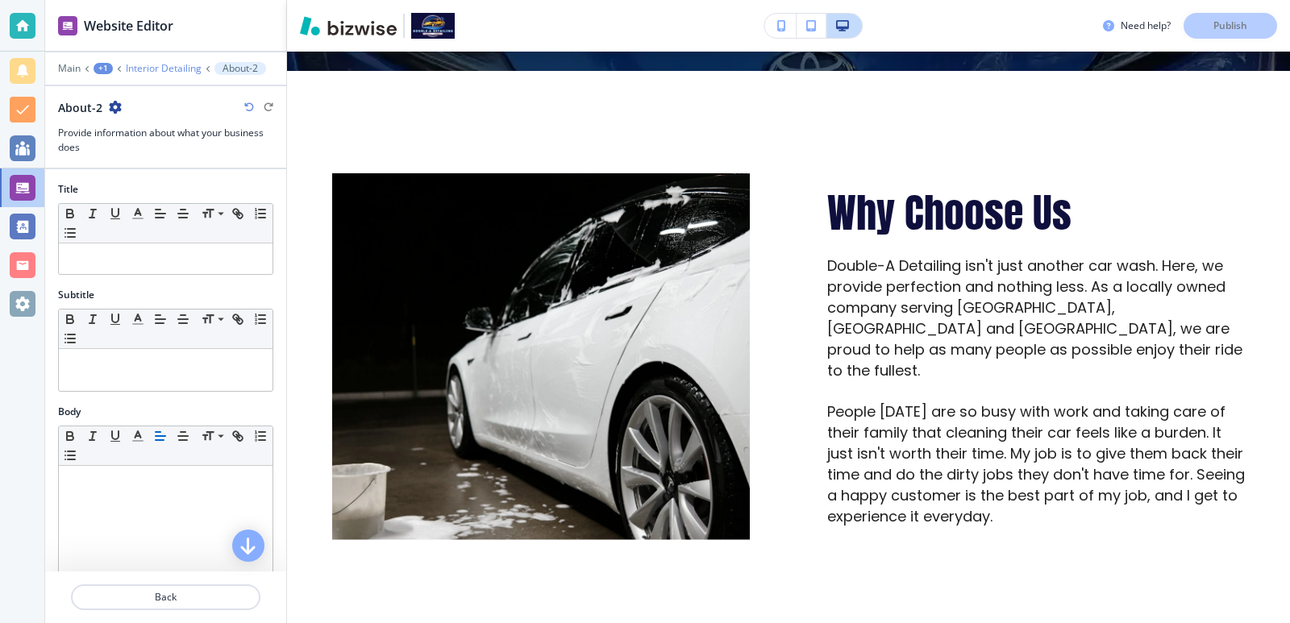
click at [199, 65] on p "Interior Detailing" at bounding box center [164, 68] width 76 height 11
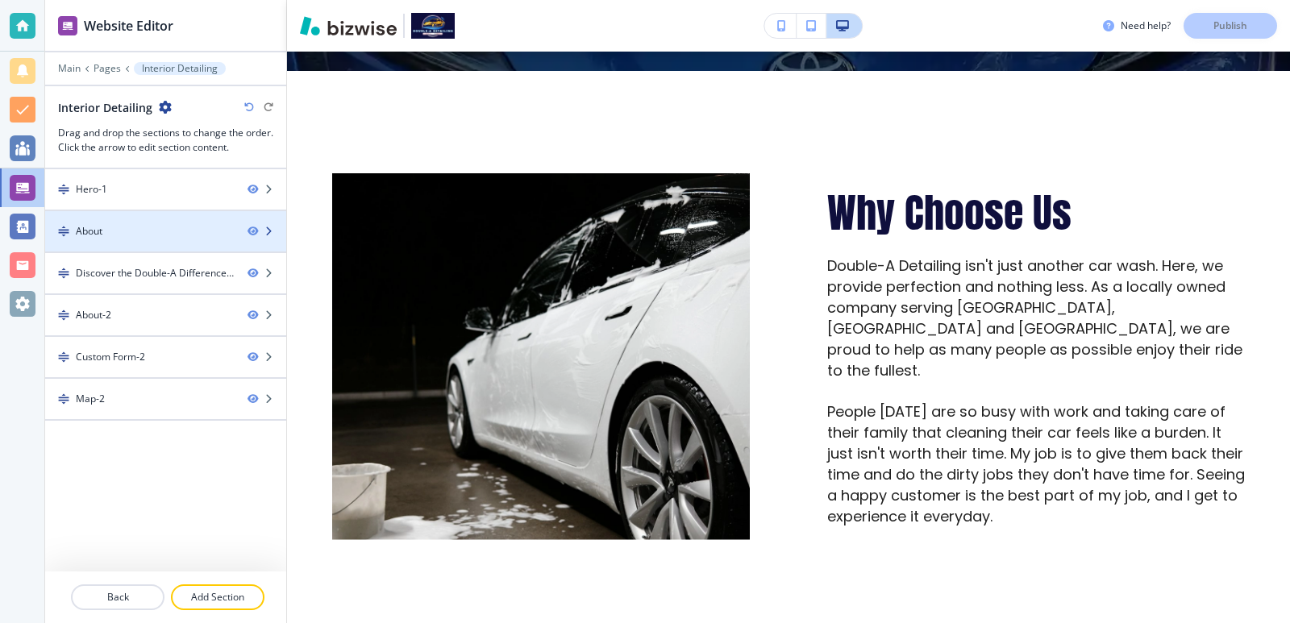
click at [156, 230] on div "About" at bounding box center [140, 231] width 190 height 15
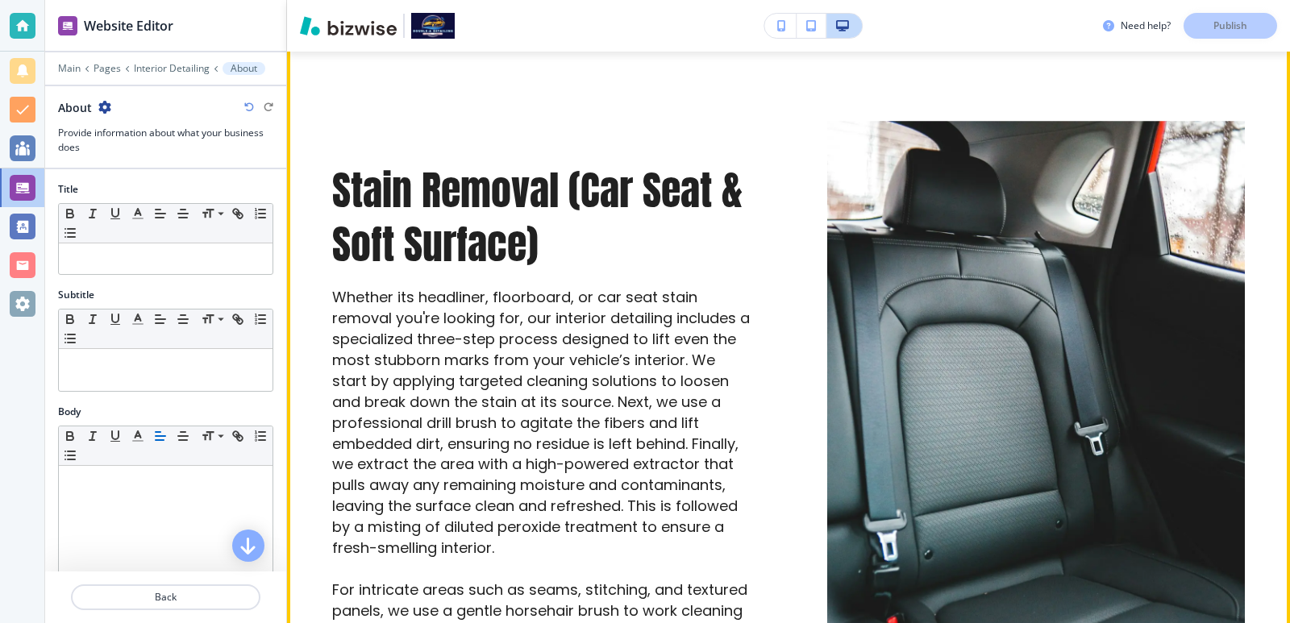
scroll to position [1260, 0]
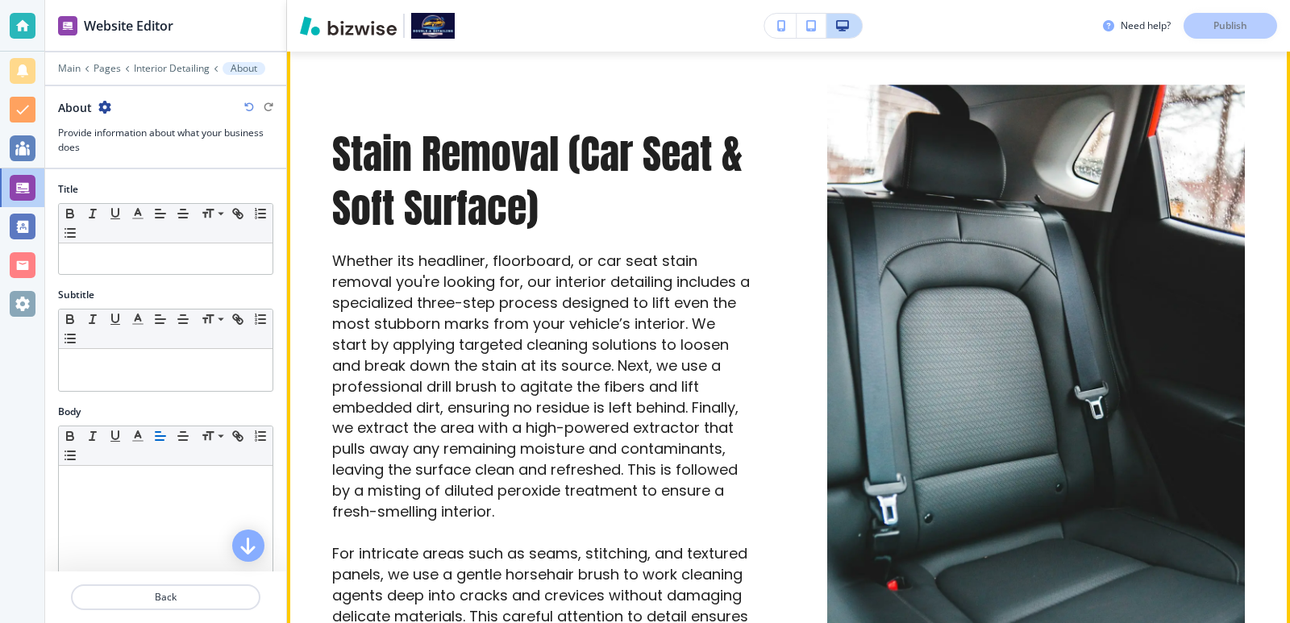
click at [774, 215] on div at bounding box center [997, 359] width 495 height 704
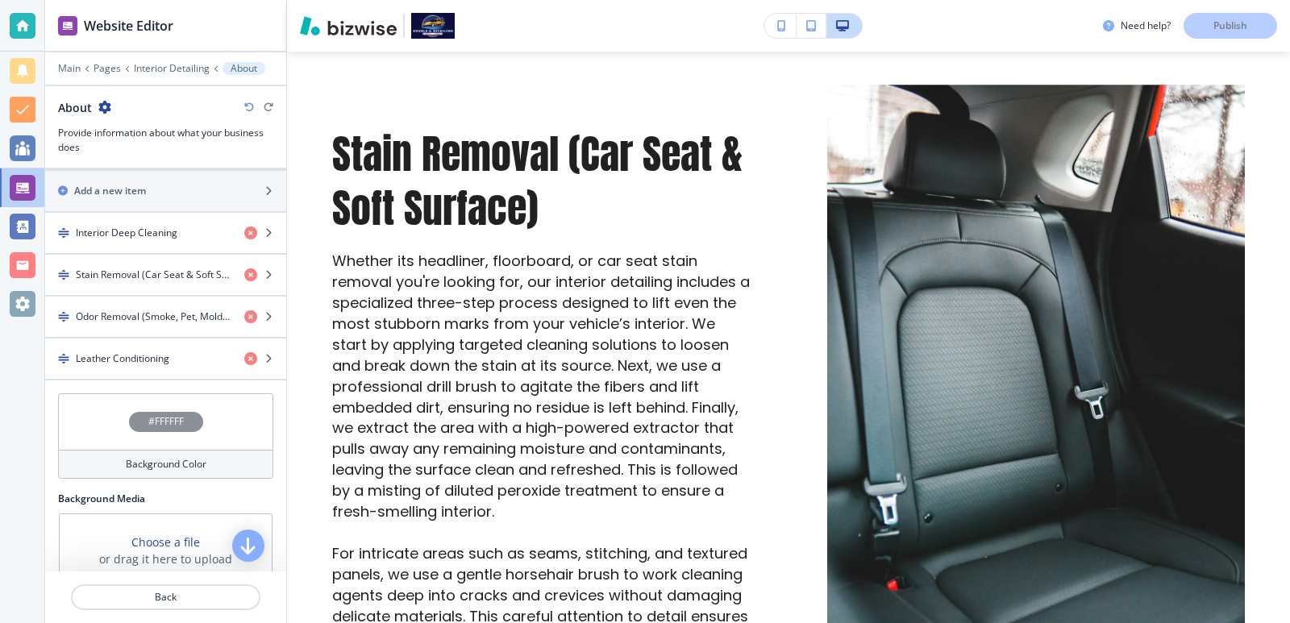
scroll to position [597, 0]
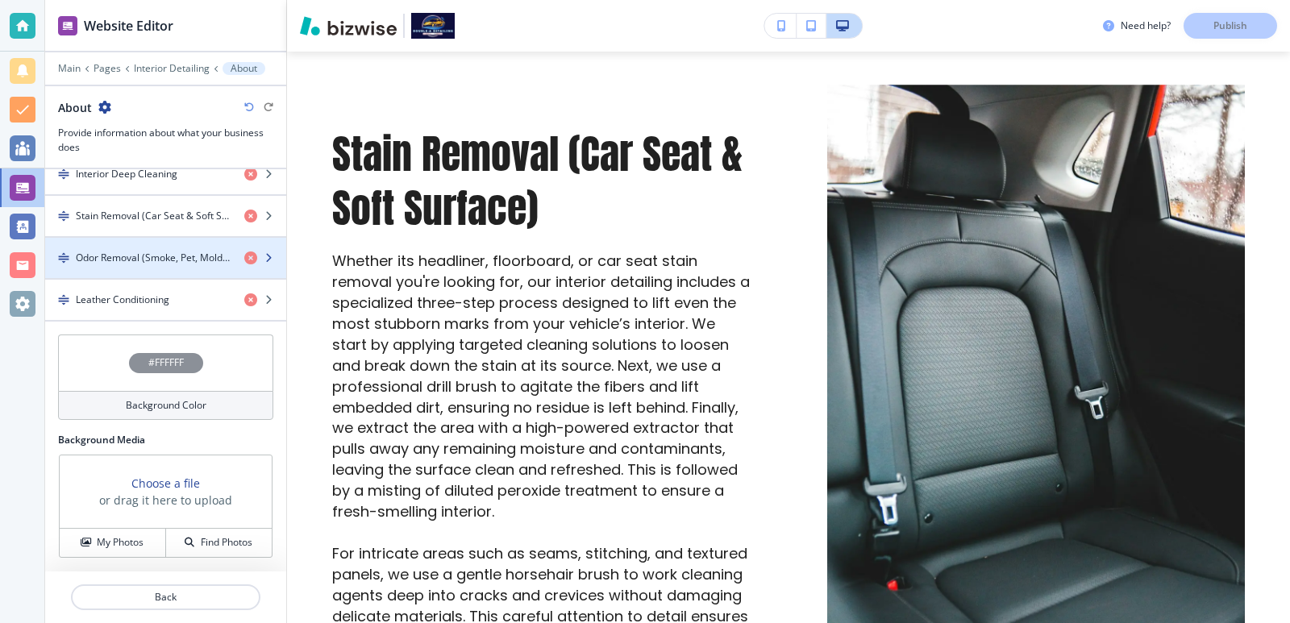
click at [169, 259] on h4 "Odor Removal (Smoke, Pet, Mold, Food, etc)" at bounding box center [154, 258] width 156 height 15
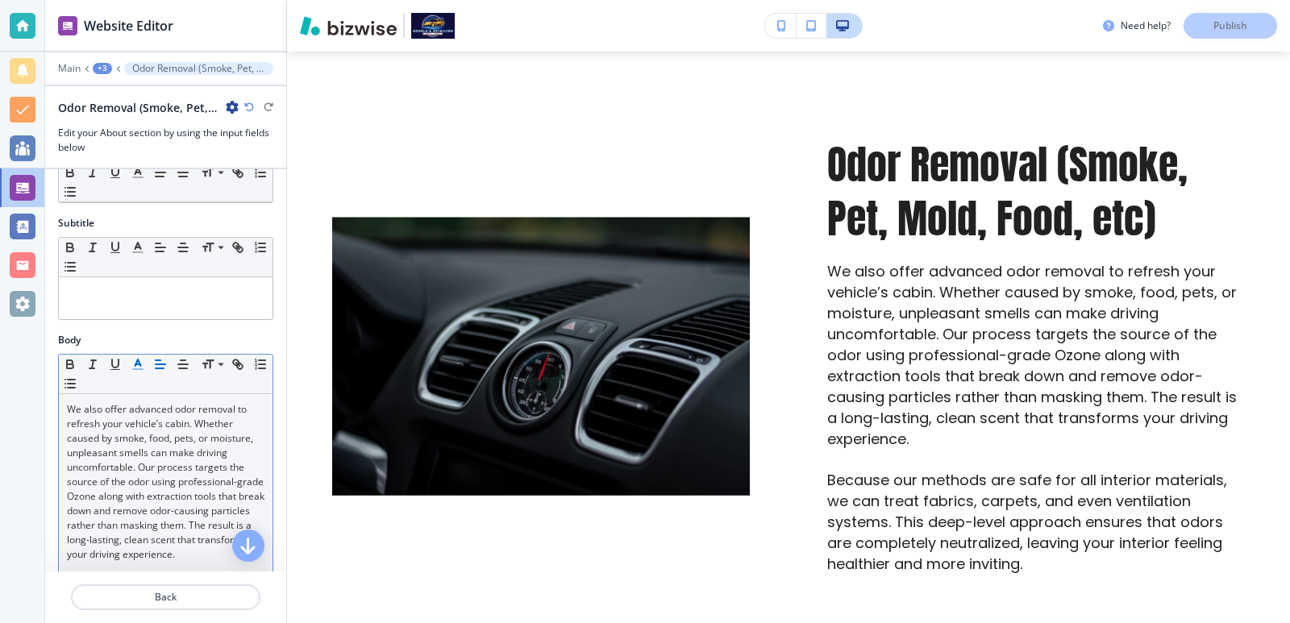
scroll to position [107, 0]
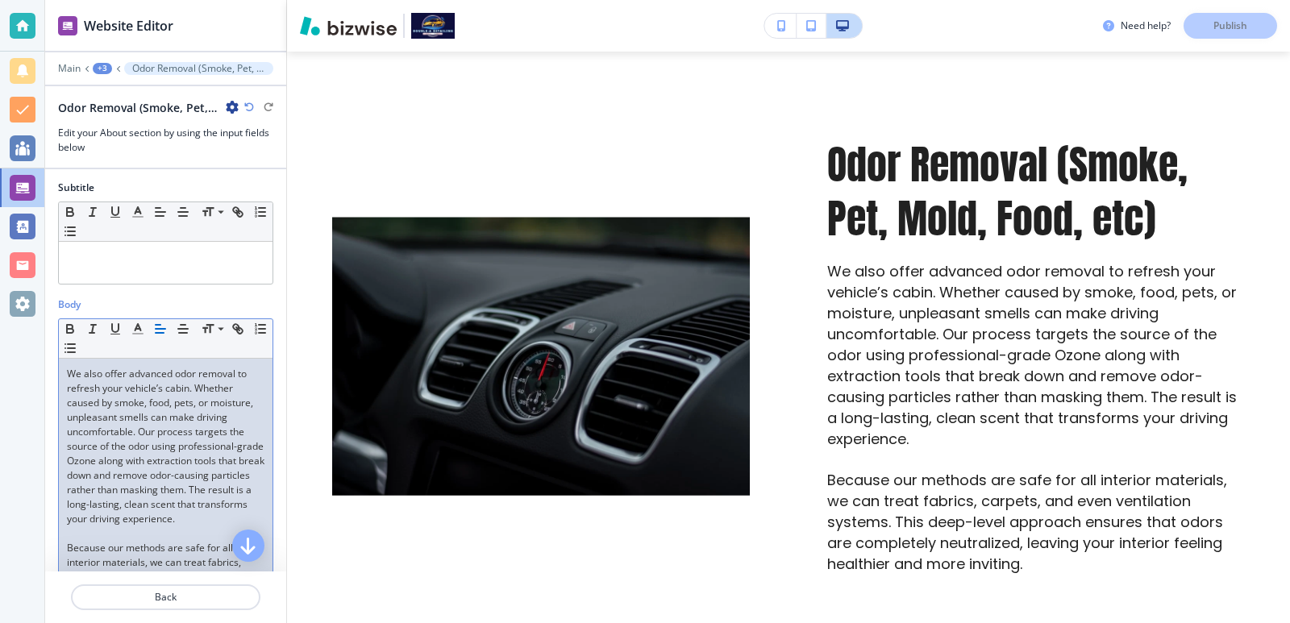
click at [174, 444] on p "We also offer advanced odor removal to refresh your vehicle’s cabin. Whether ca…" at bounding box center [166, 447] width 198 height 160
click at [198, 527] on p "We also offer advanced odor removal to refresh your vehicle’s cabin. Whether ca…" at bounding box center [166, 447] width 198 height 160
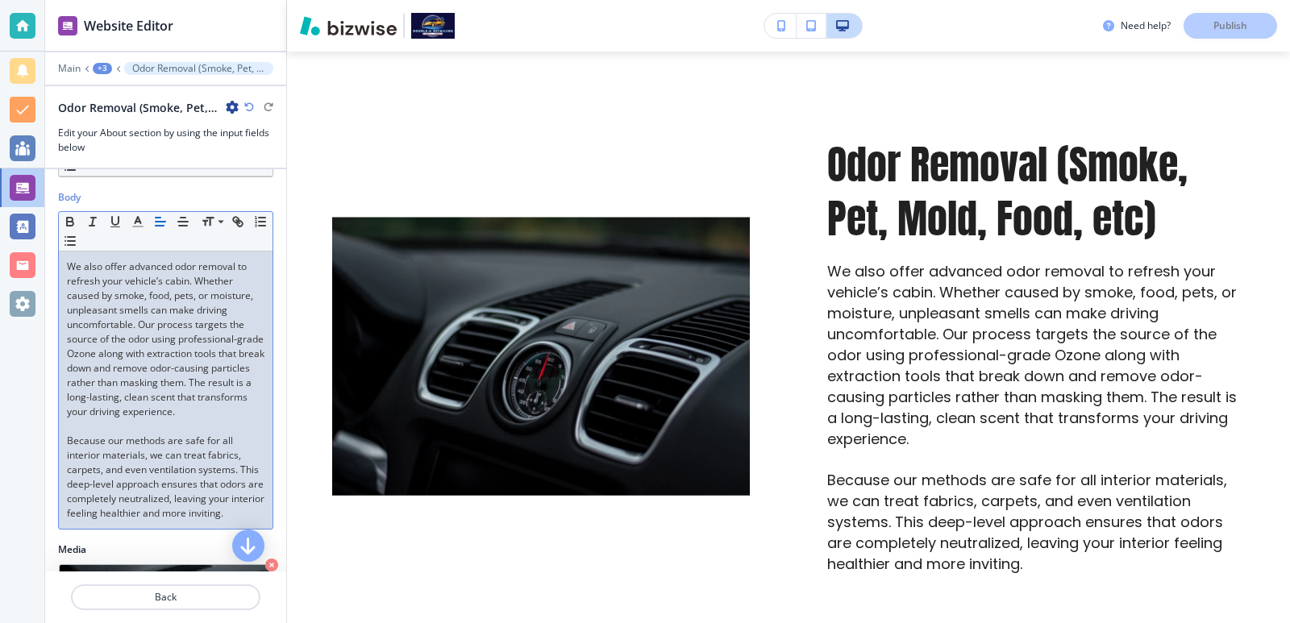
scroll to position [215, 0]
click at [192, 520] on p "Because our methods are safe for all interior materials, we can treat fabrics, …" at bounding box center [166, 476] width 198 height 87
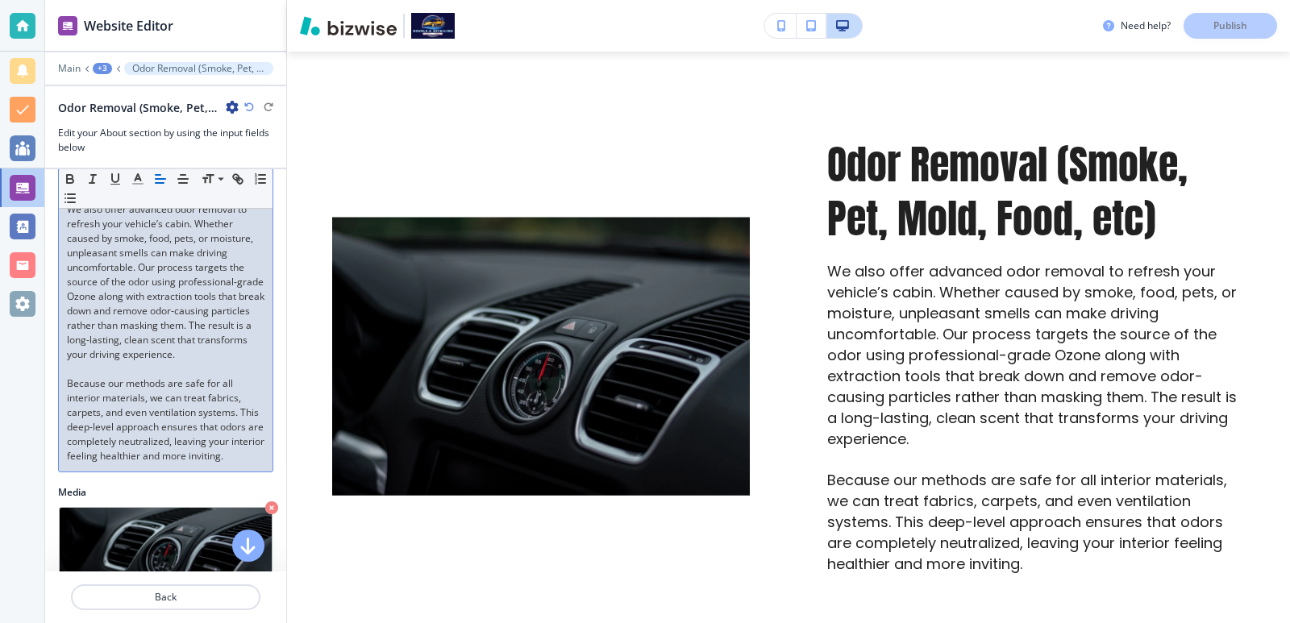
scroll to position [323, 0]
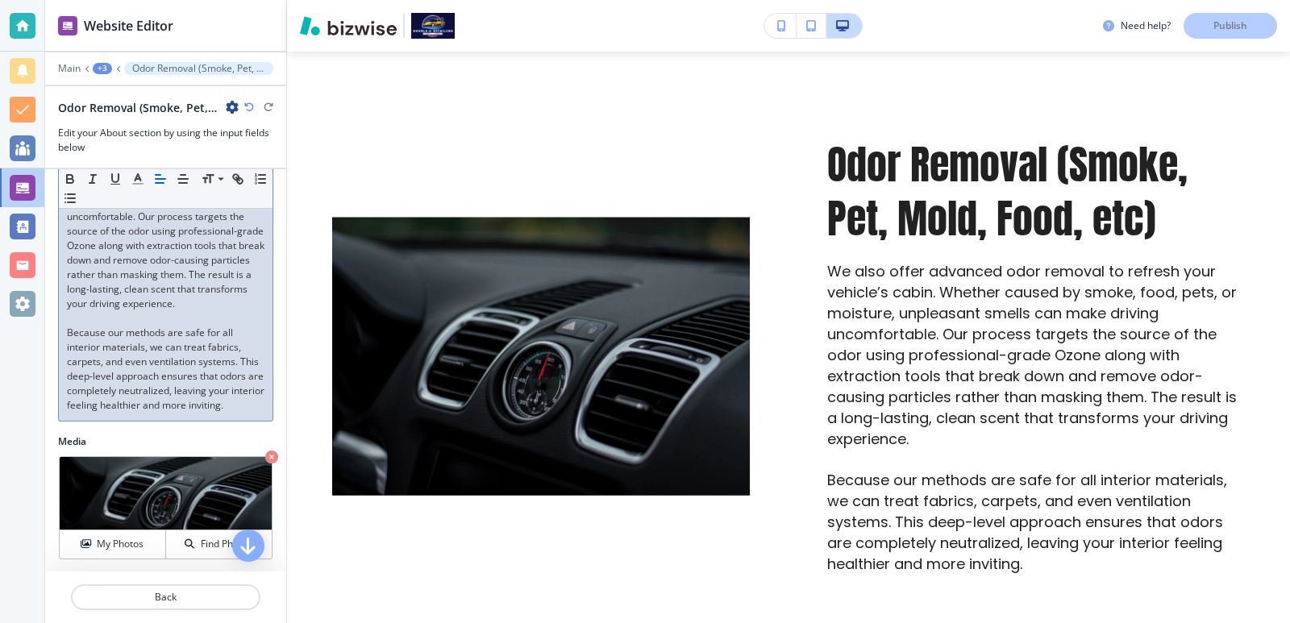
click at [194, 413] on p "Because our methods are safe for all interior materials, we can treat fabrics, …" at bounding box center [166, 369] width 198 height 87
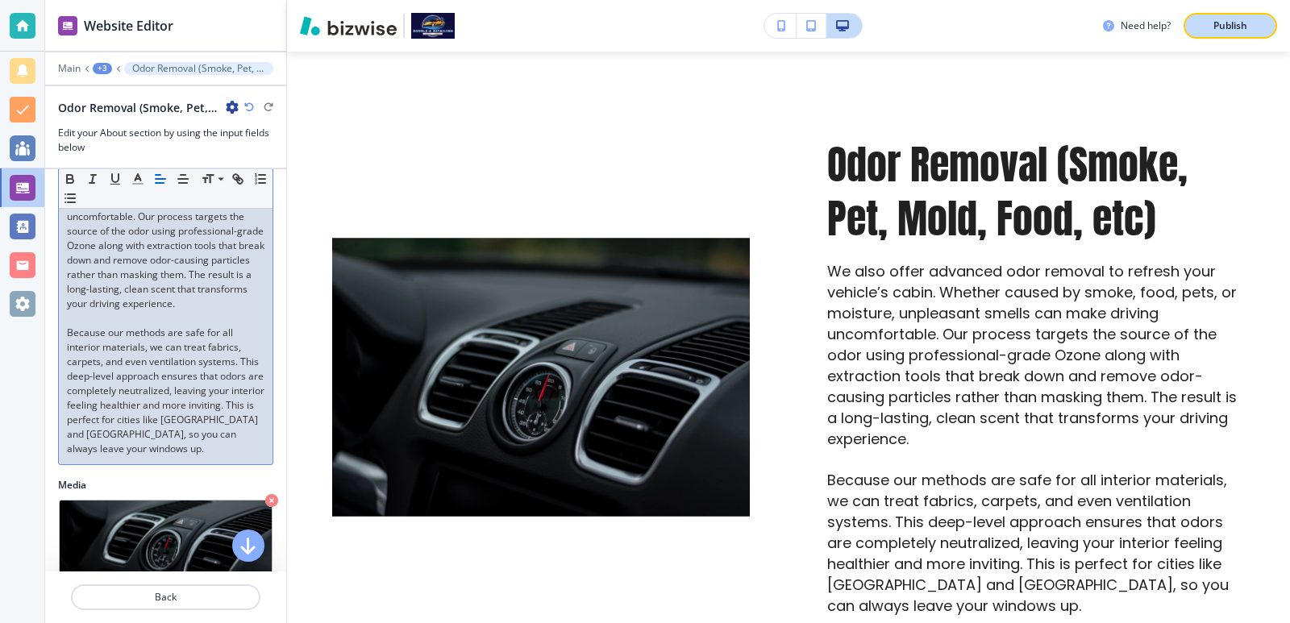
click at [1238, 22] on p "Publish" at bounding box center [1231, 26] width 34 height 15
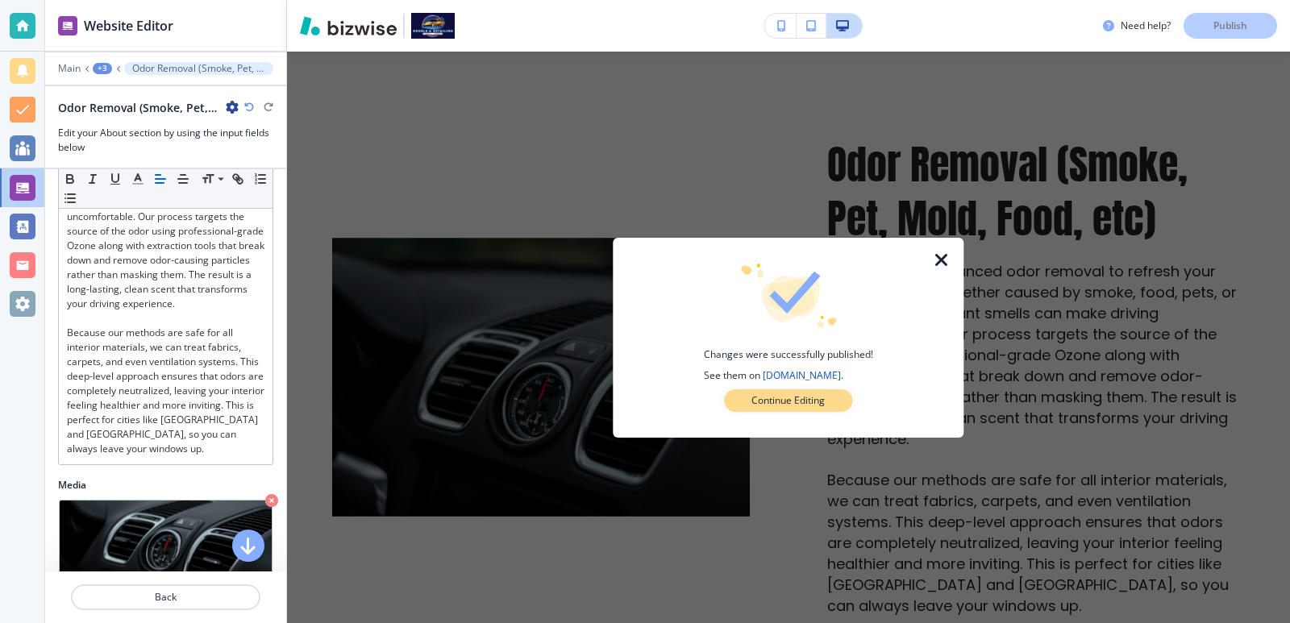
click at [831, 408] on button "Continue Editing" at bounding box center [788, 401] width 128 height 23
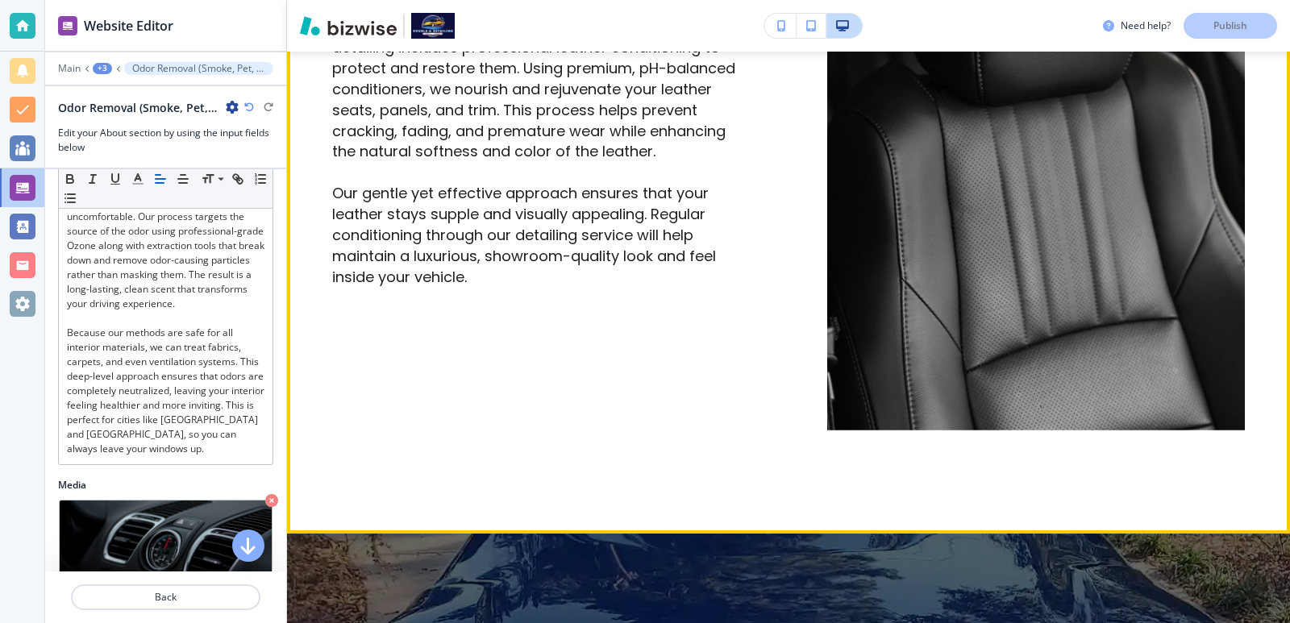
scroll to position [2849, 0]
